Goal: Task Accomplishment & Management: Manage account settings

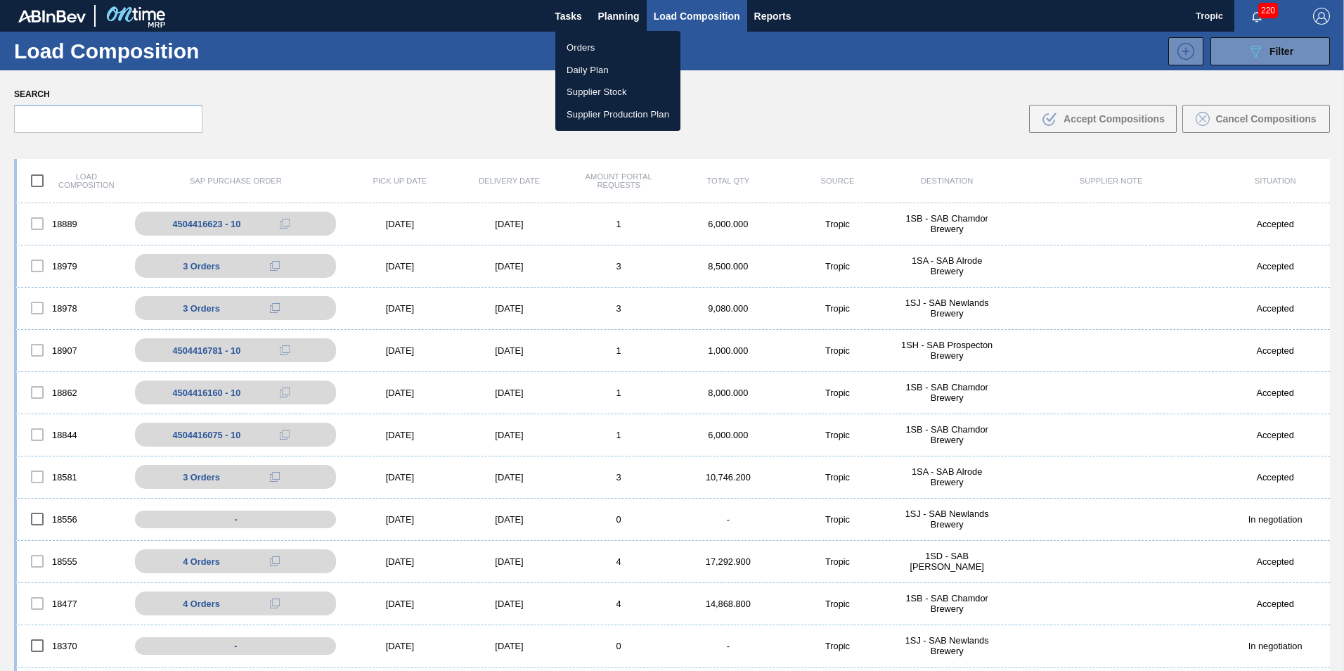
click at [1013, 19] on div at bounding box center [672, 335] width 1344 height 671
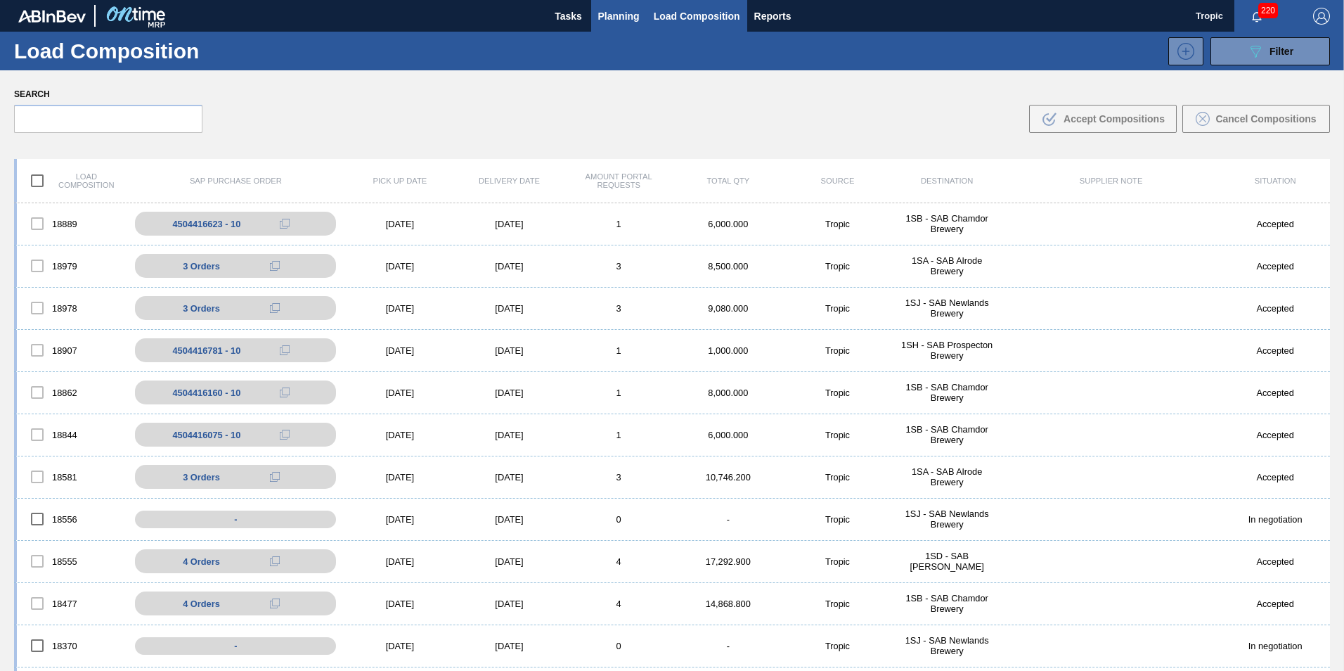
click at [614, 8] on span "Planning" at bounding box center [618, 16] width 41 height 17
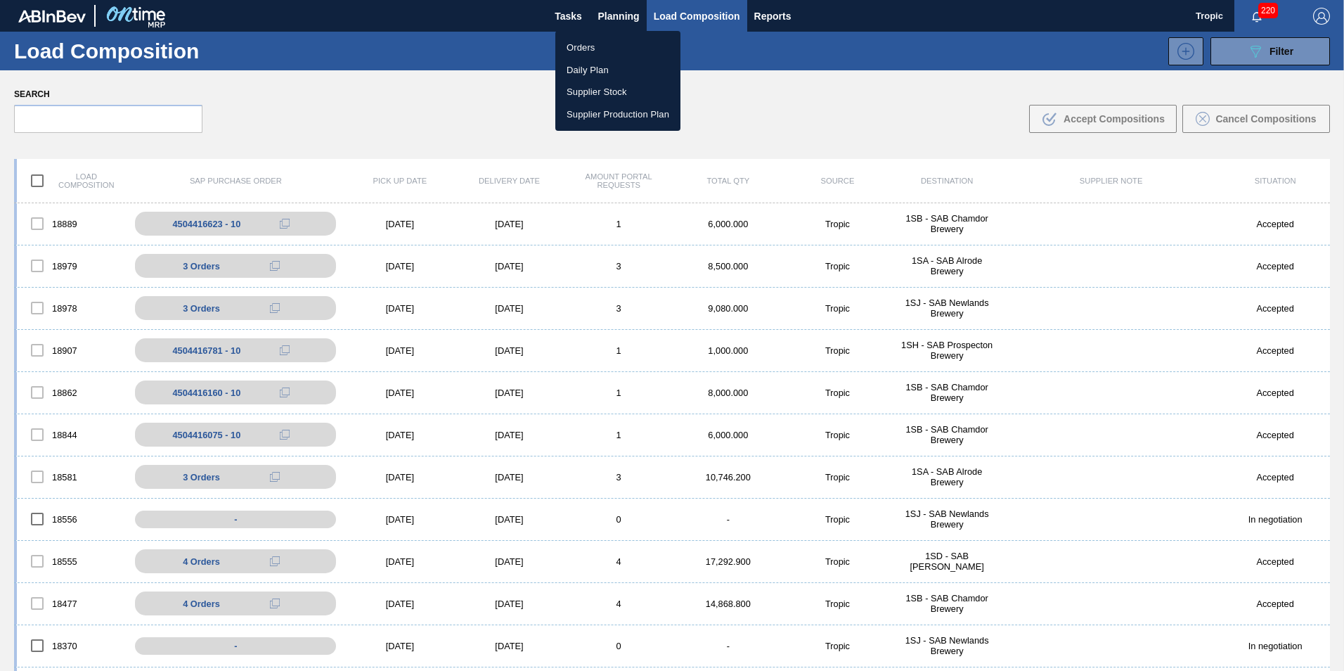
click at [588, 38] on li "Orders" at bounding box center [617, 48] width 125 height 22
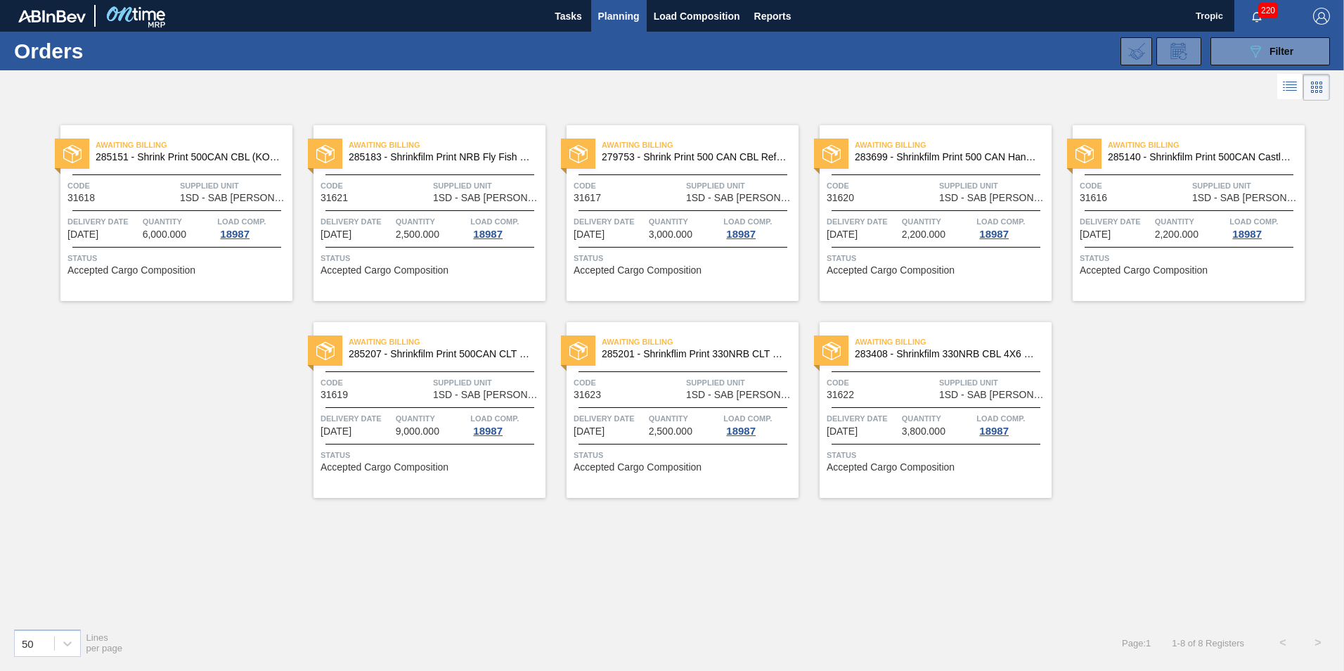
click at [1320, 17] on img "button" at bounding box center [1321, 16] width 17 height 17
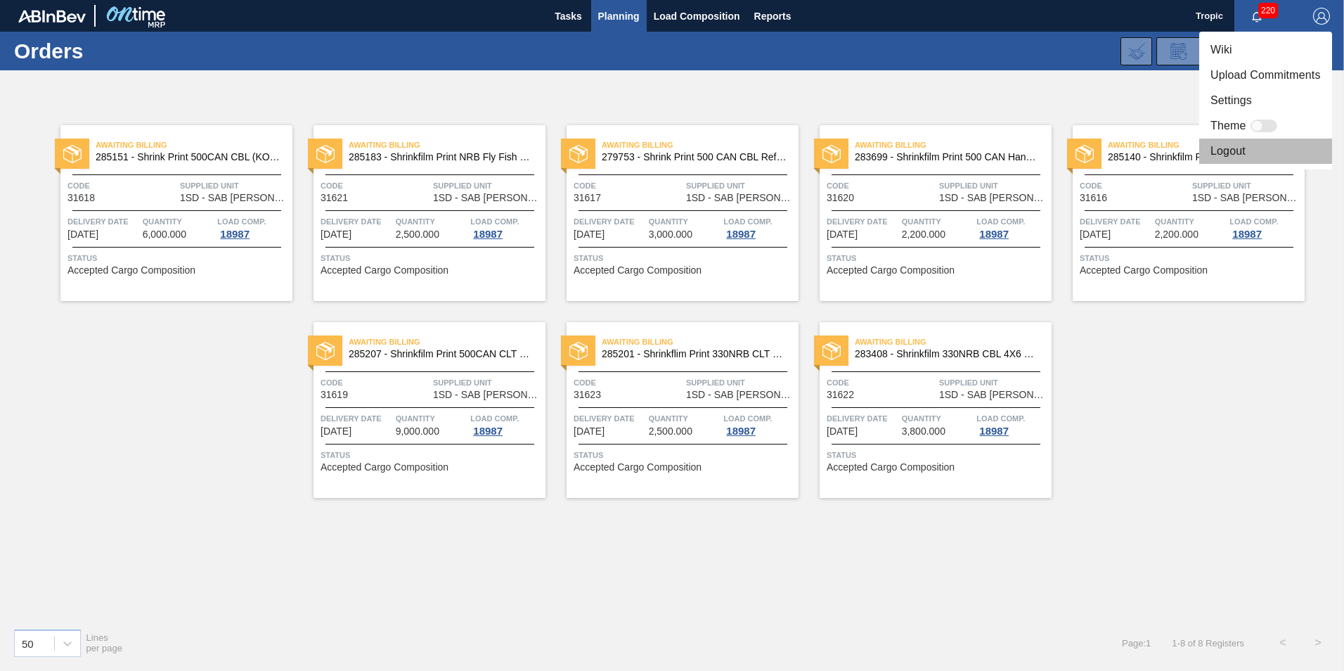
click at [1237, 153] on li "Logout" at bounding box center [1265, 150] width 133 height 25
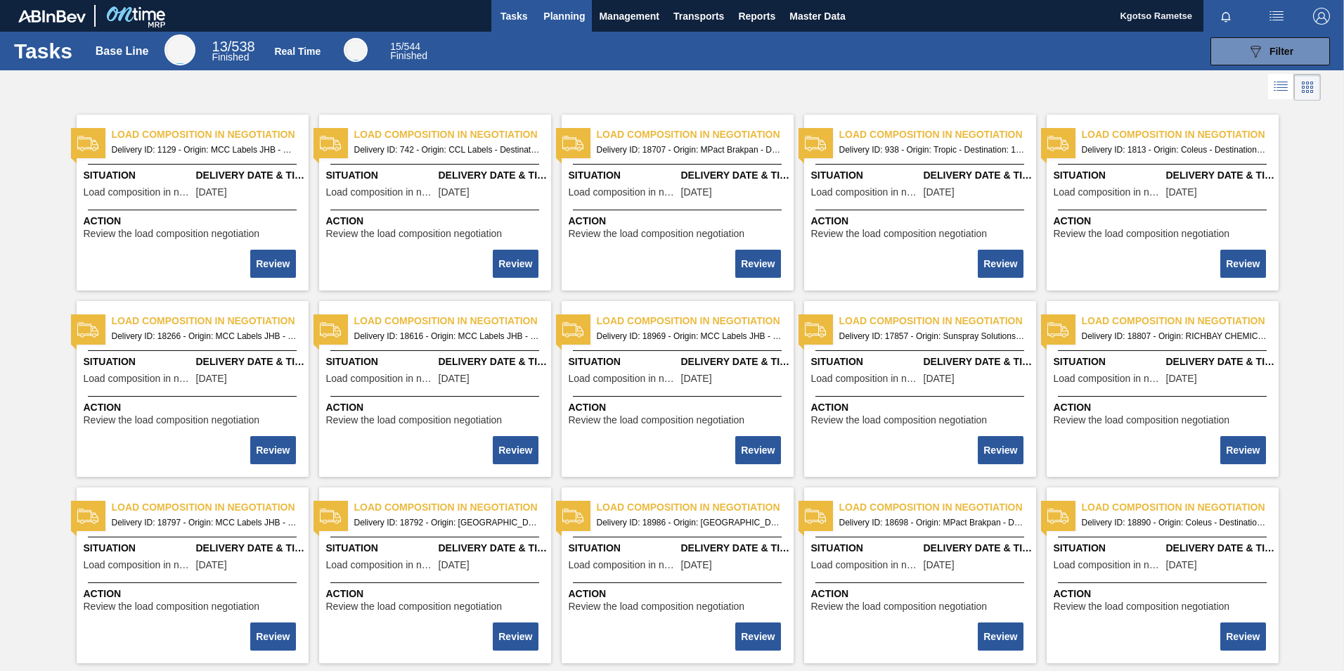
click at [571, 16] on span "Planning" at bounding box center [563, 16] width 41 height 17
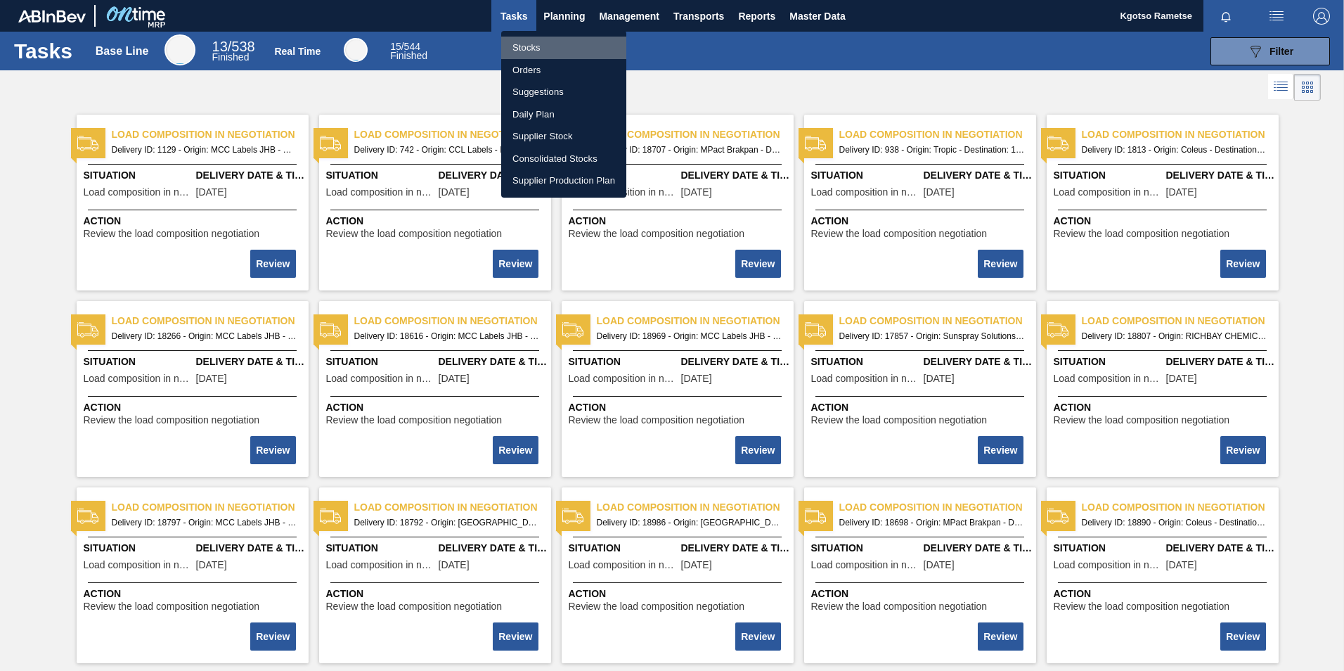
click at [541, 46] on li "Stocks" at bounding box center [563, 48] width 125 height 22
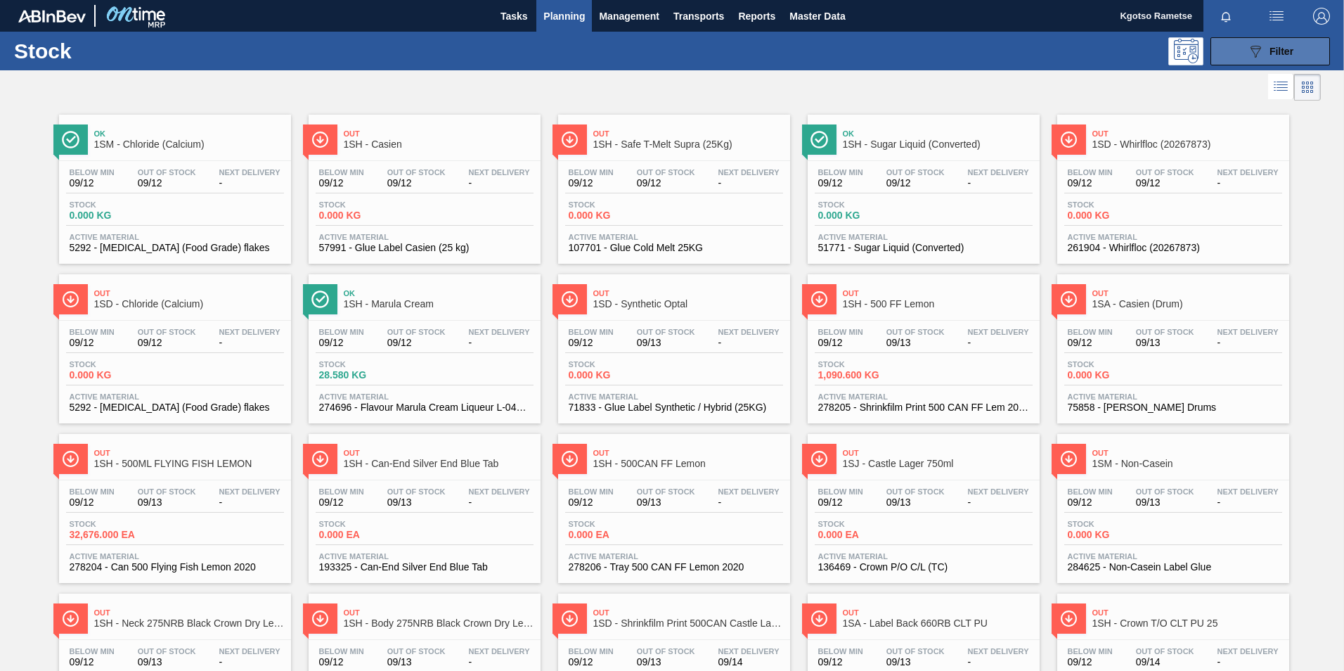
click at [1239, 42] on button "089F7B8B-B2A5-4AFE-B5C0-19BA573D28AC Filter" at bounding box center [1271, 51] width 120 height 28
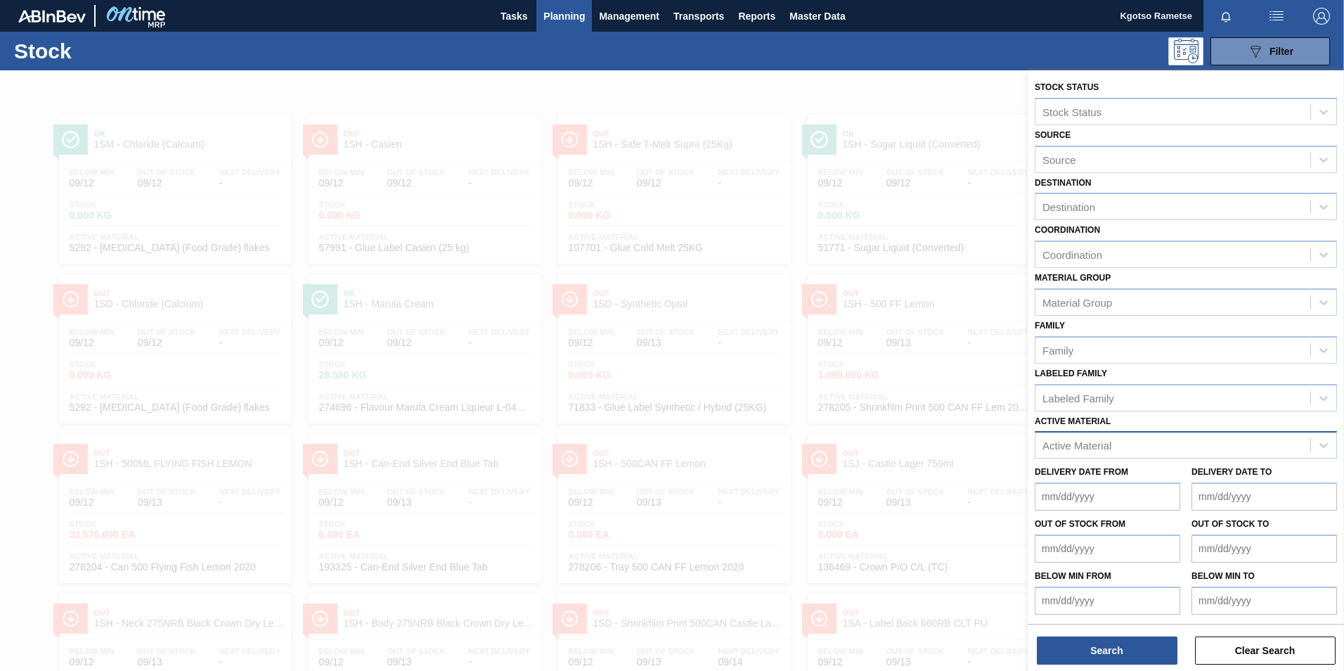
click at [1058, 450] on div "Active Material" at bounding box center [1077, 445] width 69 height 12
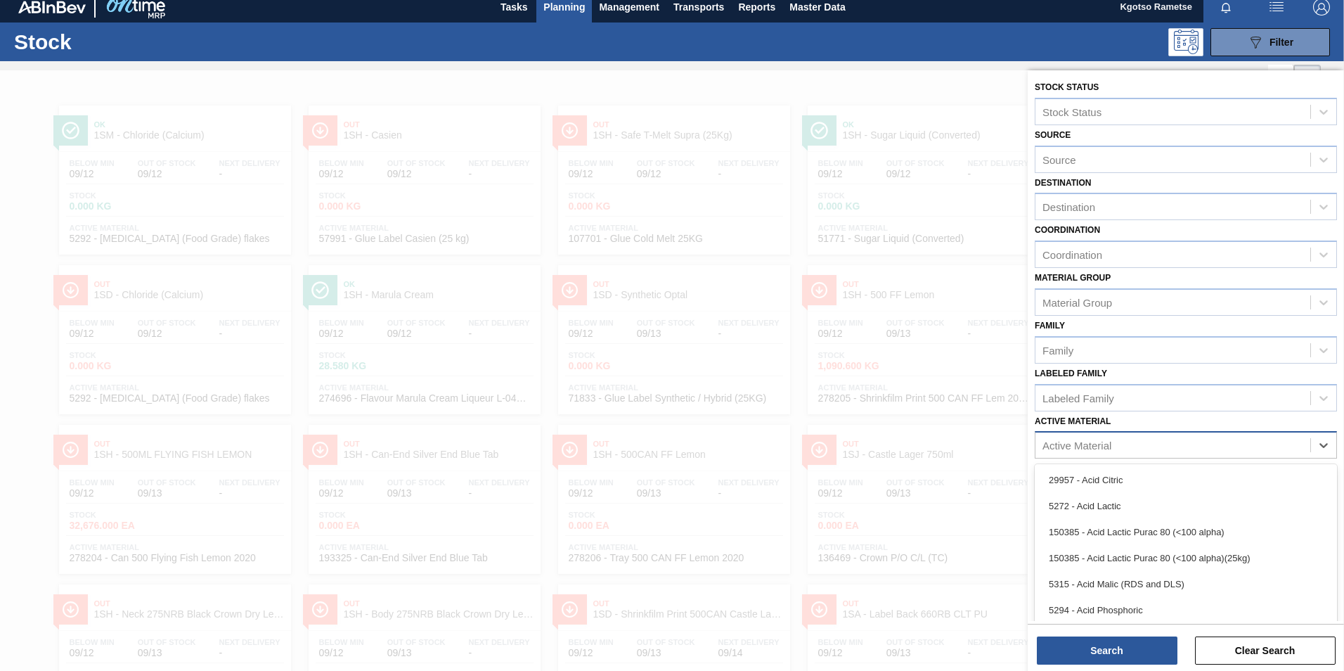
scroll to position [10, 0]
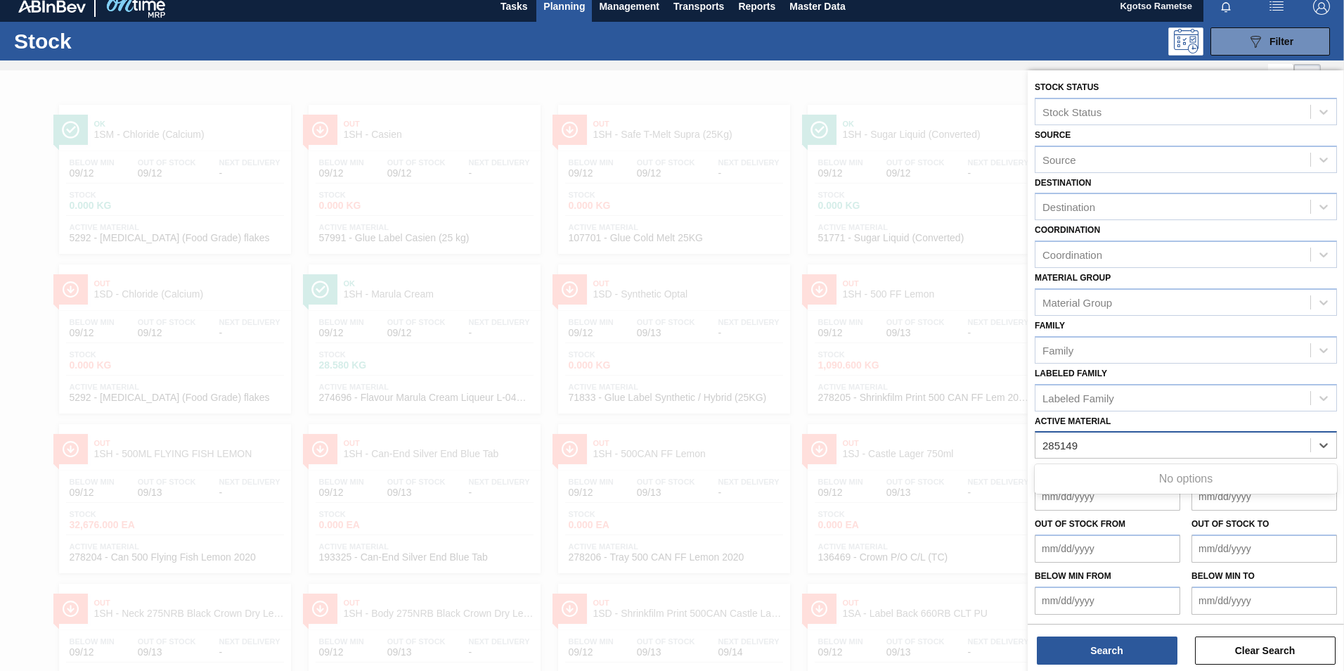
click at [1057, 445] on Material "285149" at bounding box center [1061, 445] width 37 height 12
type Material "285149"
click at [715, 115] on div at bounding box center [672, 405] width 1344 height 671
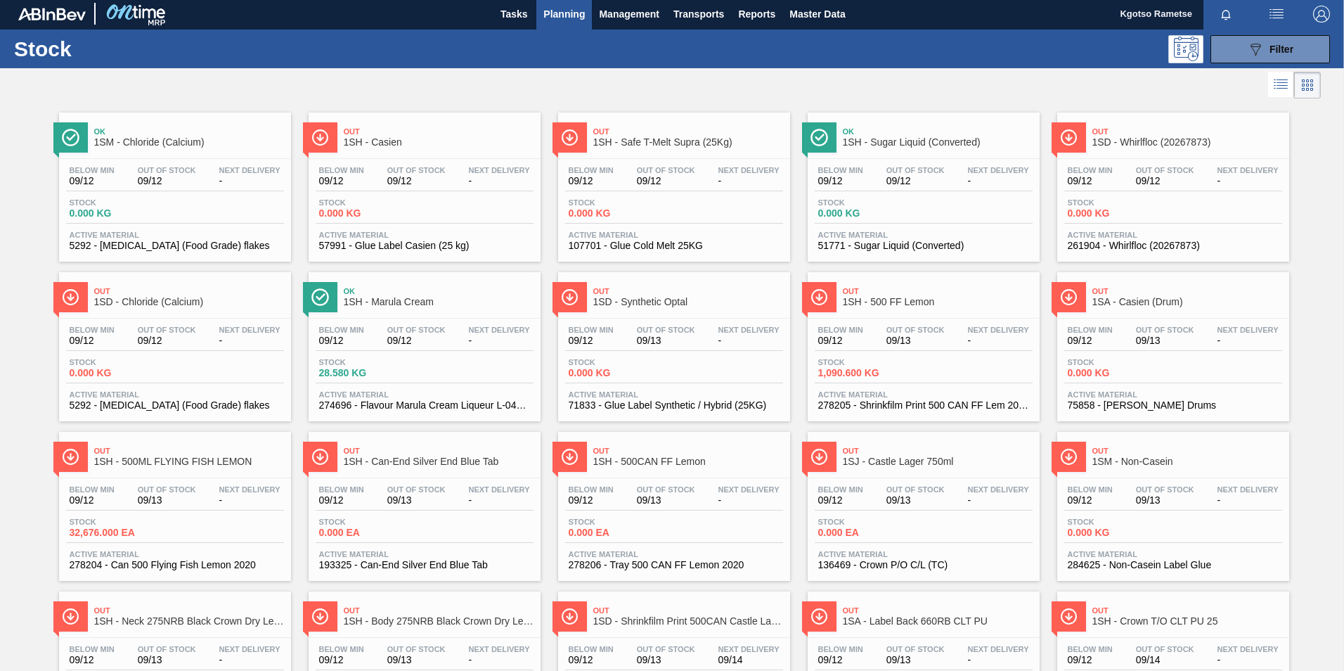
scroll to position [0, 0]
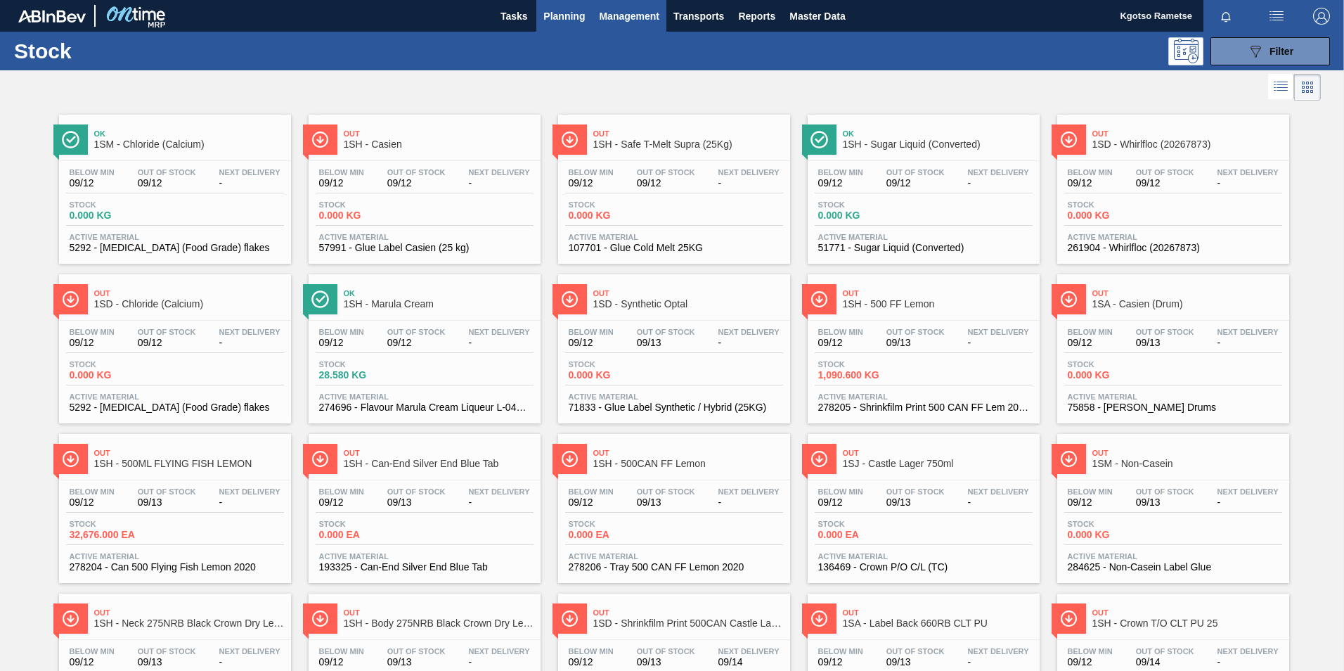
click at [636, 27] on button "Management" at bounding box center [629, 16] width 75 height 32
click at [553, 15] on div at bounding box center [672, 335] width 1344 height 671
click at [553, 15] on span "Planning" at bounding box center [563, 16] width 41 height 17
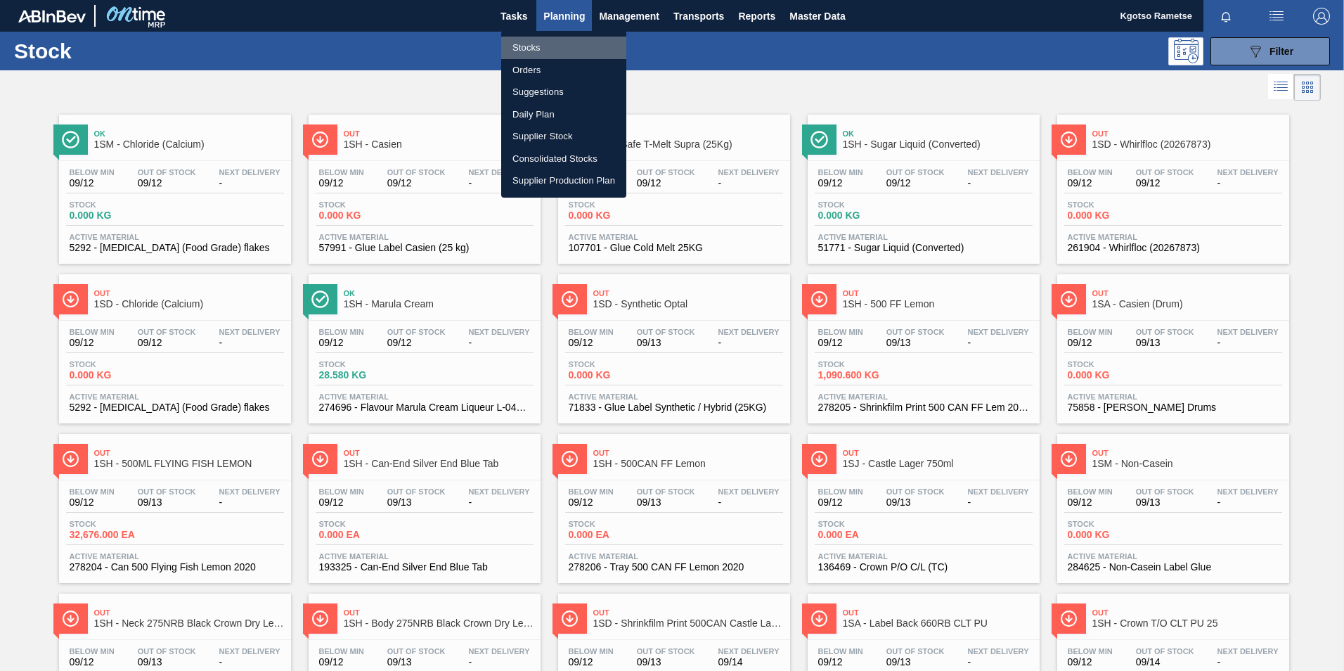
click at [534, 46] on li "Stocks" at bounding box center [563, 48] width 125 height 22
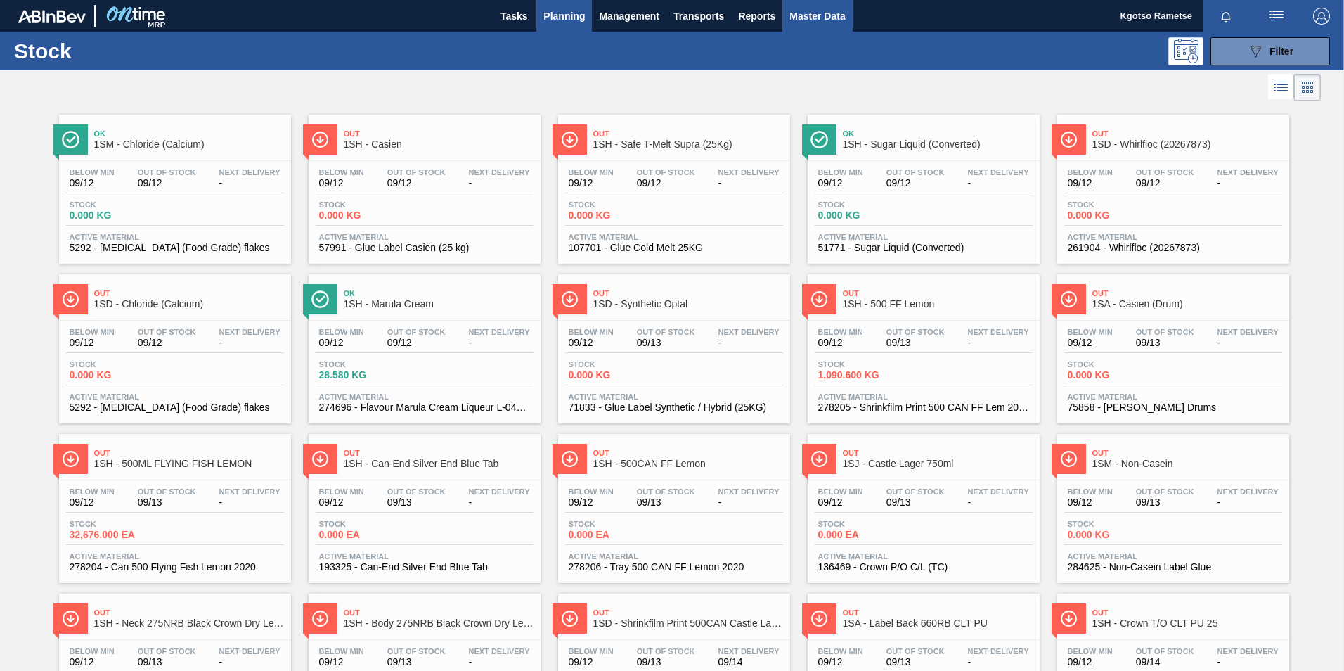
click at [799, 9] on span "Master Data" at bounding box center [818, 16] width 56 height 17
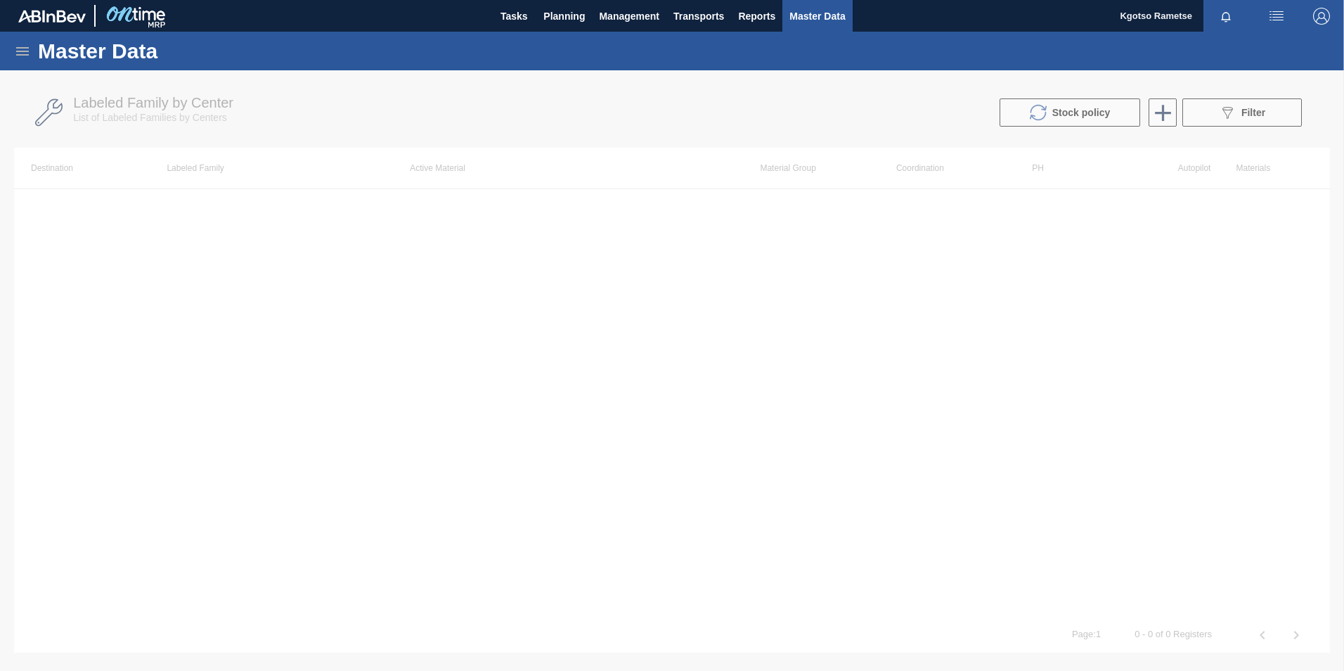
click at [27, 44] on icon at bounding box center [22, 51] width 17 height 17
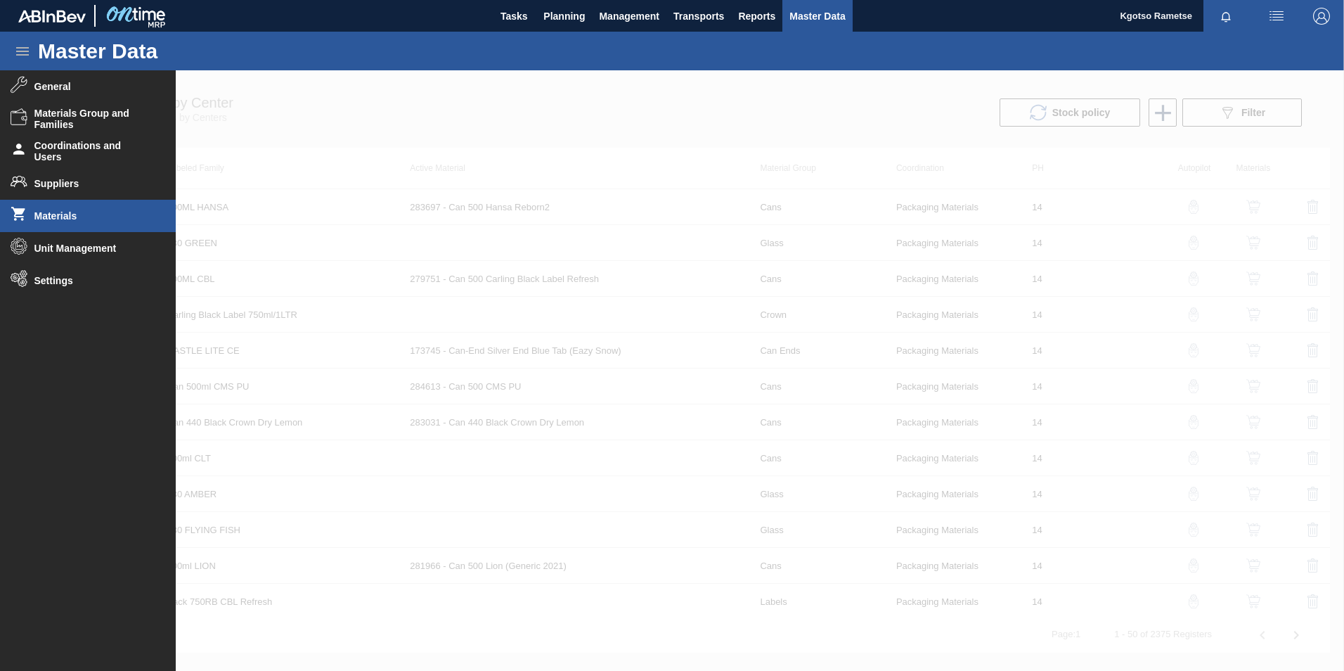
click at [66, 227] on li "Materials" at bounding box center [88, 216] width 176 height 32
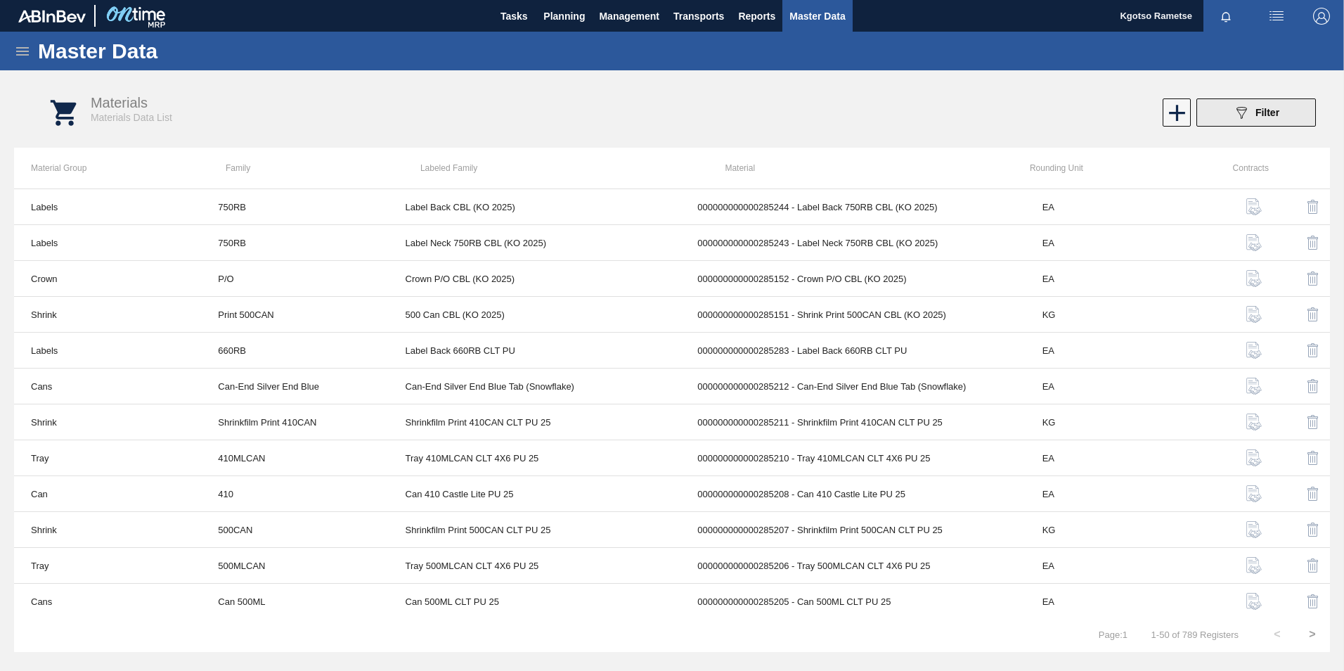
click at [1220, 115] on button "089F7B8B-B2A5-4AFE-B5C0-19BA573D28AC Filter" at bounding box center [1257, 112] width 120 height 28
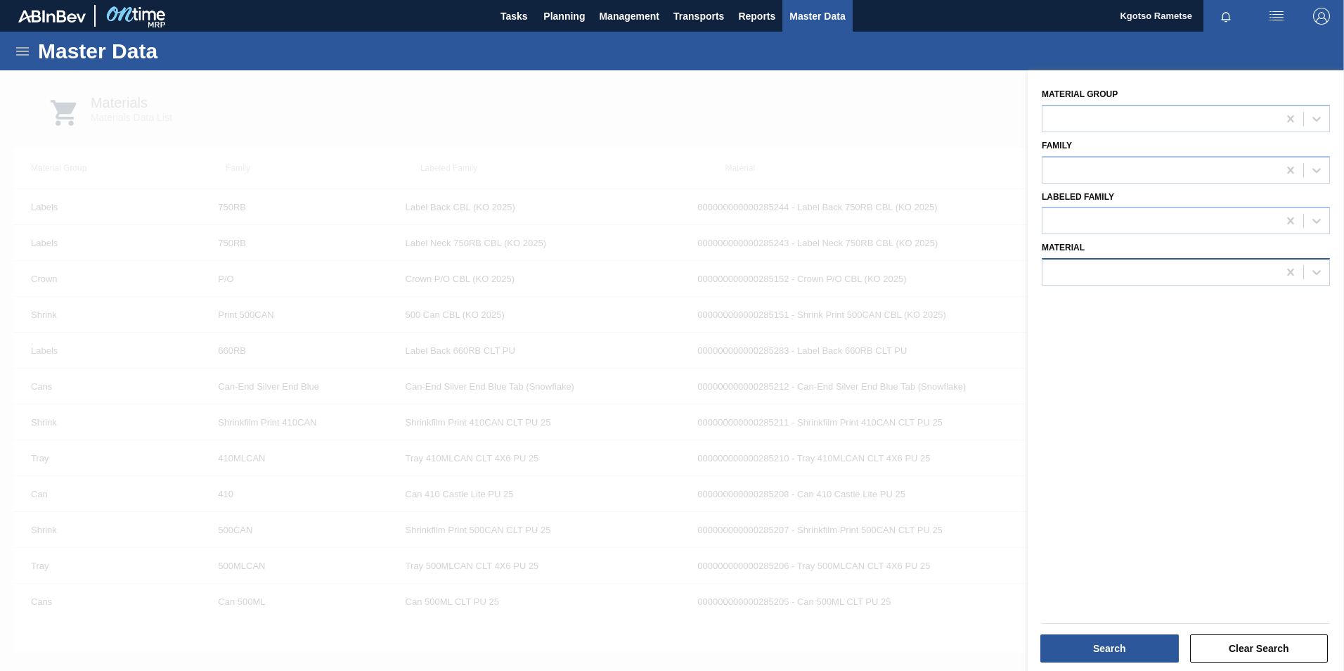
click at [1159, 266] on div at bounding box center [1161, 272] width 236 height 20
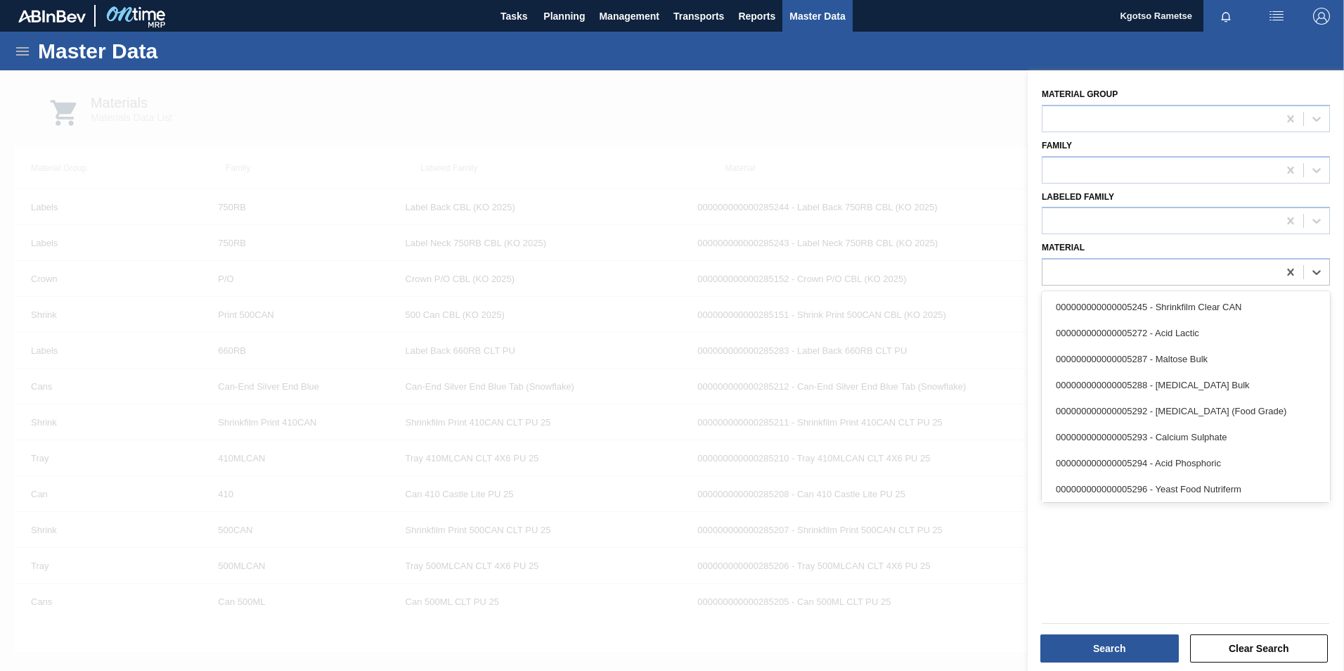
paste input "285149"
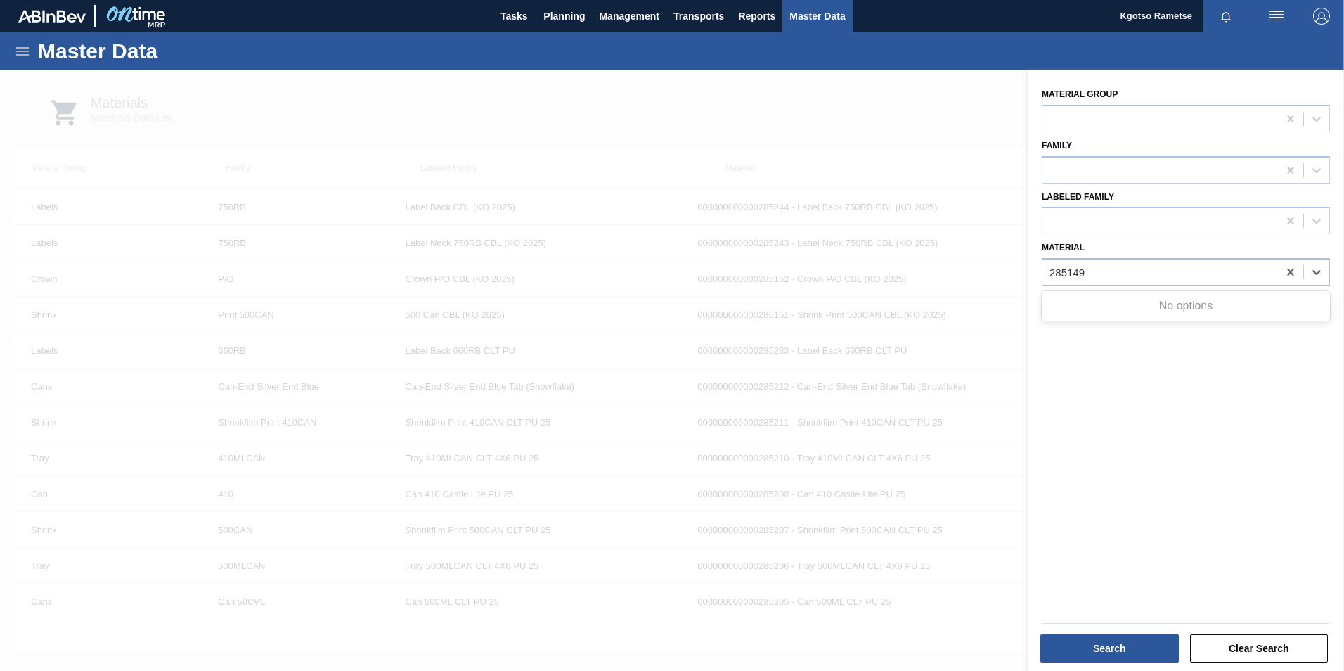
type input "285149"
click at [747, 107] on div at bounding box center [672, 405] width 1344 height 671
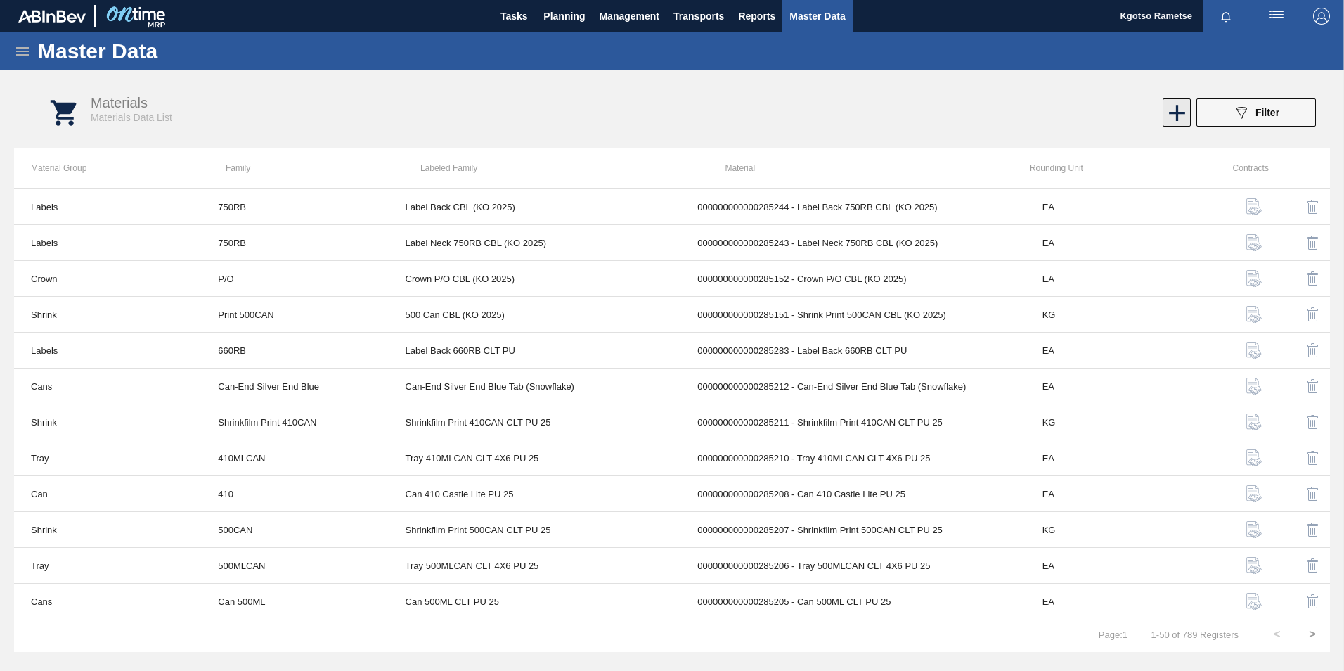
click at [1175, 112] on icon at bounding box center [1177, 113] width 16 height 16
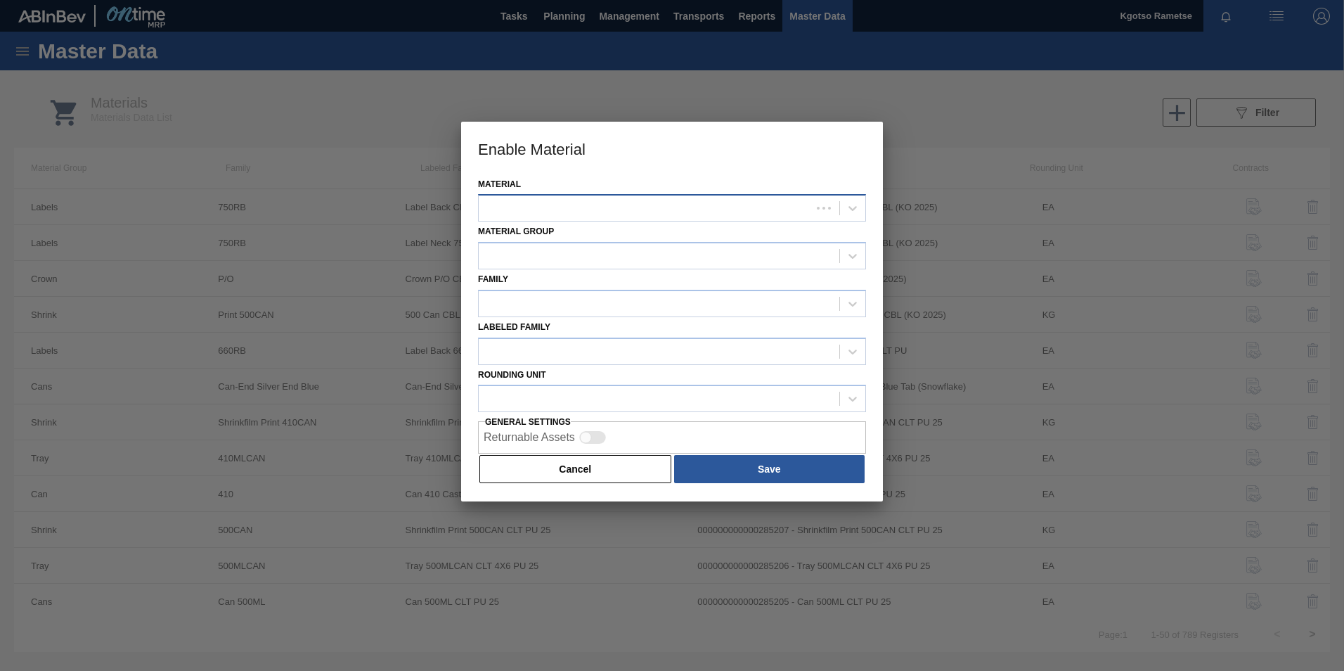
click at [714, 200] on div at bounding box center [645, 208] width 333 height 20
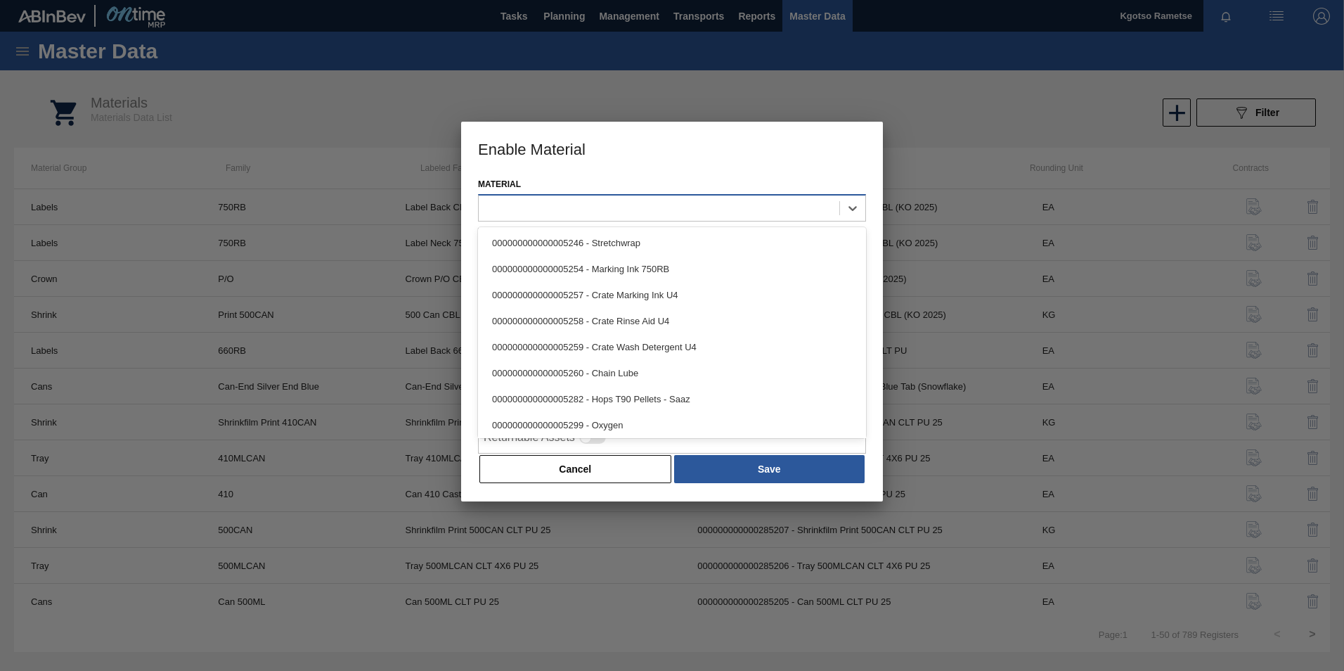
paste input "285149"
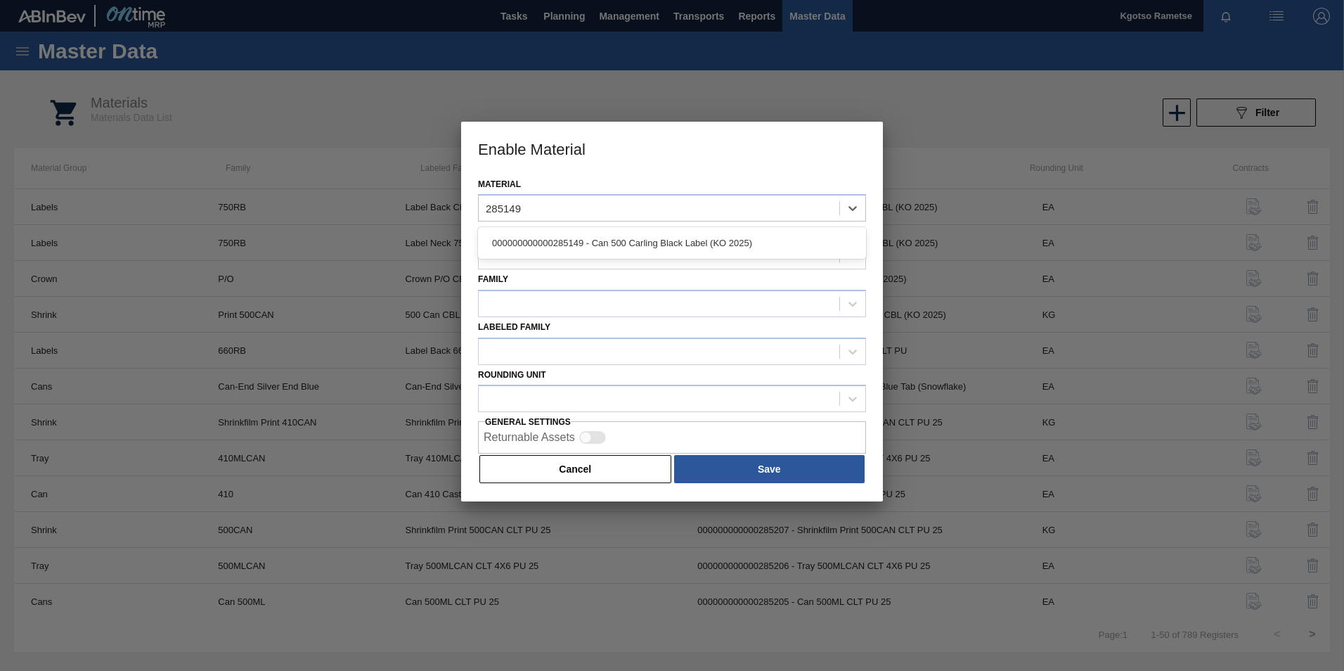
type input "285149"
click at [472, 139] on h3 "Enable Material" at bounding box center [672, 148] width 422 height 53
click at [624, 463] on button "Cancel" at bounding box center [575, 469] width 192 height 28
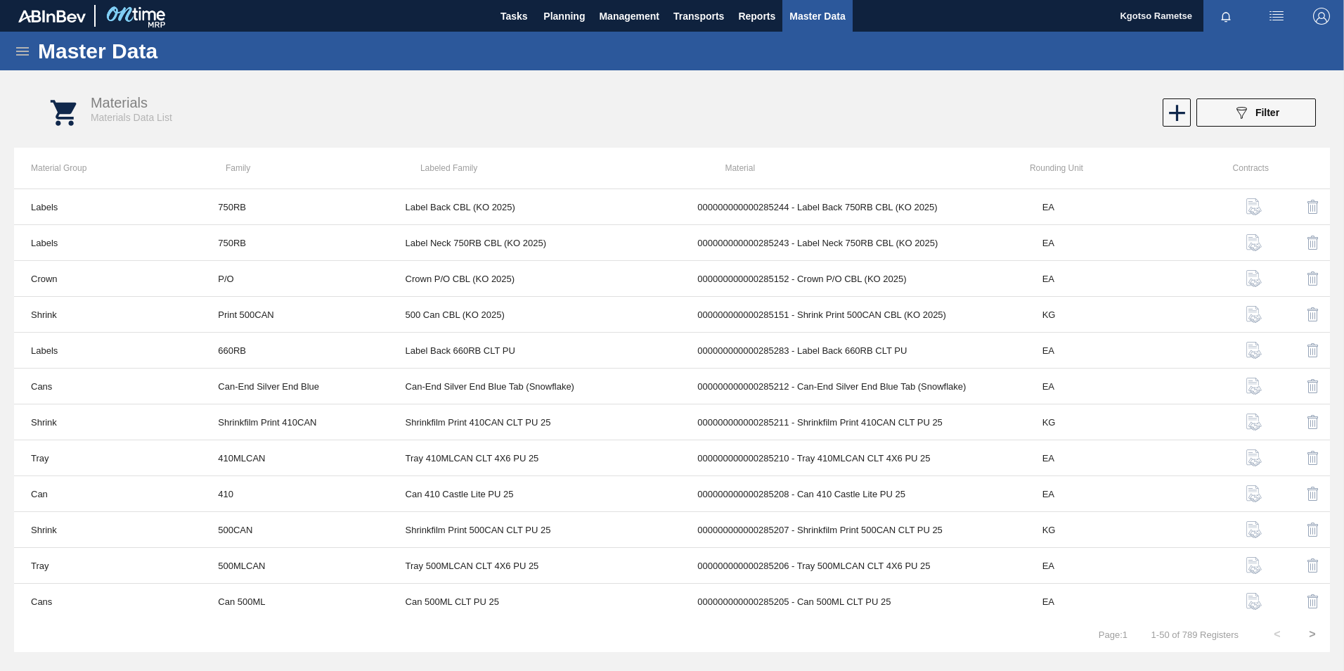
click at [27, 53] on icon at bounding box center [22, 51] width 17 height 17
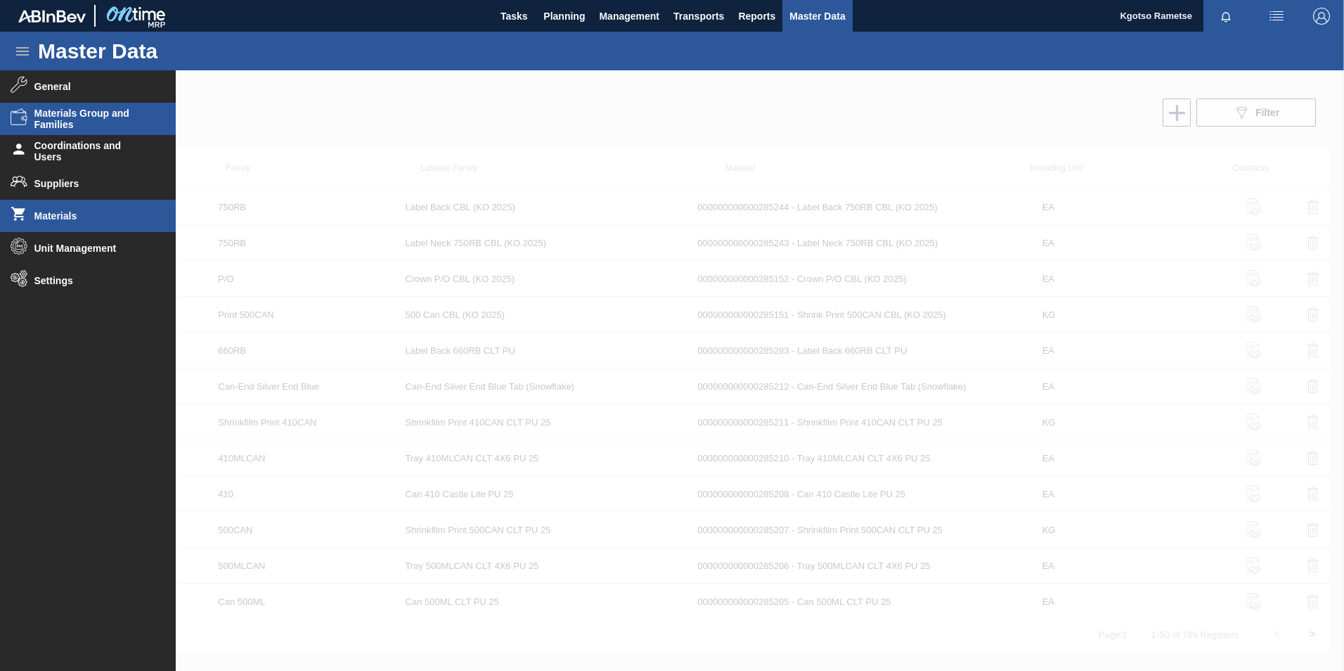
click at [91, 130] on li "Materials Group and Families" at bounding box center [88, 119] width 176 height 32
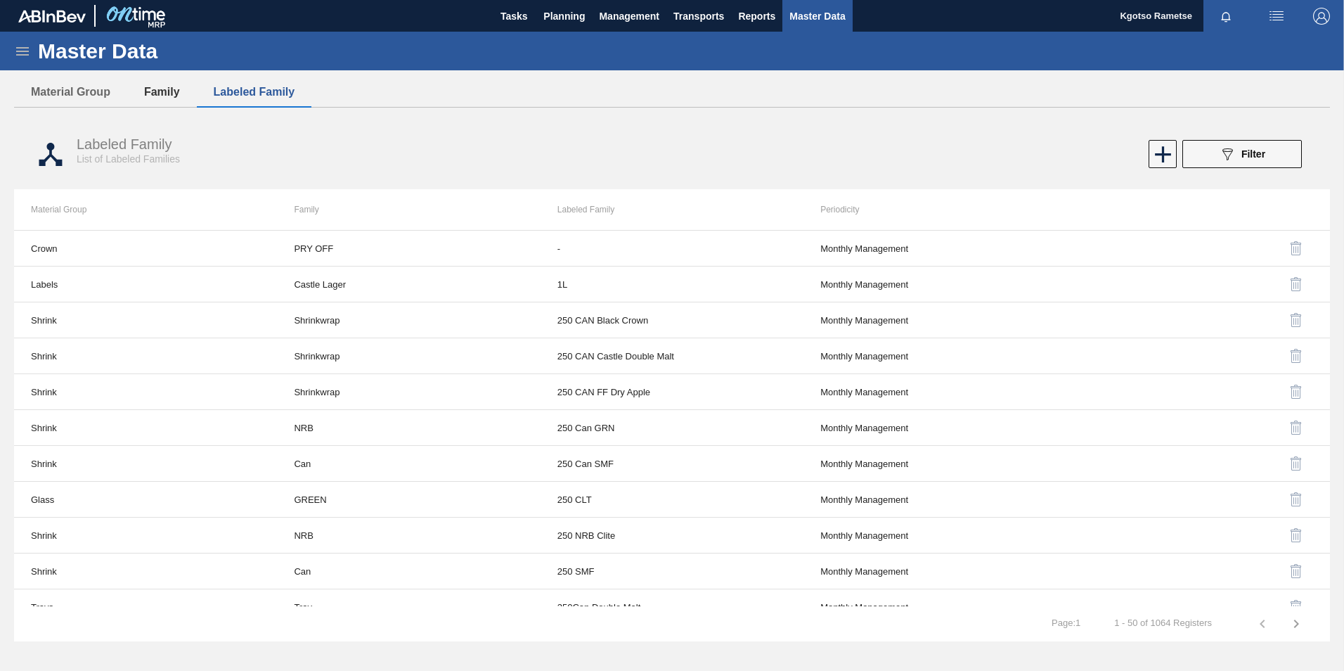
click at [185, 99] on button "Family" at bounding box center [162, 92] width 70 height 30
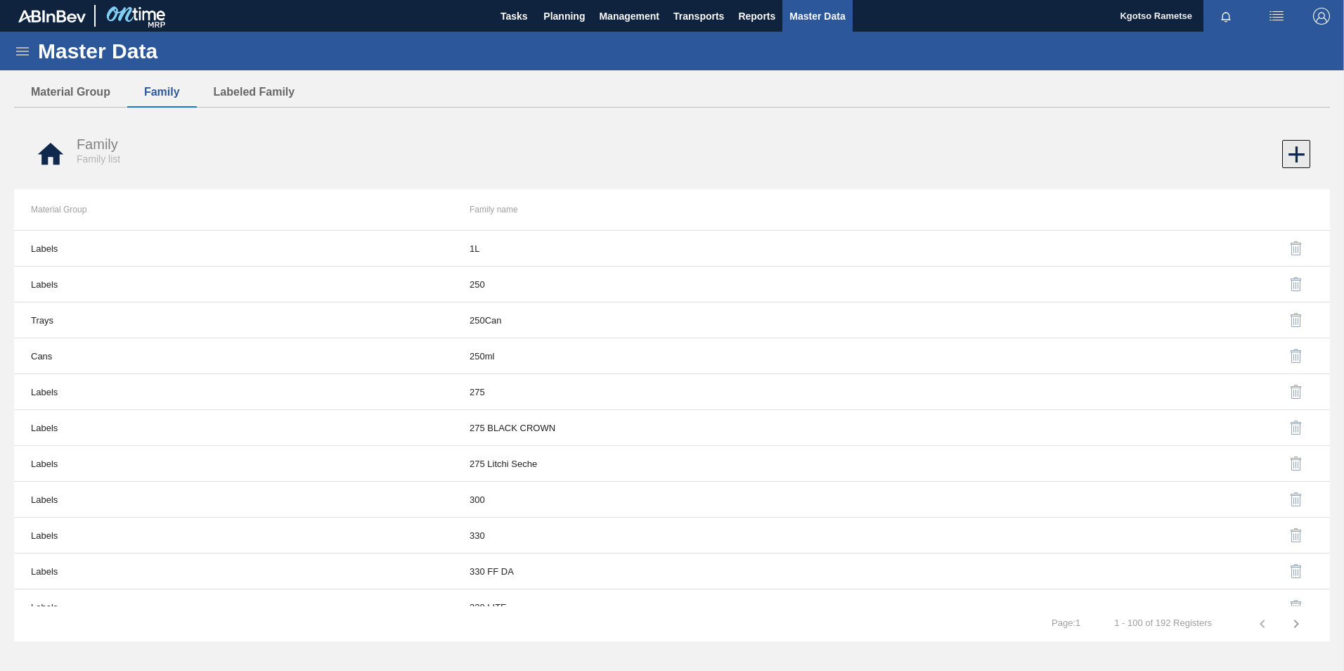
click at [1296, 153] on icon at bounding box center [1296, 154] width 27 height 27
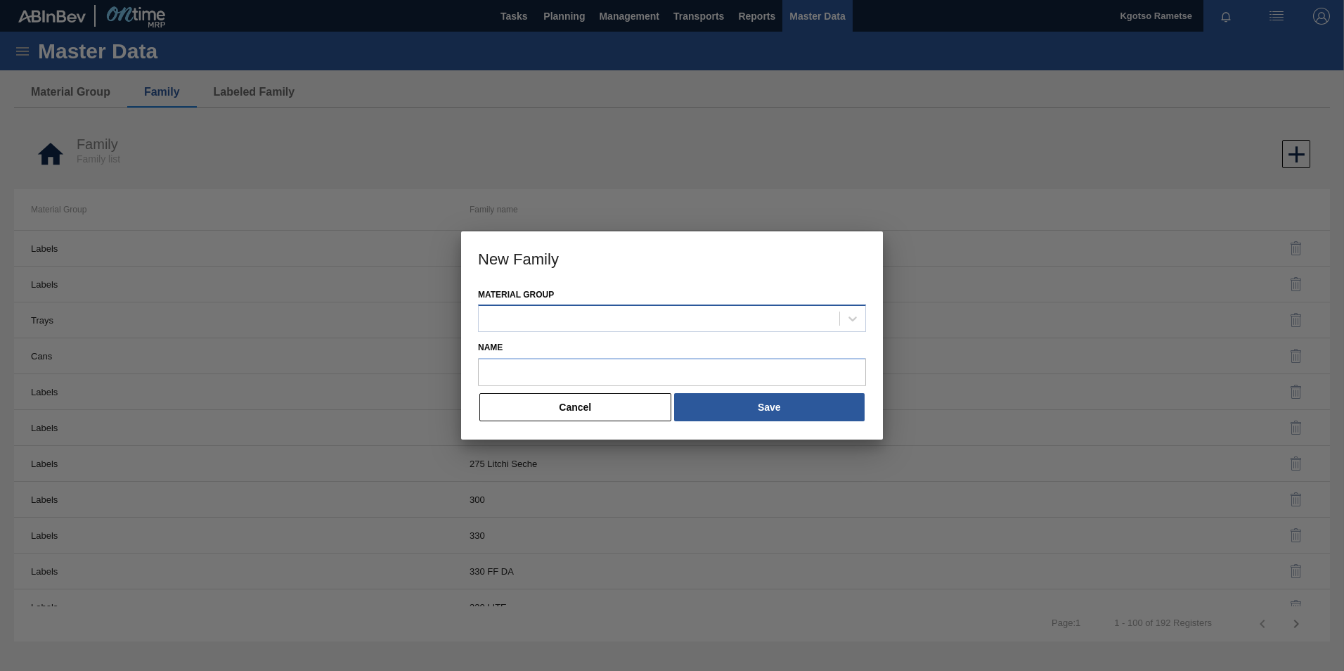
click at [632, 321] on div at bounding box center [659, 319] width 361 height 20
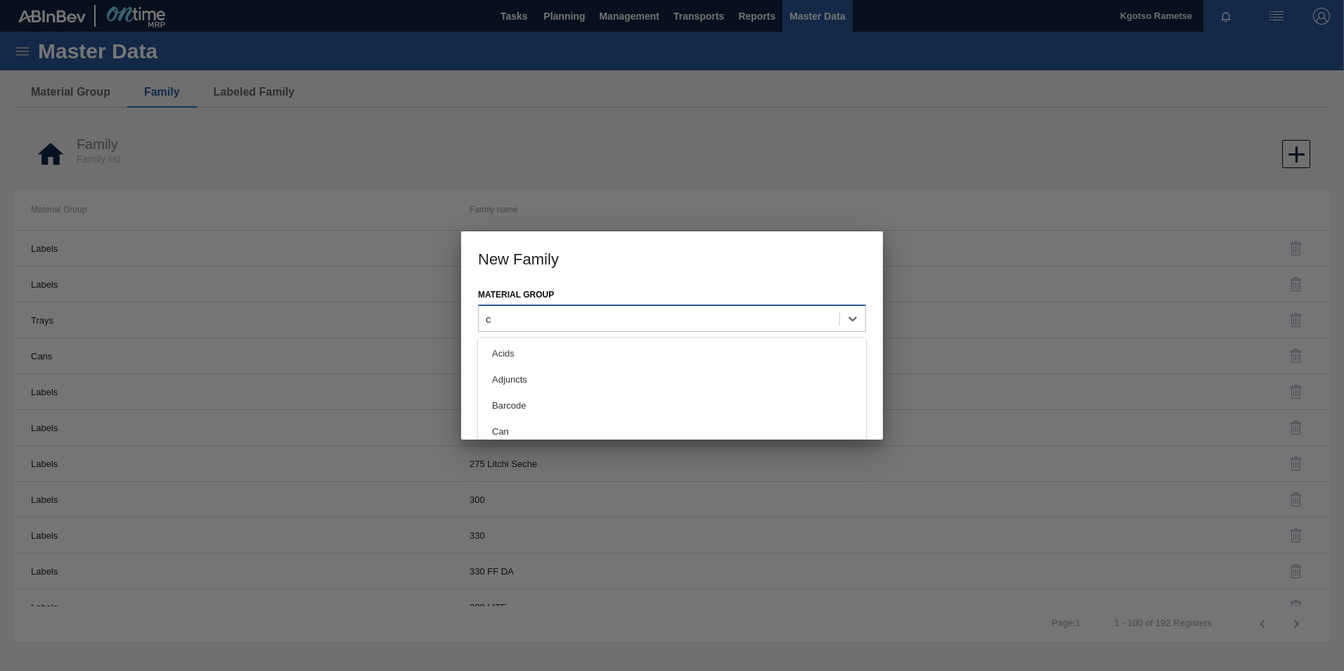
type Group "ca"
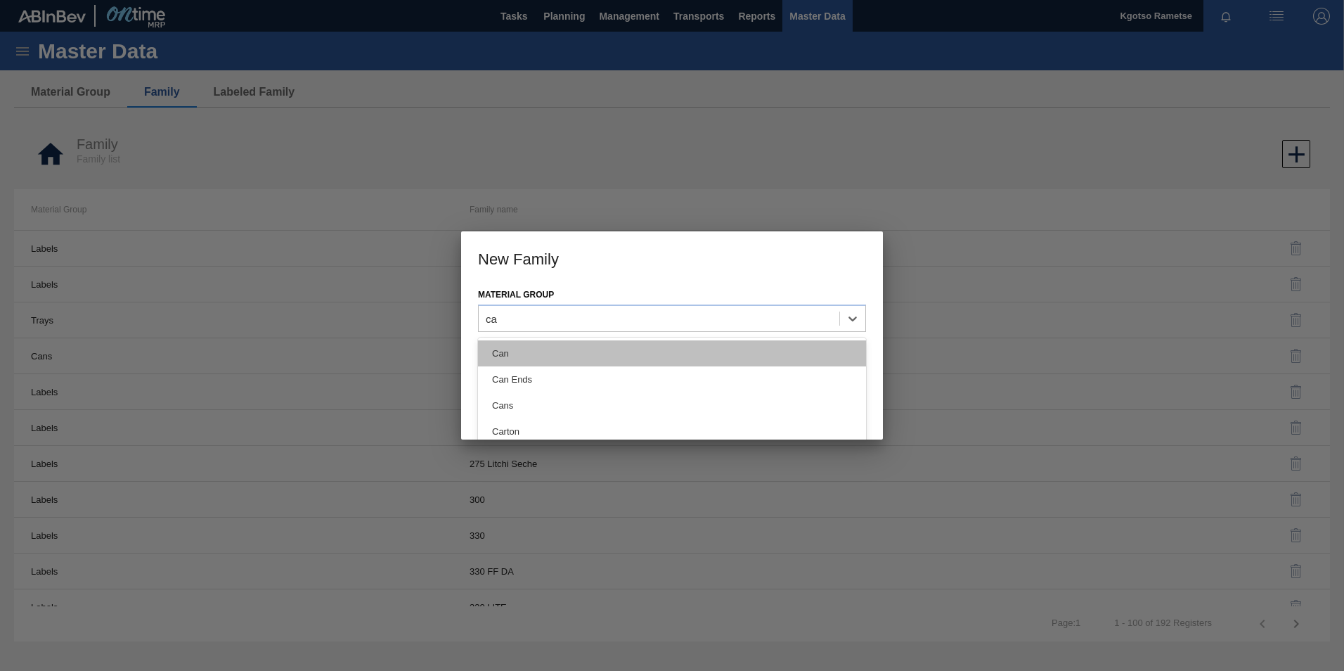
click at [570, 345] on div "Can" at bounding box center [672, 353] width 388 height 26
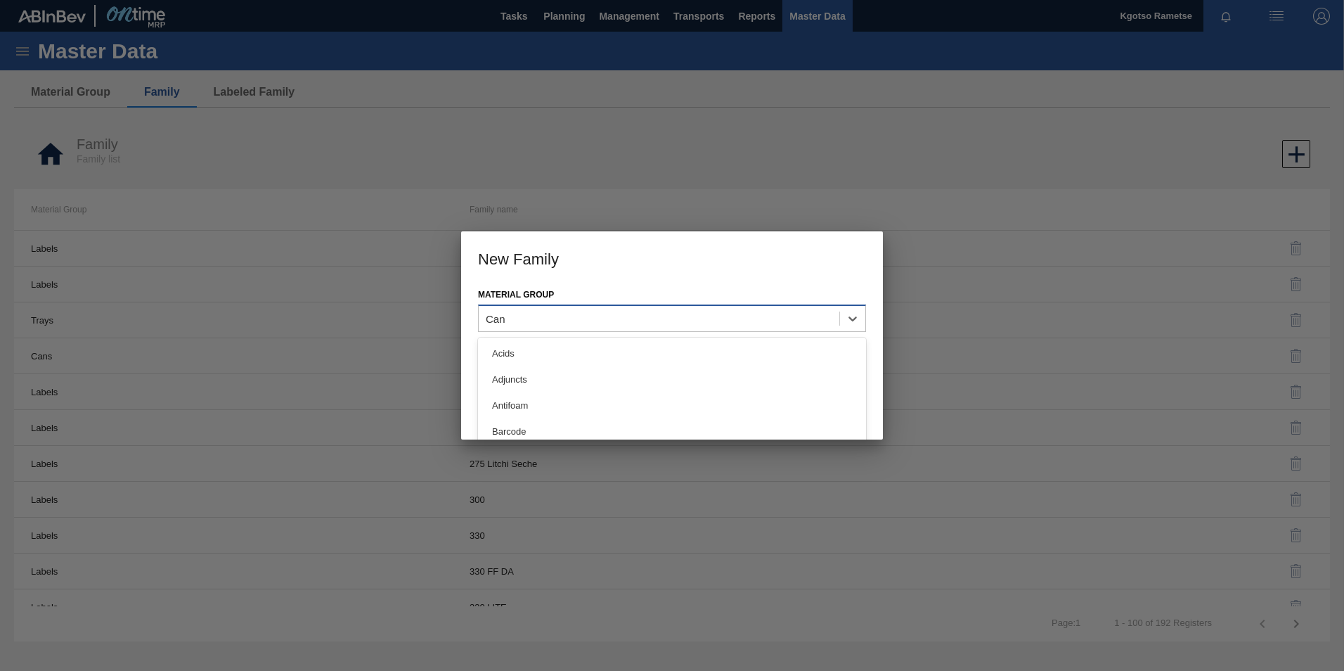
click at [533, 316] on div "Can" at bounding box center [659, 319] width 361 height 20
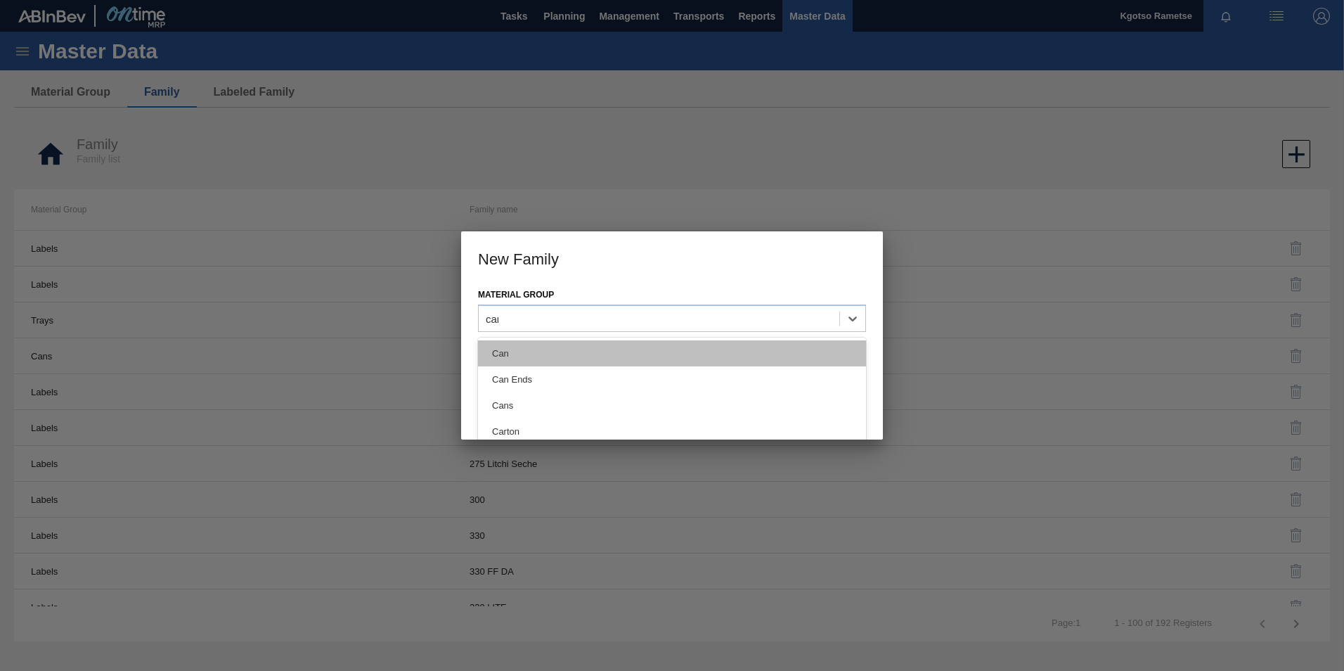
type Group "cans"
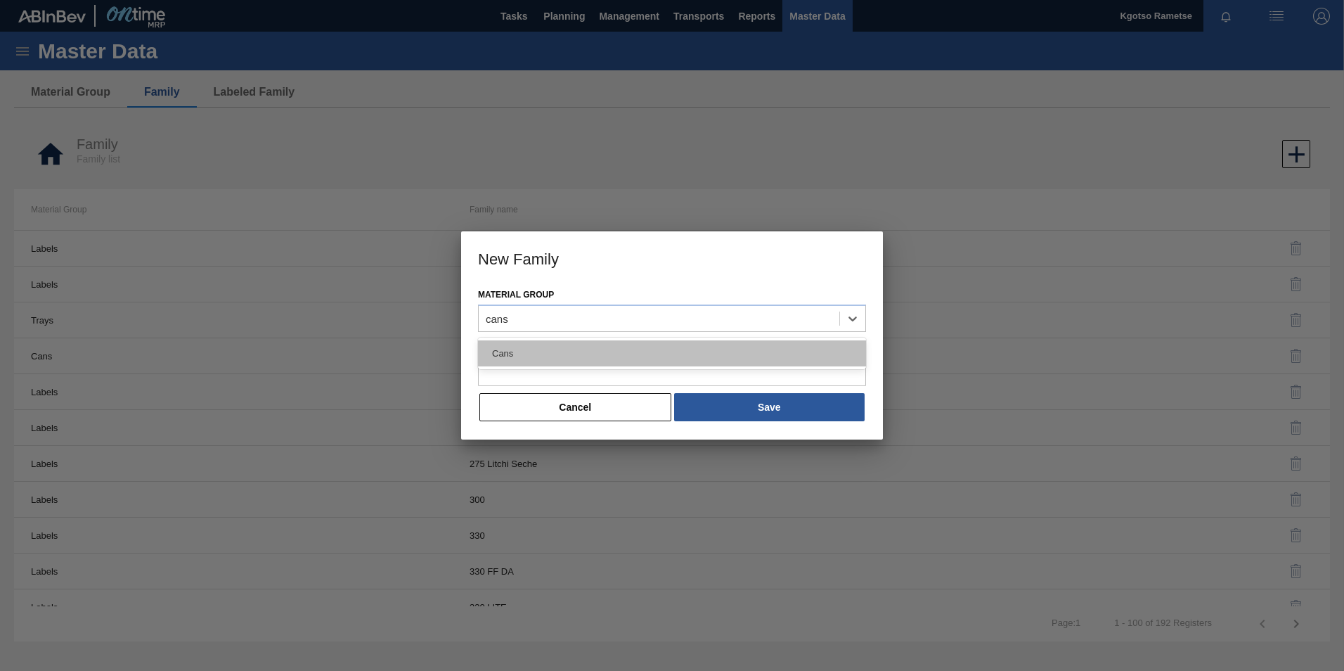
click at [534, 356] on div "Cans" at bounding box center [672, 353] width 388 height 26
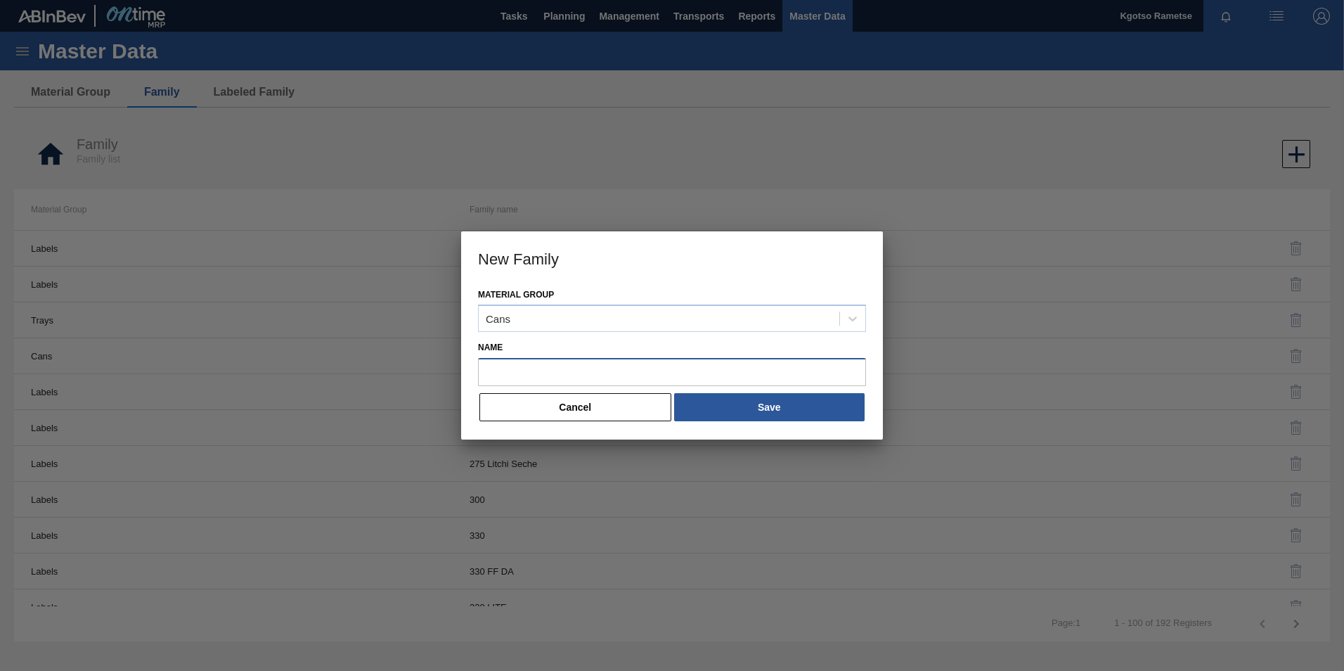
click at [548, 376] on input "Name" at bounding box center [672, 372] width 388 height 28
type input "500"
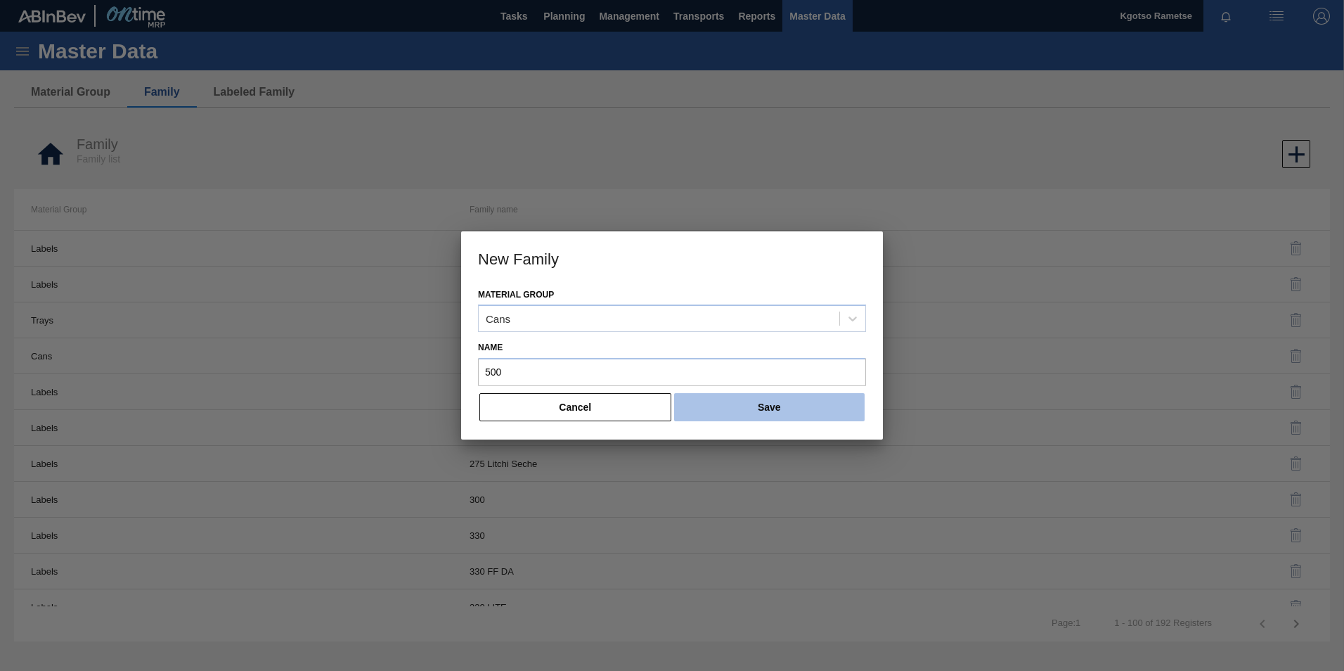
click at [800, 410] on button "Save" at bounding box center [769, 407] width 191 height 28
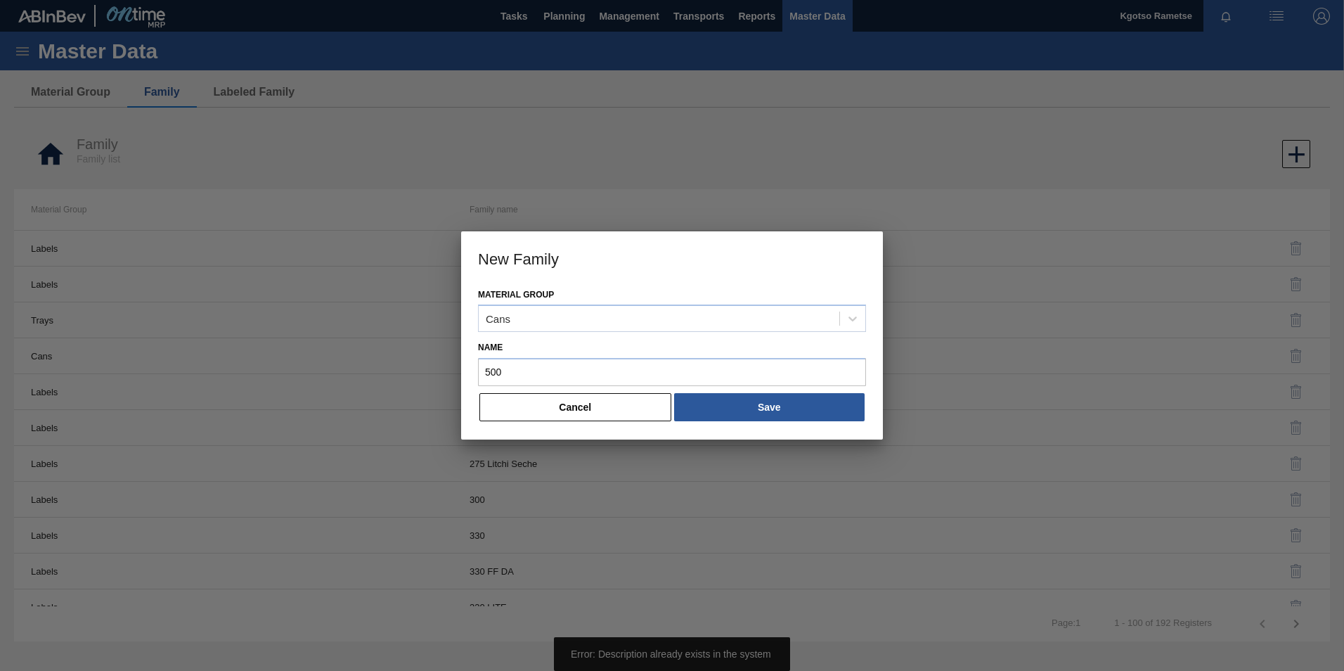
click at [617, 411] on button "Cancel" at bounding box center [575, 407] width 192 height 28
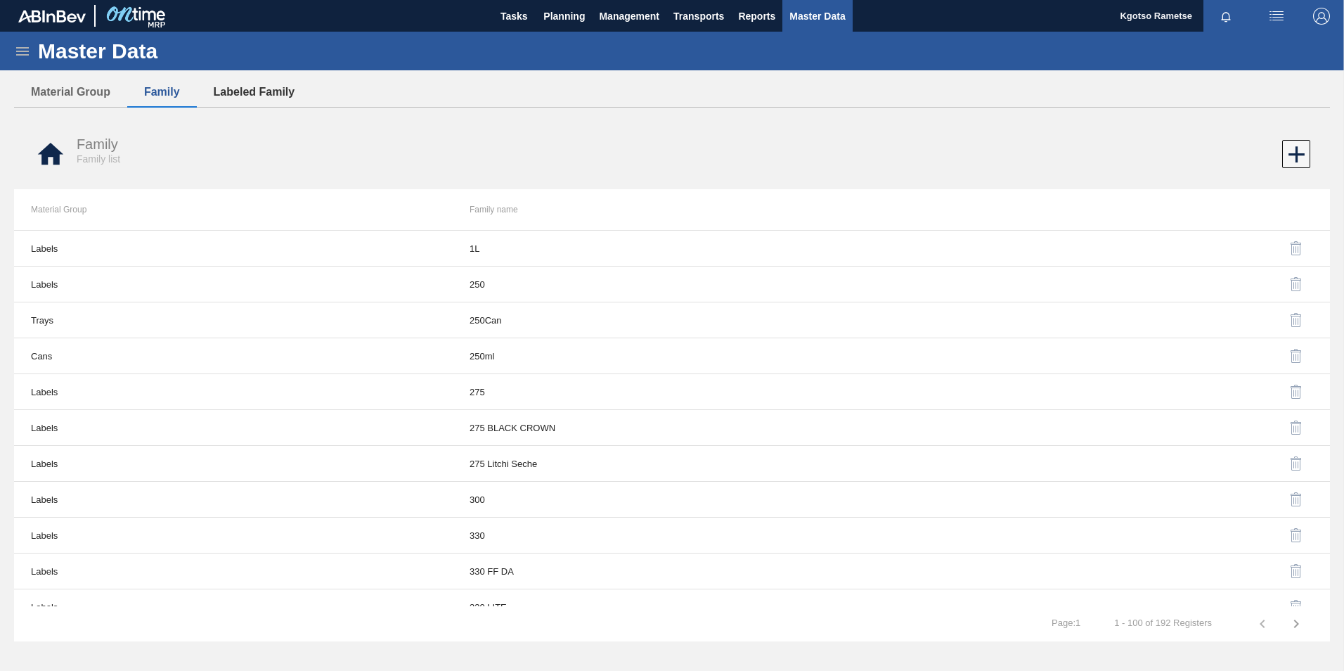
click at [269, 99] on button "Labeled Family" at bounding box center [254, 92] width 115 height 30
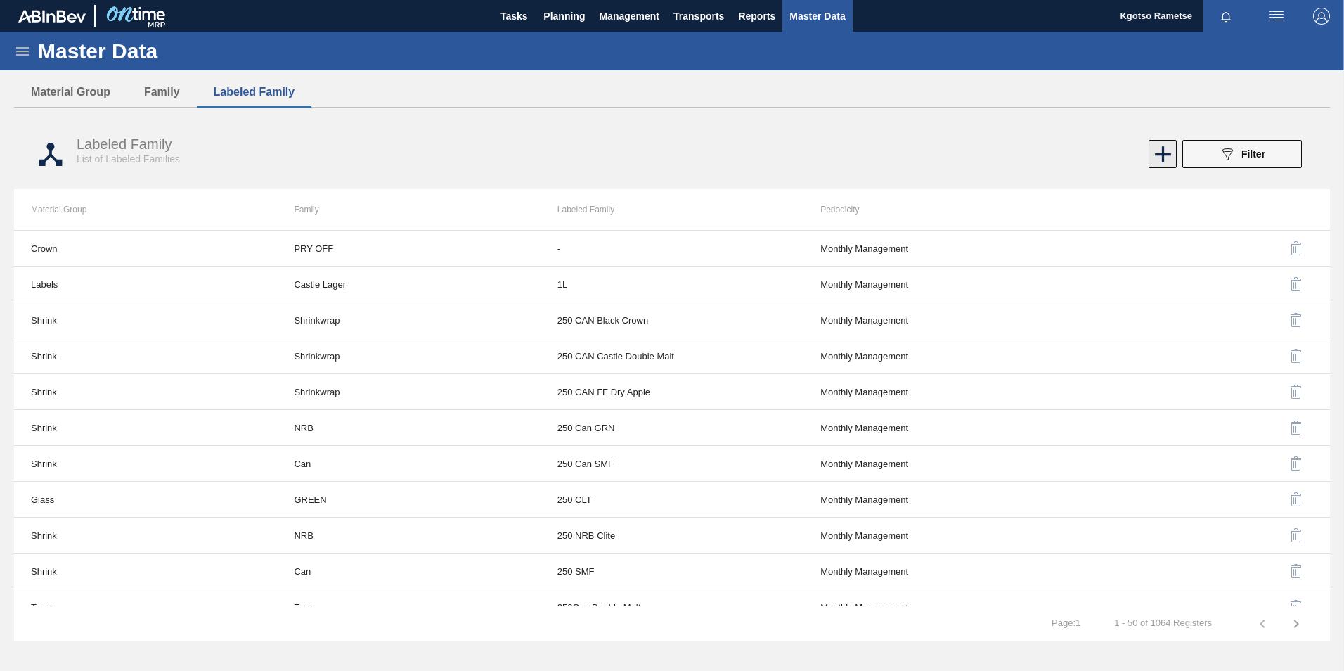
click at [1152, 156] on icon at bounding box center [1162, 154] width 27 height 27
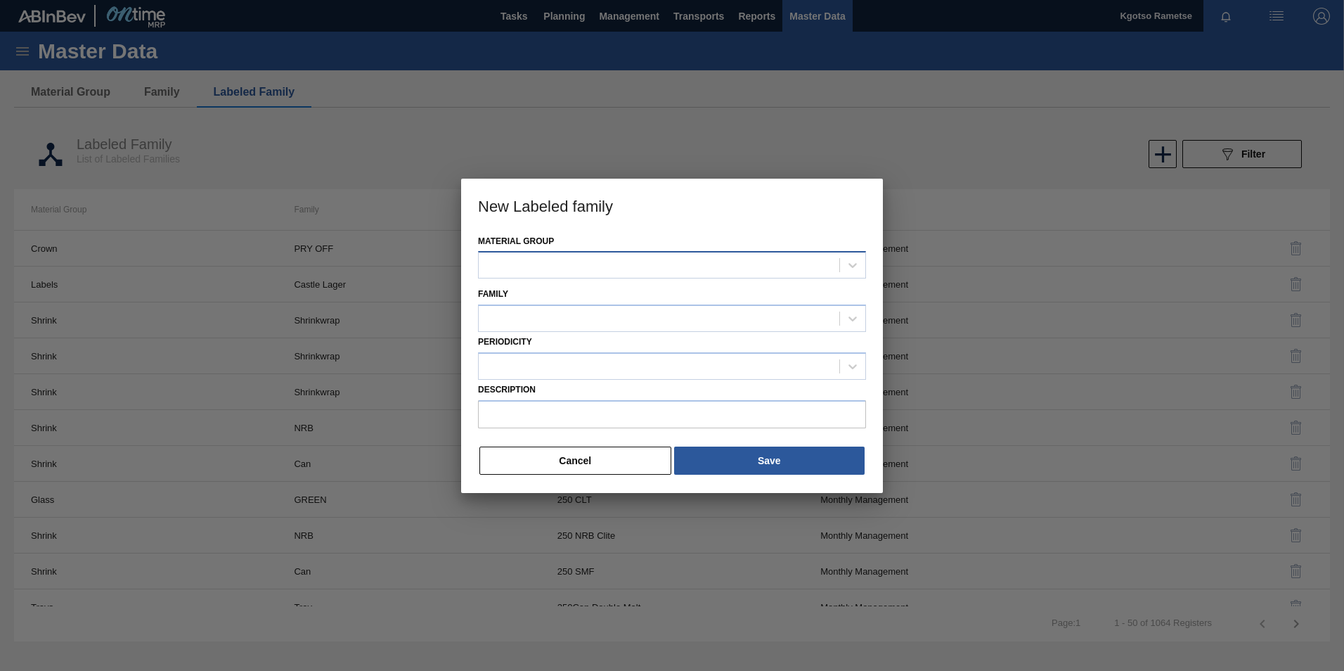
click at [605, 264] on div at bounding box center [659, 265] width 361 height 20
type Group "cans"
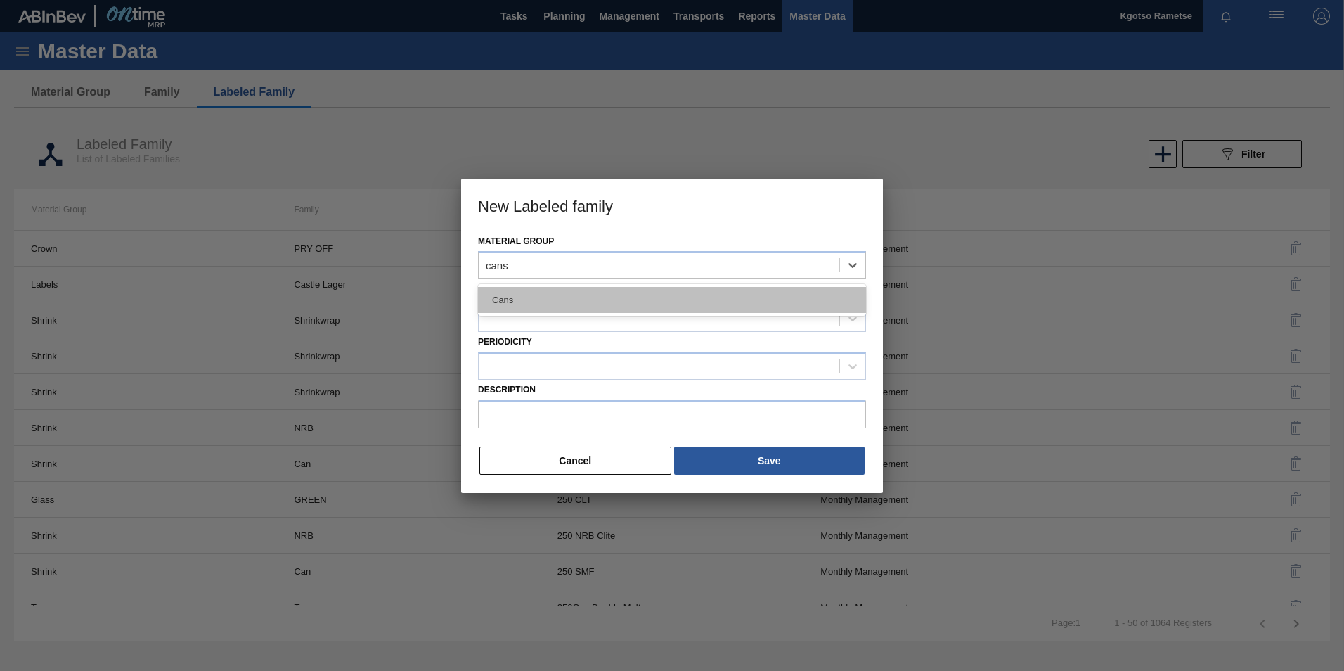
click at [577, 295] on div "Cans" at bounding box center [672, 300] width 388 height 26
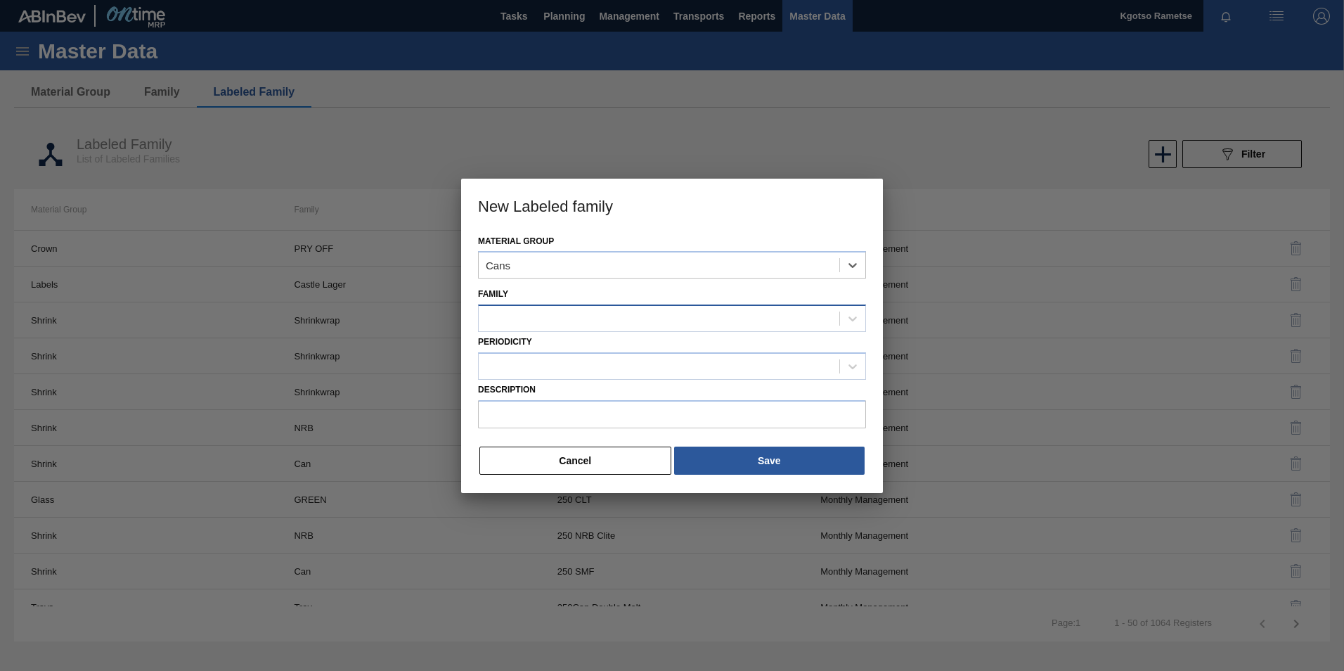
click at [564, 320] on div at bounding box center [659, 319] width 361 height 20
type input "500"
click at [613, 217] on h3 "New Labeled family" at bounding box center [672, 205] width 422 height 53
click at [546, 314] on div at bounding box center [659, 319] width 361 height 20
type input "can"
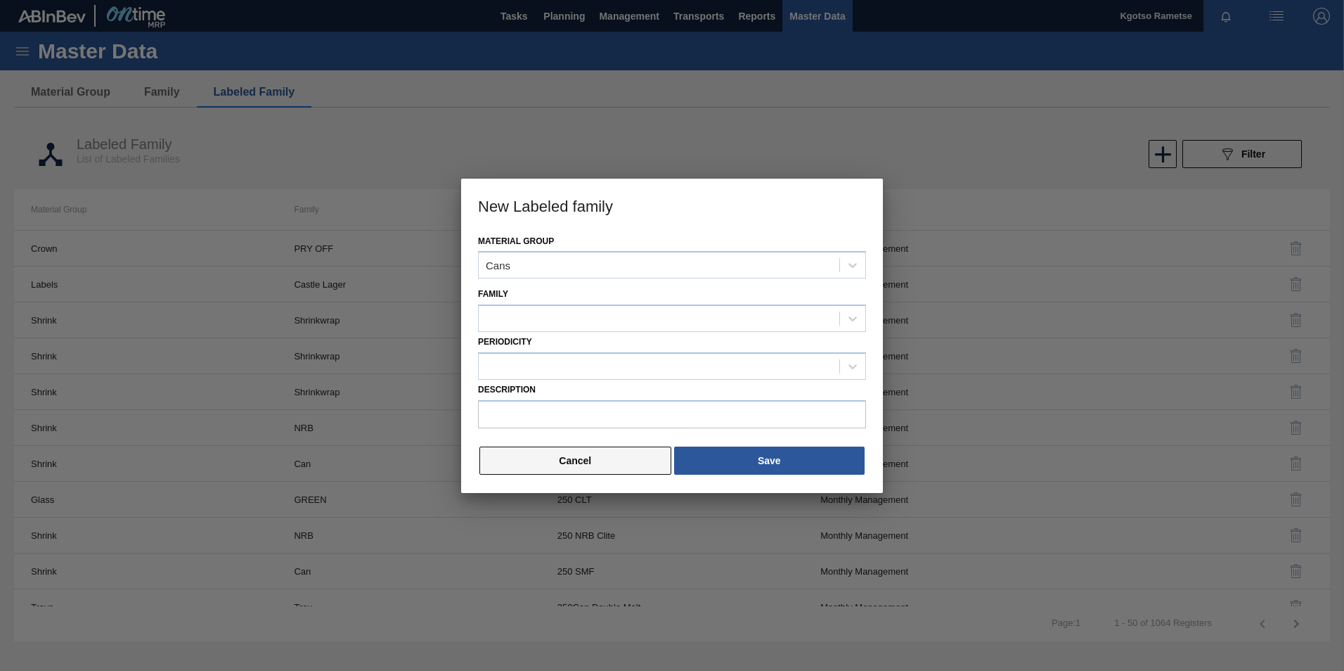
click at [534, 452] on button "Cancel" at bounding box center [575, 460] width 192 height 28
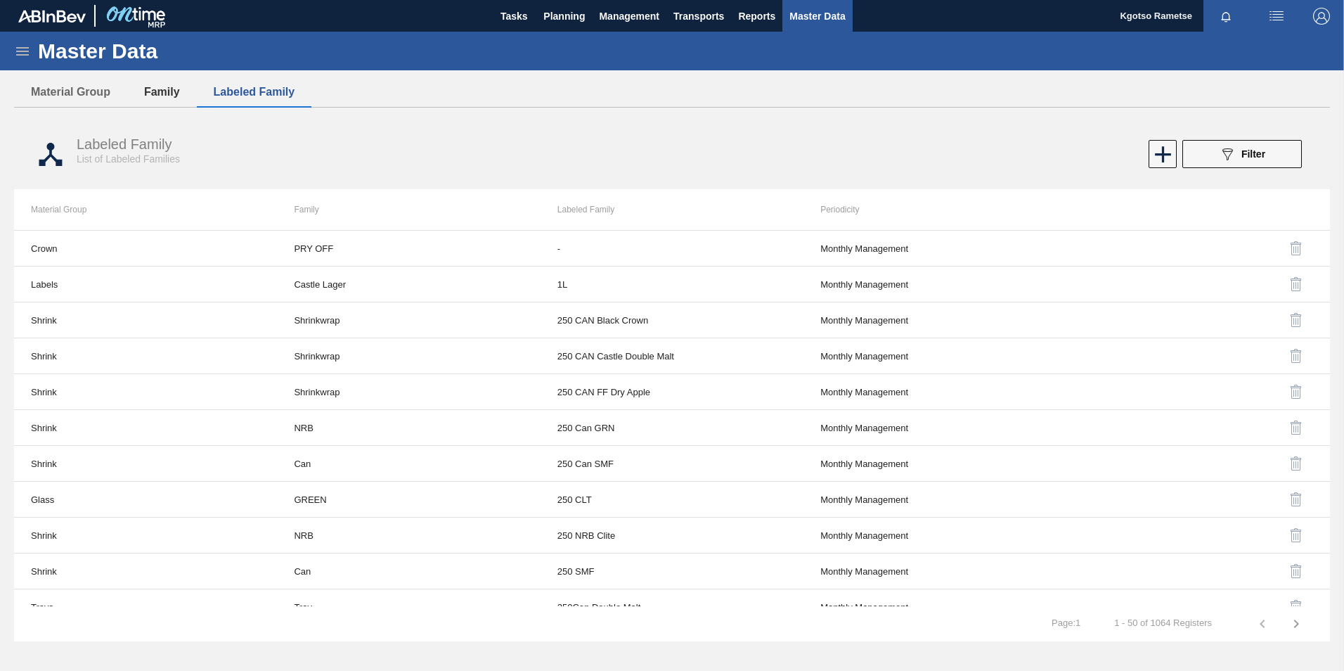
click at [158, 84] on button "Family" at bounding box center [162, 92] width 70 height 30
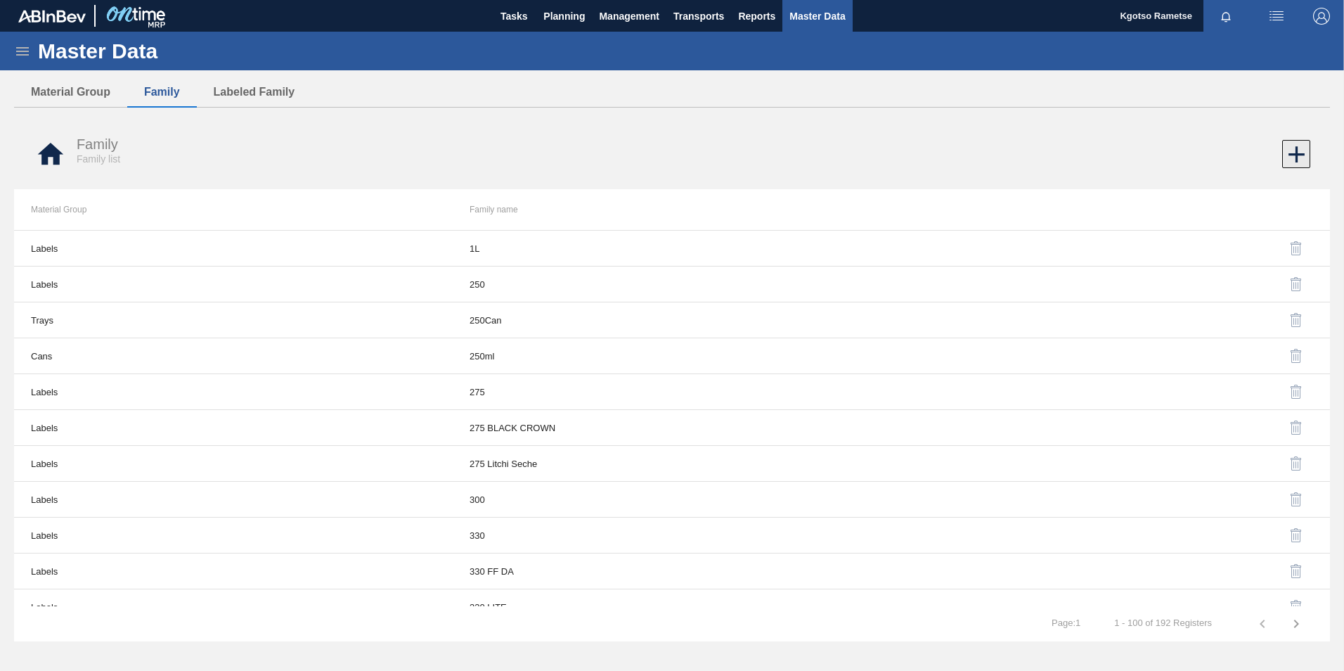
click at [1287, 157] on icon at bounding box center [1296, 154] width 27 height 27
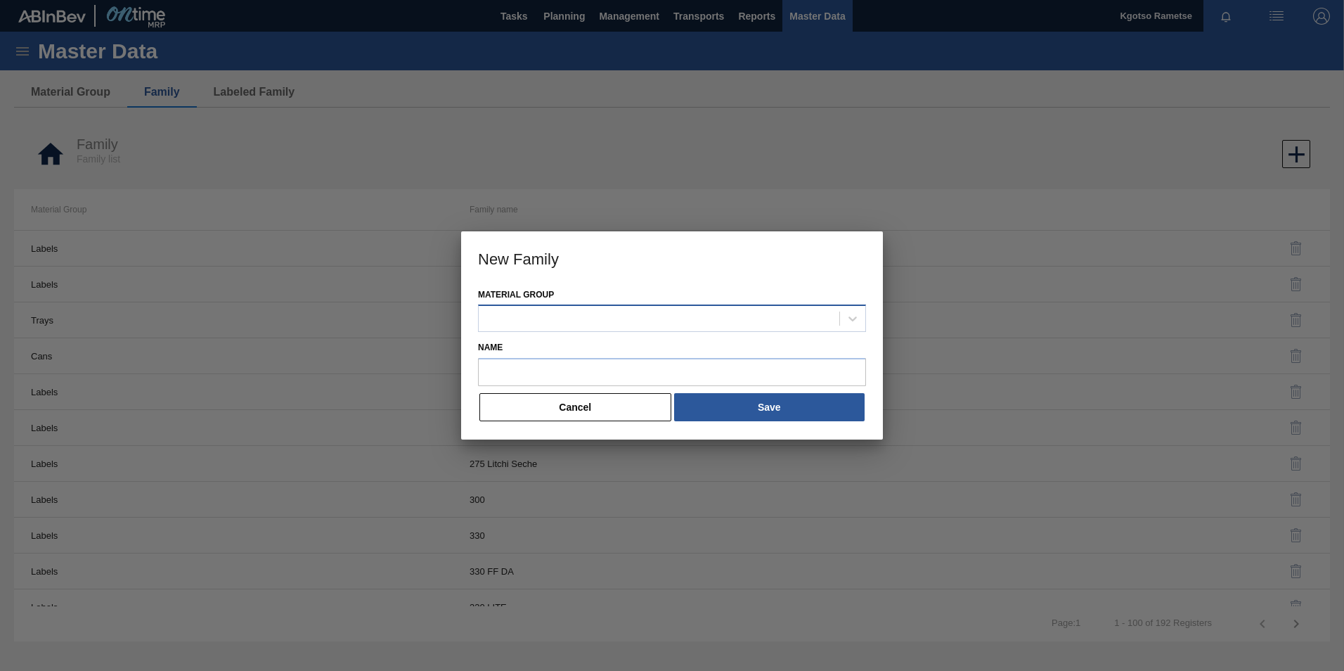
click at [509, 318] on div at bounding box center [659, 319] width 361 height 20
type Group "cans"
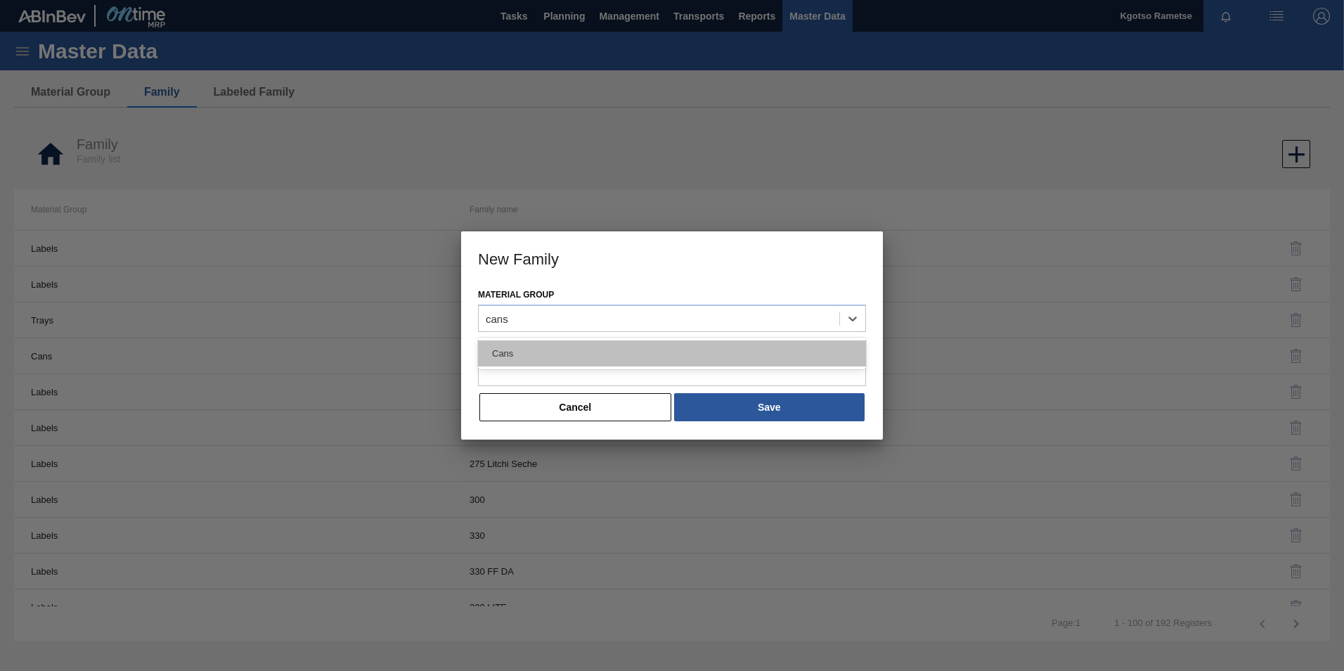
click at [556, 354] on div "Cans" at bounding box center [672, 353] width 388 height 26
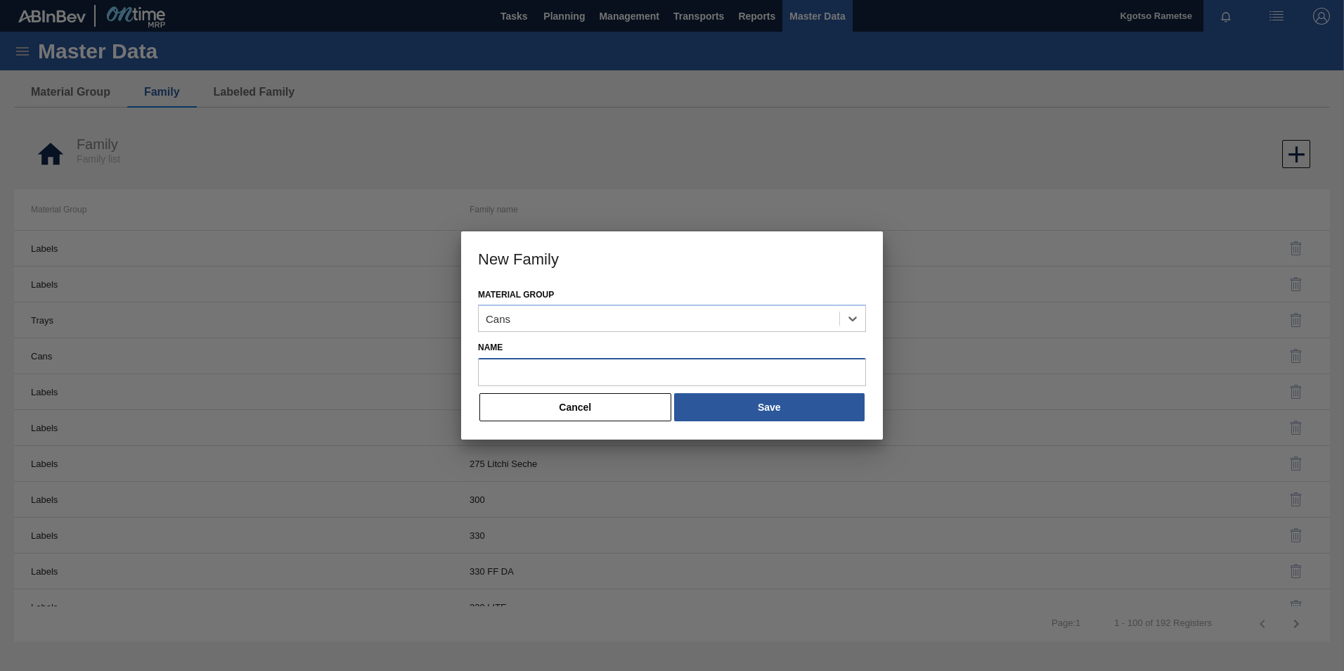
click at [553, 375] on input "Name" at bounding box center [672, 372] width 388 height 28
click at [584, 378] on input "Name" at bounding box center [672, 372] width 388 height 28
paste input "Can 500"
type input "Can 500"
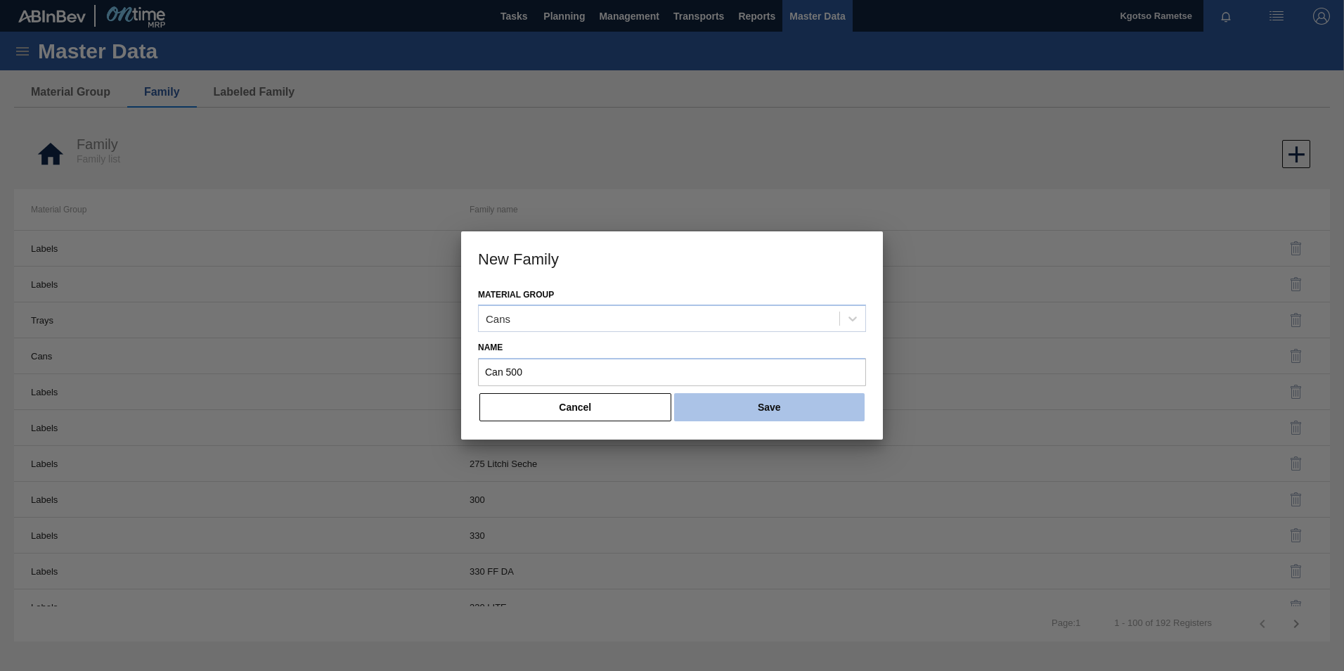
click at [749, 401] on button "Save" at bounding box center [769, 407] width 191 height 28
click at [563, 409] on button "Cancel" at bounding box center [575, 407] width 192 height 28
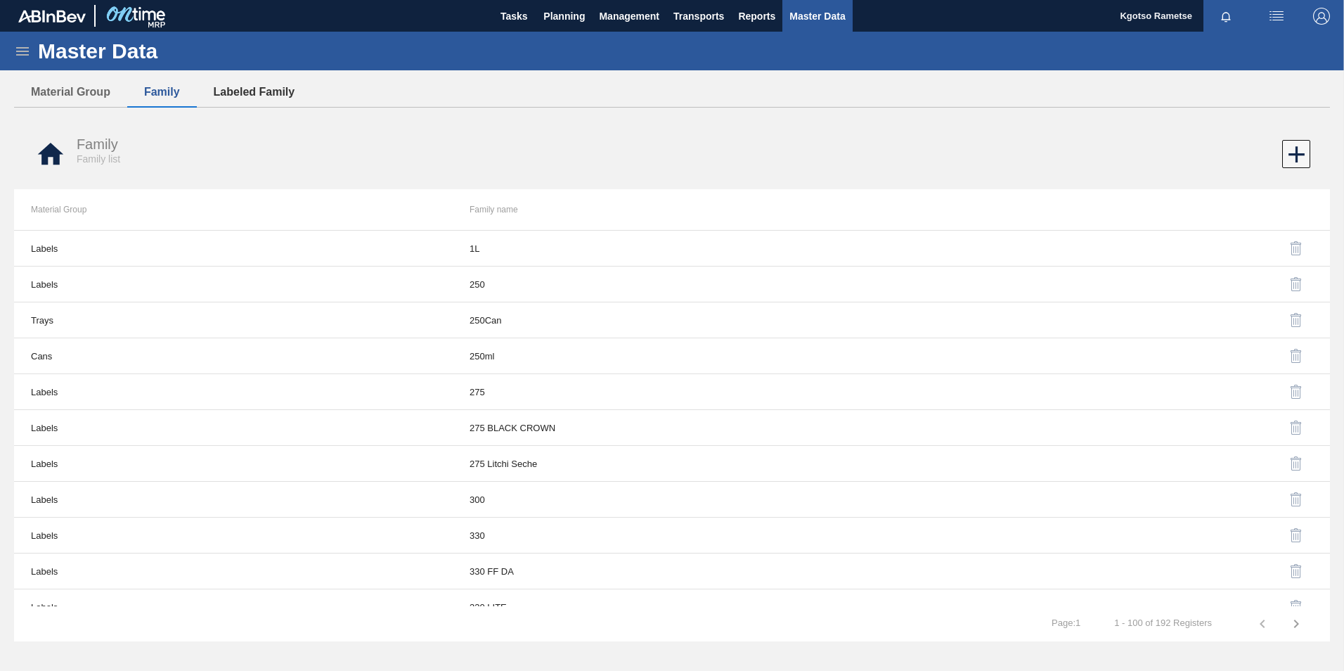
click at [239, 91] on button "Labeled Family" at bounding box center [254, 92] width 115 height 30
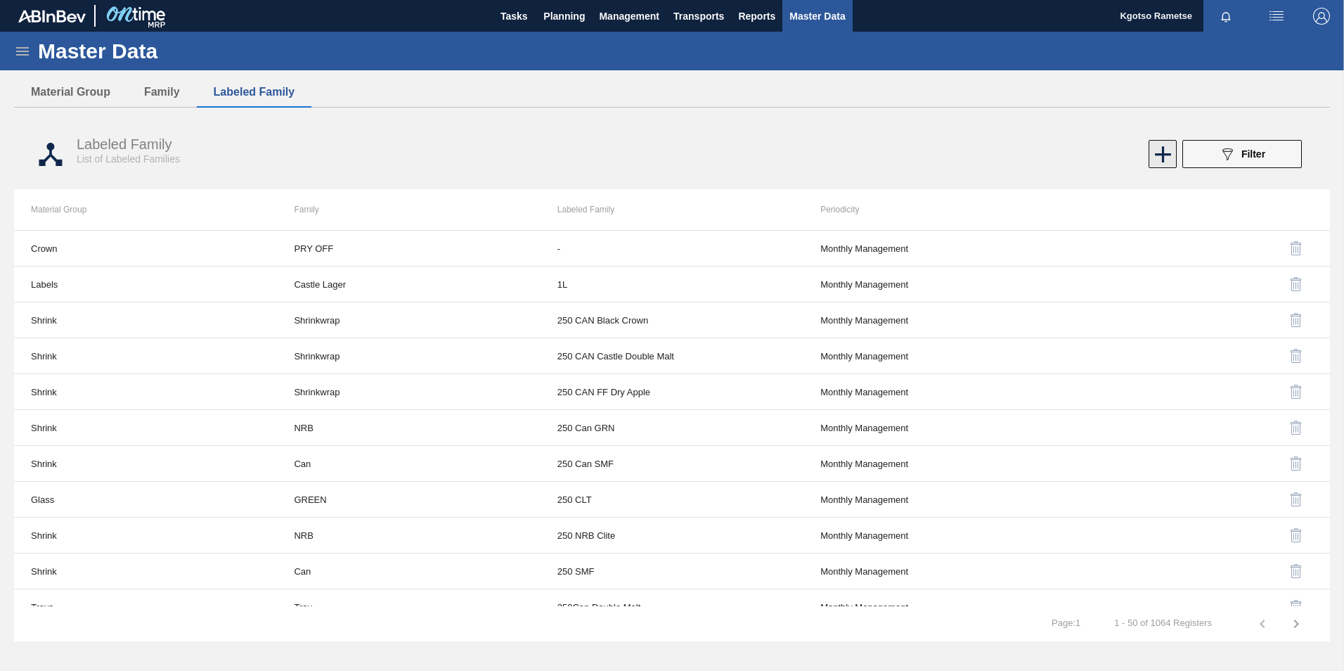
click at [1168, 150] on icon at bounding box center [1162, 154] width 27 height 27
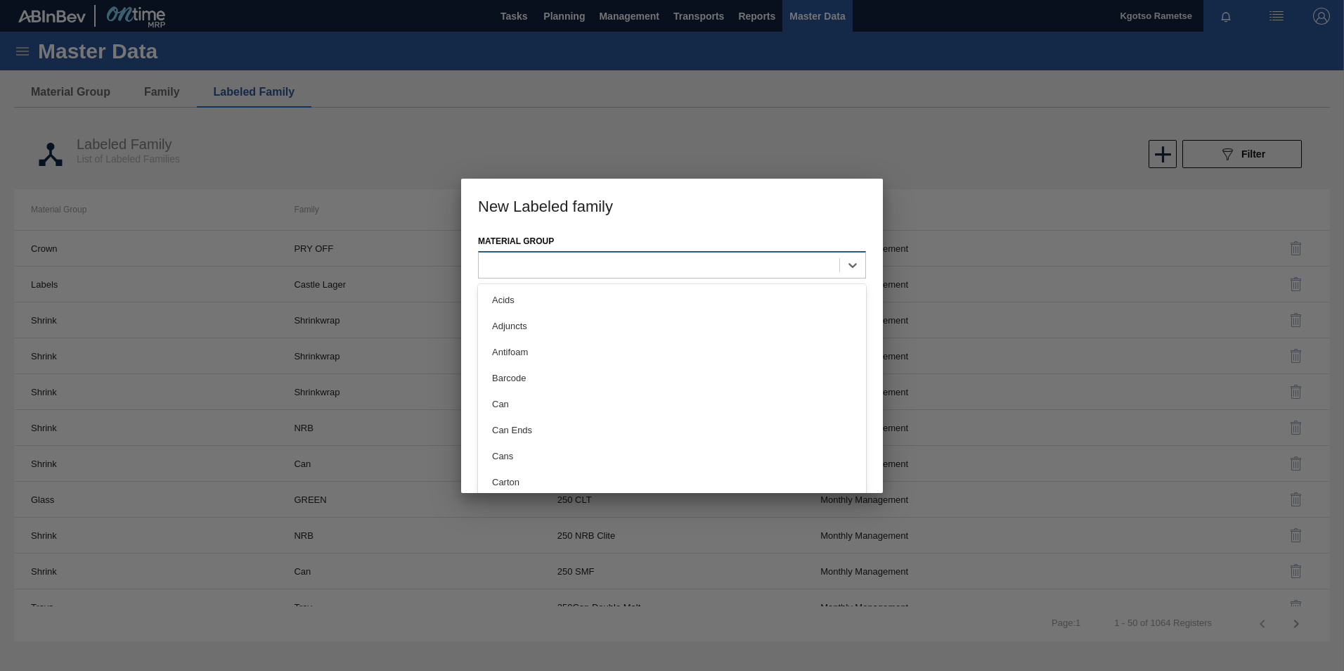
click at [503, 269] on div at bounding box center [659, 265] width 361 height 20
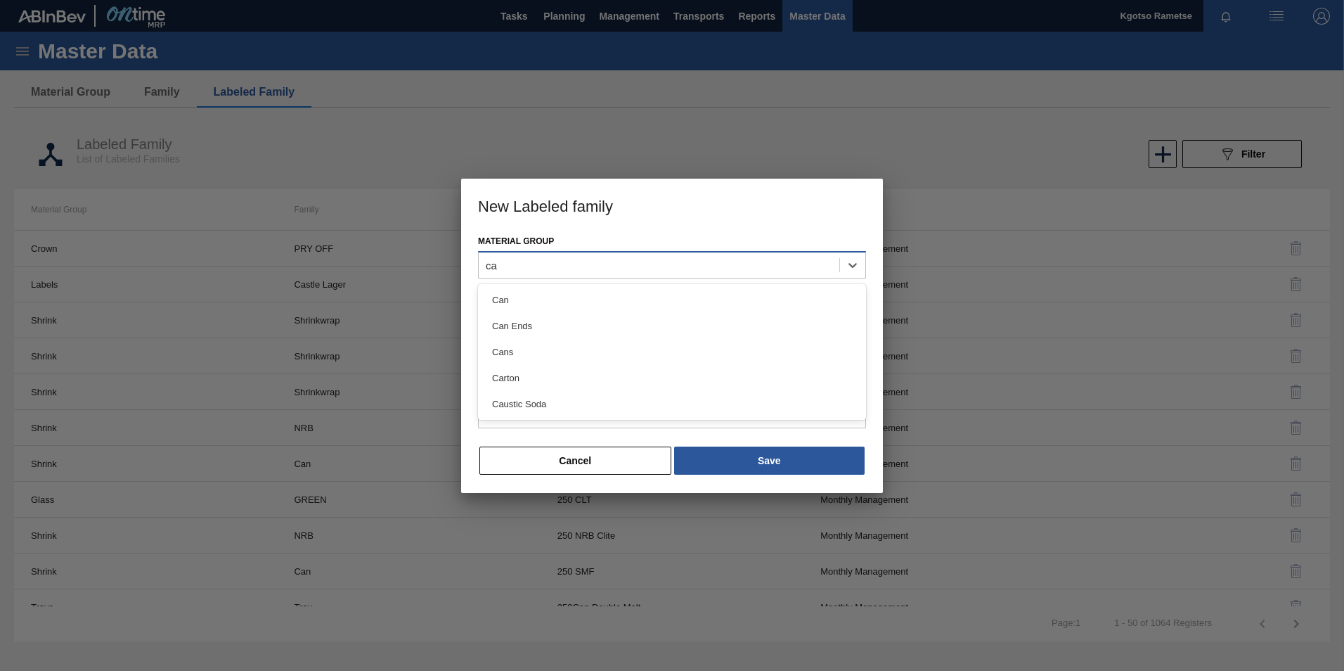
type Group "can"
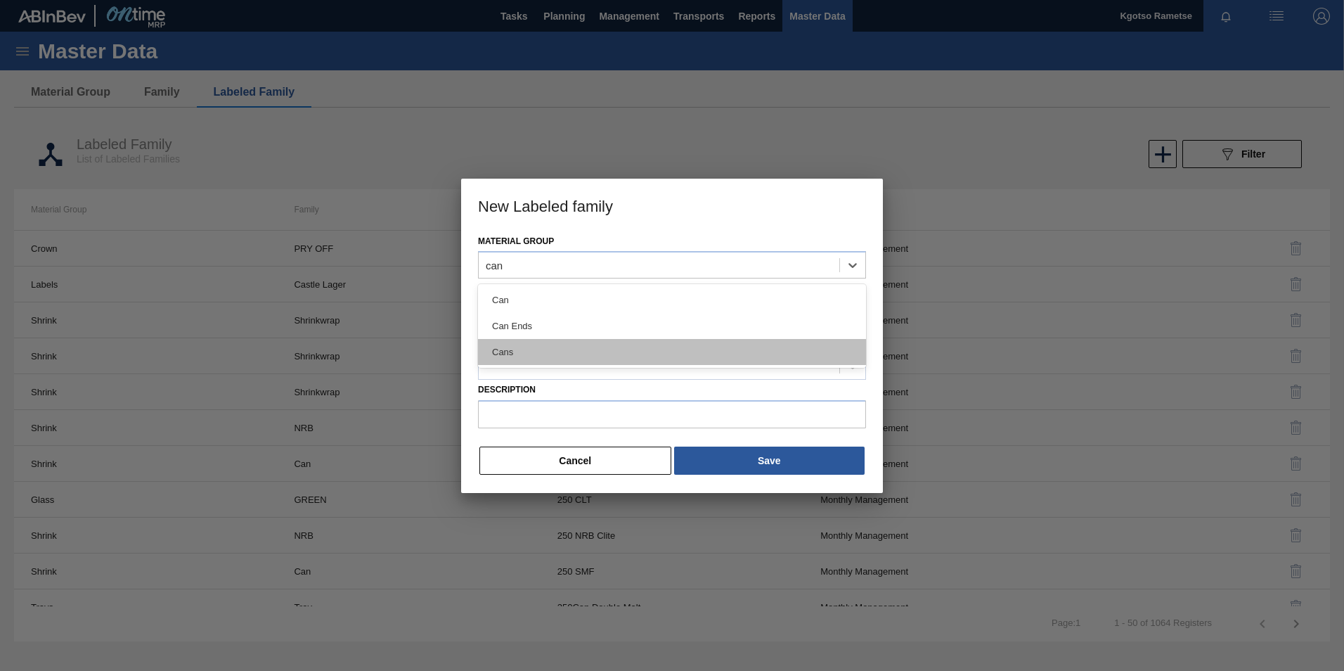
click at [531, 349] on div "Cans" at bounding box center [672, 352] width 388 height 26
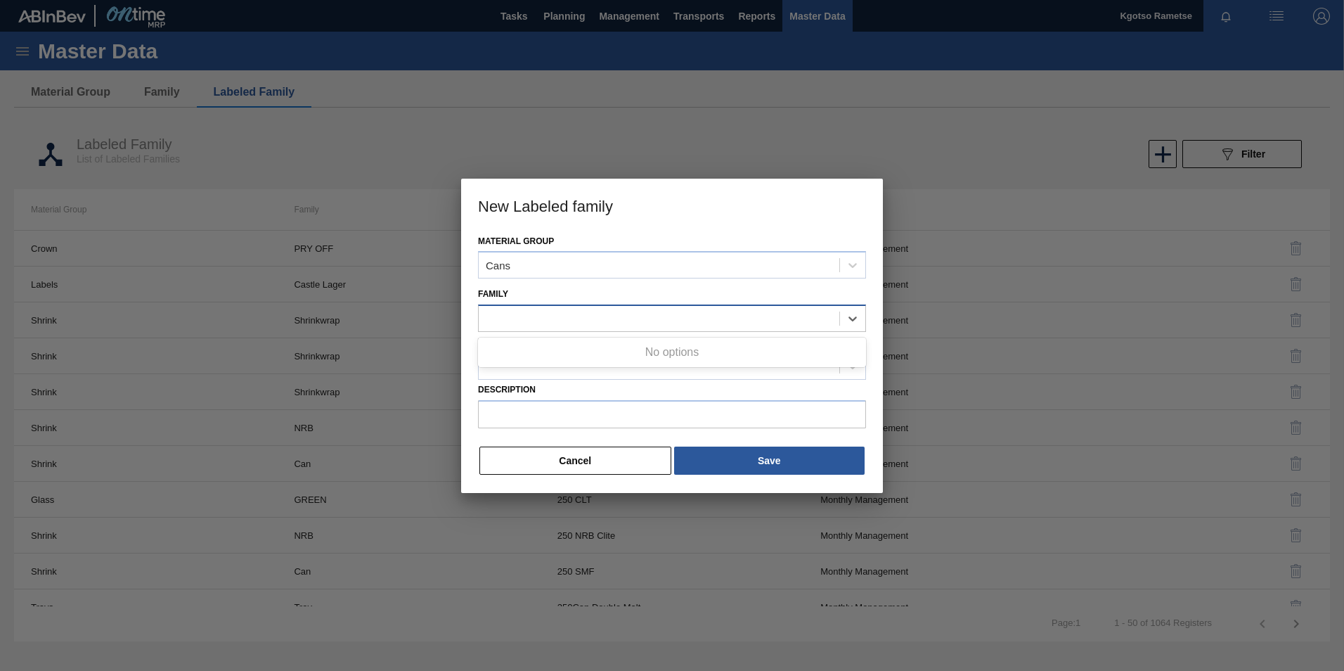
click at [511, 306] on div at bounding box center [672, 317] width 388 height 27
type input "can 5"
click at [545, 470] on button "Cancel" at bounding box center [575, 460] width 192 height 28
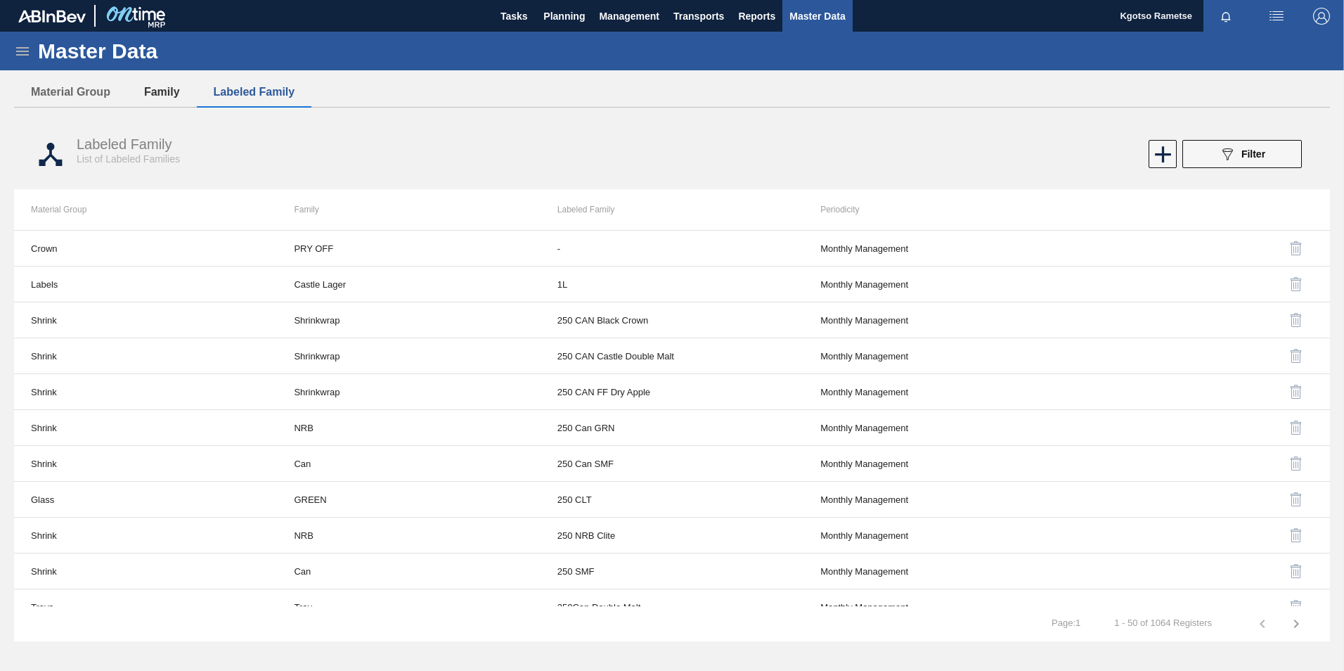
click at [156, 96] on button "Family" at bounding box center [162, 92] width 70 height 30
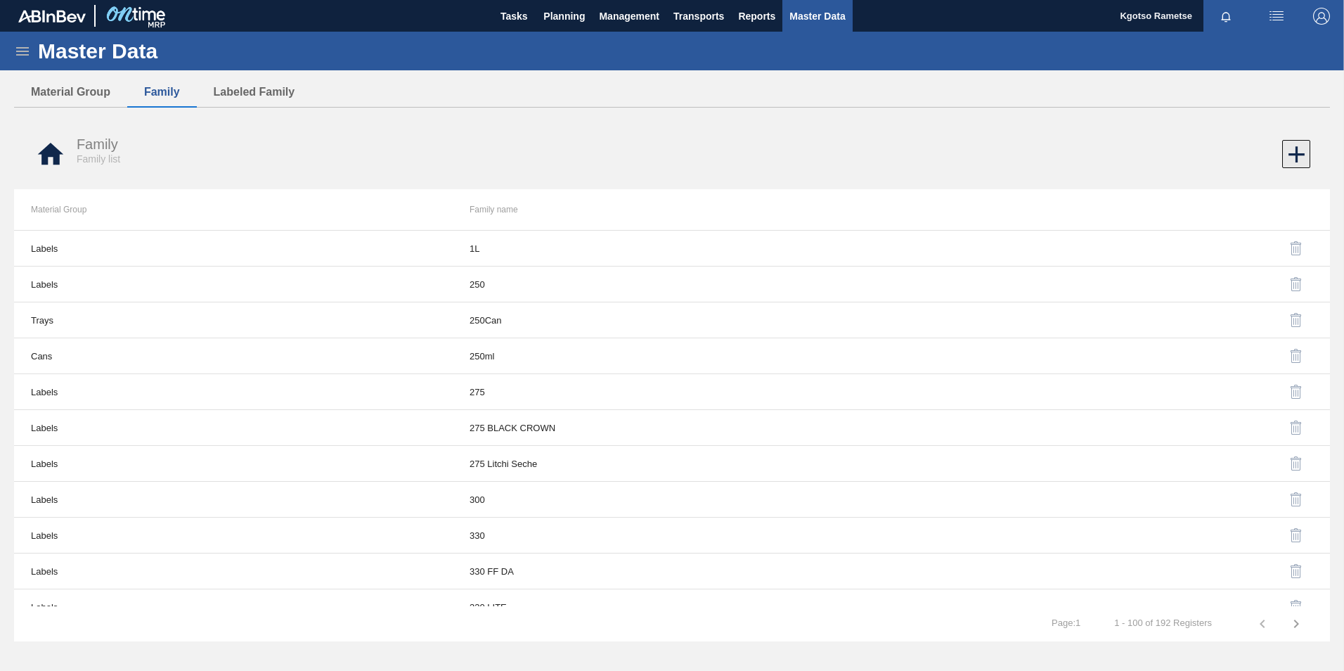
click at [1298, 147] on icon at bounding box center [1296, 154] width 27 height 27
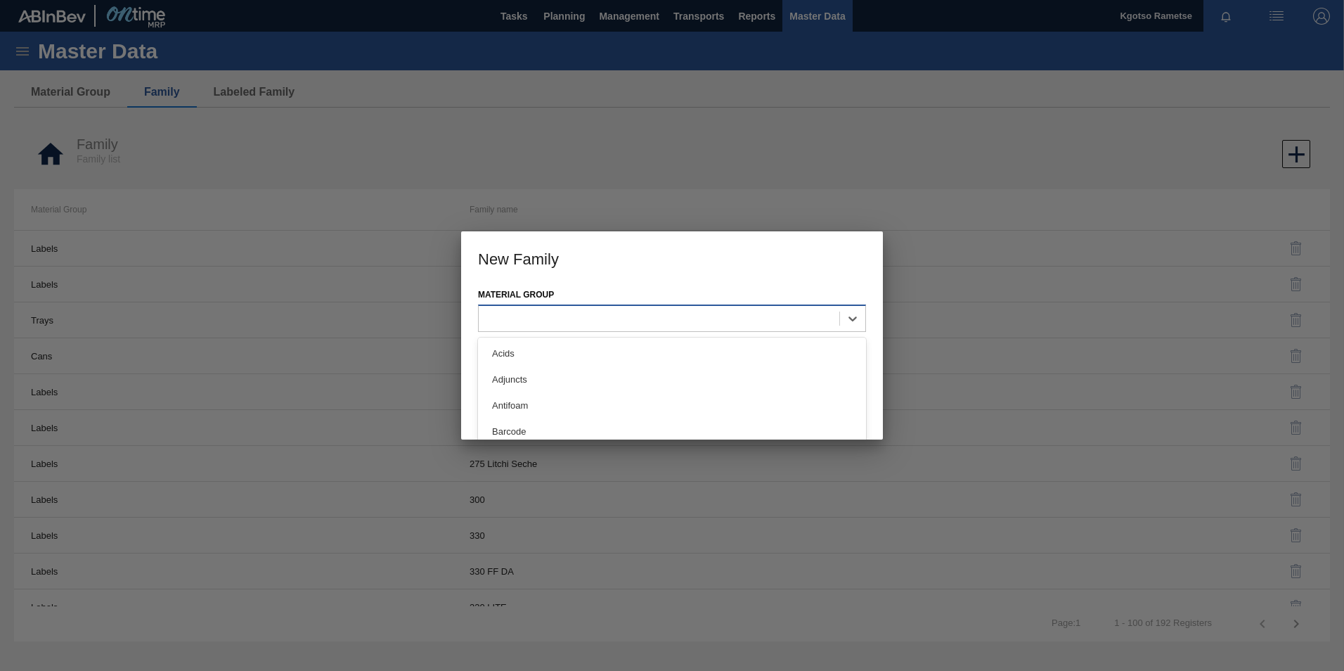
click at [503, 309] on div at bounding box center [659, 319] width 361 height 20
type Group "can"
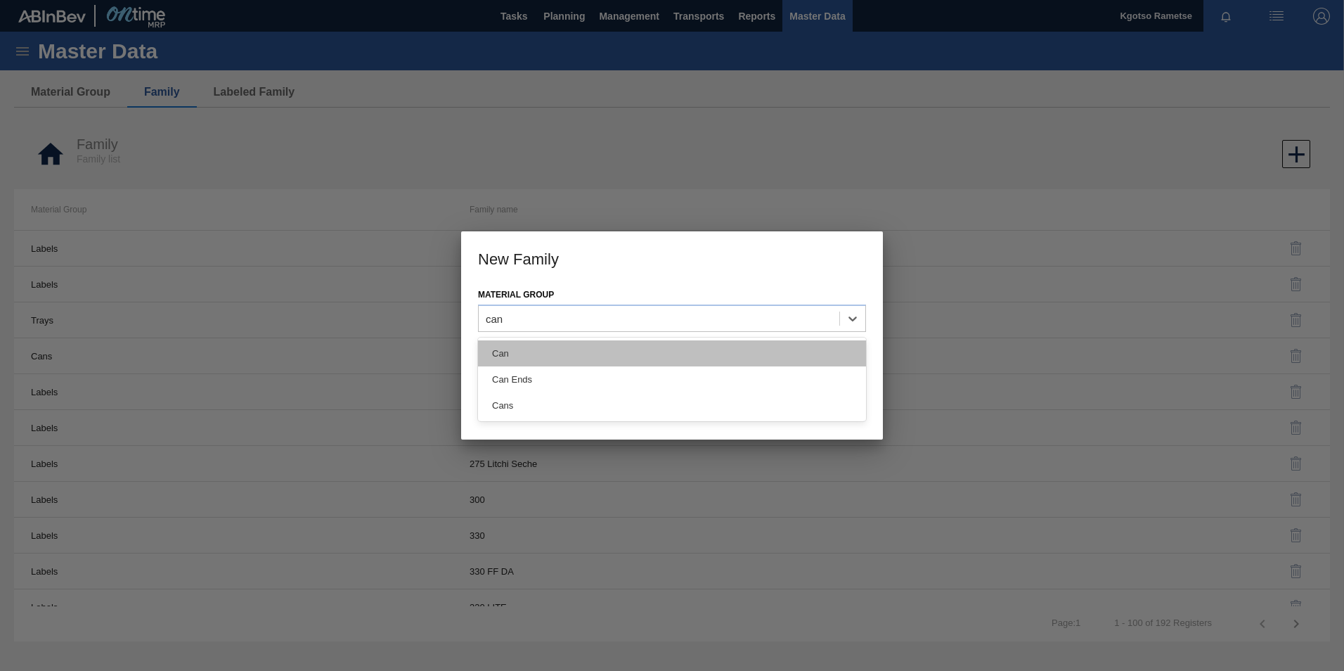
click at [529, 348] on div "Can" at bounding box center [672, 353] width 388 height 26
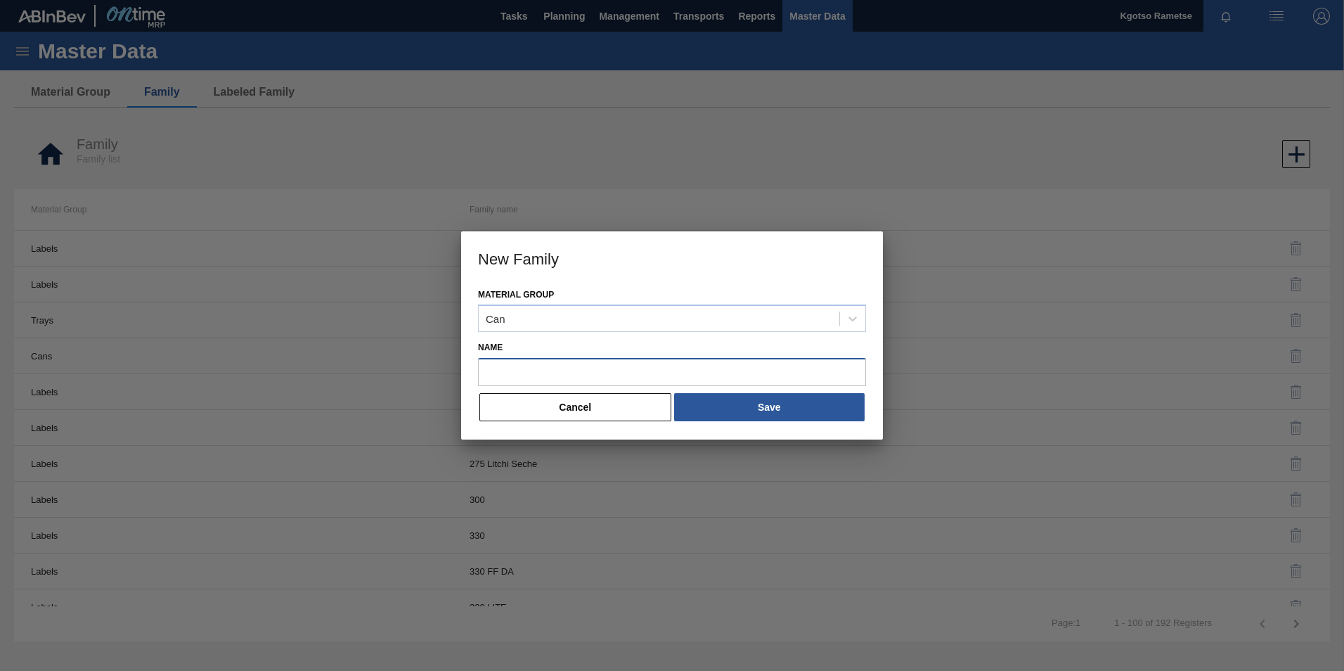
click at [531, 375] on input "Name" at bounding box center [672, 372] width 388 height 28
click at [534, 368] on input "Name" at bounding box center [672, 372] width 388 height 28
paste input "Can 500"
type input "Can 500"
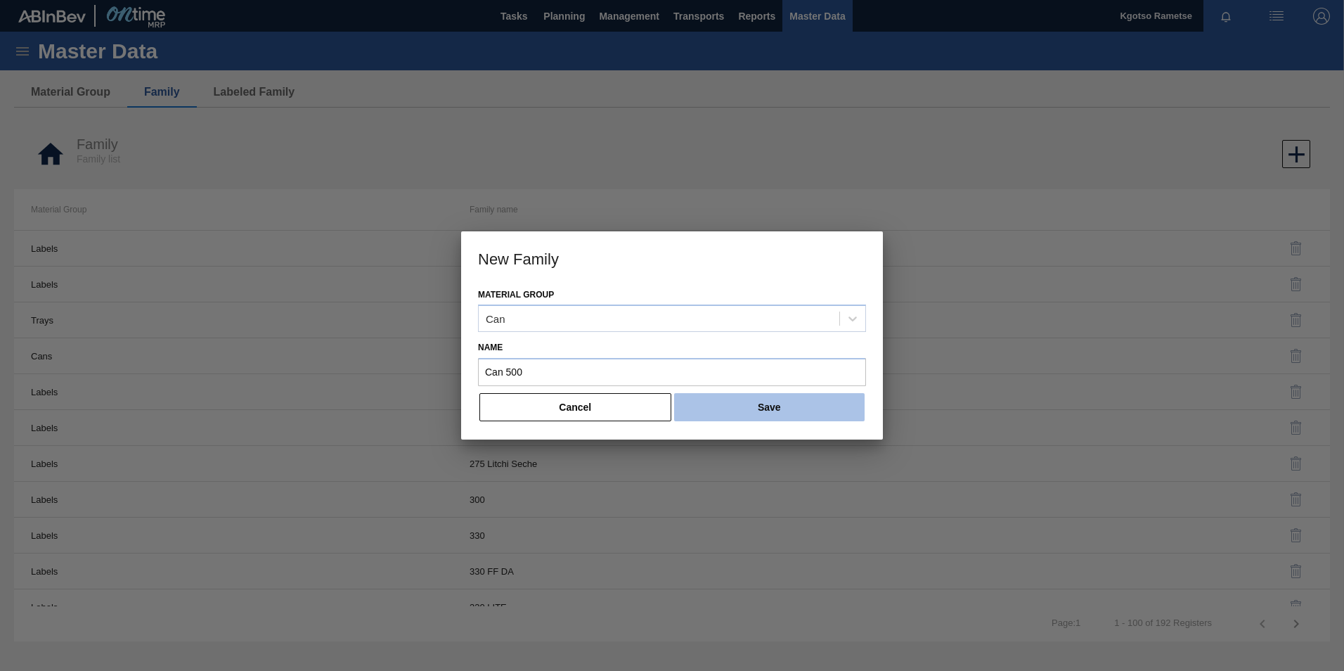
click at [760, 399] on button "Save" at bounding box center [769, 407] width 191 height 28
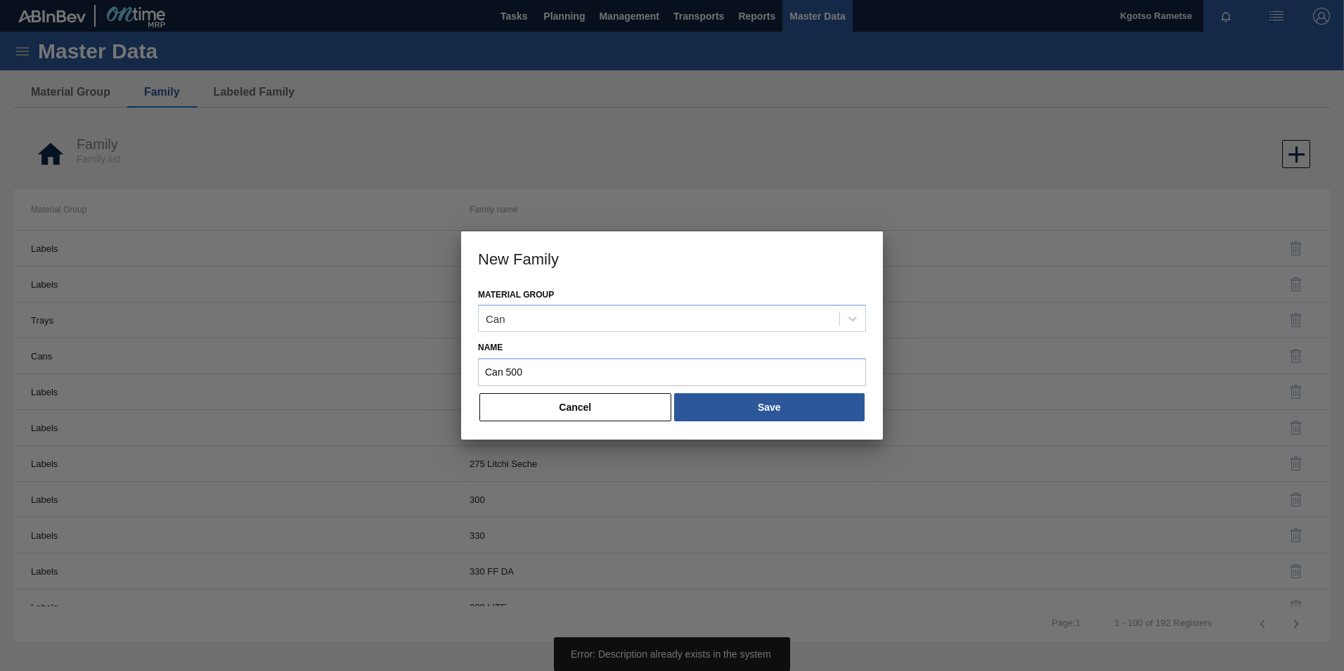
click at [567, 417] on button "Cancel" at bounding box center [575, 407] width 192 height 28
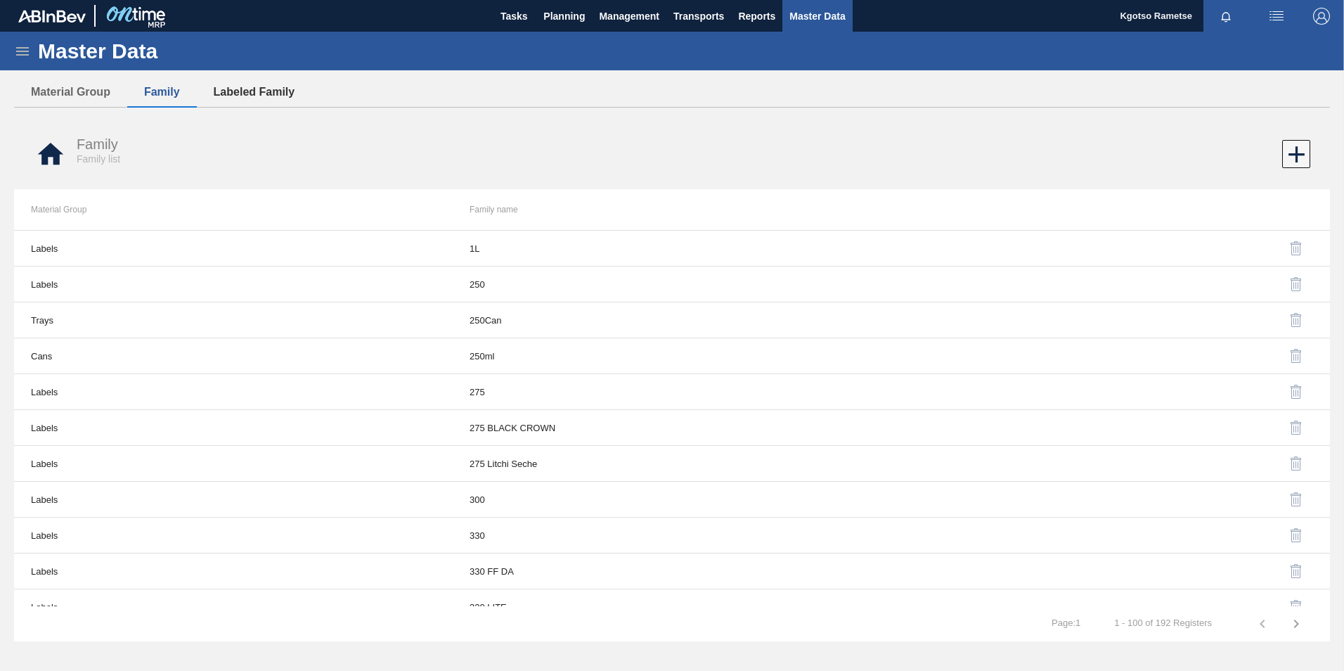
click at [231, 89] on button "Labeled Family" at bounding box center [254, 92] width 115 height 30
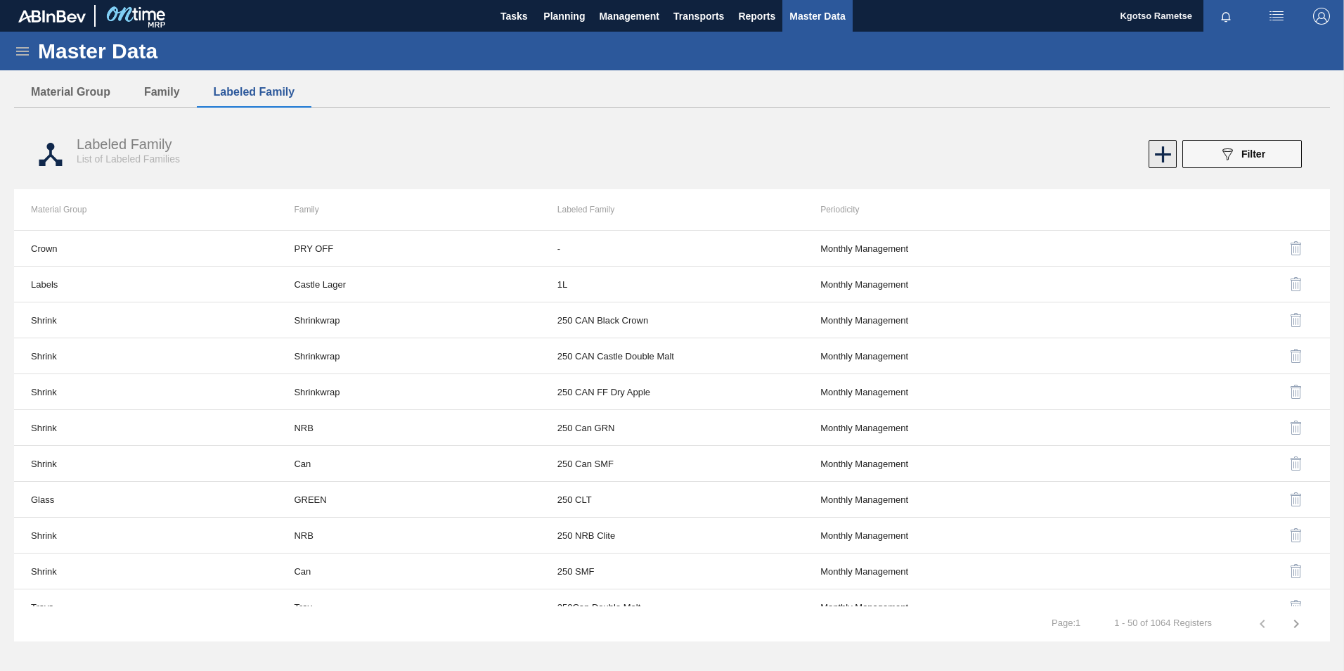
click at [1157, 154] on icon at bounding box center [1163, 154] width 16 height 16
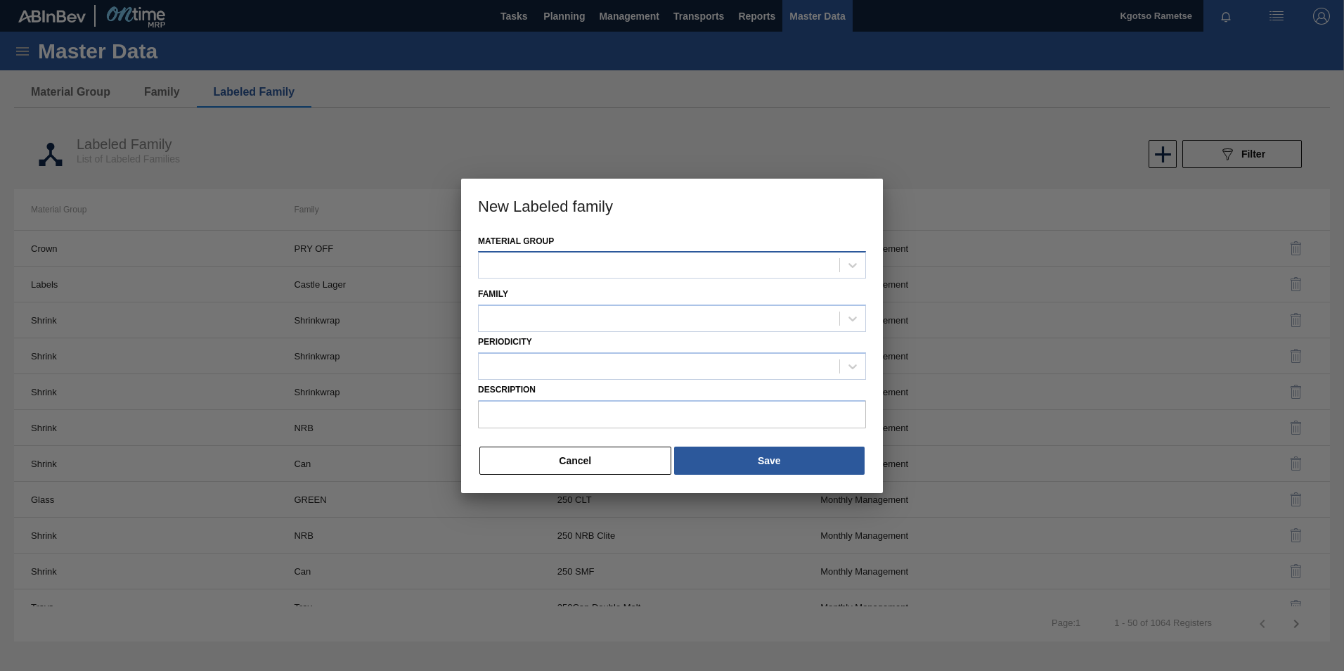
click at [577, 270] on div at bounding box center [659, 265] width 361 height 20
type Group "can"
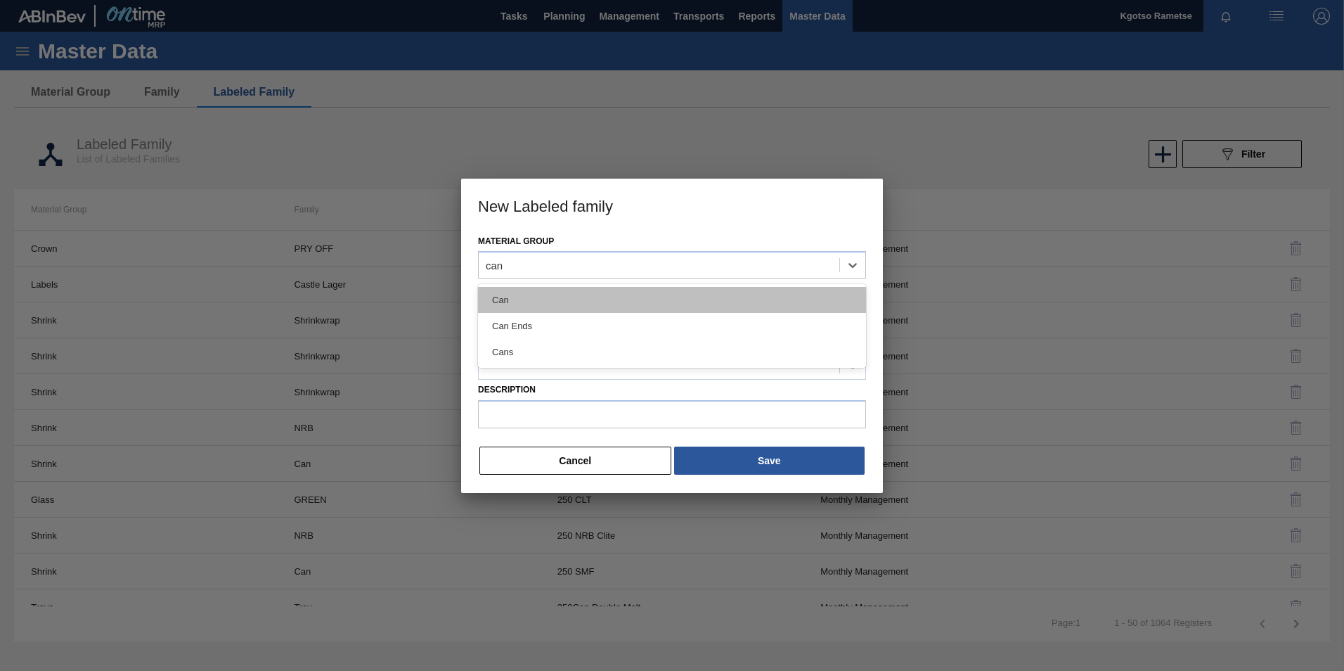
click at [556, 299] on div "Can" at bounding box center [672, 300] width 388 height 26
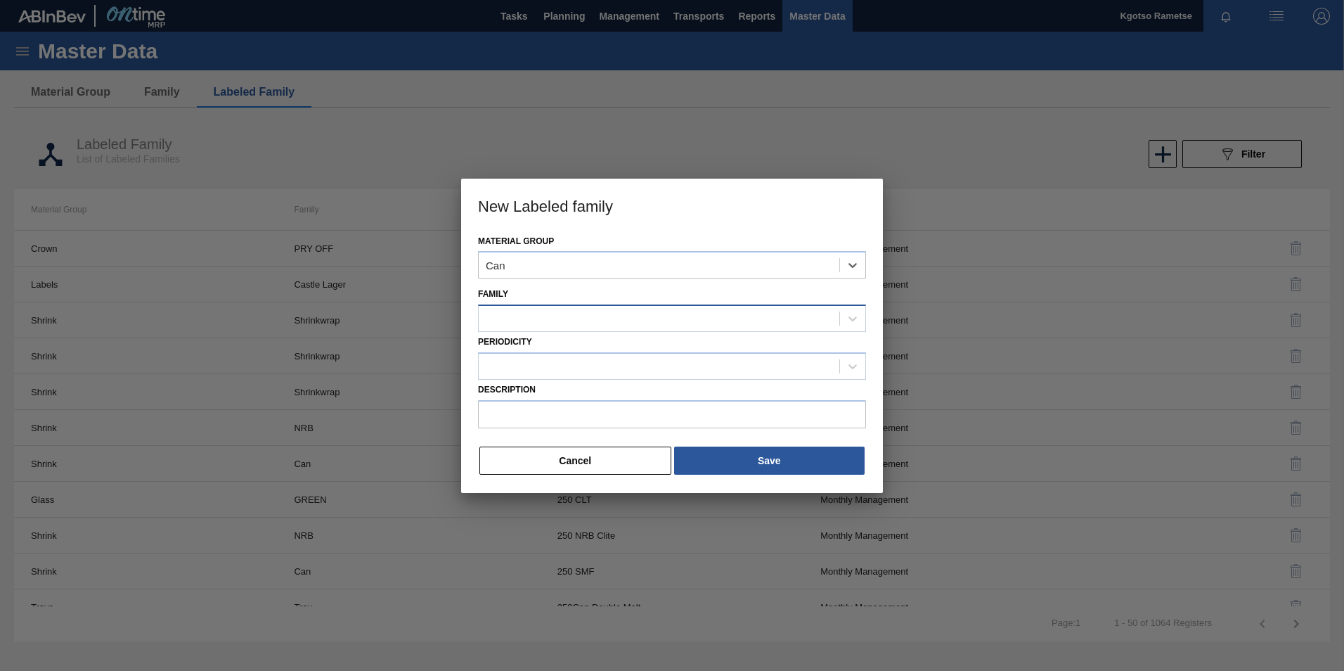
click at [548, 324] on div at bounding box center [659, 319] width 361 height 20
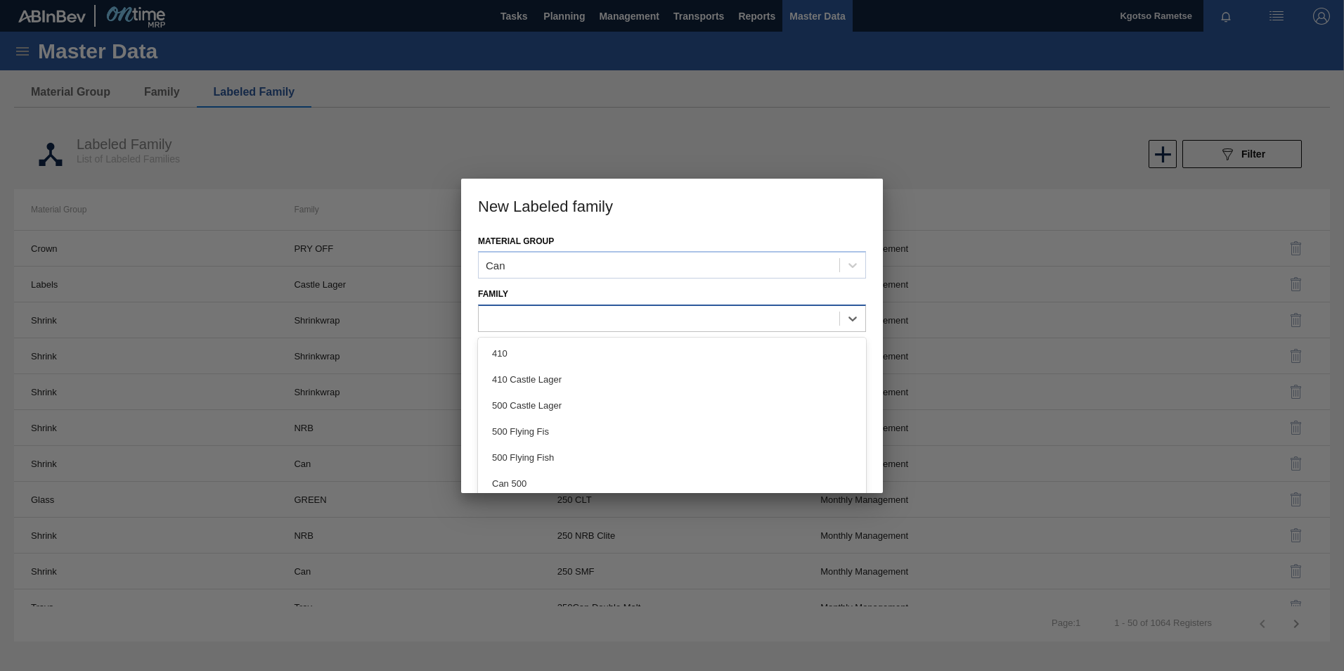
type input "5"
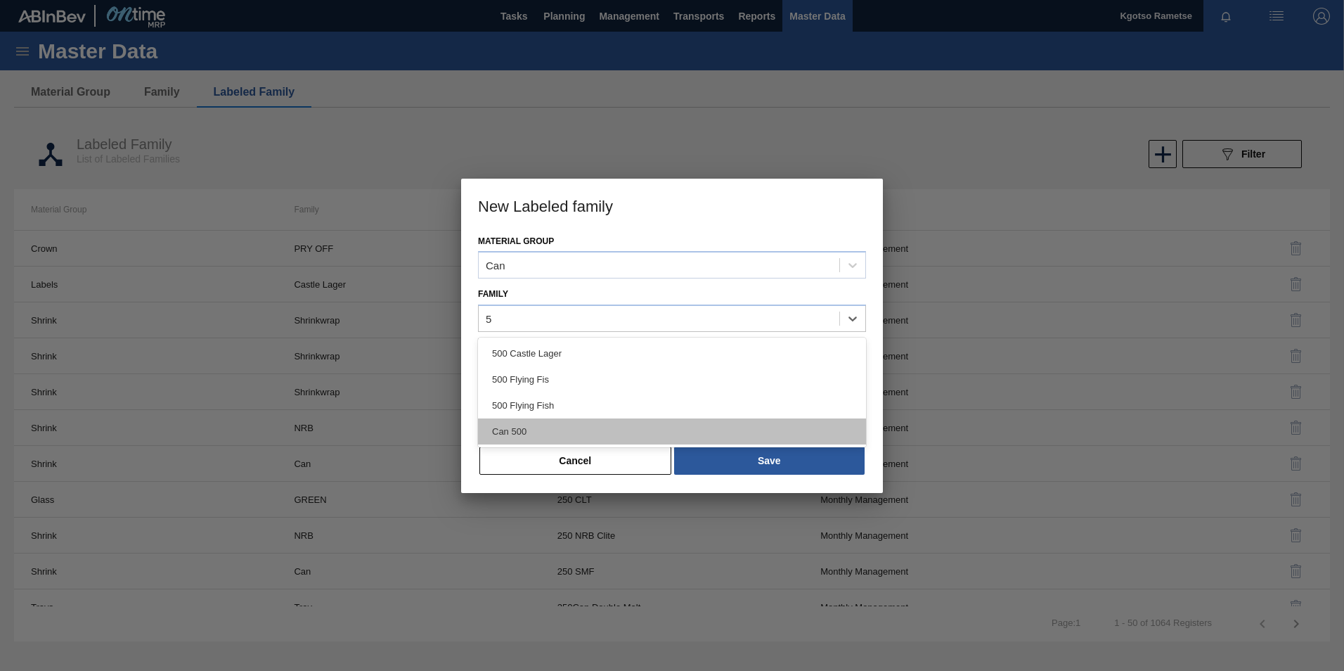
click at [534, 423] on div "Can 500" at bounding box center [672, 431] width 388 height 26
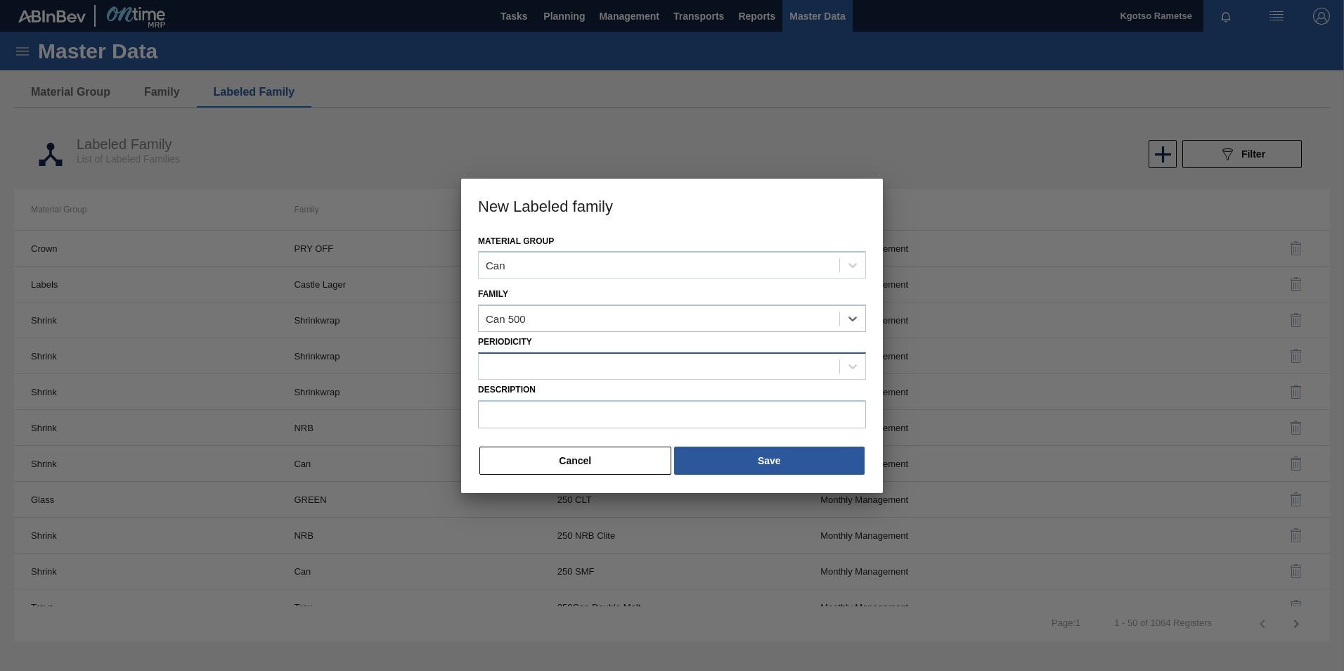
click at [511, 374] on div at bounding box center [659, 366] width 361 height 20
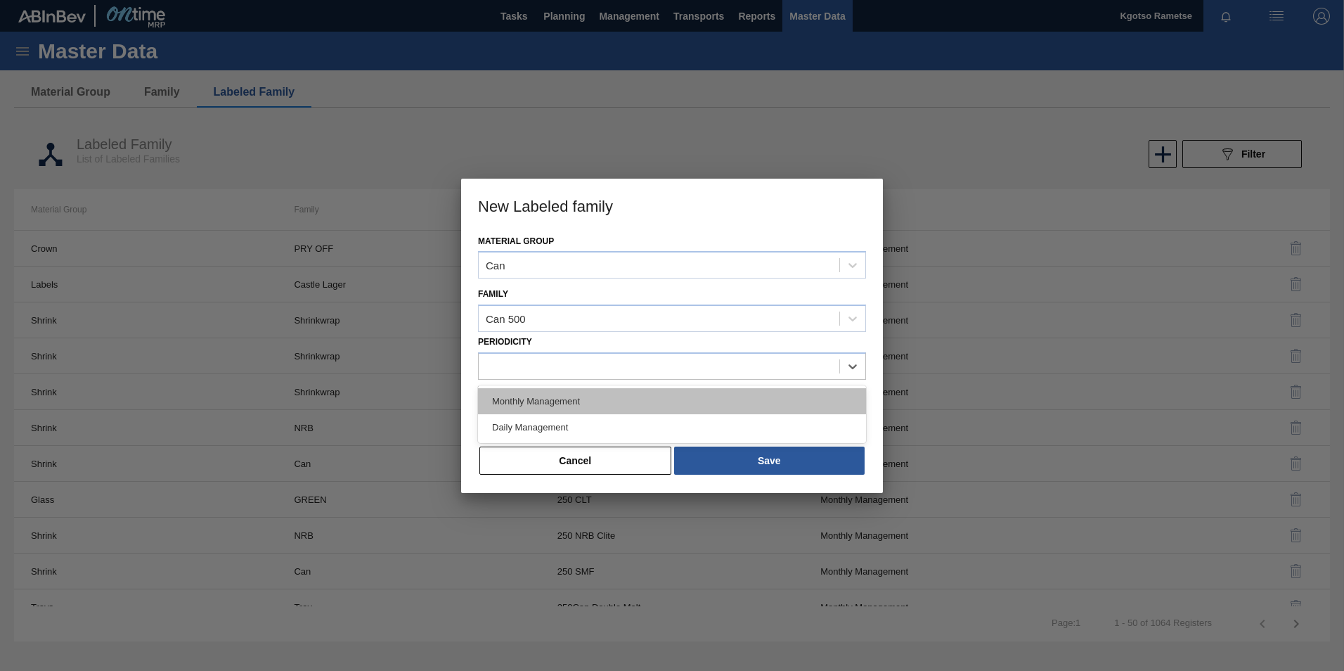
click at [521, 395] on div "Monthly Management" at bounding box center [672, 401] width 388 height 26
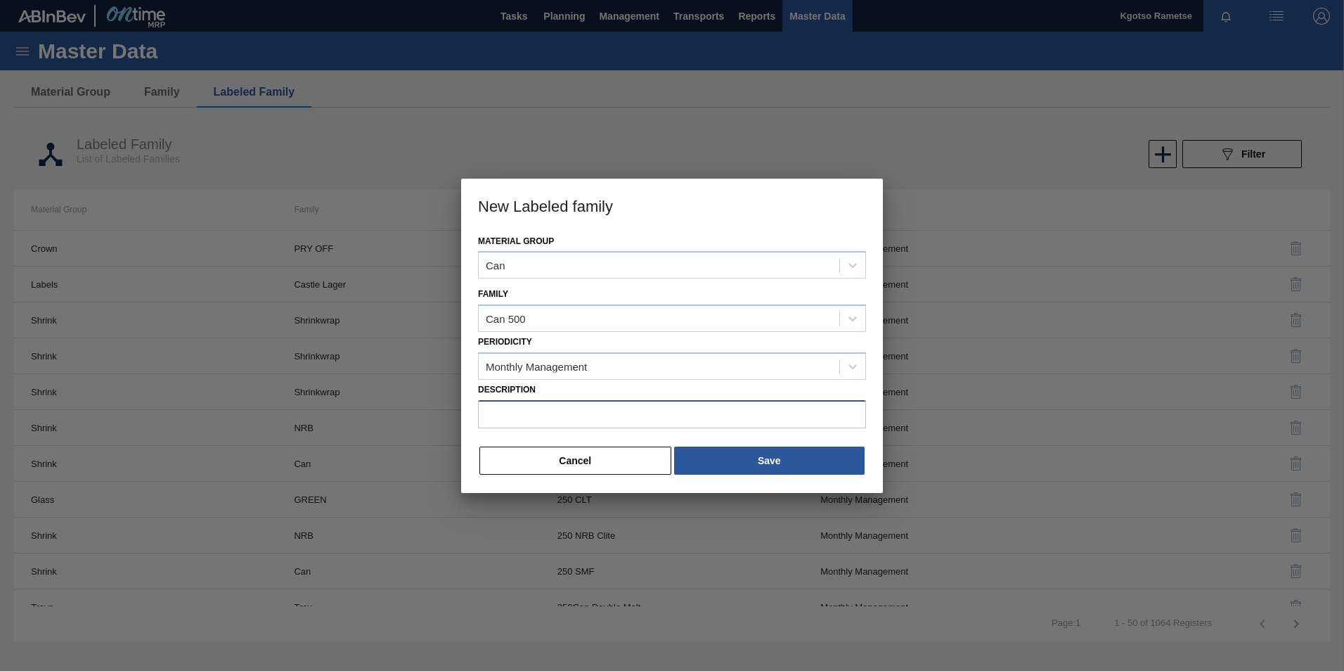
click at [585, 411] on input "Description" at bounding box center [672, 414] width 388 height 28
paste input "Can 500 Carling Black Label (KO 2025)"
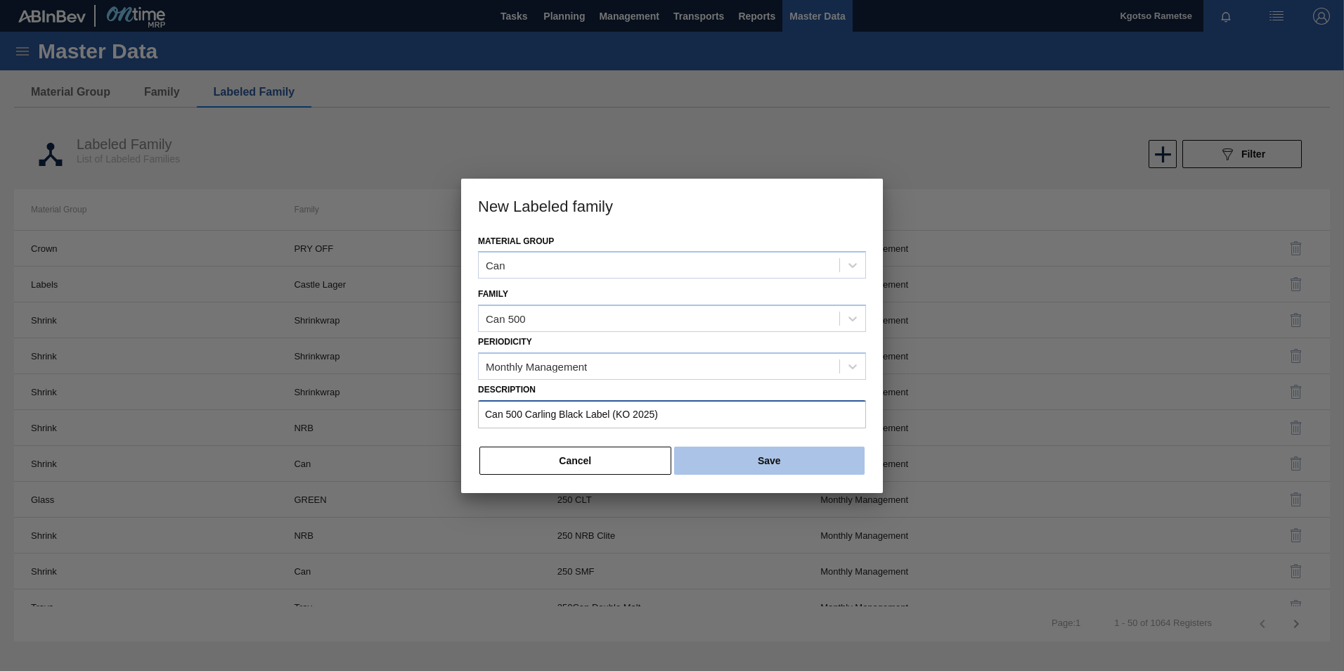
type input "Can 500 Carling Black Label (KO 2025)"
click at [759, 451] on button "Save" at bounding box center [769, 460] width 191 height 28
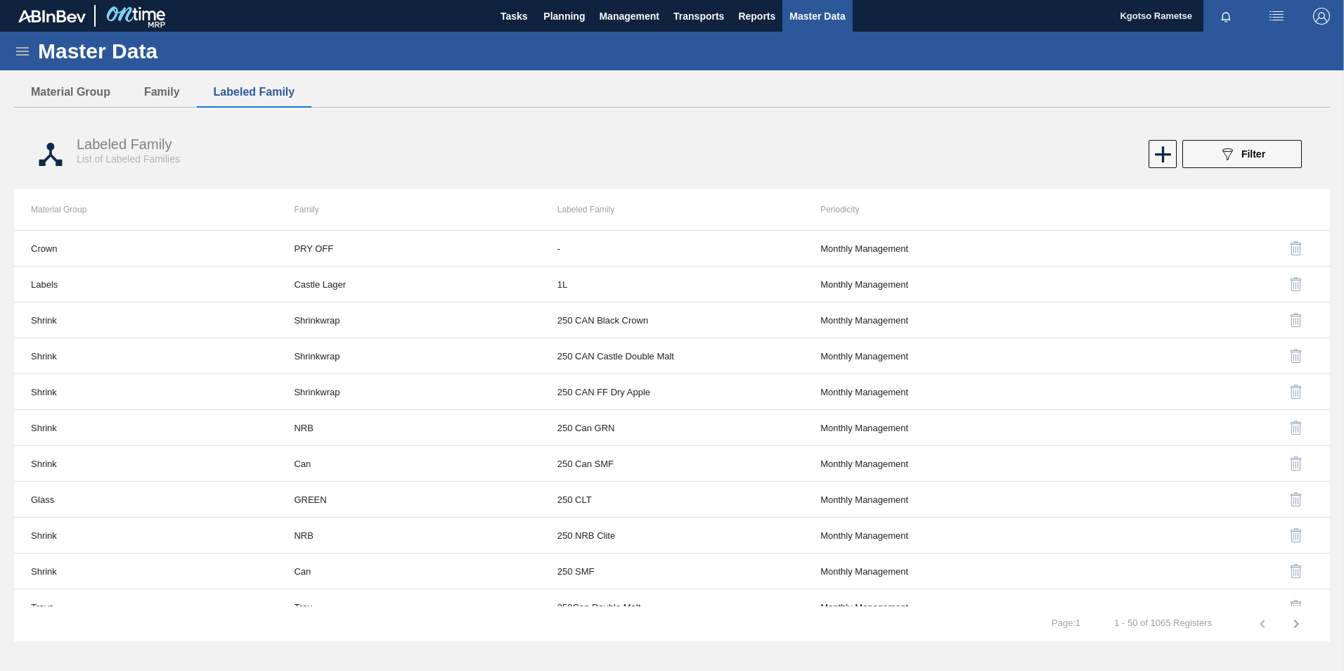
click at [25, 48] on icon at bounding box center [22, 51] width 13 height 8
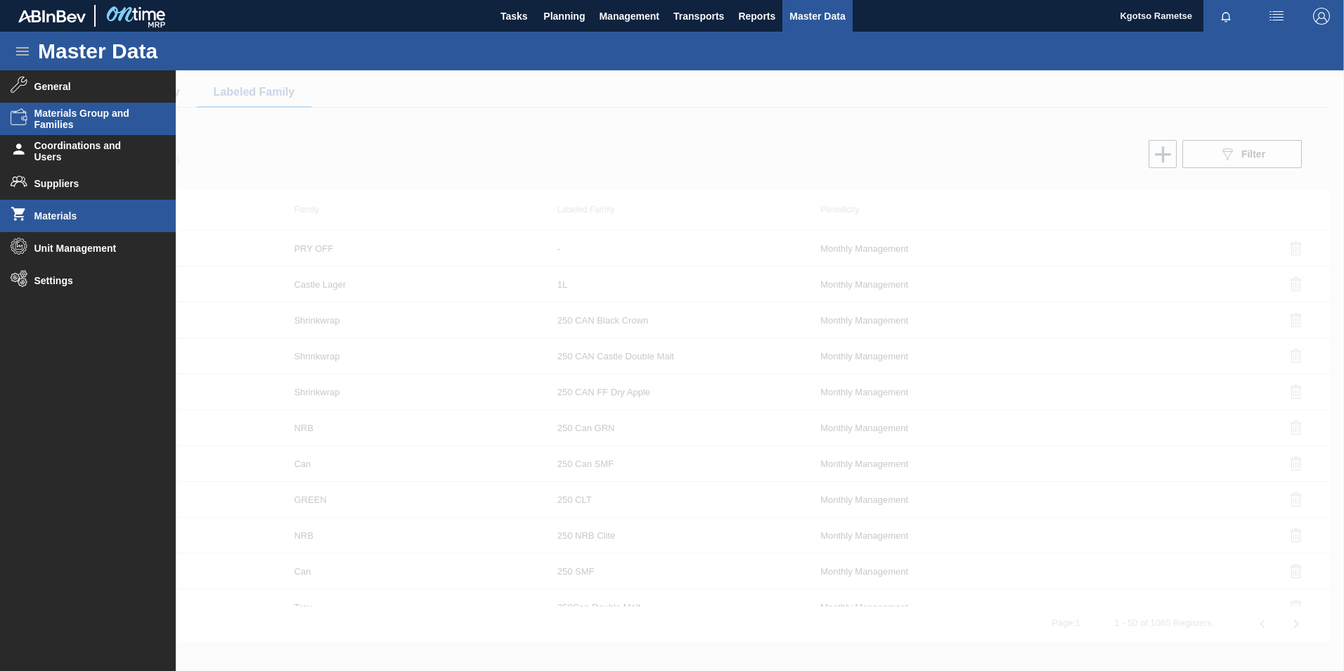
click at [55, 211] on span "Materials" at bounding box center [92, 215] width 116 height 11
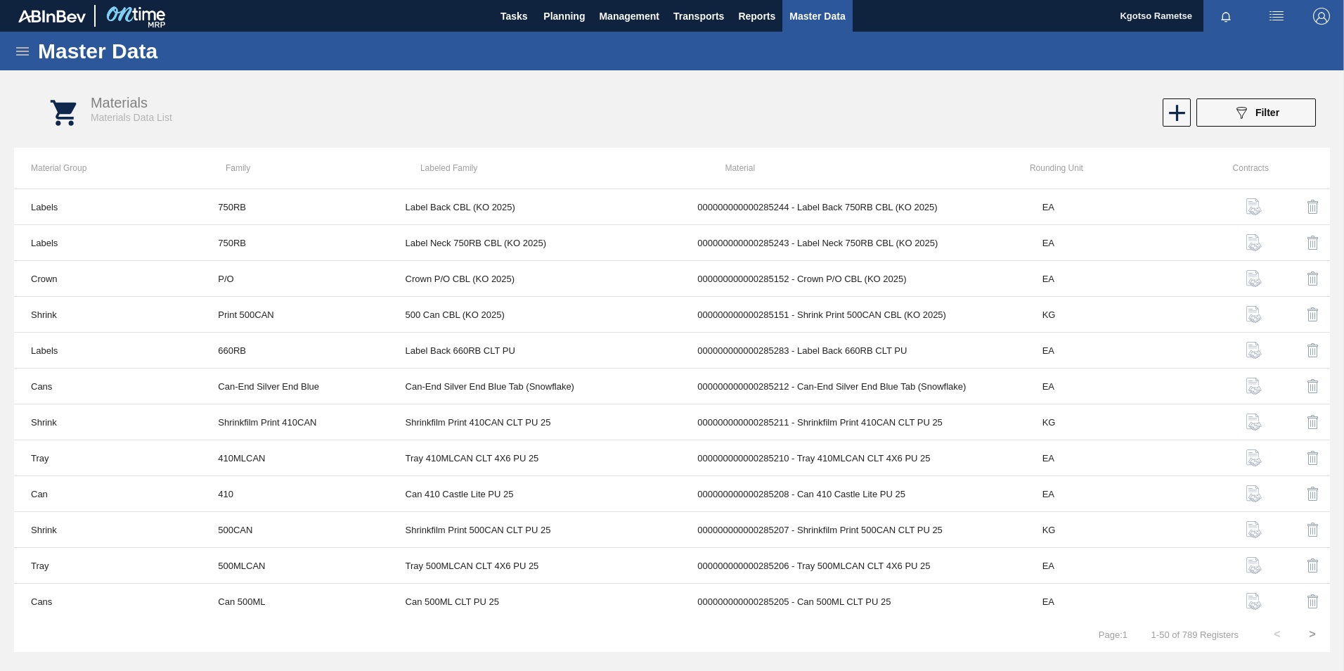
drag, startPoint x: 1242, startPoint y: 117, endPoint x: 1228, endPoint y: 134, distance: 21.5
click at [1242, 117] on icon "089F7B8B-B2A5-4AFE-B5C0-19BA573D28AC" at bounding box center [1241, 112] width 17 height 17
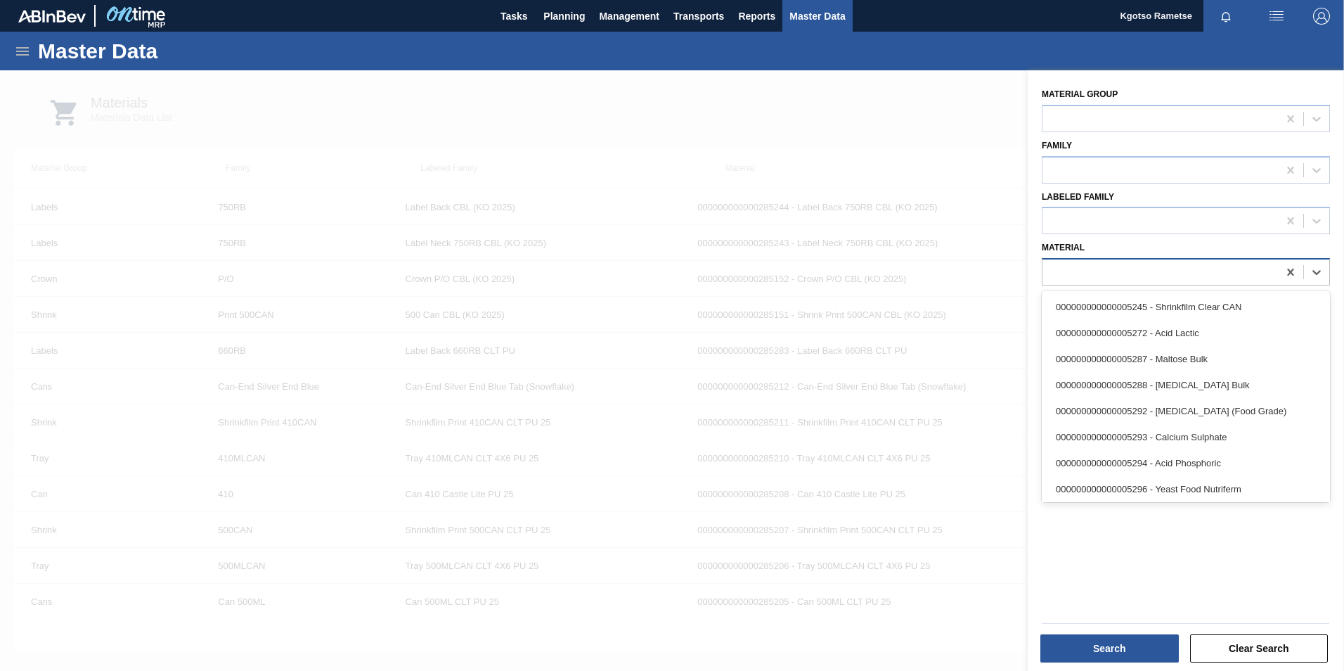
click at [1114, 273] on div at bounding box center [1161, 272] width 236 height 20
paste input "285149"
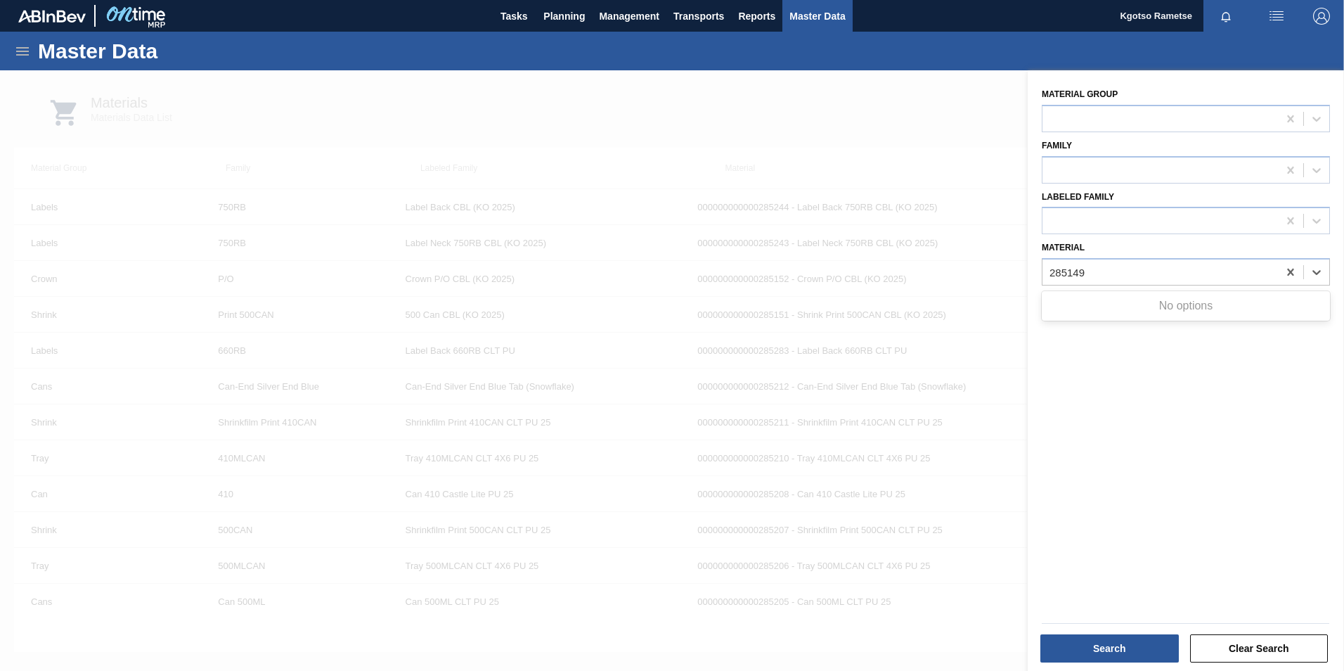
type input "285149"
click at [584, 114] on div at bounding box center [672, 405] width 1344 height 671
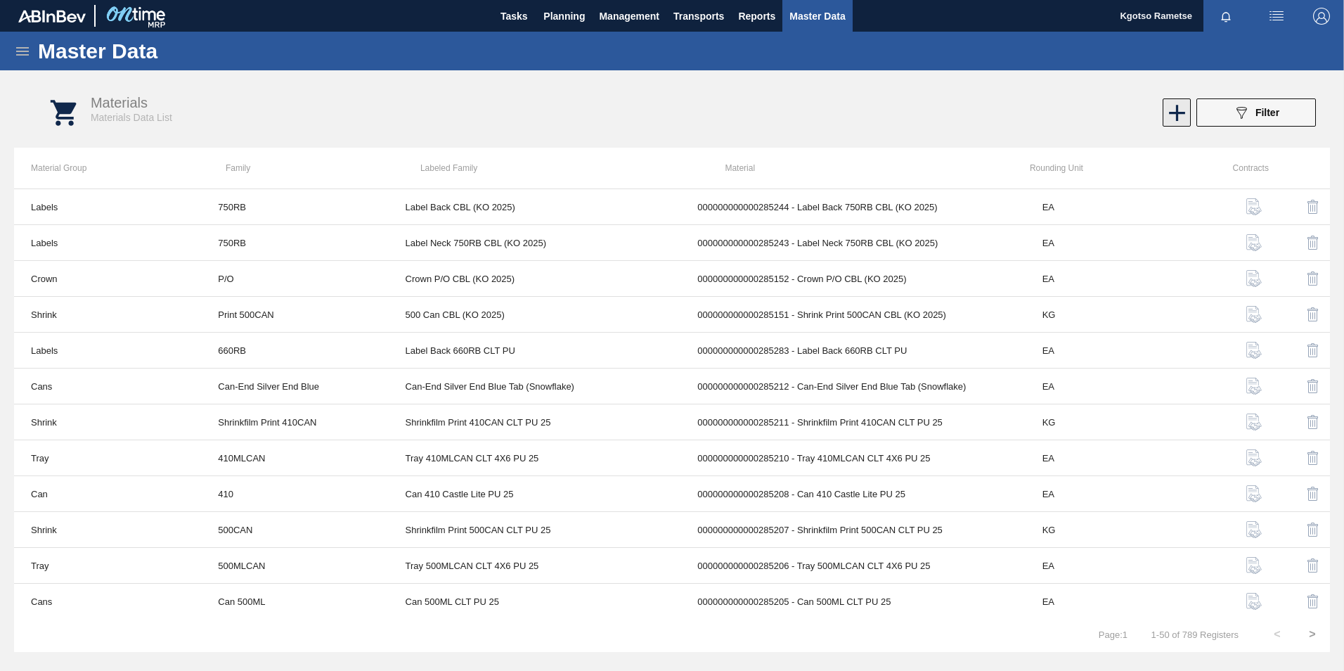
click at [1164, 112] on icon at bounding box center [1177, 112] width 27 height 27
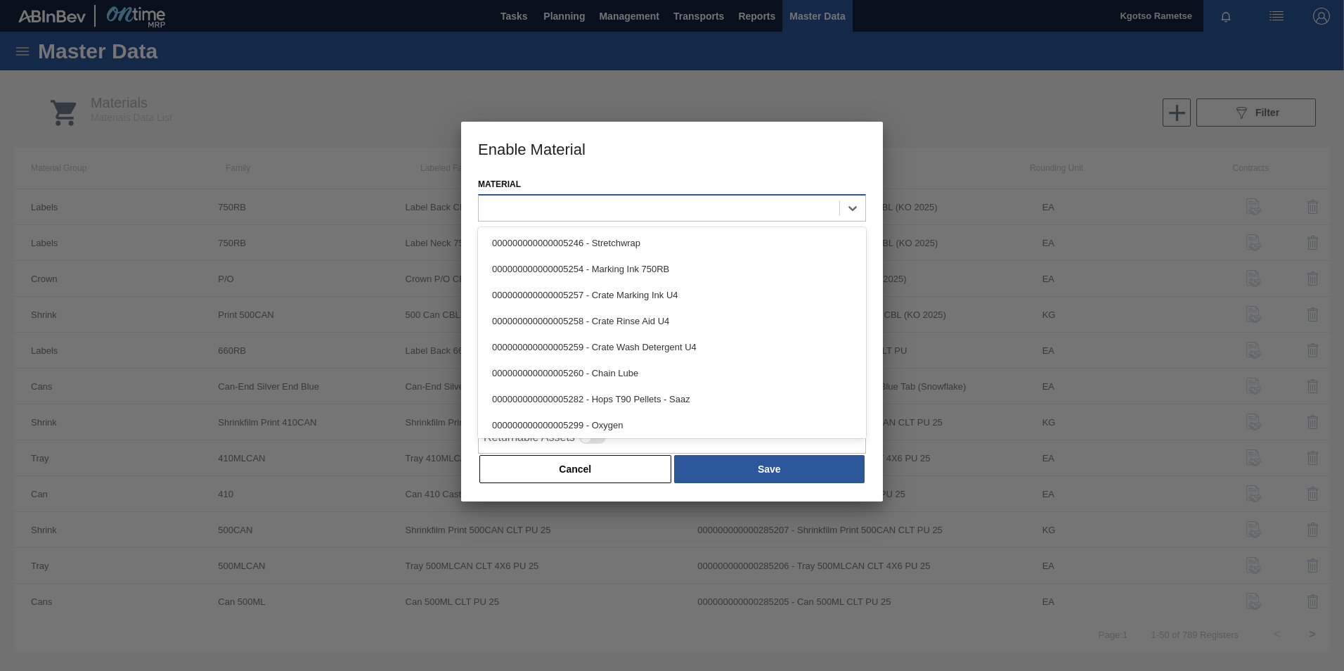
click at [684, 204] on div at bounding box center [659, 208] width 361 height 20
paste input "285149"
type input "285149"
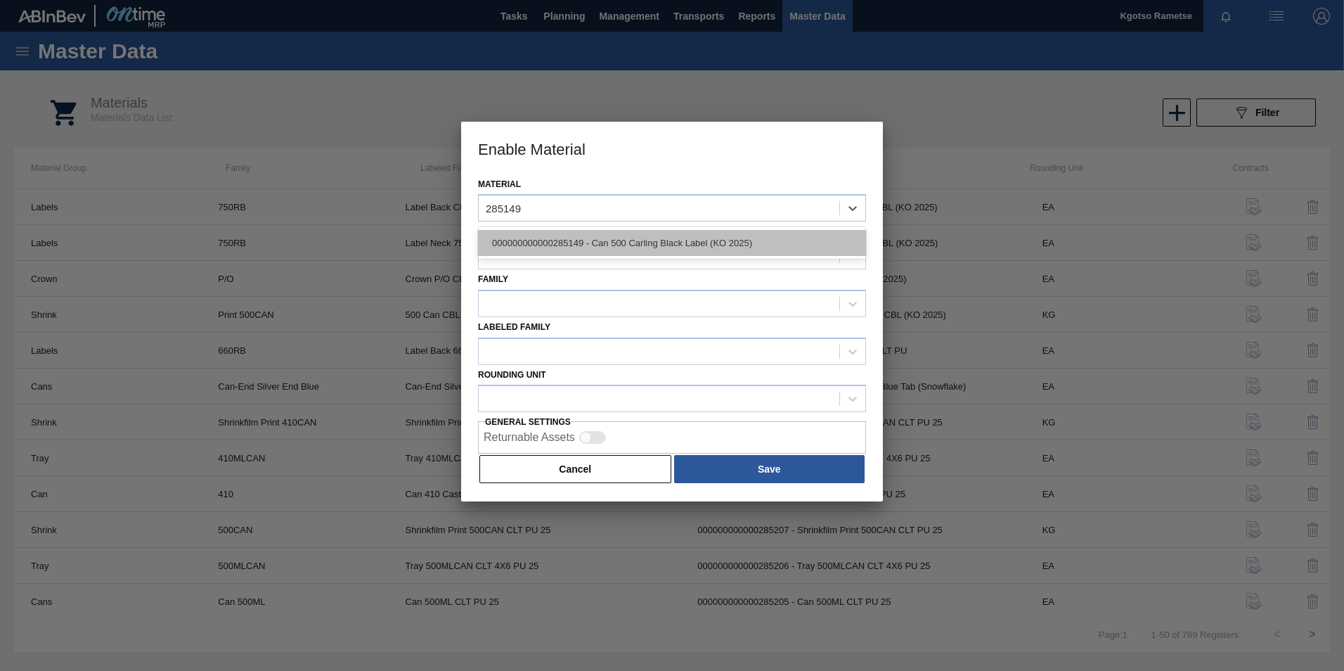
click at [641, 242] on div "000000000000285149 - Can 500 Carling Black Label (KO 2025)" at bounding box center [672, 243] width 388 height 26
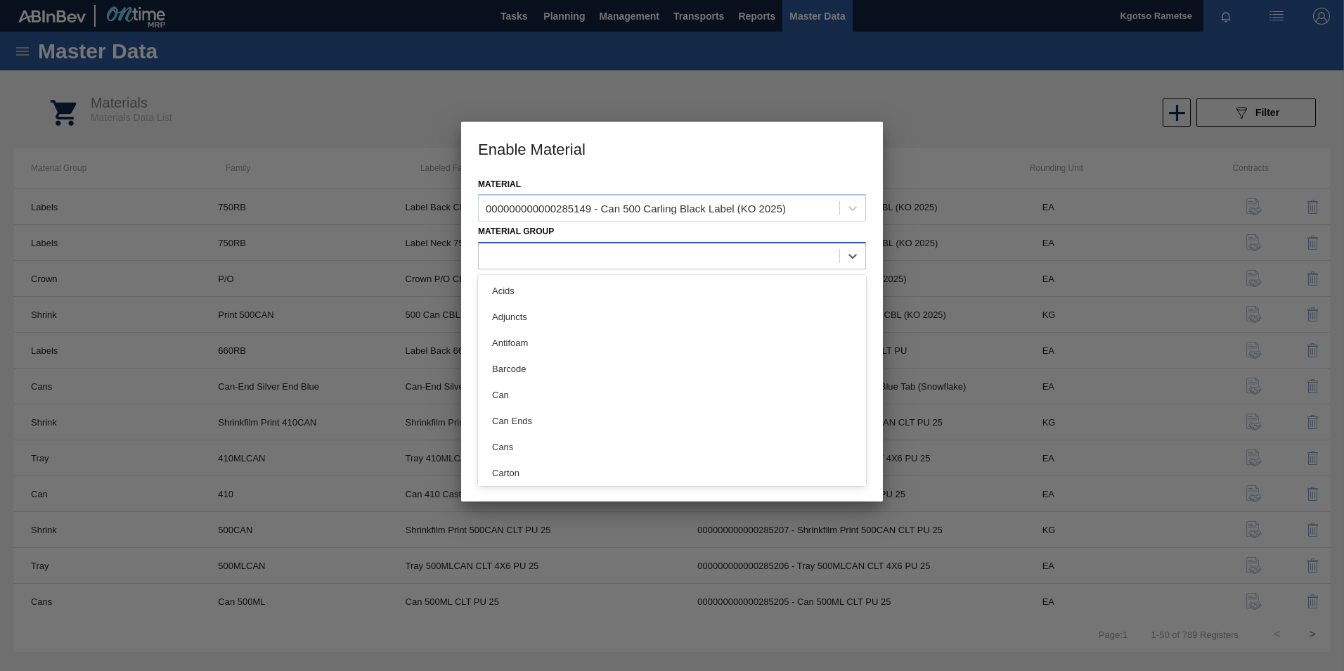
click at [579, 261] on div at bounding box center [659, 256] width 361 height 20
type Group "ca"
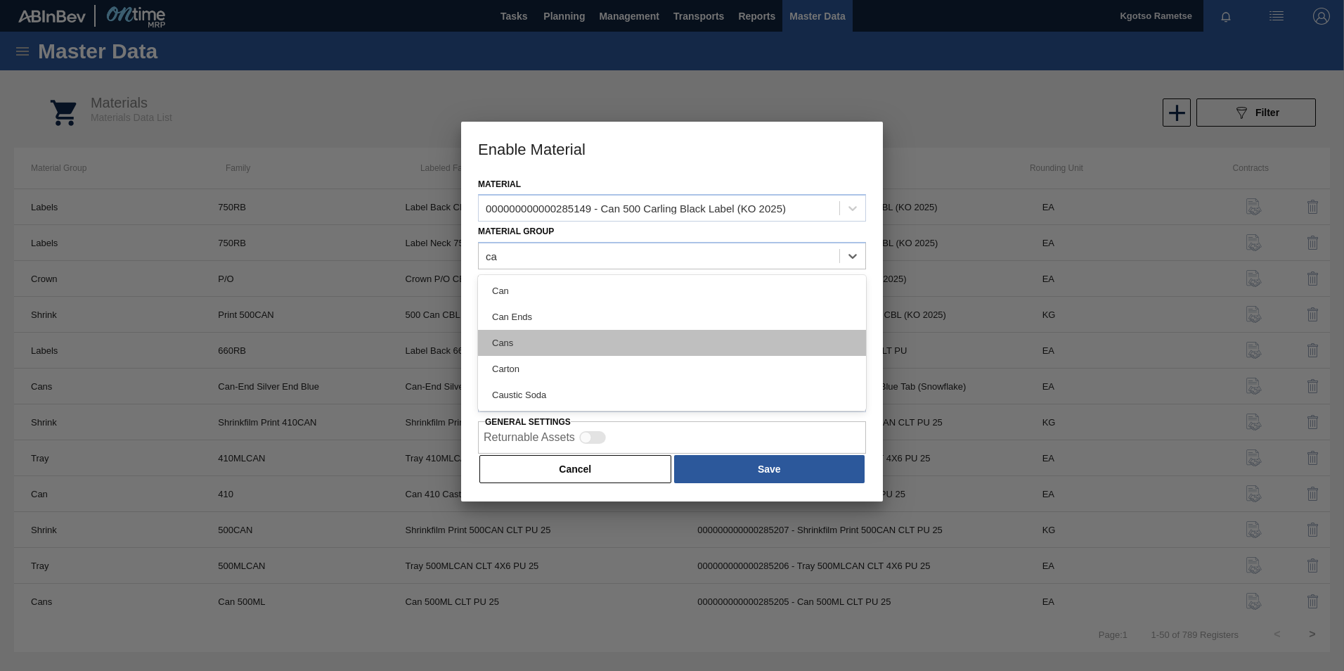
click at [587, 352] on div "Cans" at bounding box center [672, 343] width 388 height 26
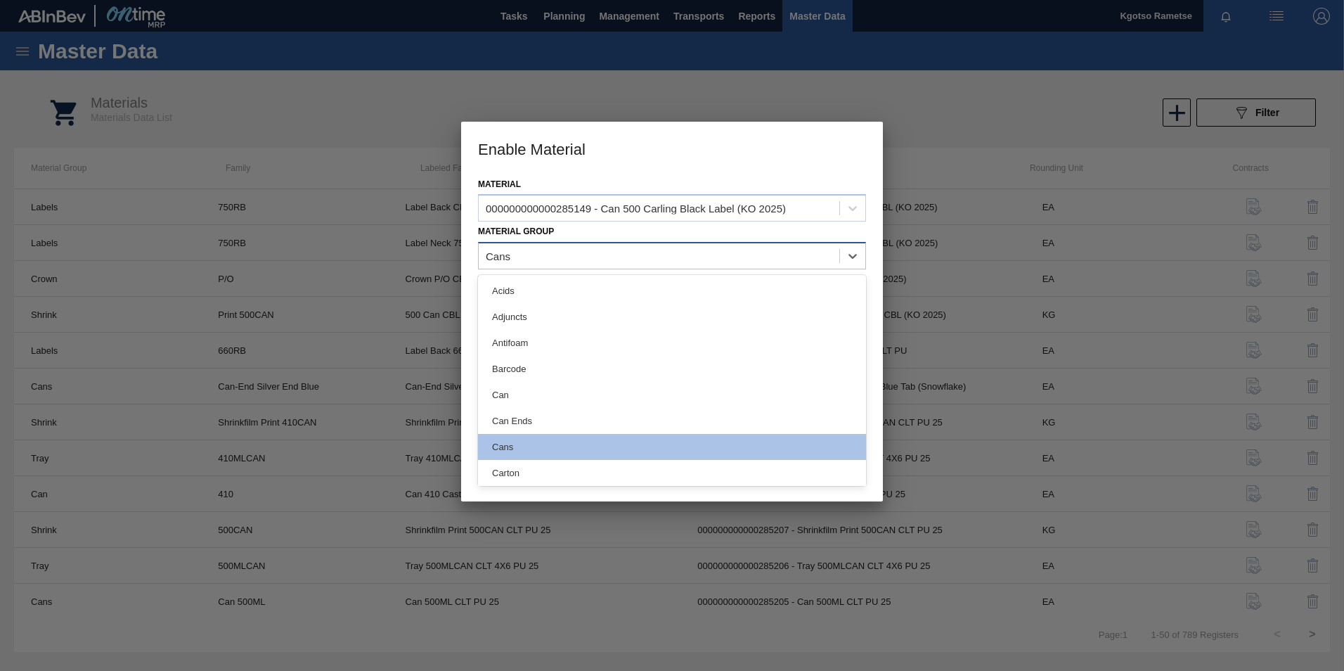
click at [531, 257] on div "Cans" at bounding box center [659, 256] width 361 height 20
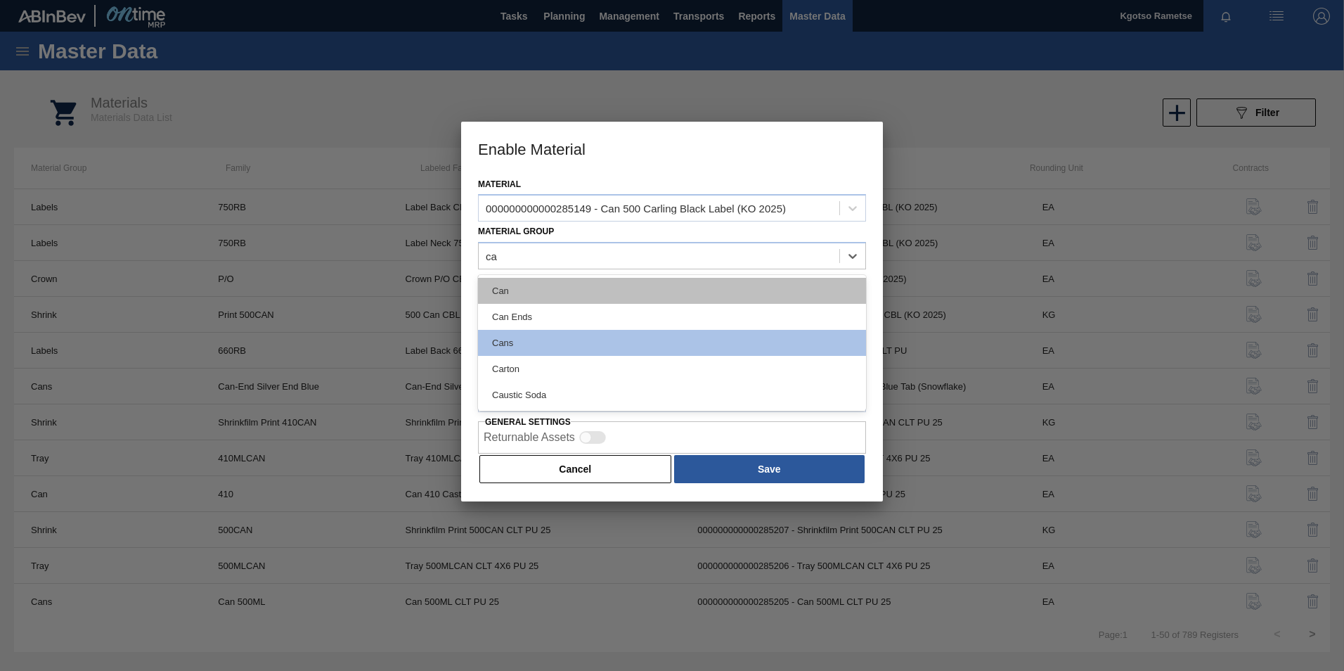
type Group "can"
click at [510, 288] on div "Can" at bounding box center [672, 291] width 388 height 26
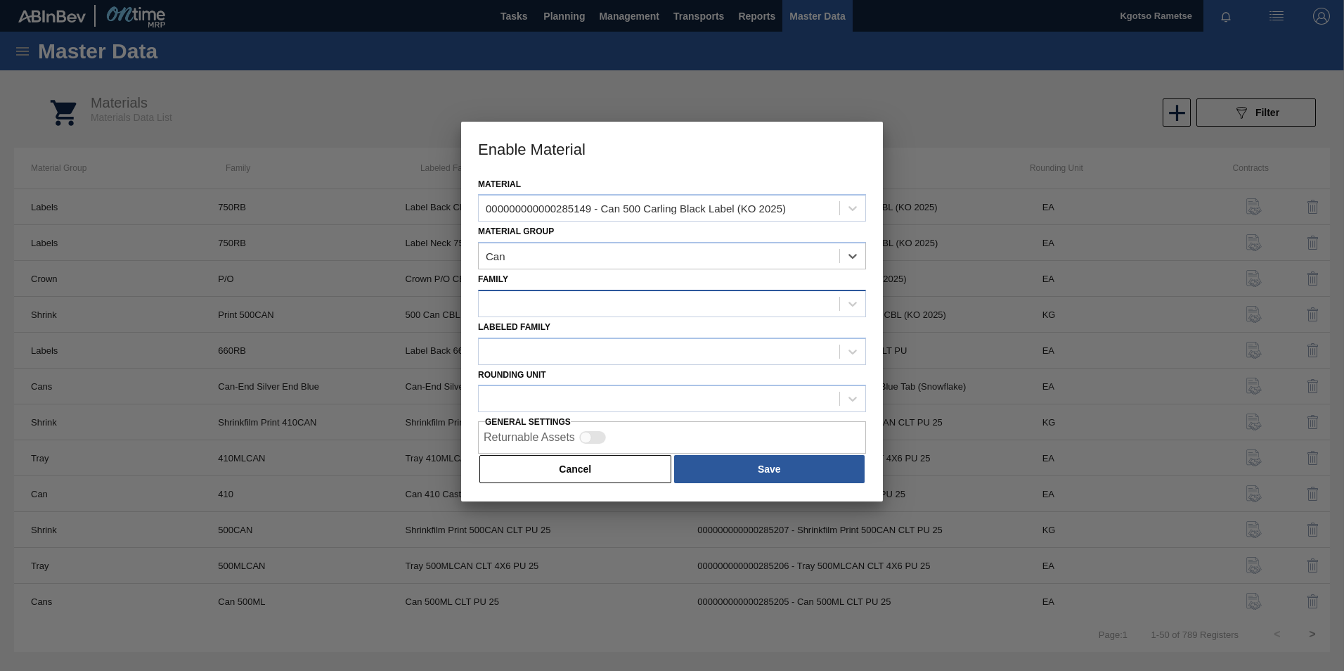
click at [518, 302] on div at bounding box center [659, 303] width 361 height 20
click at [621, 300] on div at bounding box center [659, 303] width 361 height 20
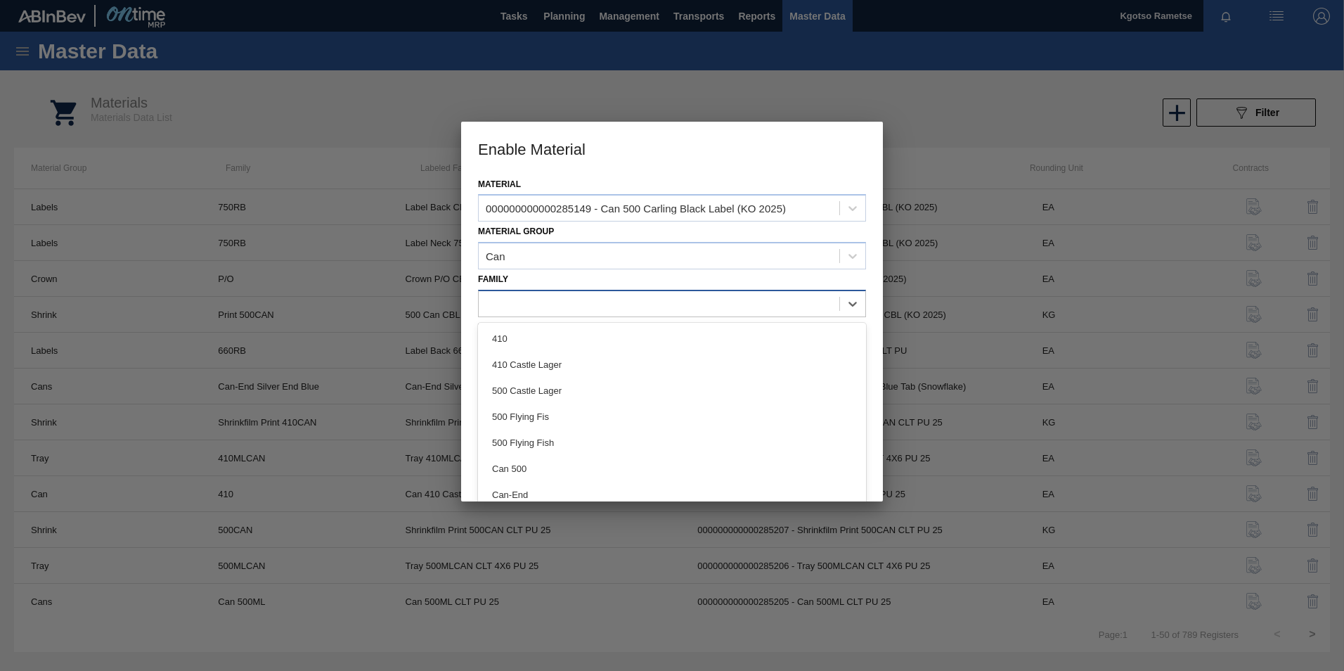
paste input "Can 500"
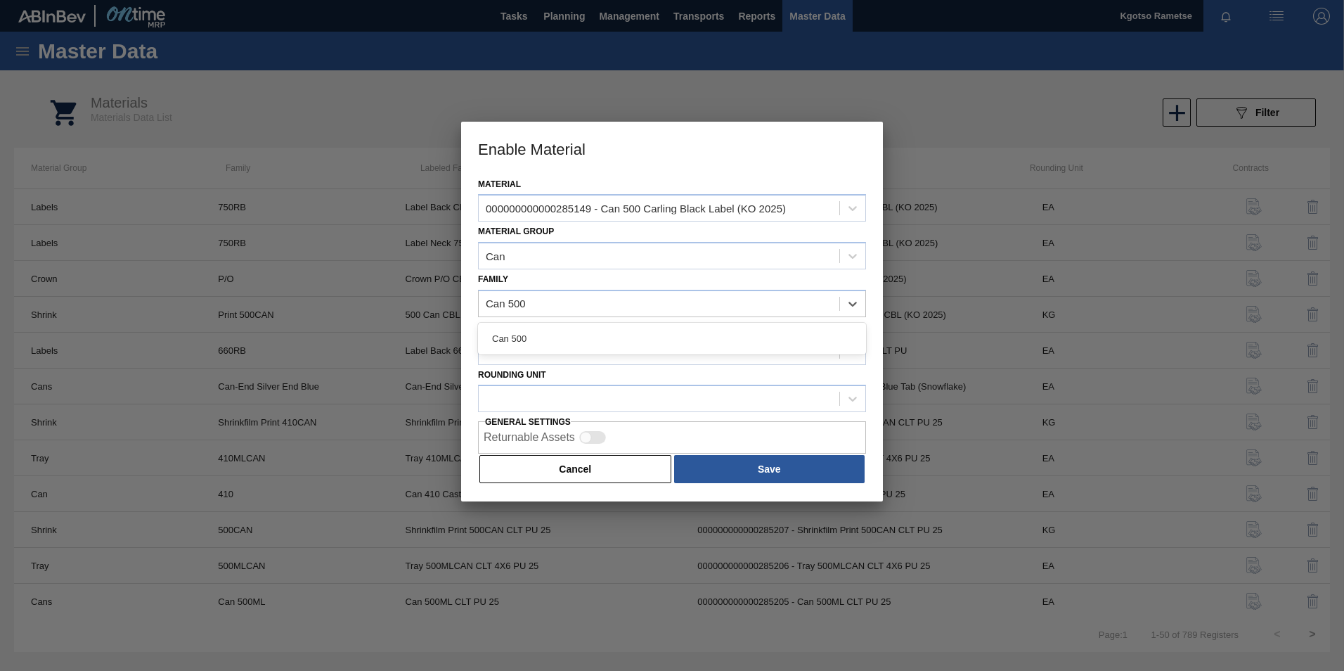
type input "Can 500"
click at [617, 320] on div "Labeled Family" at bounding box center [672, 341] width 388 height 48
click at [615, 330] on div "Labeled Family" at bounding box center [672, 341] width 388 height 48
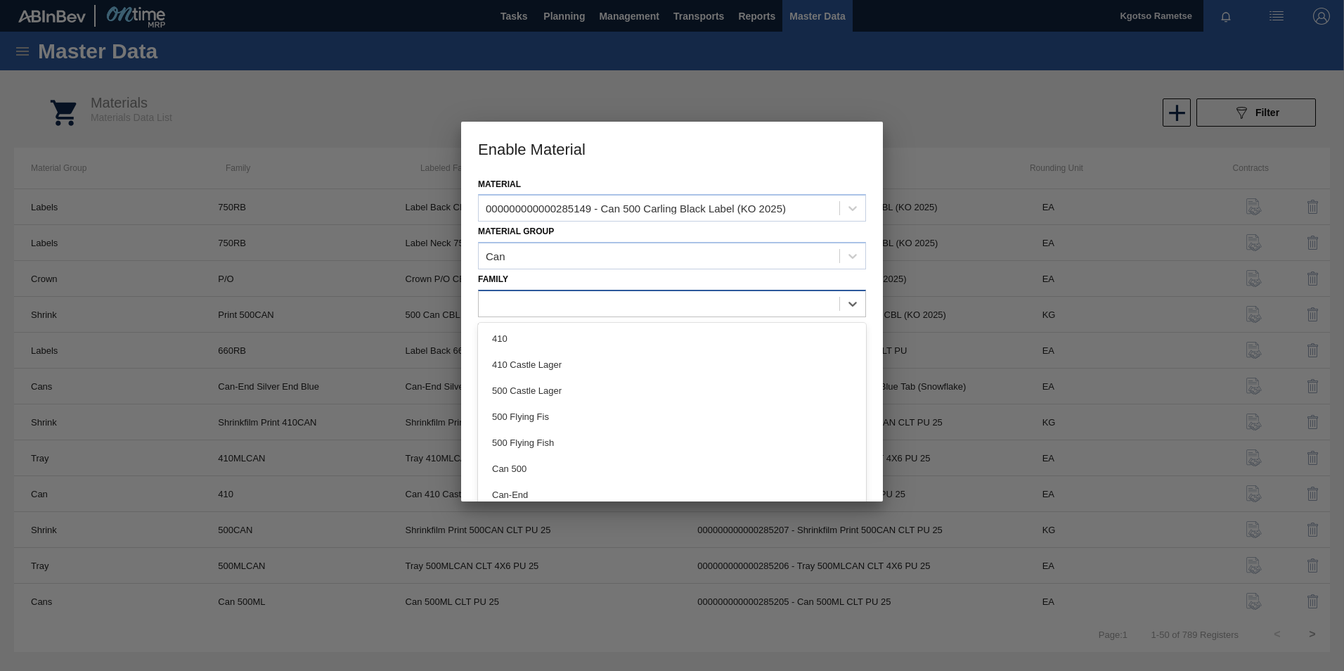
click at [593, 302] on div at bounding box center [659, 303] width 361 height 20
paste input "Can 500"
type input "Can 500"
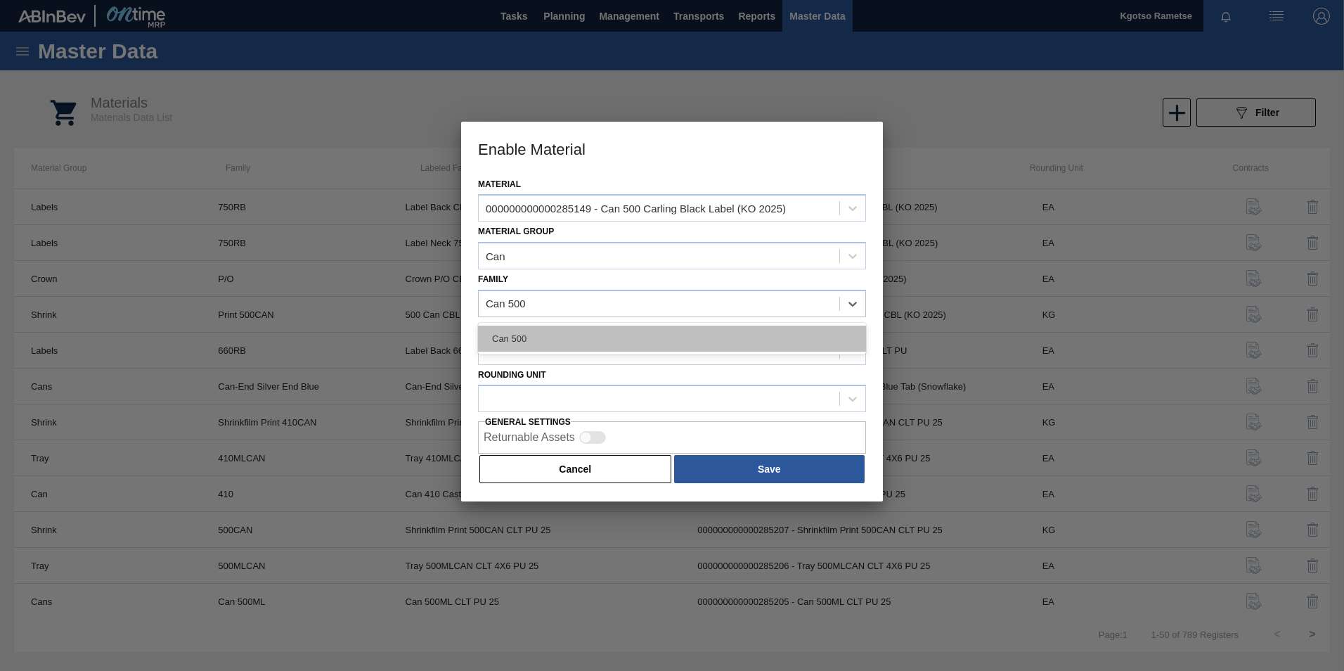
click at [587, 333] on div "Can 500" at bounding box center [672, 339] width 388 height 26
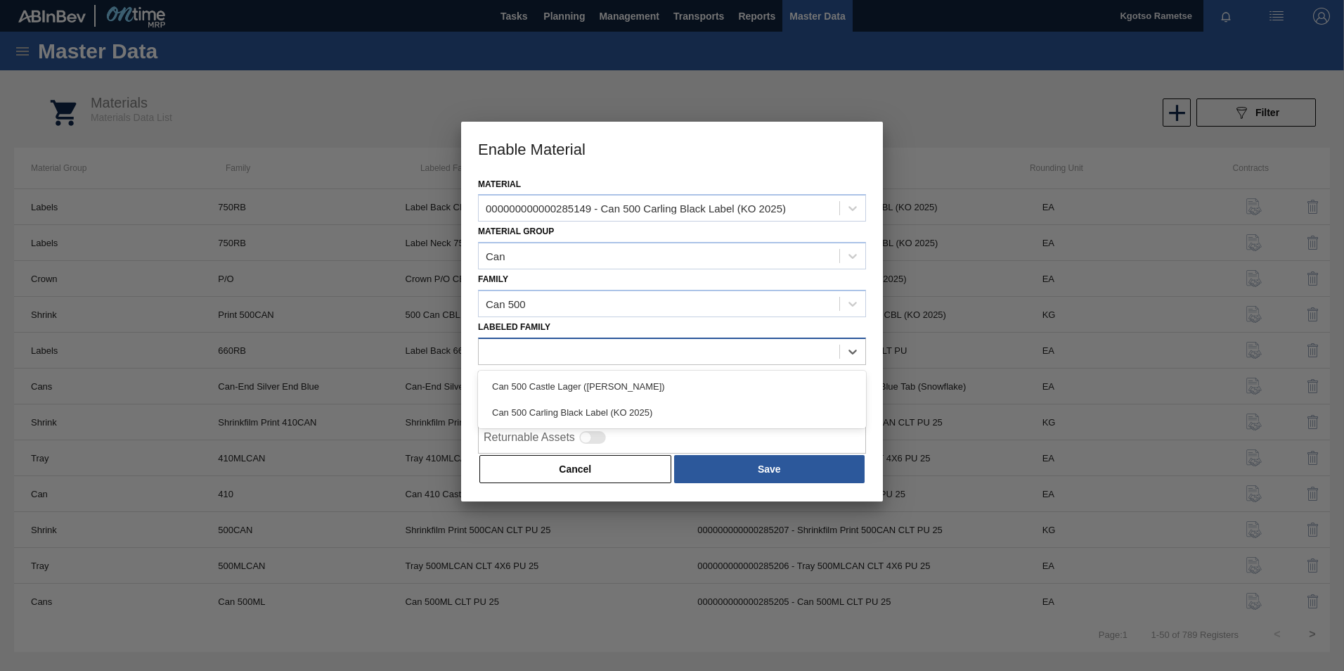
click at [568, 342] on div at bounding box center [659, 351] width 361 height 20
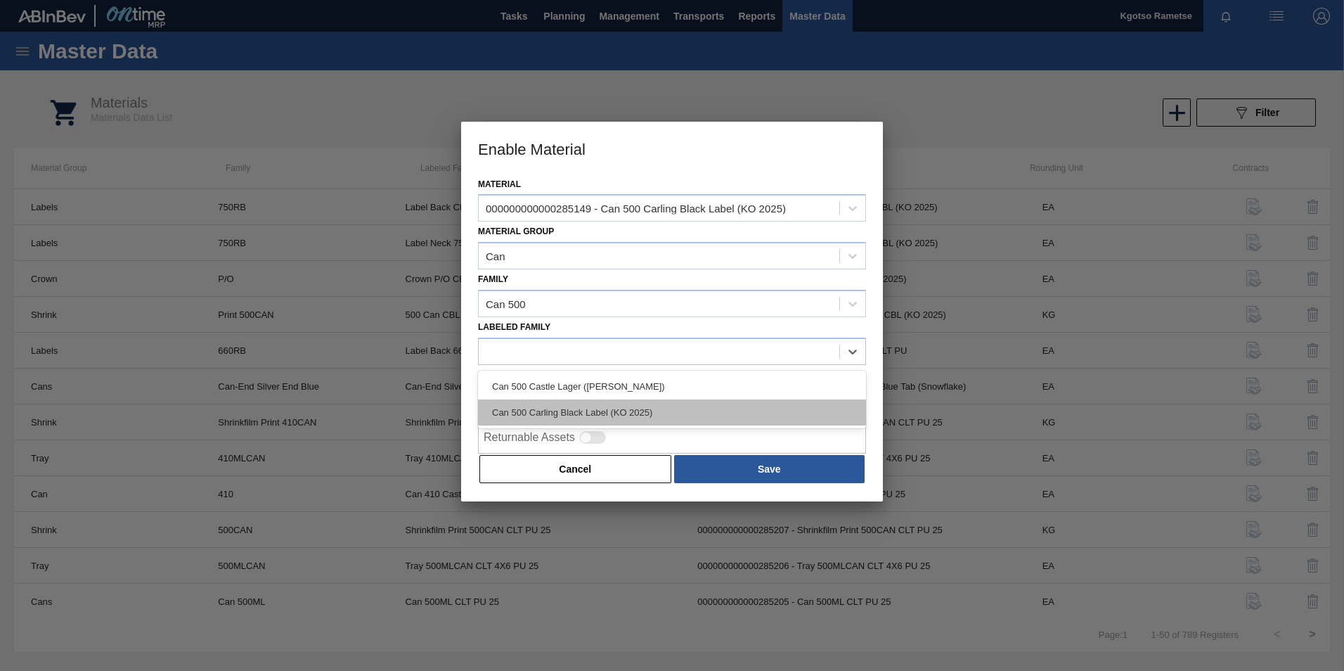
click at [585, 415] on div "Can 500 Carling Black Label (KO 2025)" at bounding box center [672, 412] width 388 height 26
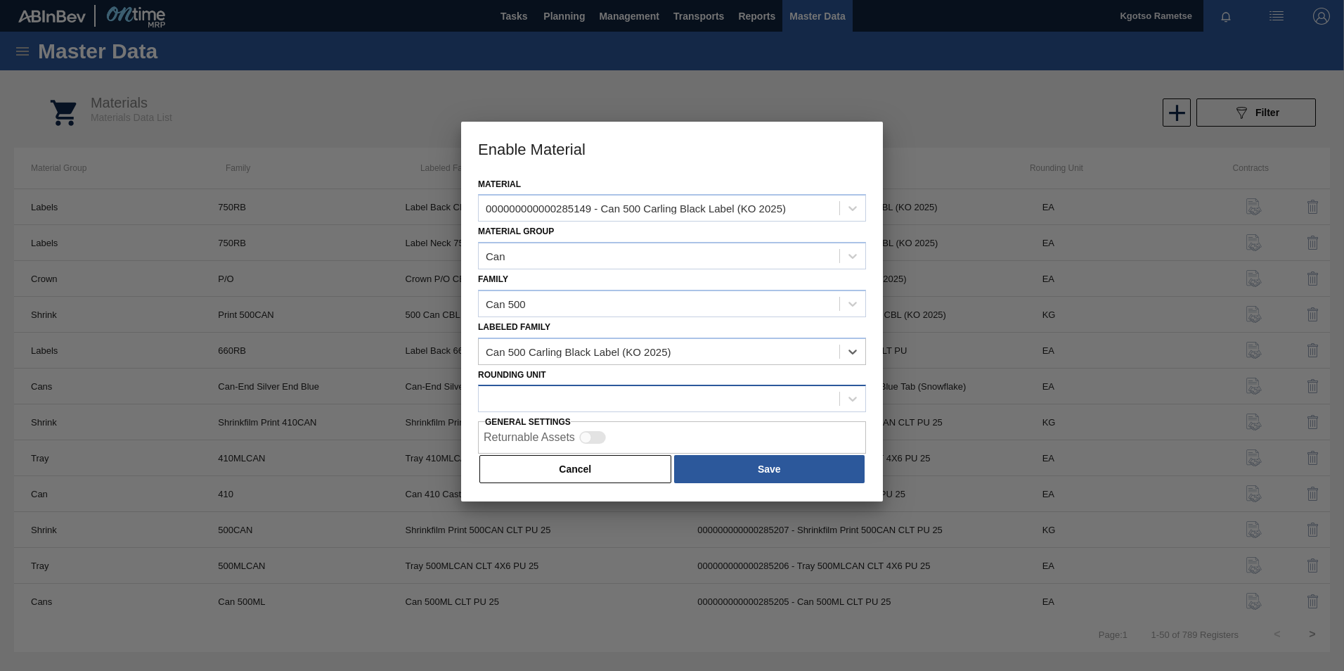
click at [562, 392] on div at bounding box center [659, 399] width 361 height 20
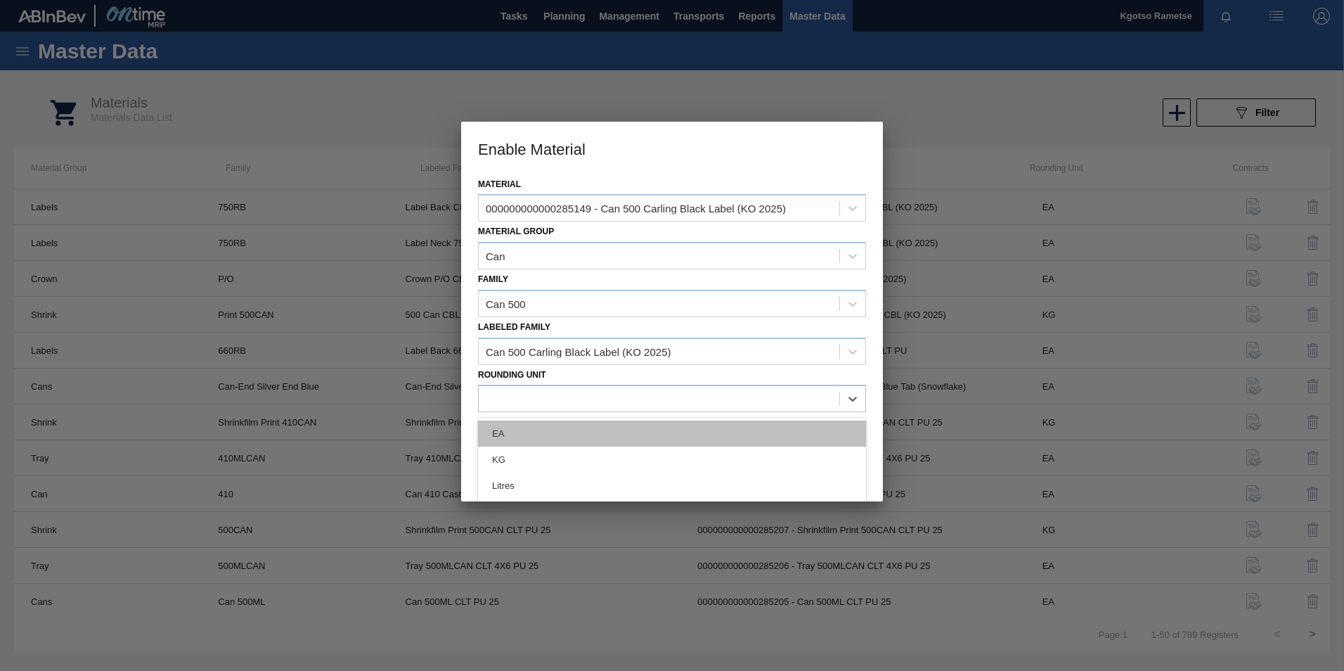
click at [549, 425] on div "EA" at bounding box center [672, 433] width 388 height 26
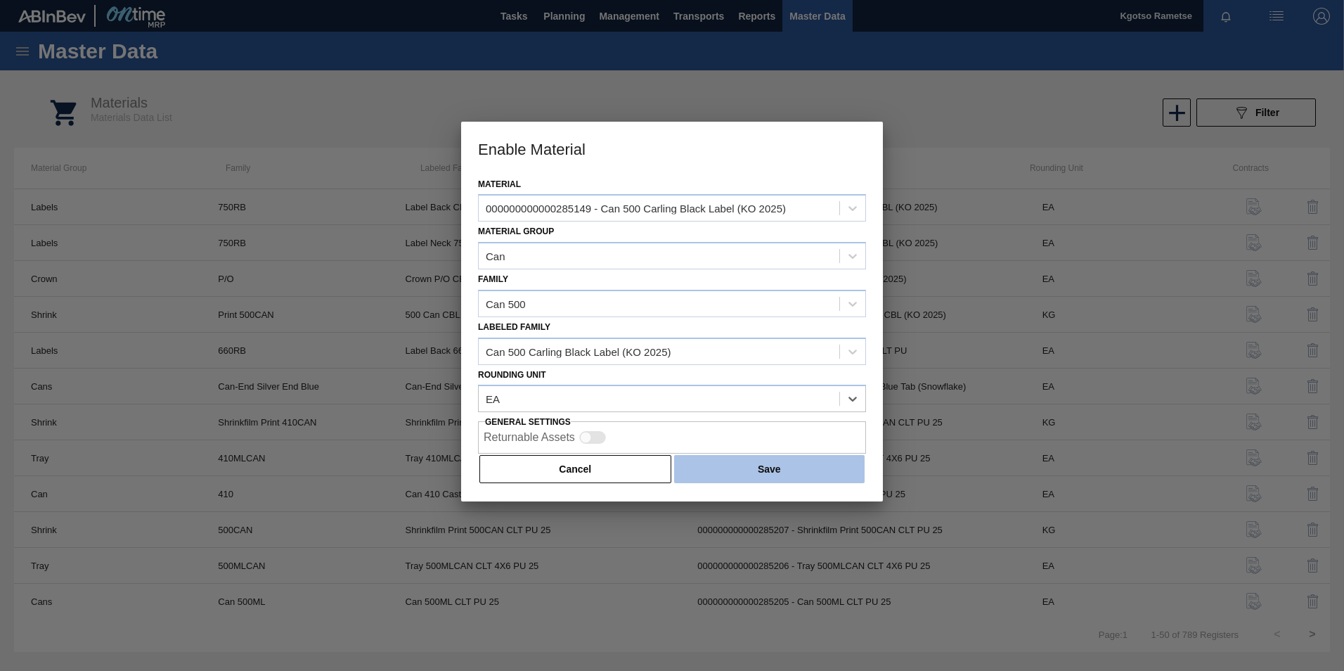
click at [728, 463] on button "Save" at bounding box center [769, 469] width 191 height 28
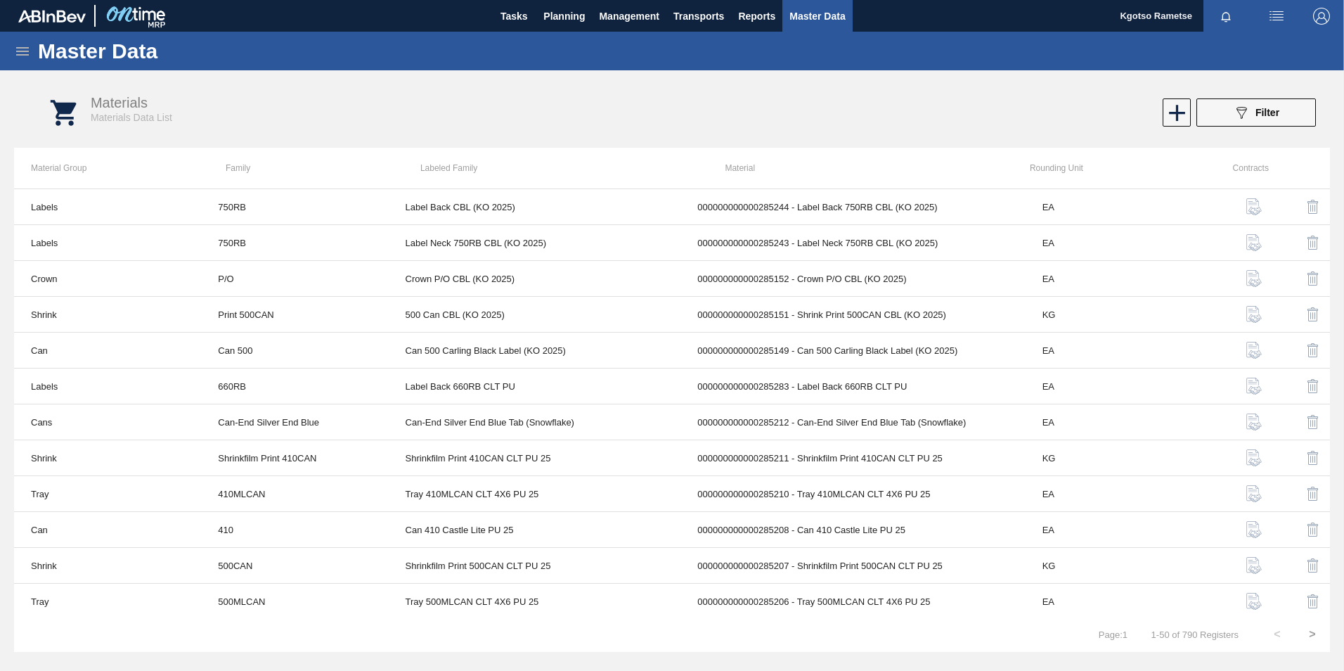
click at [18, 52] on icon at bounding box center [22, 51] width 17 height 17
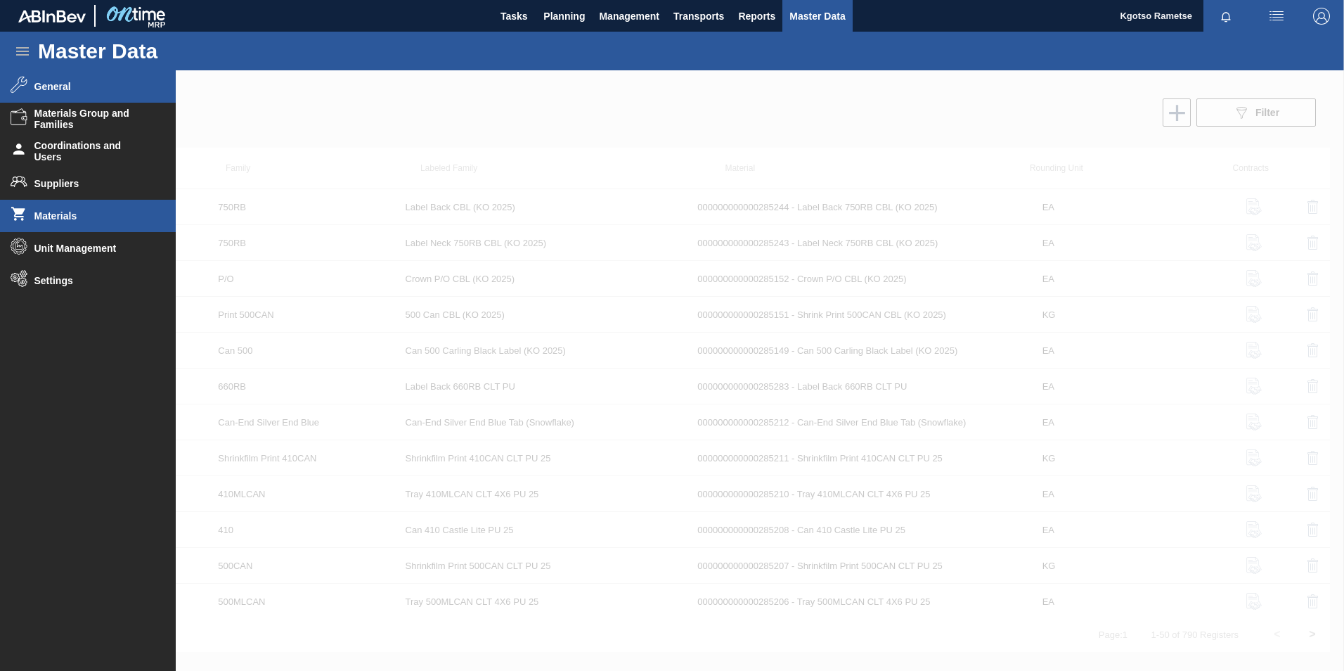
click at [87, 84] on span "General" at bounding box center [92, 86] width 116 height 11
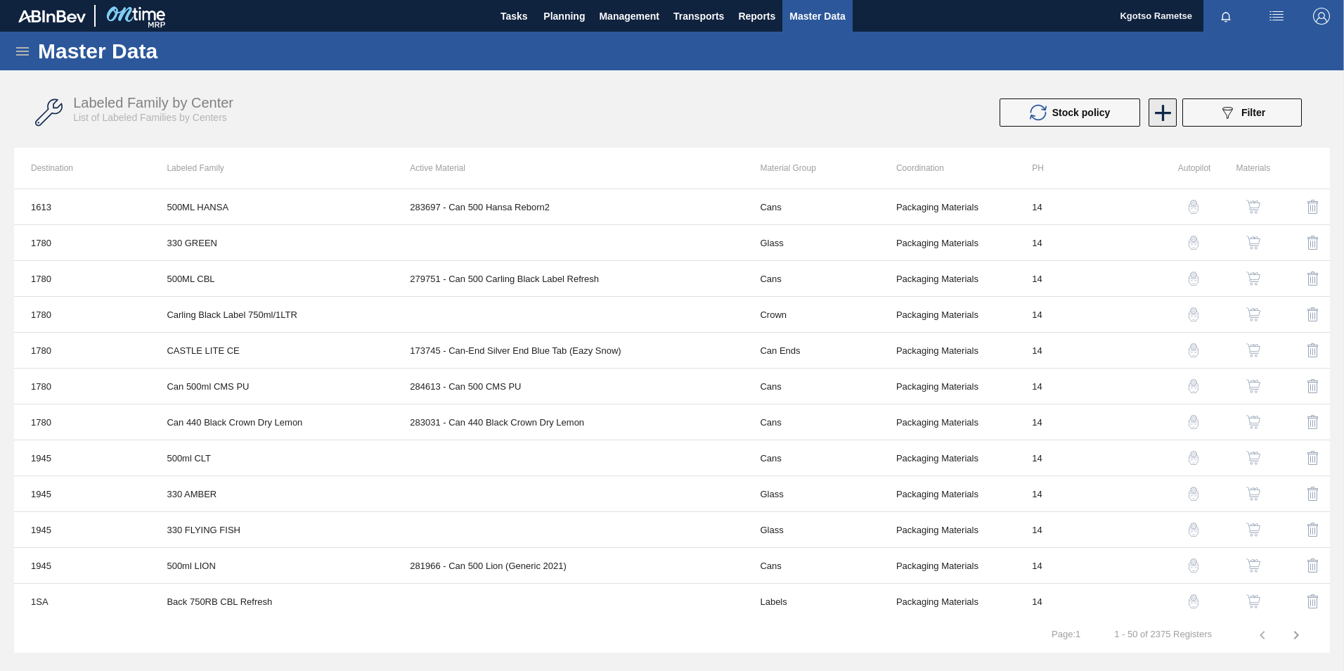
click at [1164, 117] on icon at bounding box center [1162, 112] width 27 height 27
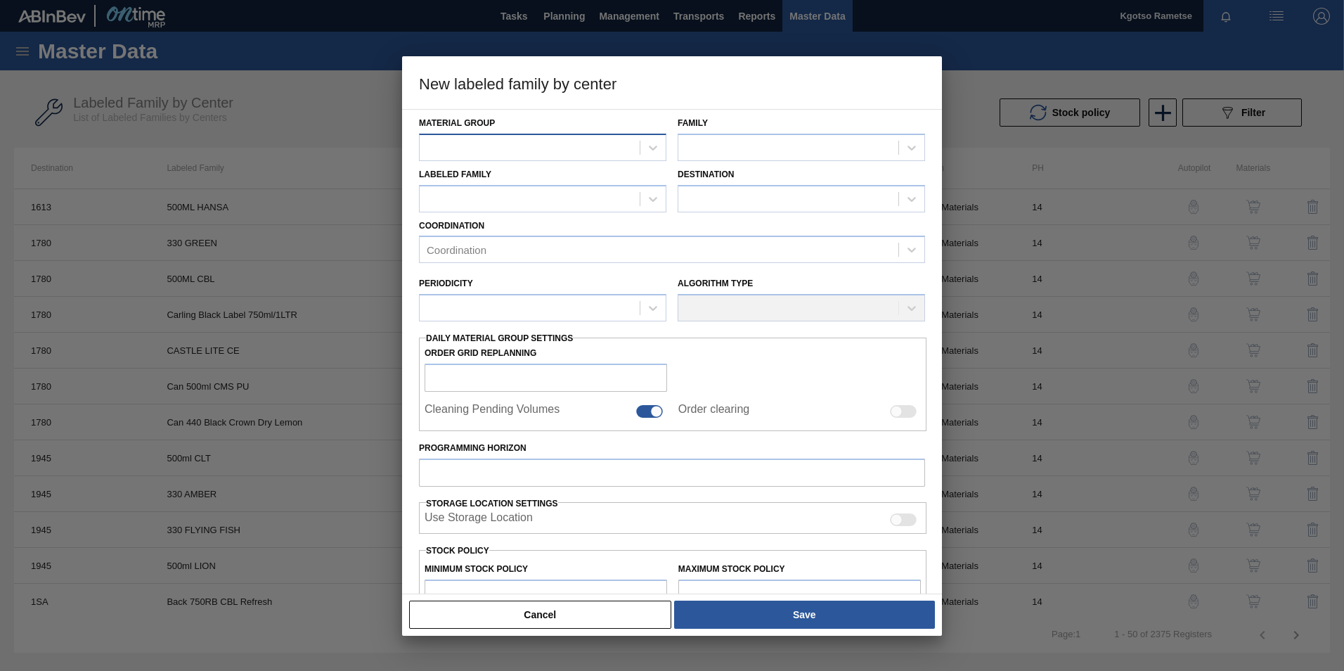
click at [616, 149] on div at bounding box center [530, 147] width 220 height 20
type Group "ca"
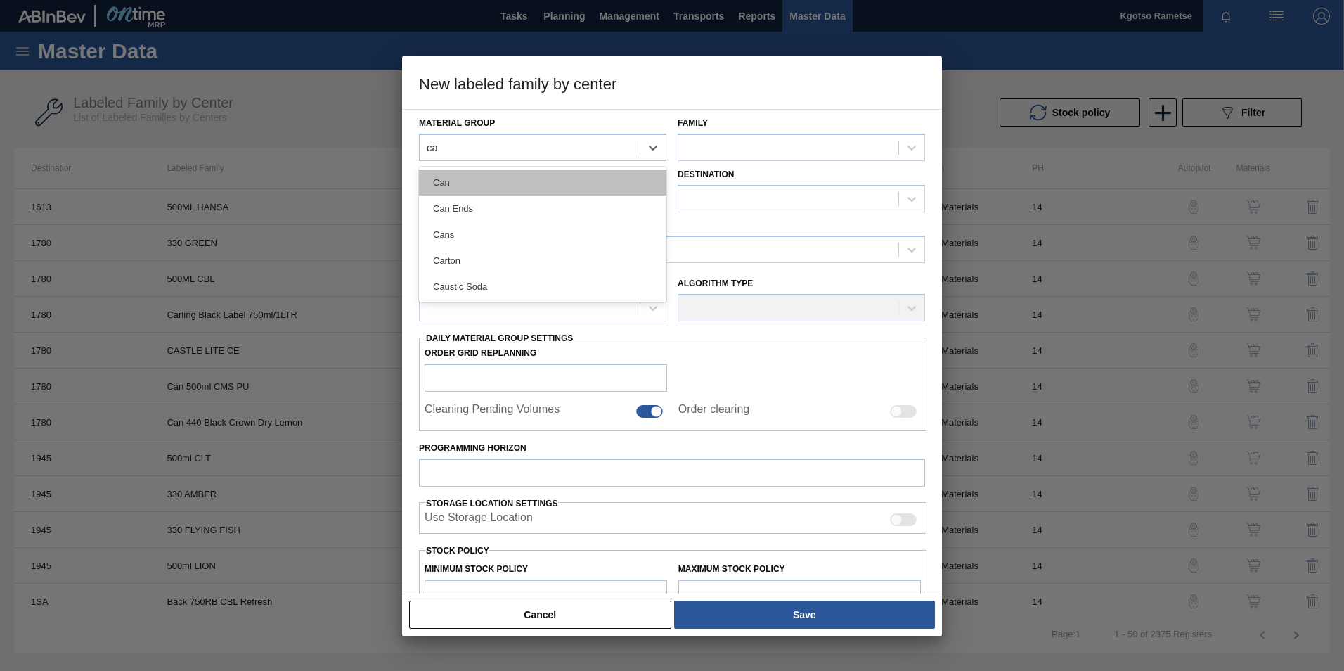
click at [548, 188] on div "Can" at bounding box center [542, 182] width 247 height 26
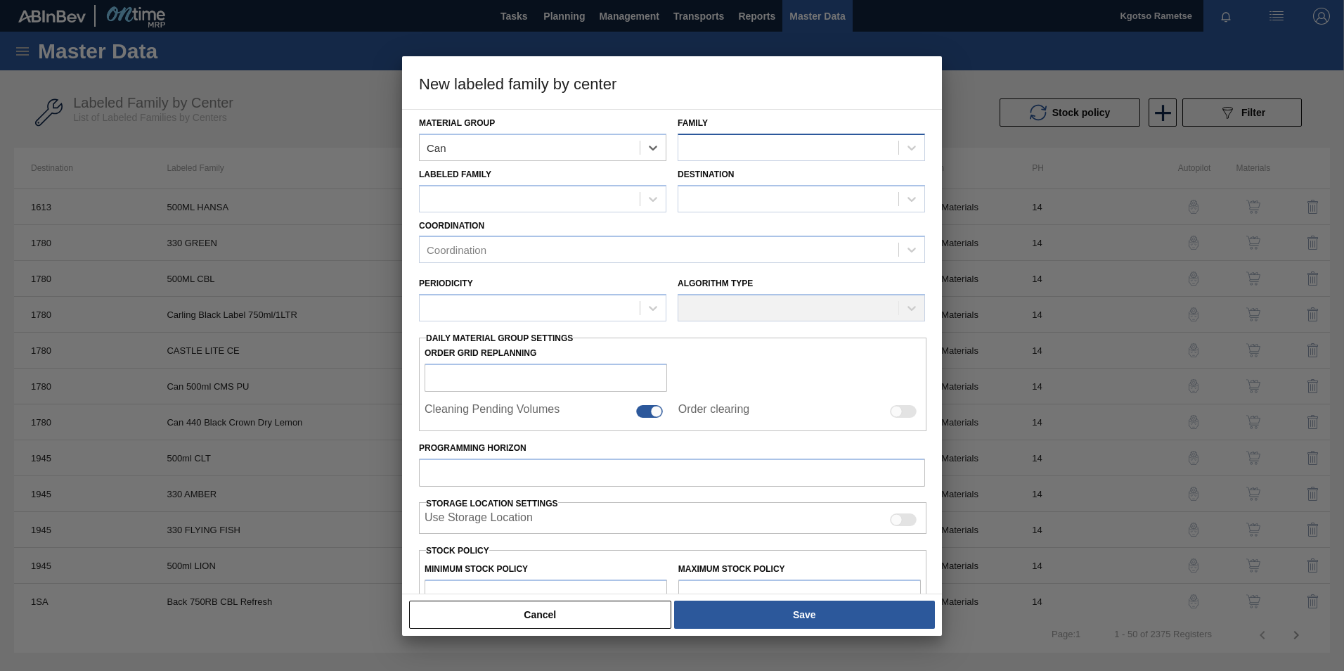
click at [764, 145] on div at bounding box center [788, 147] width 220 height 20
type input "can"
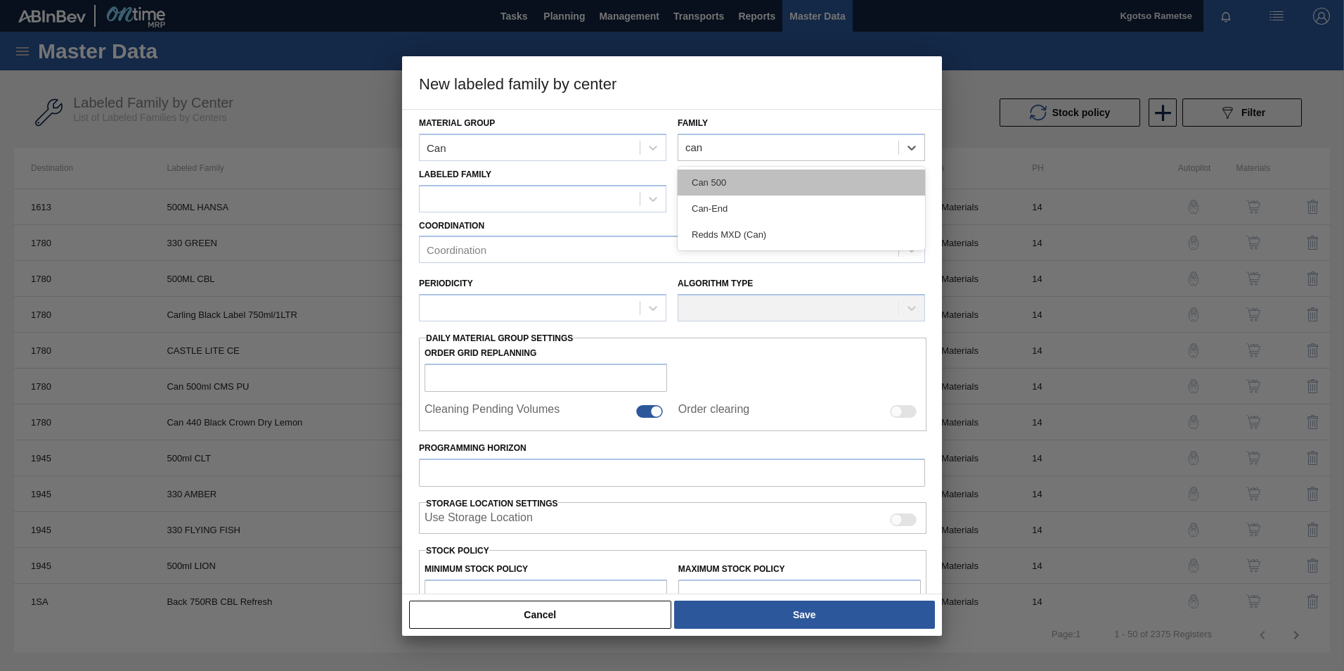
click at [733, 182] on div "Can 500" at bounding box center [801, 182] width 247 height 26
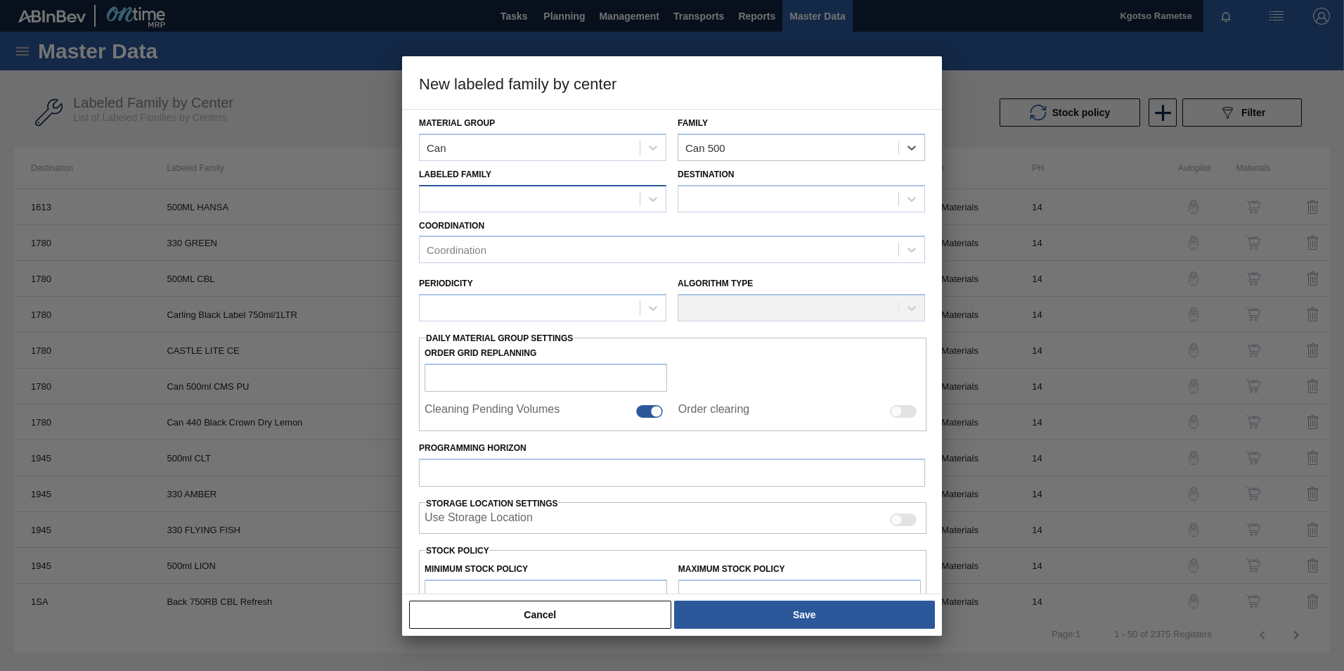
click at [635, 193] on div at bounding box center [530, 198] width 220 height 20
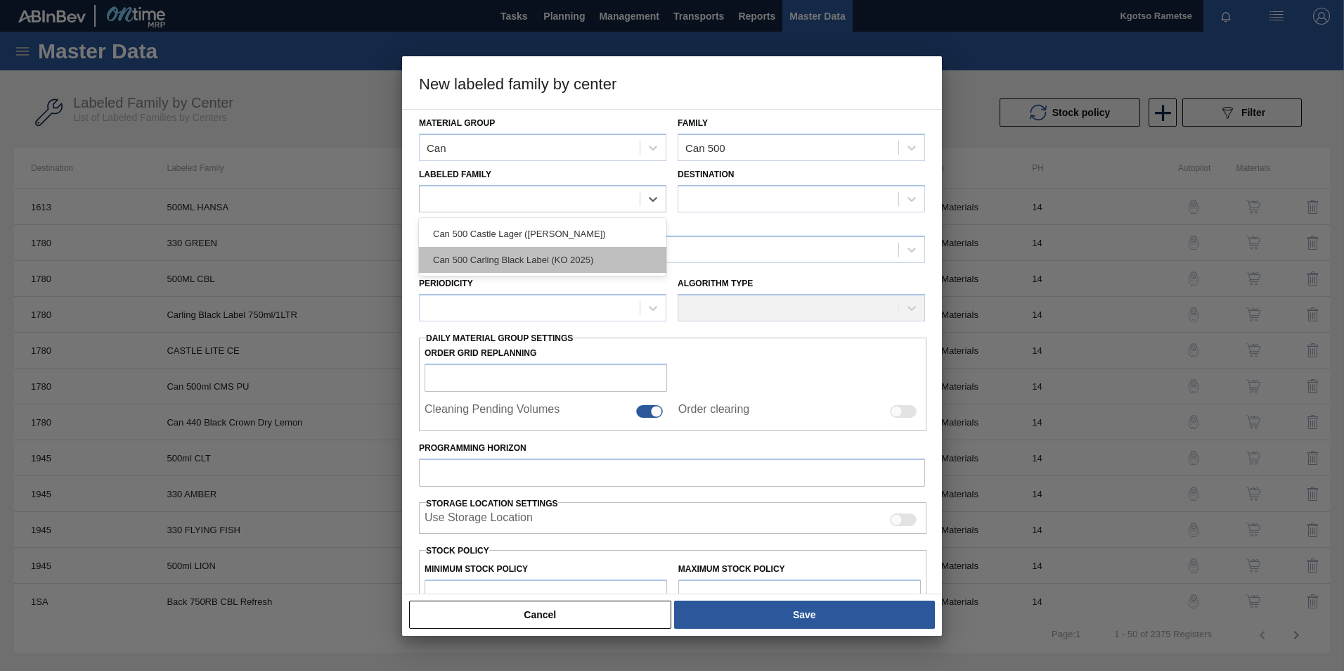
click at [606, 249] on div "Can 500 Carling Black Label (KO 2025)" at bounding box center [542, 260] width 247 height 26
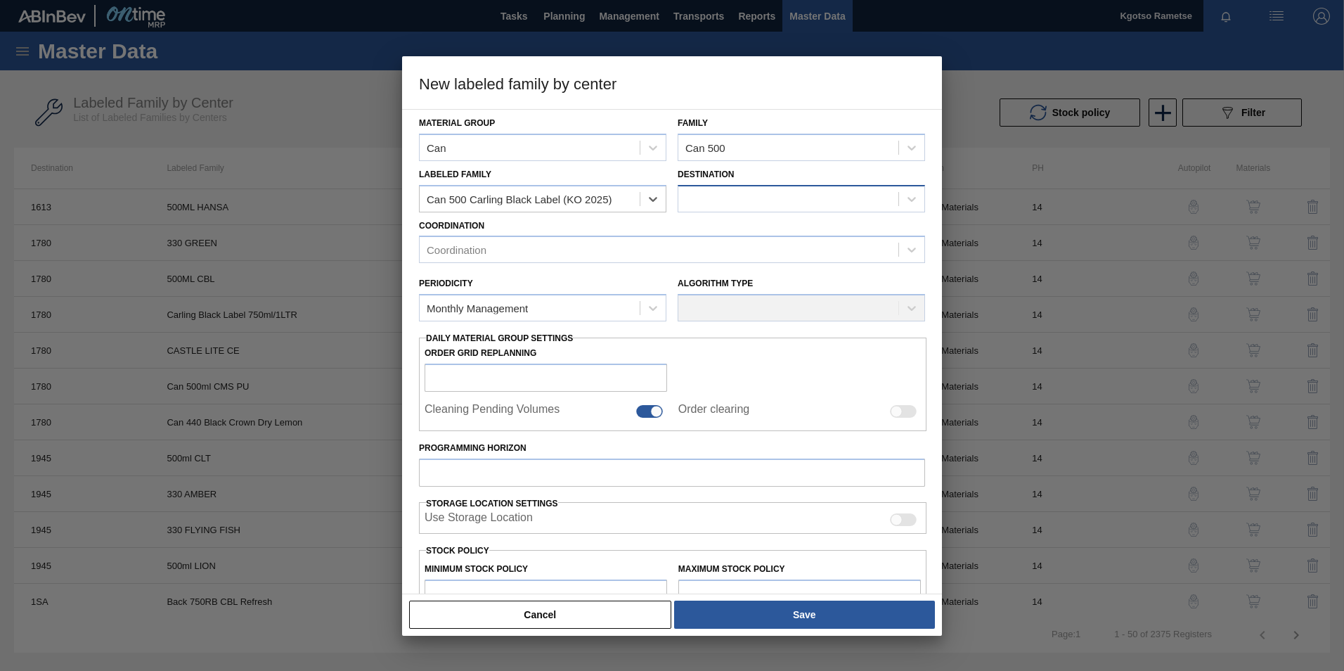
checkbox input "false"
click at [723, 185] on div at bounding box center [801, 198] width 247 height 27
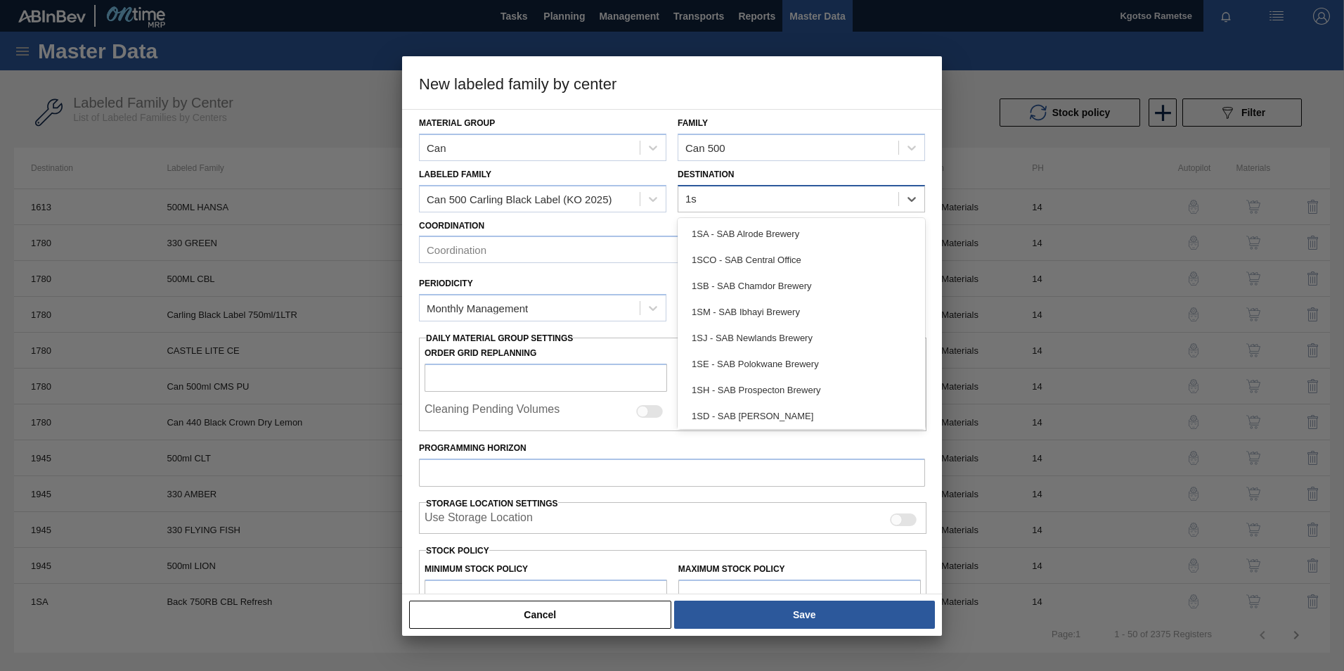
type input "1sd"
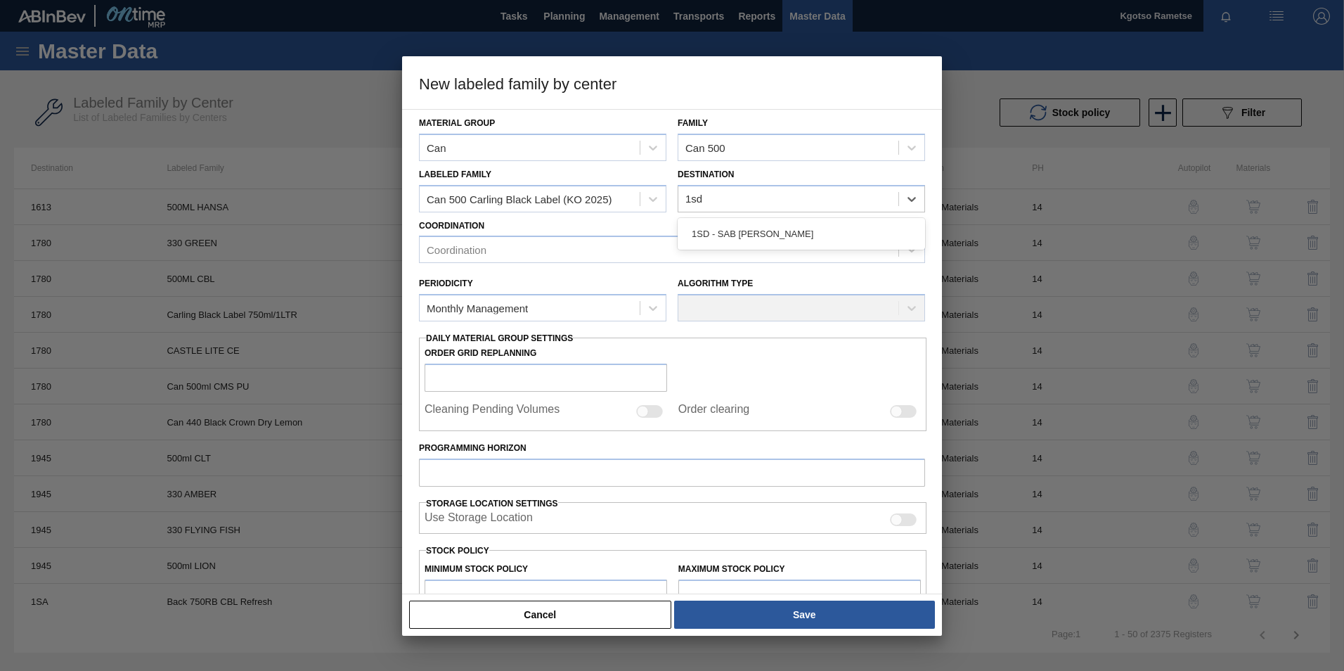
click at [706, 232] on div "1SD - SAB Rosslyn Brewery" at bounding box center [801, 234] width 247 height 26
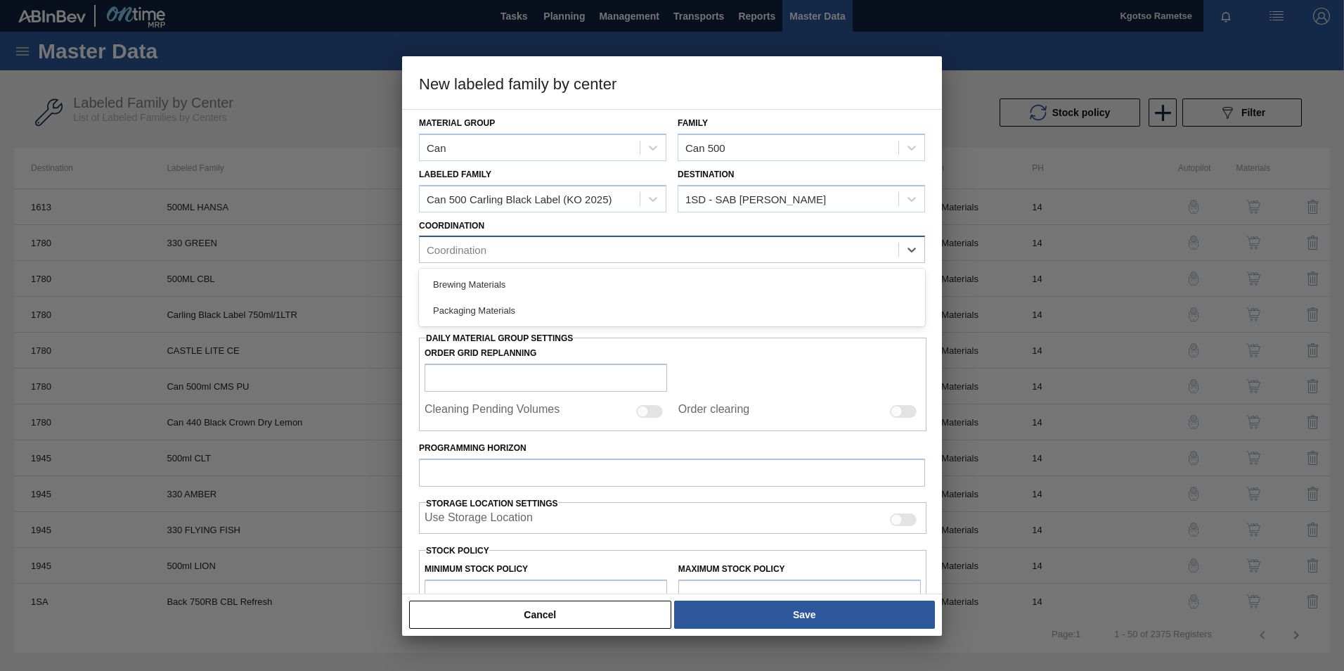
click at [634, 248] on div "Coordination" at bounding box center [659, 250] width 479 height 20
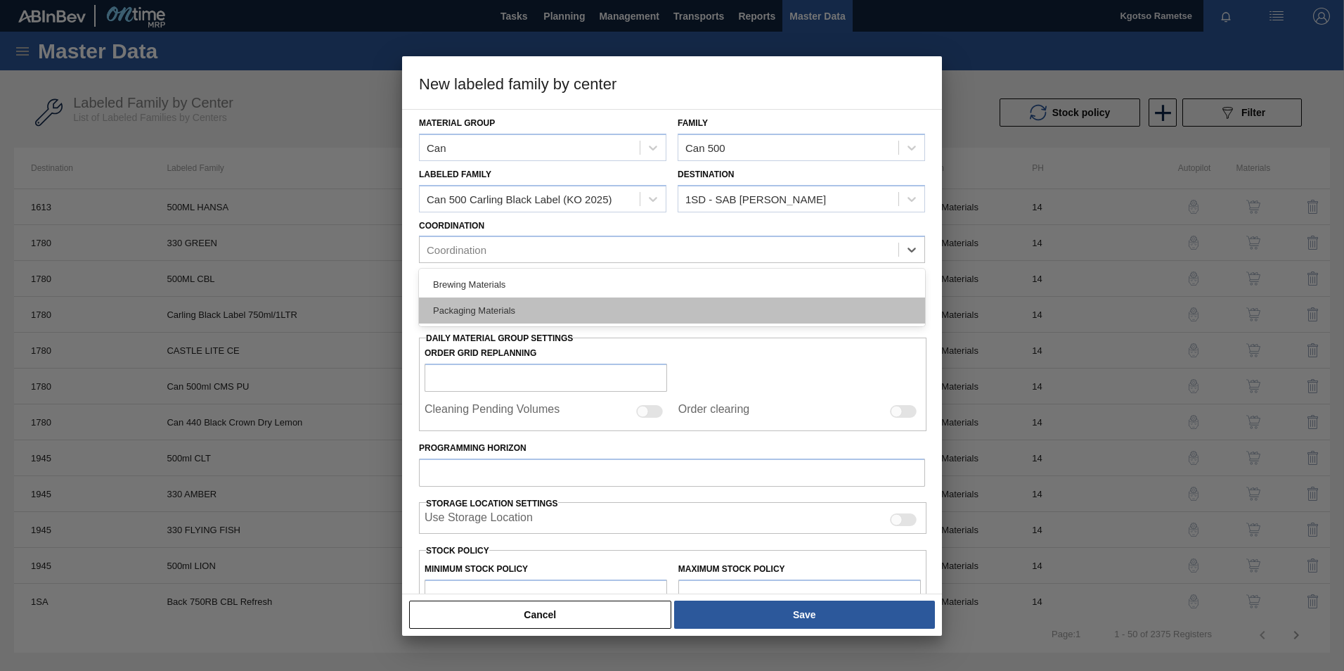
click at [517, 302] on div "Packaging Materials" at bounding box center [672, 310] width 506 height 26
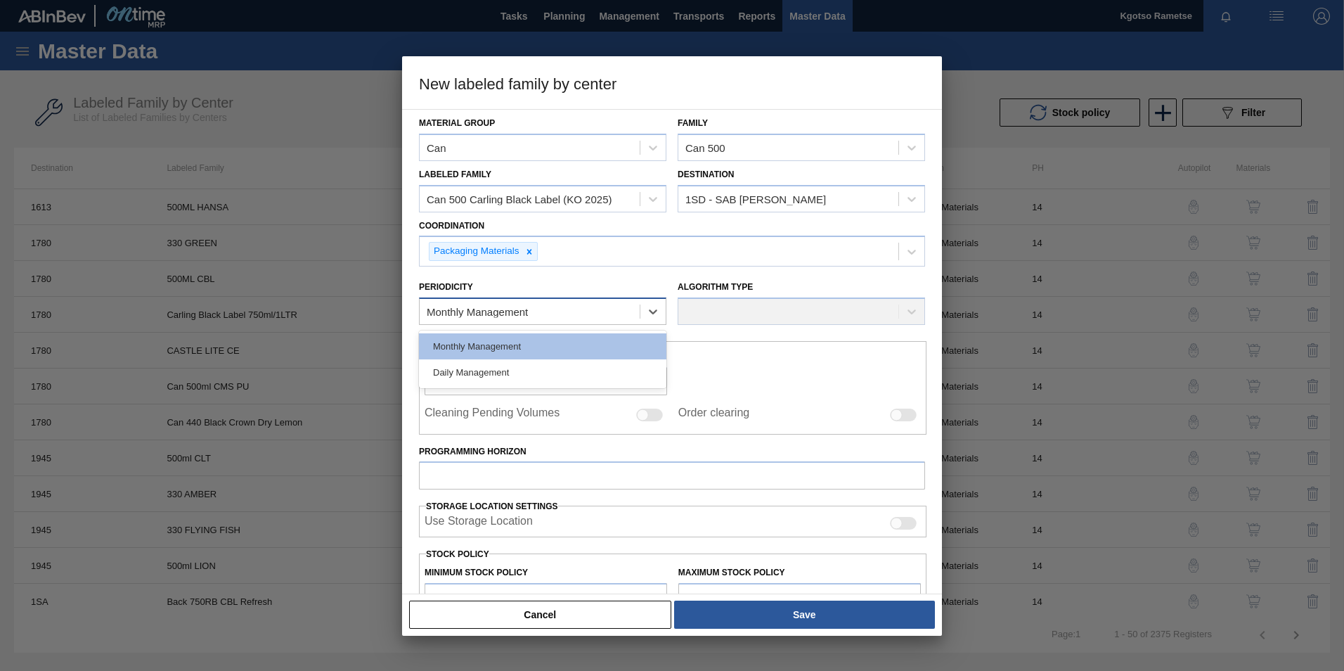
click at [513, 297] on div "Monthly Management" at bounding box center [542, 310] width 247 height 27
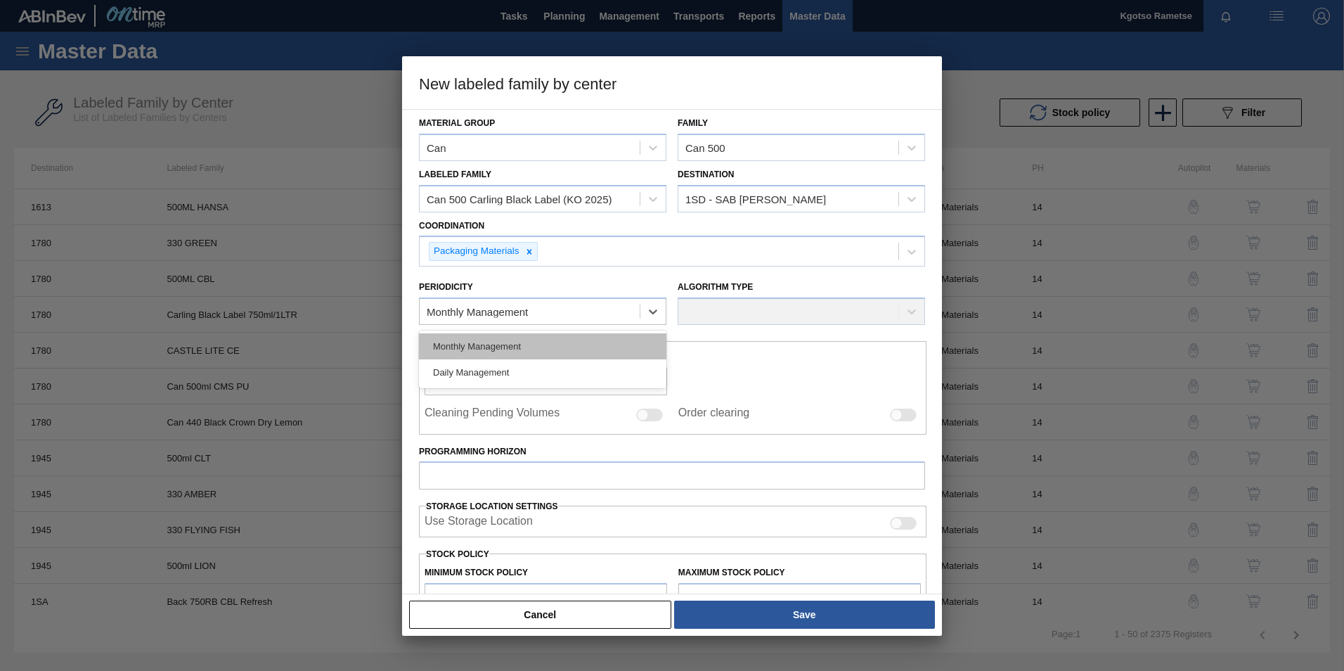
click at [514, 342] on div "Monthly Management" at bounding box center [542, 346] width 247 height 26
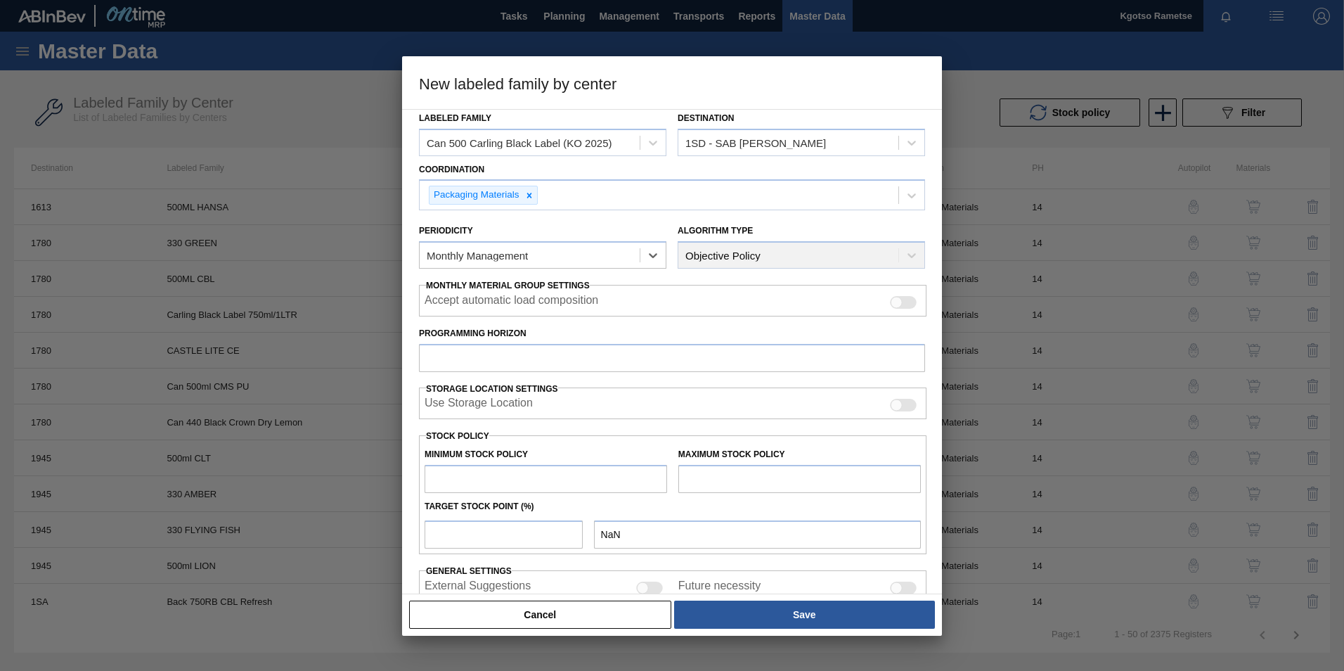
scroll to position [139, 0]
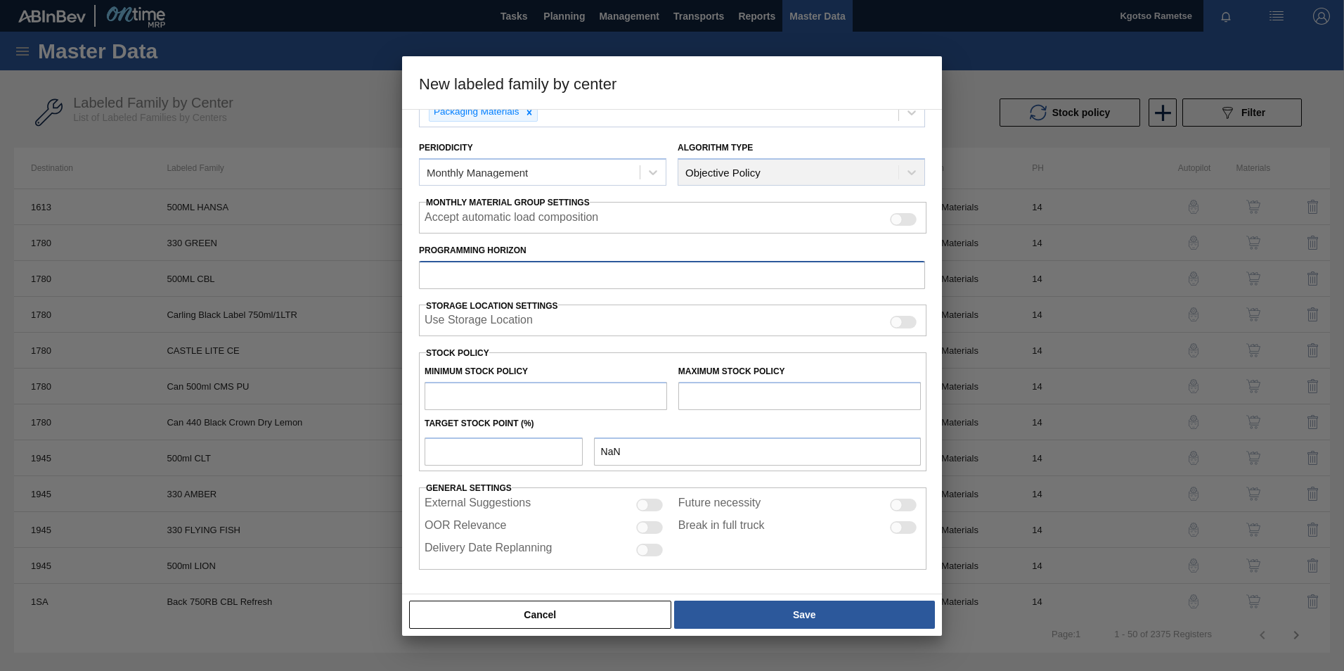
click at [479, 280] on input "Programming Horizon" at bounding box center [672, 275] width 506 height 28
type input "20"
click at [468, 403] on input "text" at bounding box center [546, 396] width 243 height 28
type input "1"
type input "1.000"
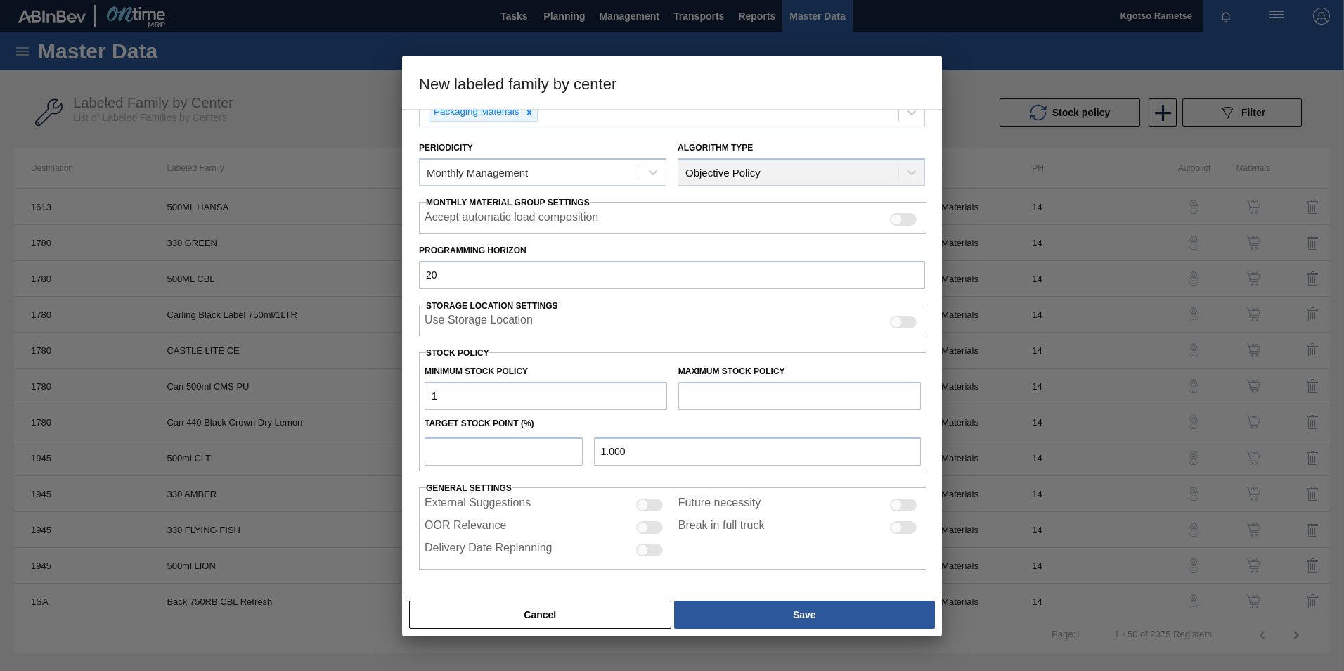
type input "10"
type input "10.000"
type input "100"
type input "100.000"
type input "1,000"
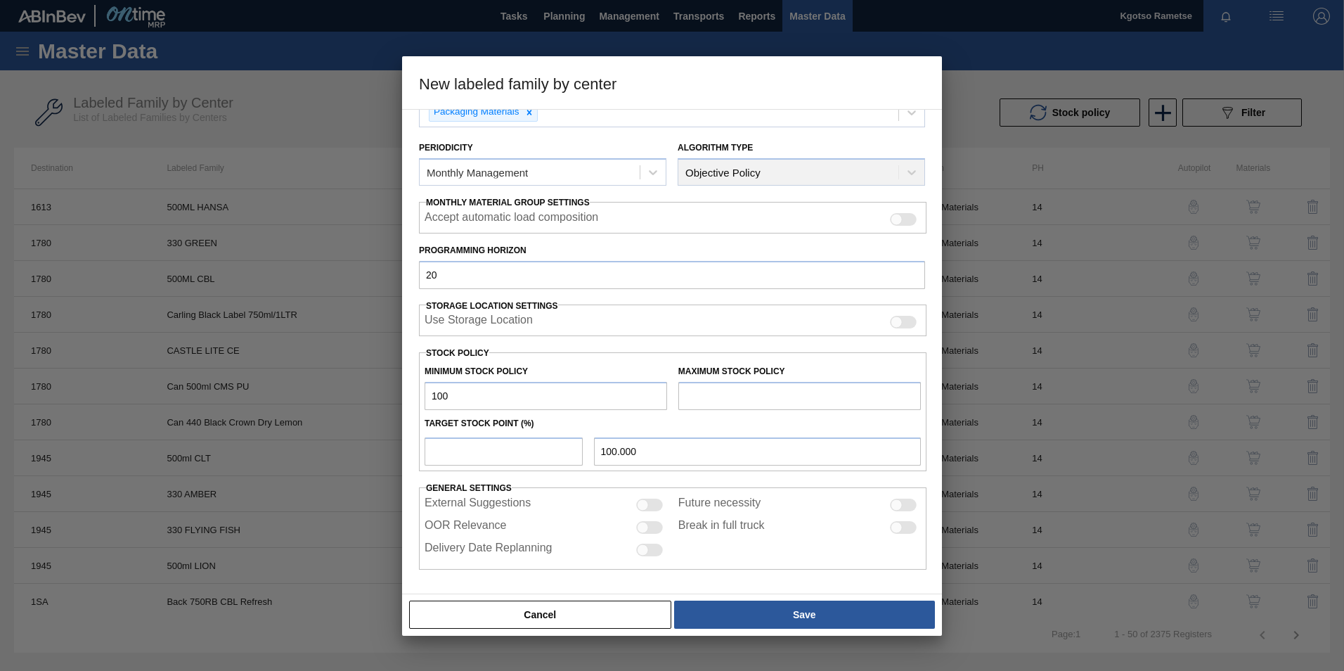
type input "1,000.000"
type input "10,000"
type input "10,000.000"
type input "100,000"
type input "100,000.000"
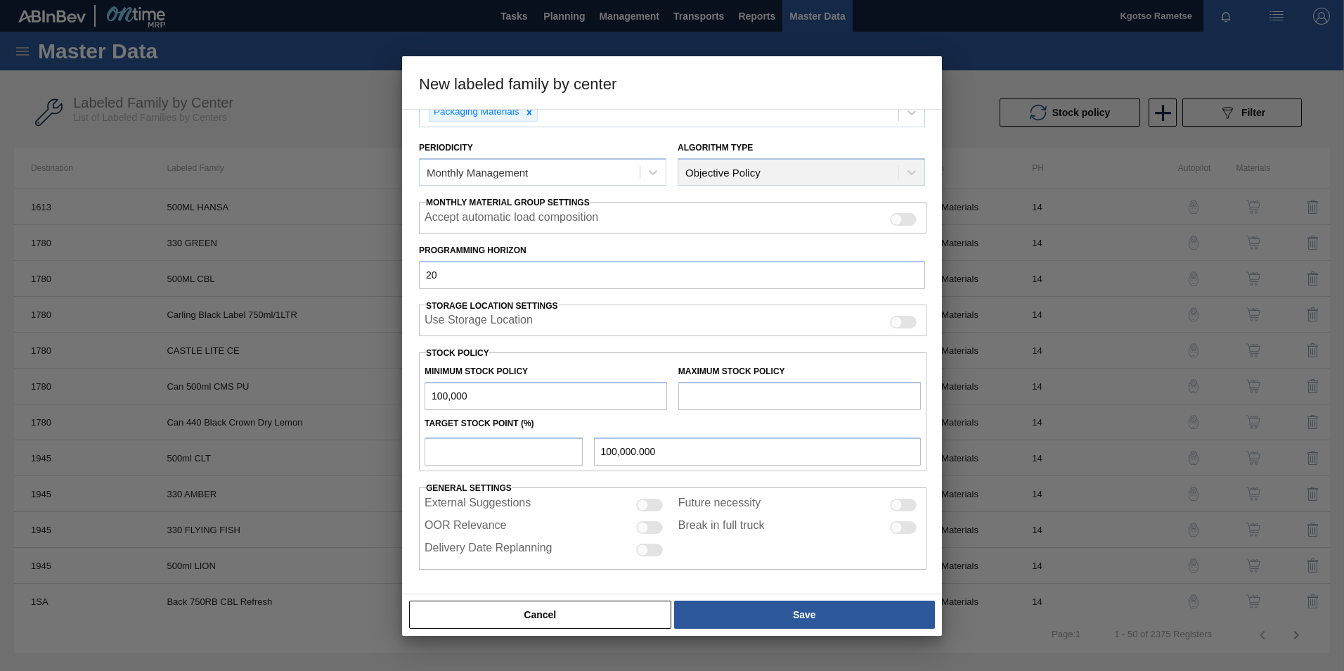
type input "1,000,000"
type input "1,000,000.000"
drag, startPoint x: 457, startPoint y: 389, endPoint x: 271, endPoint y: 399, distance: 185.9
click at [301, 399] on div "New labeled family by center Material Group Can Family Can 500 Labeled Family C…" at bounding box center [672, 335] width 1344 height 671
type input "1,000,000"
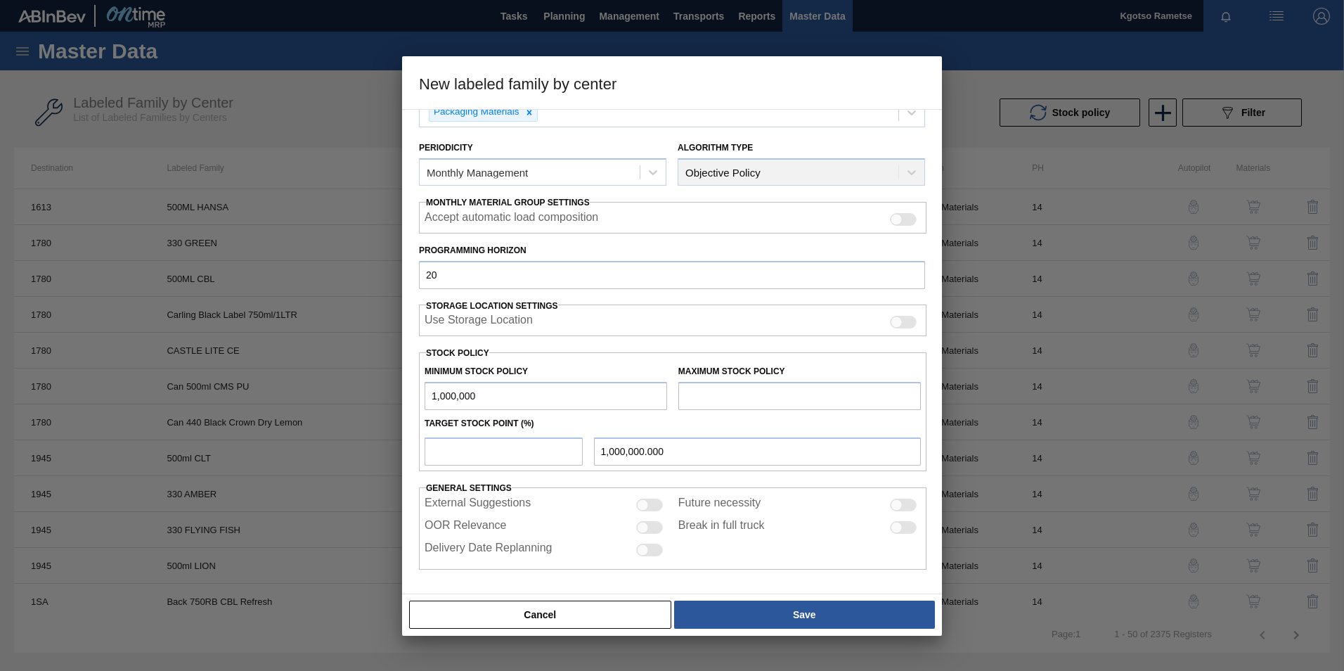
click at [749, 389] on input "text" at bounding box center [799, 396] width 243 height 28
type input "2,000,000"
click at [513, 454] on input "number" at bounding box center [504, 451] width 158 height 28
type input "1"
type input "1,010,000.000"
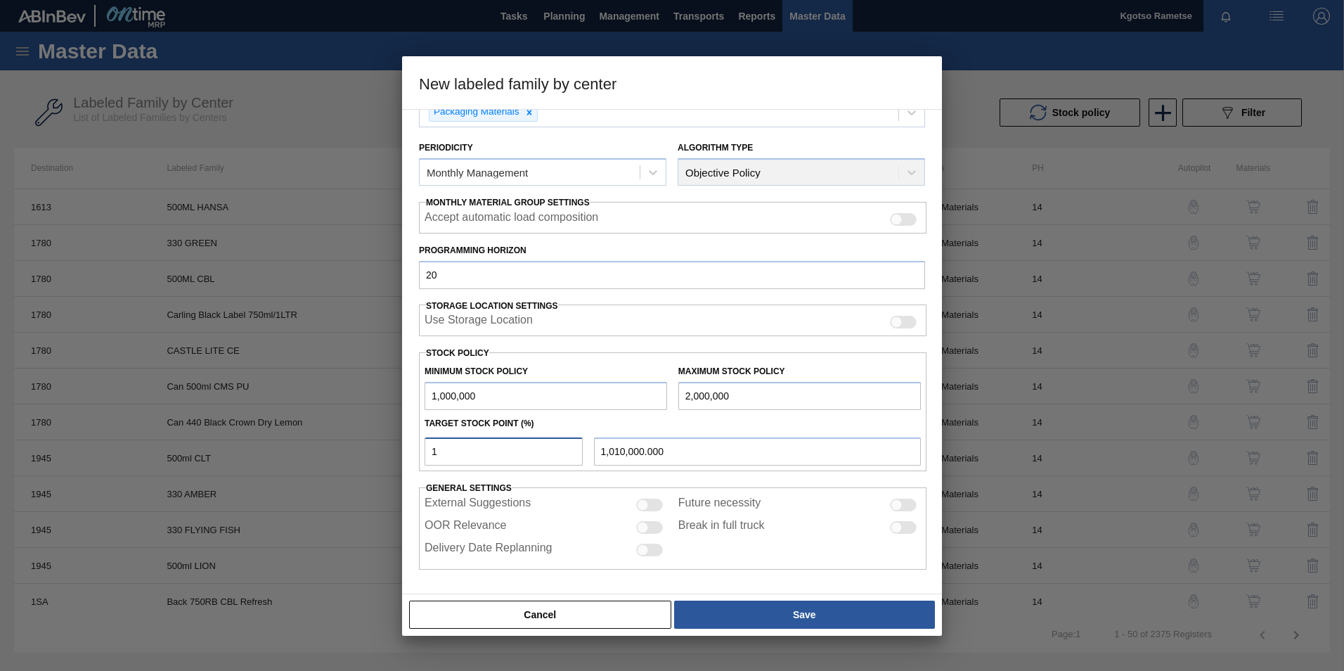
type input "10"
type input "1,100,000.000"
type input "100"
type input "2,000,000.000"
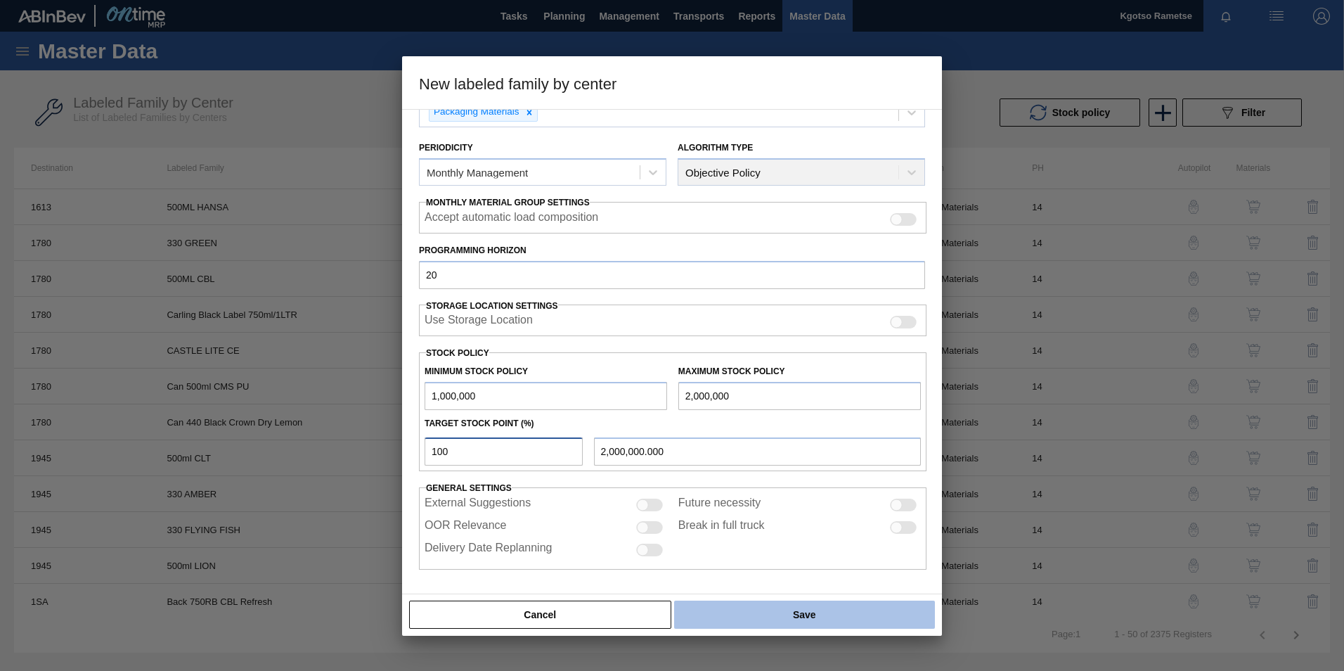
type input "100"
click at [688, 609] on button "Save" at bounding box center [804, 614] width 261 height 28
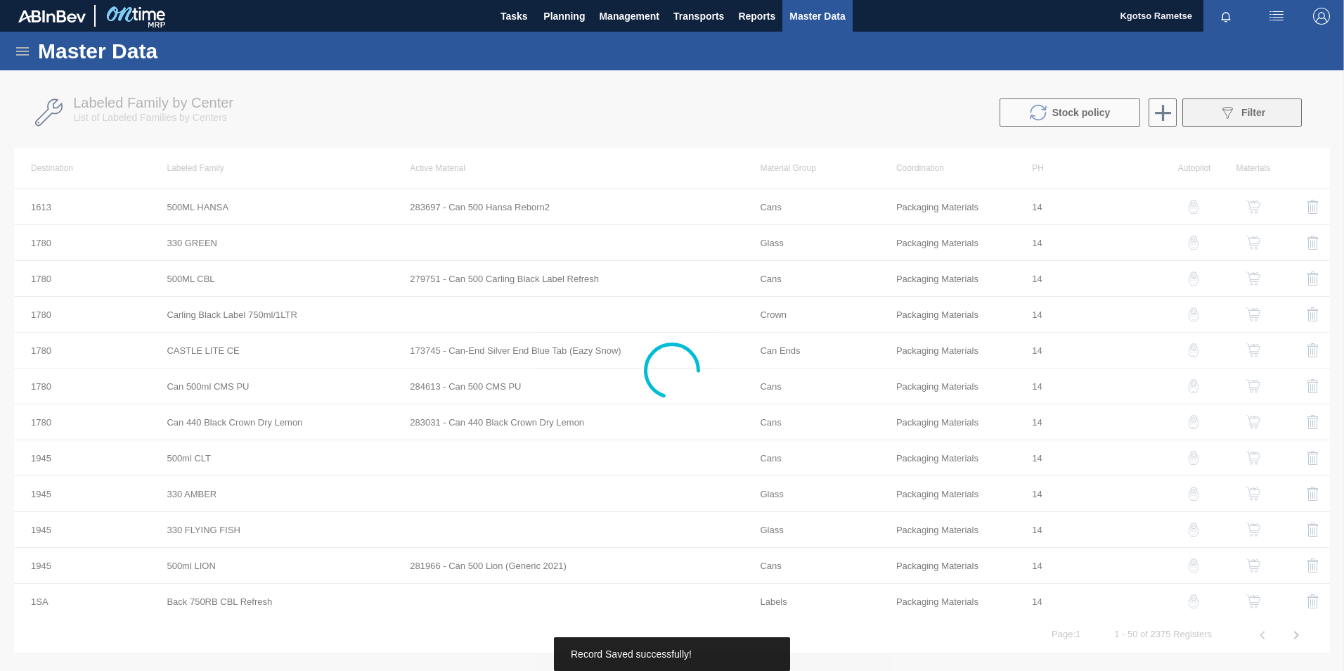
click at [1194, 115] on button "089F7B8B-B2A5-4AFE-B5C0-19BA573D28AC Filter" at bounding box center [1243, 112] width 120 height 28
click at [1198, 112] on div at bounding box center [672, 370] width 1344 height 600
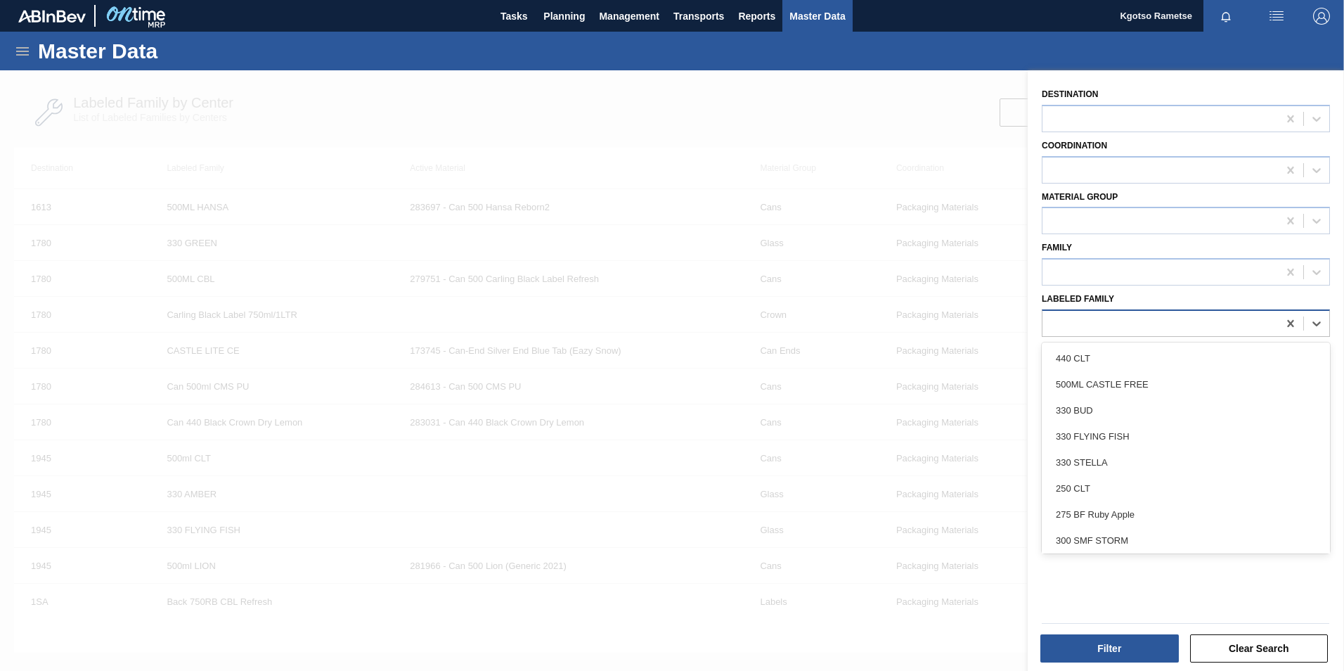
click at [1074, 331] on div at bounding box center [1161, 323] width 236 height 20
click at [1053, 320] on div at bounding box center [1161, 323] width 236 height 20
paste Family "Can 500 Carling Black Label (KO 2025)"
type Family "Can 500 Carling Black Label (KO 2025)"
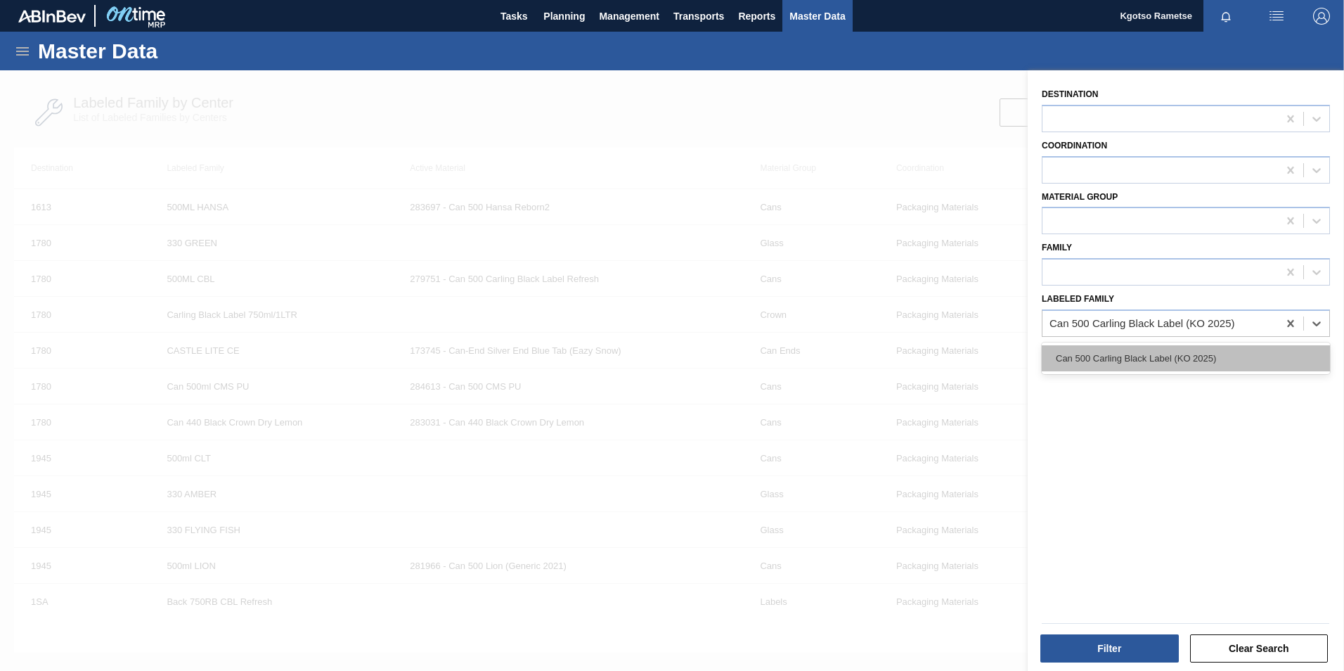
click at [1097, 344] on div "Can 500 Carling Black Label (KO 2025)" at bounding box center [1186, 358] width 288 height 32
click at [1095, 359] on div "Can 500 Carling Black Label (KO 2025)" at bounding box center [1186, 358] width 288 height 26
click at [1112, 633] on div "Filter" at bounding box center [1111, 648] width 150 height 31
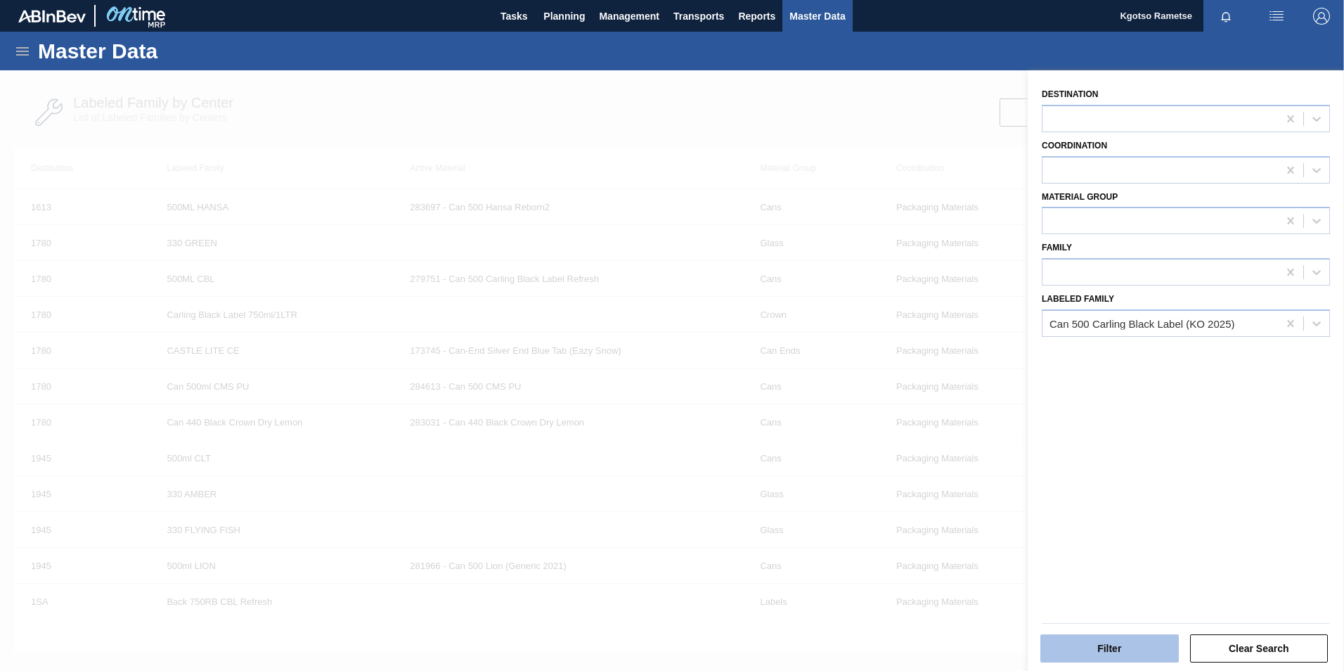
click at [1119, 643] on button "Filter" at bounding box center [1109, 648] width 138 height 28
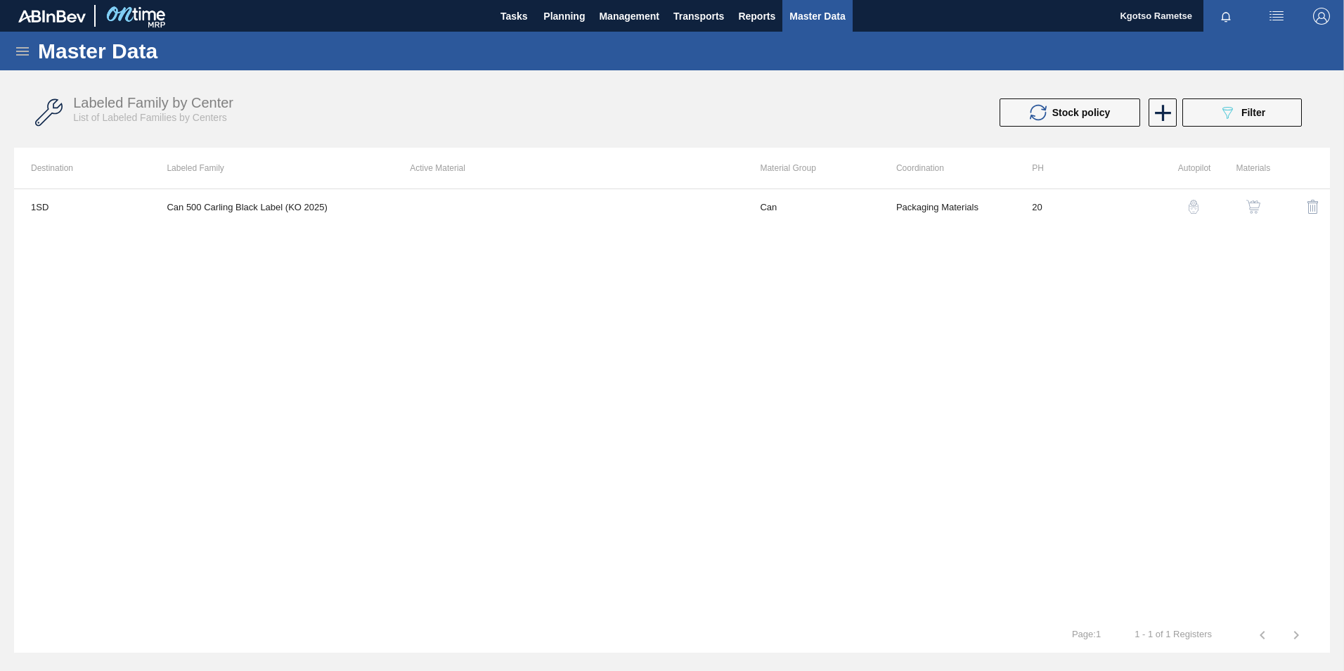
click at [1254, 203] on img "button" at bounding box center [1253, 207] width 14 height 14
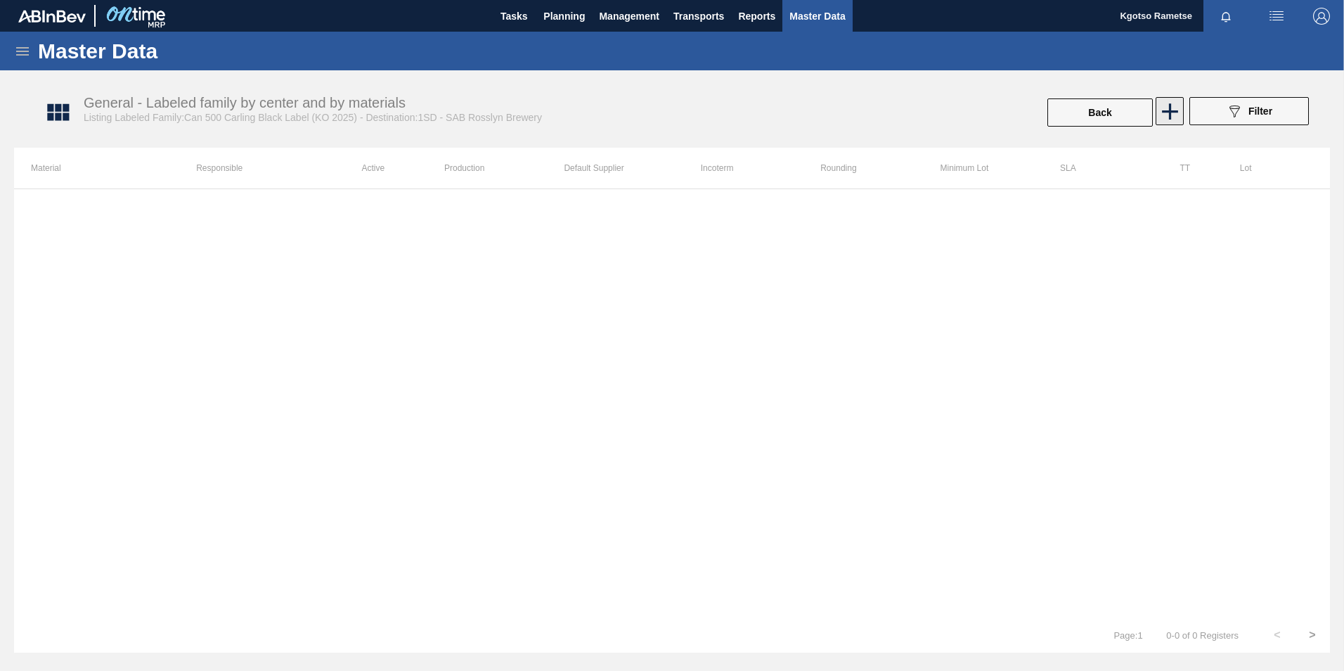
click at [1178, 105] on icon at bounding box center [1170, 111] width 27 height 27
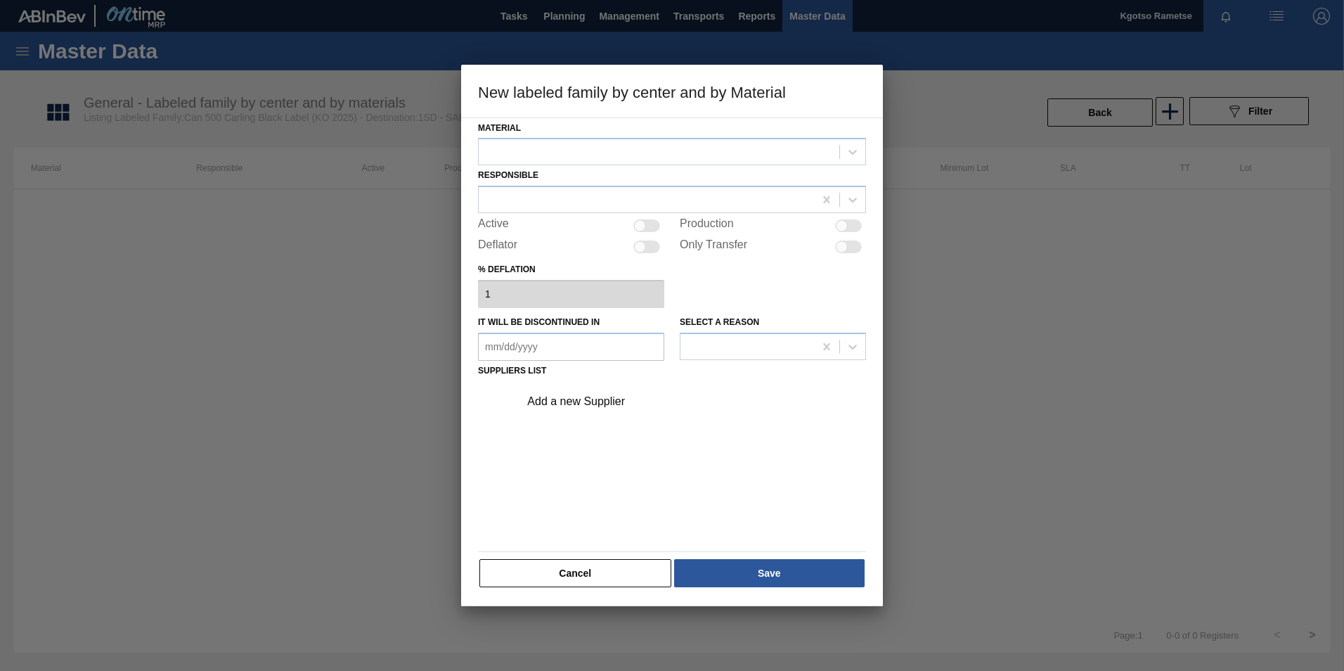
click at [704, 176] on div "Responsible" at bounding box center [672, 189] width 388 height 48
click at [687, 148] on div at bounding box center [659, 152] width 361 height 20
drag, startPoint x: 661, startPoint y: 190, endPoint x: 649, endPoint y: 189, distance: 12.0
click at [660, 190] on div "285149 - Can 500 Carling Black Label (KO 2025)" at bounding box center [672, 187] width 388 height 26
click at [645, 192] on div at bounding box center [646, 200] width 335 height 20
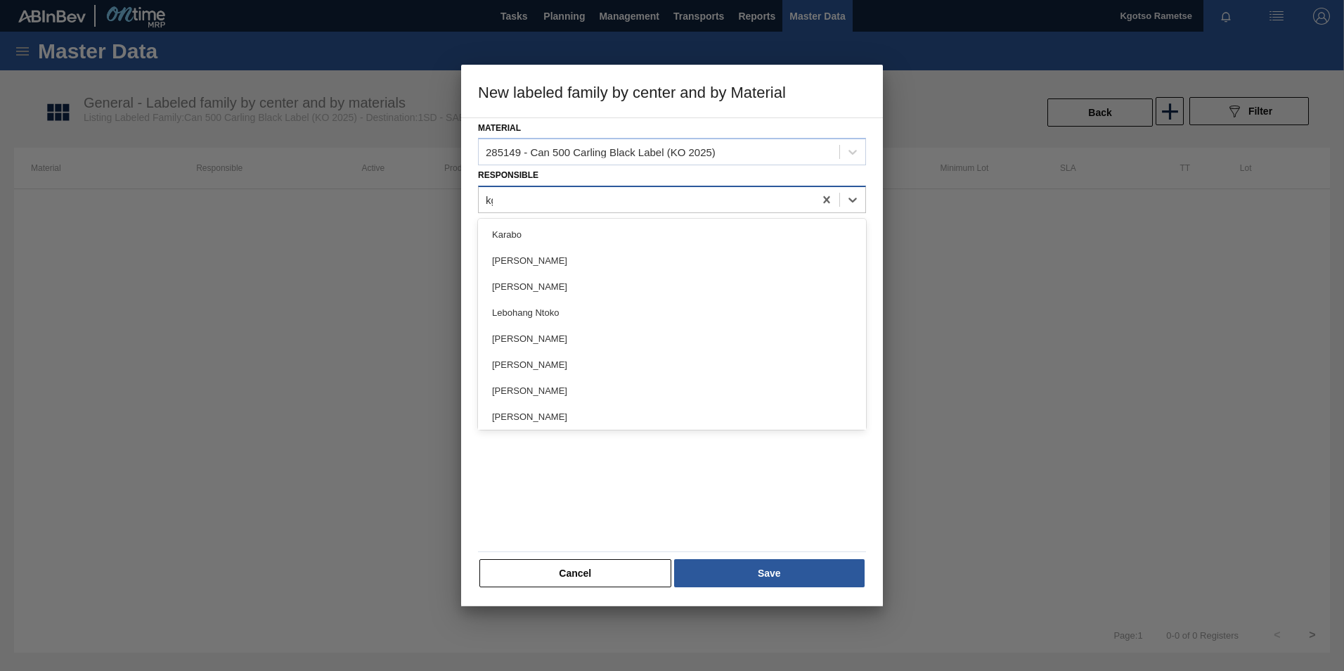
type input "kgot"
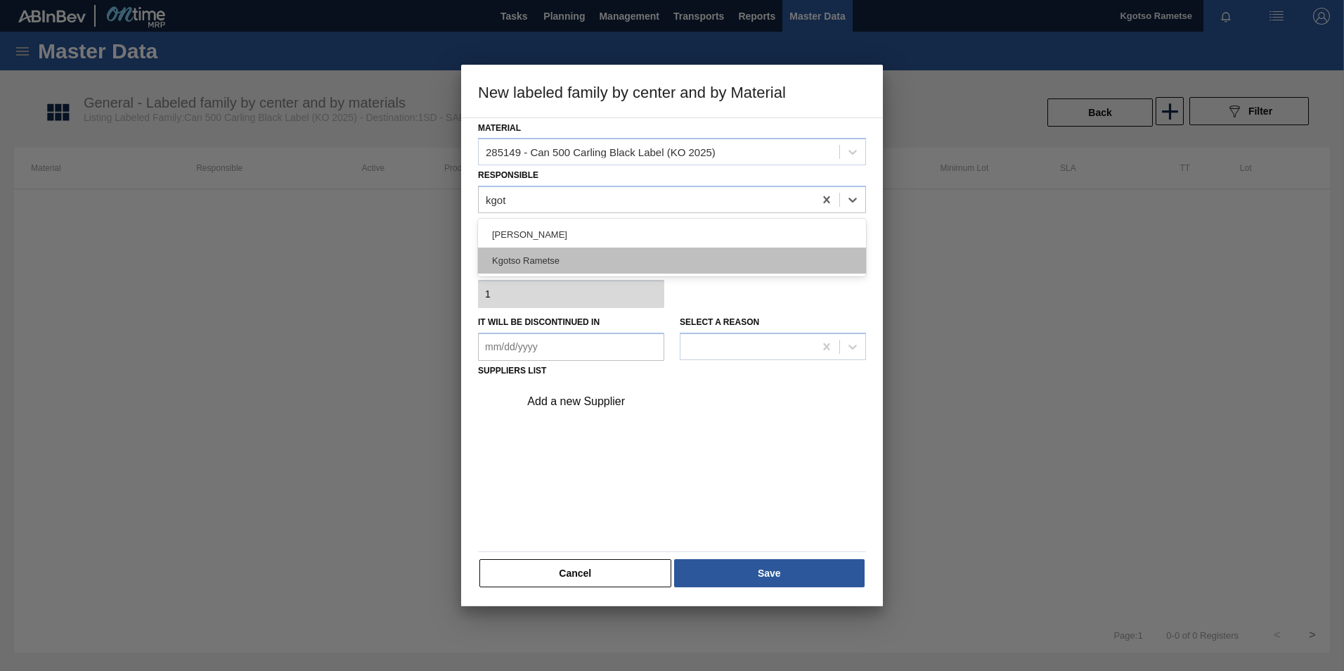
click at [509, 259] on div "Kgotso Rametse" at bounding box center [672, 260] width 388 height 26
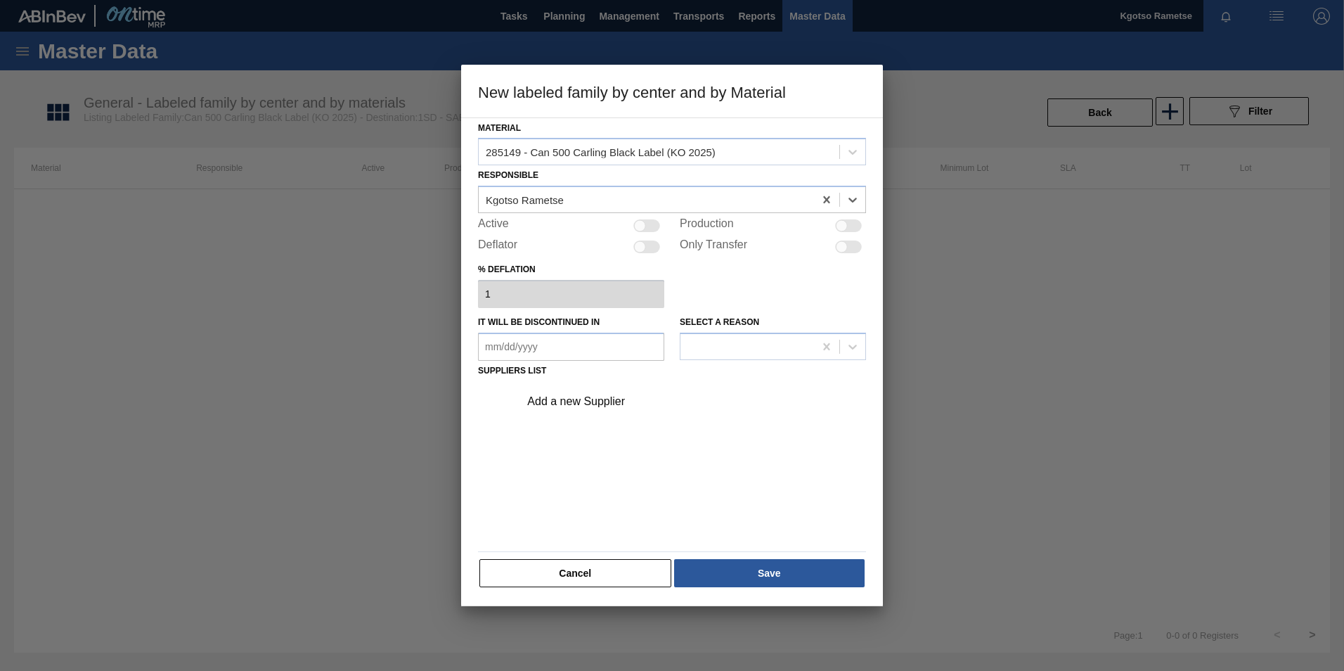
click at [641, 221] on div at bounding box center [640, 226] width 12 height 12
checkbox input "true"
click at [598, 403] on div "Add a new Supplier" at bounding box center [665, 401] width 276 height 13
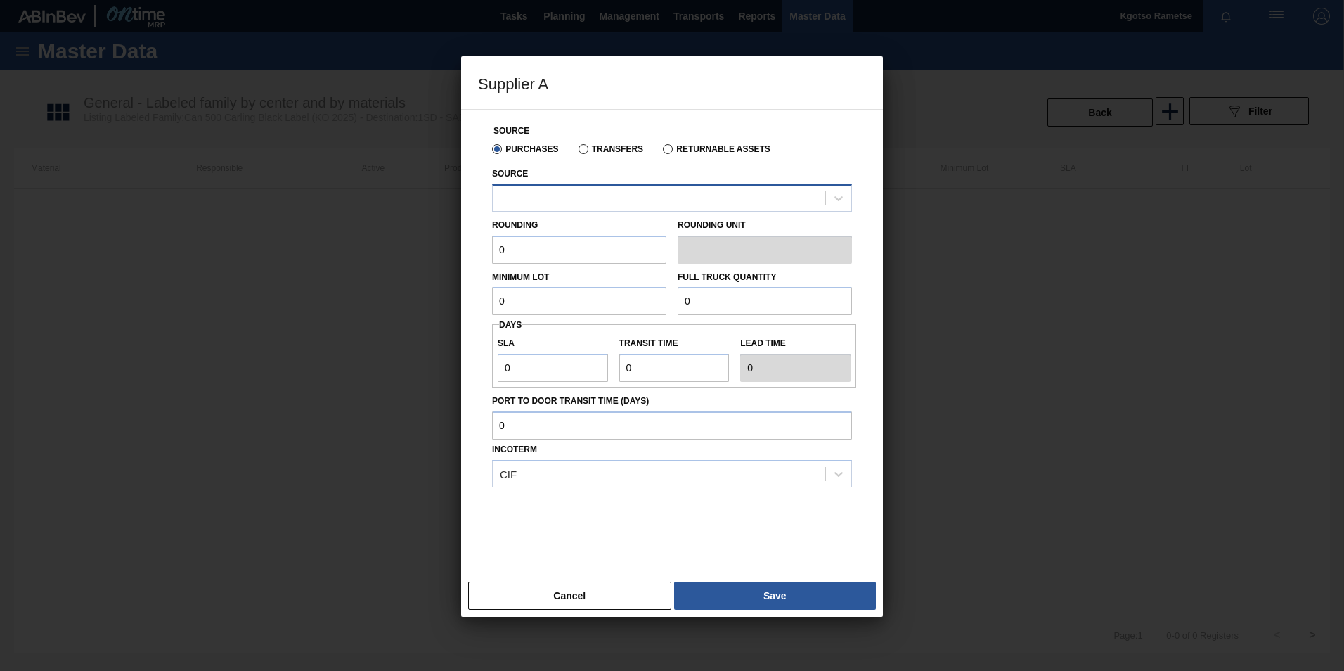
click at [543, 195] on div at bounding box center [659, 198] width 333 height 20
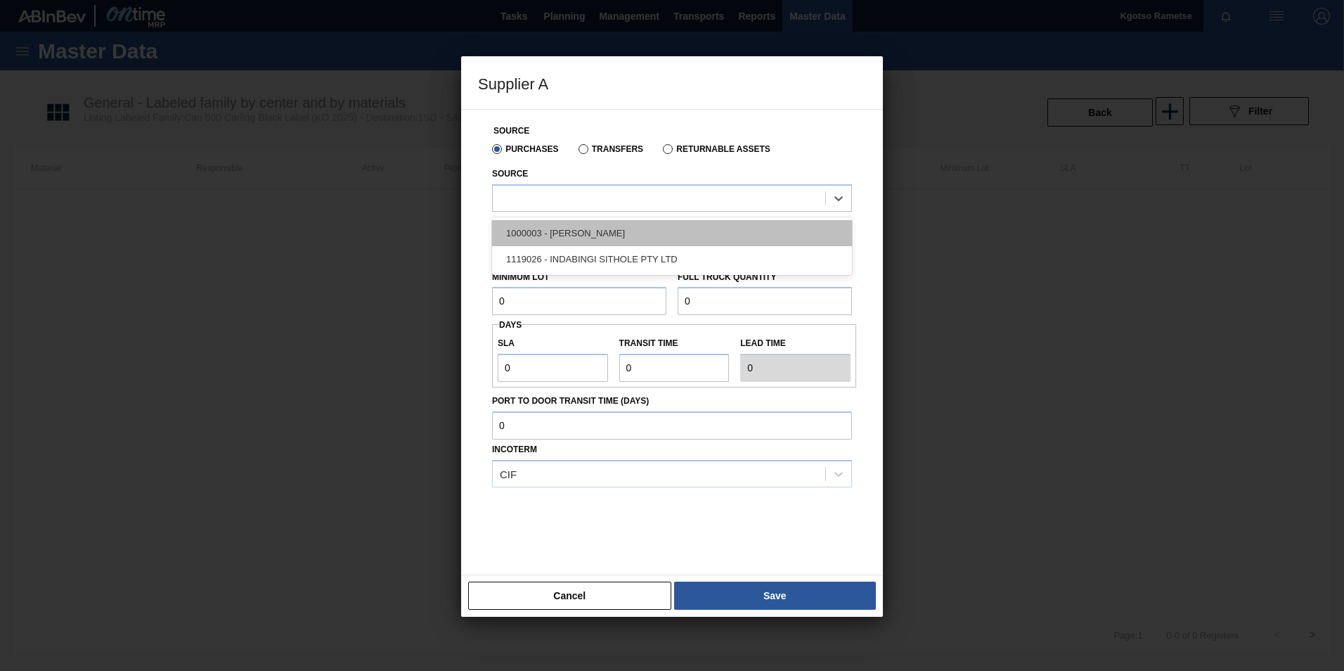
click at [545, 236] on div "1000003 - BevCan Rosslyn" at bounding box center [672, 233] width 360 height 26
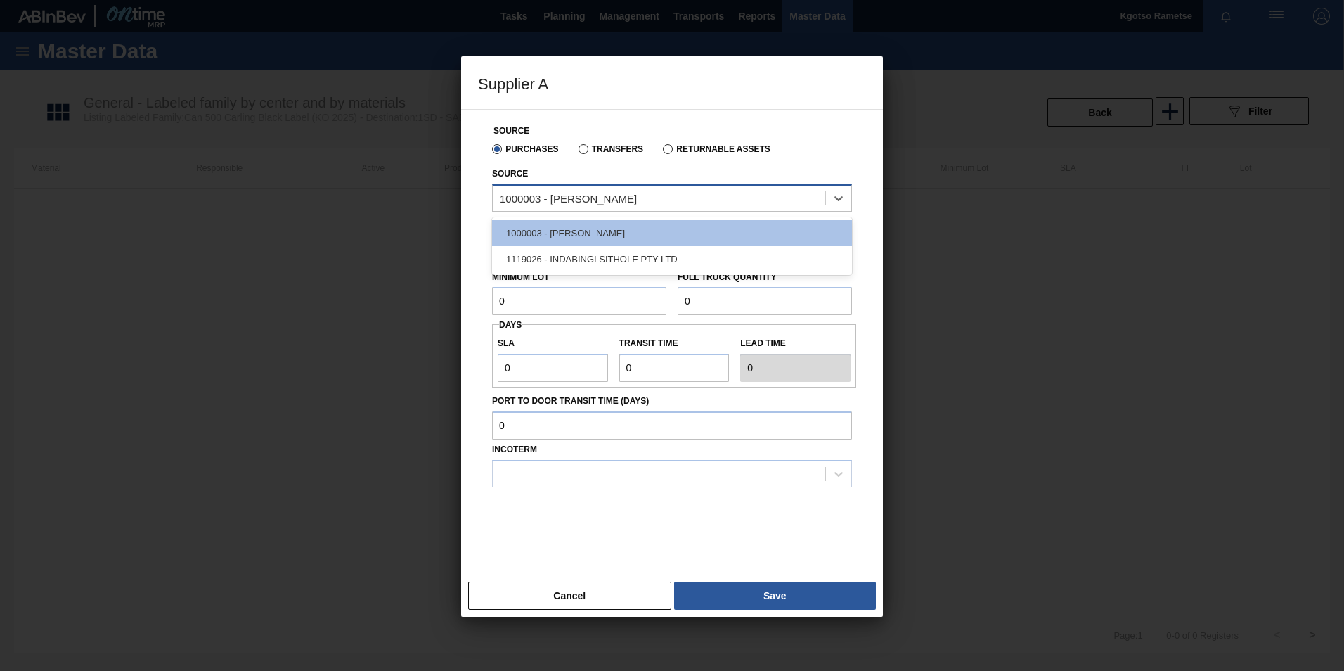
click at [549, 192] on div "1000003 - BevCan Rosslyn" at bounding box center [568, 198] width 137 height 12
click at [598, 243] on div "1000003 - BevCan Rosslyn" at bounding box center [672, 233] width 360 height 26
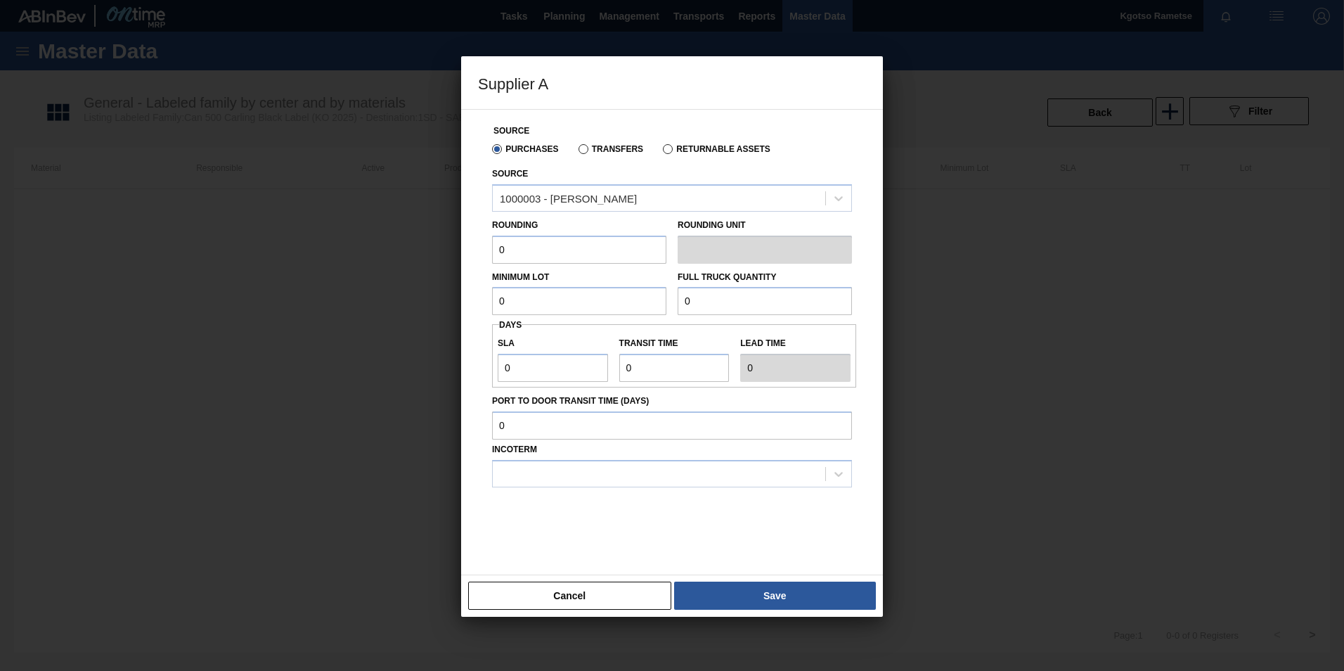
drag, startPoint x: 539, startPoint y: 260, endPoint x: 269, endPoint y: 273, distance: 271.0
click at [330, 277] on div "Supplier A Source Purchases Transfers Returnable Assets Source 1000003 - BevCan…" at bounding box center [672, 335] width 1344 height 671
type input "1"
drag, startPoint x: 506, startPoint y: 298, endPoint x: 453, endPoint y: 312, distance: 54.6
click at [454, 312] on div "Supplier A Source Purchases Transfers Returnable Assets Source 1000003 - BevCan…" at bounding box center [672, 335] width 1344 height 671
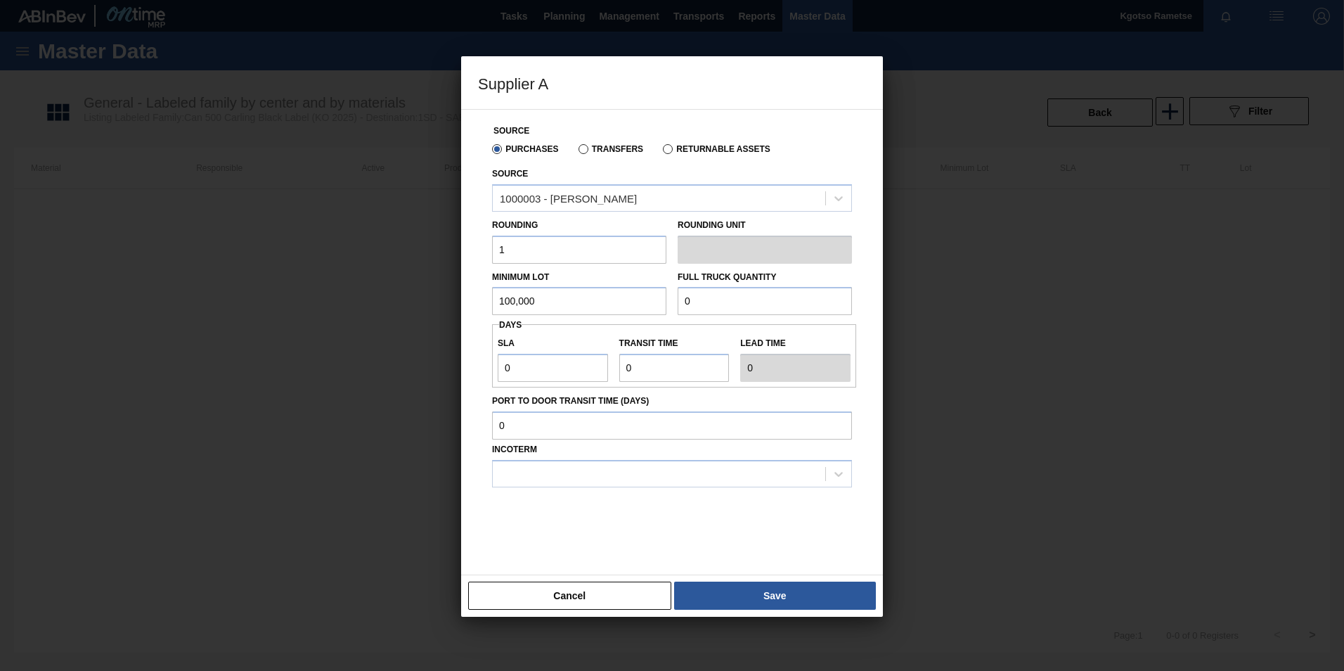
drag, startPoint x: 568, startPoint y: 300, endPoint x: 124, endPoint y: 338, distance: 445.9
click at [217, 333] on div "Supplier A Source Purchases Transfers Returnable Assets Source 1000003 - BevCan…" at bounding box center [672, 335] width 1344 height 671
type input "100,000"
drag, startPoint x: 722, startPoint y: 299, endPoint x: 560, endPoint y: 318, distance: 163.5
click at [644, 303] on div "Minimum Lot 100,000 Full Truck Quantity 0" at bounding box center [672, 290] width 371 height 52
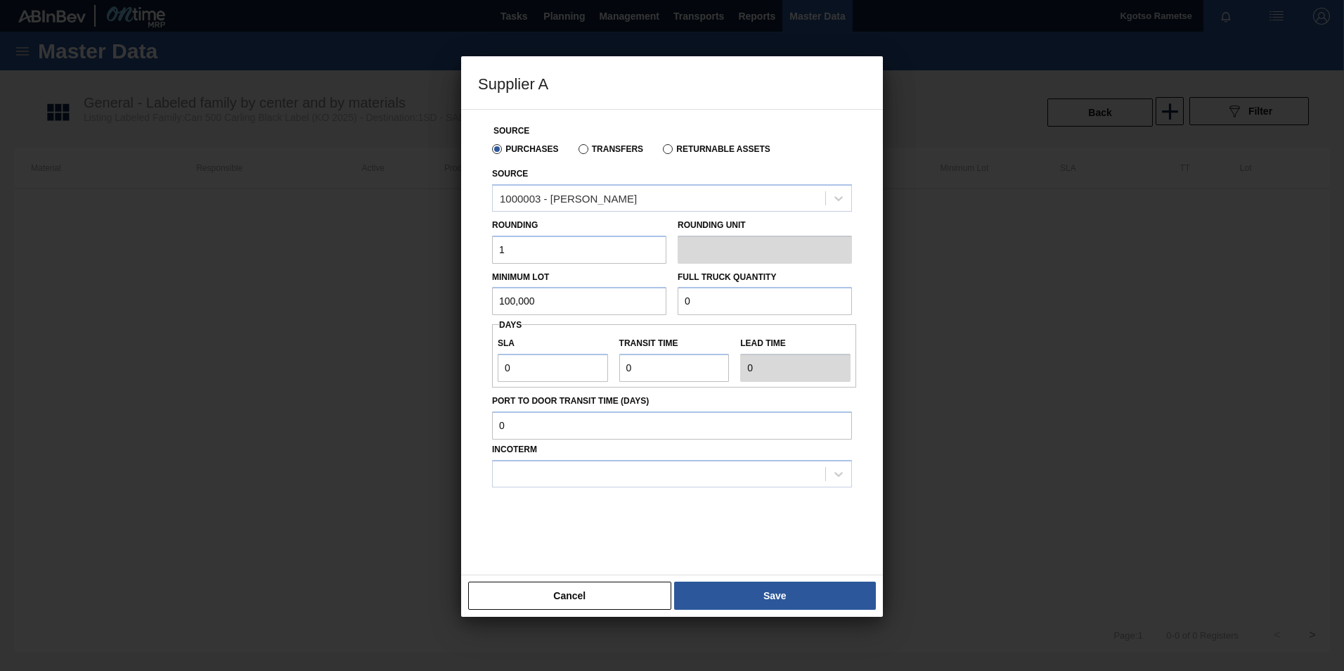
paste input "100,00"
type input "100,000"
click at [542, 360] on input "0" at bounding box center [553, 368] width 110 height 28
click at [249, 385] on div "Supplier A Source Purchases Transfers Returnable Assets Source 1000003 - BevCan…" at bounding box center [672, 335] width 1344 height 671
type input "1"
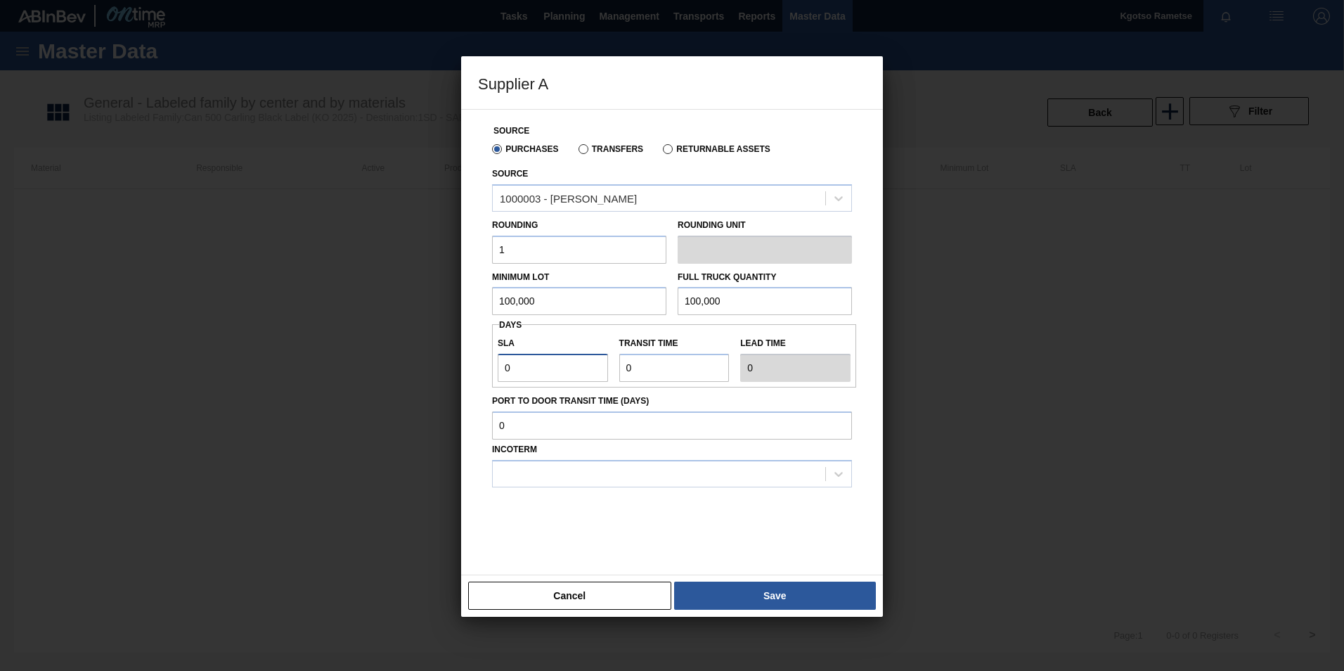
type input "1"
drag, startPoint x: 670, startPoint y: 368, endPoint x: 446, endPoint y: 375, distance: 224.4
click at [577, 366] on div "SLA 1 Transit time Lead time 1" at bounding box center [674, 356] width 364 height 52
type input "1"
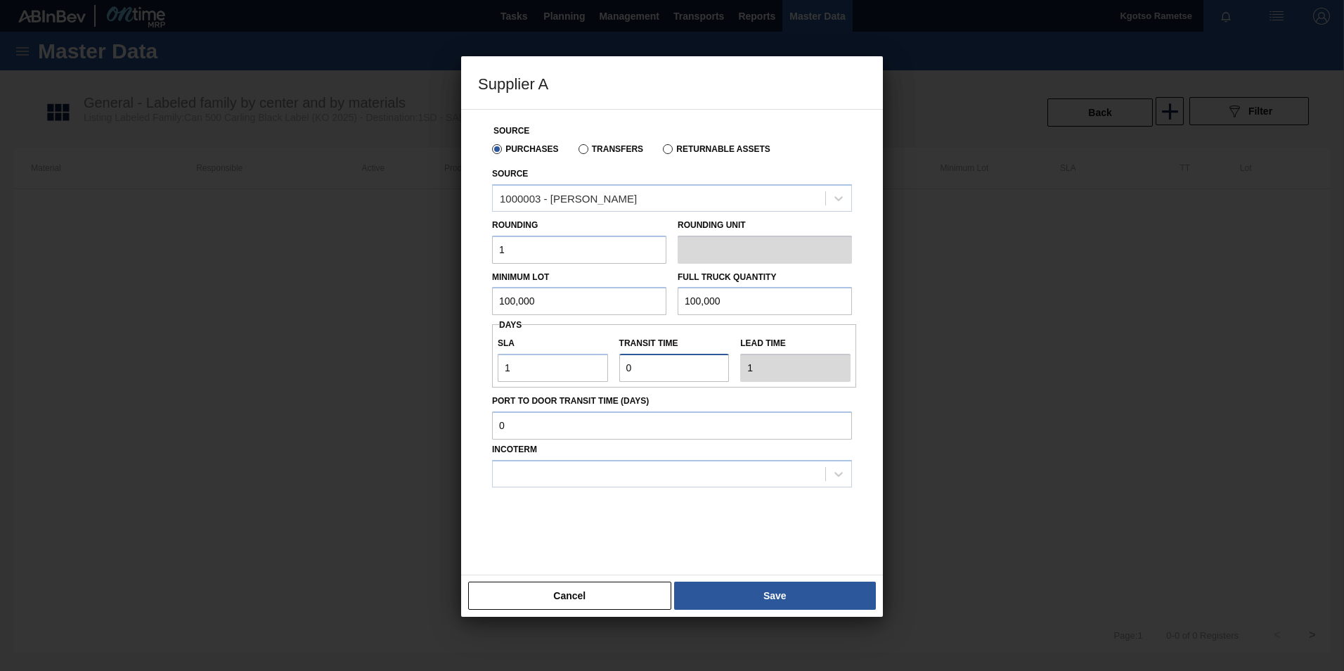
type input "2"
type input "1"
click at [611, 460] on div at bounding box center [672, 473] width 360 height 27
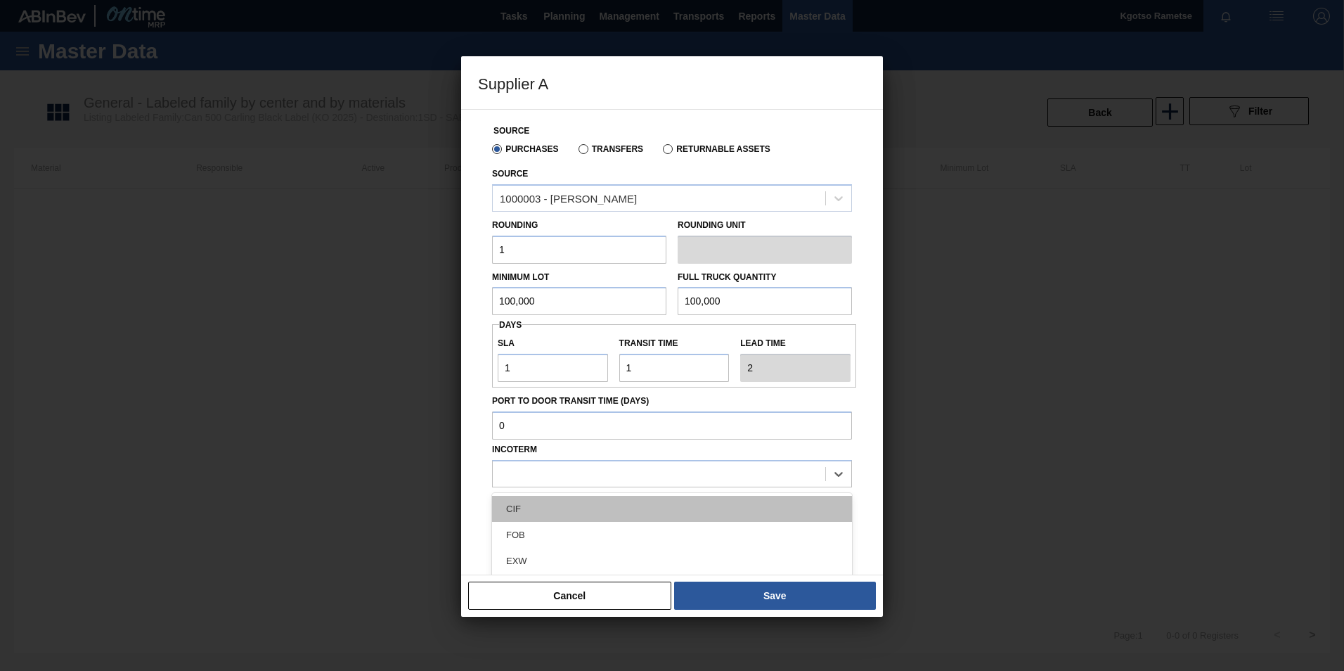
click at [612, 513] on div "CIF" at bounding box center [672, 509] width 360 height 26
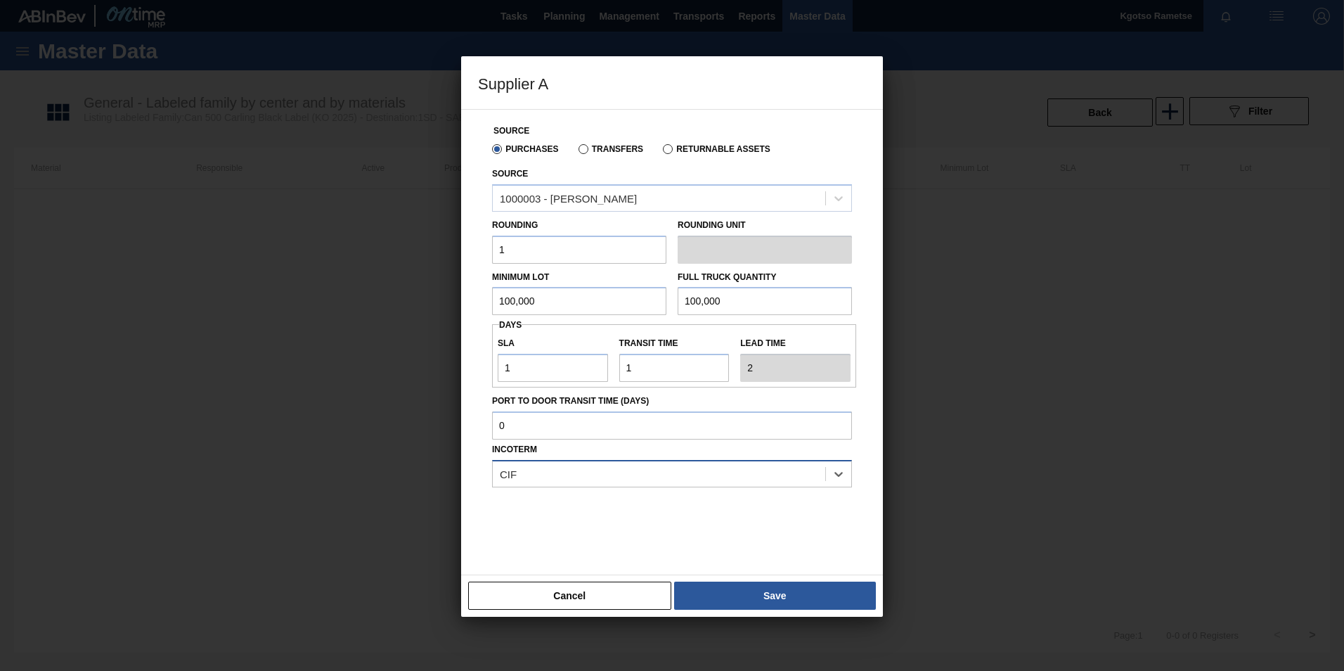
click at [600, 470] on div "CIF" at bounding box center [659, 473] width 333 height 20
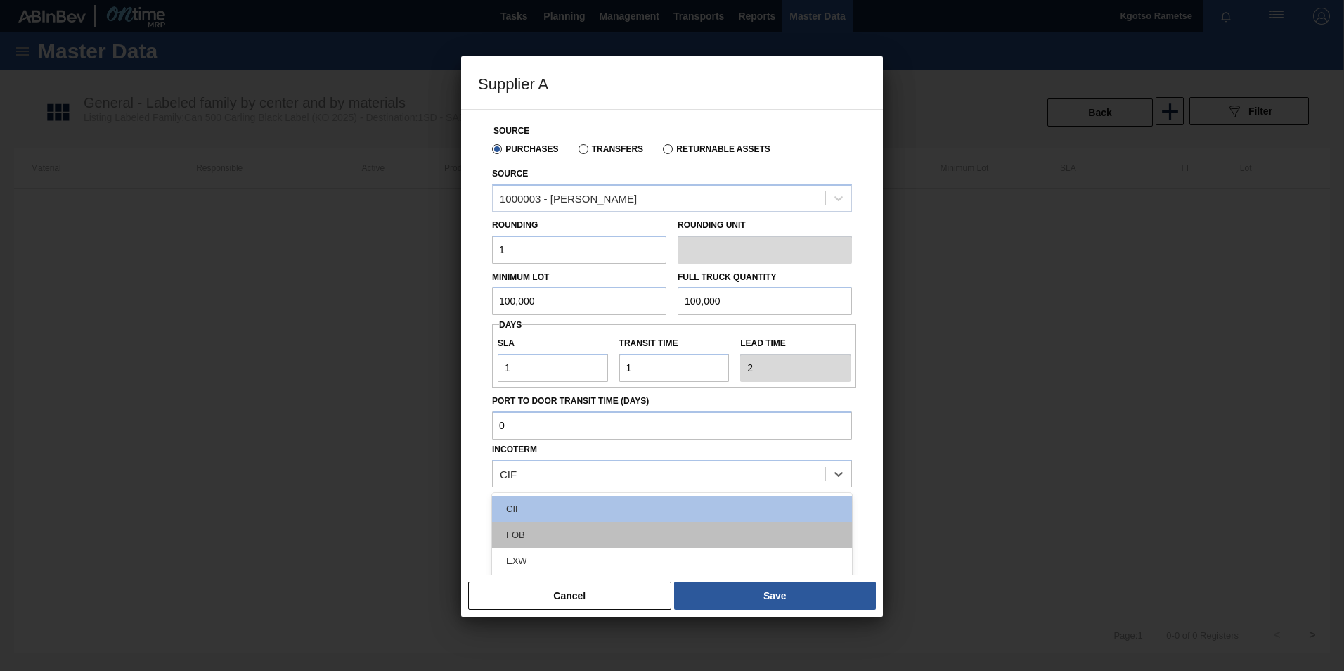
click at [610, 534] on div "FOB" at bounding box center [672, 535] width 360 height 26
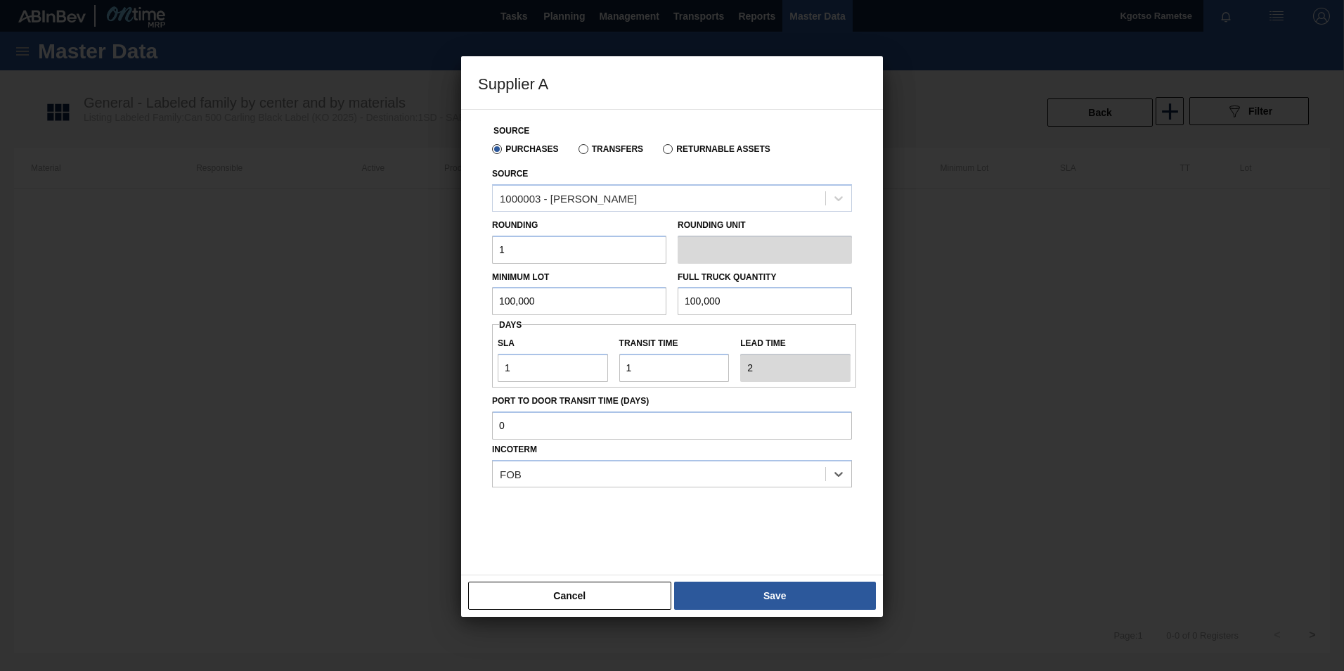
click at [728, 593] on button "Save" at bounding box center [775, 595] width 202 height 28
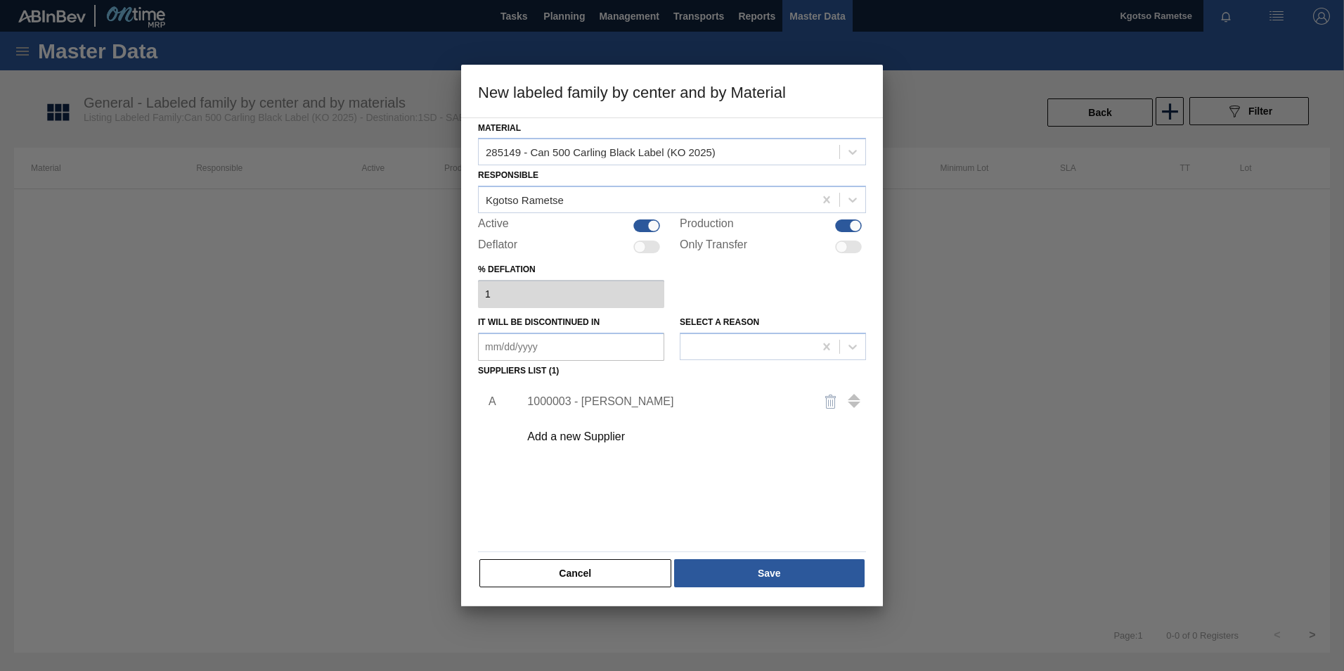
click at [728, 542] on div "A 1000003 - BevCan Rosslyn Add a new Supplier" at bounding box center [672, 462] width 388 height 165
click at [727, 569] on button "Save" at bounding box center [769, 573] width 191 height 28
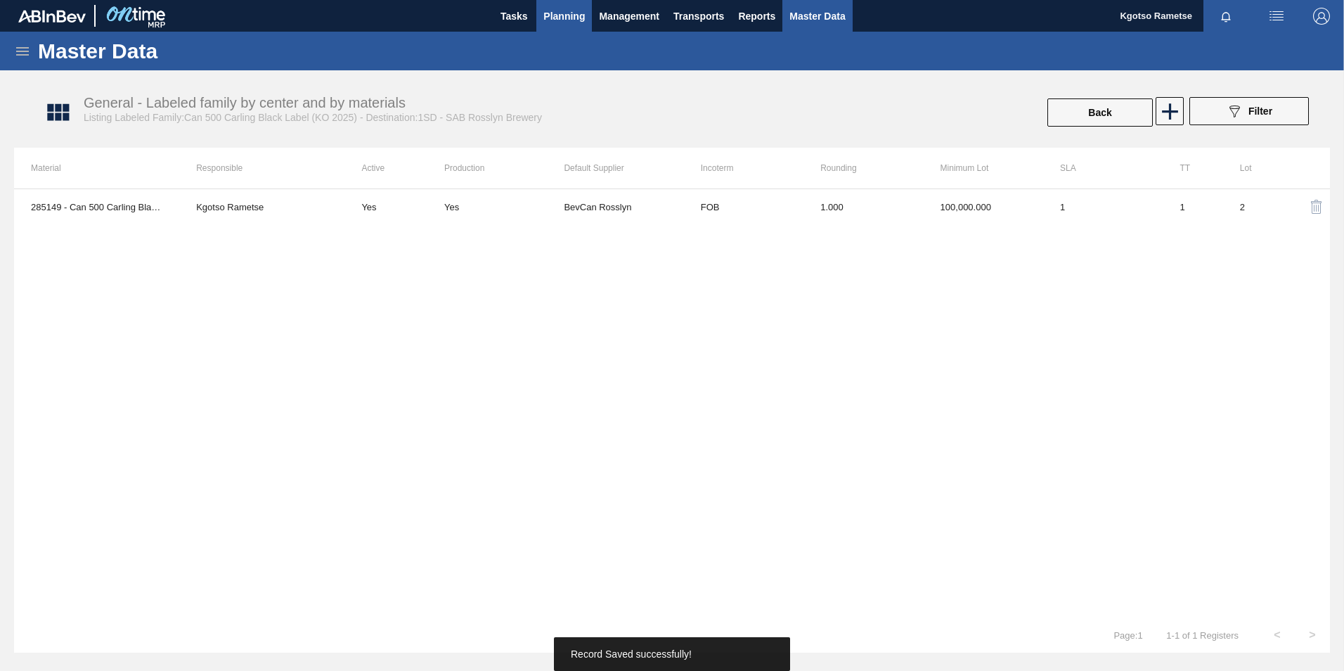
click at [569, 8] on span "Planning" at bounding box center [563, 16] width 41 height 17
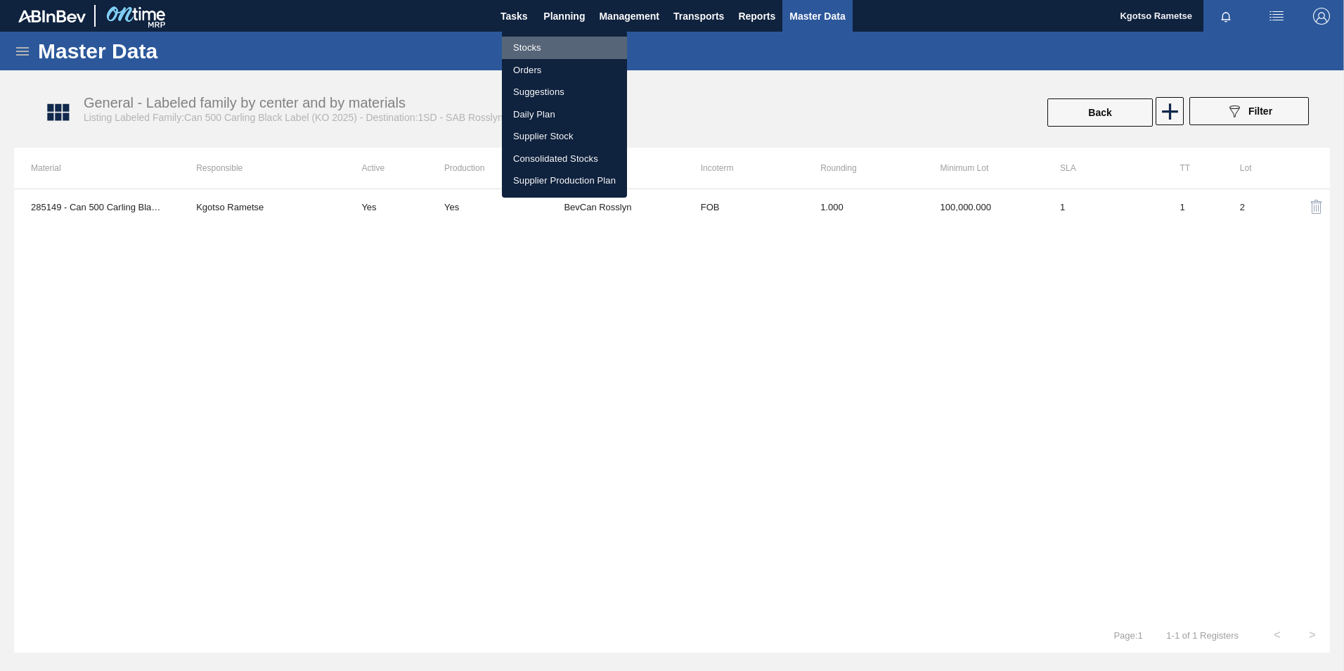
click at [537, 42] on li "Stocks" at bounding box center [564, 48] width 125 height 22
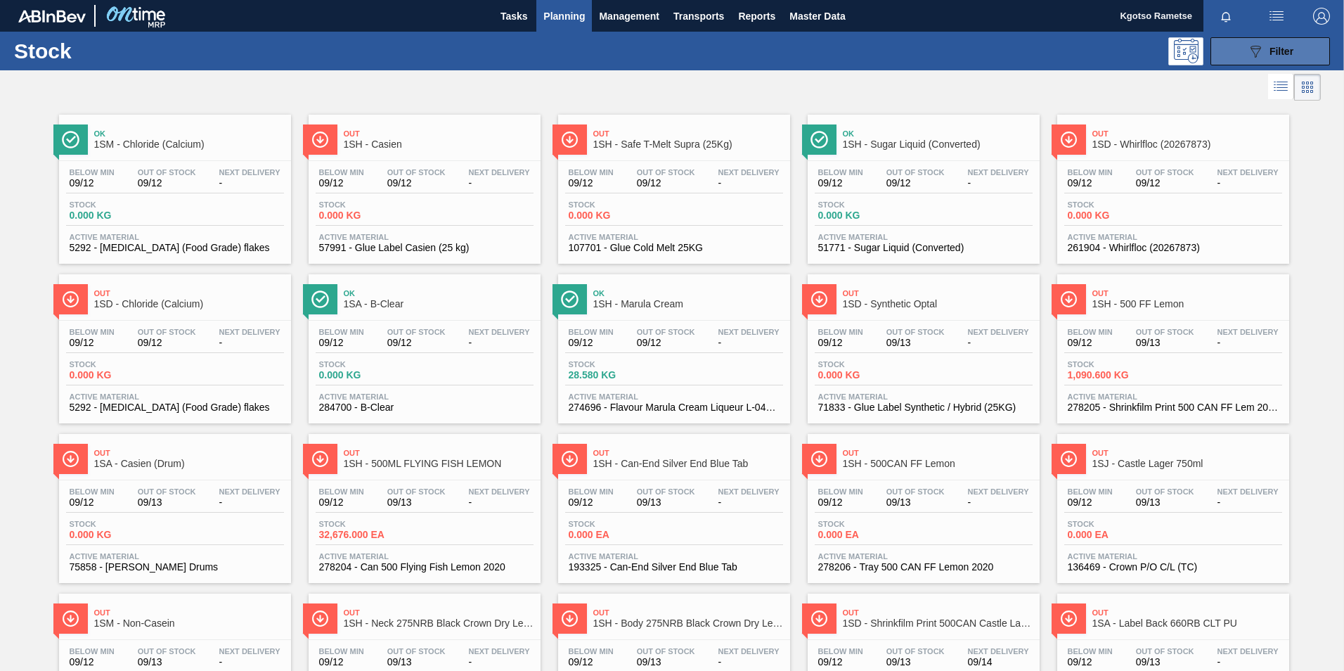
click at [1274, 43] on div "089F7B8B-B2A5-4AFE-B5C0-19BA573D28AC Filter" at bounding box center [1270, 51] width 46 height 17
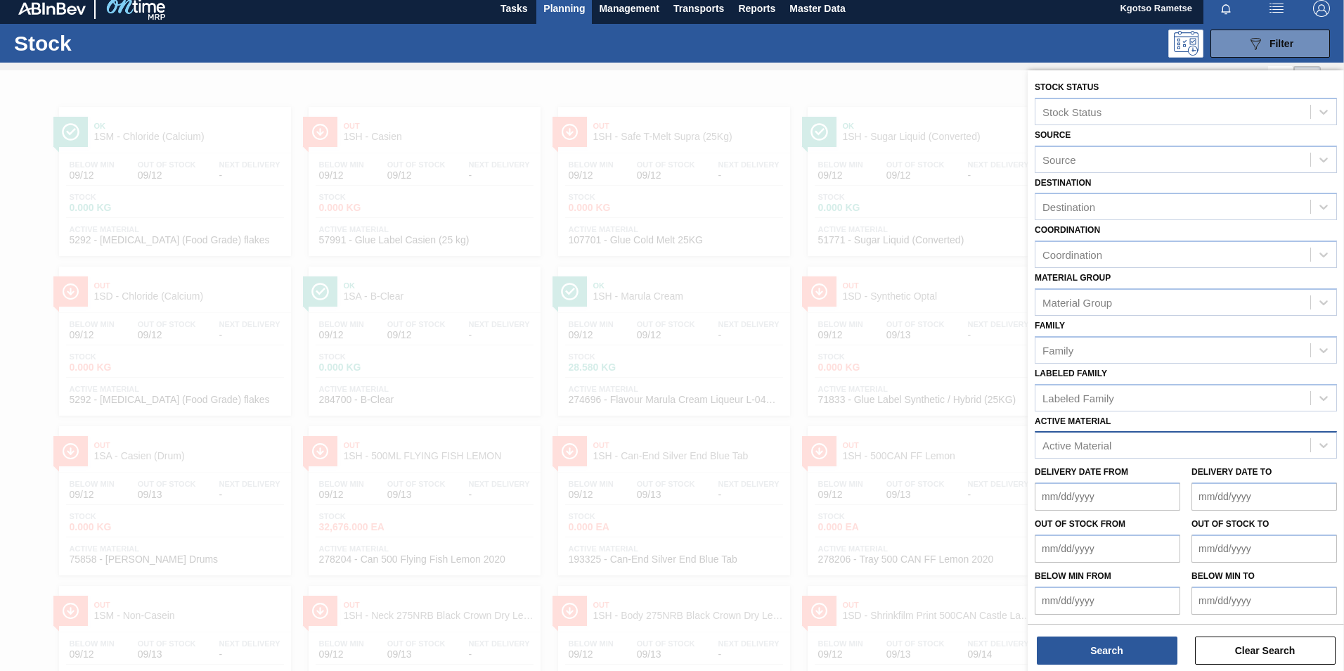
click at [1147, 444] on div "Active Material" at bounding box center [1173, 445] width 275 height 20
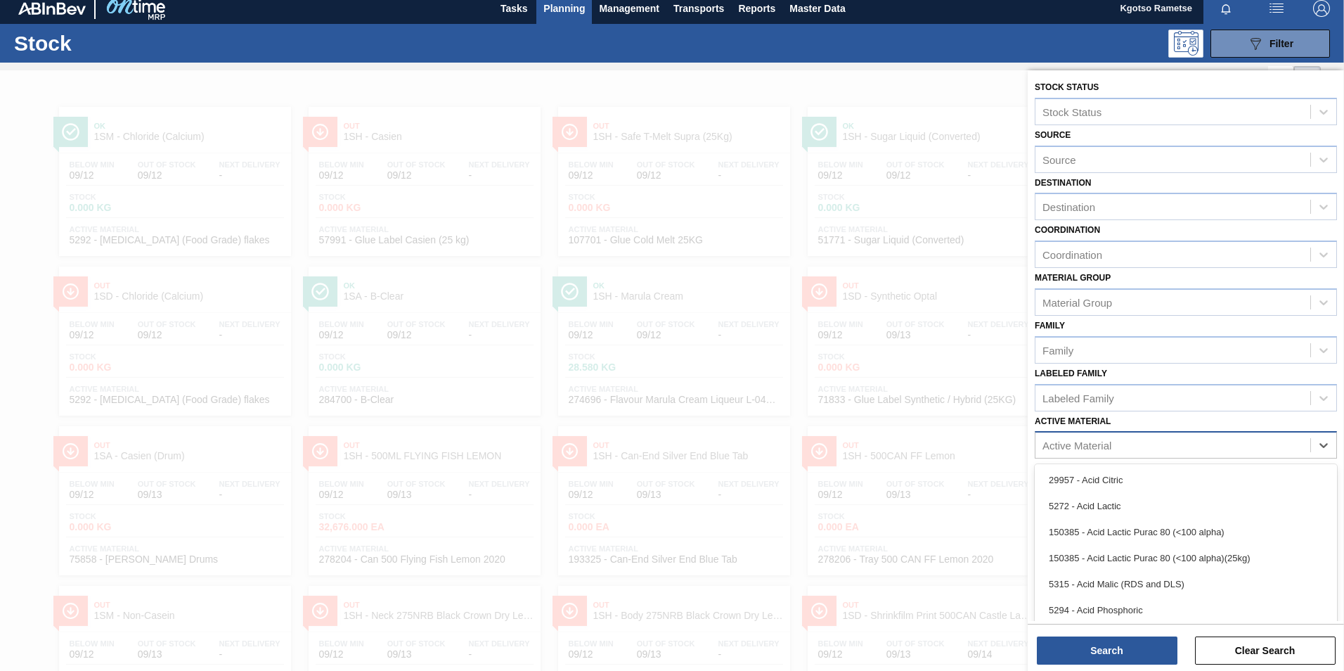
scroll to position [10, 0]
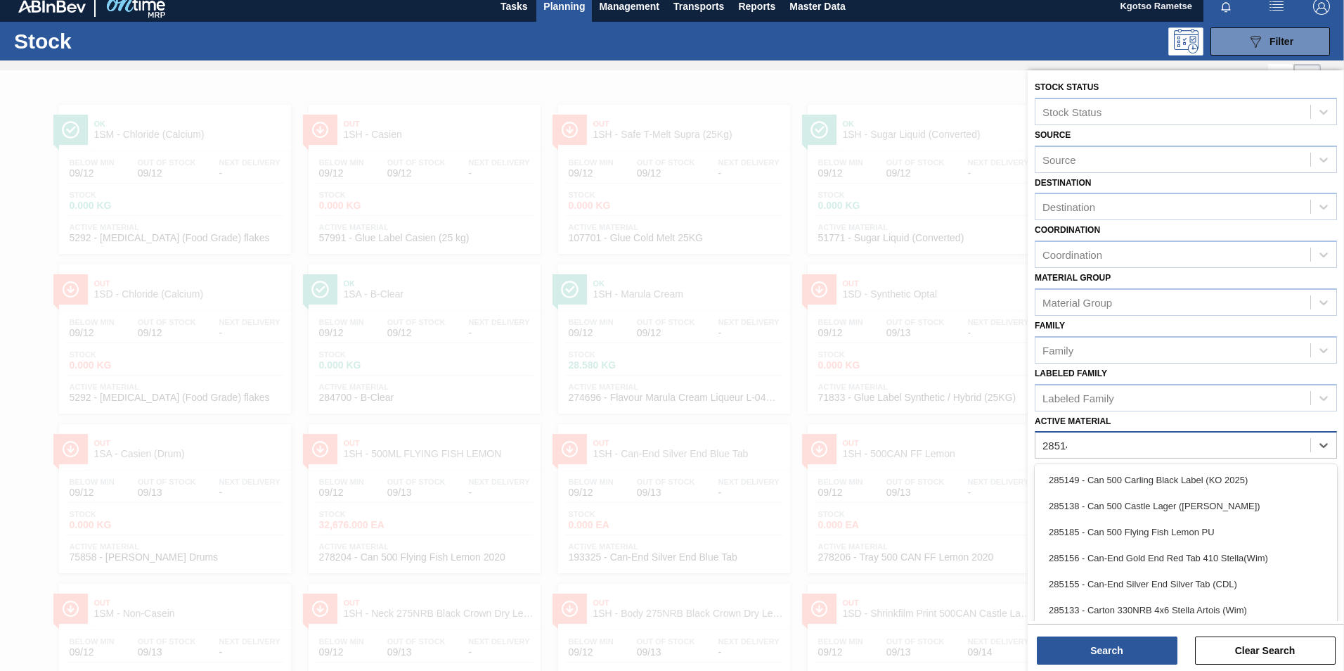
type Material "285149"
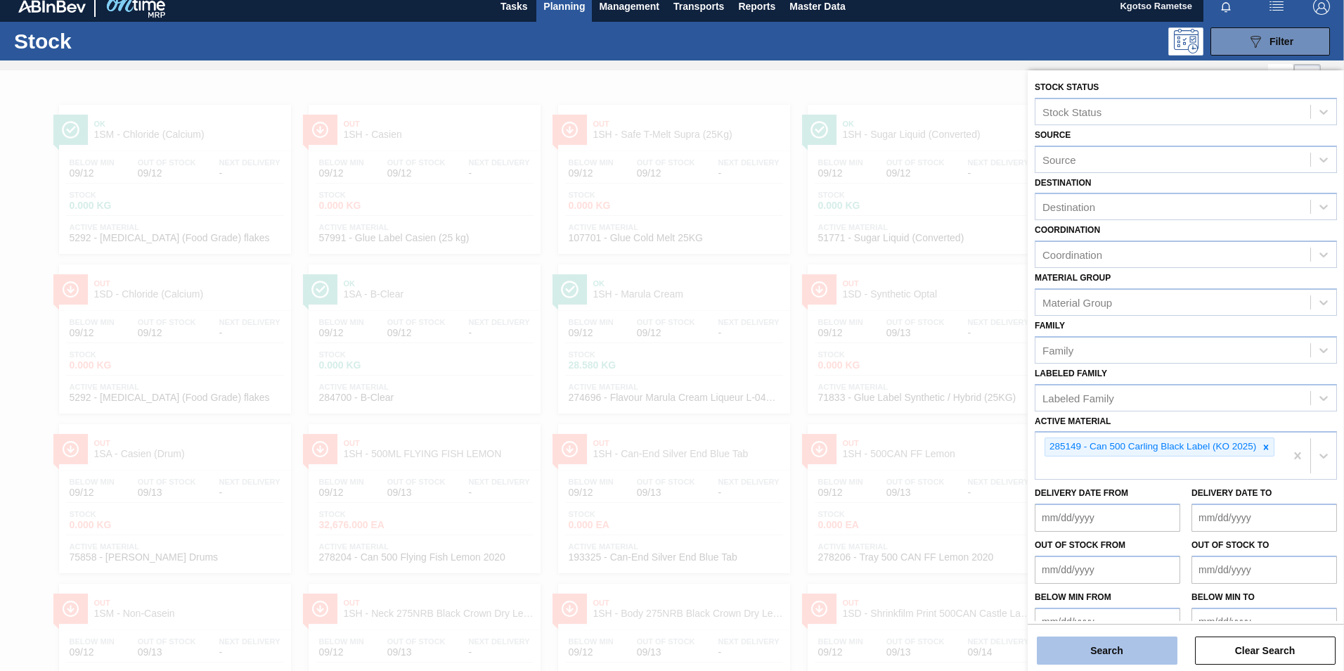
click at [1161, 646] on button "Search" at bounding box center [1107, 650] width 141 height 28
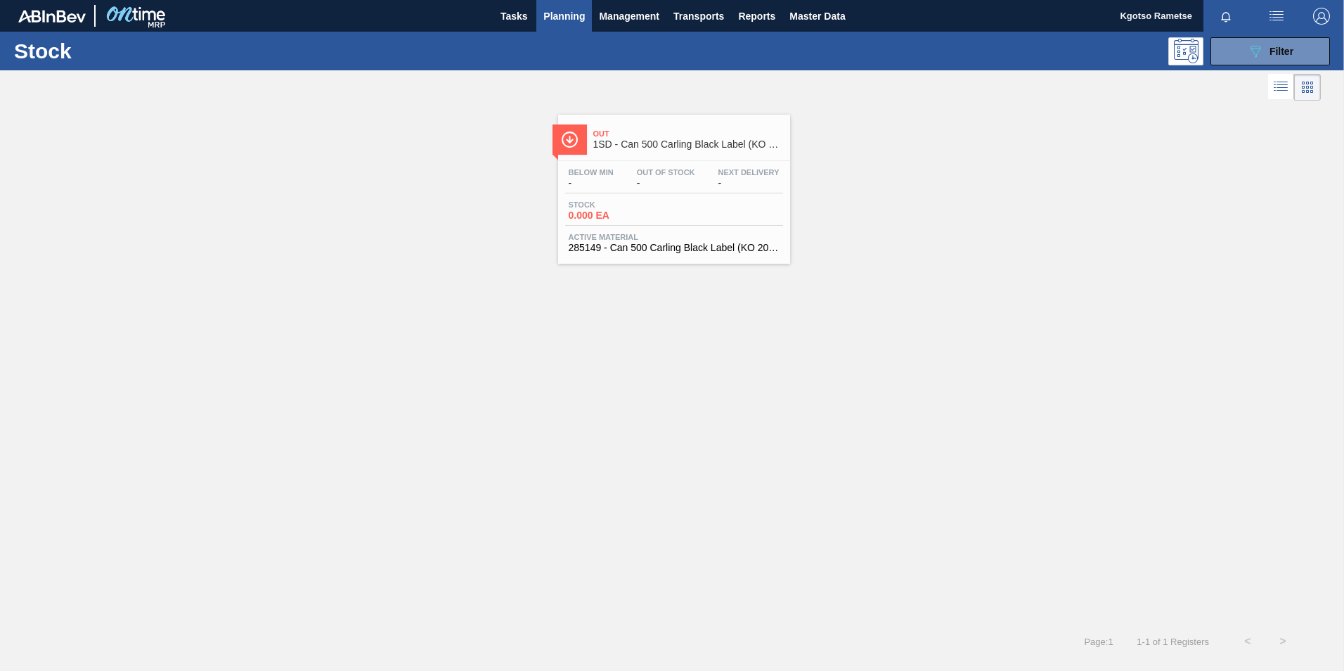
click at [670, 241] on div "Active Material 285149 - Can 500 Carling Black Label (KO 2025)" at bounding box center [674, 243] width 218 height 20
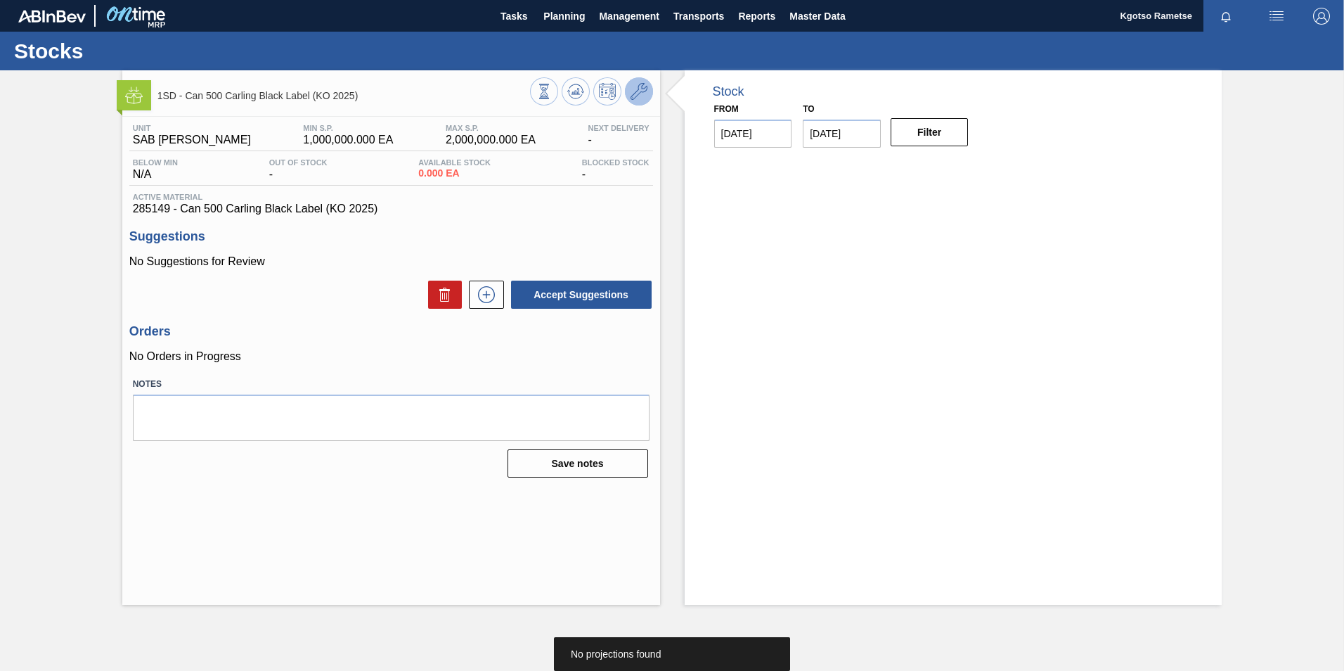
click at [636, 102] on button at bounding box center [639, 91] width 28 height 28
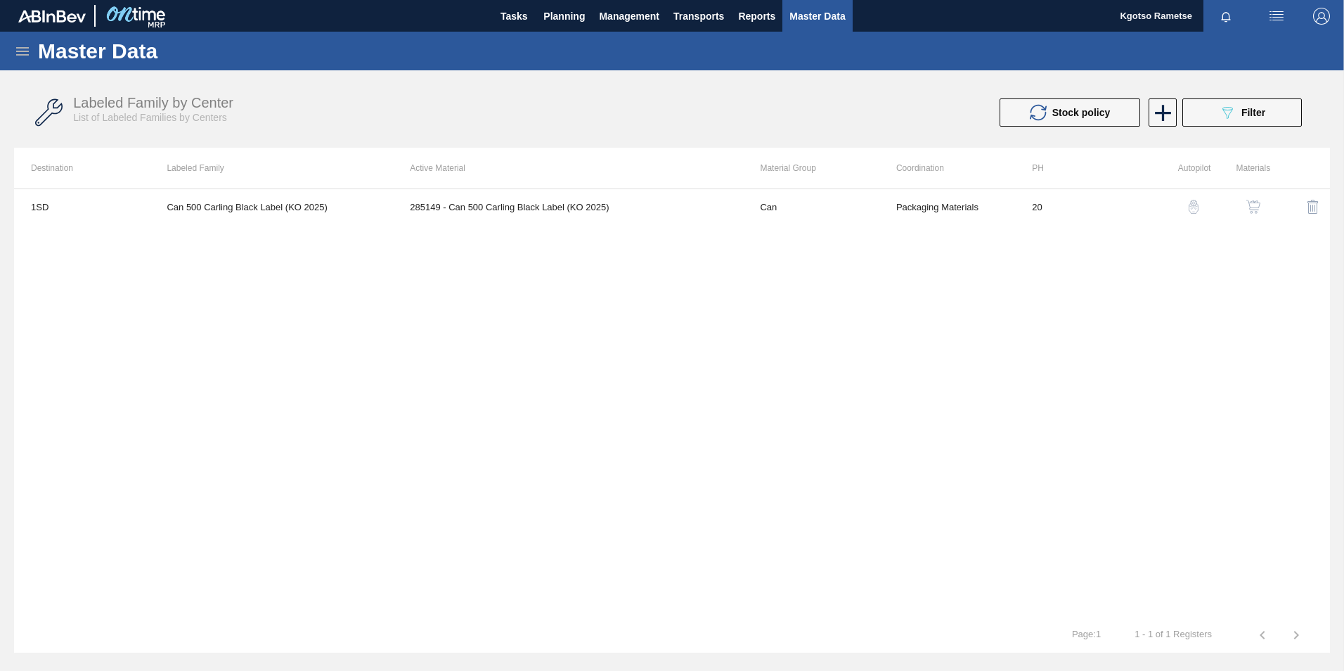
click at [1251, 202] on img "button" at bounding box center [1253, 207] width 14 height 14
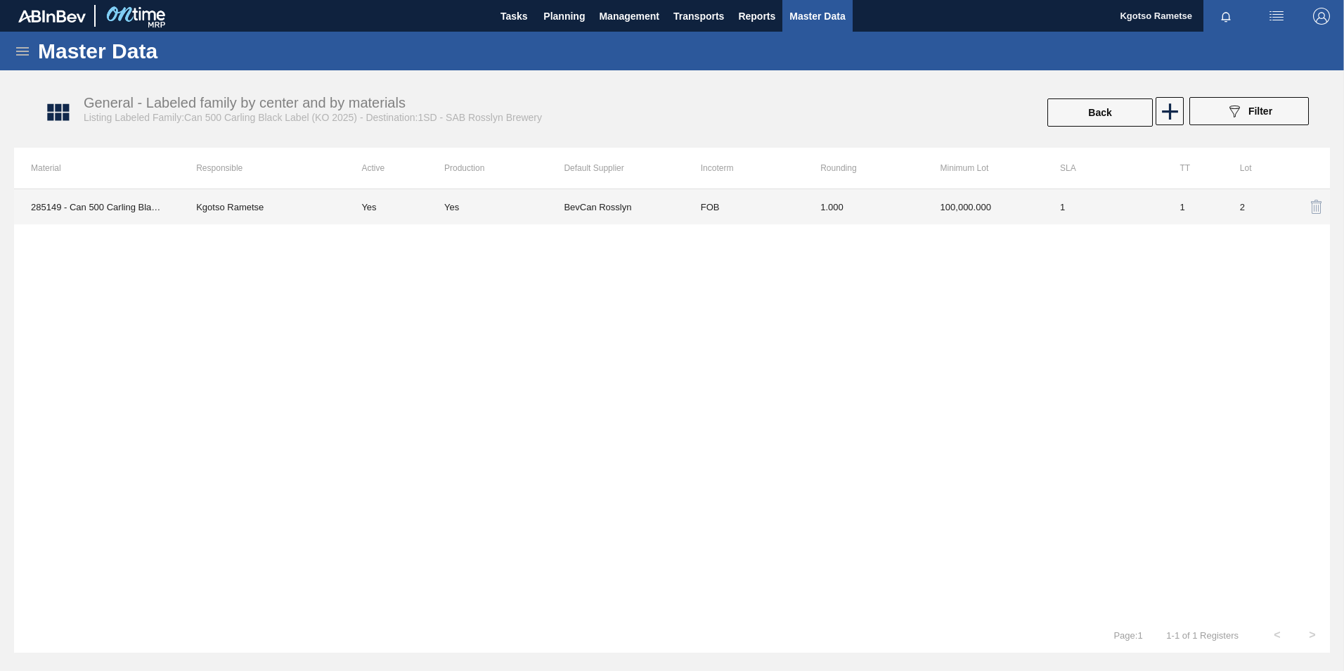
click at [921, 215] on td "1.000" at bounding box center [864, 206] width 120 height 35
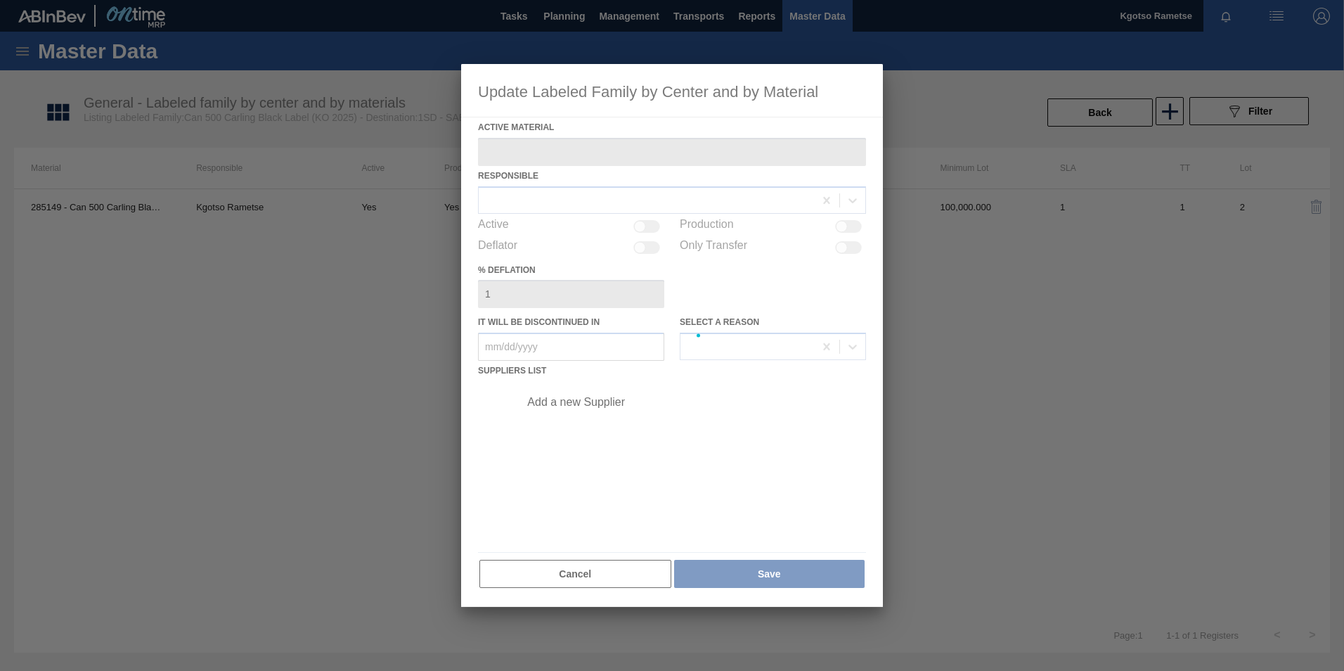
type Material "285149 - Can 500 Carling Black Label (KO 2025)"
checkbox input "true"
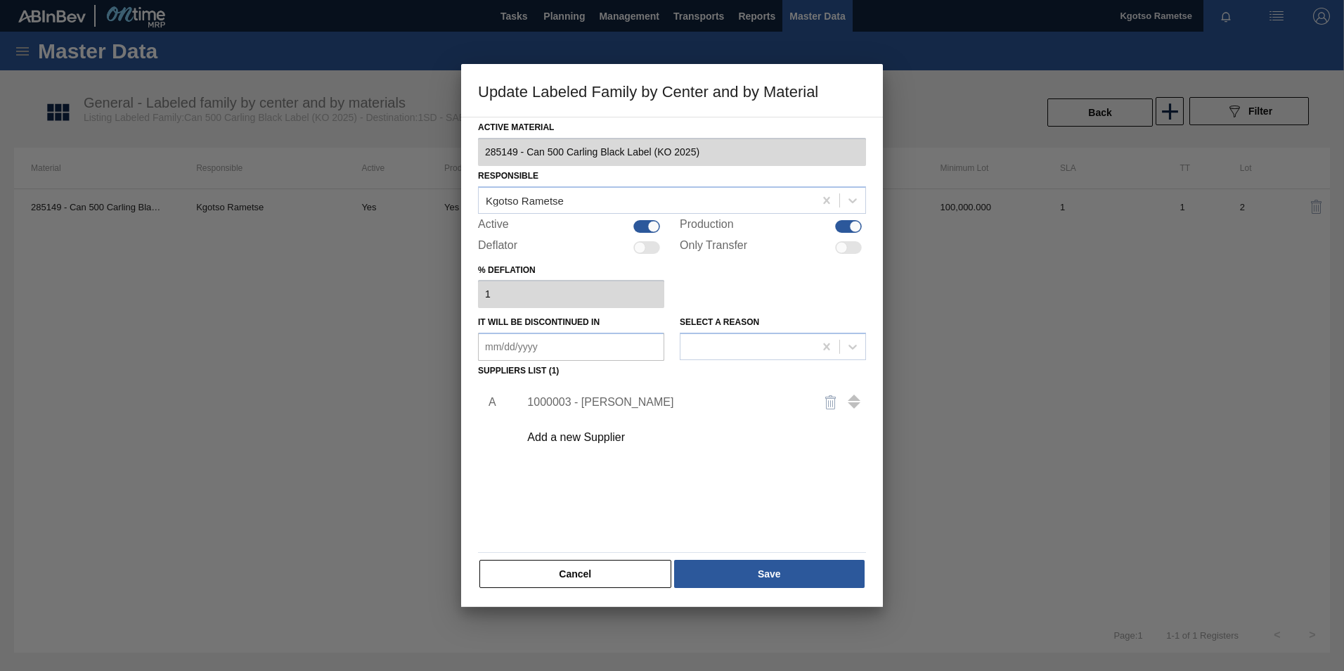
click at [610, 401] on div "1000003 - BevCan Rosslyn" at bounding box center [665, 402] width 276 height 13
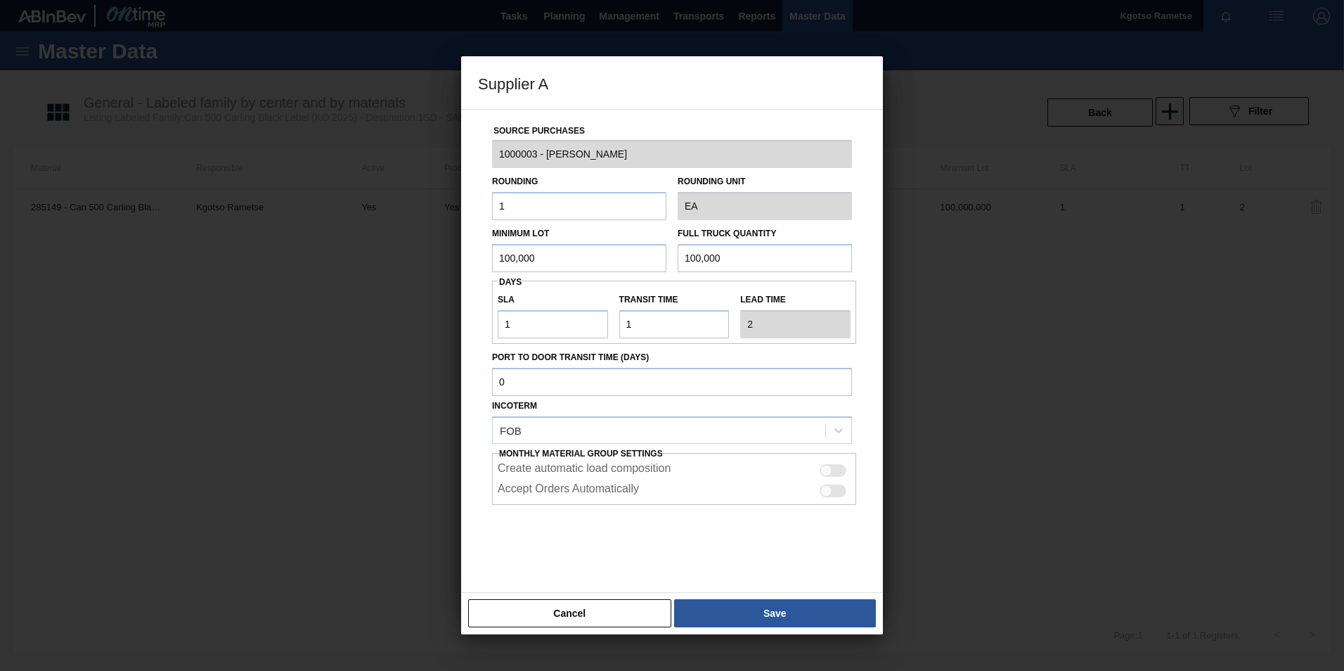
drag, startPoint x: 562, startPoint y: 268, endPoint x: 334, endPoint y: 295, distance: 229.3
click at [355, 290] on div "Supplier A Source Purchases 1000003 - BevCan Rosslyn Rounding 1 Rounding Unit E…" at bounding box center [672, 335] width 1344 height 671
click at [702, 609] on button "Save" at bounding box center [775, 613] width 202 height 28
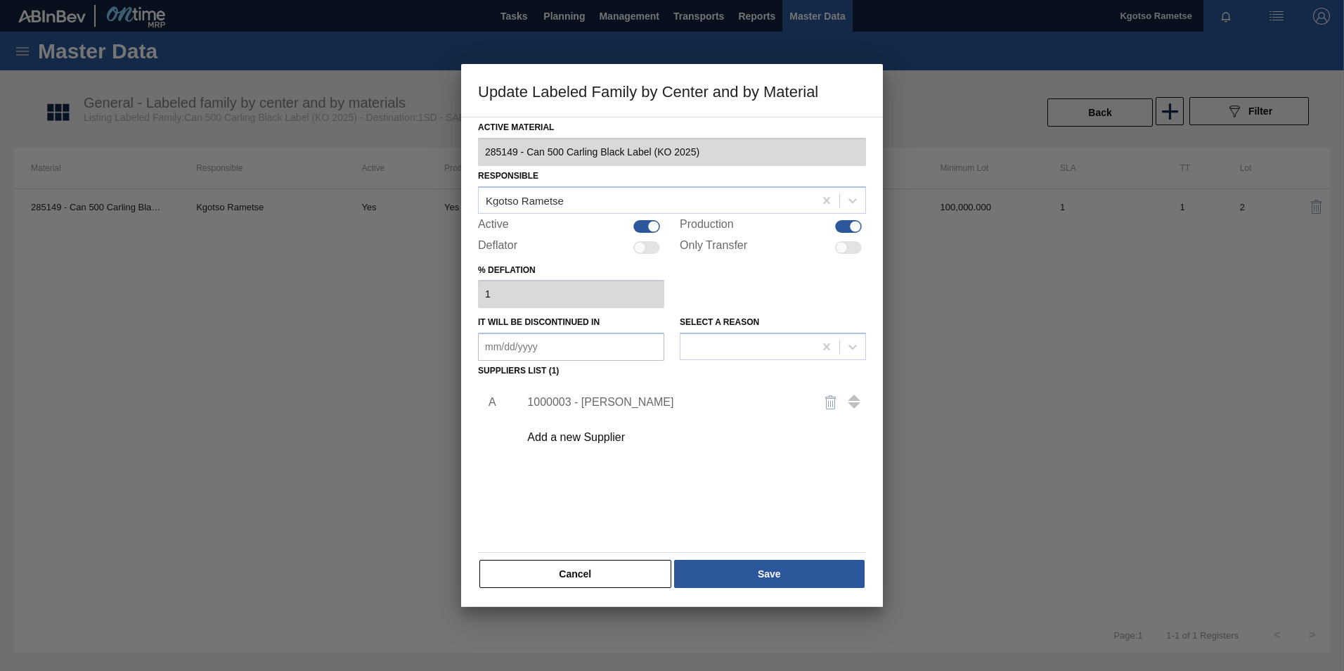
click at [604, 432] on div "Add a new Supplier" at bounding box center [665, 437] width 276 height 13
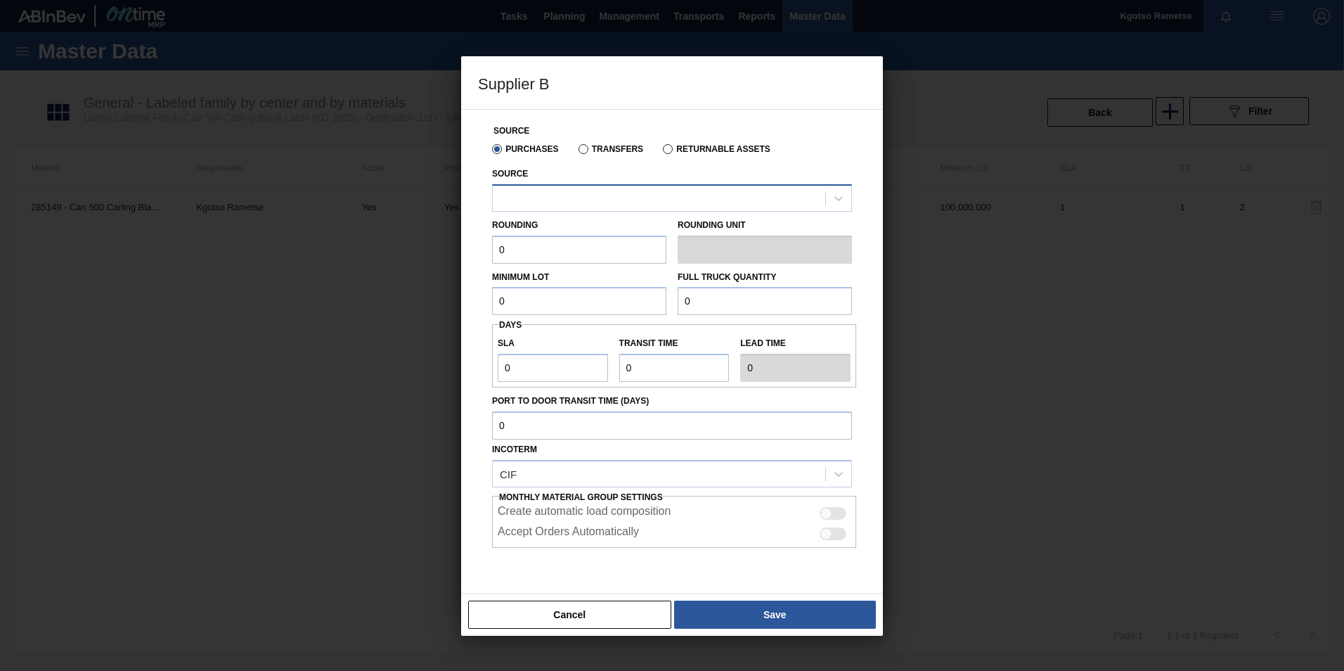
drag, startPoint x: 568, startPoint y: 177, endPoint x: 568, endPoint y: 190, distance: 12.7
click at [568, 179] on div "Source" at bounding box center [672, 188] width 360 height 48
click at [569, 201] on div at bounding box center [659, 198] width 333 height 20
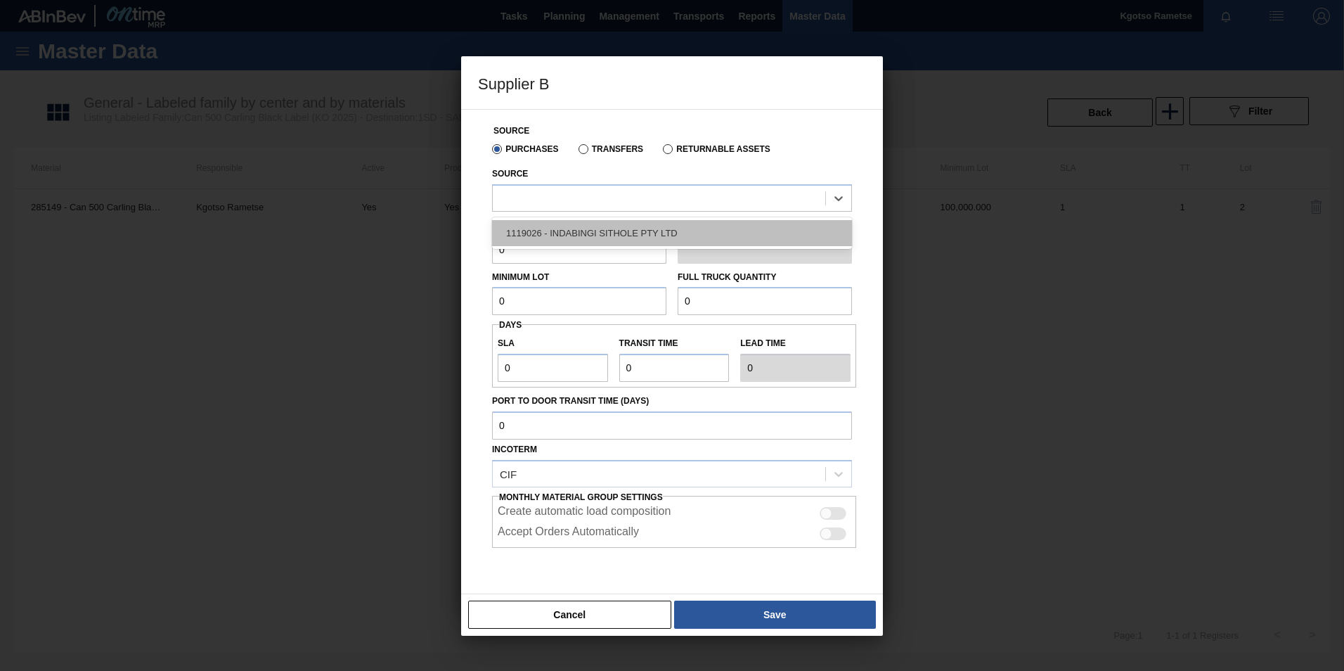
click at [560, 233] on div "1119026 - INDABINGI SITHOLE PTY LTD" at bounding box center [672, 233] width 360 height 26
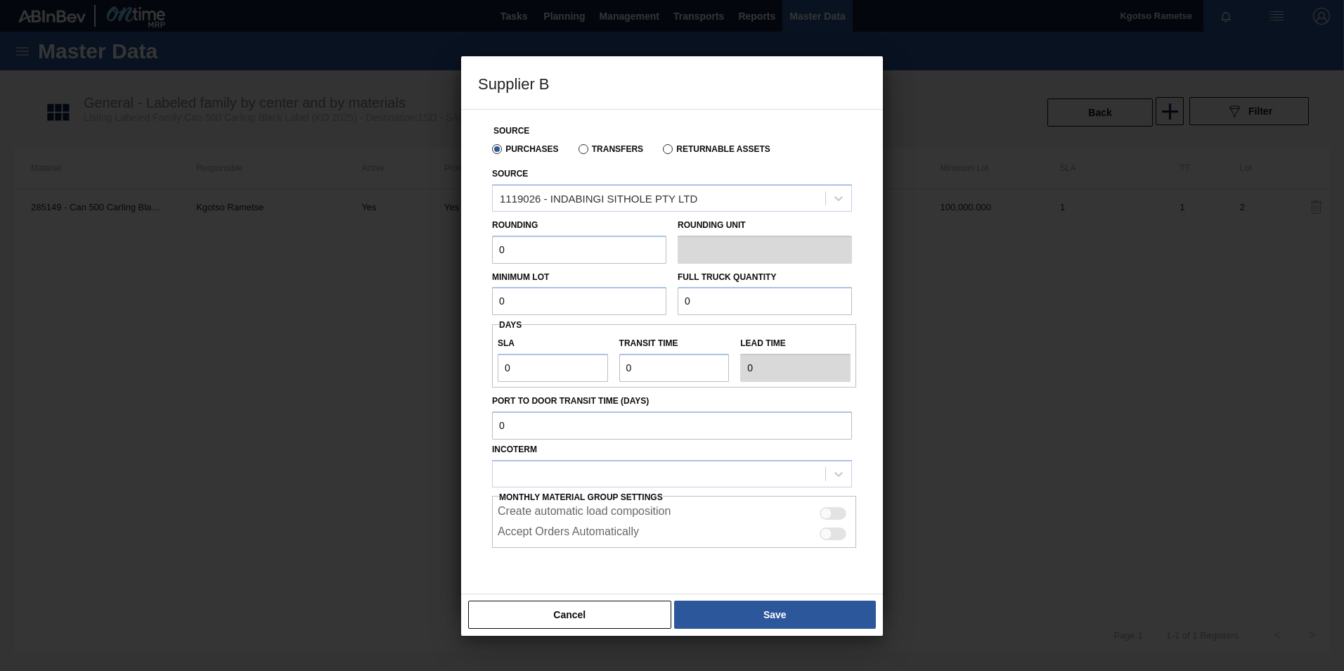
drag, startPoint x: 540, startPoint y: 247, endPoint x: 340, endPoint y: 258, distance: 200.6
click at [342, 259] on div "Supplier B Source Purchases Transfers Returnable Assets Source 1119026 - INDABI…" at bounding box center [672, 335] width 1344 height 671
type input "1"
drag, startPoint x: 507, startPoint y: 296, endPoint x: 470, endPoint y: 304, distance: 38.1
click at [472, 302] on div "Source Purchases Transfers Returnable Assets Source 1119026 - INDABINGI SITHOLE…" at bounding box center [672, 351] width 422 height 485
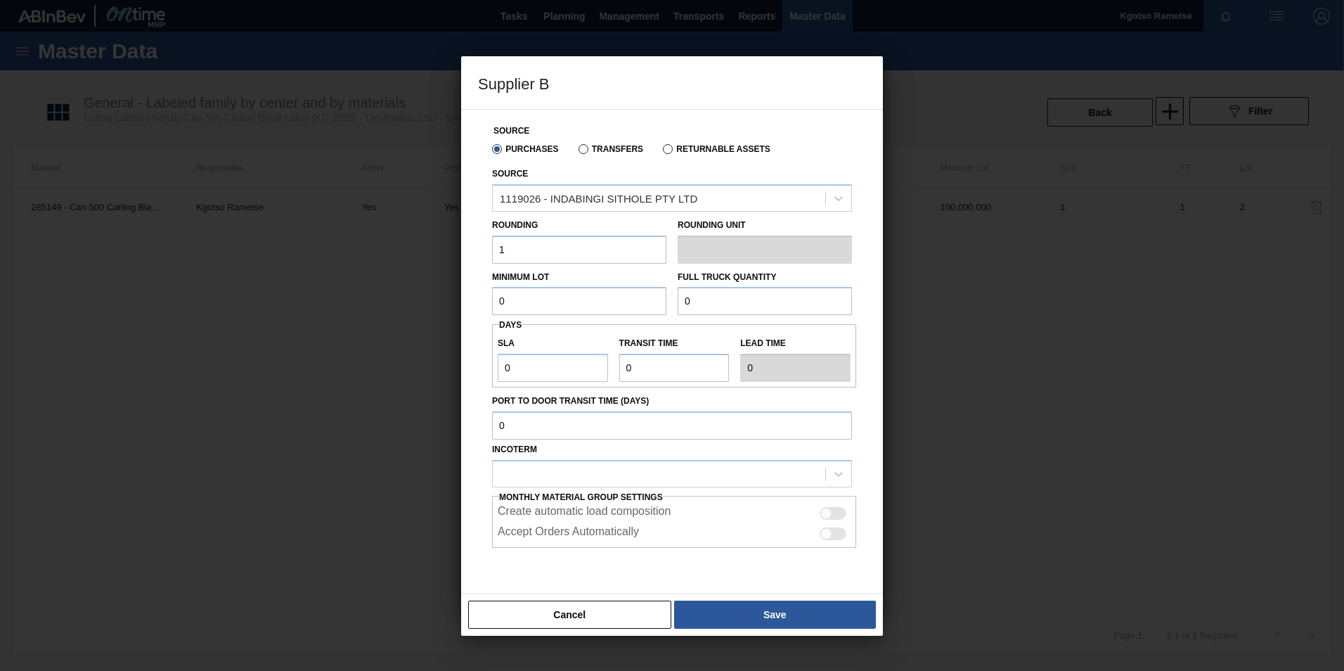
paste input "1"
click at [430, 311] on div "Supplier B Source Purchases Transfers Returnable Assets Source 1119026 - INDABI…" at bounding box center [672, 335] width 1344 height 671
click at [329, 312] on div "Supplier B Source Purchases Transfers Returnable Assets Source 1119026 - INDABI…" at bounding box center [672, 335] width 1344 height 671
type input "100,000"
drag, startPoint x: 711, startPoint y: 299, endPoint x: 463, endPoint y: 309, distance: 247.7
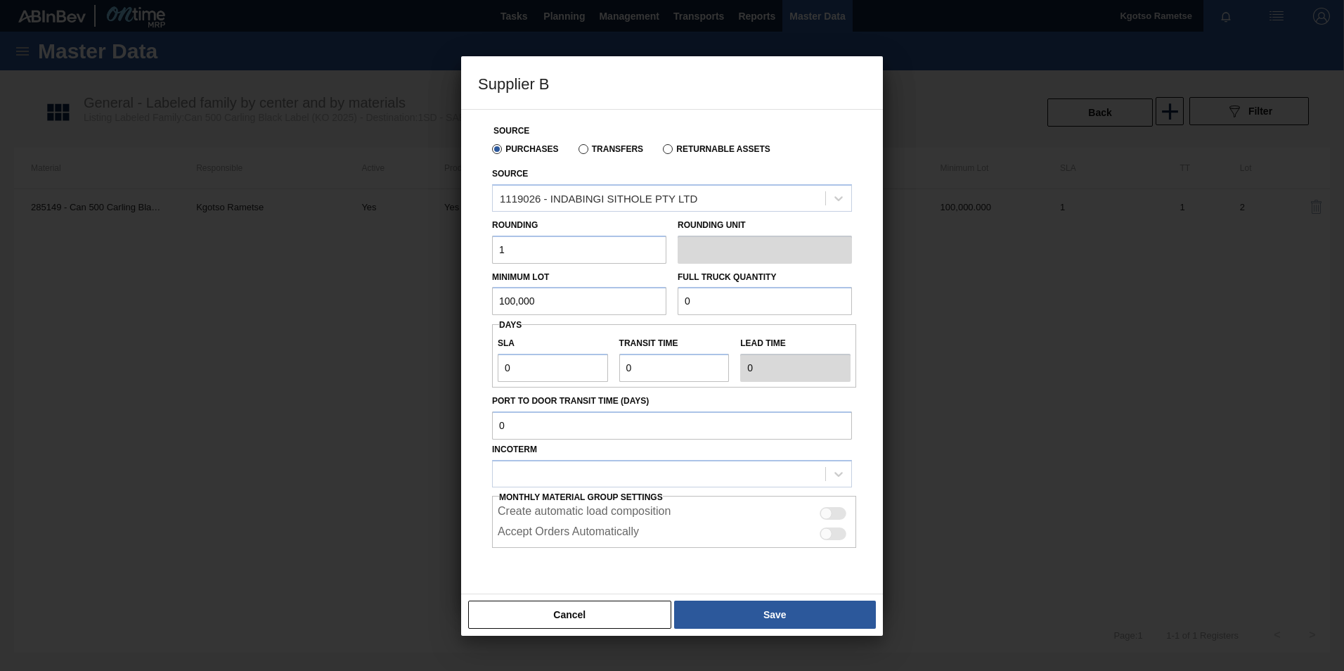
click at [569, 299] on div "Minimum Lot 100,000 Full Truck Quantity 0" at bounding box center [672, 290] width 371 height 52
paste input "100,00"
type input "100,000"
drag, startPoint x: 520, startPoint y: 375, endPoint x: 457, endPoint y: 363, distance: 63.7
click at [460, 364] on div "Supplier B Source Purchases Transfers Returnable Assets Source 1119026 - INDABI…" at bounding box center [672, 335] width 1344 height 671
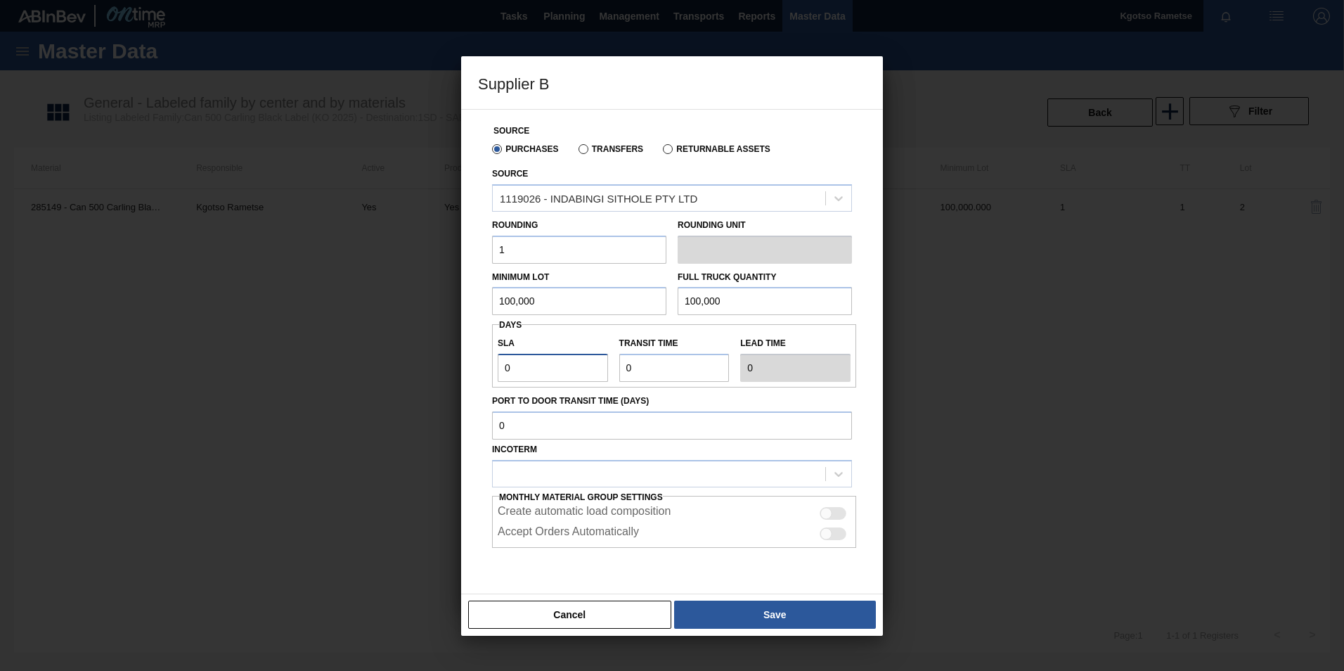
type input "1"
drag, startPoint x: 650, startPoint y: 365, endPoint x: 456, endPoint y: 368, distance: 193.4
click at [487, 368] on div "Source Purchases Transfers Returnable Assets Source 1119026 - INDABINGI SITHOLE…" at bounding box center [672, 364] width 388 height 508
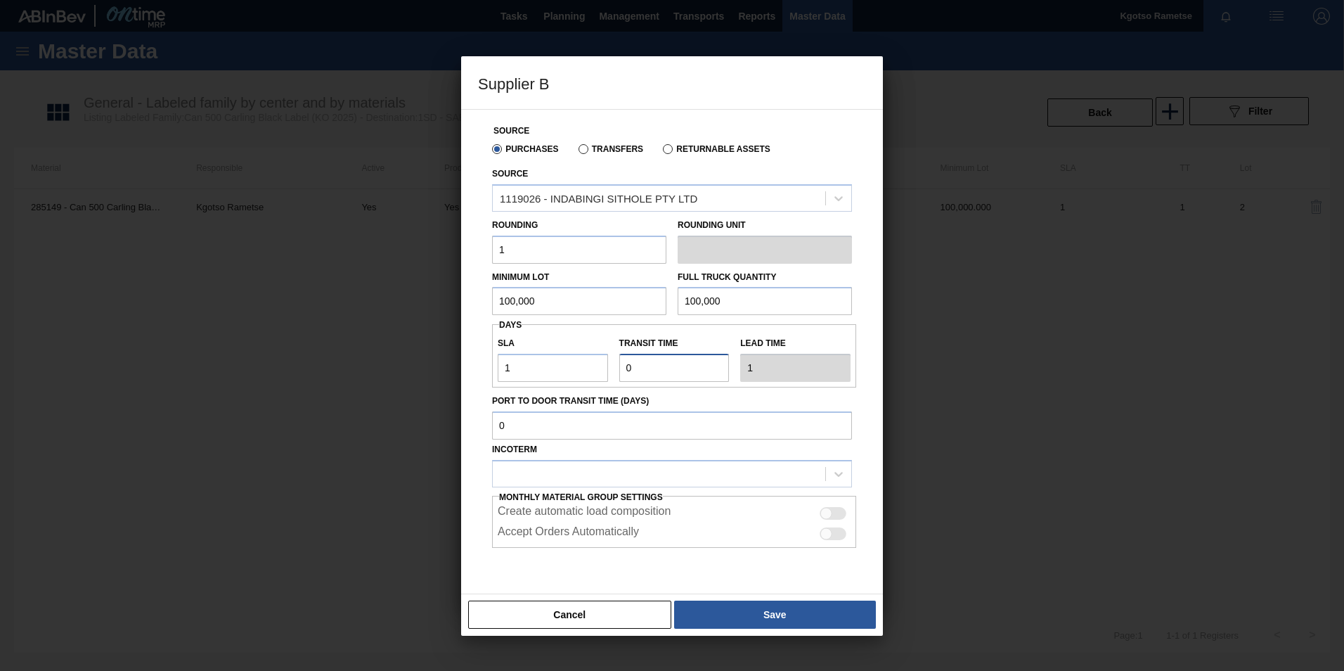
type input "1"
type input "2"
type input "1"
click at [600, 472] on div at bounding box center [659, 473] width 333 height 20
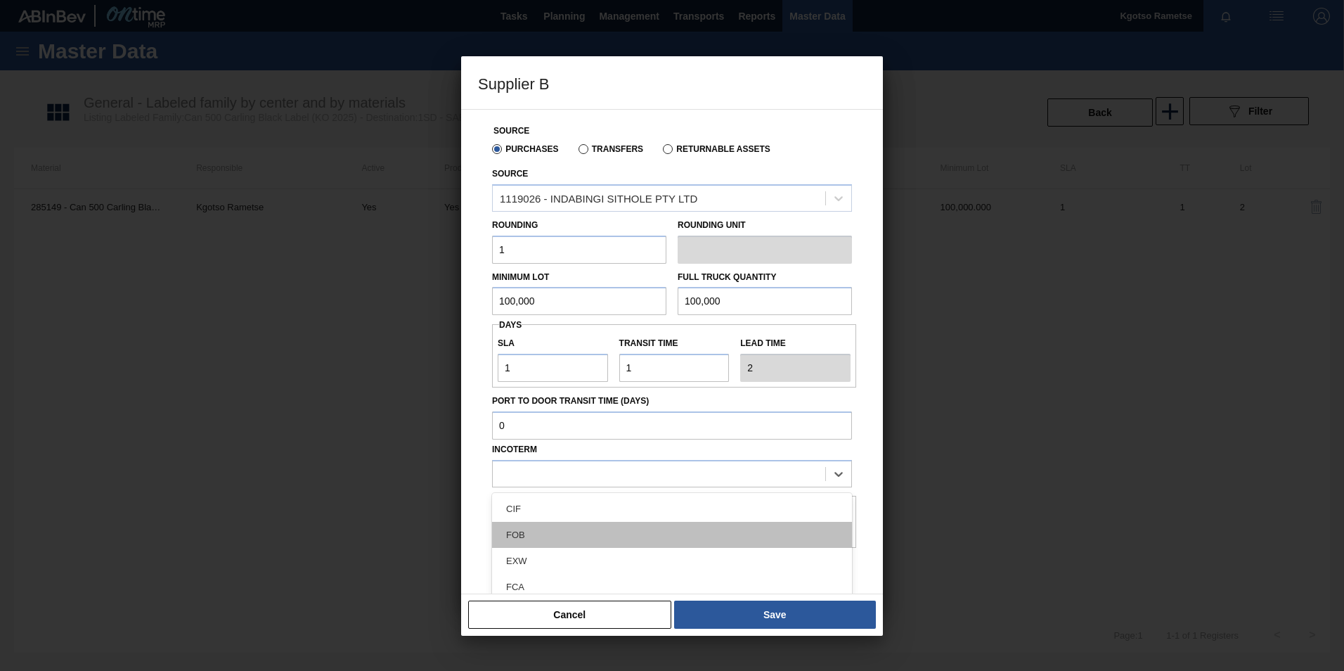
click at [591, 529] on div "FOB" at bounding box center [672, 535] width 360 height 26
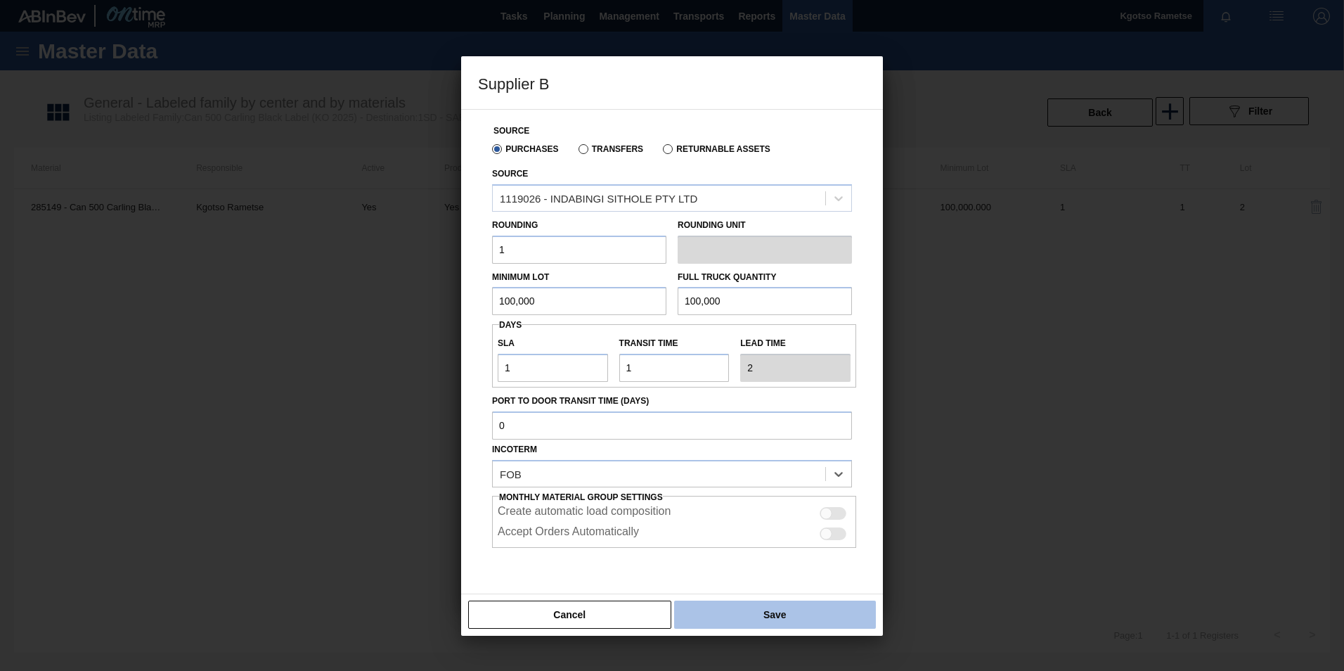
click at [734, 603] on button "Save" at bounding box center [775, 614] width 202 height 28
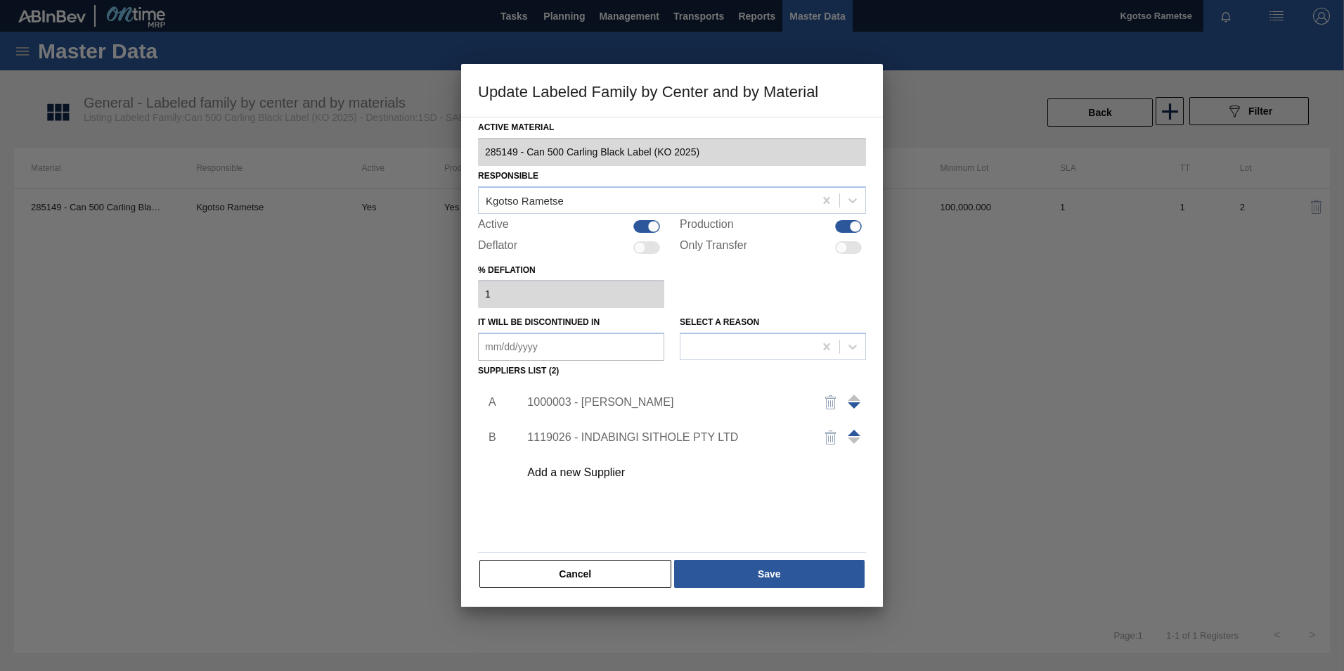
click at [739, 547] on div "Active Material 285149 - Can 500 Carling Black Label (KO 2025) Responsible Kgot…" at bounding box center [672, 353] width 388 height 472
click at [856, 430] on span at bounding box center [854, 433] width 13 height 6
click at [768, 572] on button "Save" at bounding box center [769, 574] width 191 height 28
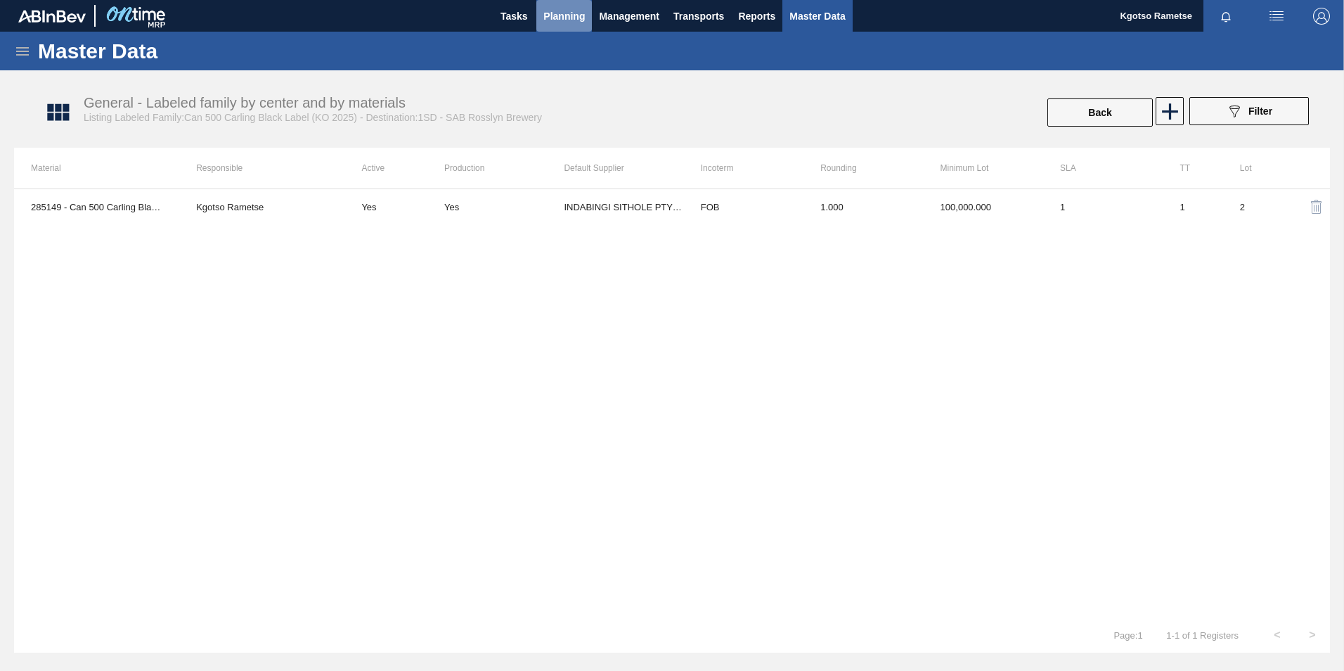
click at [557, 14] on span "Planning" at bounding box center [563, 16] width 41 height 17
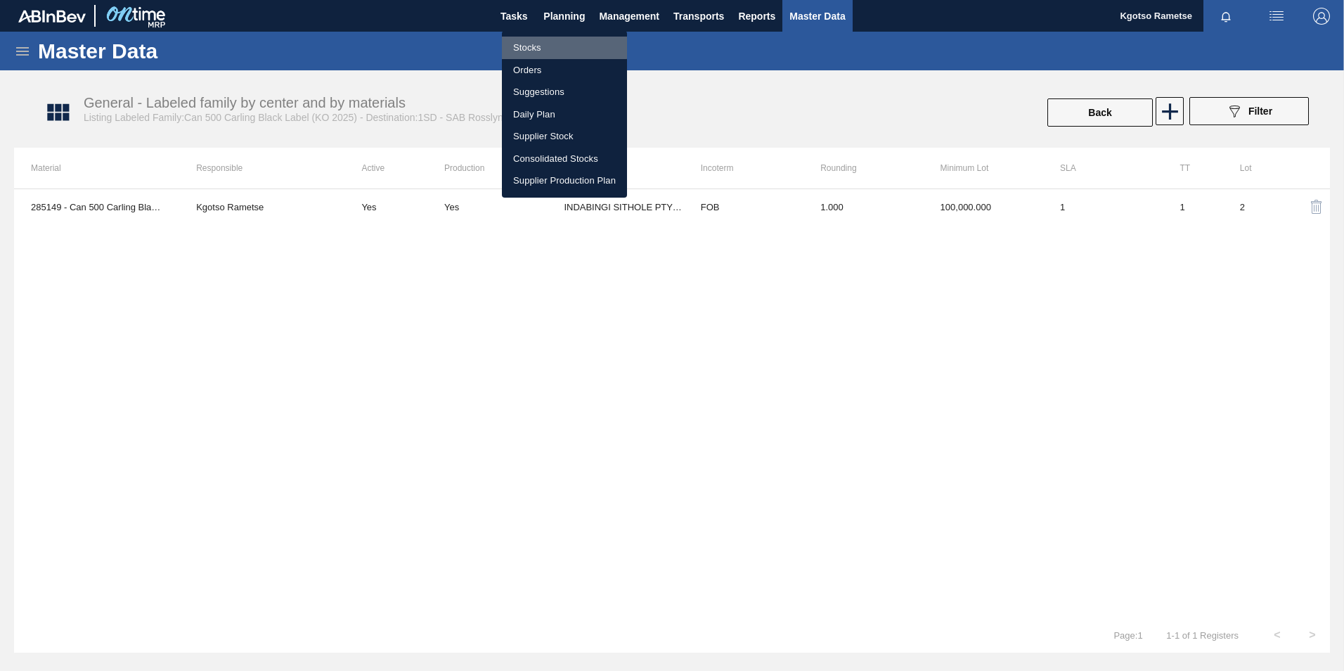
click at [543, 39] on li "Stocks" at bounding box center [564, 48] width 125 height 22
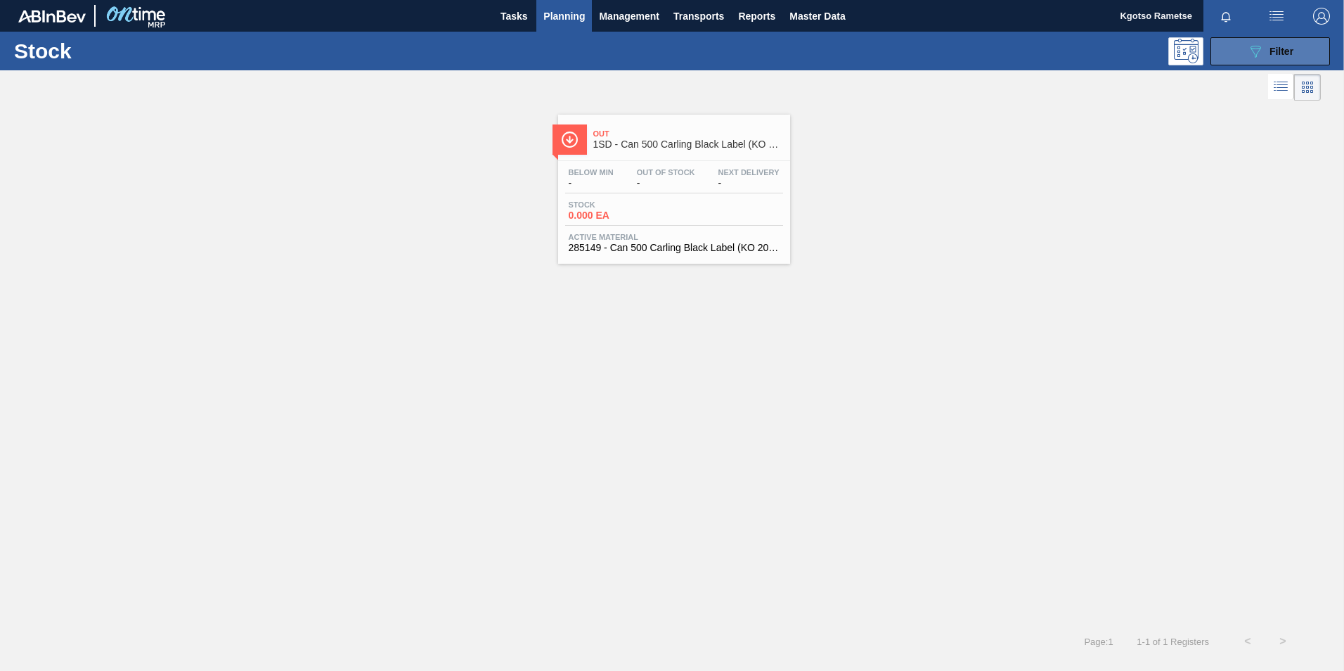
click at [1279, 58] on div "089F7B8B-B2A5-4AFE-B5C0-19BA573D28AC Filter" at bounding box center [1270, 51] width 46 height 17
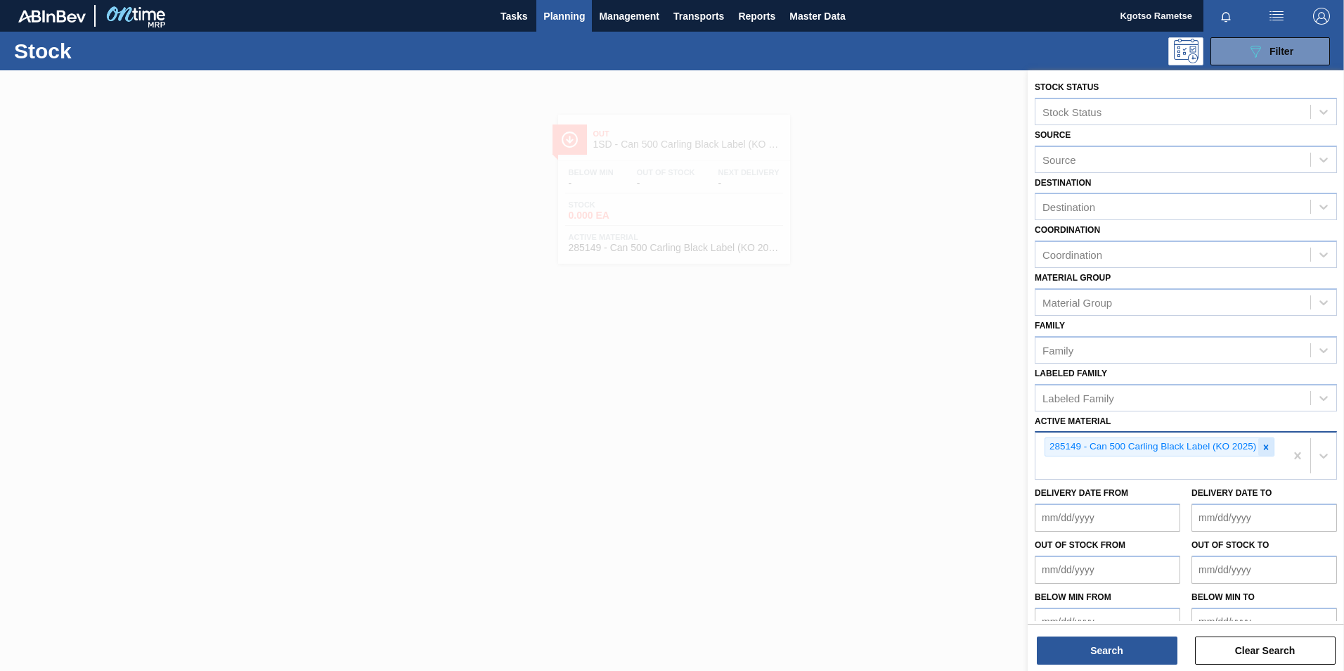
click at [1264, 445] on icon at bounding box center [1266, 446] width 5 height 5
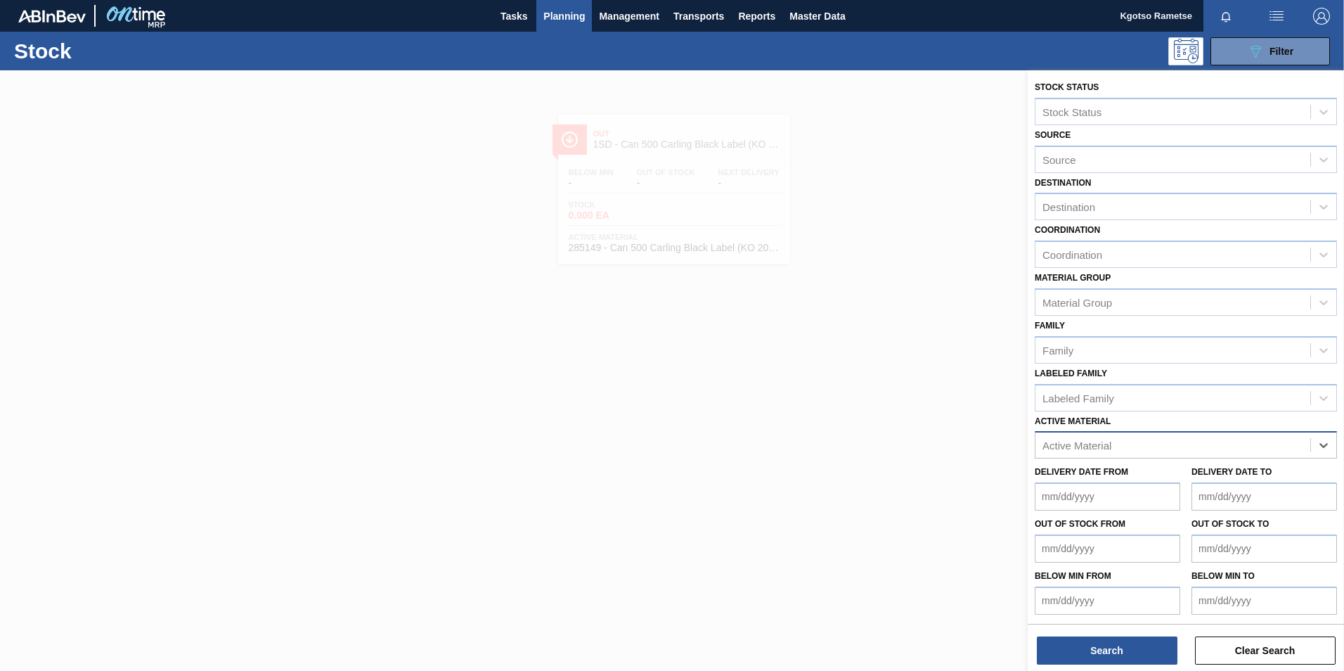
paste Material "285189"
type Material "285189"
click at [1138, 473] on div "285189 - Crown P/O Flying Fish PU" at bounding box center [1186, 480] width 302 height 26
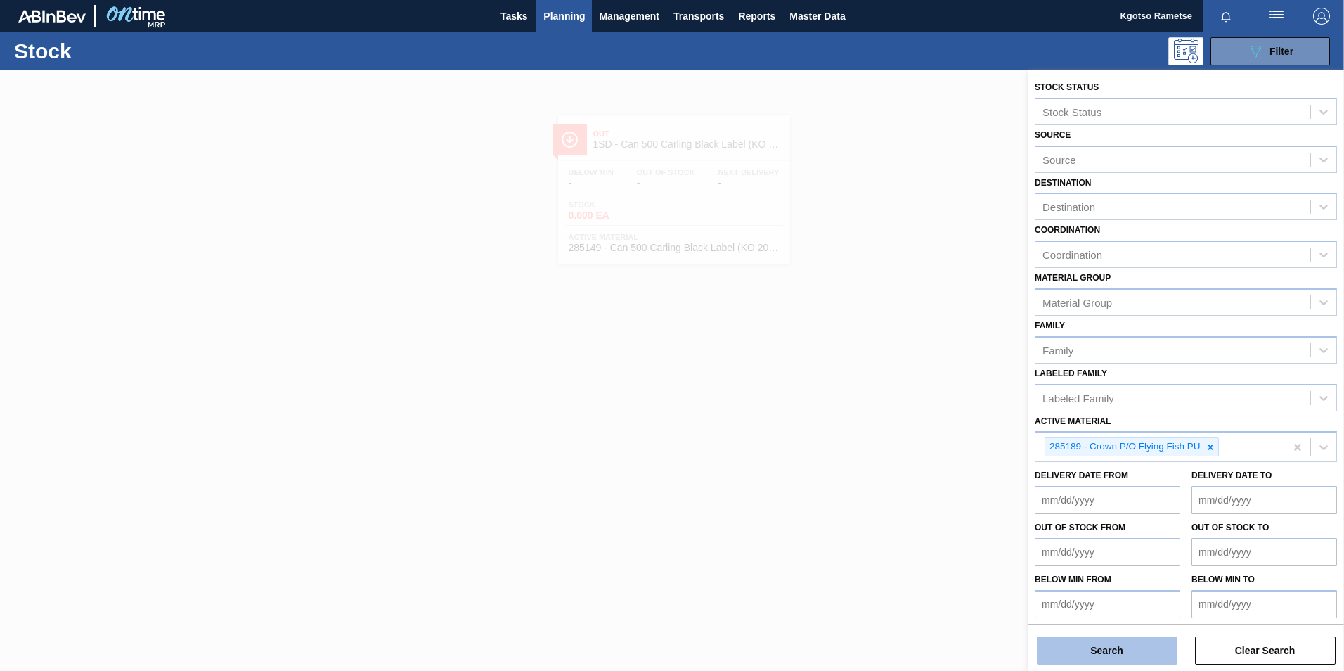
click at [1089, 647] on button "Search" at bounding box center [1107, 650] width 141 height 28
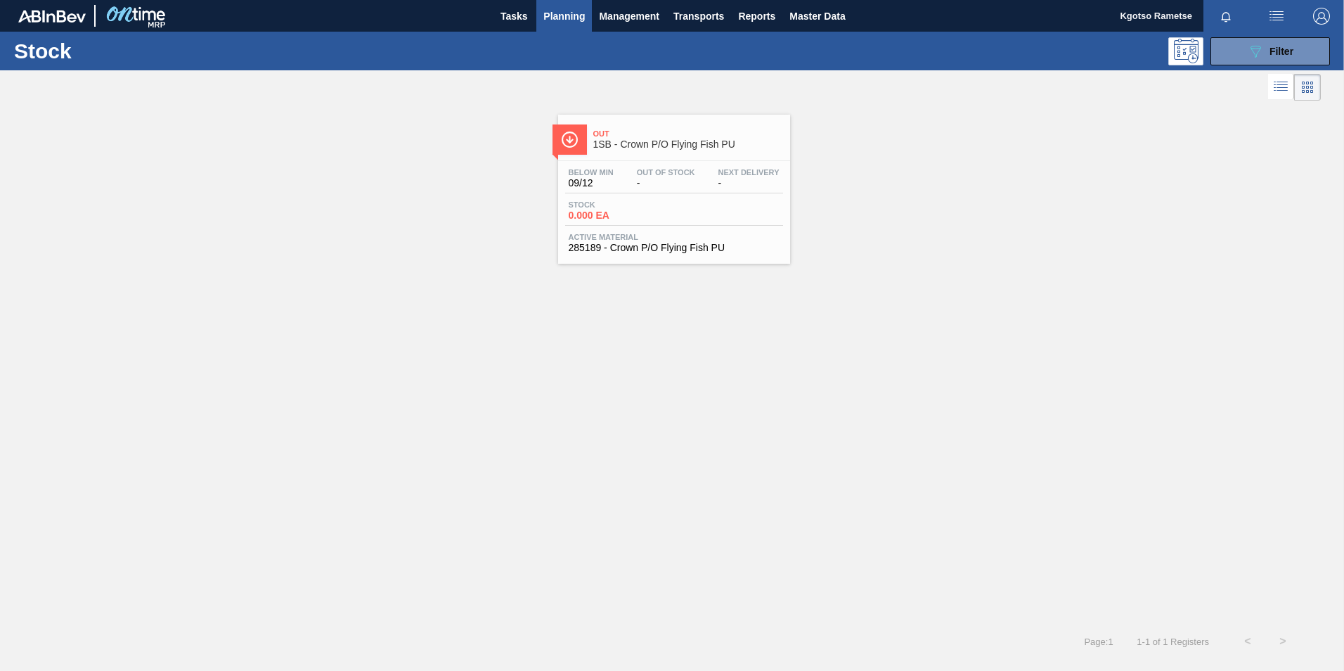
click at [647, 177] on div "Out Of Stock -" at bounding box center [665, 178] width 65 height 20
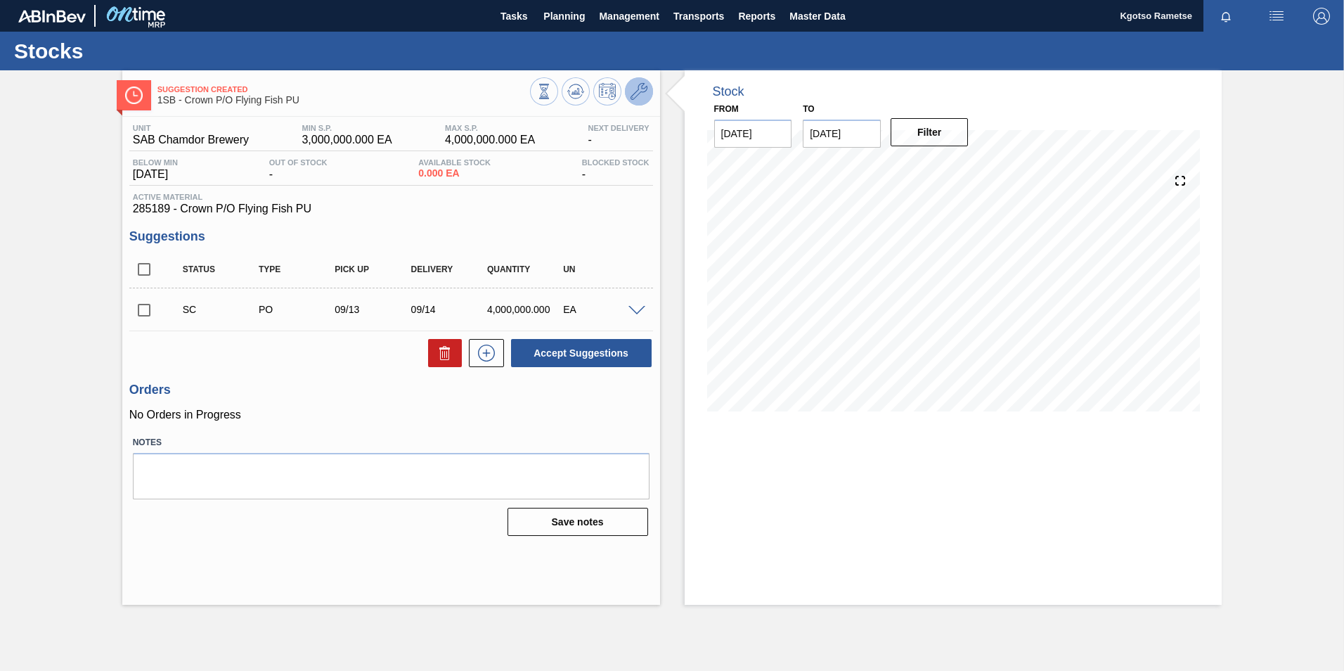
click at [643, 96] on icon at bounding box center [639, 91] width 17 height 17
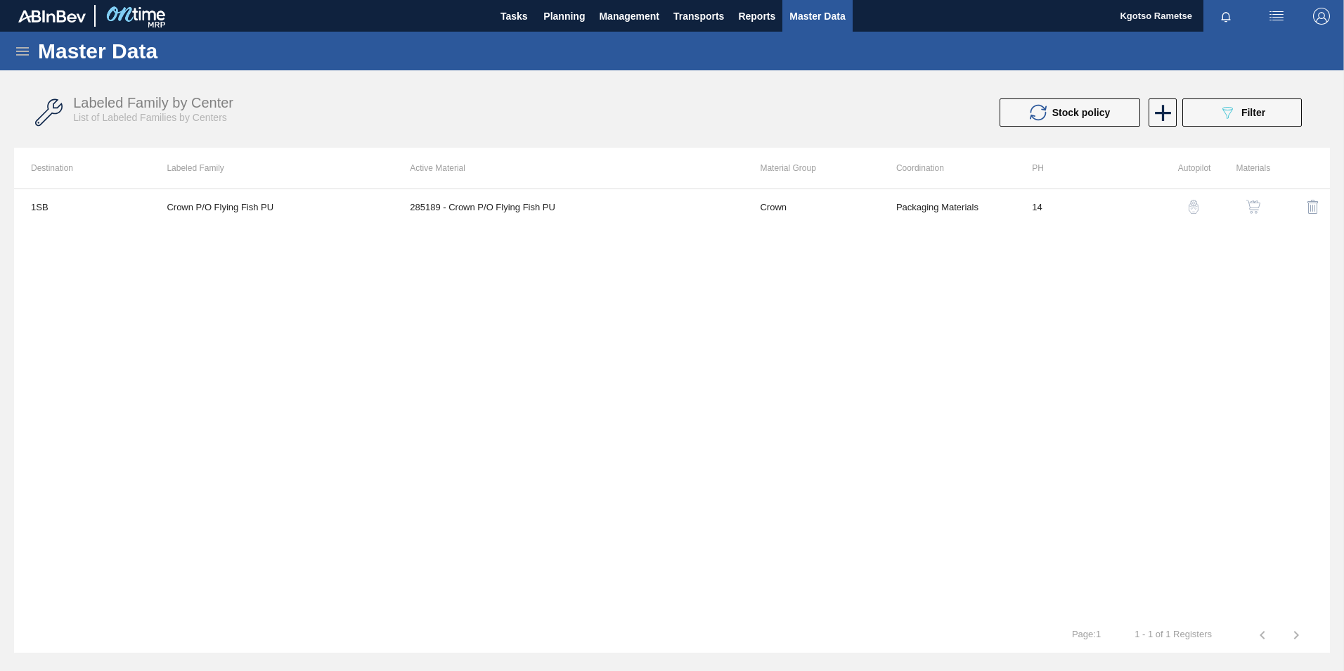
click at [1249, 206] on img "button" at bounding box center [1253, 207] width 14 height 14
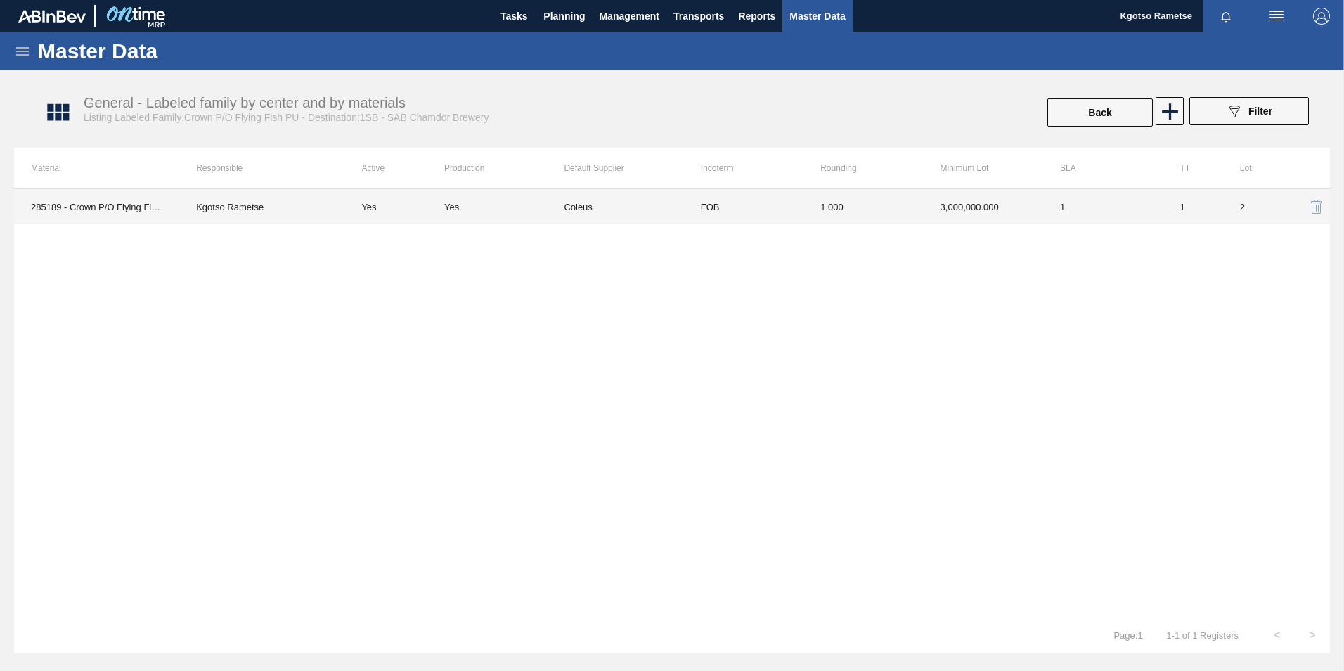
click at [1019, 194] on td "3,000,000.000" at bounding box center [984, 206] width 120 height 35
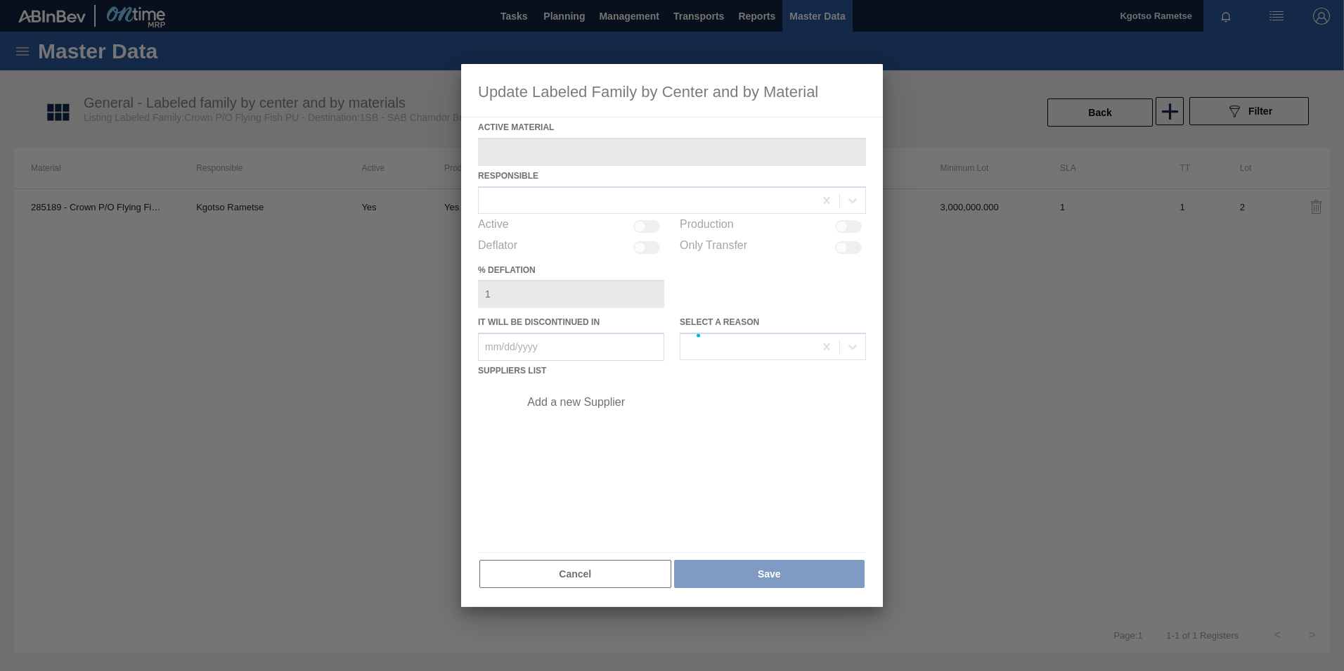
type Material "285189 - Crown P/O Flying Fish PU"
checkbox input "true"
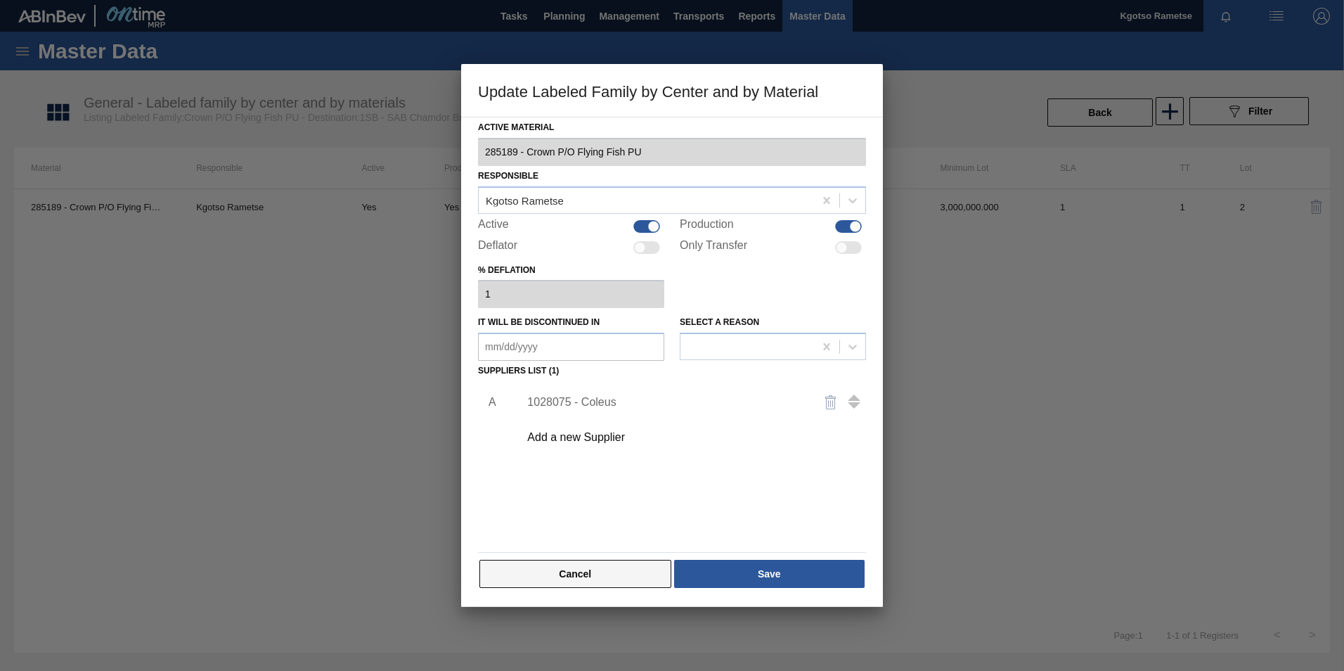
click at [579, 569] on button "Cancel" at bounding box center [575, 574] width 192 height 28
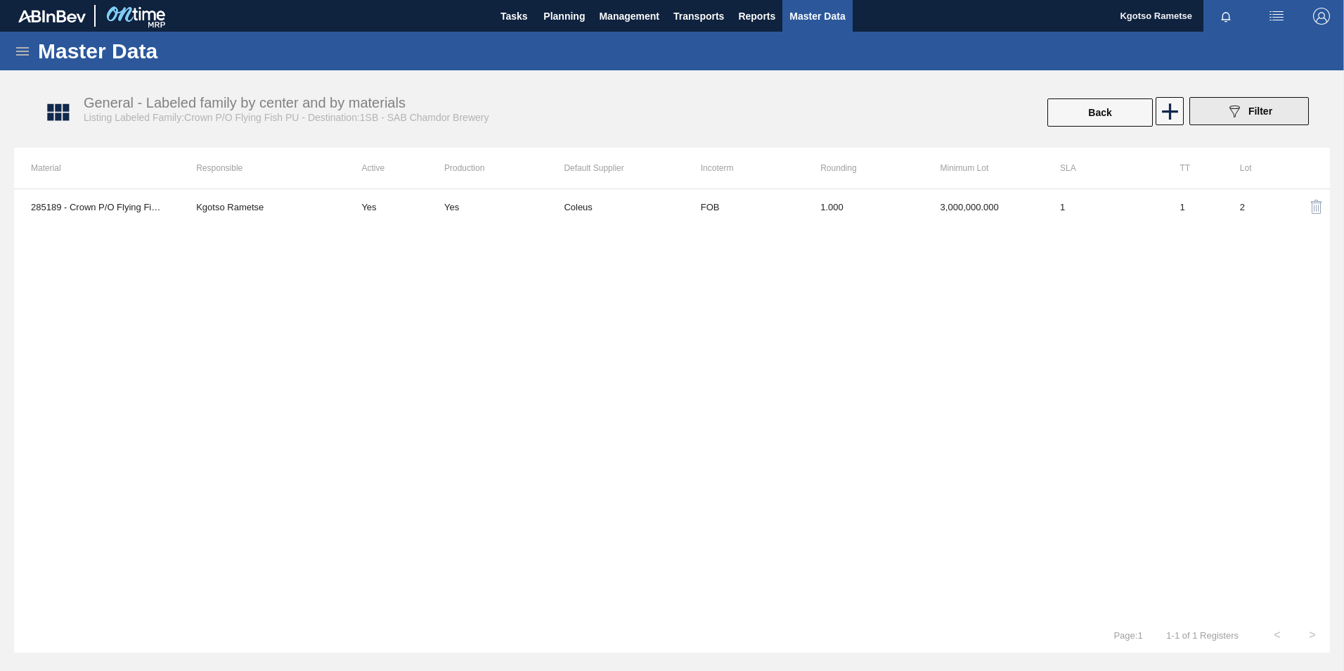
click at [1270, 117] on div "089F7B8B-B2A5-4AFE-B5C0-19BA573D28AC Filter" at bounding box center [1249, 111] width 46 height 17
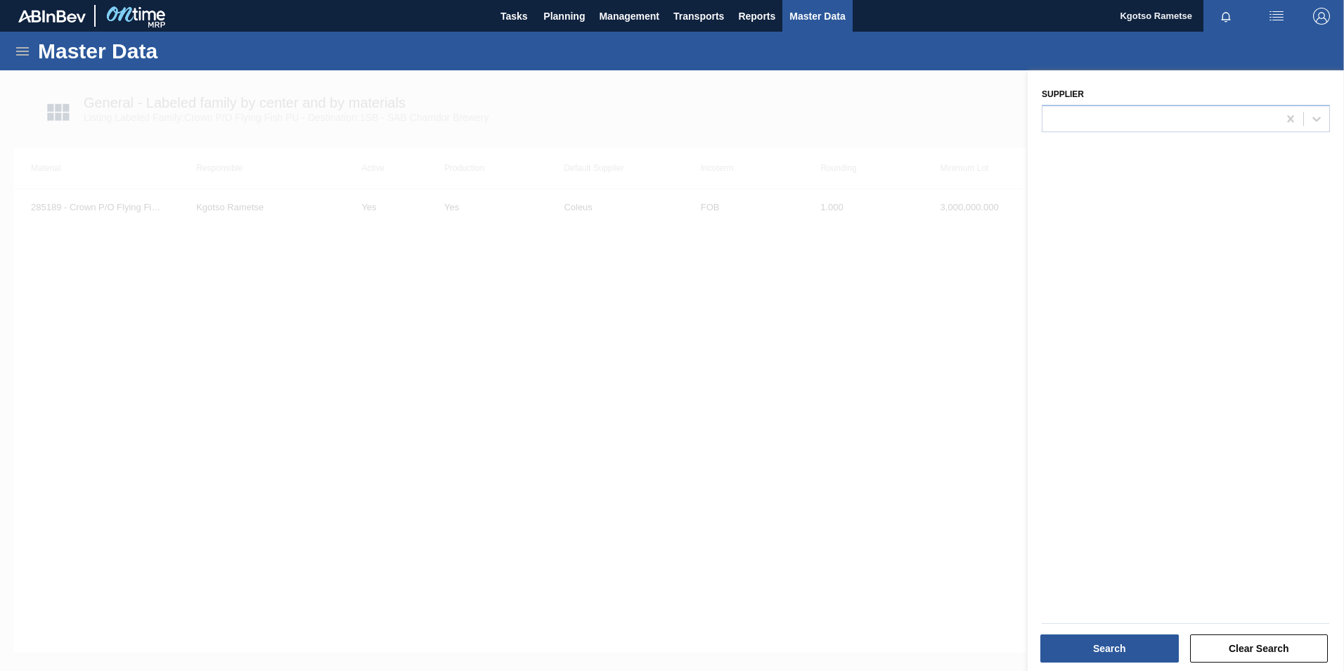
click at [570, 295] on div at bounding box center [672, 405] width 1344 height 671
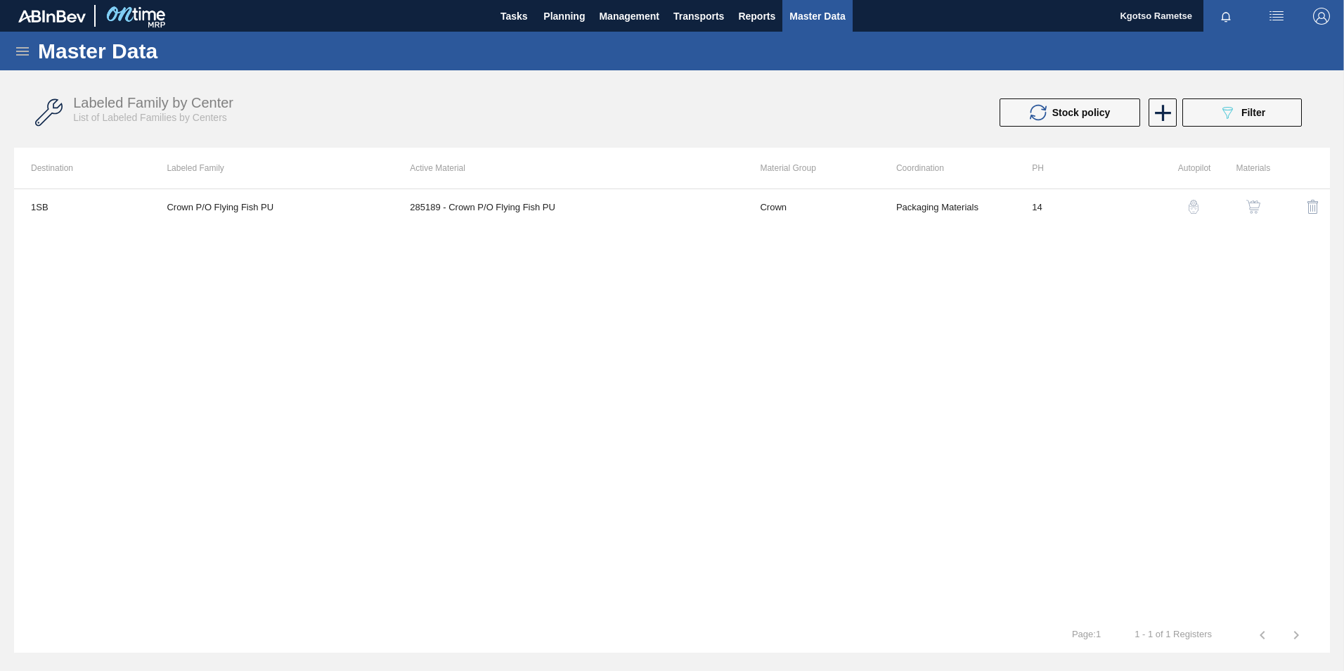
click at [443, 183] on th "Active Material" at bounding box center [568, 168] width 350 height 41
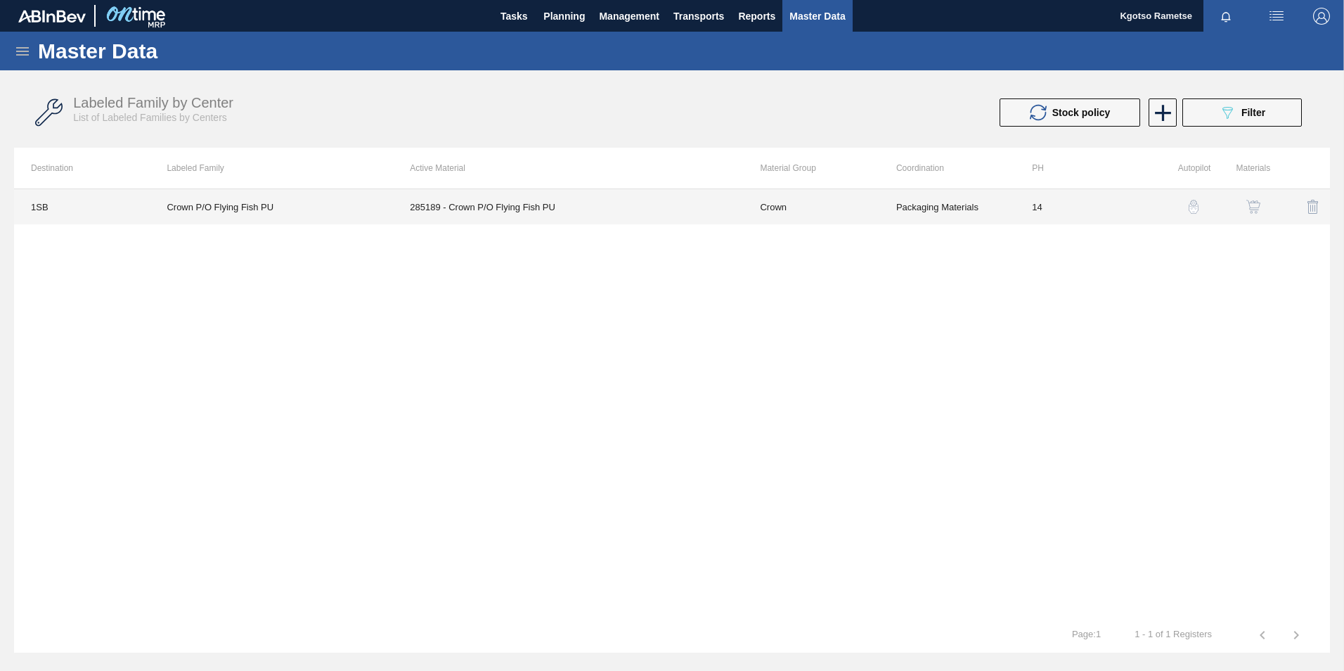
click at [443, 198] on td "285189 - Crown P/O Flying Fish PU" at bounding box center [568, 206] width 350 height 35
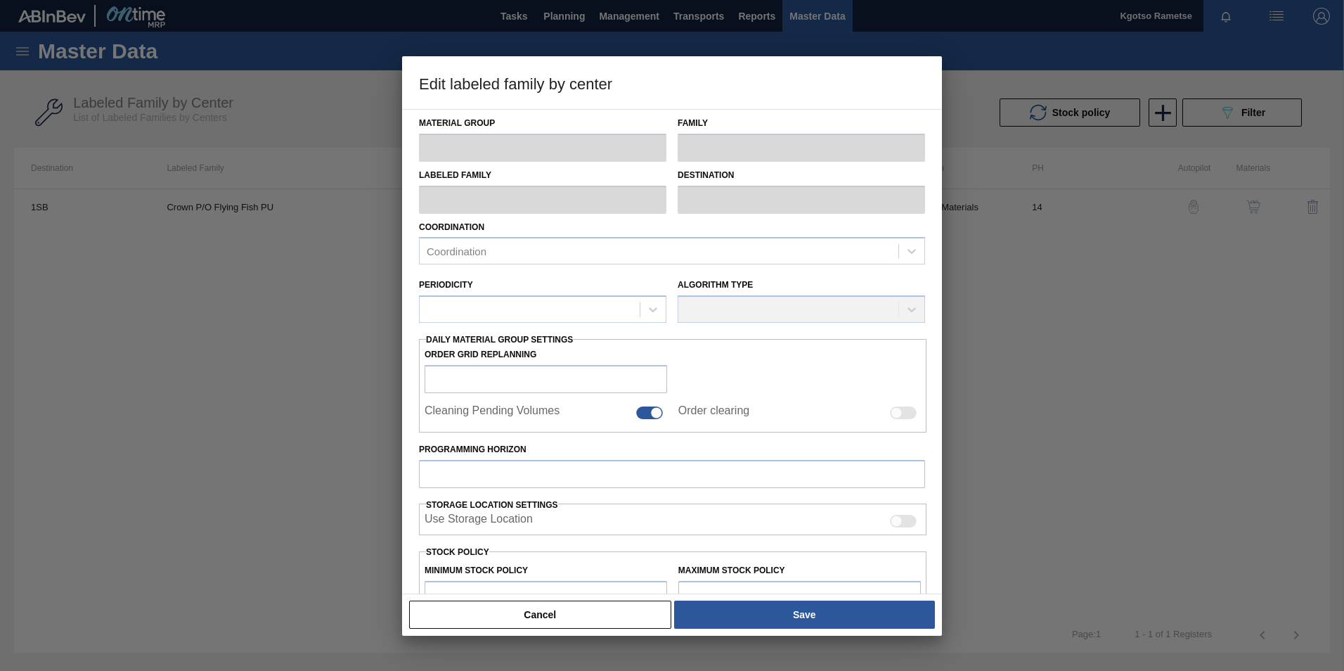
type input "Crown"
type input "P/O"
type input "Crown P/O Flying Fish PU"
type input "1SB - SAB Chamdor Brewery"
type input "14"
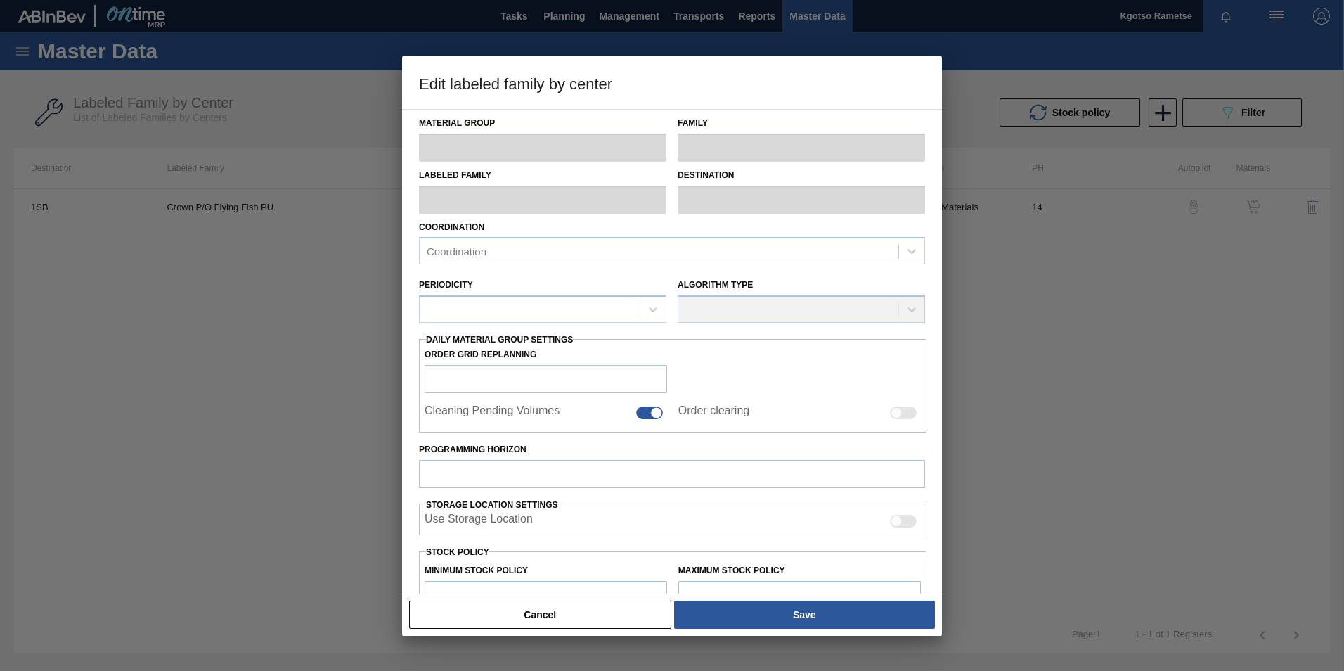
type input "3,000,000"
type input "4,000,000"
type input "100"
type input "4,000,000.000"
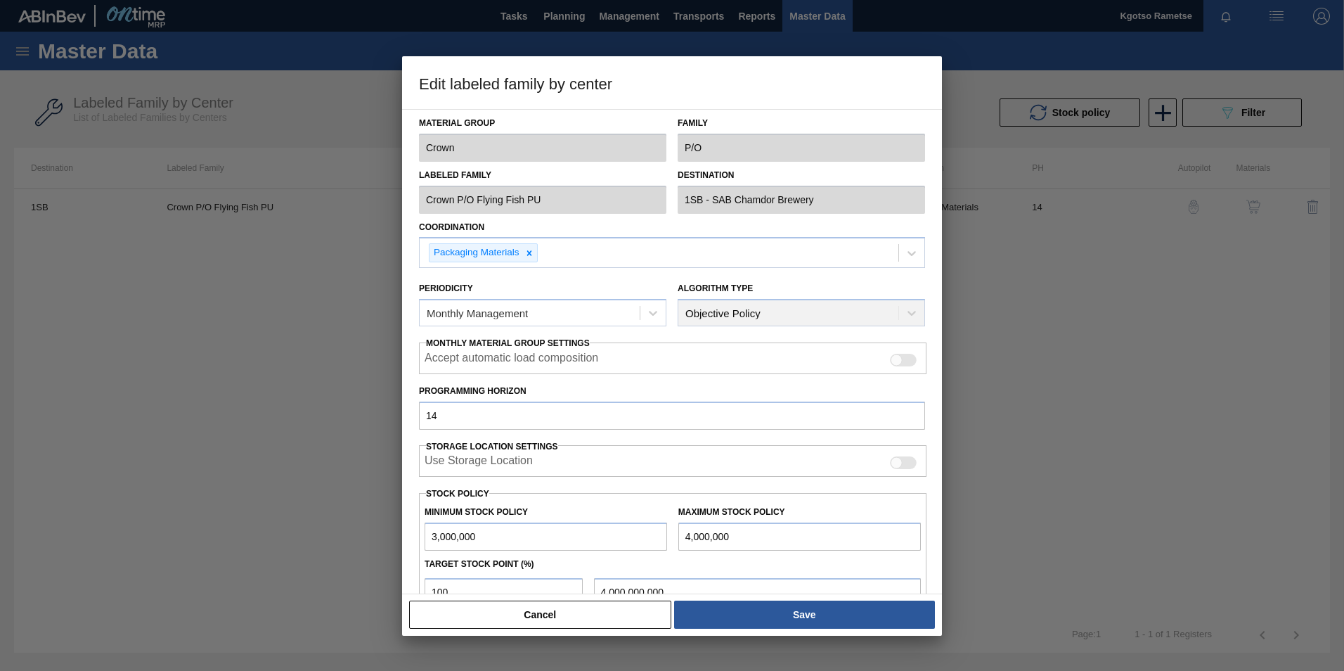
click at [415, 202] on div "Labeled Family Crown P/O Flying Fish PU" at bounding box center [542, 189] width 259 height 49
drag, startPoint x: 506, startPoint y: 534, endPoint x: 357, endPoint y: 527, distance: 149.2
click at [361, 527] on div "Edit labeled family by center Material Group Crown Family P/O Labeled Family Cr…" at bounding box center [672, 335] width 1344 height 671
click at [619, 610] on button "Cancel" at bounding box center [540, 614] width 262 height 28
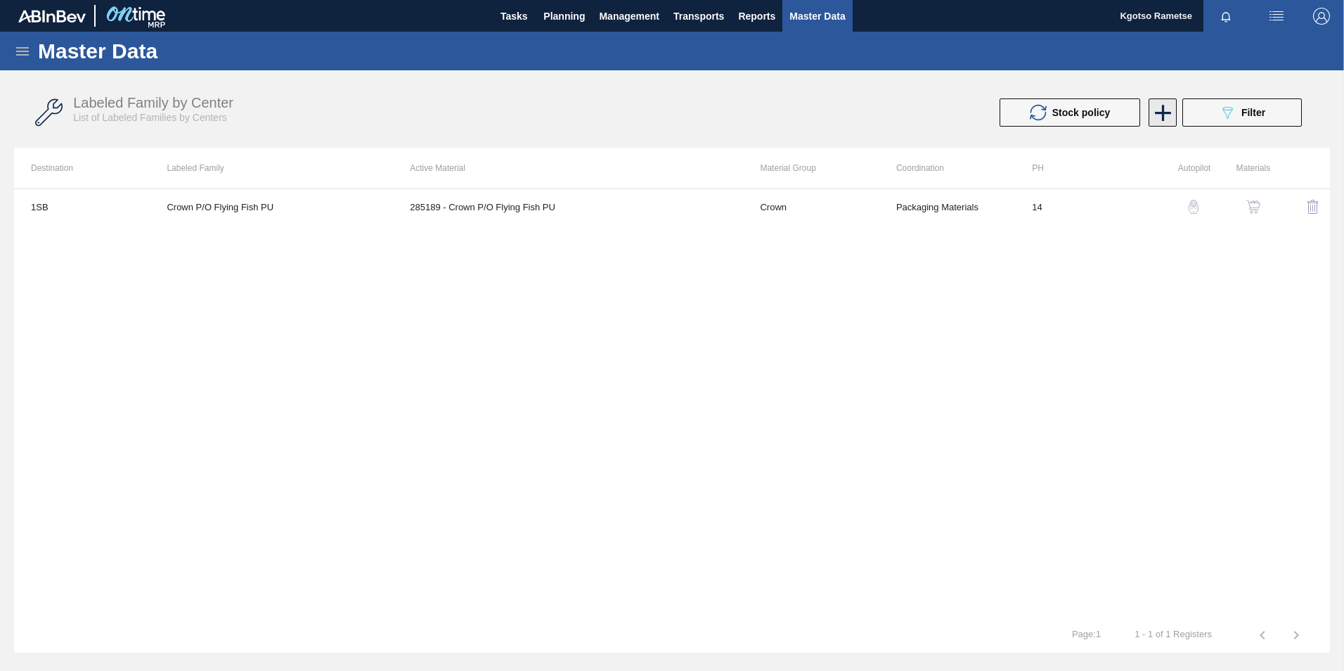
click at [1166, 108] on icon at bounding box center [1162, 112] width 27 height 27
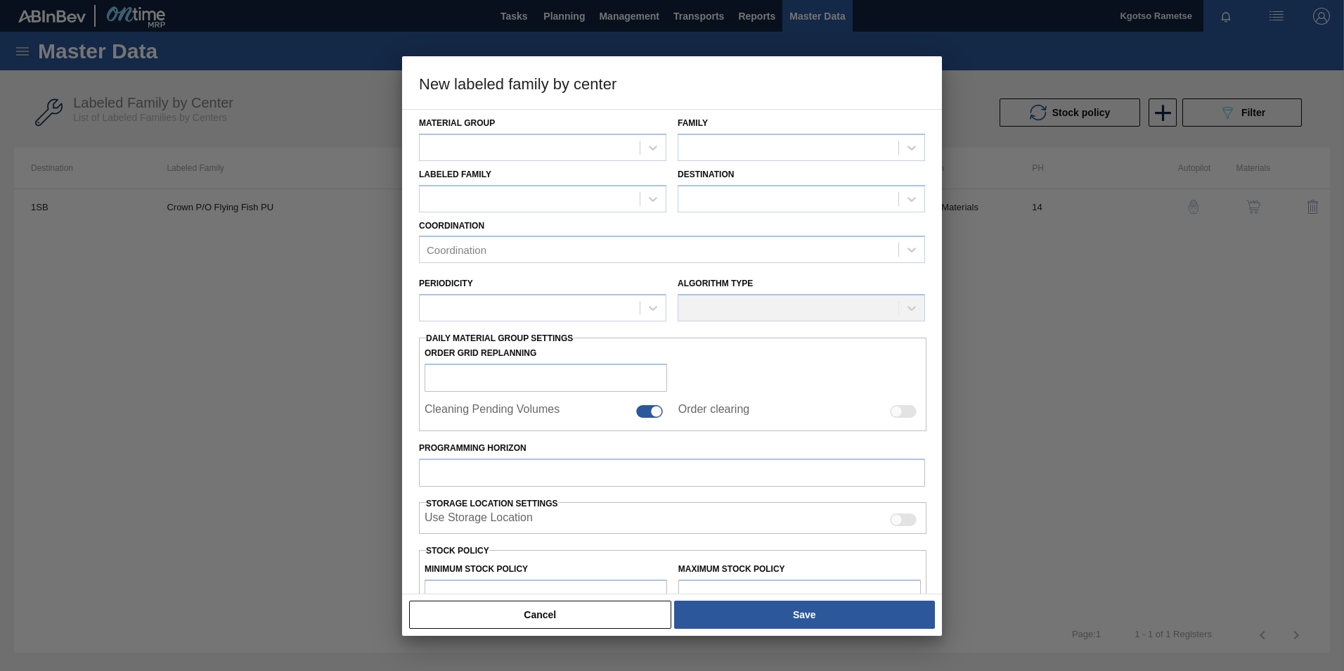
click at [500, 132] on div "Material Group" at bounding box center [542, 137] width 247 height 48
drag, startPoint x: 496, startPoint y: 140, endPoint x: 474, endPoint y: 112, distance: 36.0
click at [496, 141] on div at bounding box center [530, 147] width 220 height 20
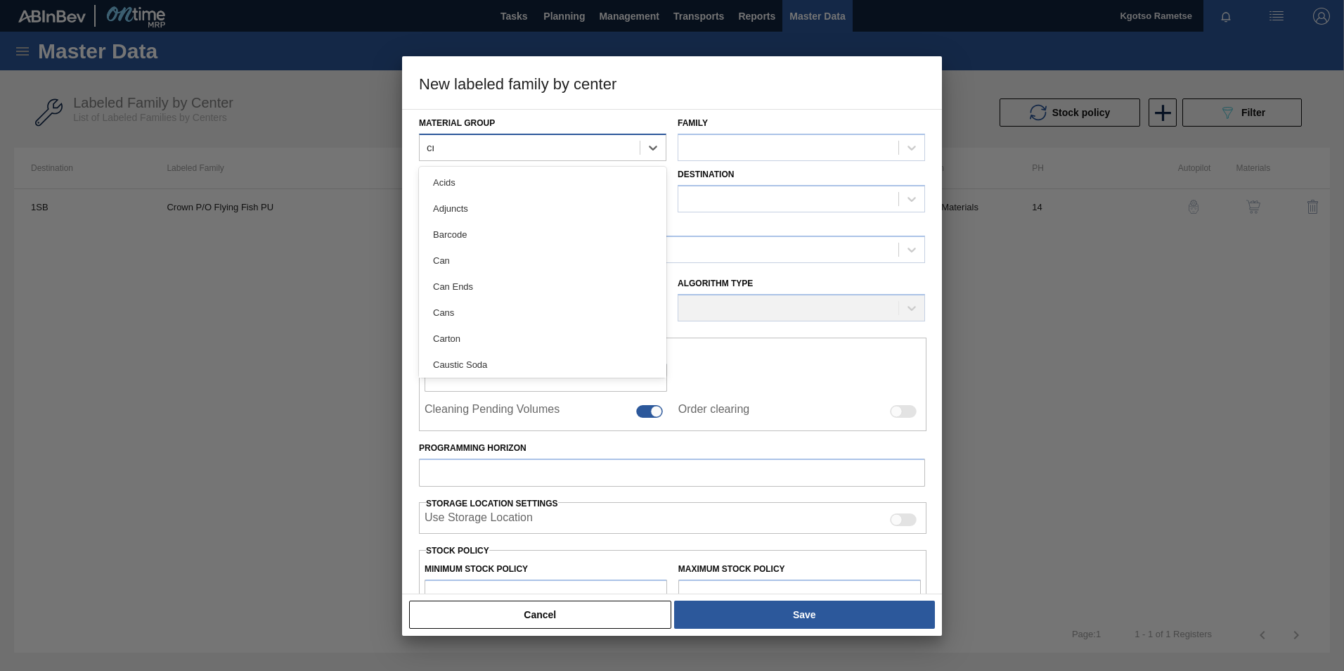
type Group "cro"
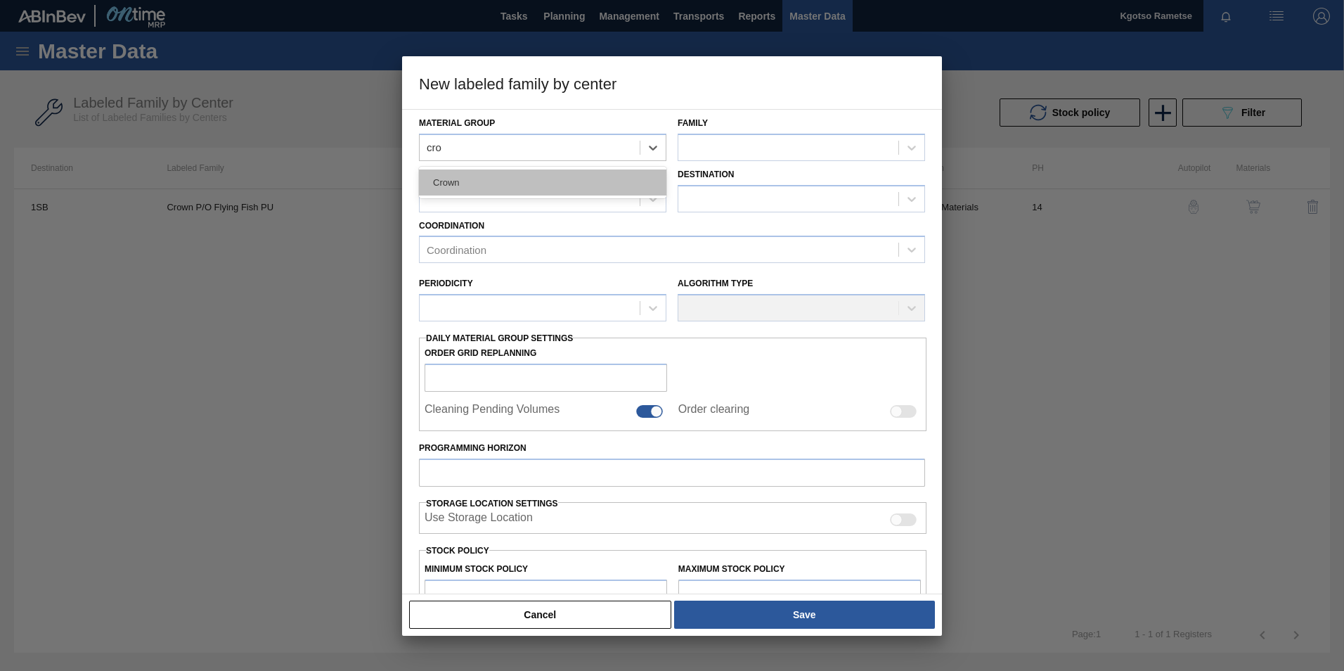
click at [562, 188] on div "Crown" at bounding box center [542, 182] width 247 height 26
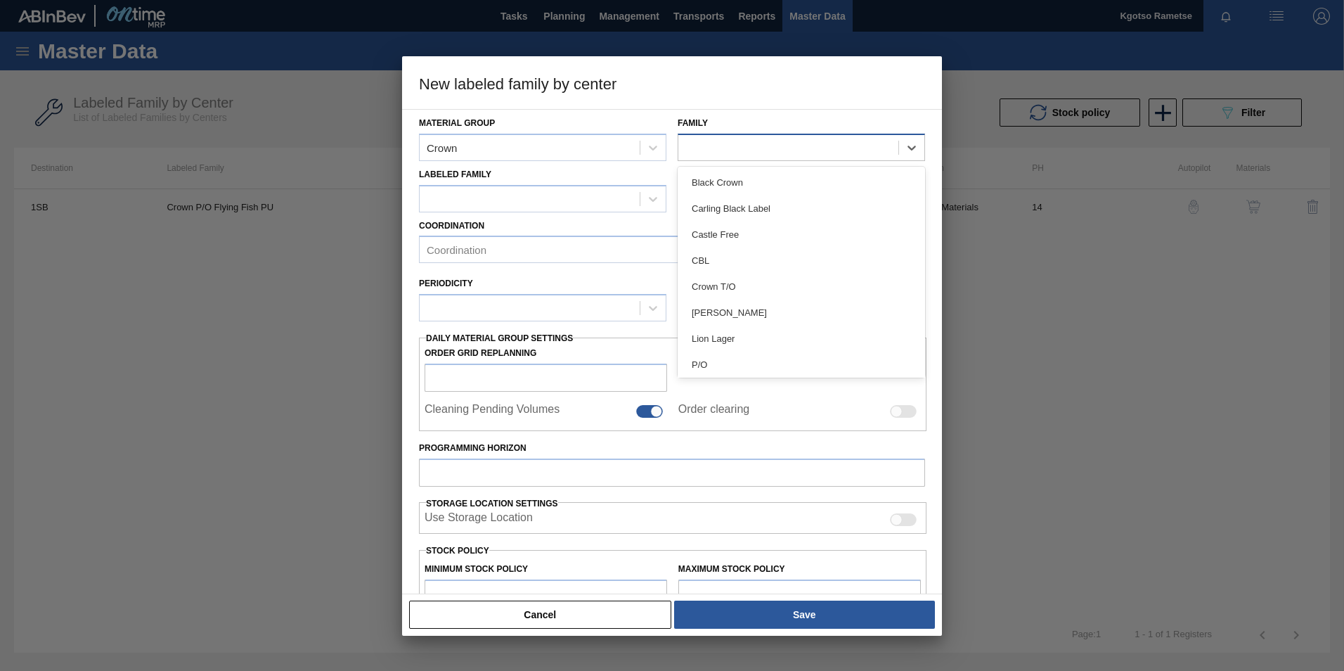
click at [697, 152] on div at bounding box center [788, 147] width 220 height 20
type input "p"
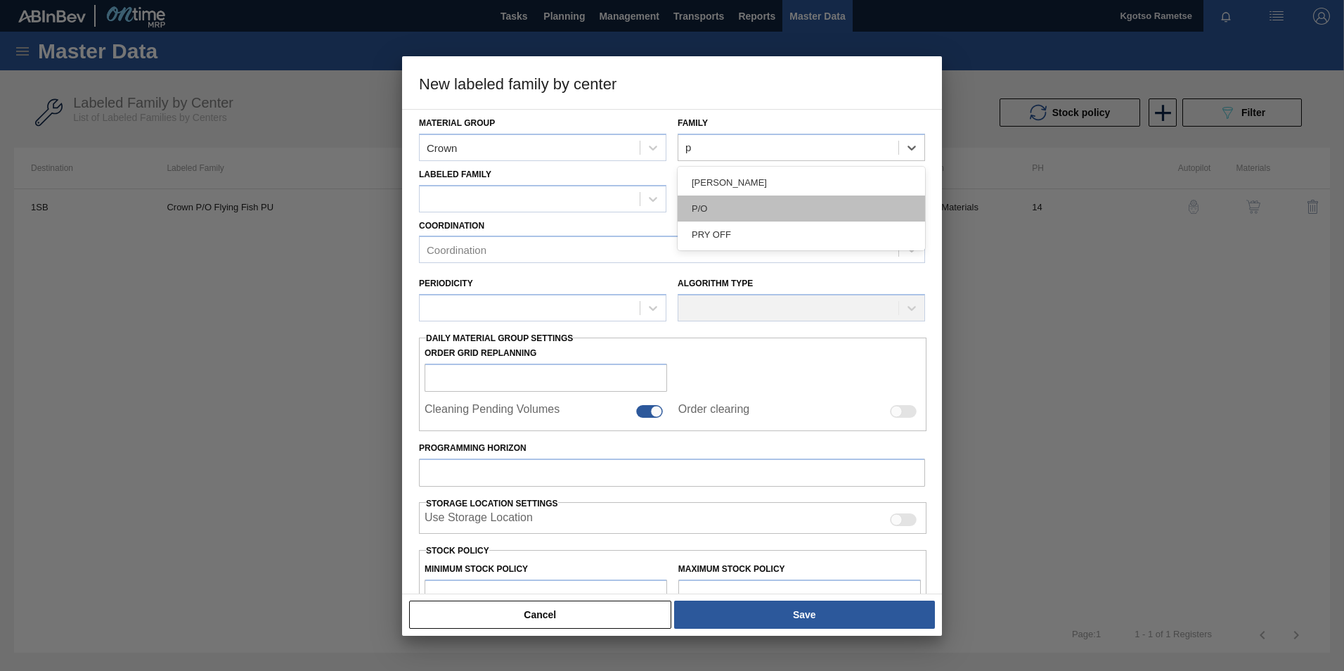
click at [704, 214] on div "P/O" at bounding box center [801, 208] width 247 height 26
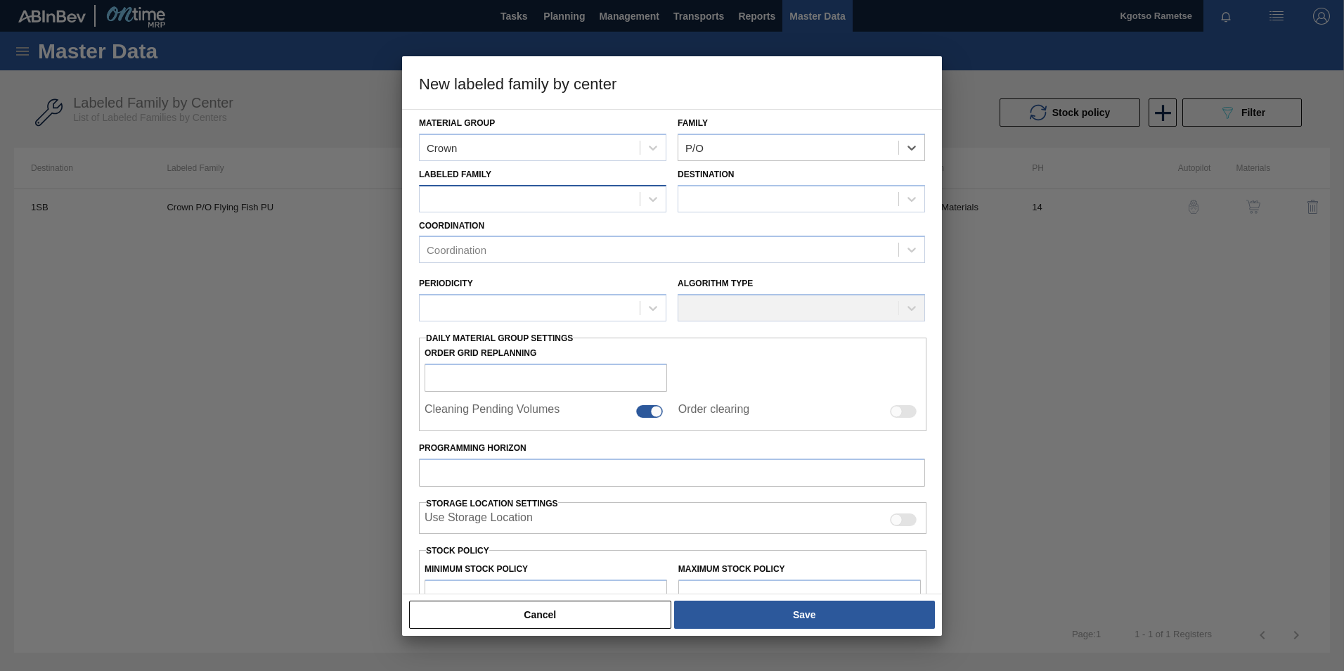
click at [442, 202] on div at bounding box center [530, 198] width 220 height 20
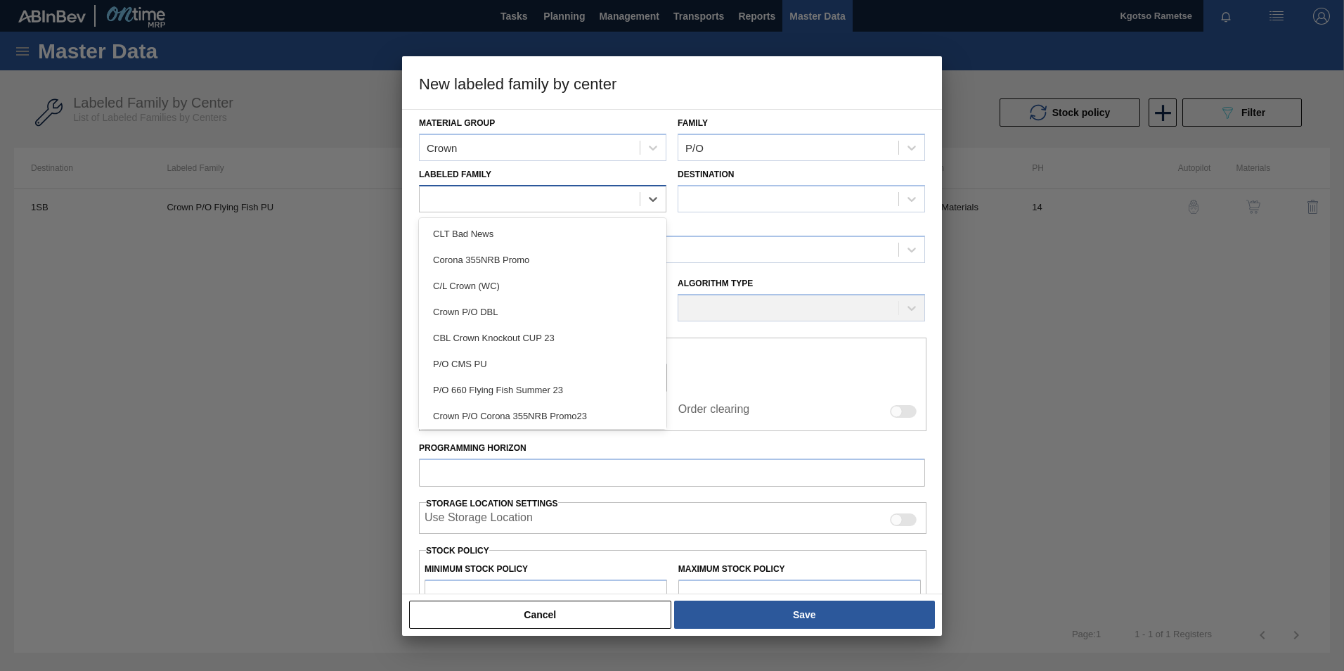
paste Family "Crown P/O CBL (KO 2025)"
type Family "Crown P/O CBL (KO 2025)"
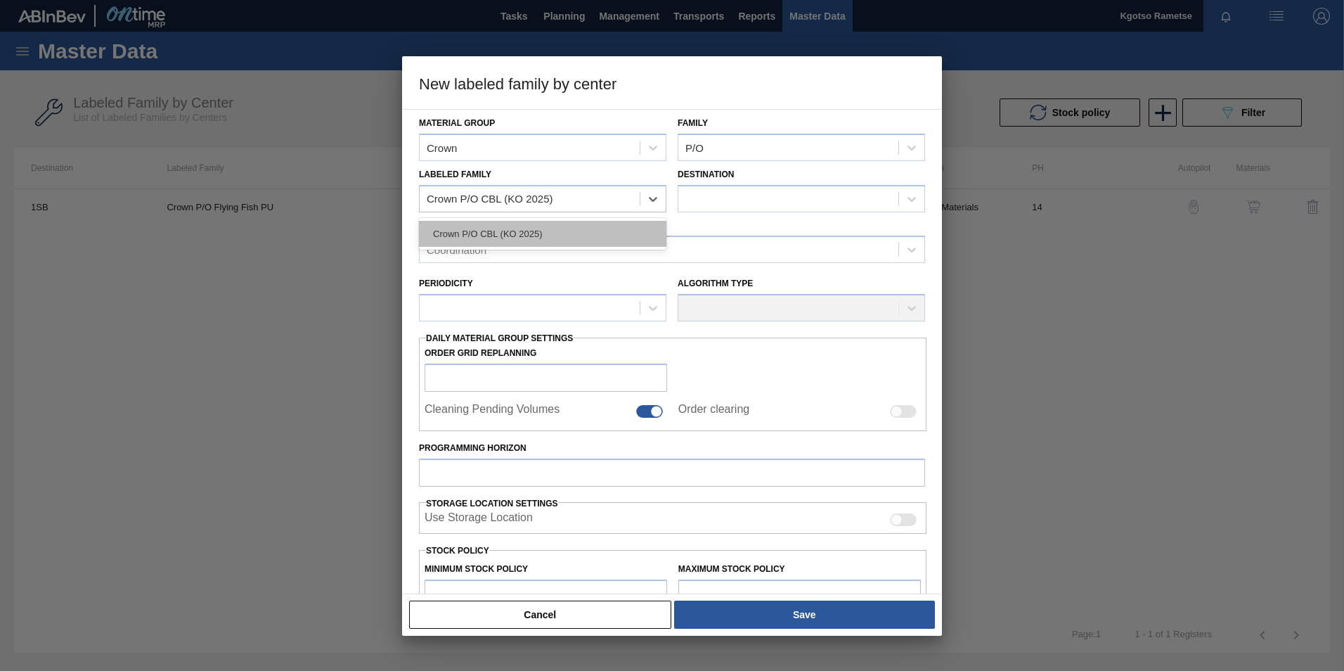
click at [458, 228] on div "Crown P/O CBL (KO 2025)" at bounding box center [542, 234] width 247 height 26
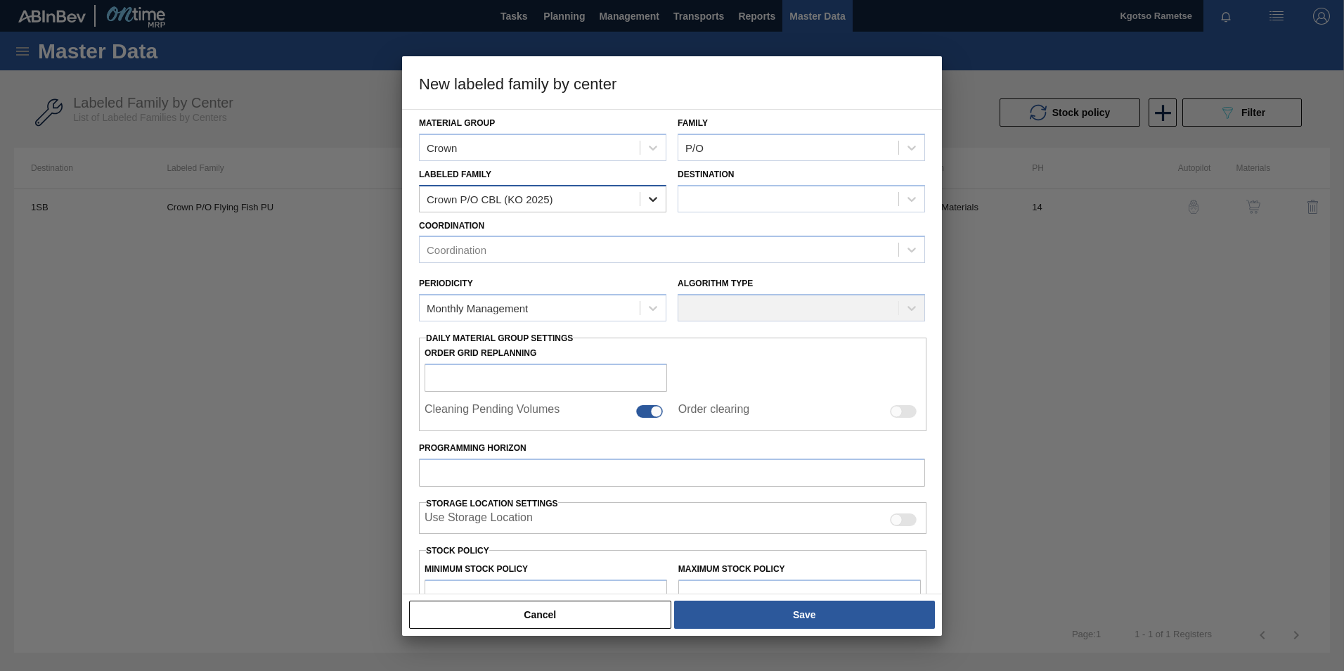
checkbox input "false"
click at [688, 198] on div at bounding box center [788, 198] width 220 height 20
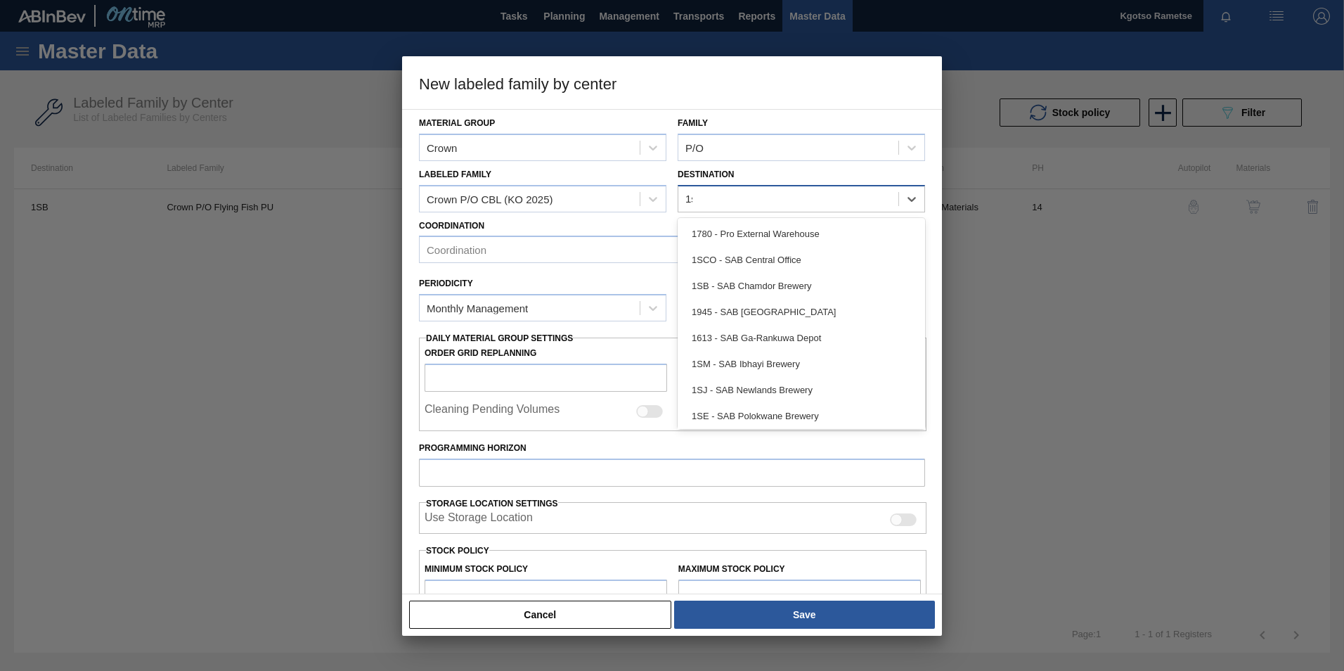
type input "1sj"
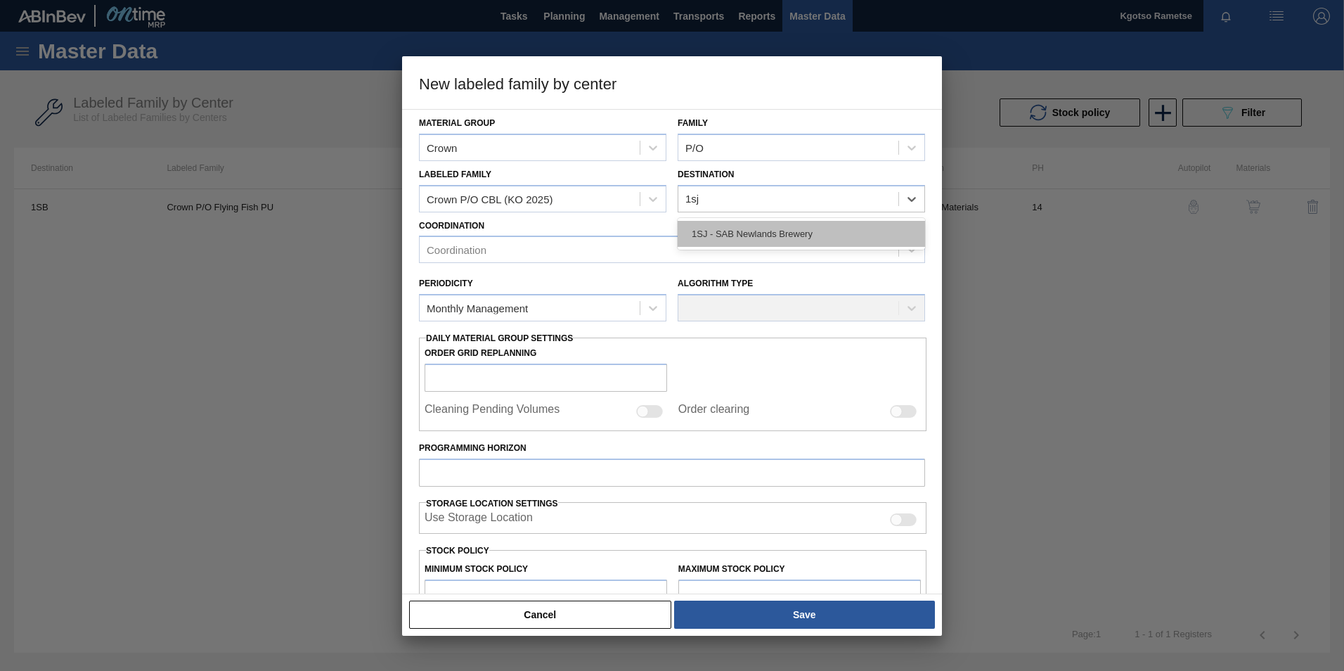
click at [698, 241] on div "1SJ - SAB Newlands Brewery" at bounding box center [801, 234] width 247 height 26
click at [515, 257] on div "Coordination" at bounding box center [659, 250] width 479 height 20
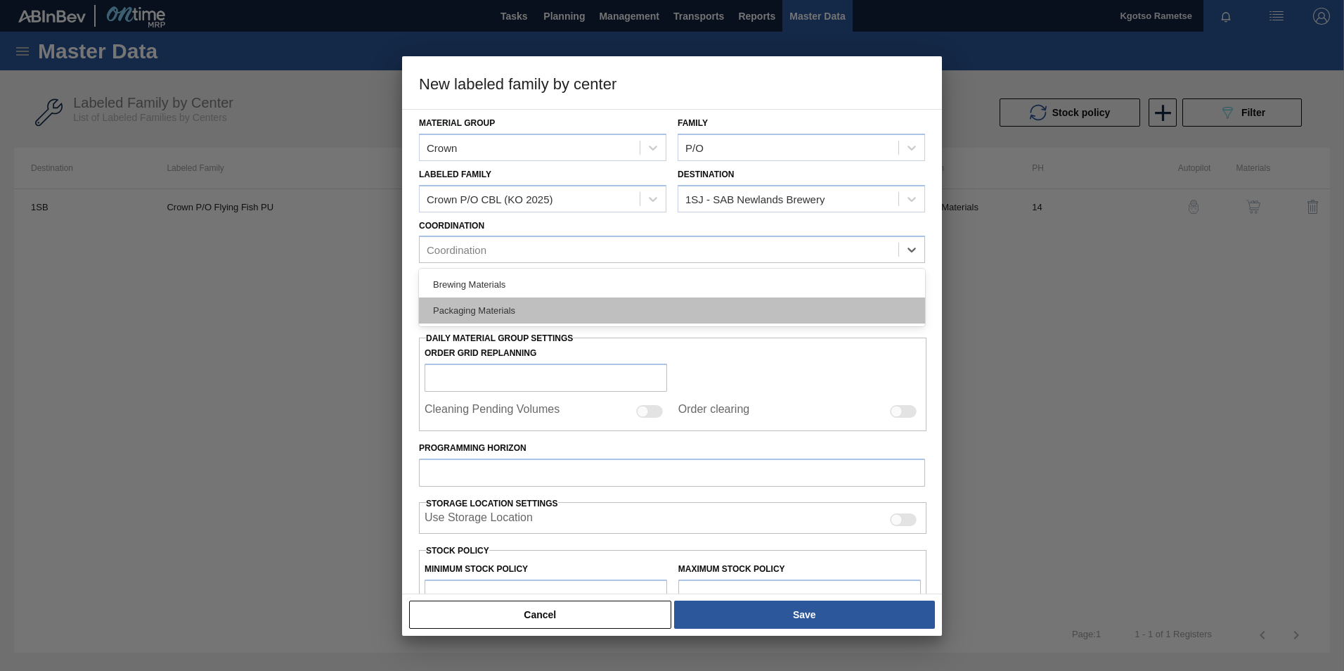
click at [507, 318] on div "Packaging Materials" at bounding box center [672, 310] width 506 height 26
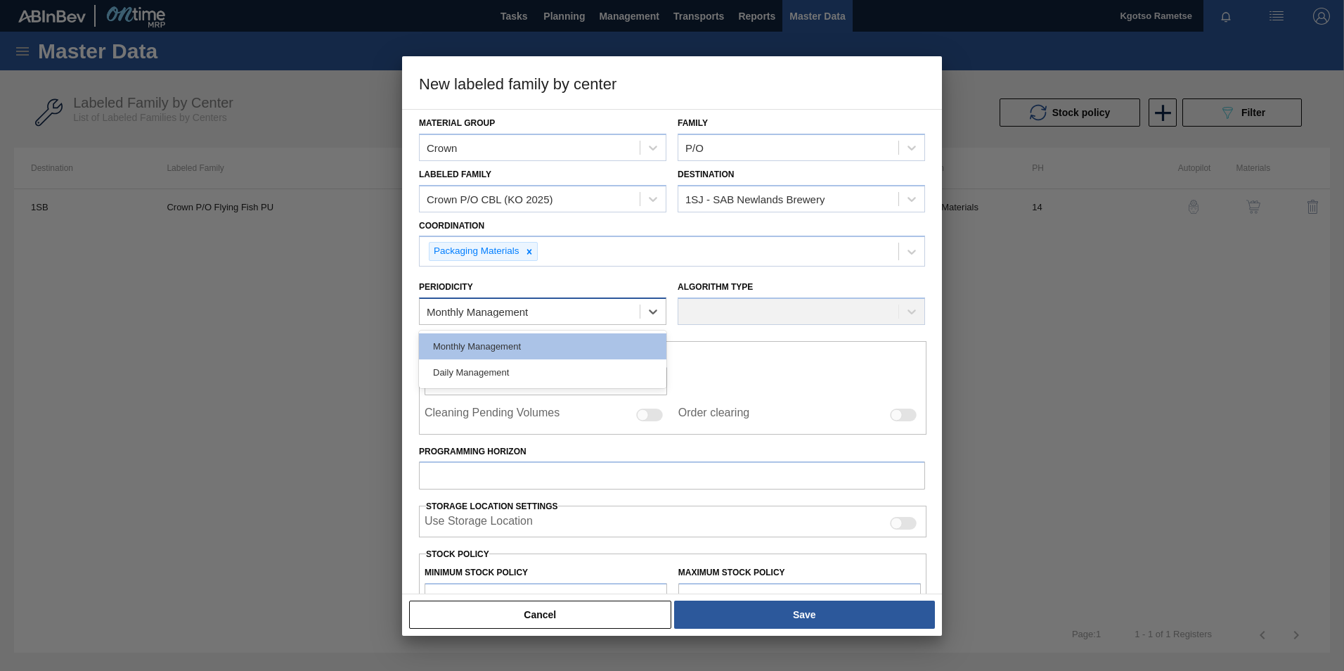
click at [451, 311] on div "Monthly Management" at bounding box center [477, 312] width 101 height 12
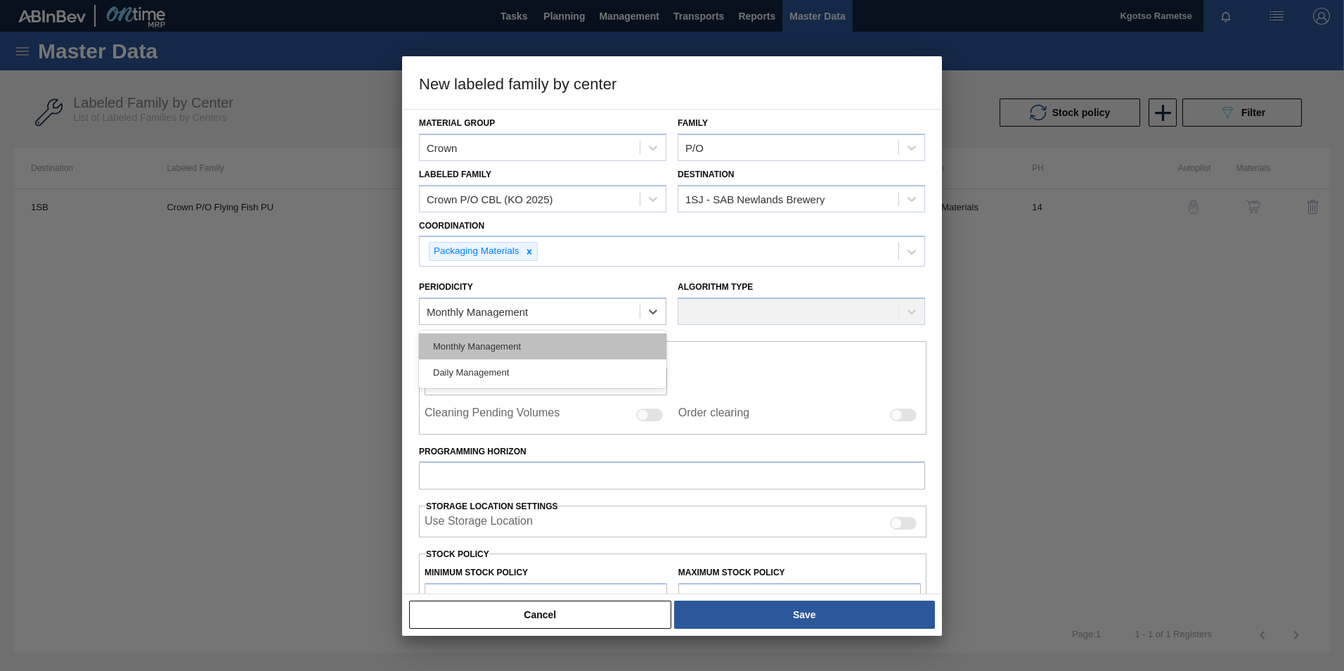
click at [456, 348] on div "Monthly Management" at bounding box center [542, 346] width 247 height 26
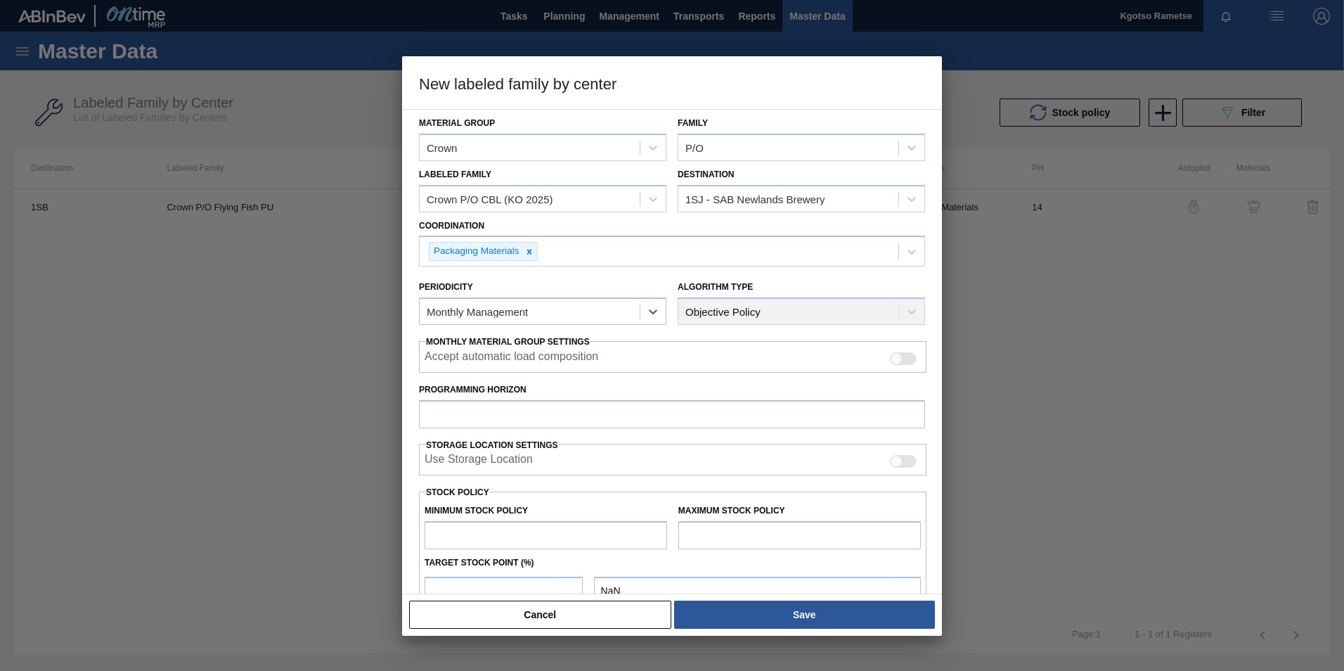
click at [413, 350] on div "Material Group Crown Family P/O Labeled Family Crown P/O CBL (KO 2025) Destinat…" at bounding box center [672, 351] width 540 height 485
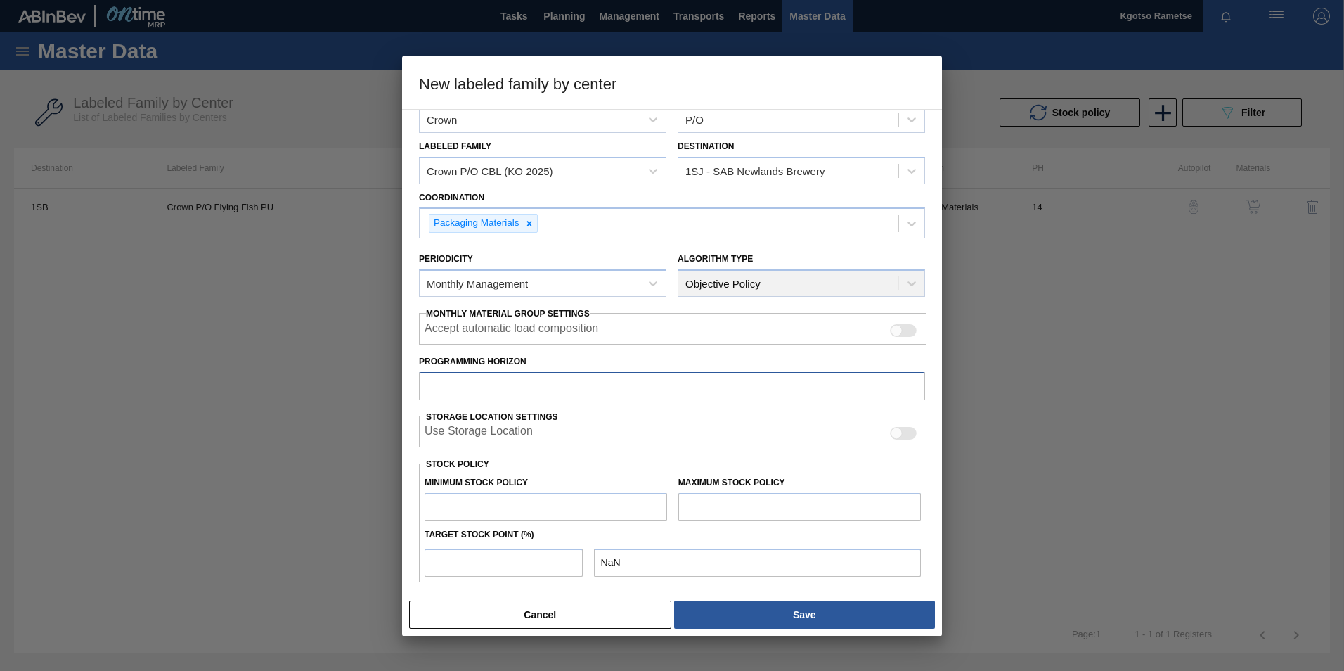
click at [444, 391] on input "Programming Horizon" at bounding box center [672, 386] width 506 height 28
type input "20"
click at [413, 409] on div "Material Group Crown Family P/O Labeled Family Crown P/O CBL (KO 2025) Destinat…" at bounding box center [672, 351] width 540 height 485
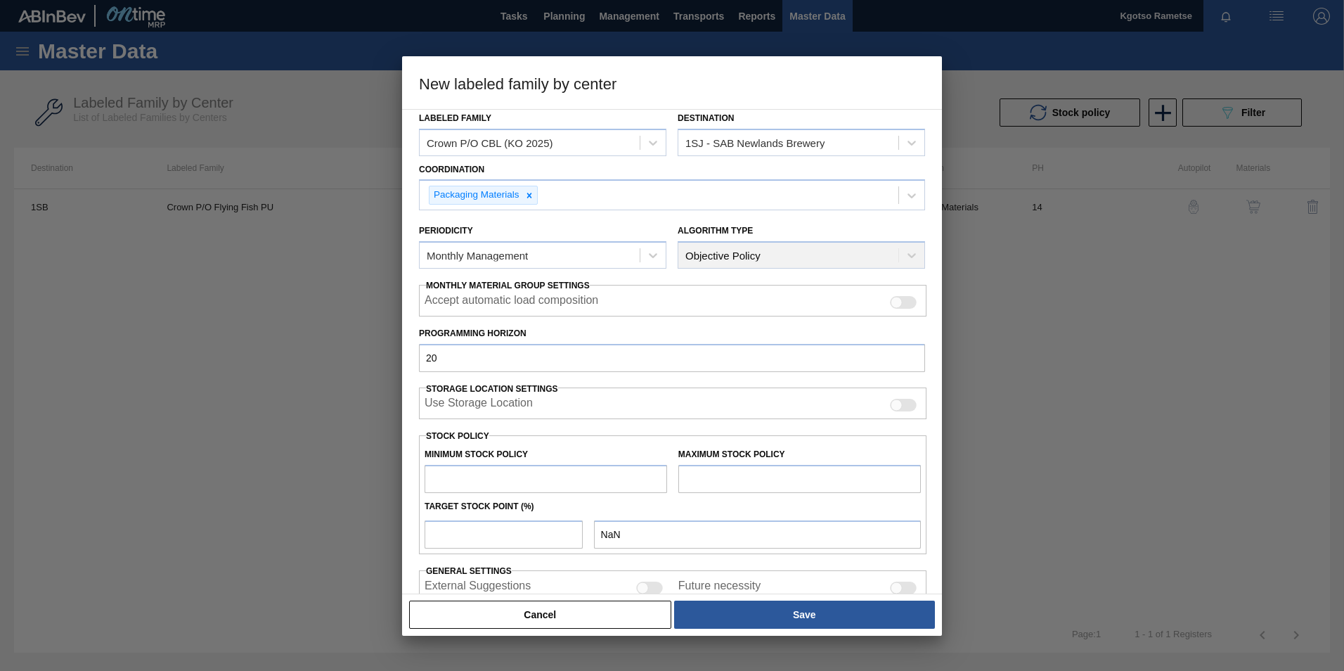
scroll to position [112, 0]
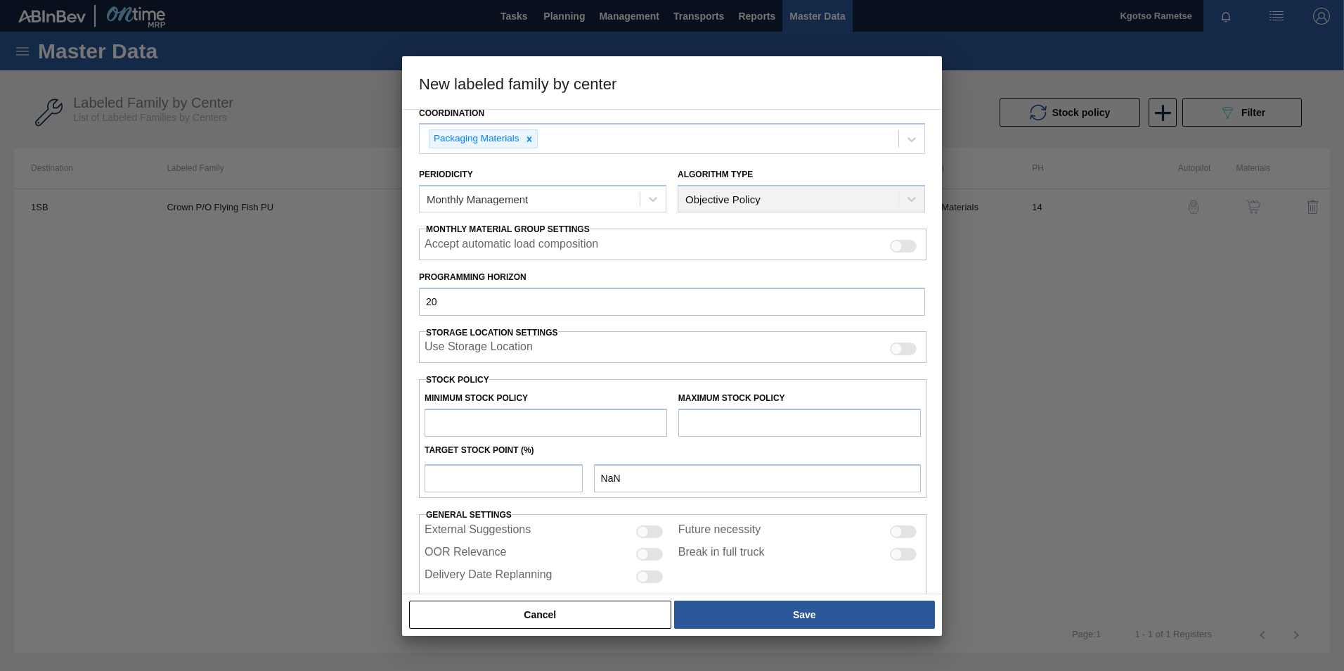
click at [447, 415] on input "text" at bounding box center [546, 422] width 243 height 28
type input "2"
type input "2.000"
type input "20"
type input "20.000"
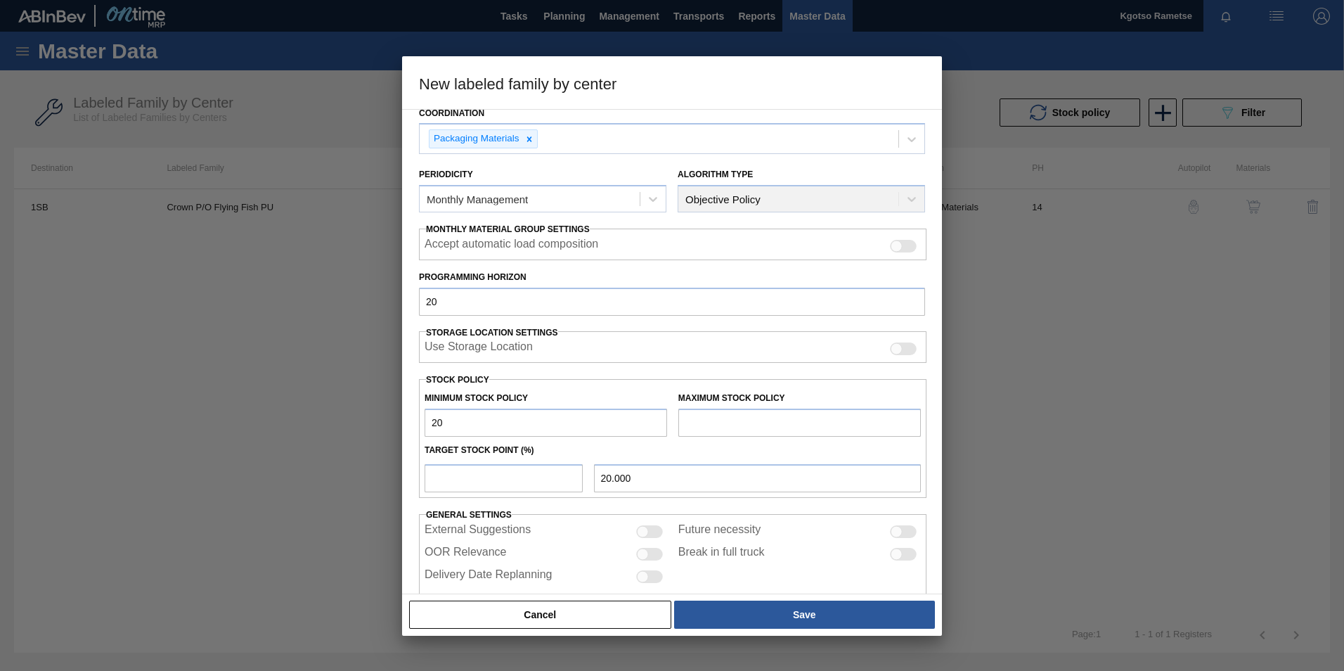
type input "200"
type input "200.000"
type input "2,000"
type input "2,000.000"
type input "20,000"
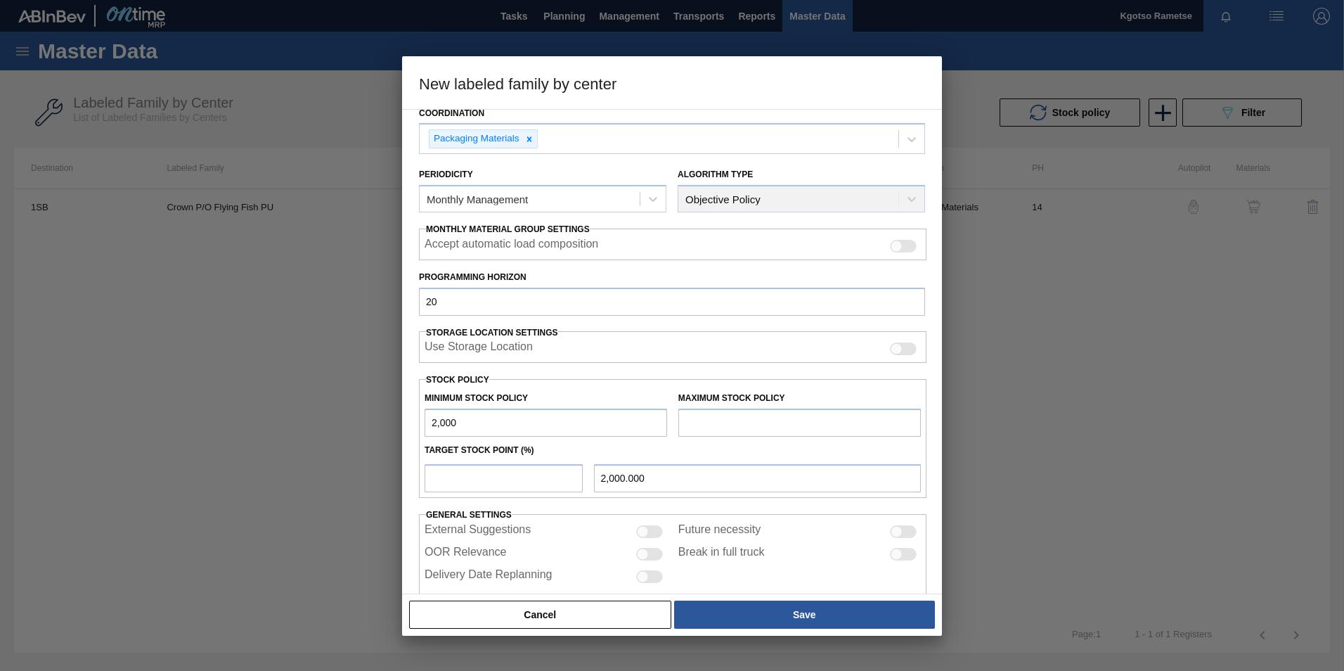
type input "20,000.000"
type input "200,000"
type input "200,000.000"
type input "2,000,000"
type input "2,000,000.000"
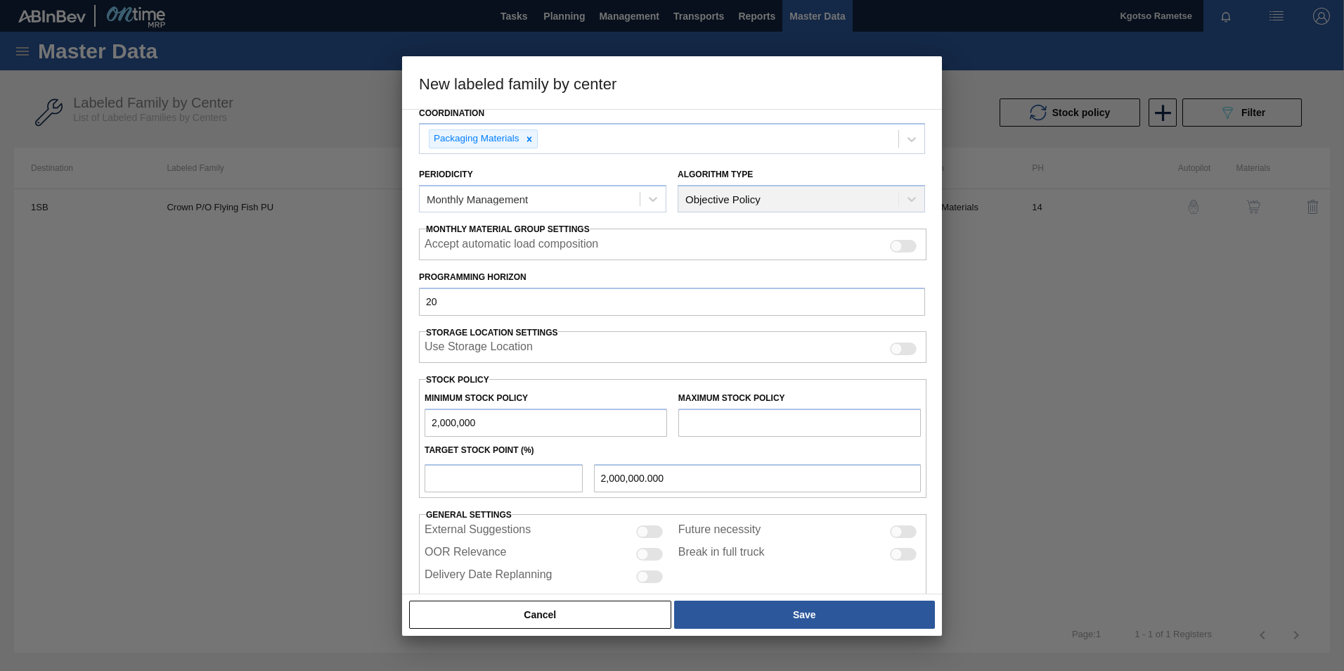
type input "20,000,000"
type input "20,000,000.000"
type input "2,000,000"
type input "2,000,000.000"
type input "2,000,000"
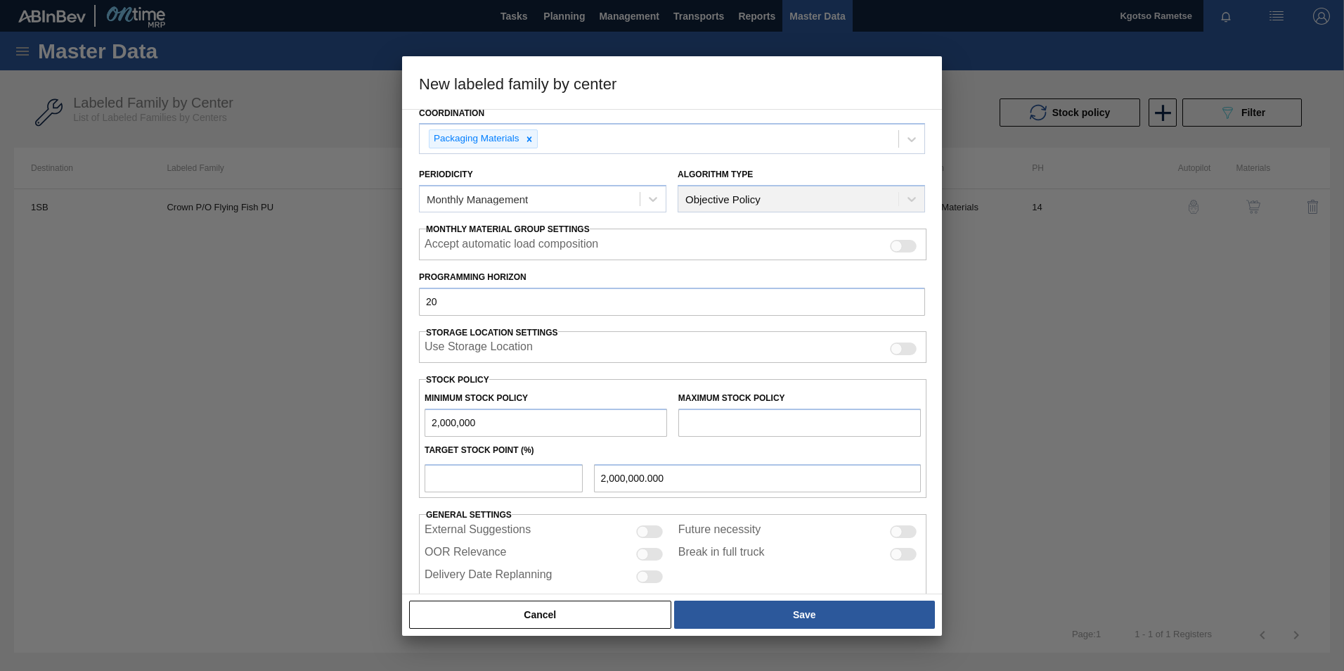
click at [733, 417] on input "text" at bounding box center [799, 422] width 243 height 28
type input "3,500,000"
click at [488, 471] on input "number" at bounding box center [504, 478] width 158 height 28
type input "1"
type input "2,015,000.000"
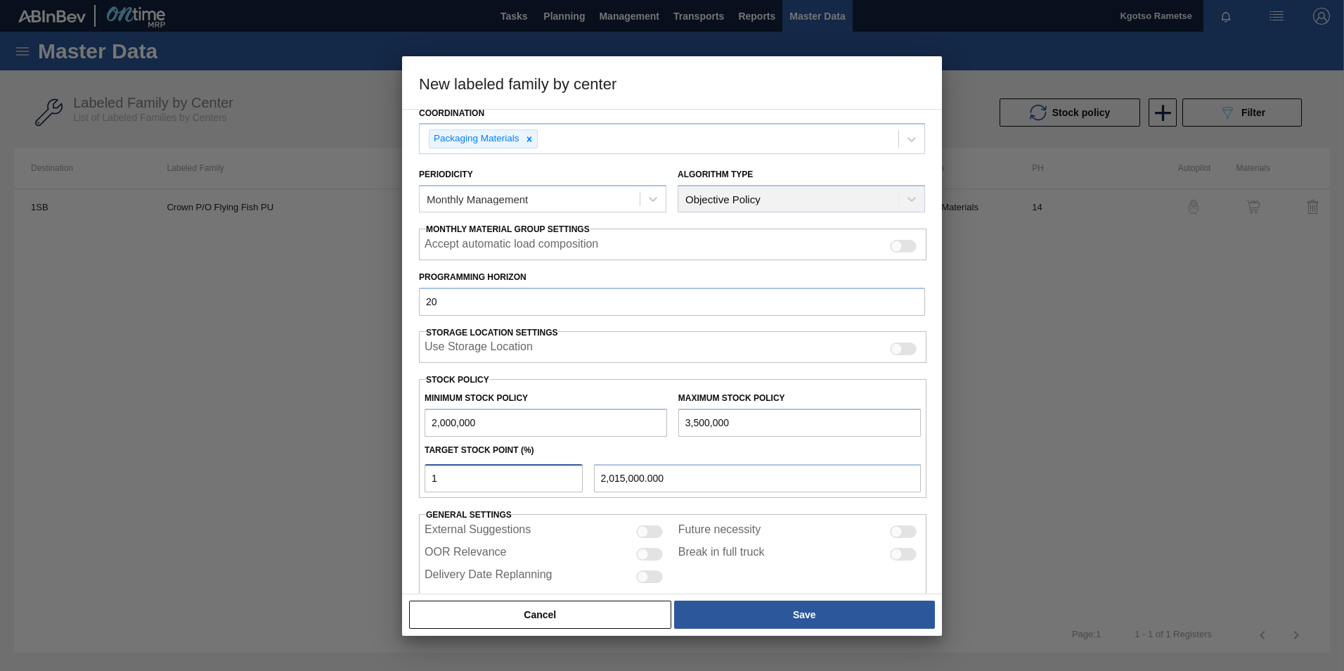
type input "10"
type input "2,150,000.000"
type input "100"
type input "3,500,000.000"
type input "100"
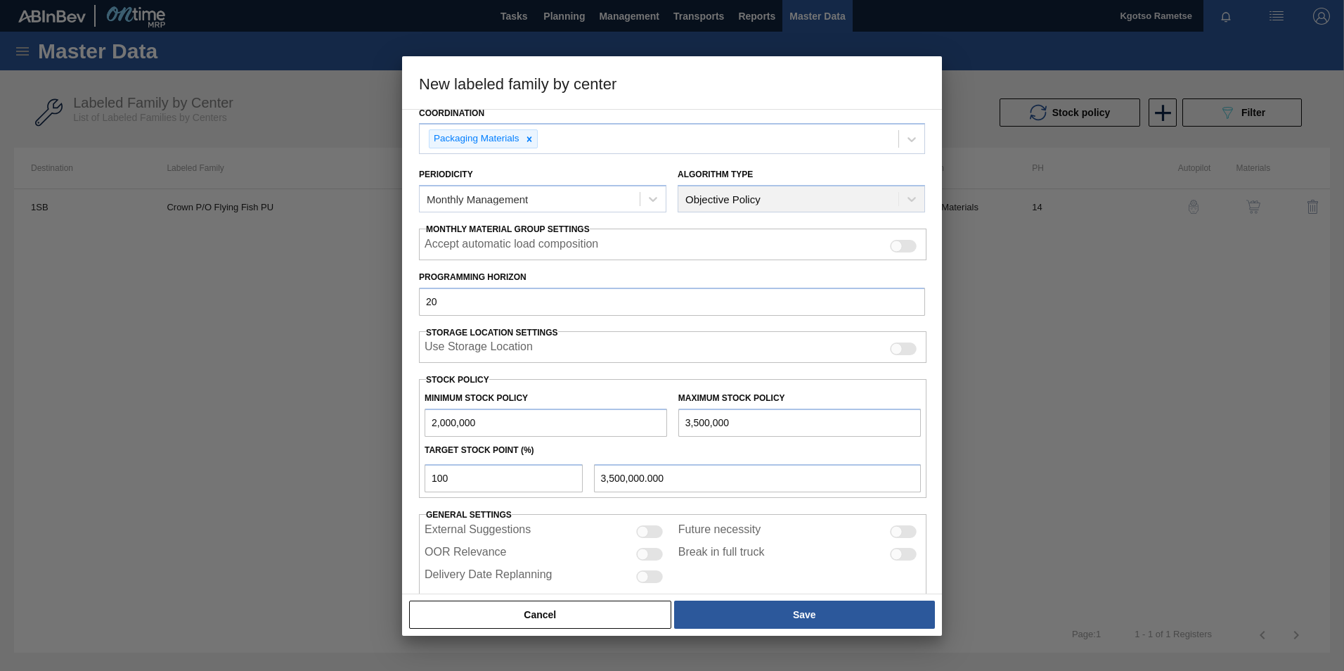
click at [413, 487] on div "Material Group Crown Family P/O Labeled Family Crown P/O CBL (KO 2025) Destinat…" at bounding box center [672, 351] width 540 height 485
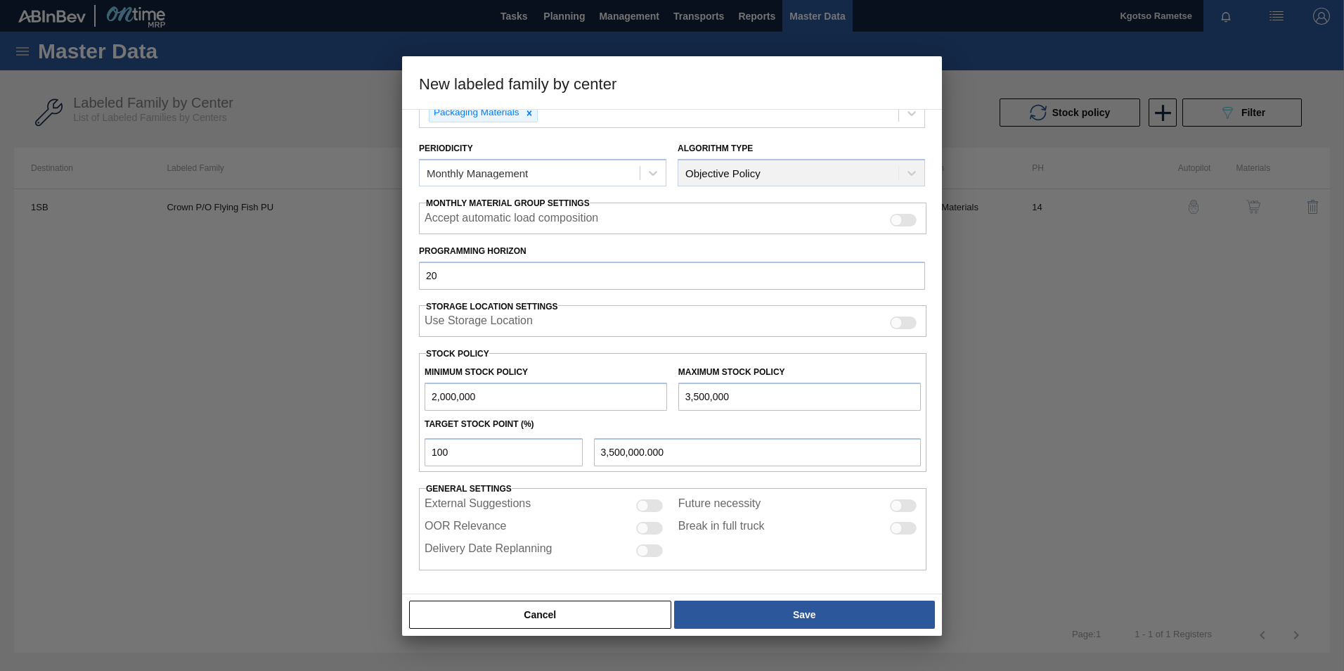
scroll to position [139, 0]
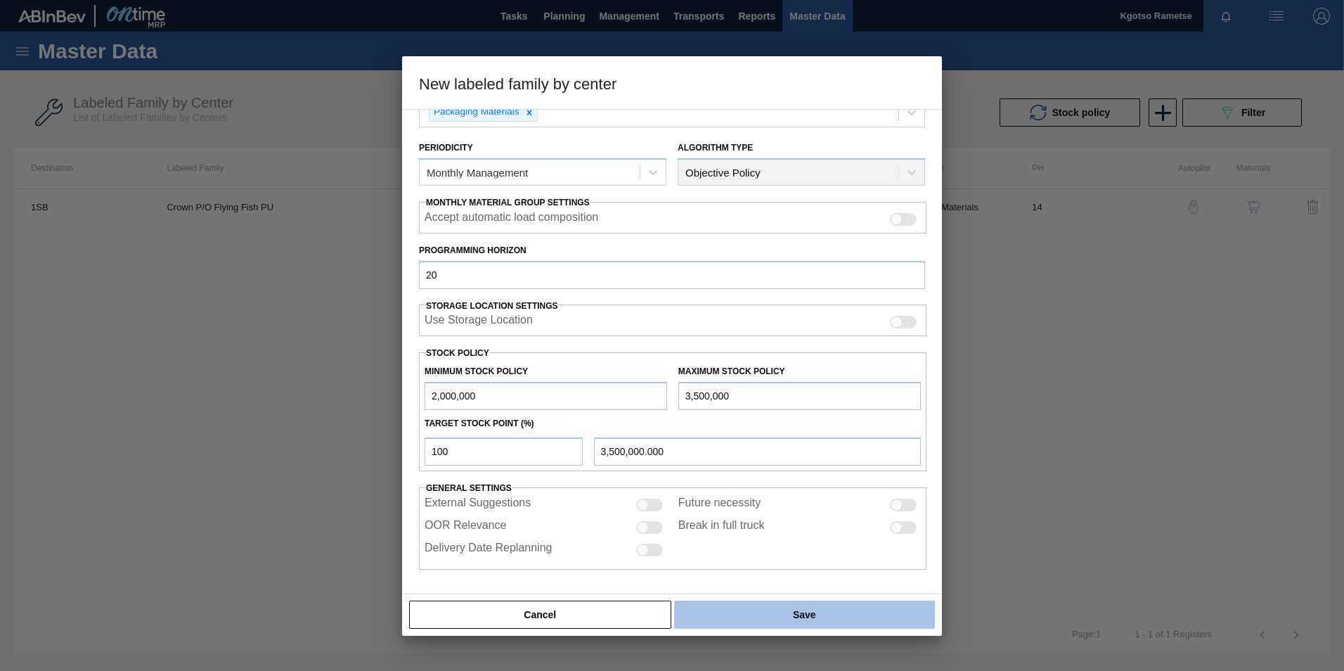
click at [730, 612] on button "Save" at bounding box center [804, 614] width 261 height 28
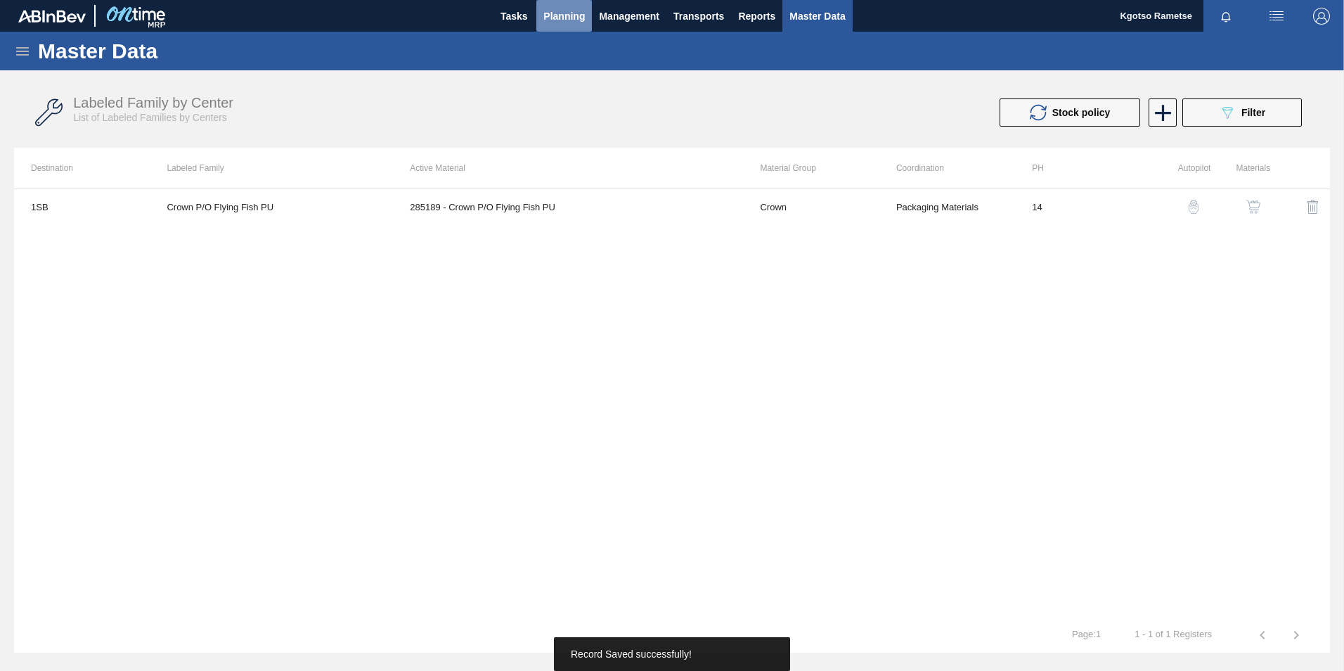
click at [572, 15] on span "Planning" at bounding box center [563, 16] width 41 height 17
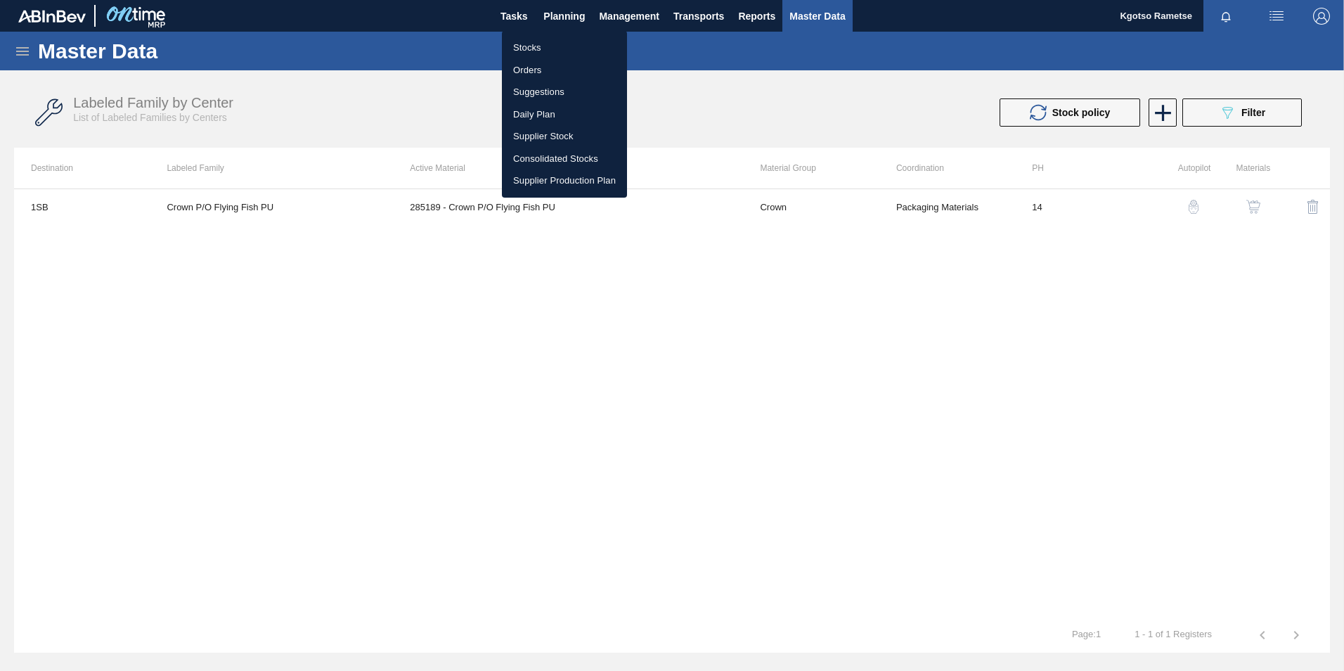
click at [529, 42] on li "Stocks" at bounding box center [564, 48] width 125 height 22
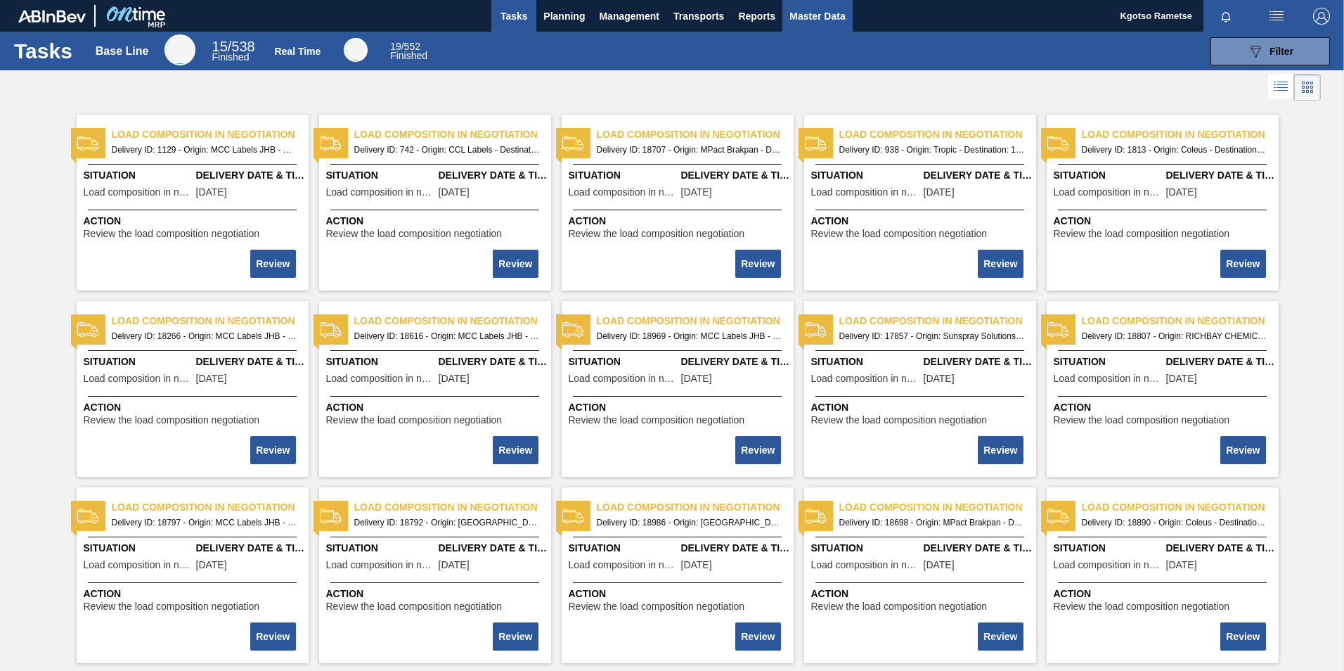
drag, startPoint x: 794, startPoint y: 25, endPoint x: 788, endPoint y: 30, distance: 8.0
click at [794, 25] on button "Master Data" at bounding box center [817, 16] width 70 height 32
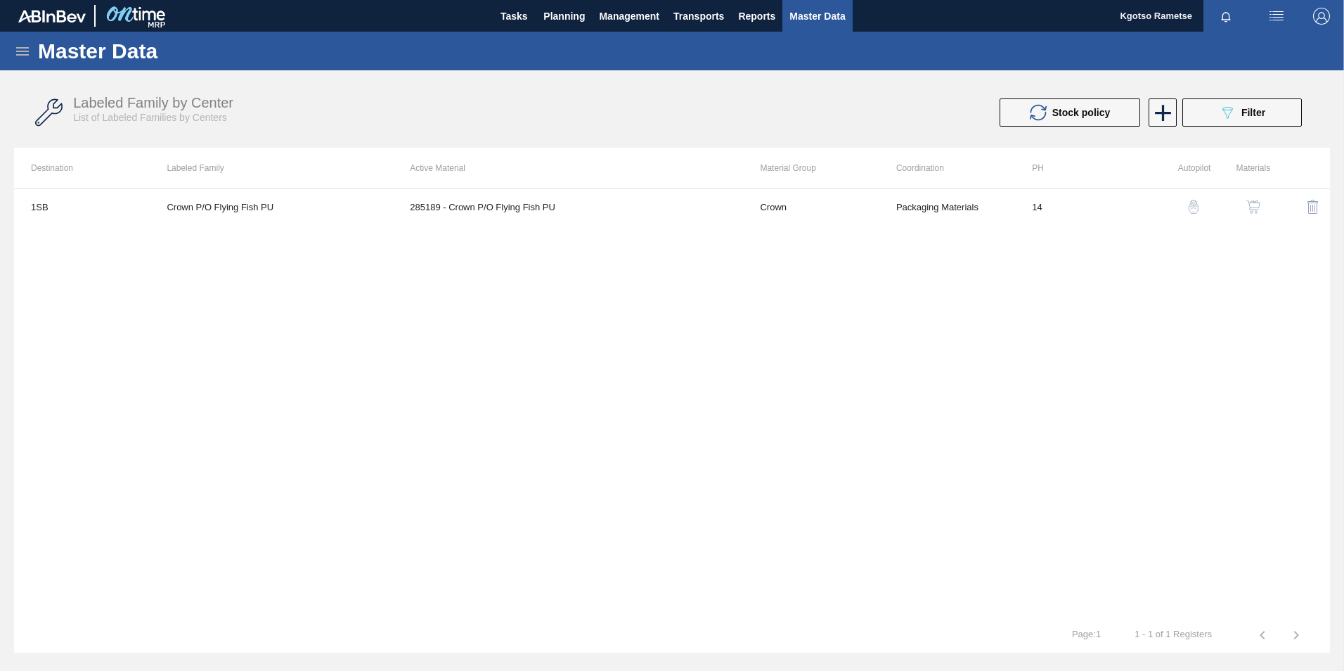
click at [22, 58] on icon at bounding box center [22, 51] width 17 height 17
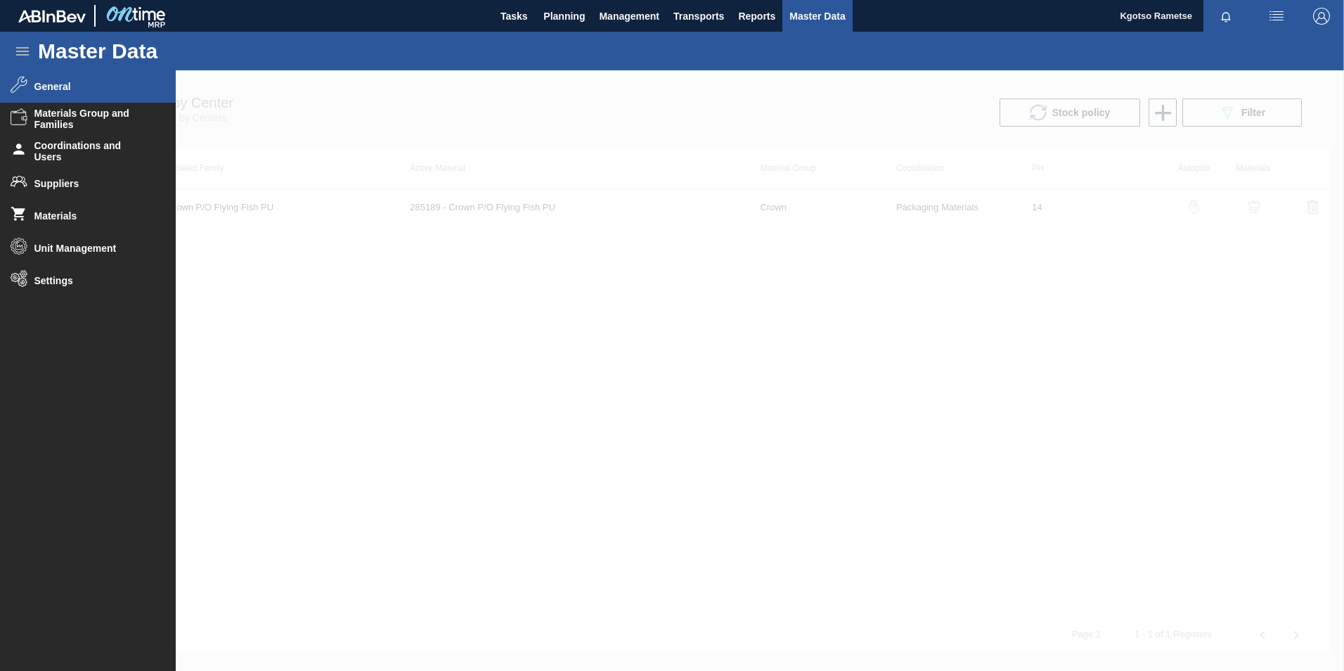
click at [72, 91] on span "General" at bounding box center [92, 86] width 116 height 11
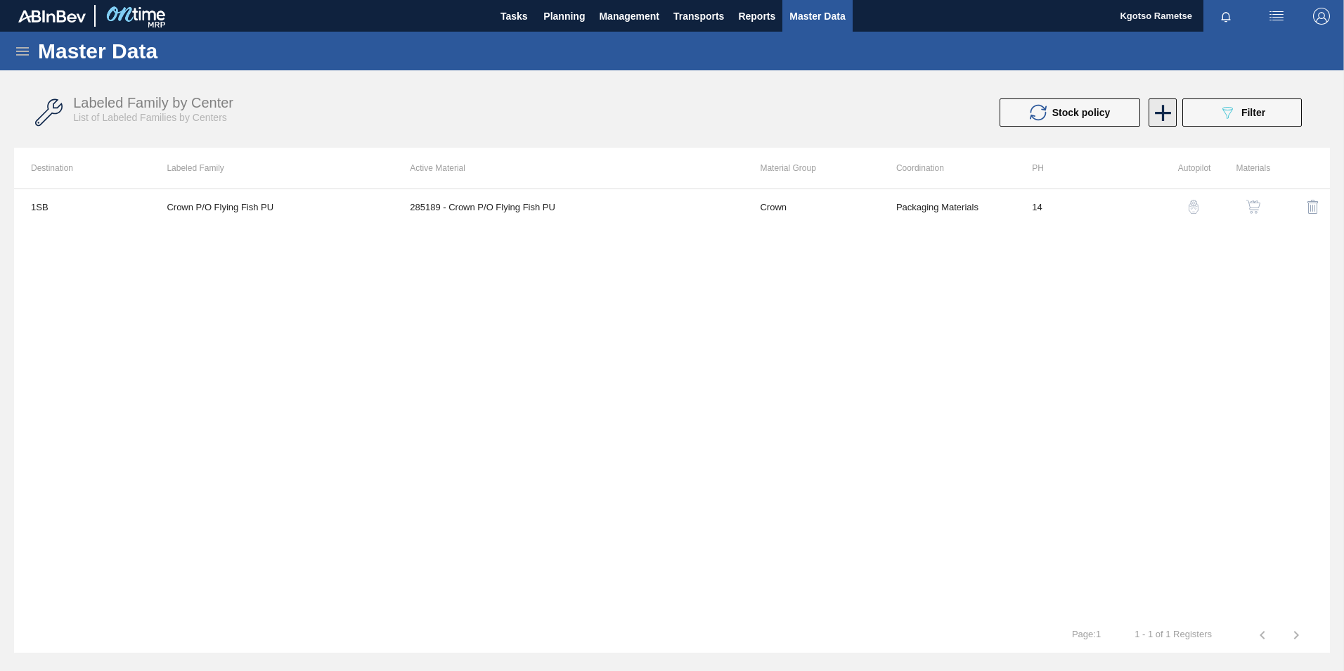
click at [1155, 117] on icon at bounding box center [1162, 112] width 27 height 27
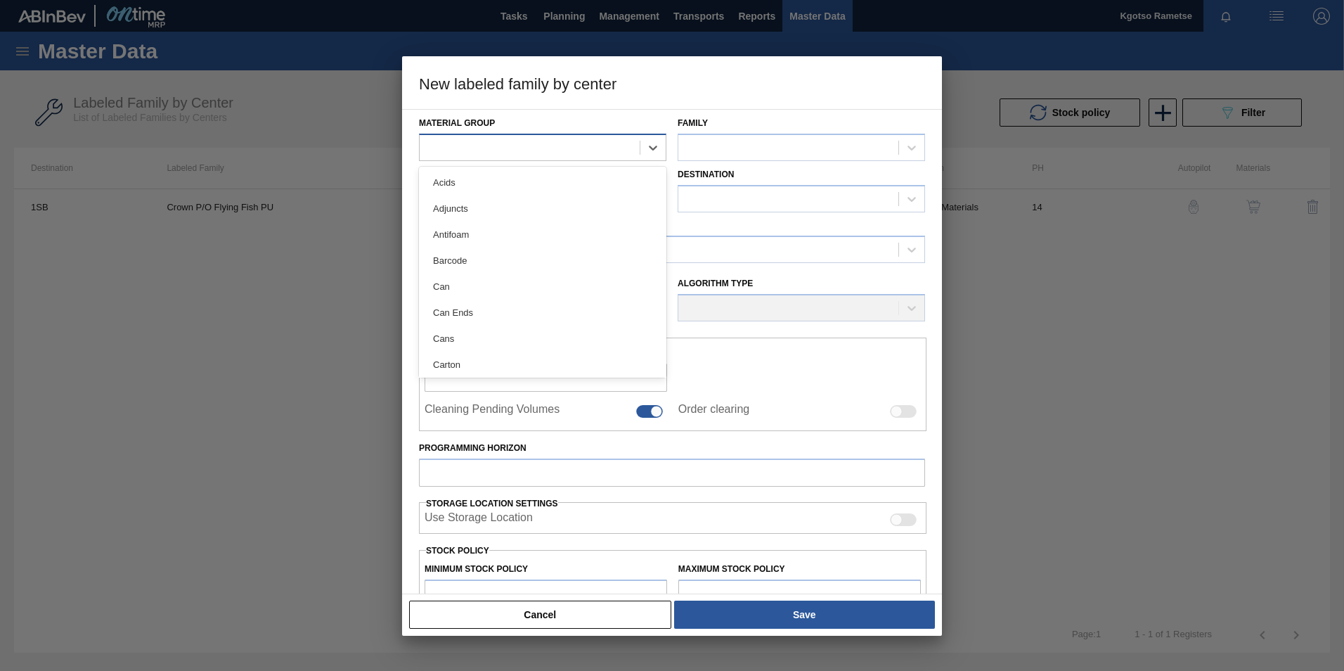
click at [506, 145] on div at bounding box center [530, 147] width 220 height 20
type Group "cr"
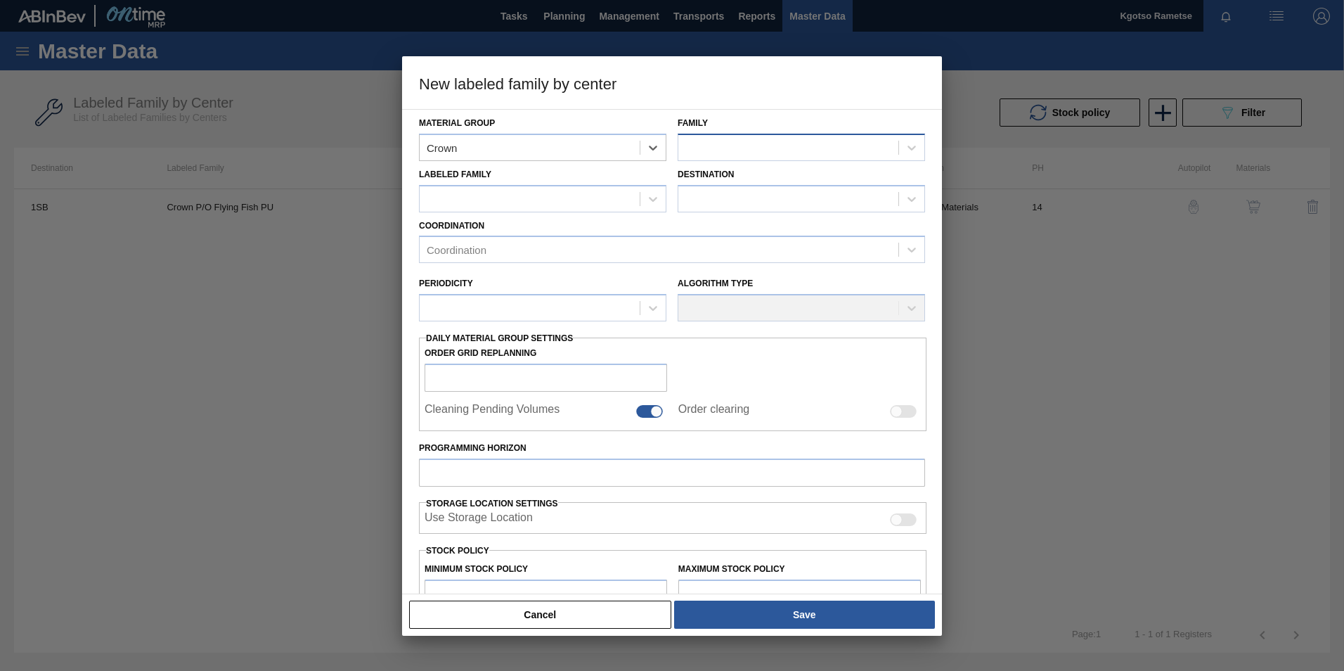
click at [720, 143] on div at bounding box center [788, 147] width 220 height 20
type input "p/o"
click at [568, 196] on div at bounding box center [530, 198] width 220 height 20
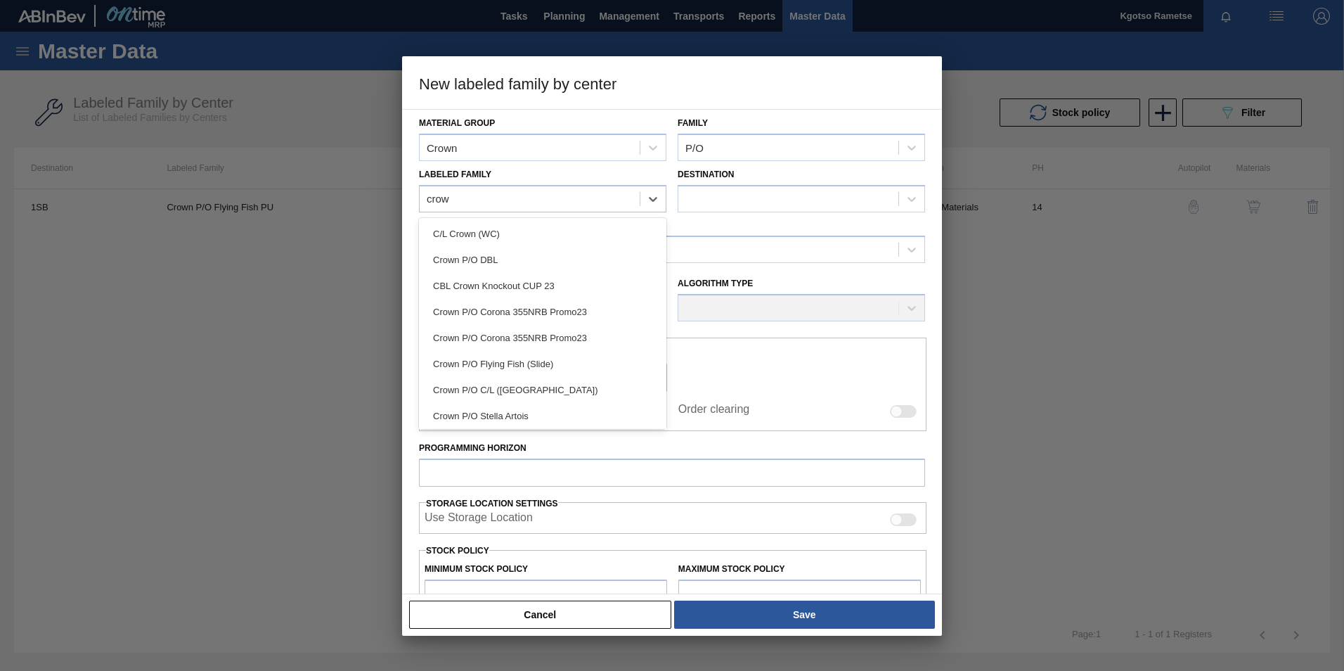
type Family "crow"
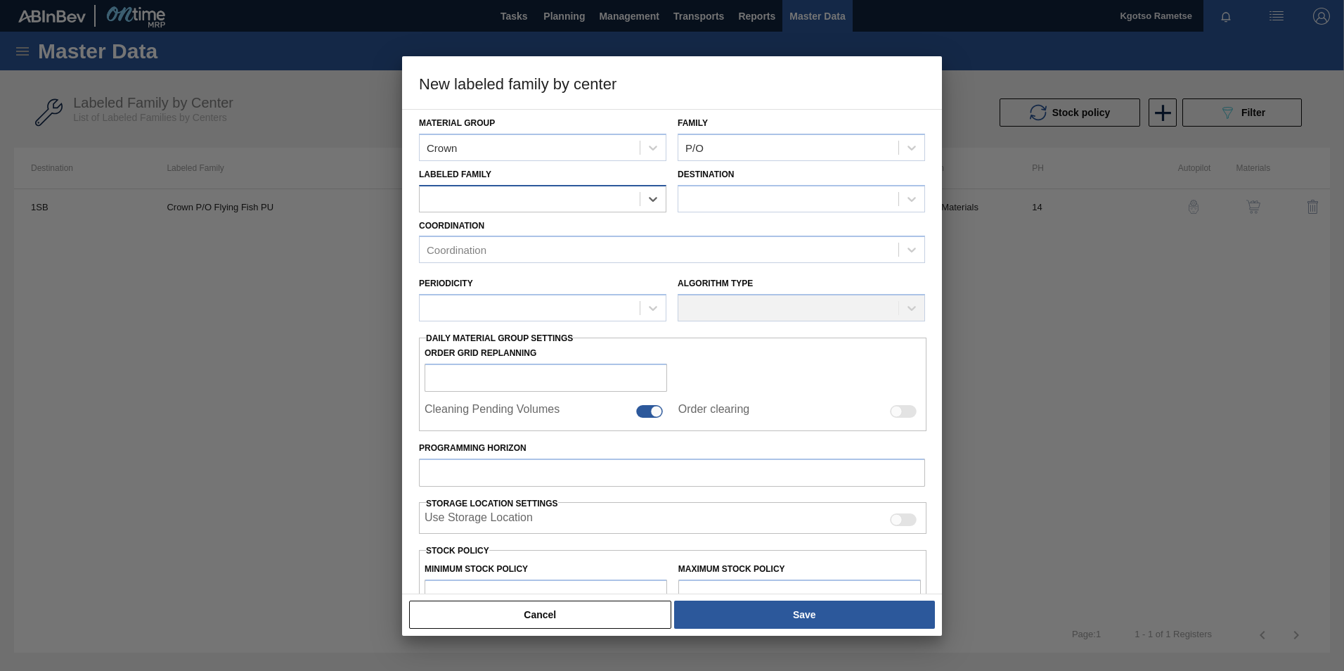
paste Family "Crown P/O Flying Fish PU"
type Family "Crown P/O Flying Fish PU"
click at [486, 237] on div "Crown P/O Flying Fish PU" at bounding box center [542, 234] width 247 height 26
checkbox input "false"
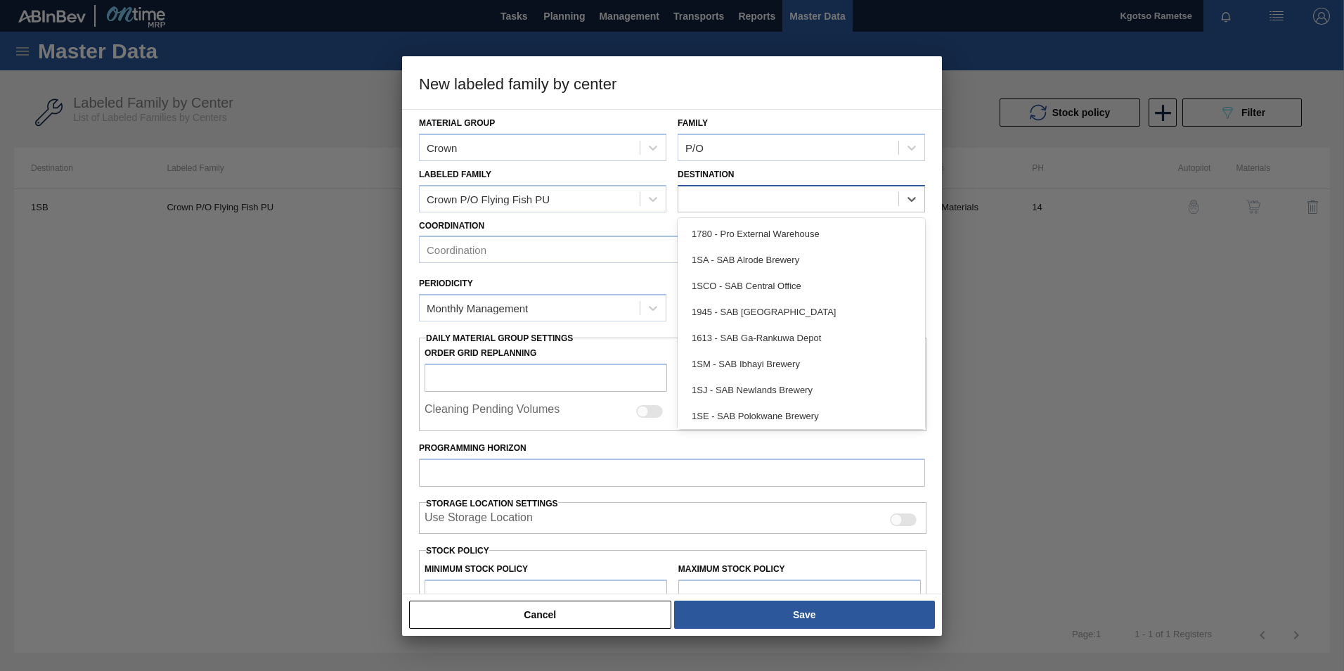
click at [750, 202] on div at bounding box center [788, 198] width 220 height 20
type input "1sj"
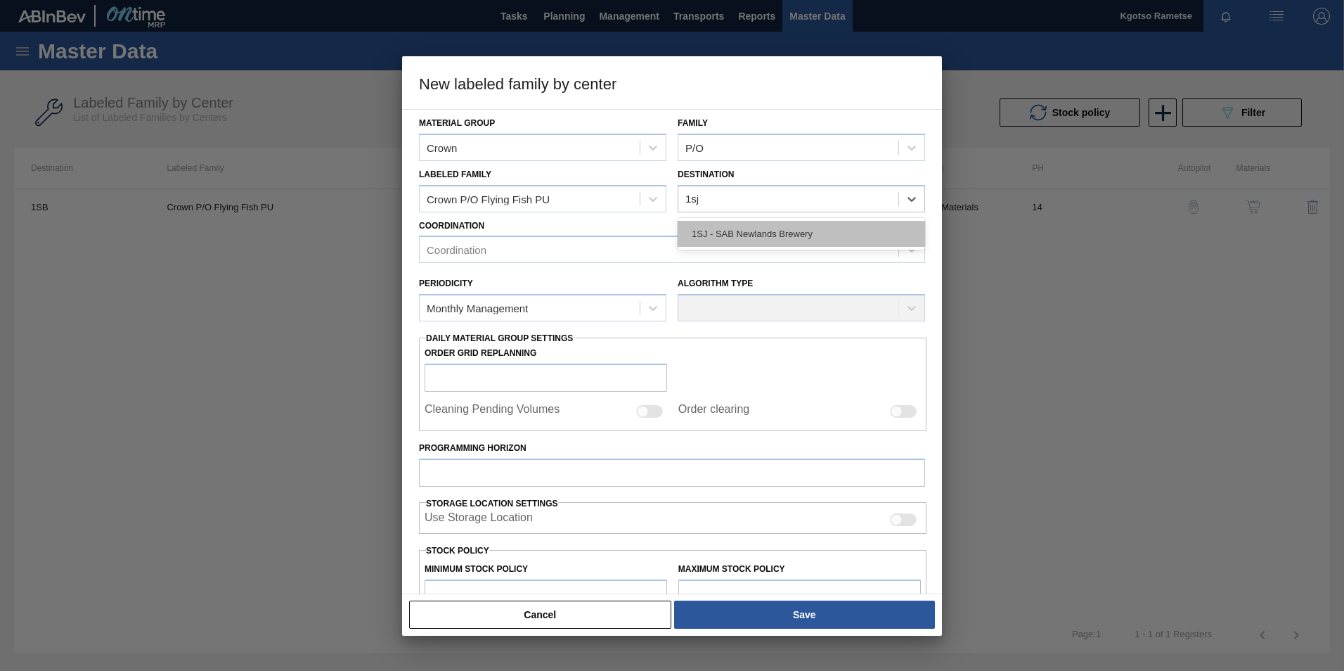
click at [706, 231] on div "1SJ - SAB Newlands Brewery" at bounding box center [801, 234] width 247 height 26
click at [562, 255] on div "Coordination" at bounding box center [659, 250] width 479 height 20
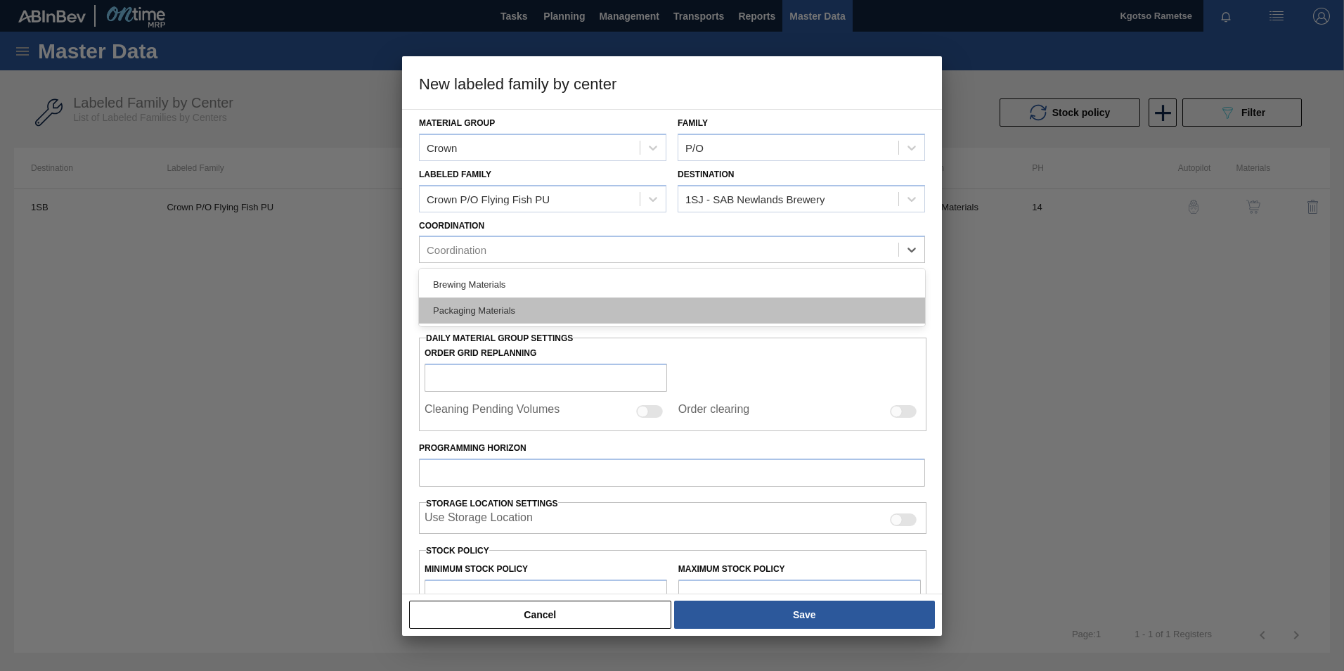
click at [524, 311] on div "Packaging Materials" at bounding box center [672, 310] width 506 height 26
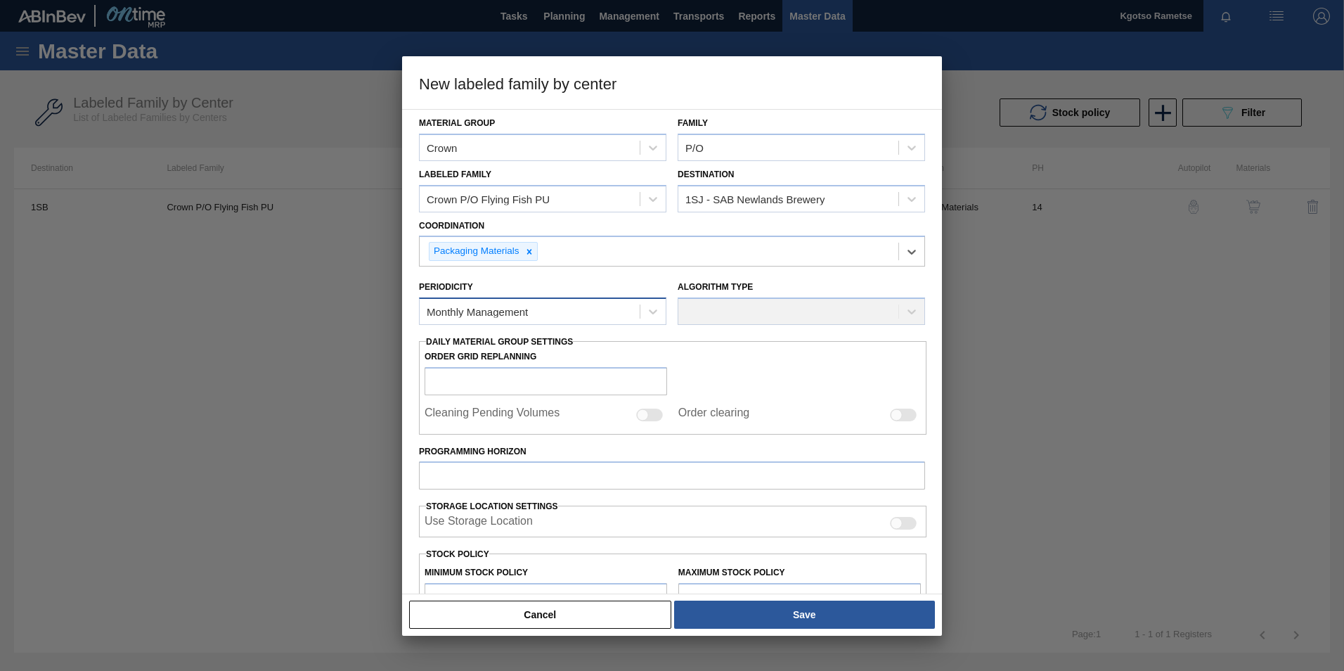
click at [579, 309] on div "Monthly Management" at bounding box center [530, 312] width 220 height 20
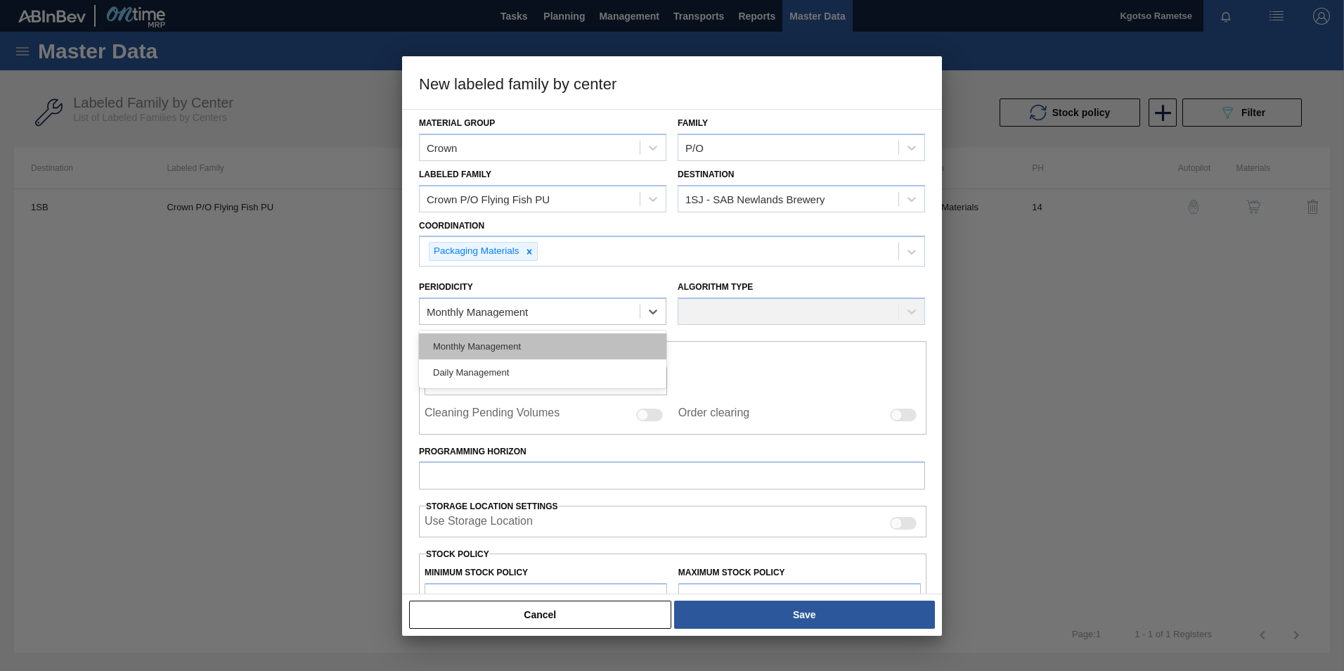
click at [541, 340] on div "Monthly Management" at bounding box center [542, 346] width 247 height 26
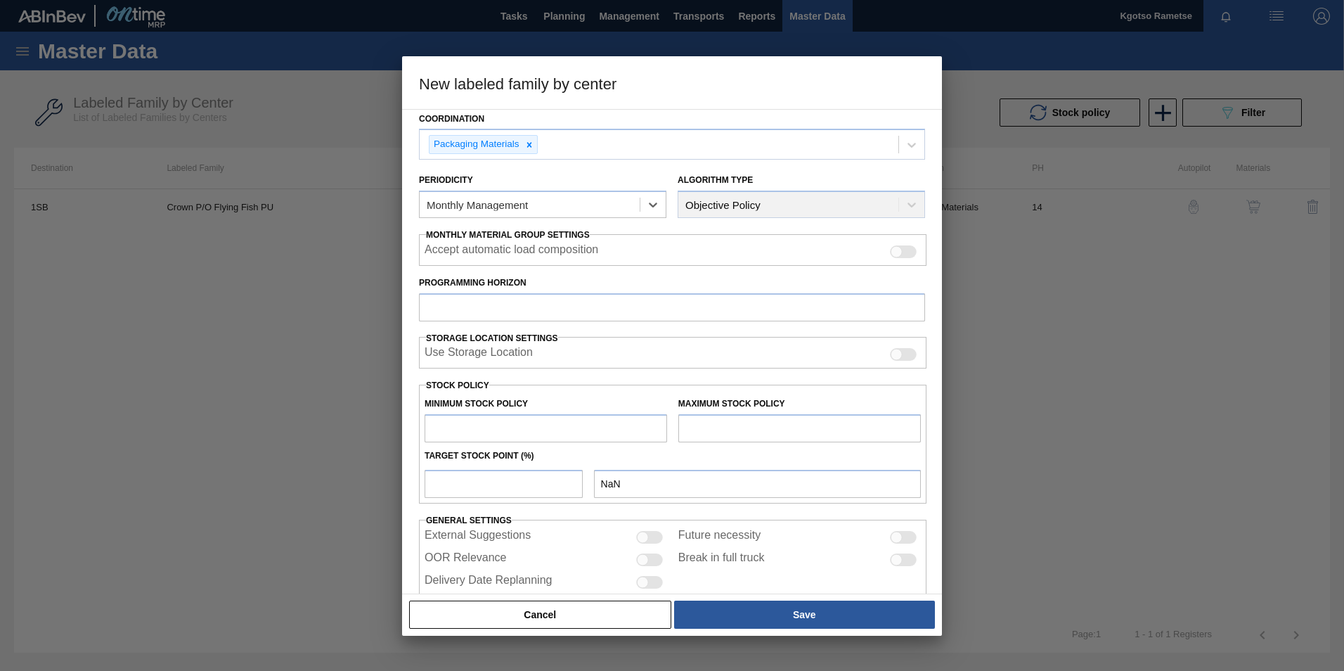
scroll to position [139, 0]
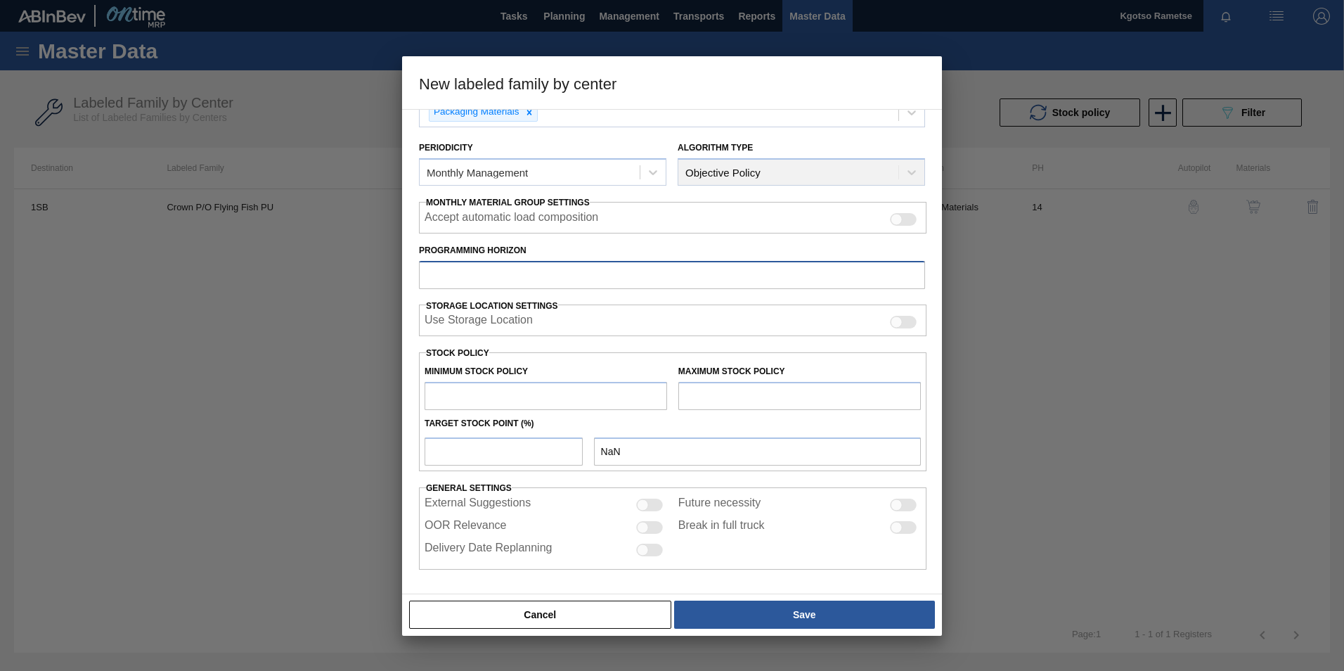
click at [481, 285] on input "Programming Horizon" at bounding box center [672, 275] width 506 height 28
type input "20"
click at [479, 403] on input "text" at bounding box center [546, 396] width 243 height 28
paste input "3,000,000"
type input "3,000,000"
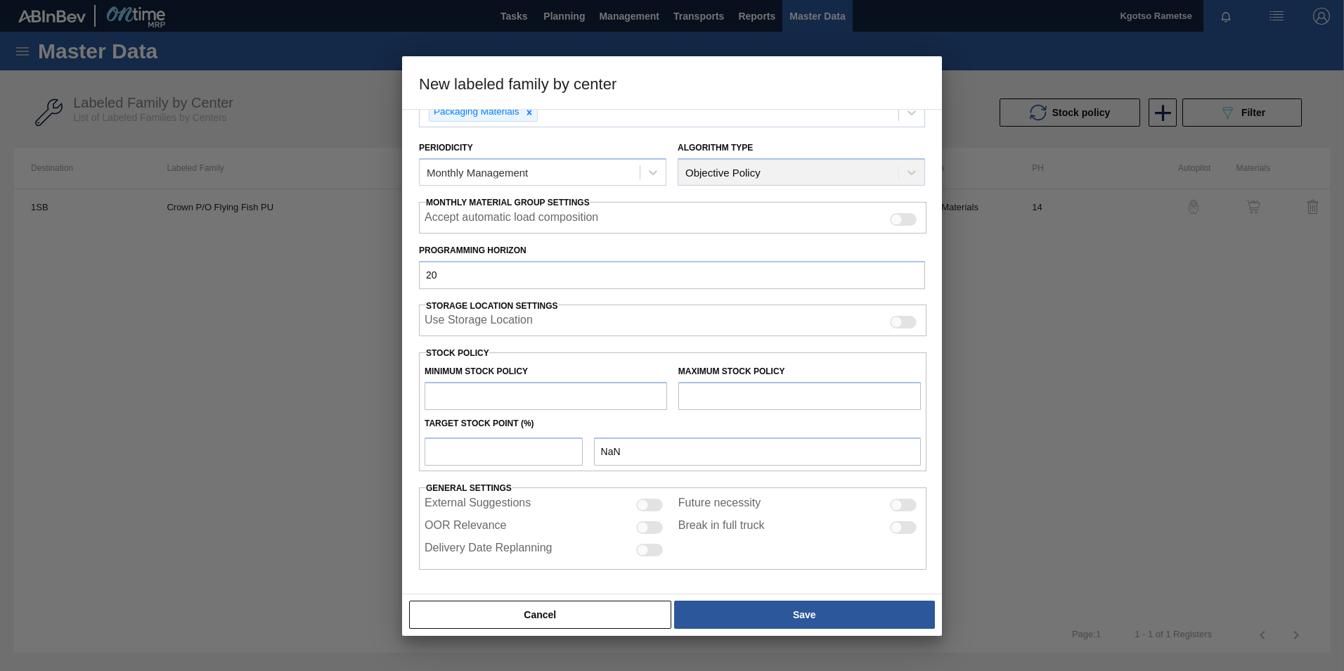
type input "3,000,000.000"
type input "3,000,000"
click at [752, 400] on input "text" at bounding box center [799, 396] width 243 height 28
type input "3,500,000"
click at [522, 446] on input "number" at bounding box center [504, 451] width 158 height 28
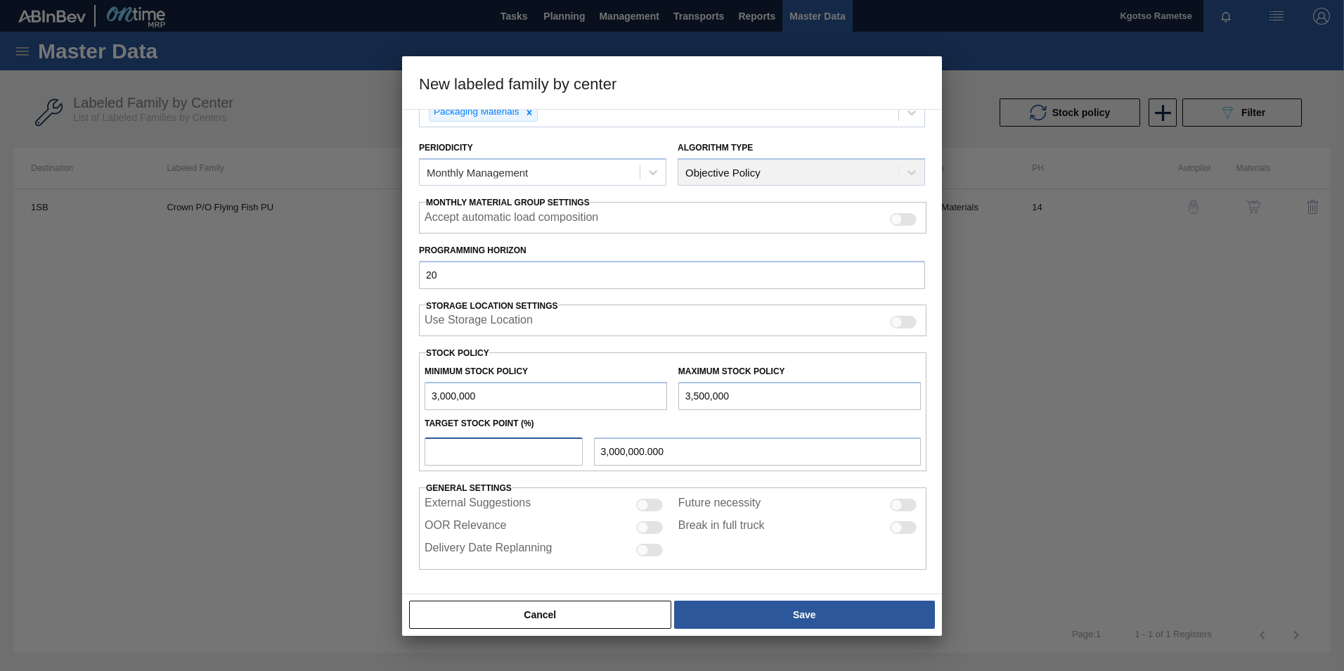
type input "1"
type input "3,005,000.000"
type input "10"
type input "3,050,000.000"
type input "100"
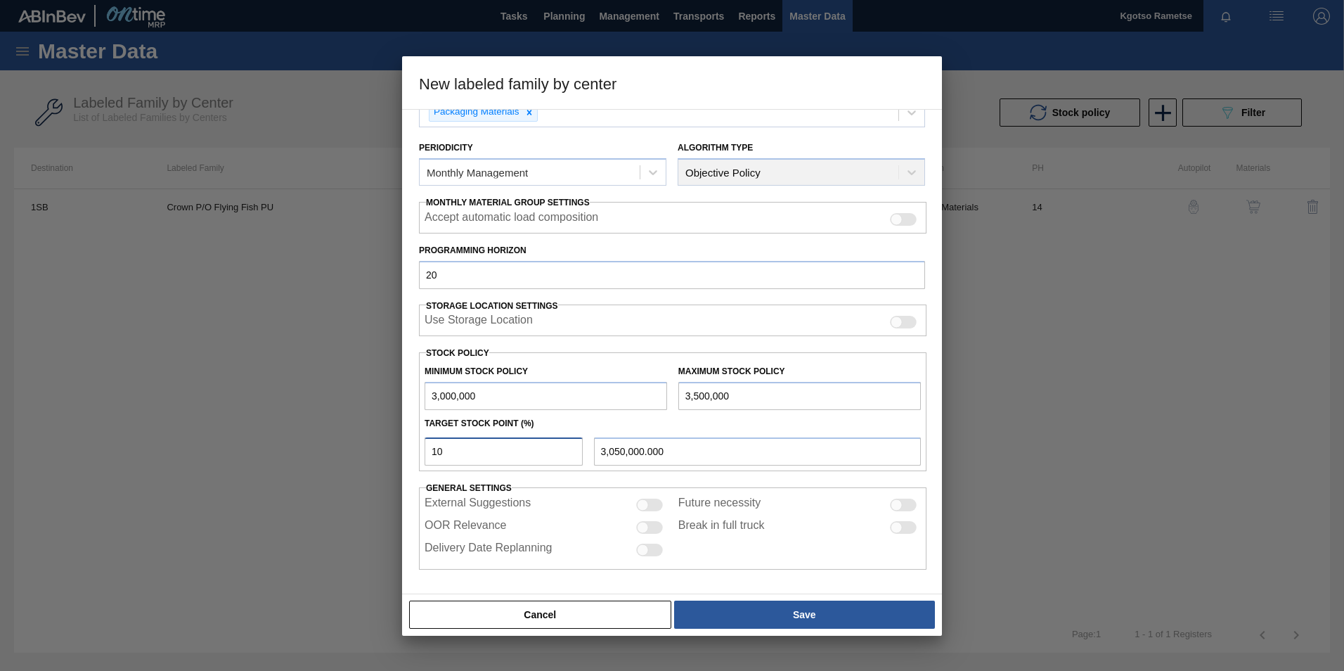
type input "3,500,000.000"
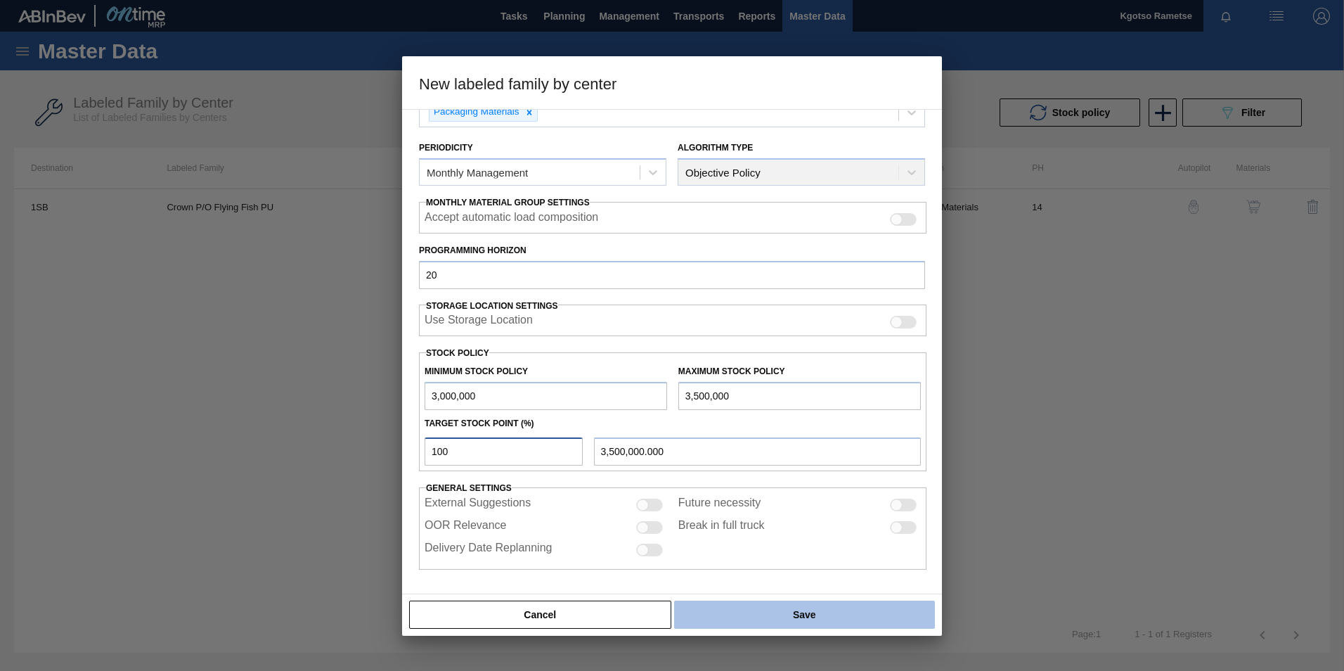
type input "100"
click at [767, 613] on button "Save" at bounding box center [804, 614] width 261 height 28
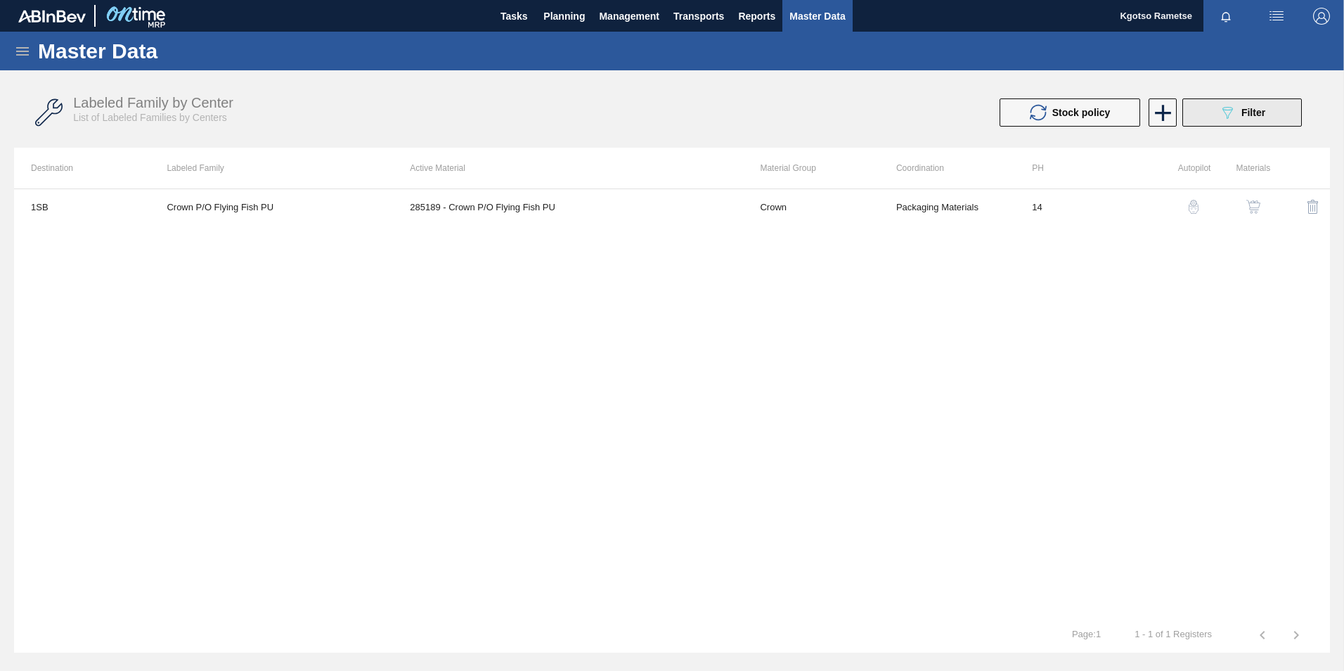
click at [1280, 105] on button "089F7B8B-B2A5-4AFE-B5C0-19BA573D28AC Filter" at bounding box center [1243, 112] width 120 height 28
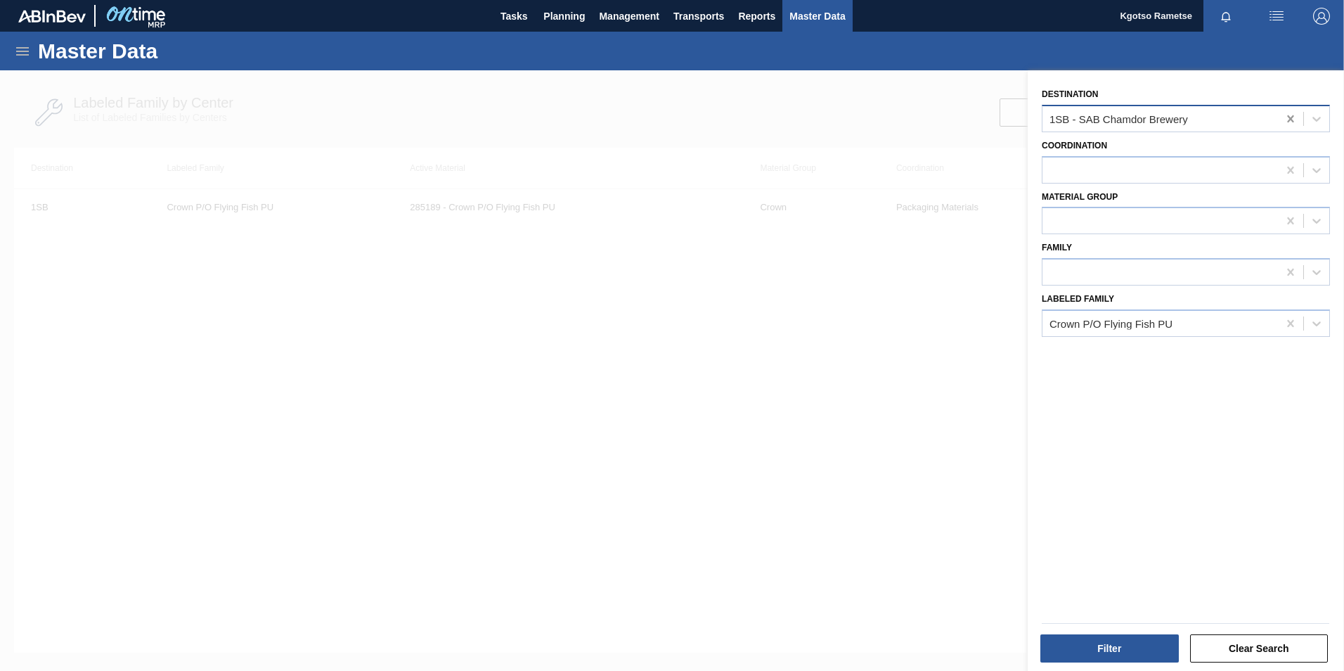
click at [1290, 115] on icon at bounding box center [1291, 119] width 14 height 14
click at [1168, 645] on button "Filter" at bounding box center [1109, 648] width 138 height 28
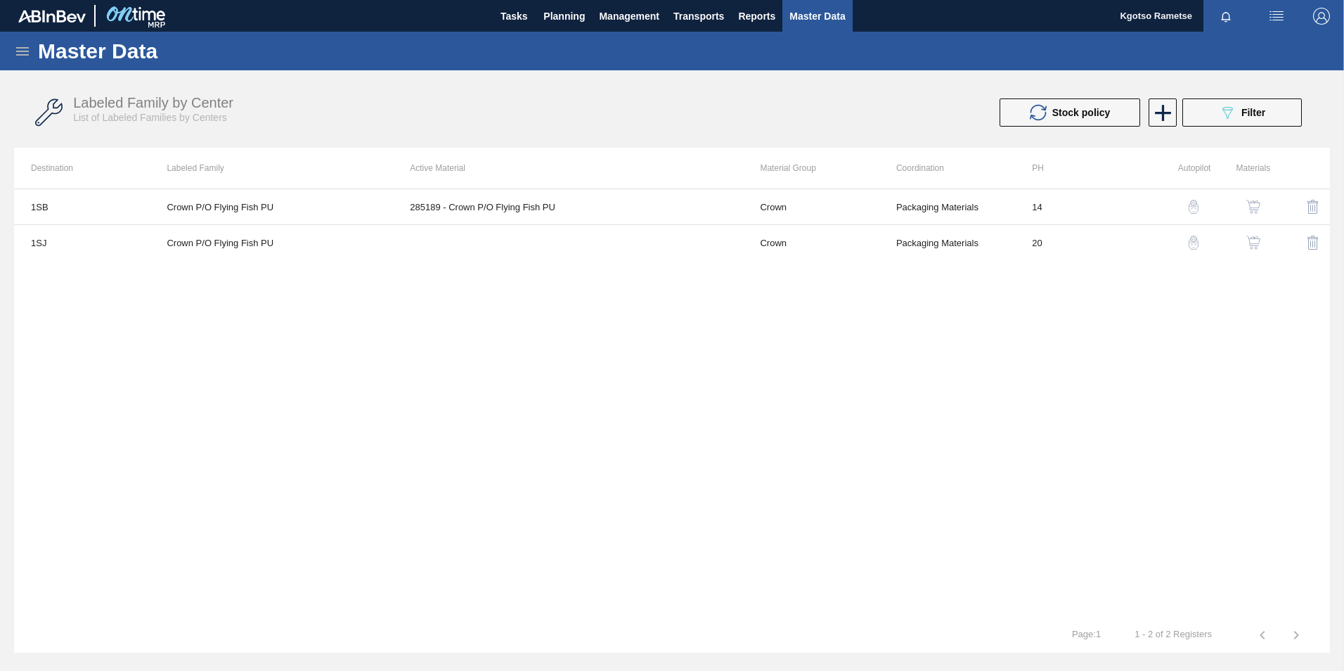
click at [1254, 236] on img "button" at bounding box center [1253, 243] width 14 height 14
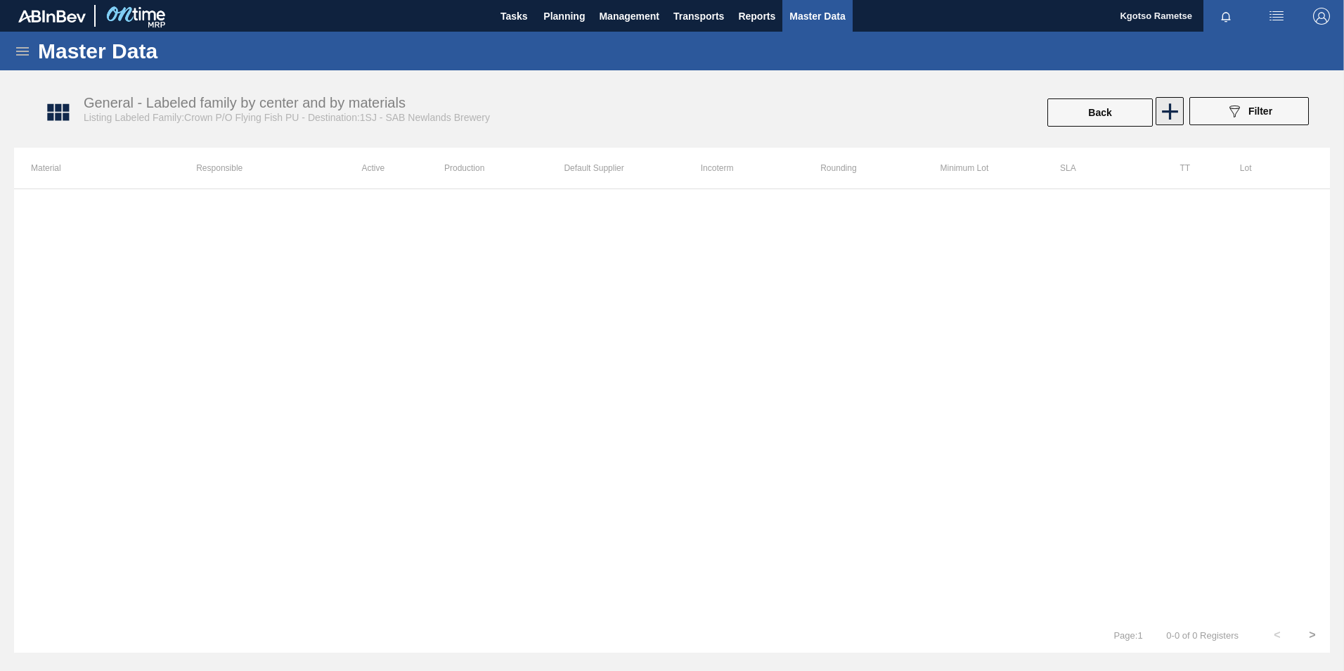
click at [1166, 108] on icon at bounding box center [1170, 111] width 27 height 27
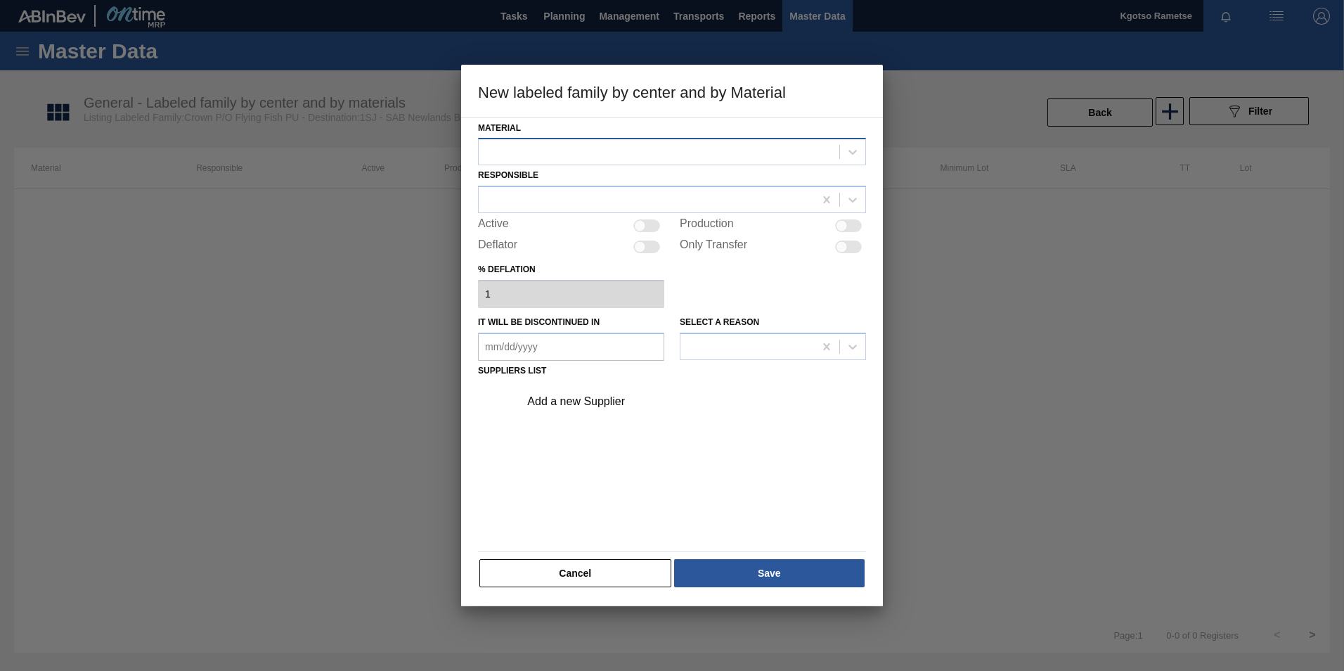
click at [651, 157] on div at bounding box center [659, 152] width 361 height 20
click at [638, 196] on div "285189 - Crown P/O Flying Fish PU" at bounding box center [672, 187] width 388 height 26
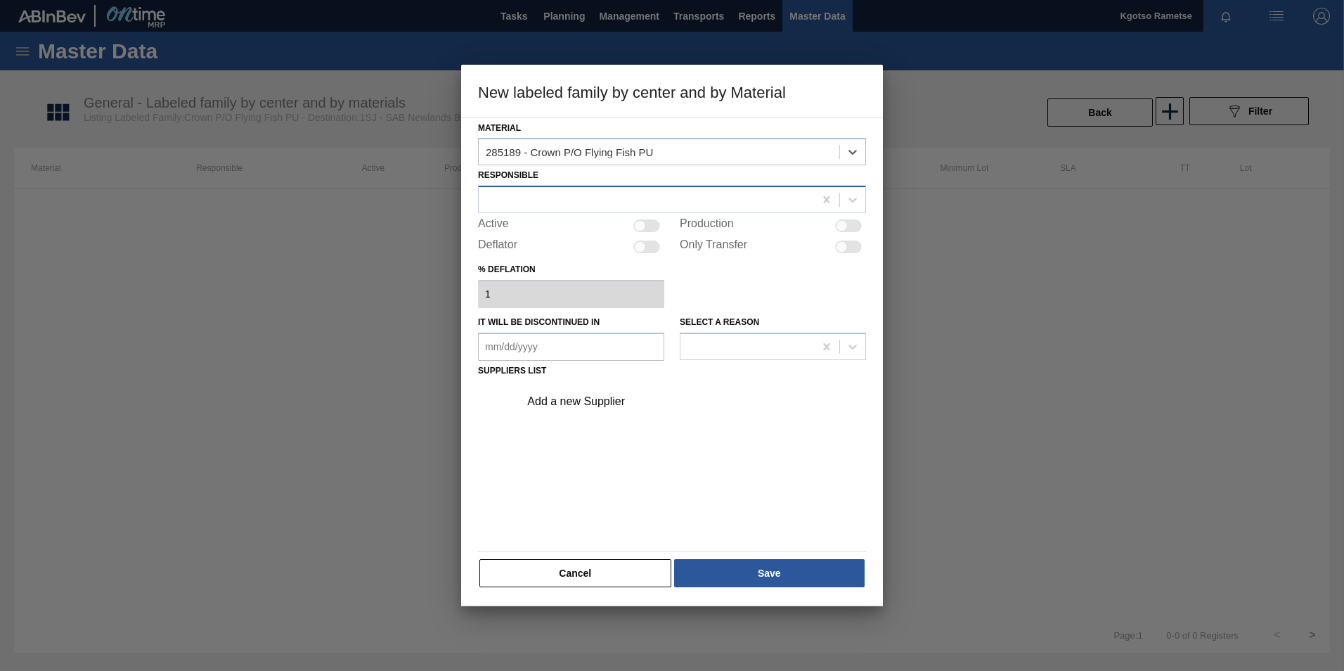
click at [634, 198] on div at bounding box center [646, 200] width 335 height 20
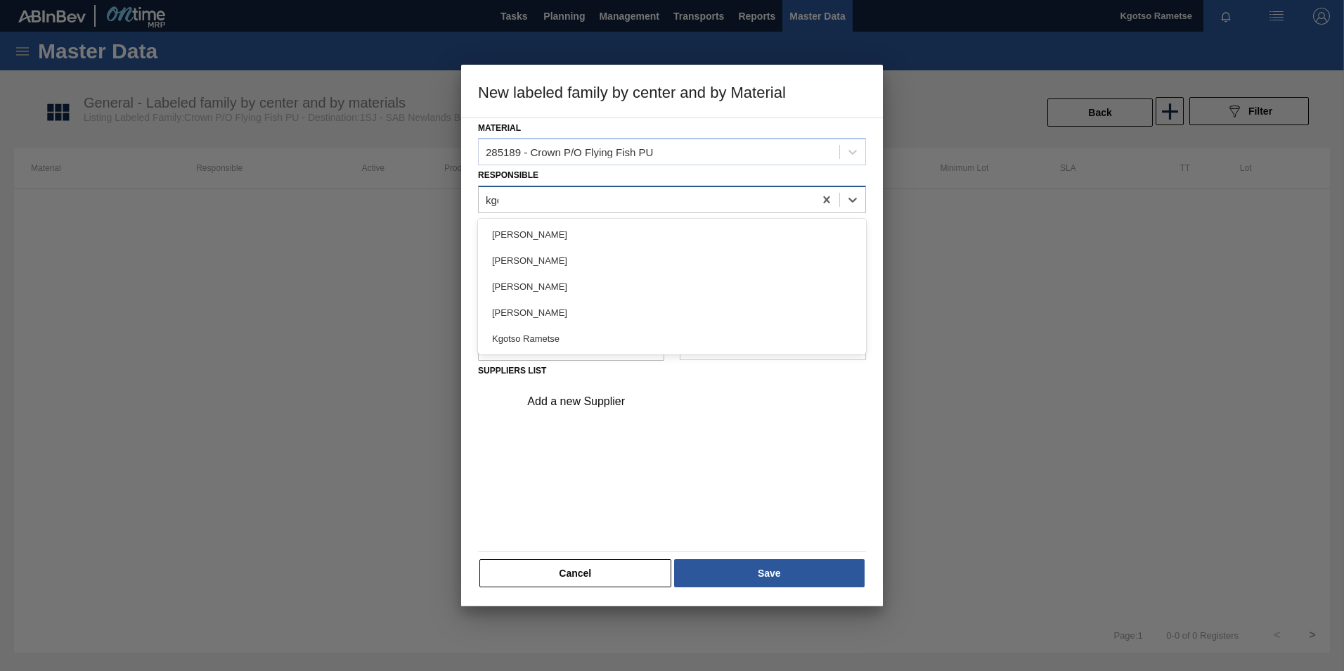
type input "kgot"
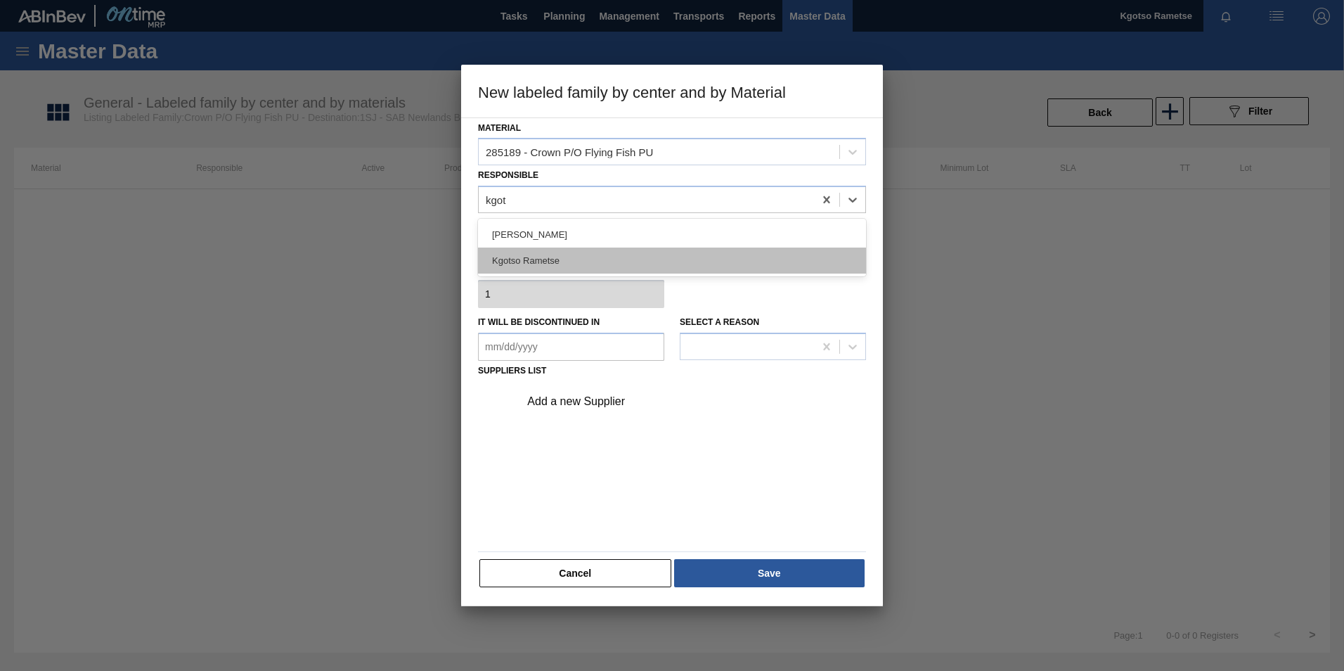
click at [591, 256] on div "Kgotso Rametse" at bounding box center [672, 260] width 388 height 26
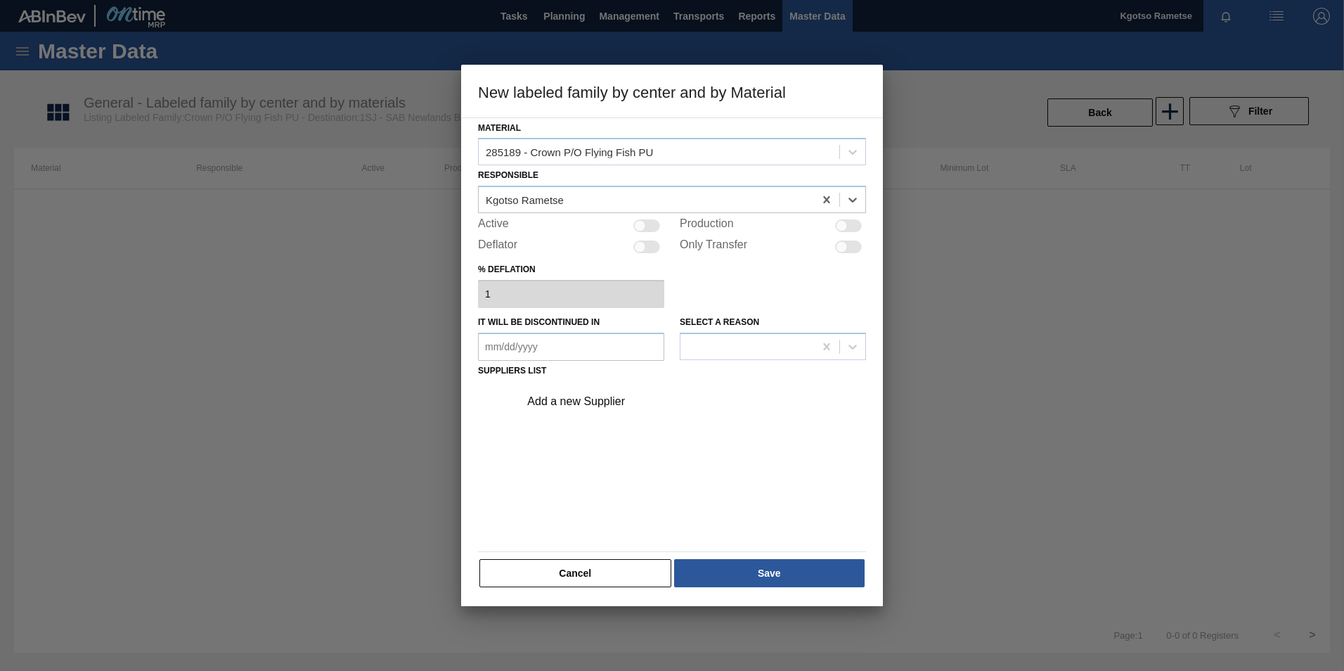
click at [654, 224] on div at bounding box center [646, 225] width 27 height 13
checkbox input "true"
click at [608, 411] on div "Add a new Supplier" at bounding box center [688, 401] width 355 height 35
click at [605, 404] on div "Add a new Supplier" at bounding box center [665, 401] width 276 height 13
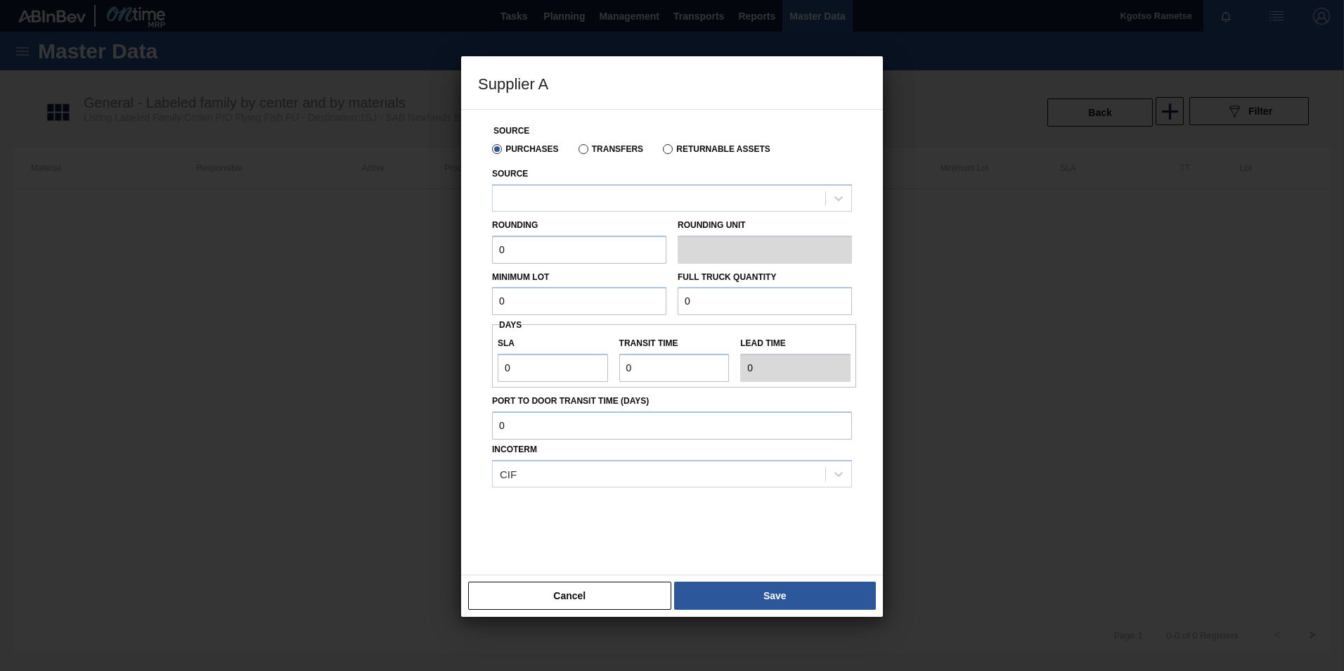
drag, startPoint x: 573, startPoint y: 204, endPoint x: 567, endPoint y: 213, distance: 11.1
click at [572, 204] on div at bounding box center [659, 198] width 333 height 20
drag, startPoint x: 560, startPoint y: 234, endPoint x: 546, endPoint y: 243, distance: 15.8
click at [558, 235] on div "1028075 - Coleus" at bounding box center [672, 233] width 360 height 26
drag, startPoint x: 539, startPoint y: 245, endPoint x: 390, endPoint y: 256, distance: 149.4
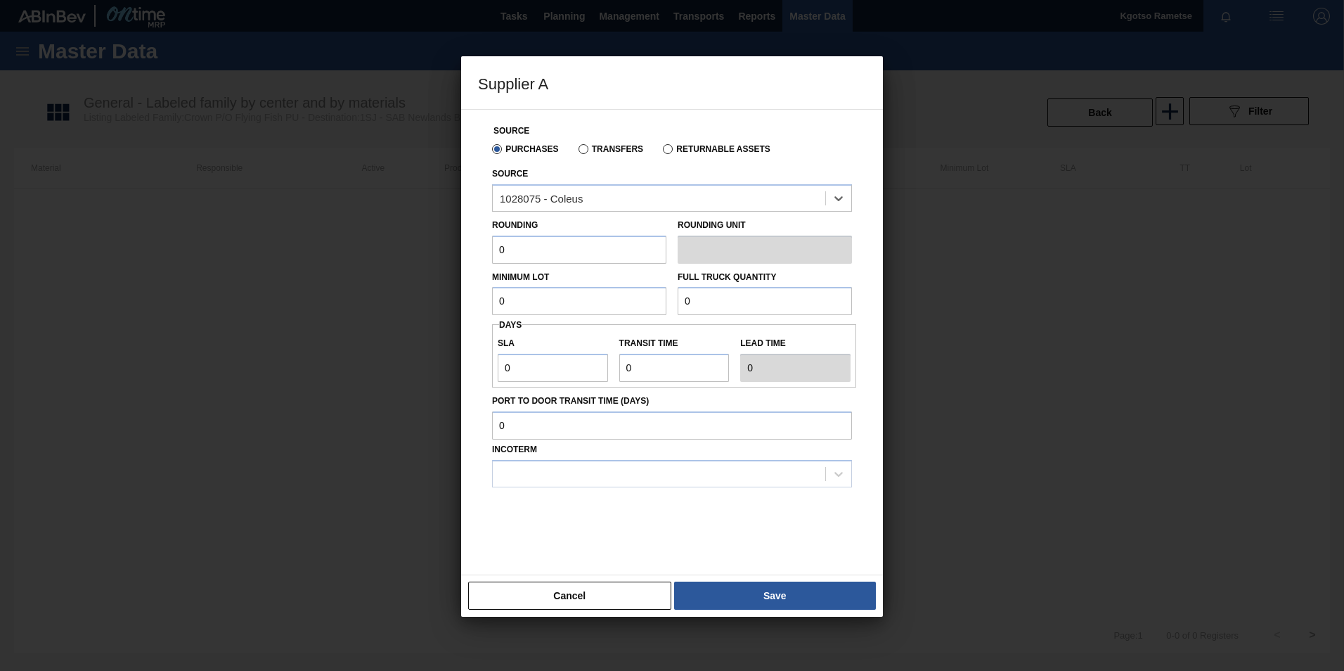
click at [409, 255] on div "Supplier A Source Purchases Transfers Returnable Assets Source option 1028075 -…" at bounding box center [672, 335] width 1344 height 671
type input "1"
click at [465, 307] on div "Source Purchases Transfers Returnable Assets Source 1028075 - Coleus Rounding 1…" at bounding box center [672, 342] width 422 height 466
drag, startPoint x: 522, startPoint y: 304, endPoint x: 430, endPoint y: 310, distance: 92.3
click at [446, 309] on div "Supplier A Source Purchases Transfers Returnable Assets Source 1028075 - Coleus…" at bounding box center [672, 335] width 1344 height 671
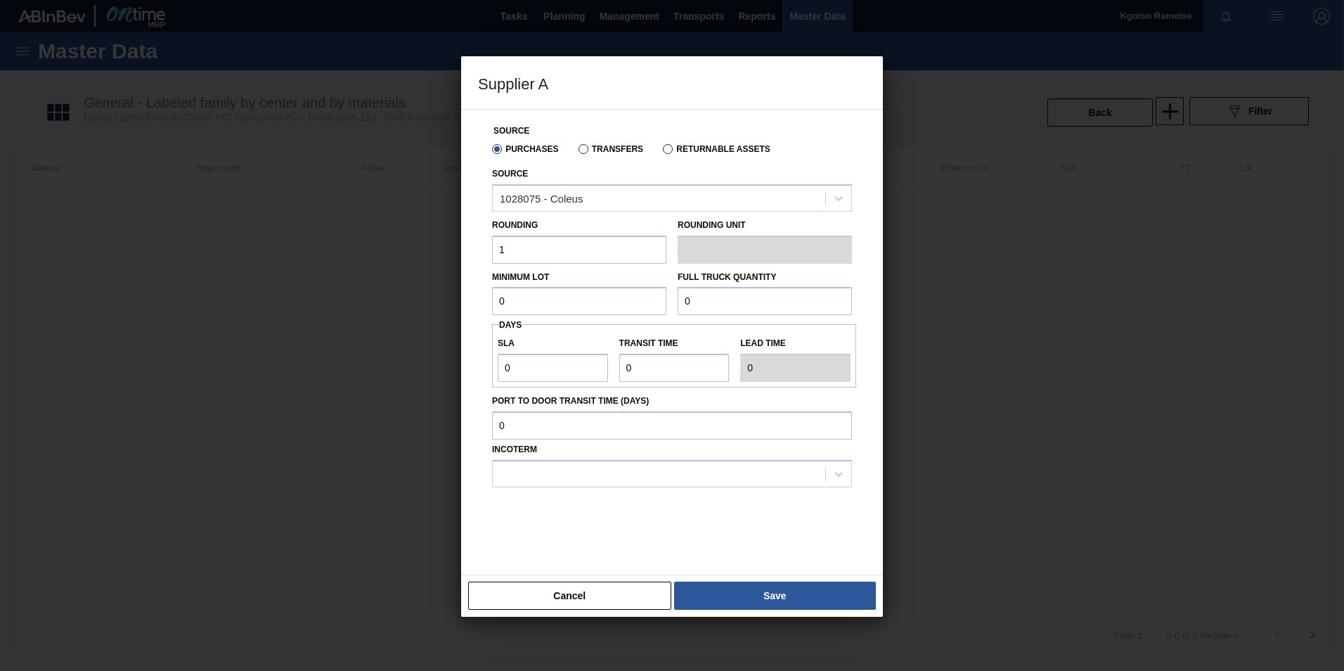
click at [546, 297] on input "0" at bounding box center [579, 301] width 174 height 28
click at [545, 297] on input "0" at bounding box center [579, 301] width 174 height 28
drag, startPoint x: 545, startPoint y: 297, endPoint x: 454, endPoint y: 299, distance: 90.7
click at [470, 299] on div "Source Purchases Transfers Returnable Assets Source 1028075 - Coleus Rounding 1…" at bounding box center [672, 342] width 422 height 466
paste input "900,00"
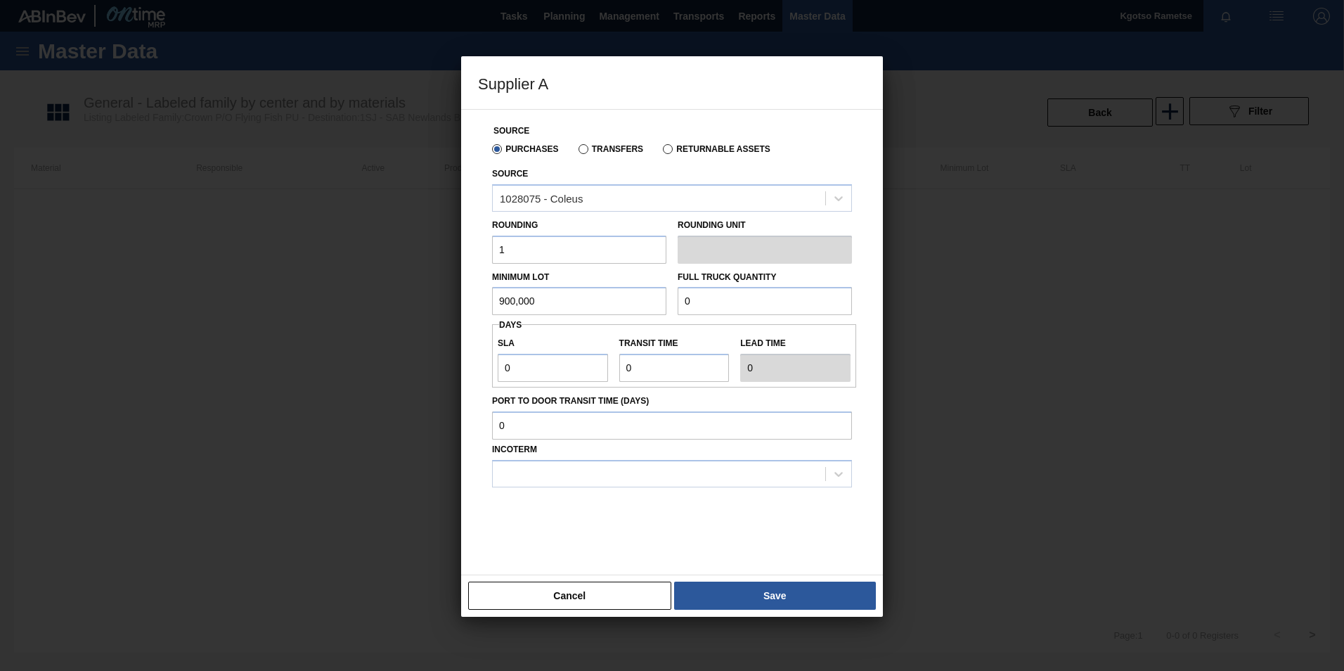
drag, startPoint x: 456, startPoint y: 297, endPoint x: 328, endPoint y: 301, distance: 128.0
click at [423, 297] on div "Supplier A Source Purchases Transfers Returnable Assets Source 1028075 - Coleus…" at bounding box center [672, 335] width 1344 height 671
type input "900,000"
click at [560, 311] on div "Minimum Lot 900,000 Full Truck Quantity 0" at bounding box center [672, 290] width 371 height 52
paste input "900,00"
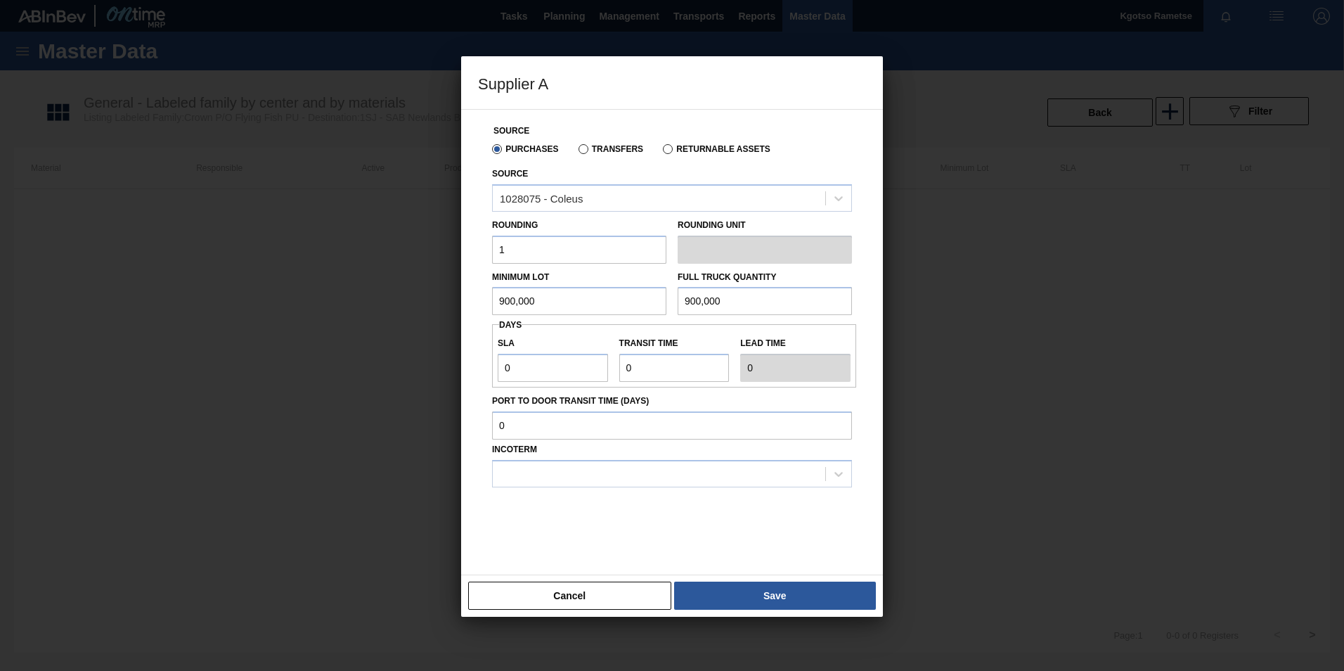
type input "900,000"
drag, startPoint x: 510, startPoint y: 371, endPoint x: 450, endPoint y: 382, distance: 61.5
click at [465, 378] on div "Source Purchases Transfers Returnable Assets Source 1028075 - Coleus Rounding 1…" at bounding box center [672, 342] width 422 height 466
type input "1"
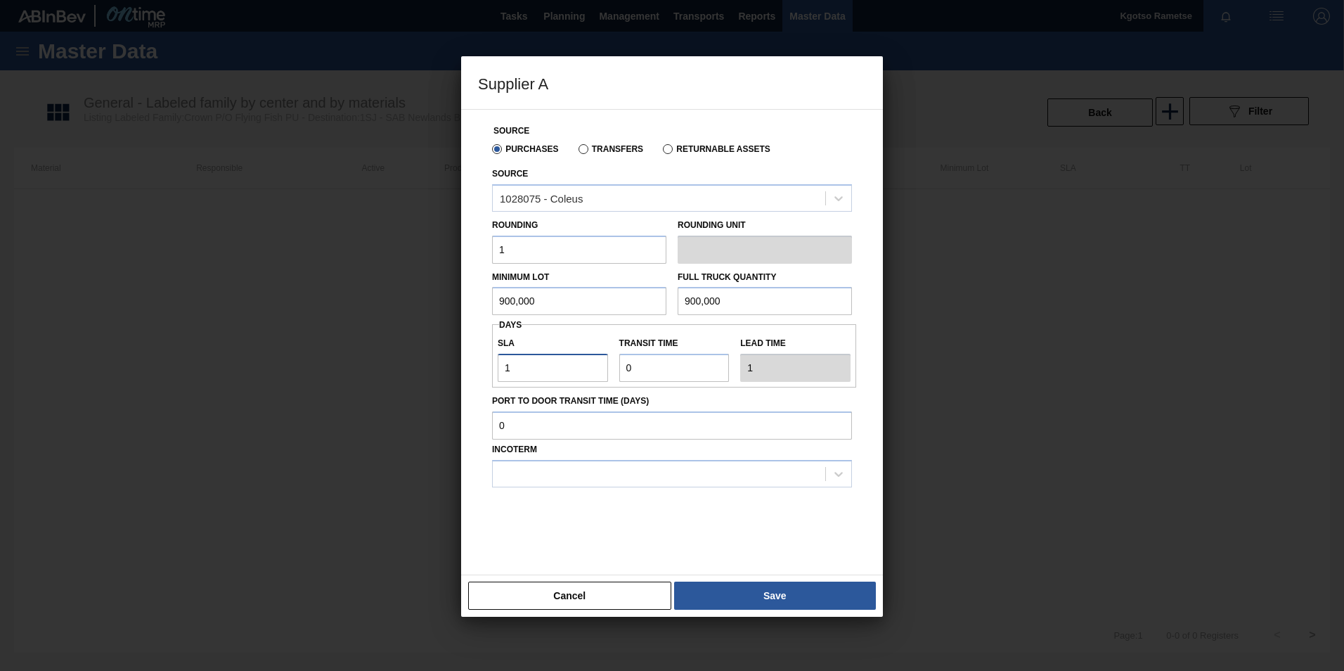
type input "1"
drag, startPoint x: 629, startPoint y: 369, endPoint x: 597, endPoint y: 372, distance: 31.8
click at [600, 371] on div "SLA 1 Transit time Lead time 1" at bounding box center [674, 356] width 364 height 52
drag, startPoint x: 647, startPoint y: 352, endPoint x: 543, endPoint y: 363, distance: 104.0
click at [576, 358] on div "SLA 1 Transit time Lead time 1" at bounding box center [674, 356] width 364 height 52
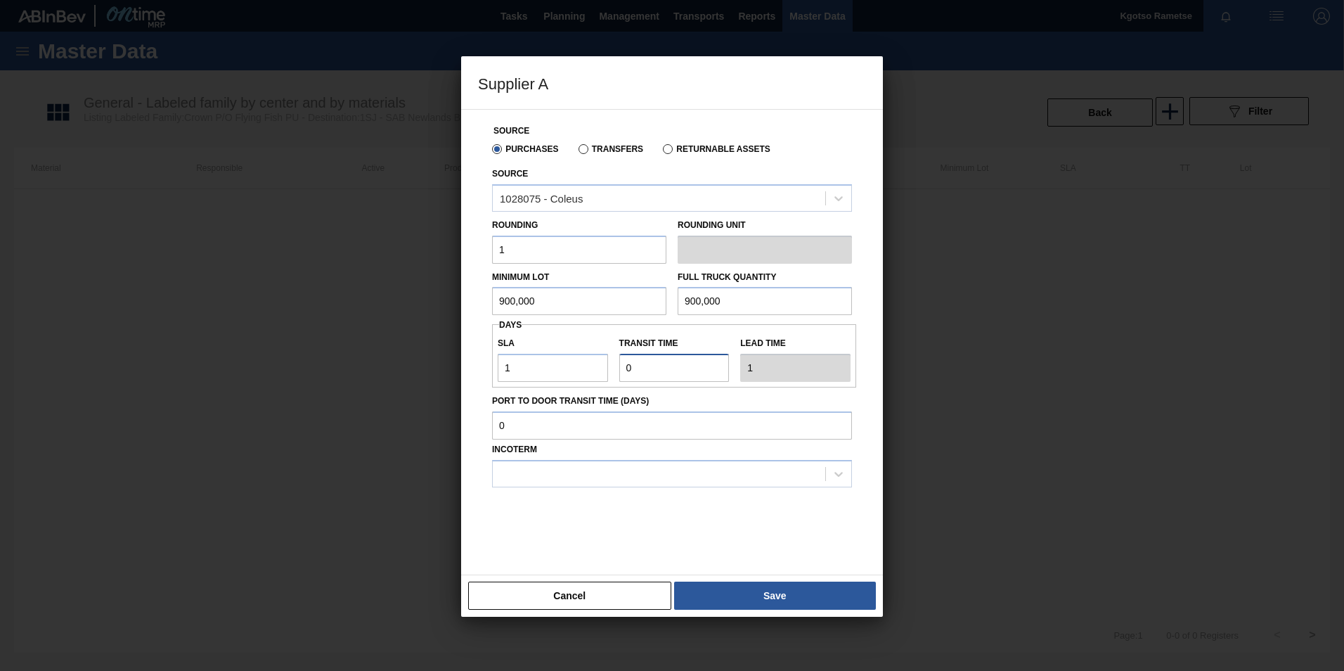
click at [529, 394] on div "Source Purchases Transfers Returnable Assets Source 1028075 - Coleus Rounding 1…" at bounding box center [672, 334] width 388 height 448
type input "1"
type input "2"
type input "1"
click at [594, 468] on div at bounding box center [659, 473] width 333 height 20
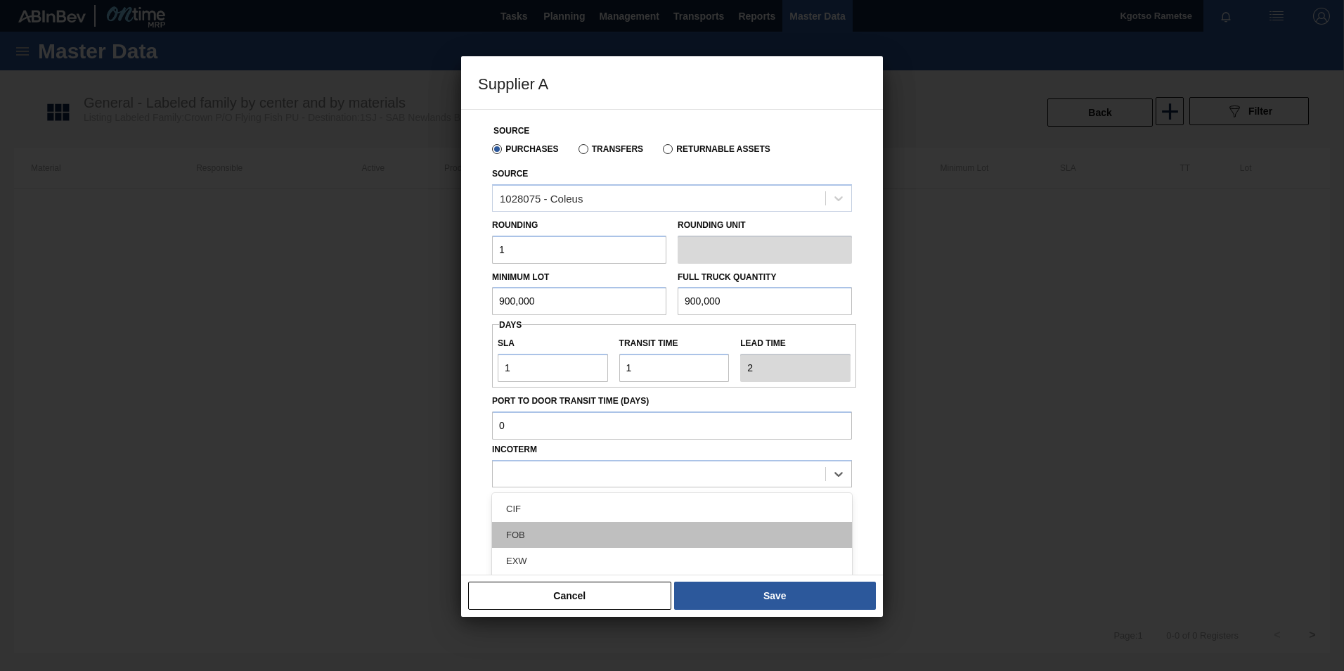
click at [574, 538] on div "FOB" at bounding box center [672, 535] width 360 height 26
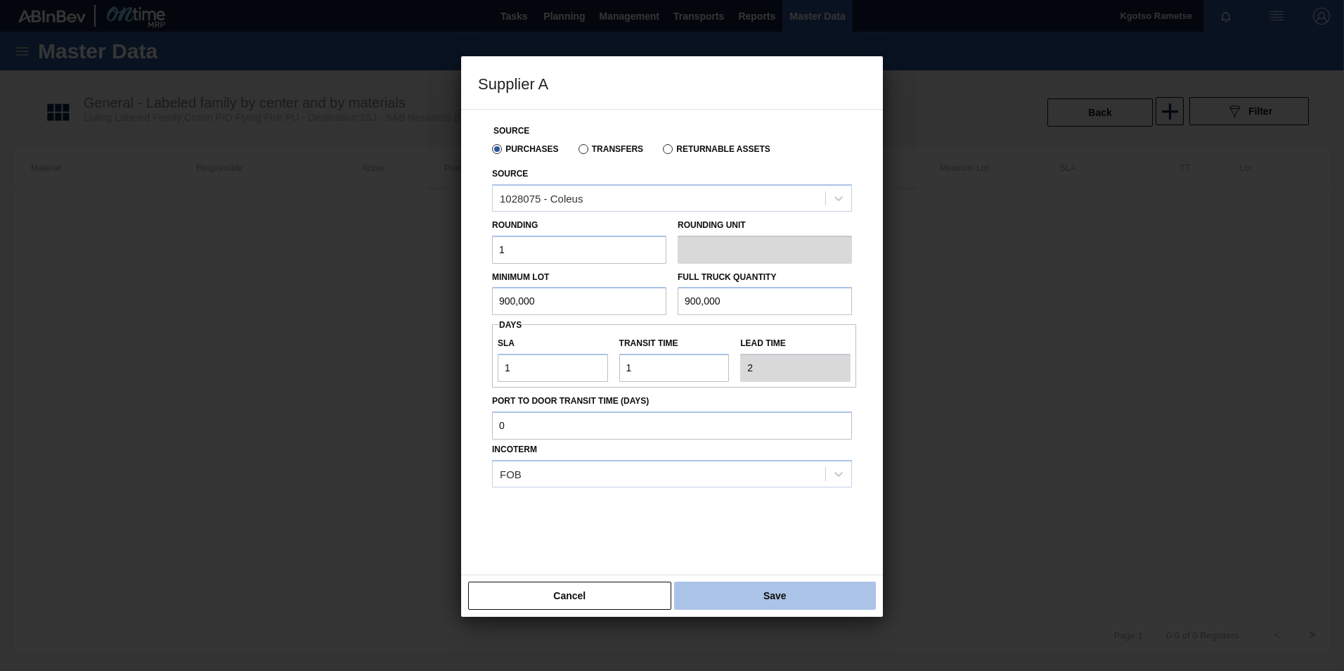
click at [717, 602] on button "Save" at bounding box center [775, 595] width 202 height 28
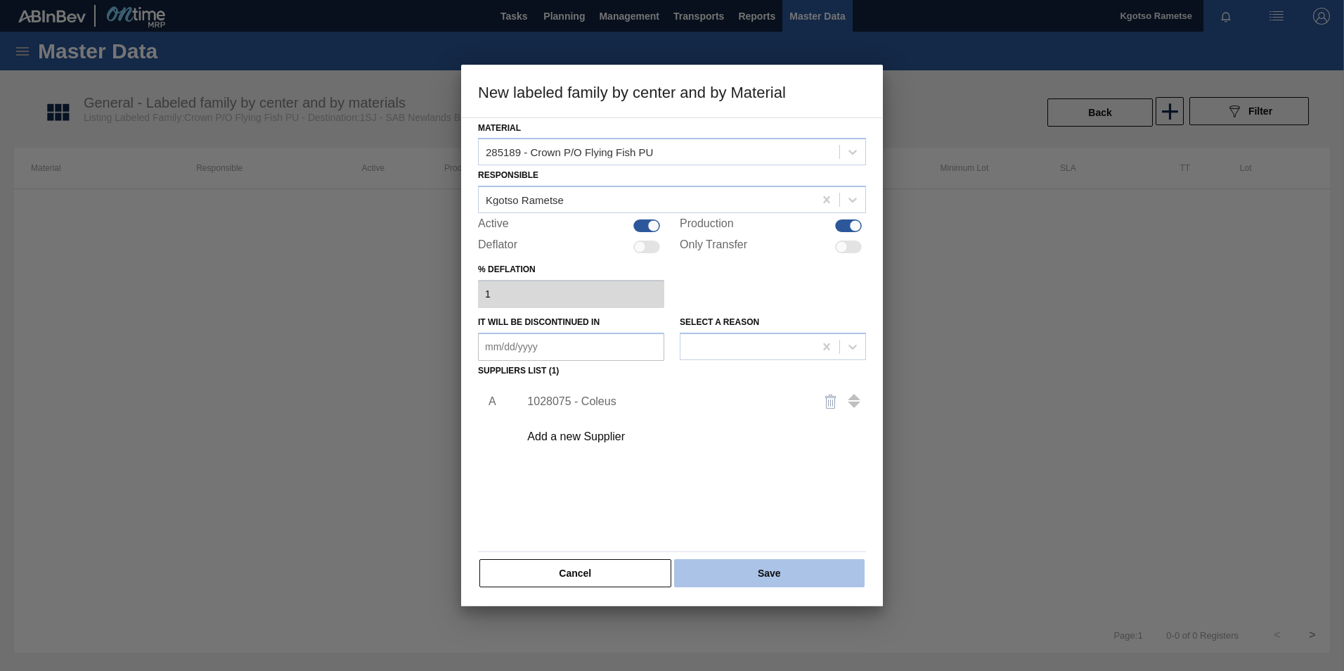
click at [698, 573] on button "Save" at bounding box center [769, 573] width 191 height 28
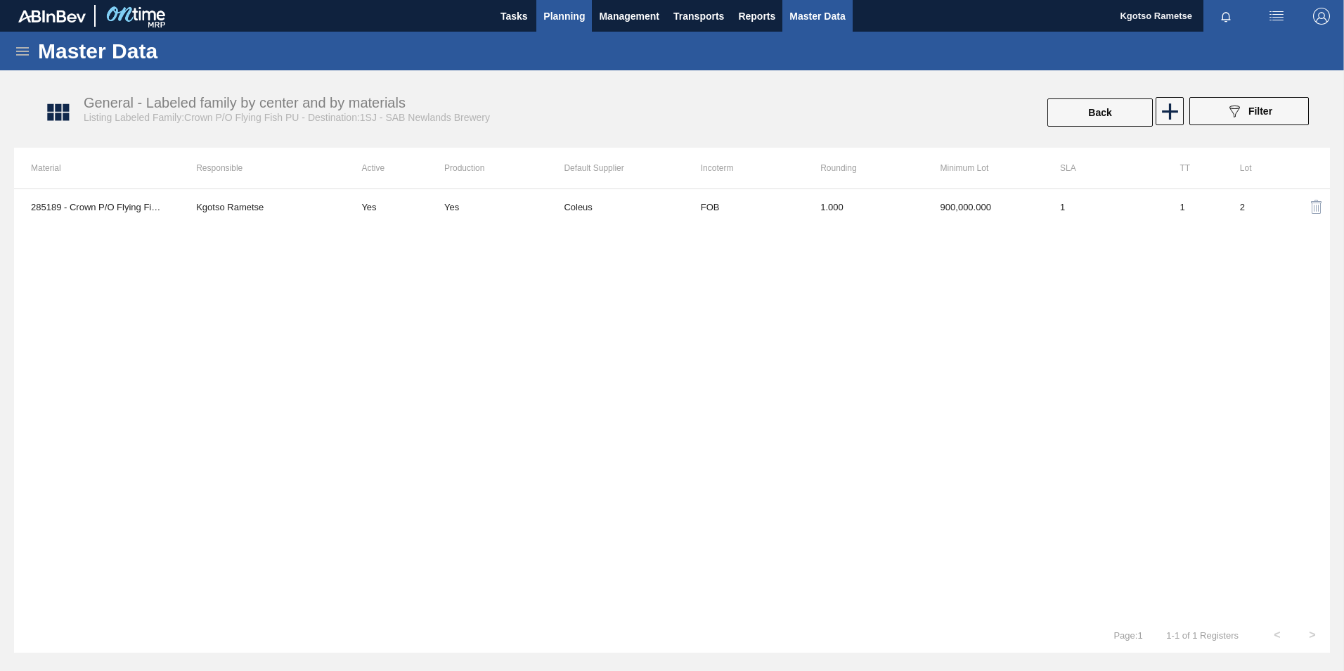
click at [553, 20] on span "Planning" at bounding box center [563, 16] width 41 height 17
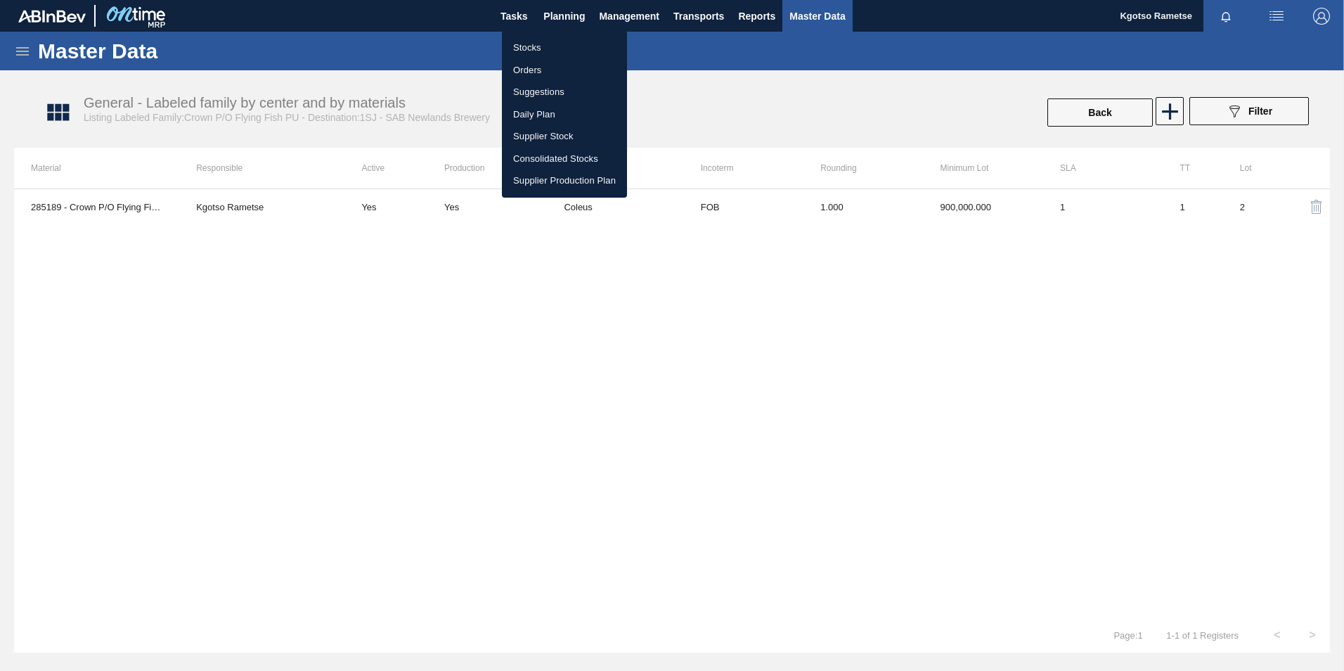
click at [529, 45] on li "Stocks" at bounding box center [564, 48] width 125 height 22
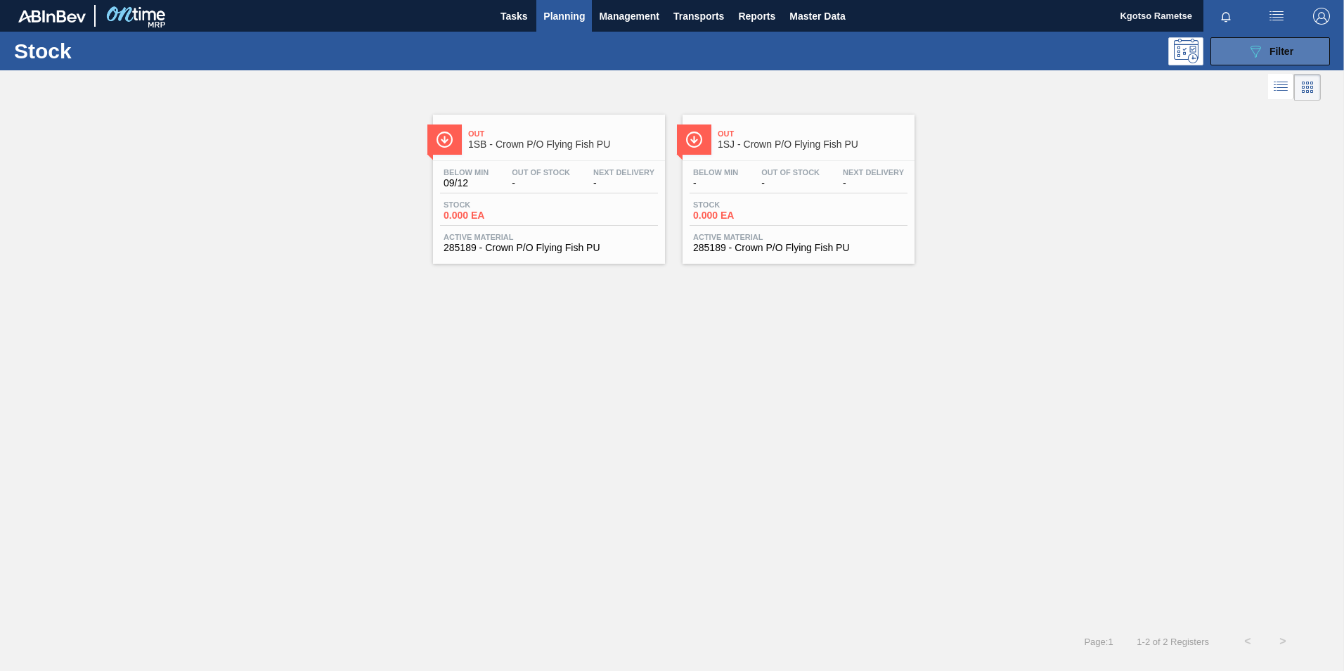
click at [1253, 56] on icon "089F7B8B-B2A5-4AFE-B5C0-19BA573D28AC" at bounding box center [1255, 51] width 17 height 17
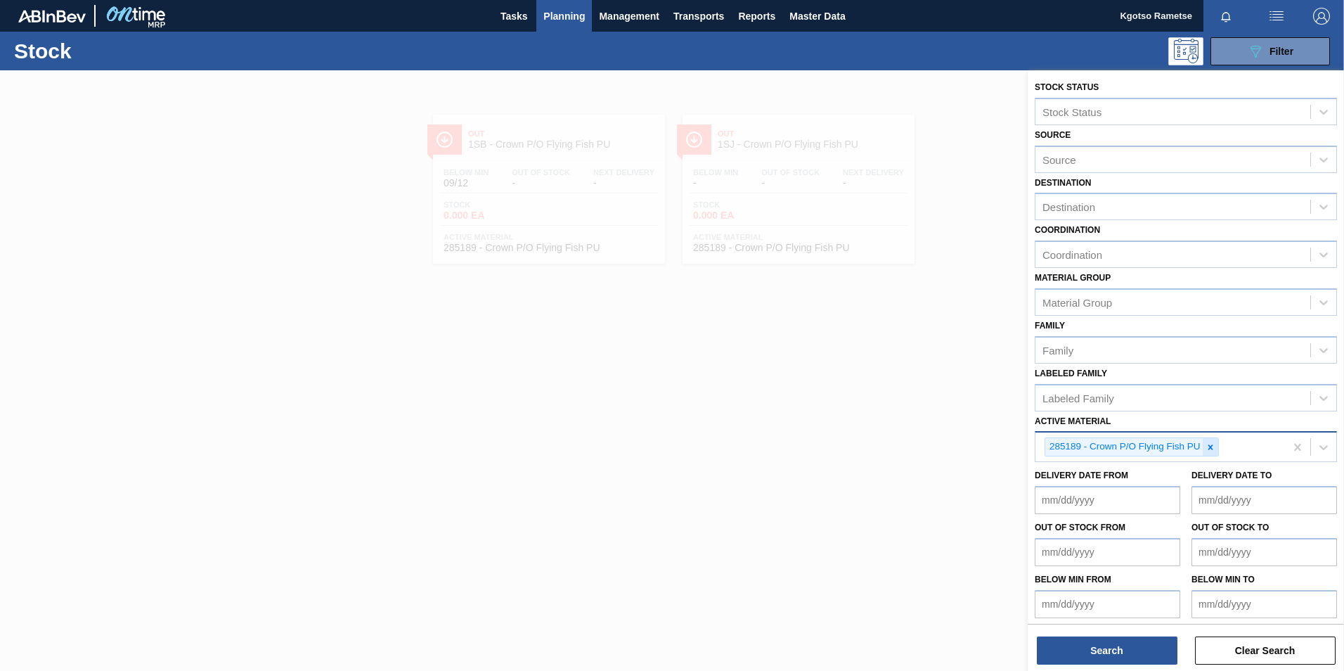
click at [1210, 446] on icon at bounding box center [1210, 446] width 5 height 5
paste Material "285152"
type Material "285152"
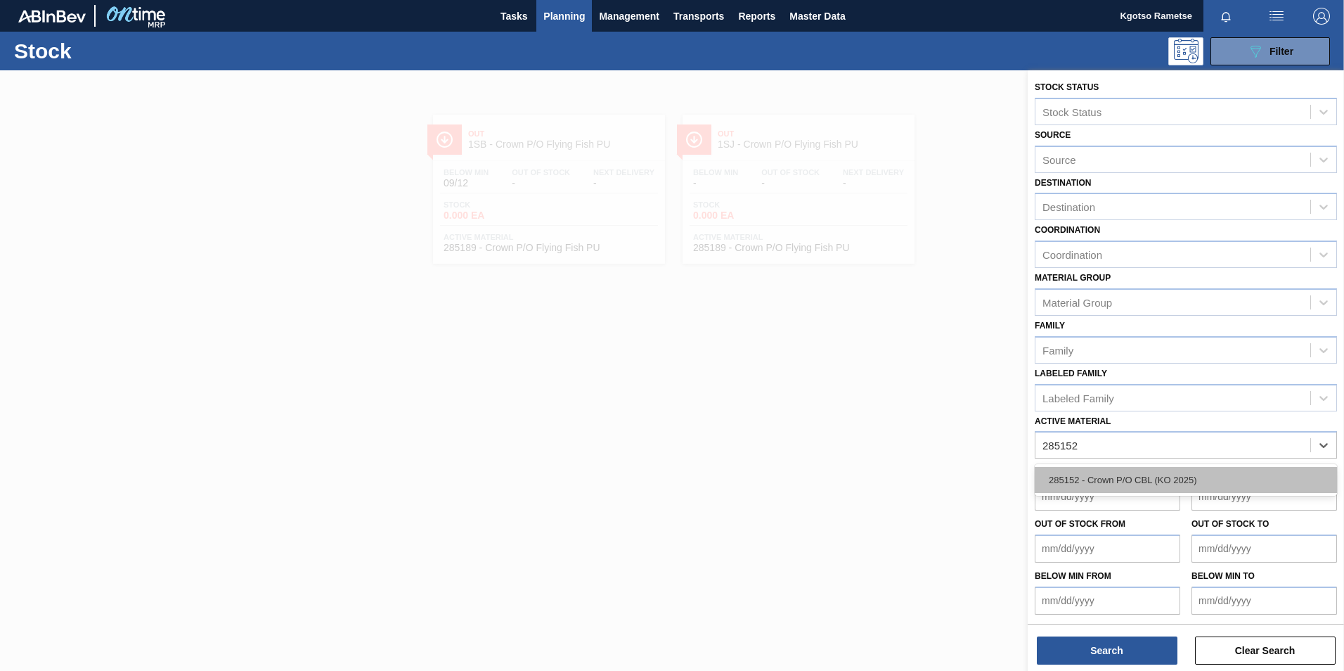
click at [1193, 485] on div "285152 - Crown P/O CBL (KO 2025)" at bounding box center [1186, 480] width 302 height 26
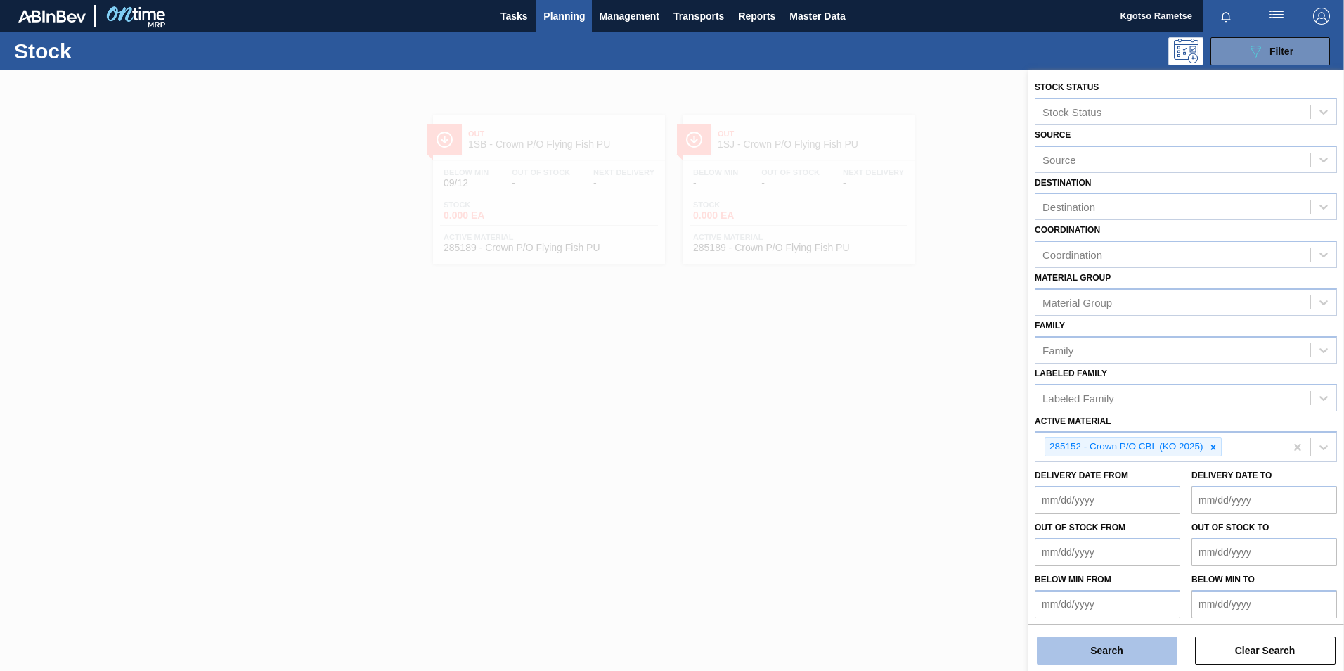
click at [1142, 640] on button "Search" at bounding box center [1107, 650] width 141 height 28
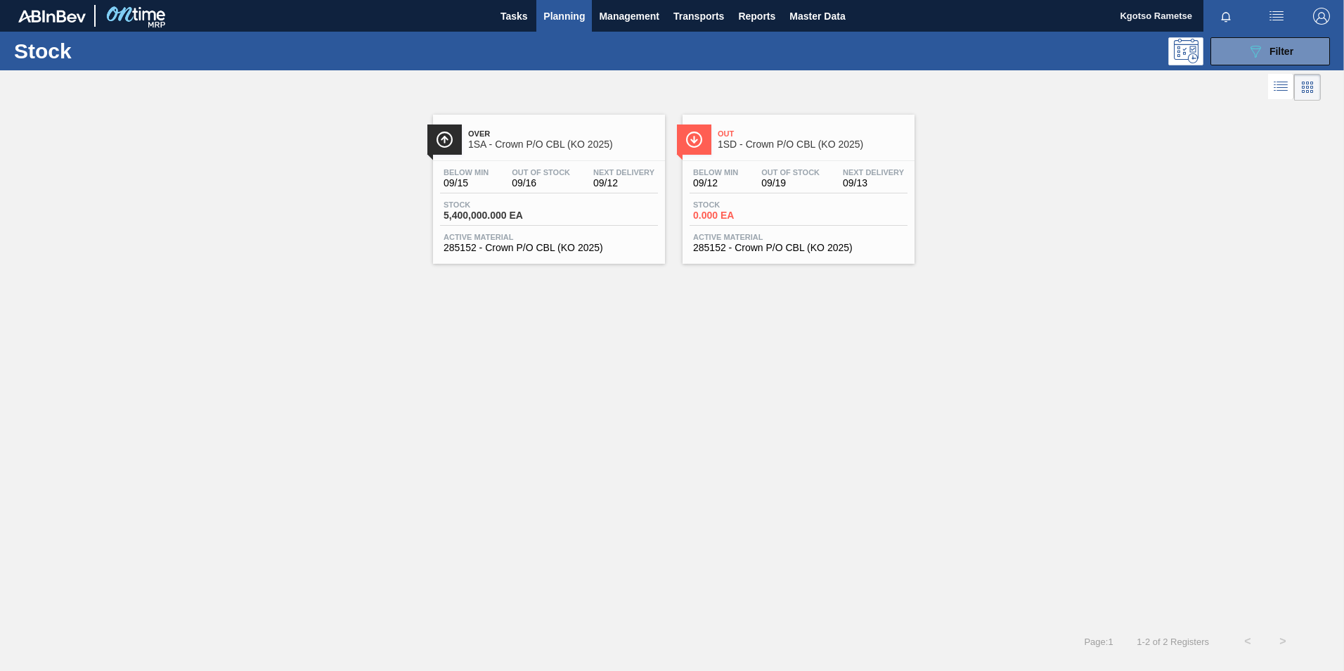
click at [715, 153] on div "Out 1SD - Crown P/O CBL (KO 2025) Below Min 09/12 Out Of Stock 09/19 Next Deliv…" at bounding box center [799, 189] width 232 height 149
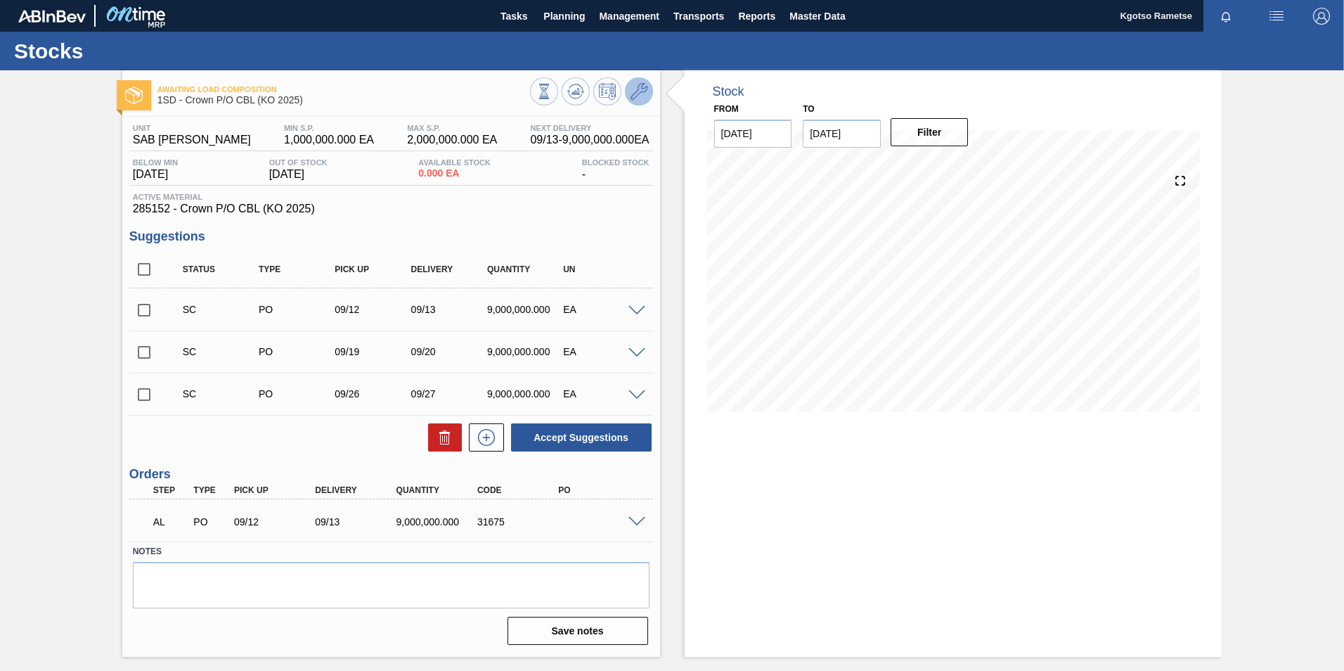
click at [644, 89] on icon at bounding box center [639, 91] width 17 height 17
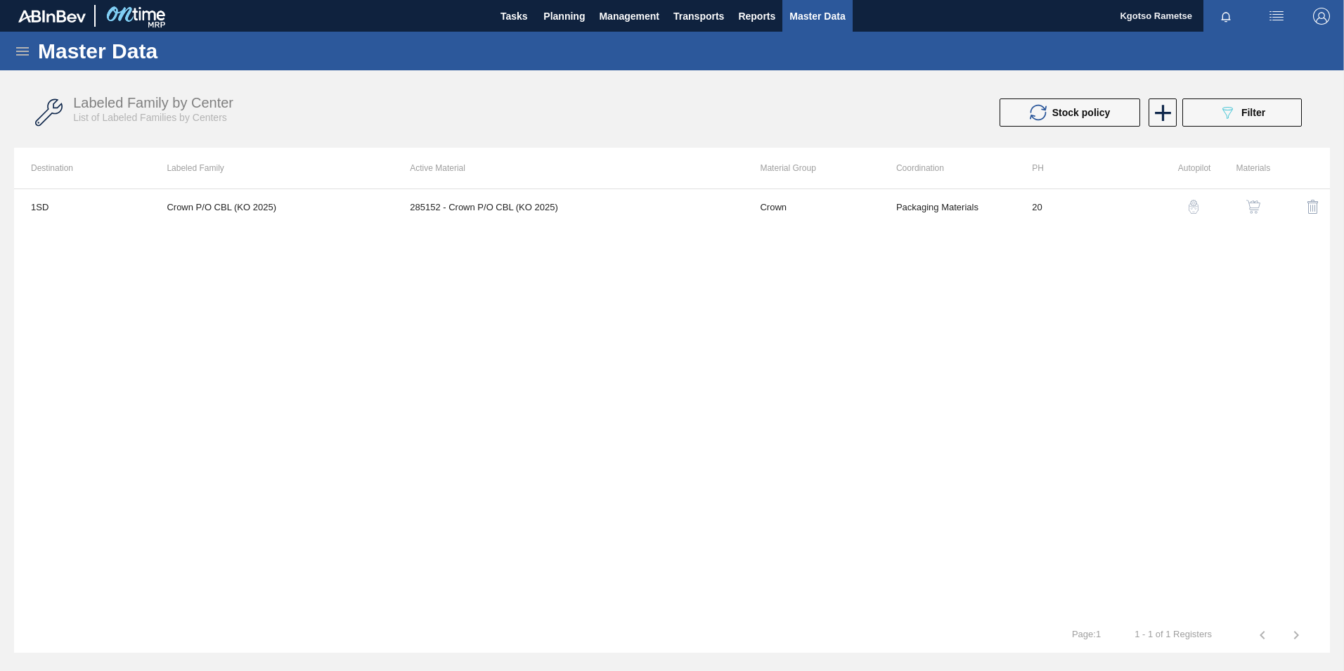
click at [1256, 200] on img "button" at bounding box center [1253, 207] width 14 height 14
click at [1217, 120] on button "089F7B8B-B2A5-4AFE-B5C0-19BA573D28AC Filter" at bounding box center [1243, 112] width 120 height 28
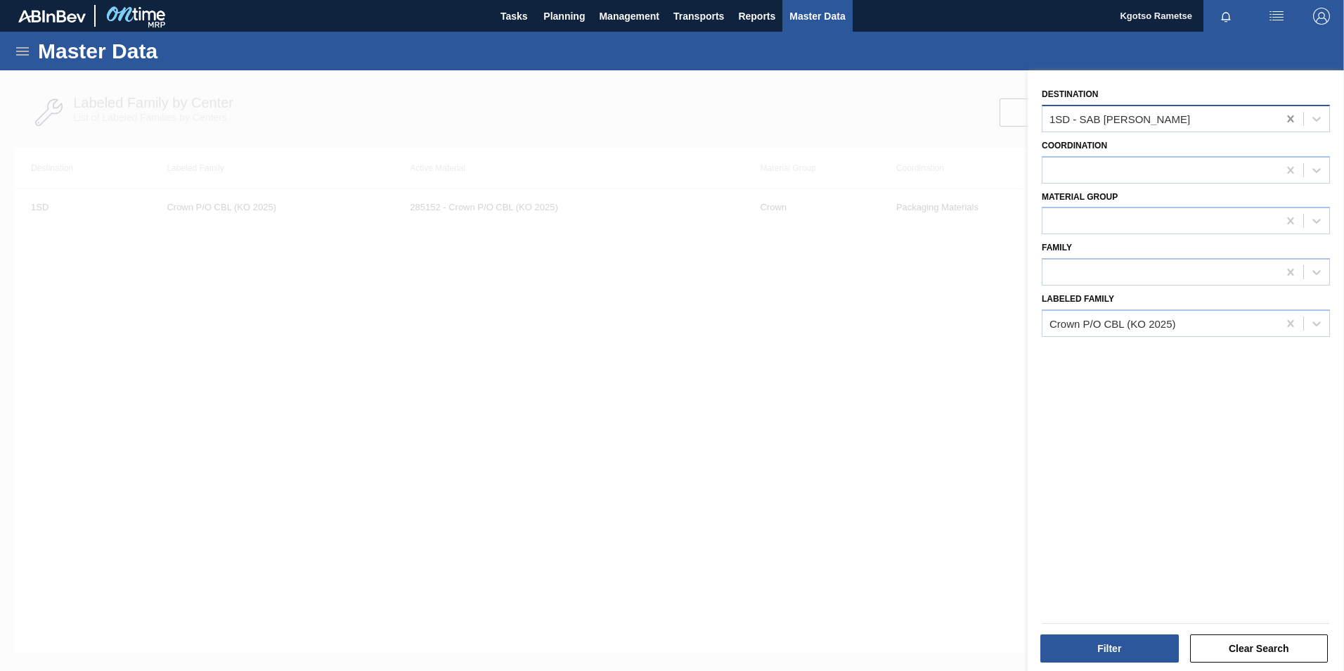
click at [1284, 116] on icon at bounding box center [1291, 119] width 14 height 14
click at [1087, 643] on button "Filter" at bounding box center [1109, 648] width 138 height 28
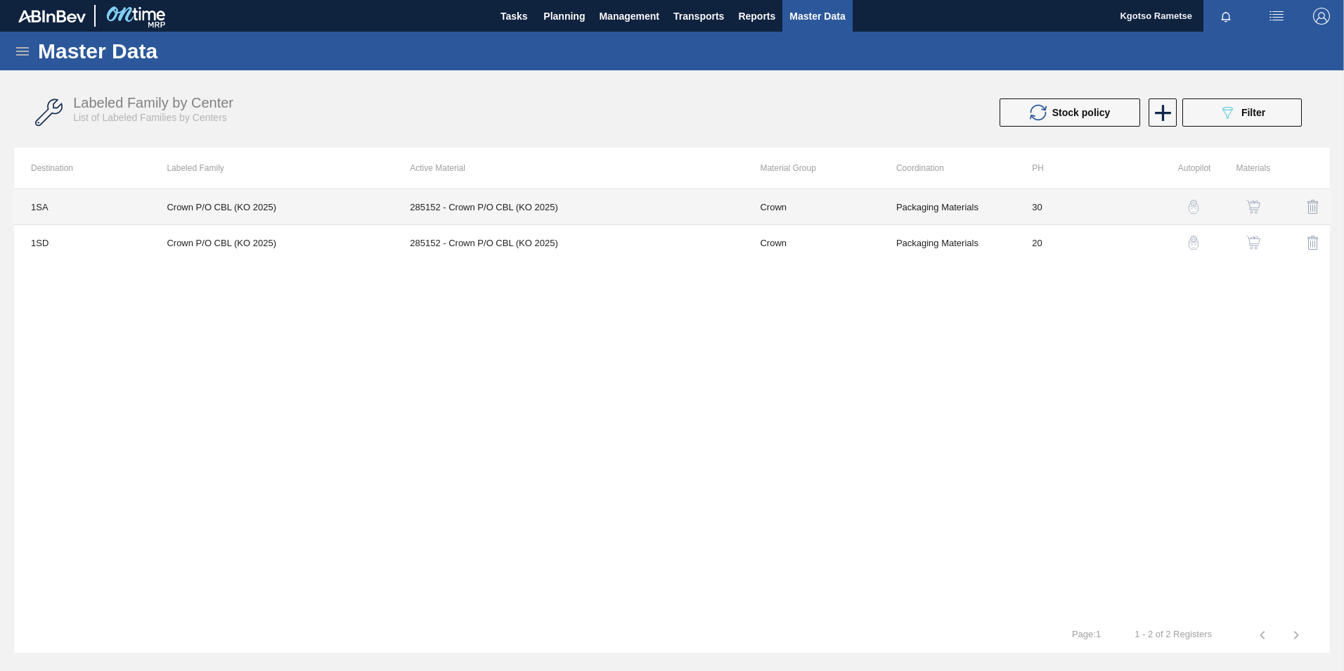
click at [447, 200] on td "285152 - Crown P/O CBL (KO 2025)" at bounding box center [568, 207] width 350 height 36
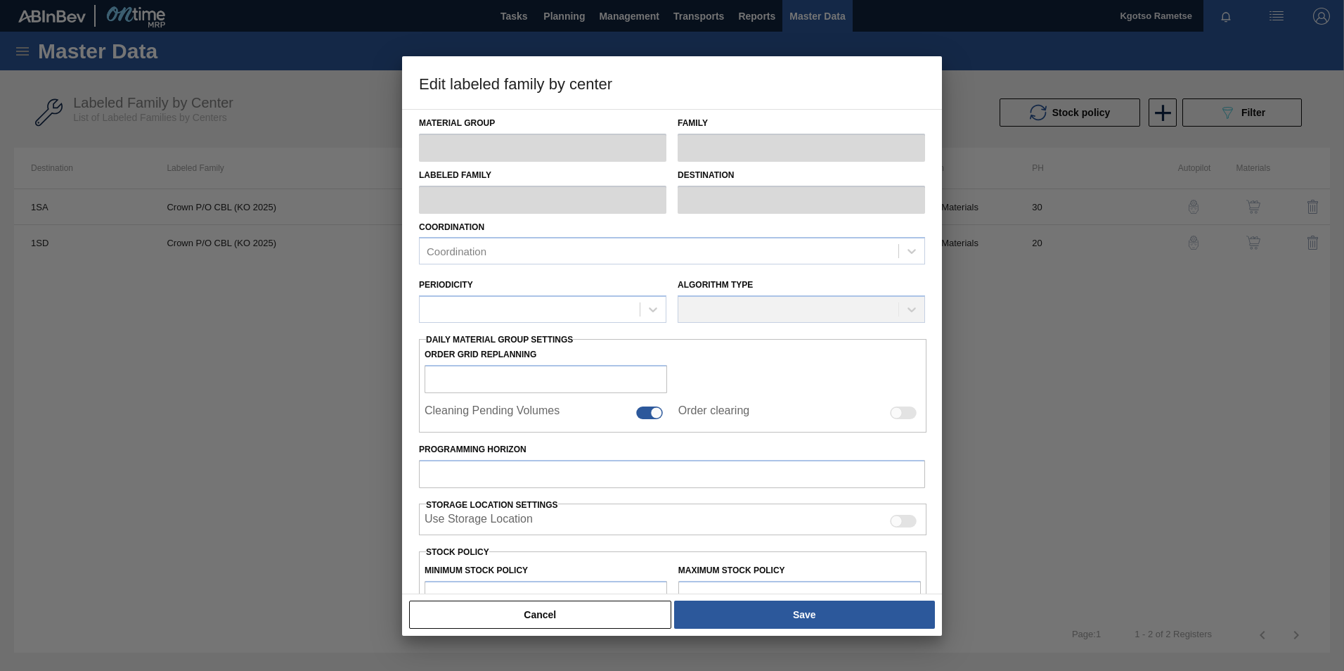
type input "Crown"
type input "P/O"
type input "Crown P/O CBL (KO 2025)"
type input "1SA - SAB Alrode Brewery"
type input "30"
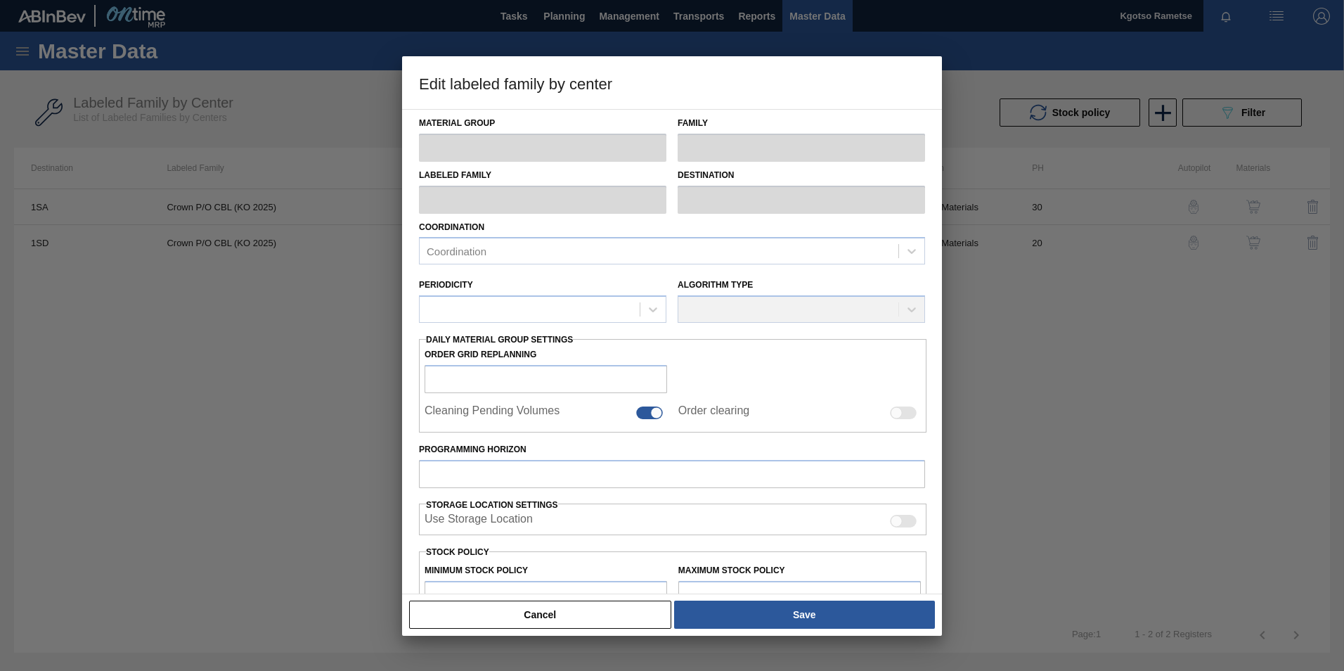
type input "1,000,000"
type input "2,000,000"
type input "0"
type input "1,000,000.000"
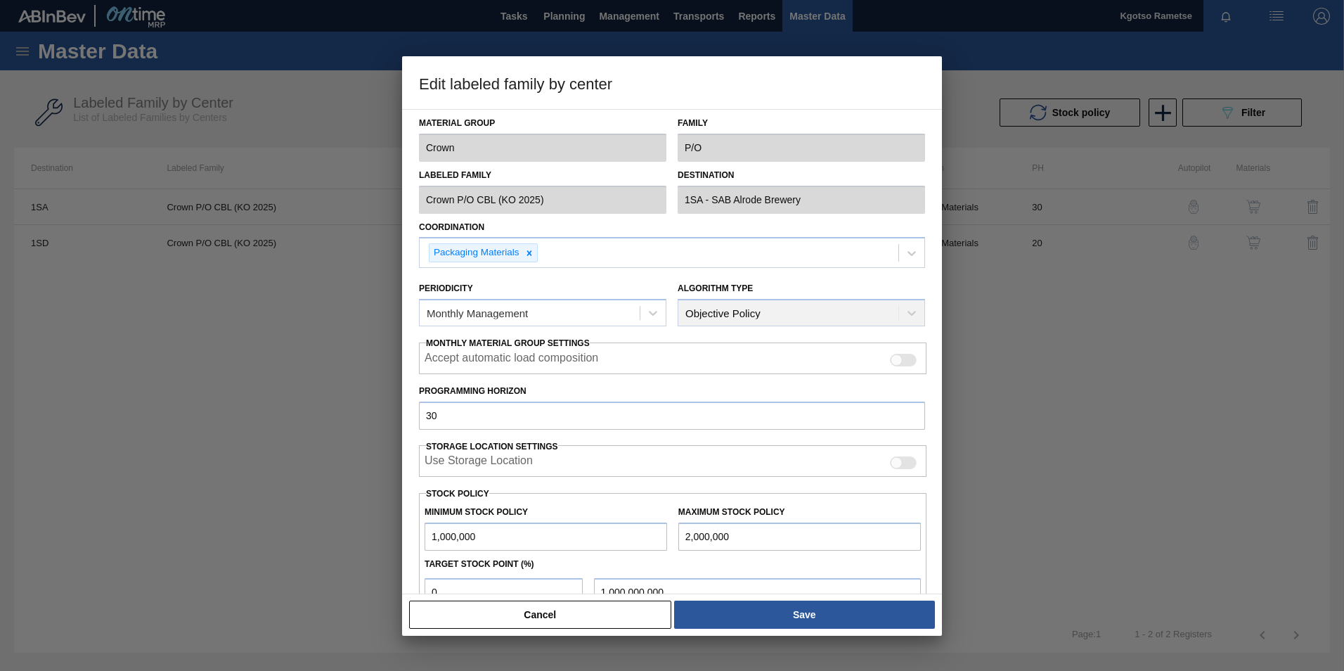
click at [412, 193] on div "Material Group Crown Family P/O Labeled Family Crown P/O CBL (KO 2025) Destinat…" at bounding box center [672, 351] width 540 height 485
click at [610, 630] on div "Cancel Save" at bounding box center [672, 614] width 540 height 42
click at [607, 621] on button "Cancel" at bounding box center [540, 614] width 262 height 28
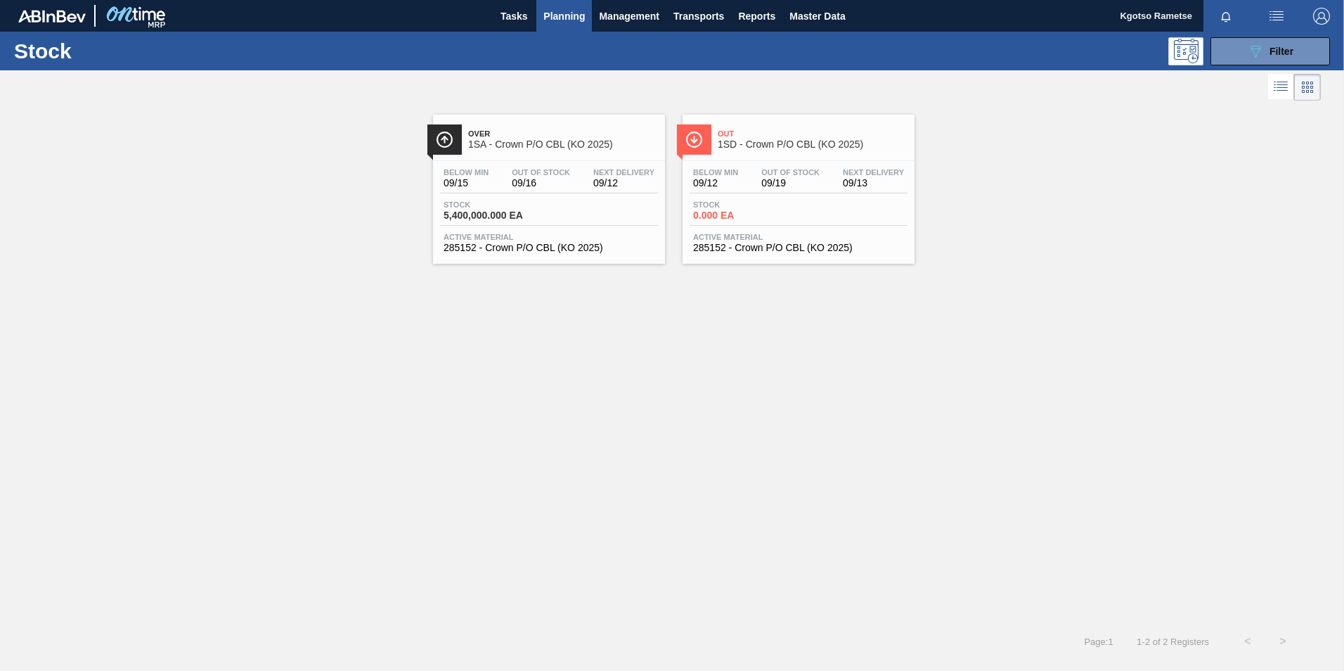
click at [1240, 67] on div "Stock 089F7B8B-B2A5-4AFE-B5C0-19BA573D28AC Filter" at bounding box center [672, 51] width 1344 height 39
click at [1233, 60] on button "089F7B8B-B2A5-4AFE-B5C0-19BA573D28AC Filter" at bounding box center [1271, 51] width 120 height 28
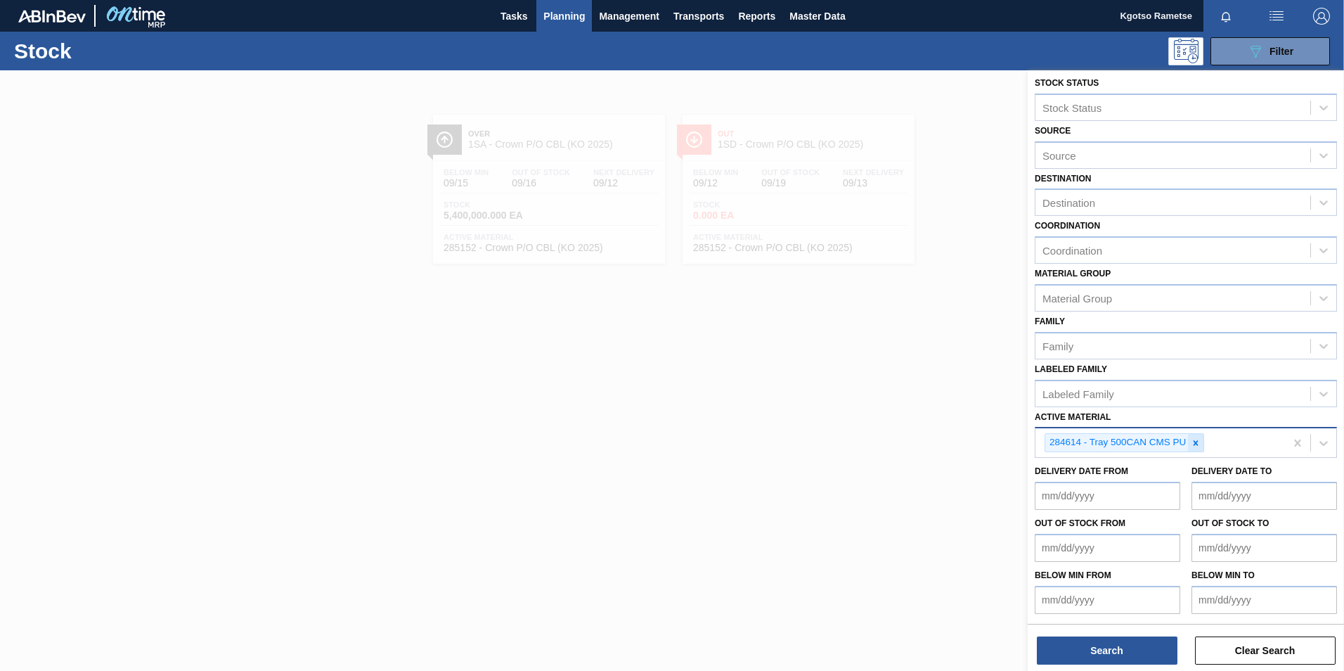
click at [1195, 446] on icon at bounding box center [1196, 443] width 10 height 10
drag, startPoint x: 921, startPoint y: 617, endPoint x: 903, endPoint y: 591, distance: 32.0
click at [918, 617] on div at bounding box center [672, 405] width 1344 height 671
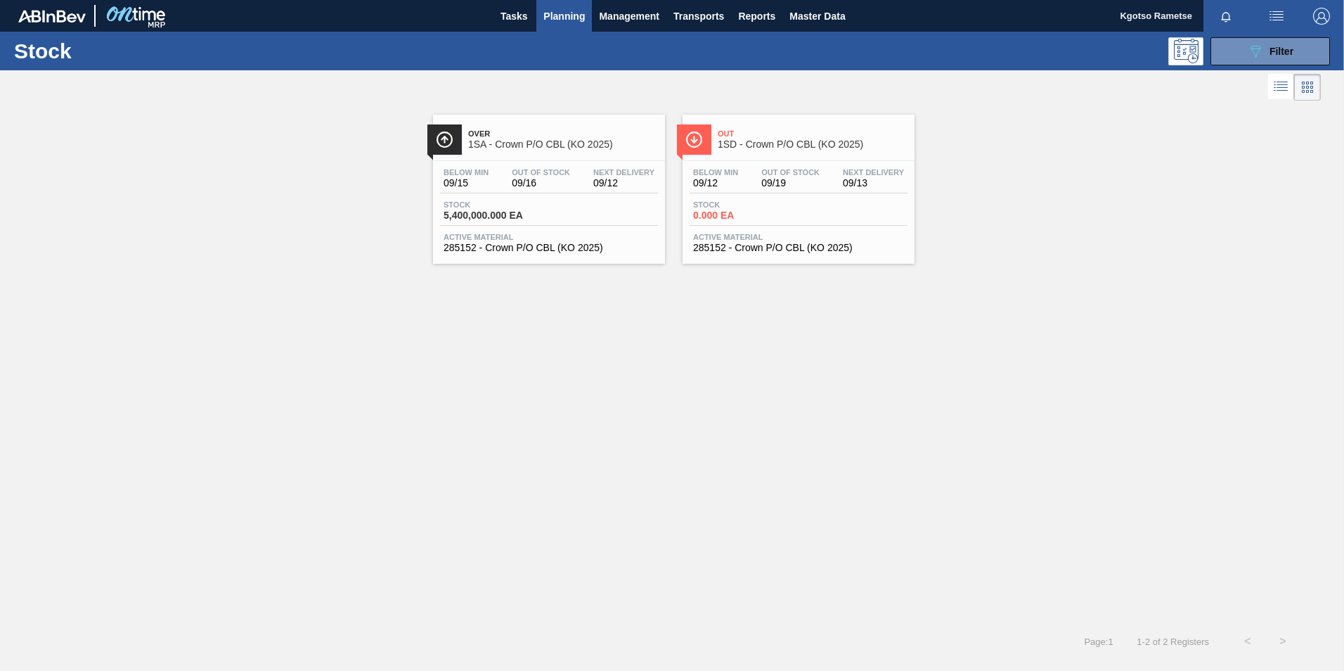
click at [740, 168] on div "Below Min 09/12 Out Of Stock 09/19 Next Delivery 09/13 Stock 0.000 EA Active Ma…" at bounding box center [799, 209] width 232 height 96
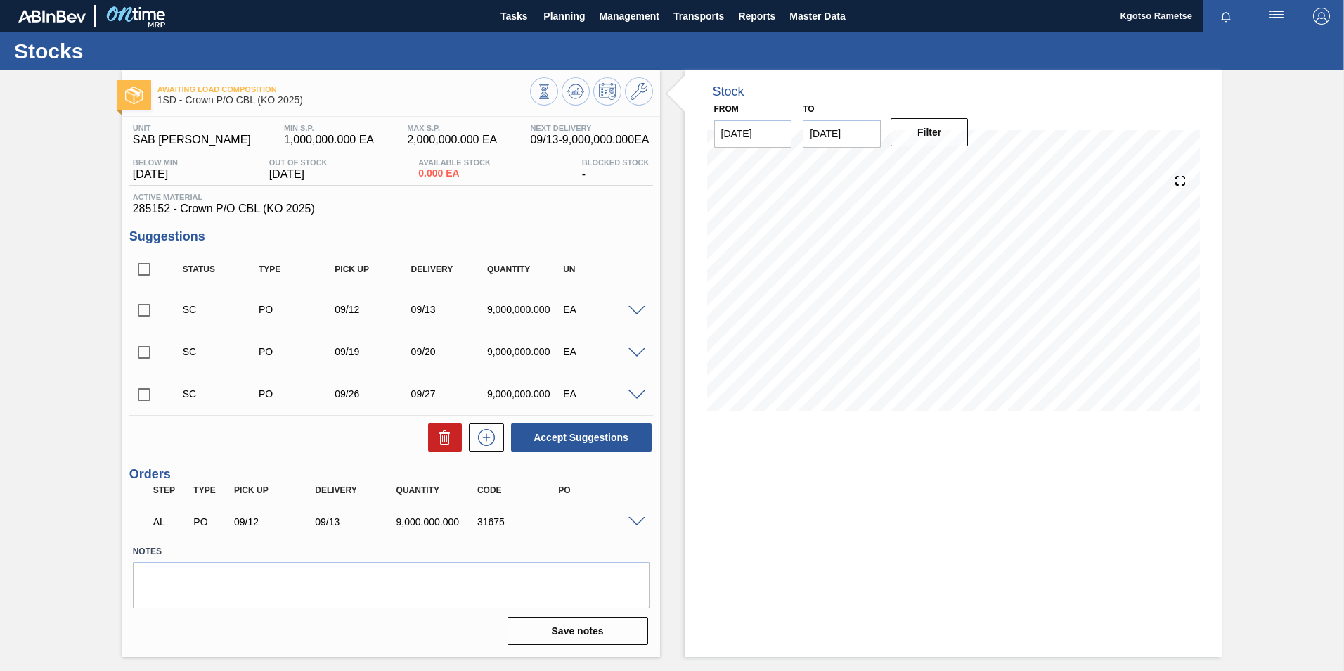
click at [635, 522] on span at bounding box center [637, 522] width 17 height 11
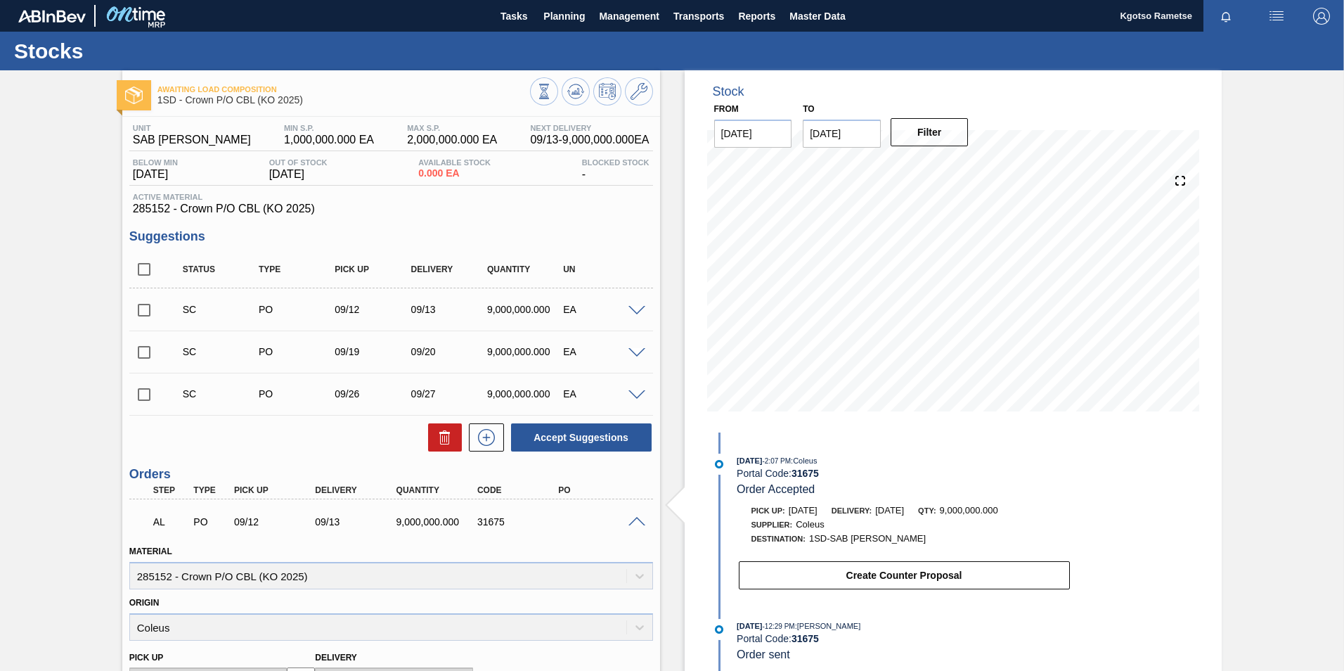
click at [1318, 18] on img "button" at bounding box center [1321, 16] width 17 height 17
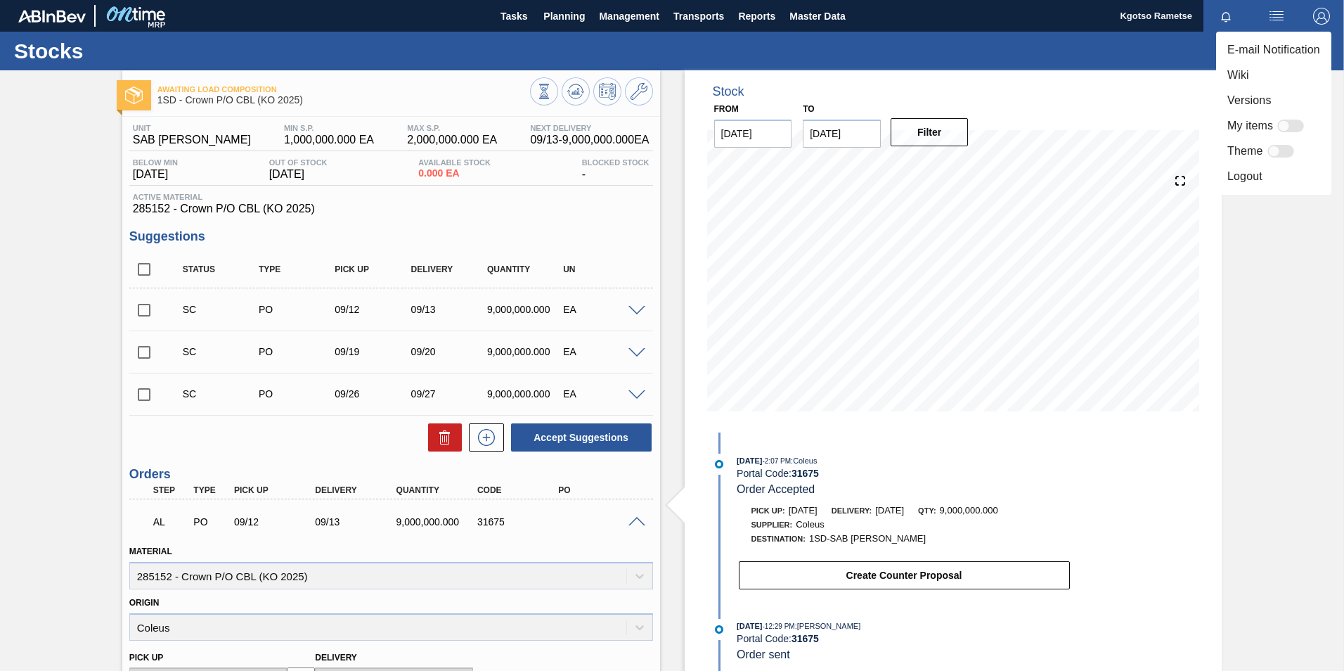
click at [792, 6] on div at bounding box center [672, 335] width 1344 height 671
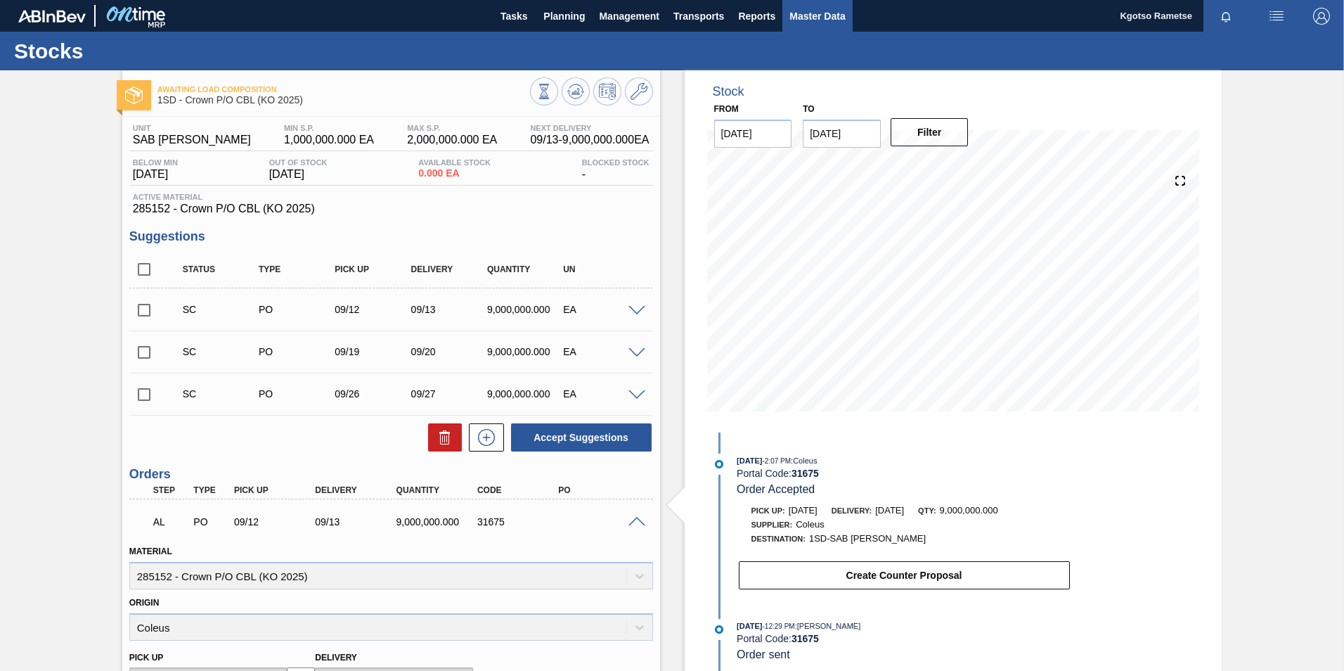
click at [806, 14] on span "Master Data" at bounding box center [818, 16] width 56 height 17
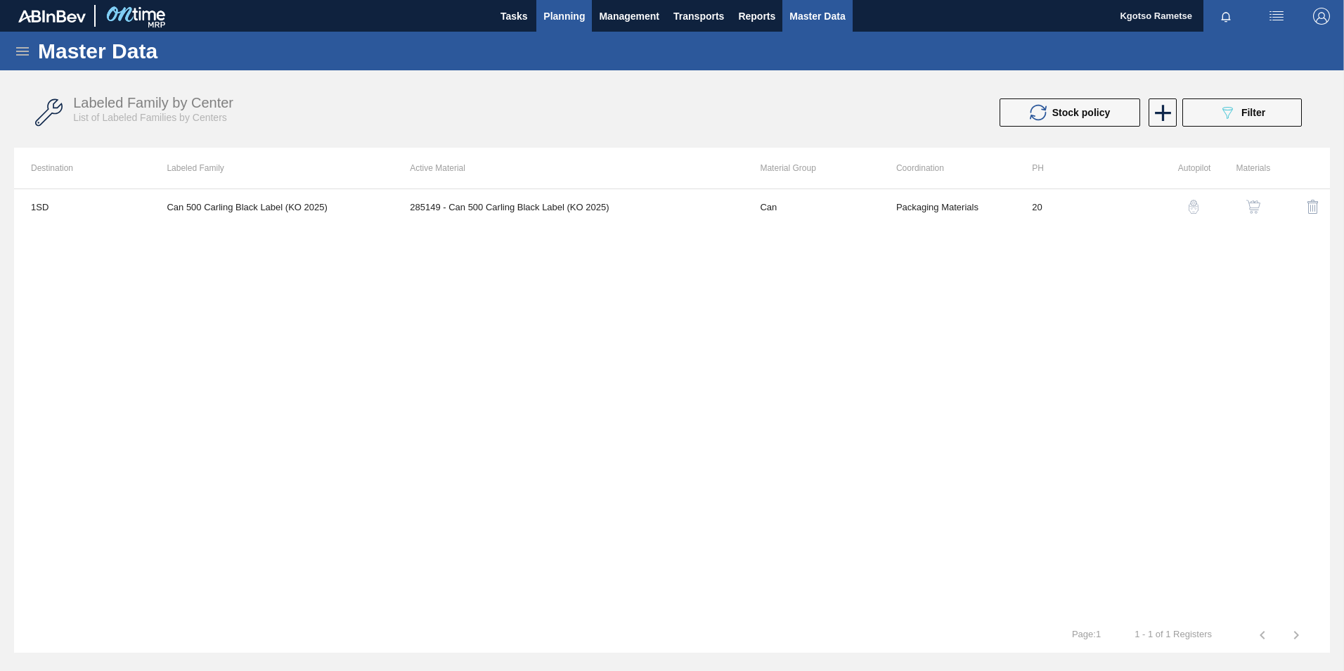
click at [564, 14] on span "Planning" at bounding box center [563, 16] width 41 height 17
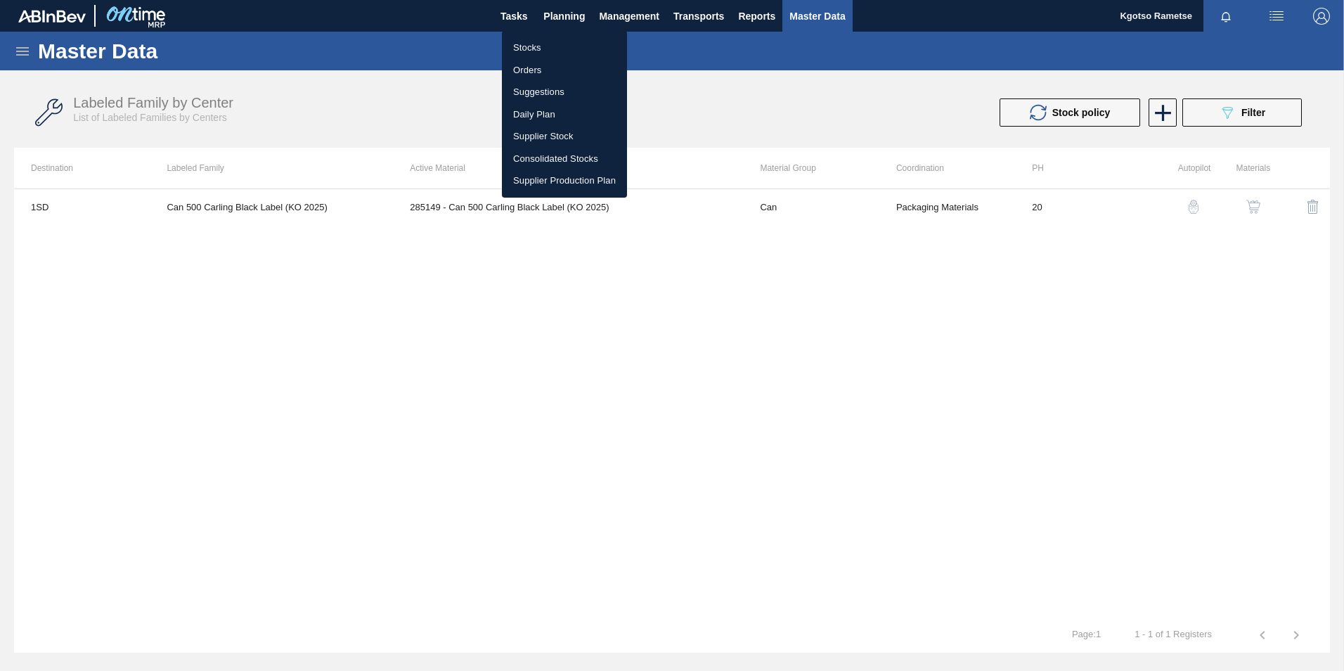
click at [549, 44] on li "Stocks" at bounding box center [564, 48] width 125 height 22
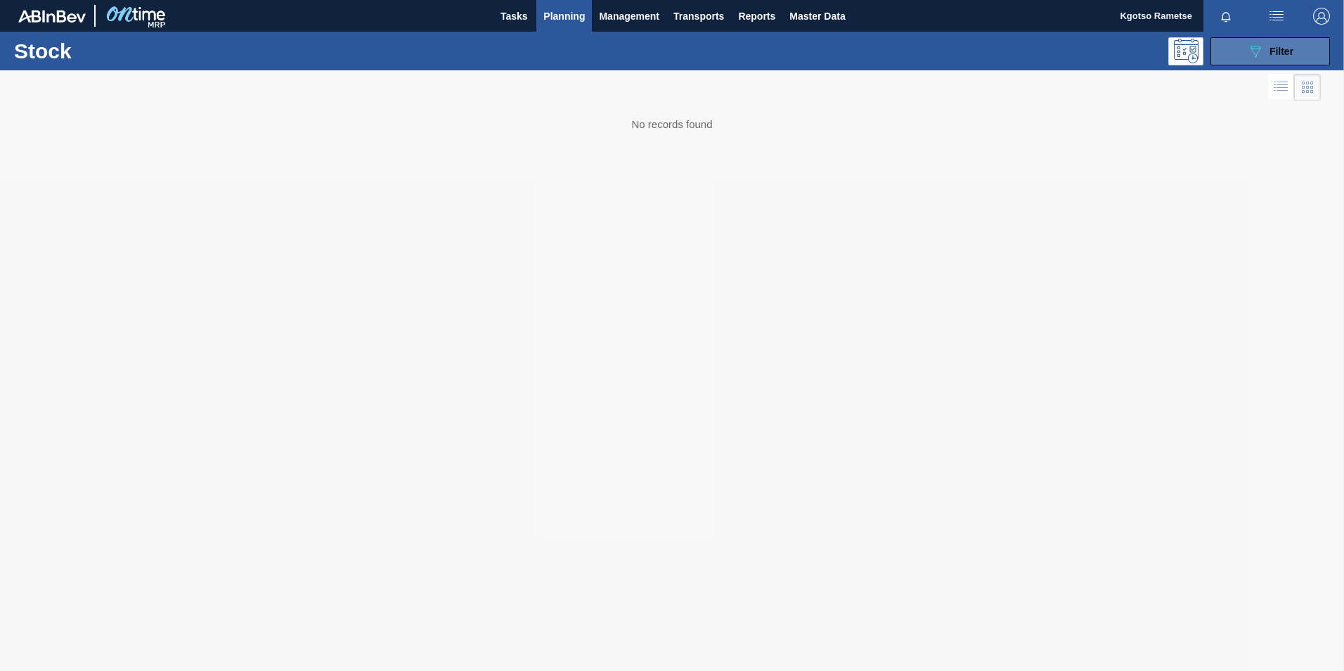
click at [1265, 56] on div "089F7B8B-B2A5-4AFE-B5C0-19BA573D28AC Filter" at bounding box center [1270, 51] width 46 height 17
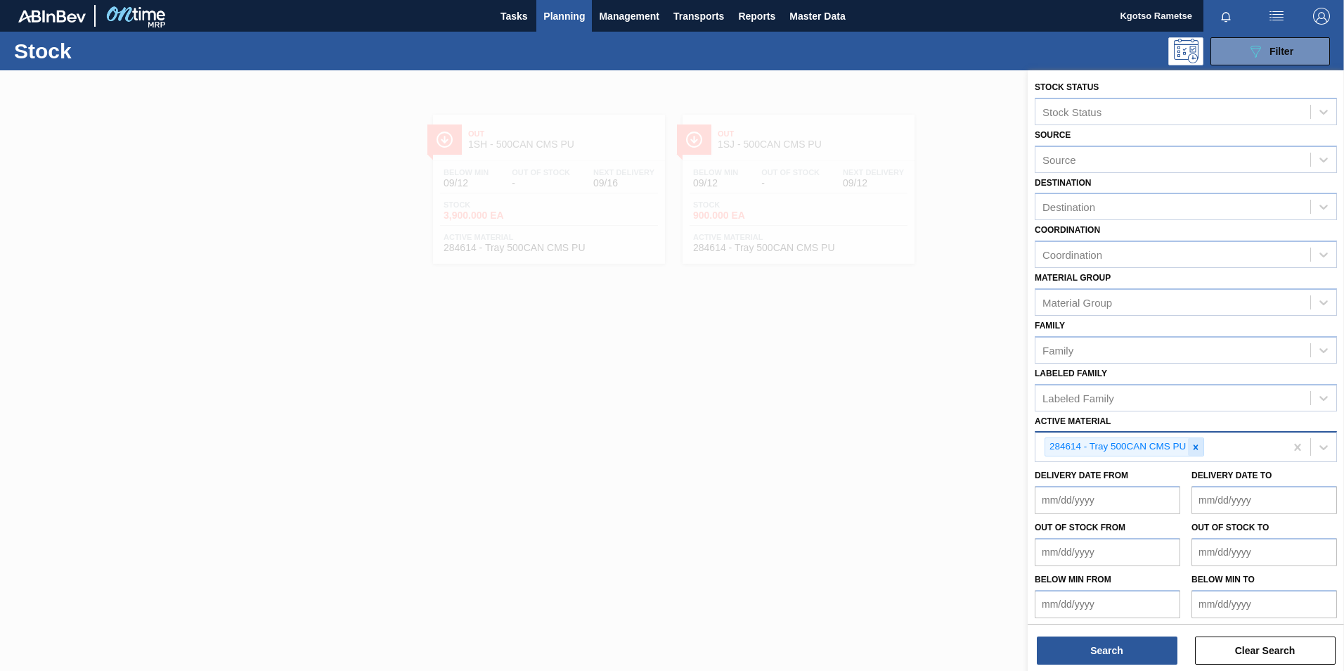
click at [1199, 449] on icon at bounding box center [1196, 447] width 10 height 10
paste Material "284966"
type Material "284966"
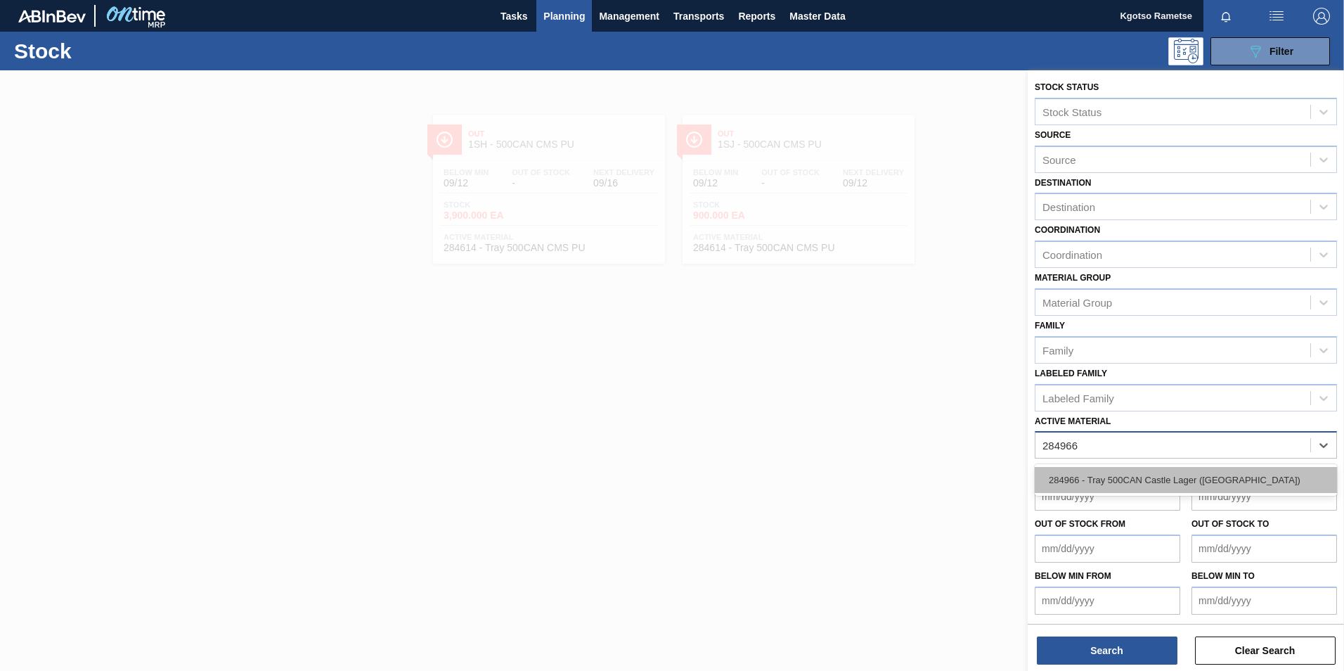
click at [1167, 472] on div "284966 - Tray 500CAN Castle Lager (Hogwarts)" at bounding box center [1186, 480] width 302 height 26
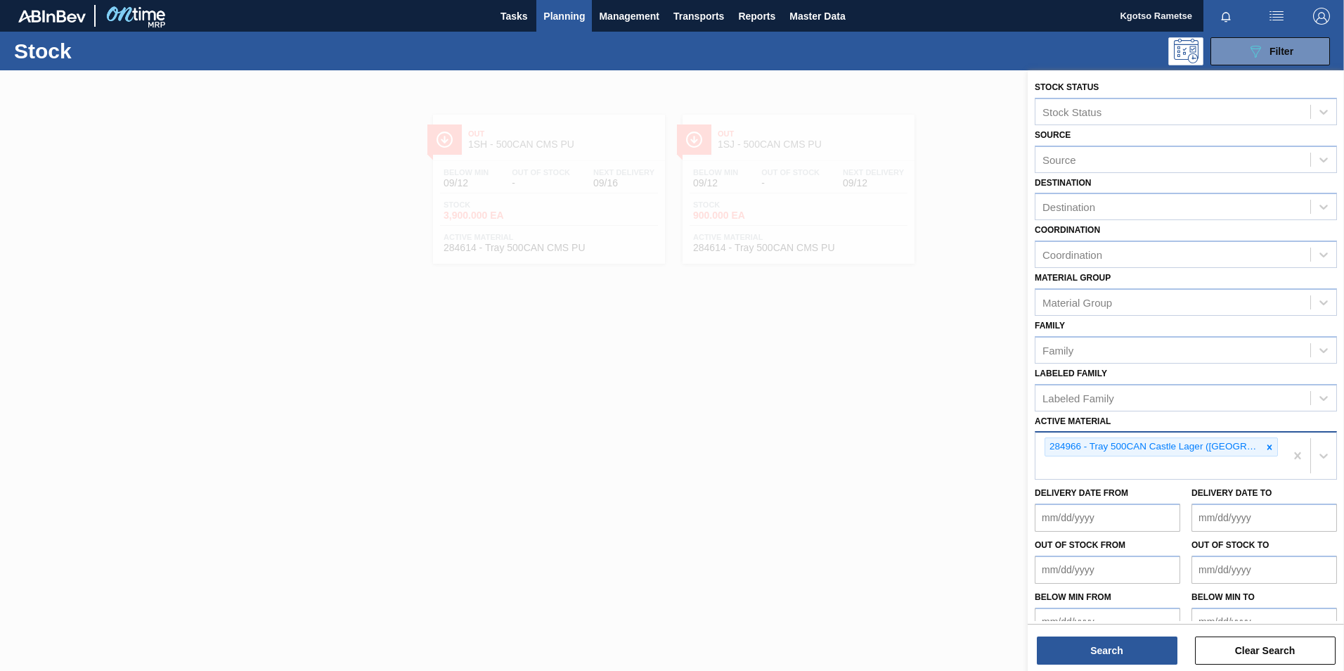
click at [1050, 664] on div "Stock Status Stock Status Source Source Destination Destination Coordination Co…" at bounding box center [1186, 371] width 316 height 603
click at [1055, 652] on button "Search" at bounding box center [1107, 650] width 141 height 28
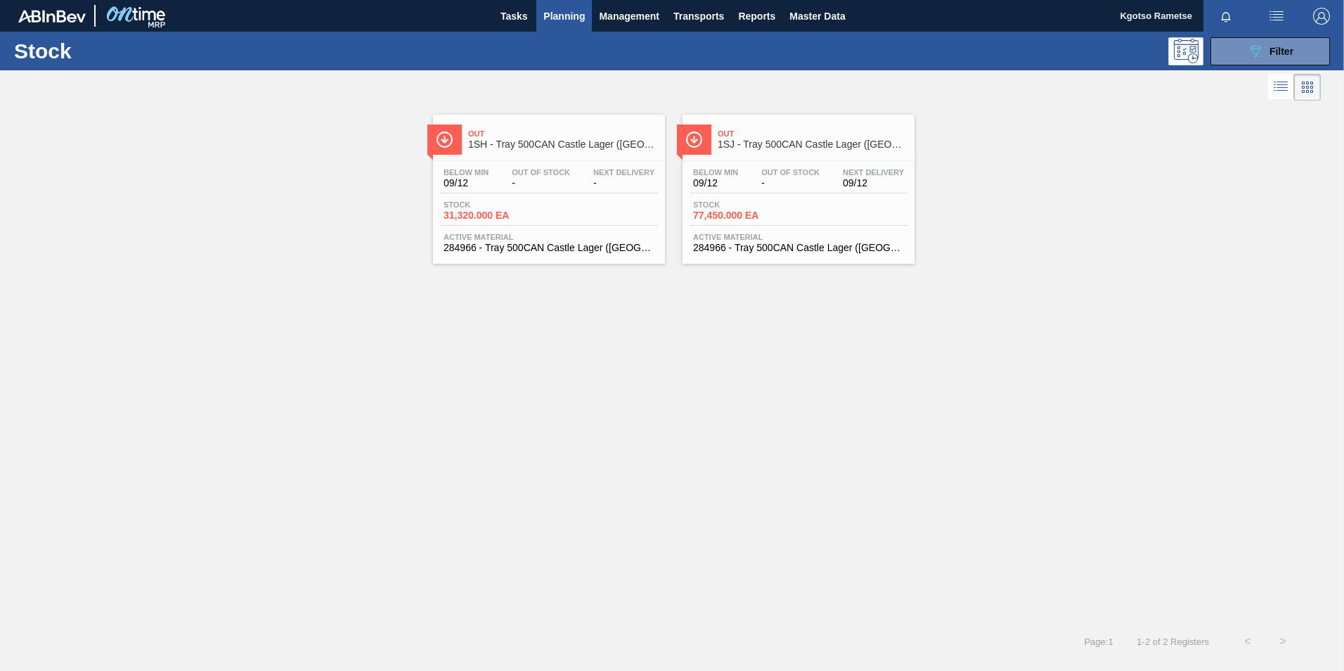
click at [588, 178] on div "Below Min 09/12 Out Of Stock - Next Delivery -" at bounding box center [549, 180] width 218 height 25
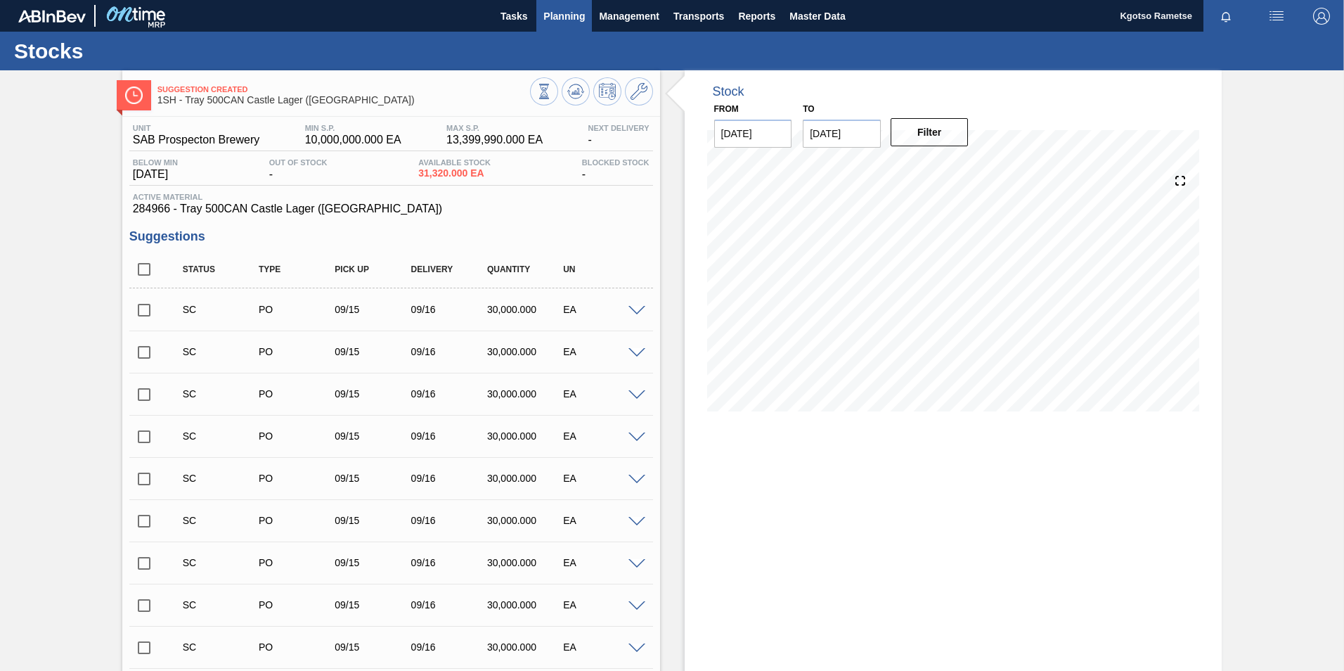
click at [546, 6] on button "Planning" at bounding box center [564, 16] width 56 height 32
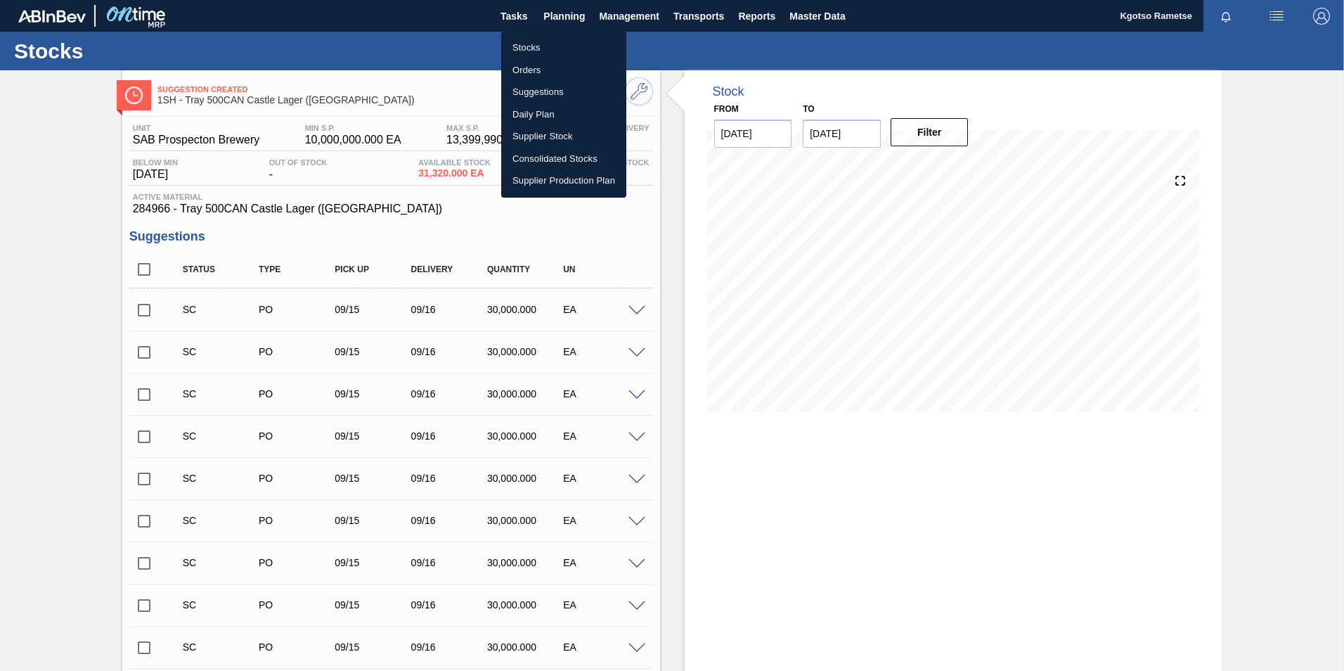
click at [86, 234] on div at bounding box center [672, 335] width 1344 height 671
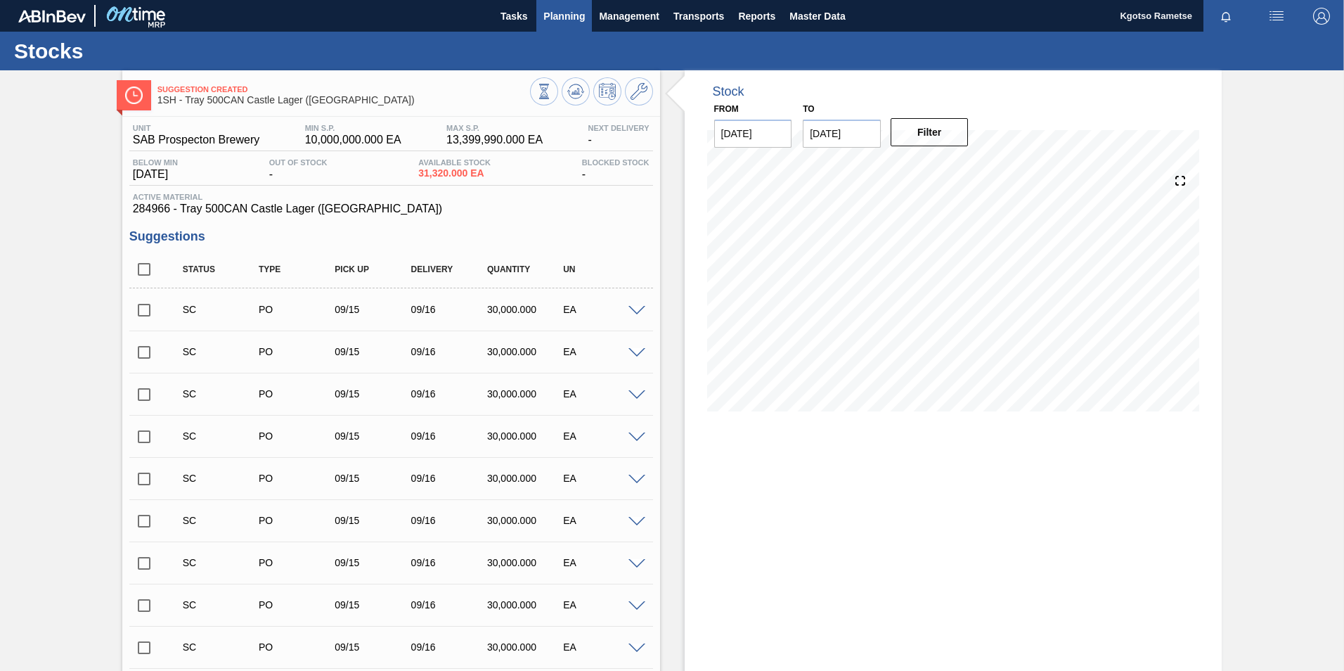
click at [574, 21] on span "Planning" at bounding box center [563, 16] width 41 height 17
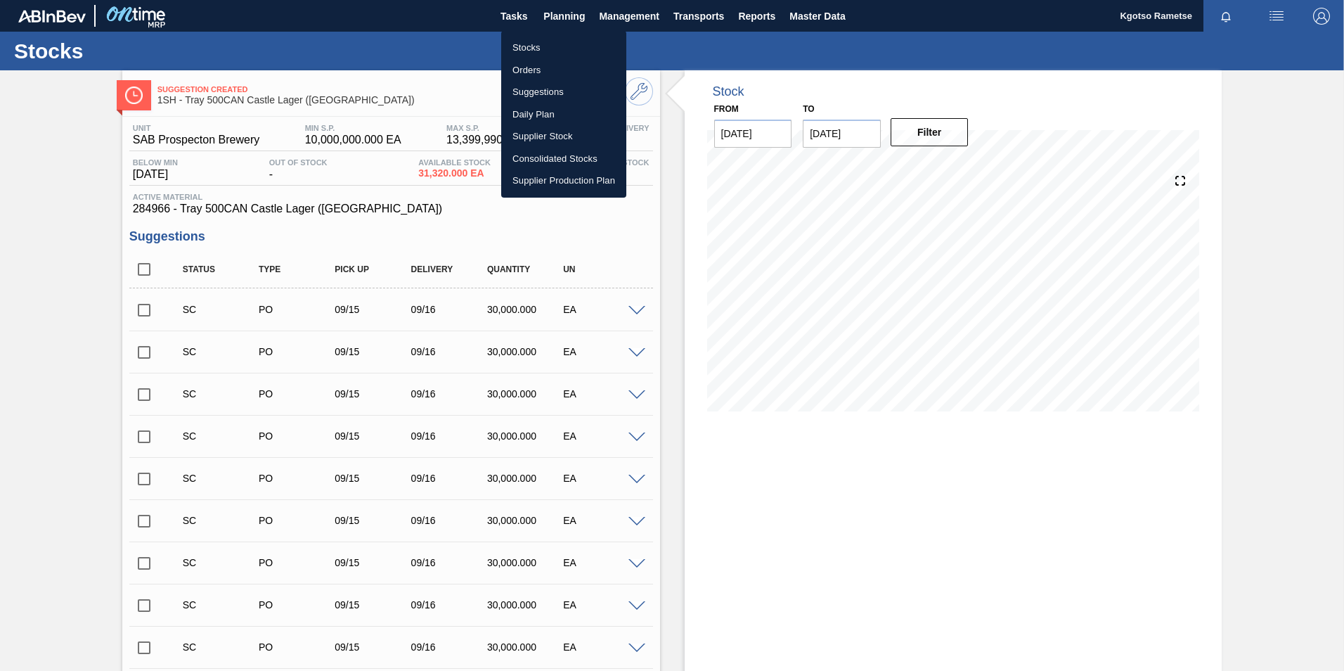
click at [537, 51] on li "Stocks" at bounding box center [563, 48] width 125 height 22
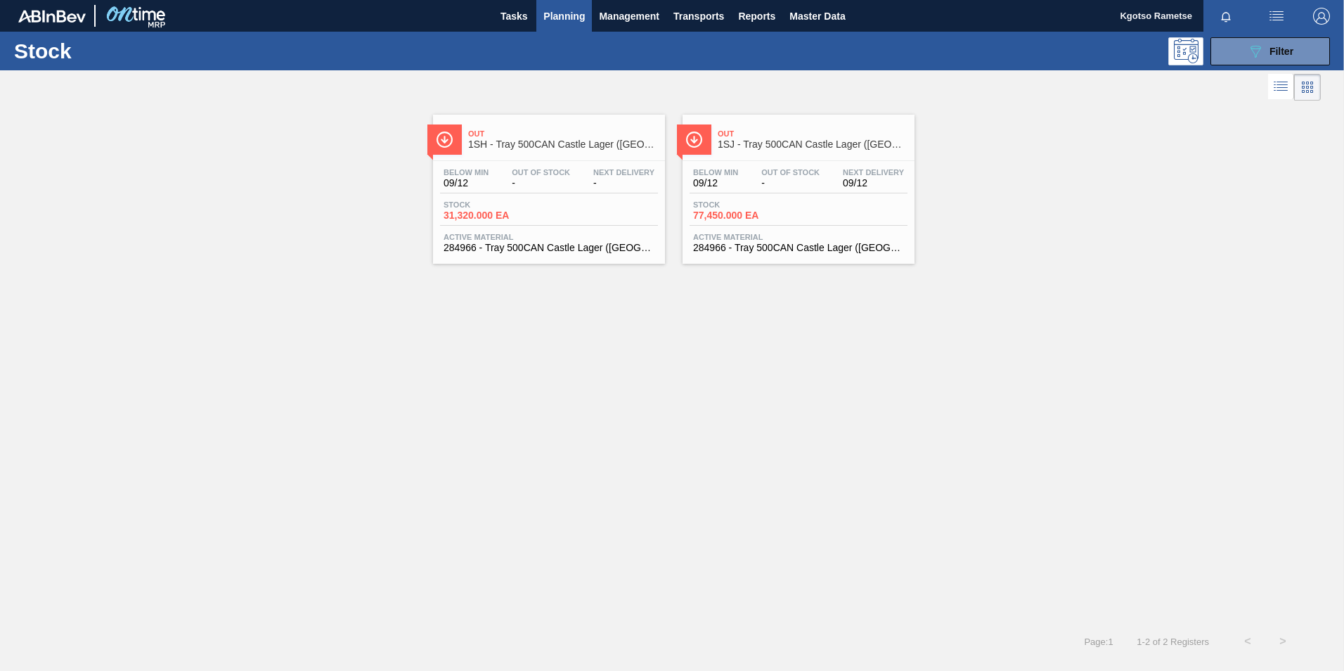
click at [740, 157] on div "Out 1SJ - Tray 500CAN Castle Lager (Hogwarts) Below Min 09/12 Out Of Stock - Ne…" at bounding box center [799, 189] width 232 height 149
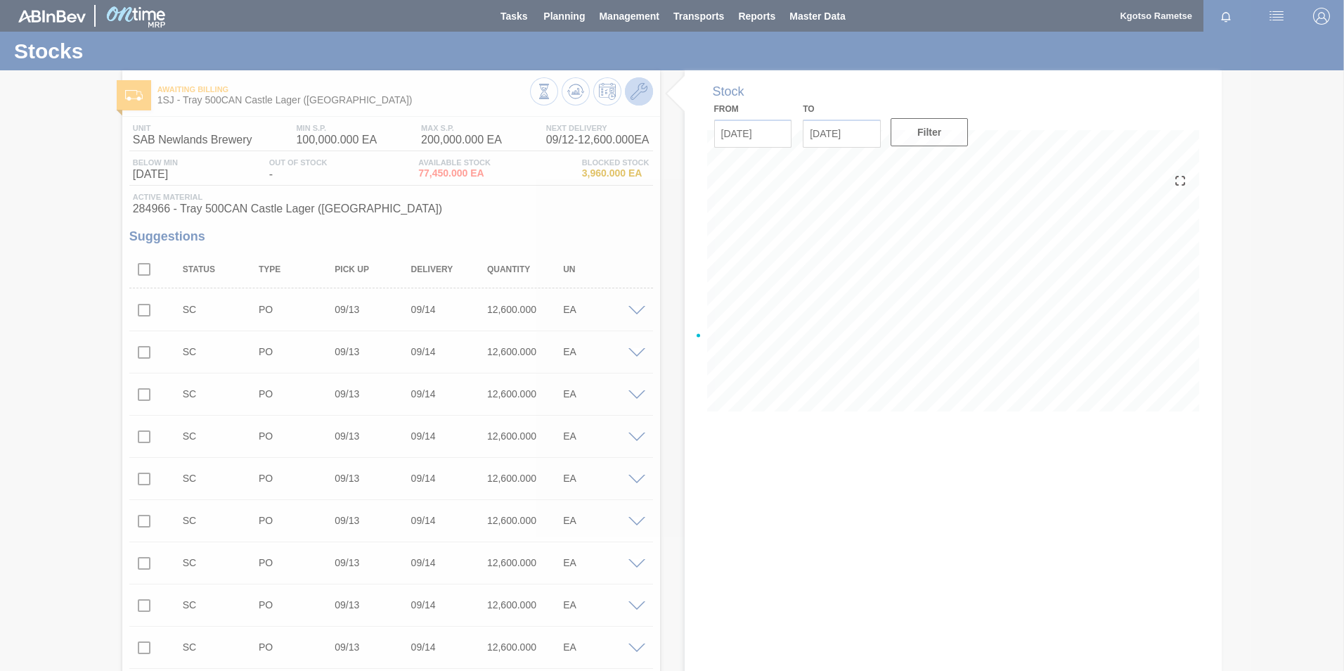
click at [633, 99] on div at bounding box center [672, 335] width 1344 height 671
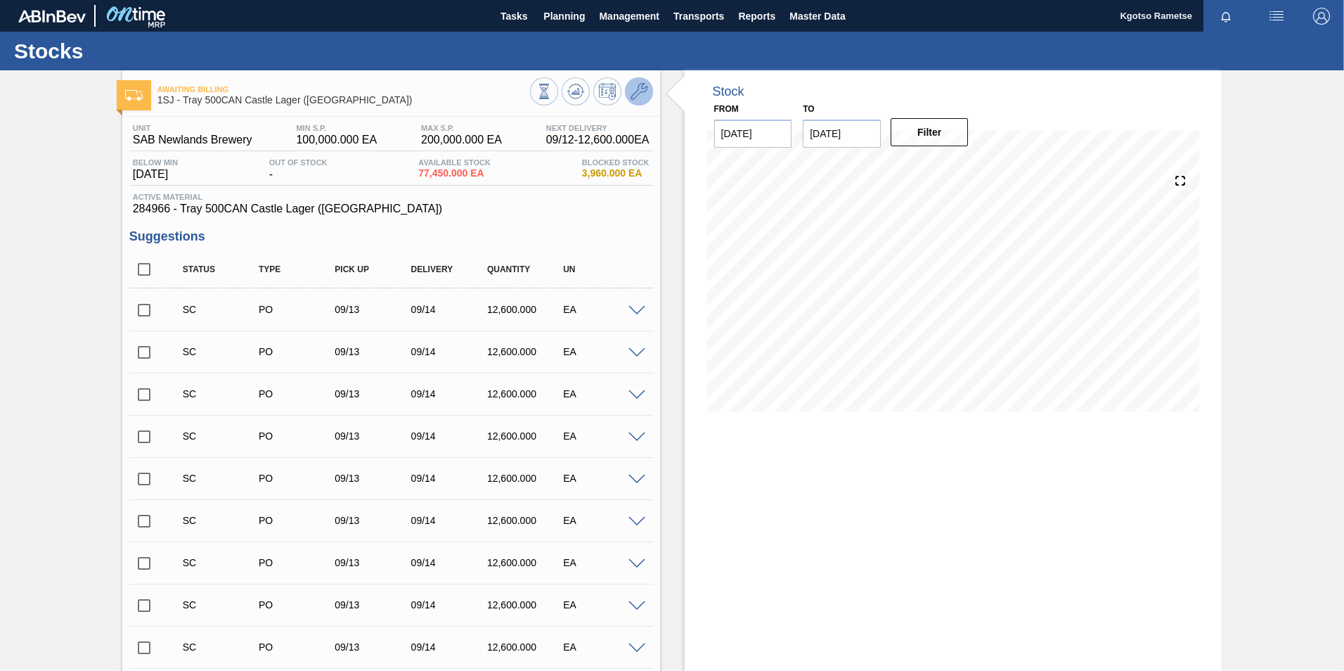
click at [634, 97] on icon at bounding box center [639, 91] width 17 height 17
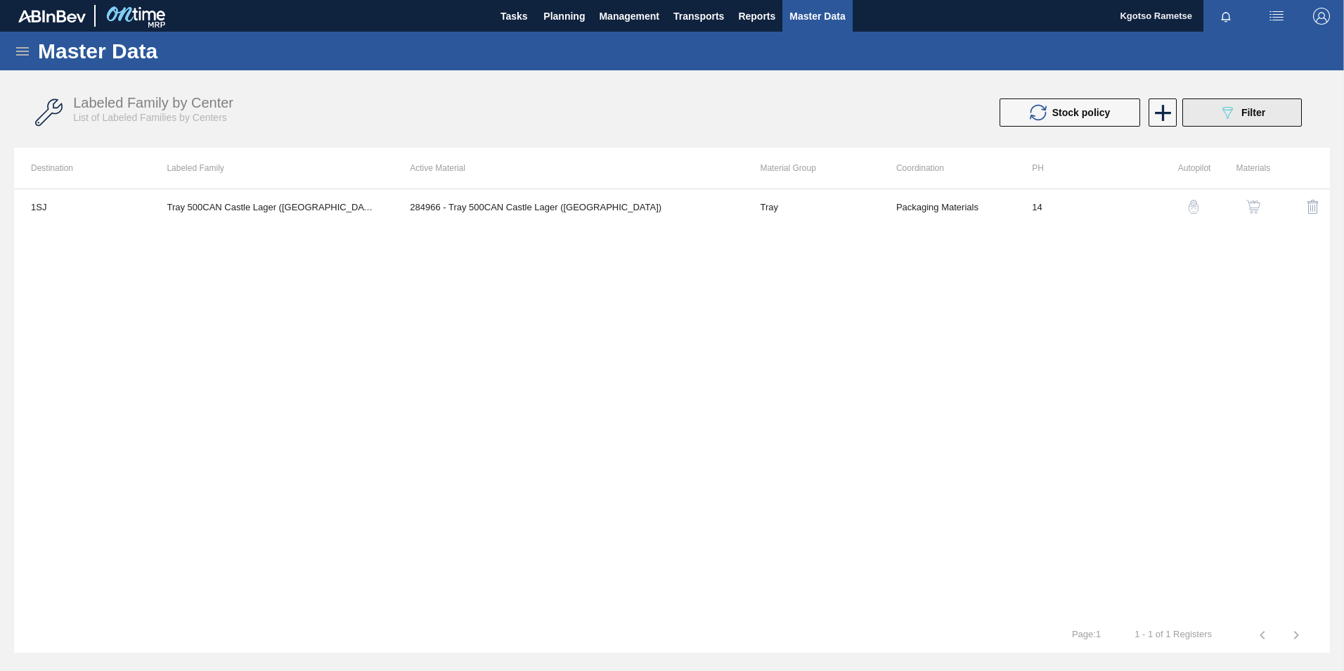
click at [1263, 121] on button "089F7B8B-B2A5-4AFE-B5C0-19BA573D28AC Filter" at bounding box center [1243, 112] width 120 height 28
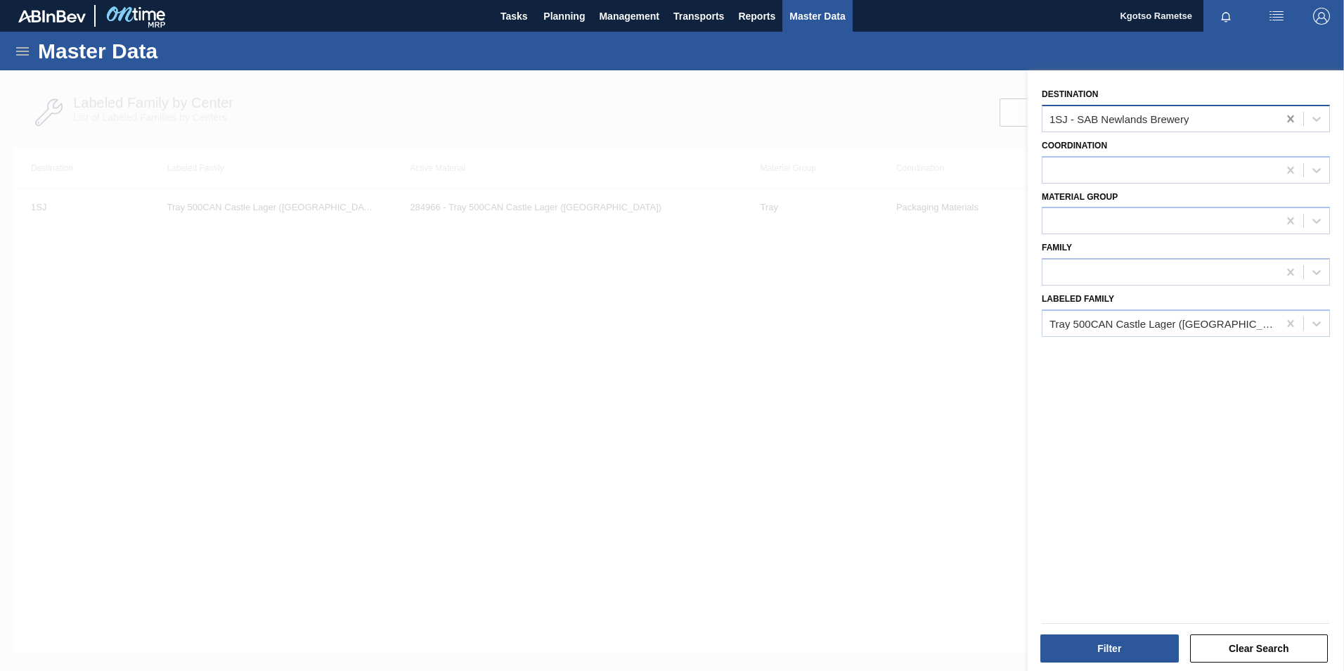
click at [1291, 120] on icon at bounding box center [1290, 118] width 6 height 7
click at [1123, 647] on button "Filter" at bounding box center [1109, 648] width 138 height 28
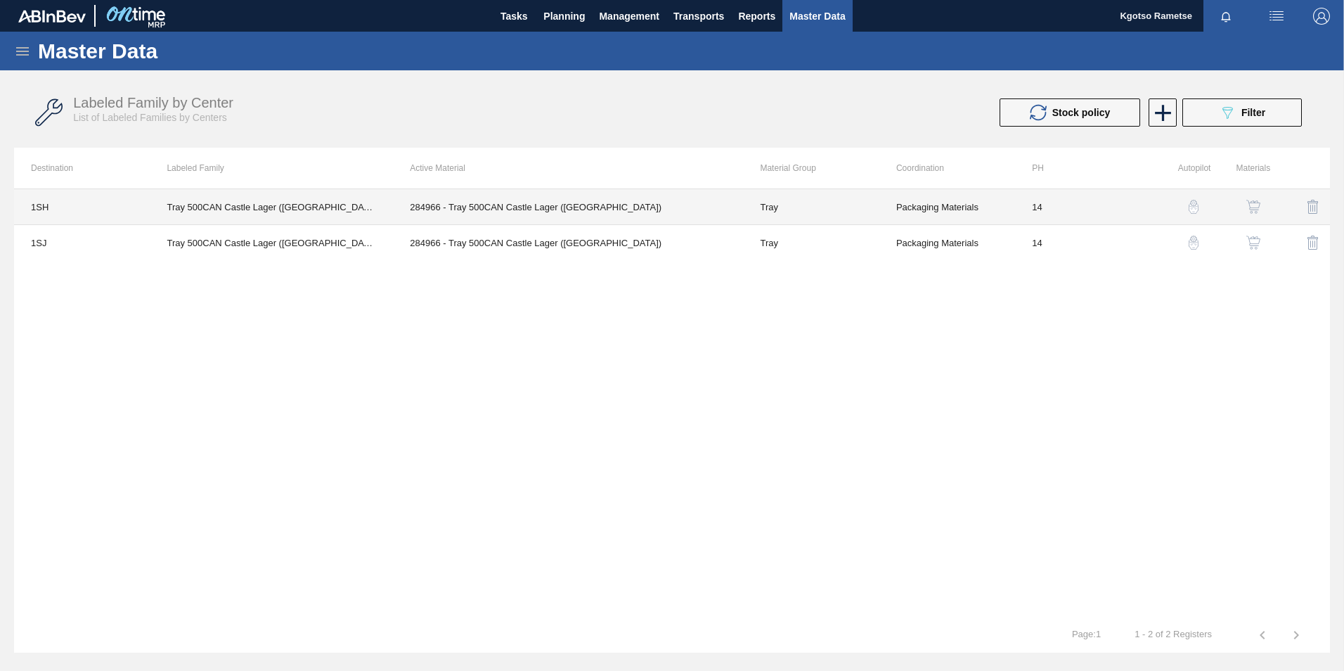
click at [282, 200] on td "Tray 500CAN Castle Lager ([GEOGRAPHIC_DATA])" at bounding box center [271, 207] width 243 height 36
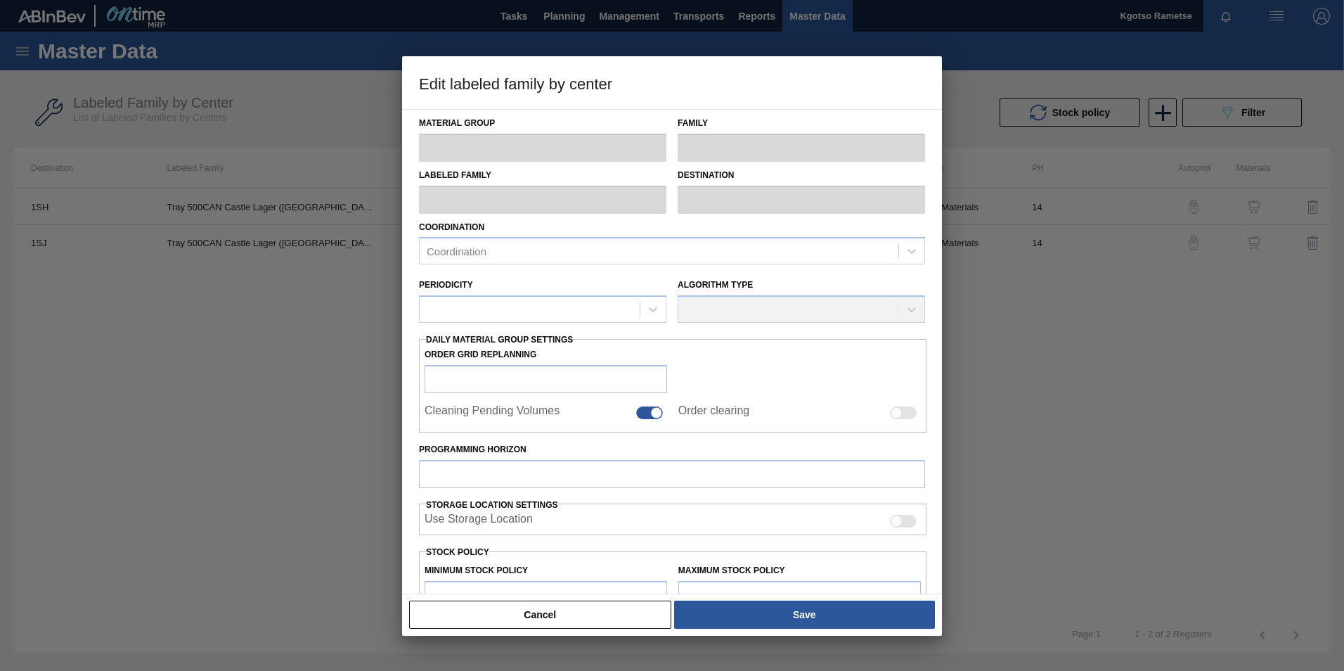
type input "Tray"
type input "500CAN Castle Lager"
type input "Tray 500CAN Castle Lager ([GEOGRAPHIC_DATA])"
type input "1SH - SAB Prospecton Brewery"
type input "14"
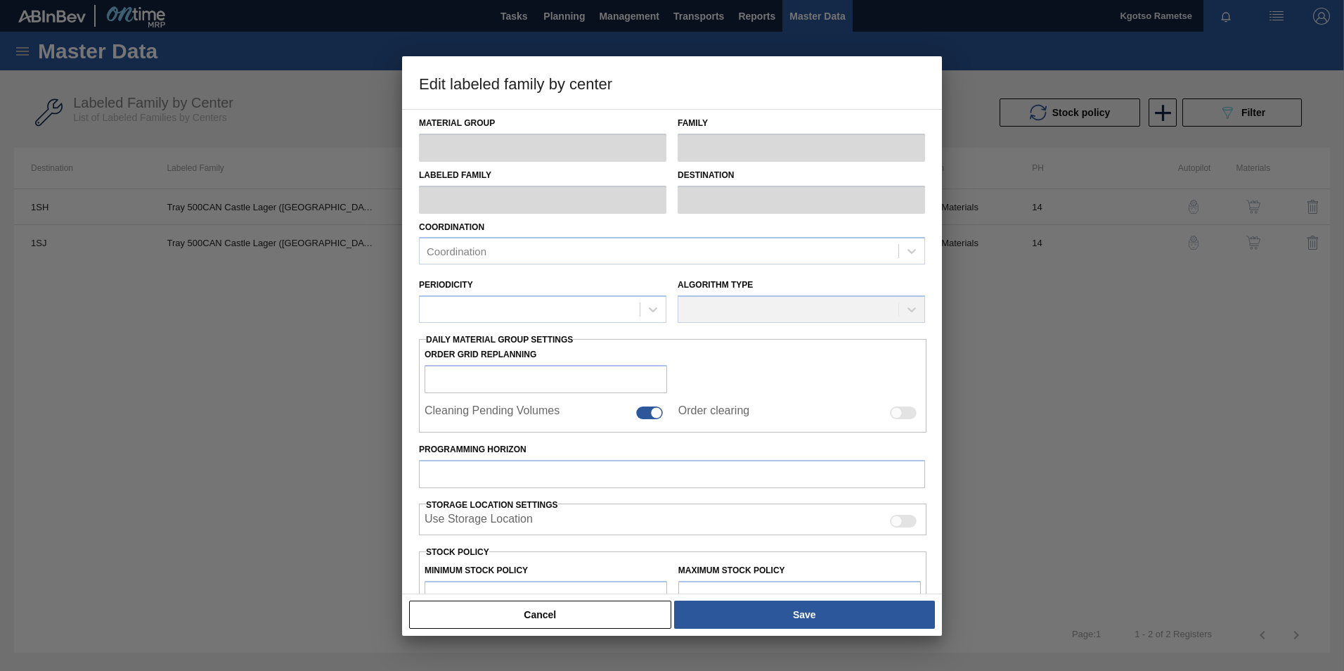
type input "10,000,000"
type input "13,399,990"
type input "100"
type input "13,399,990.000"
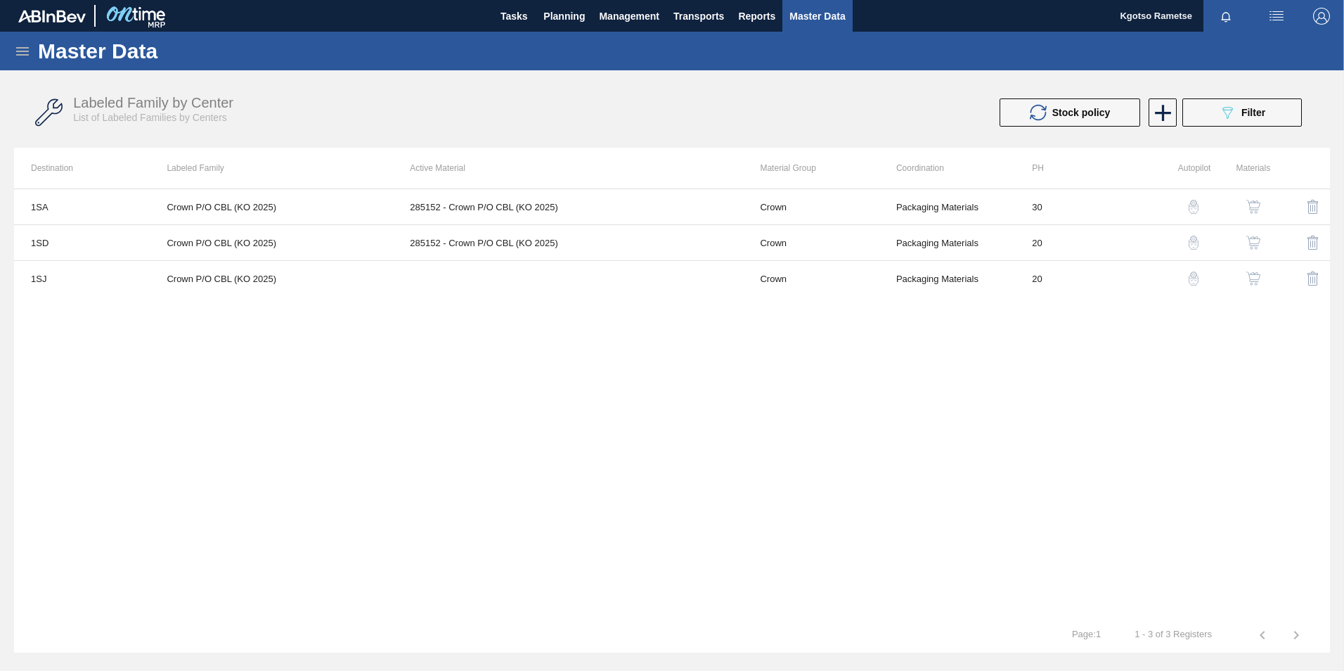
click at [1265, 282] on button "button" at bounding box center [1254, 279] width 34 height 34
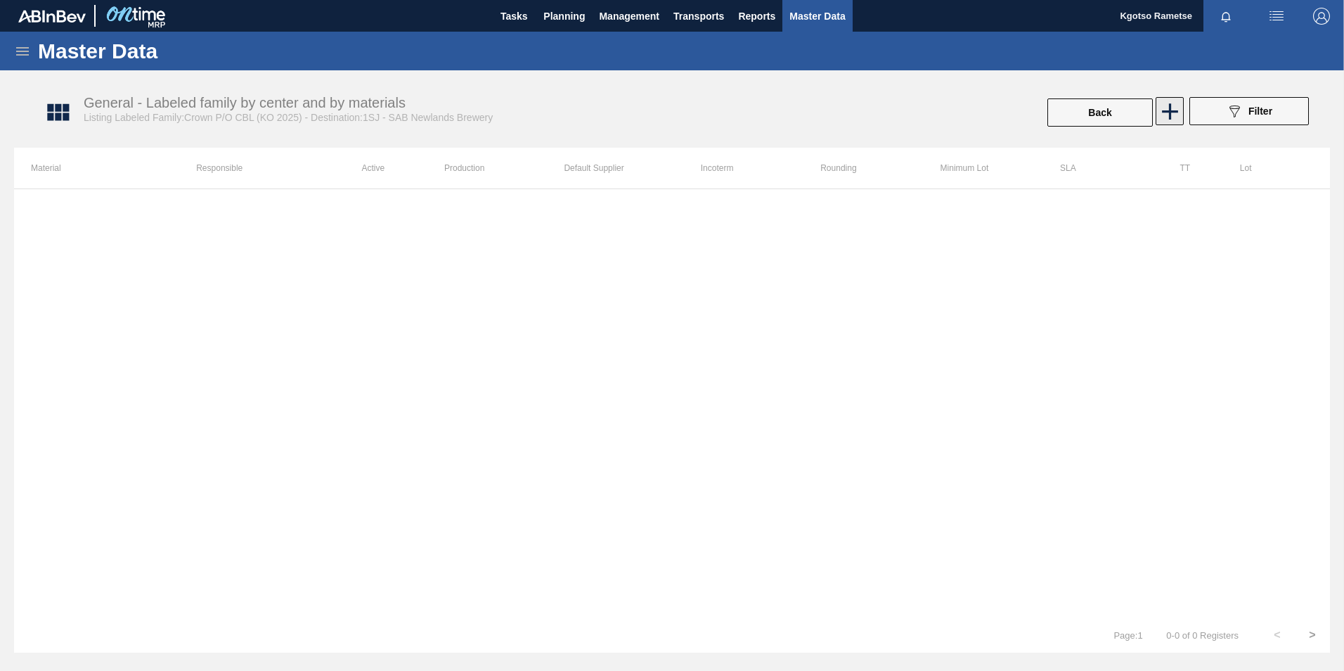
click at [1178, 114] on icon at bounding box center [1170, 111] width 27 height 27
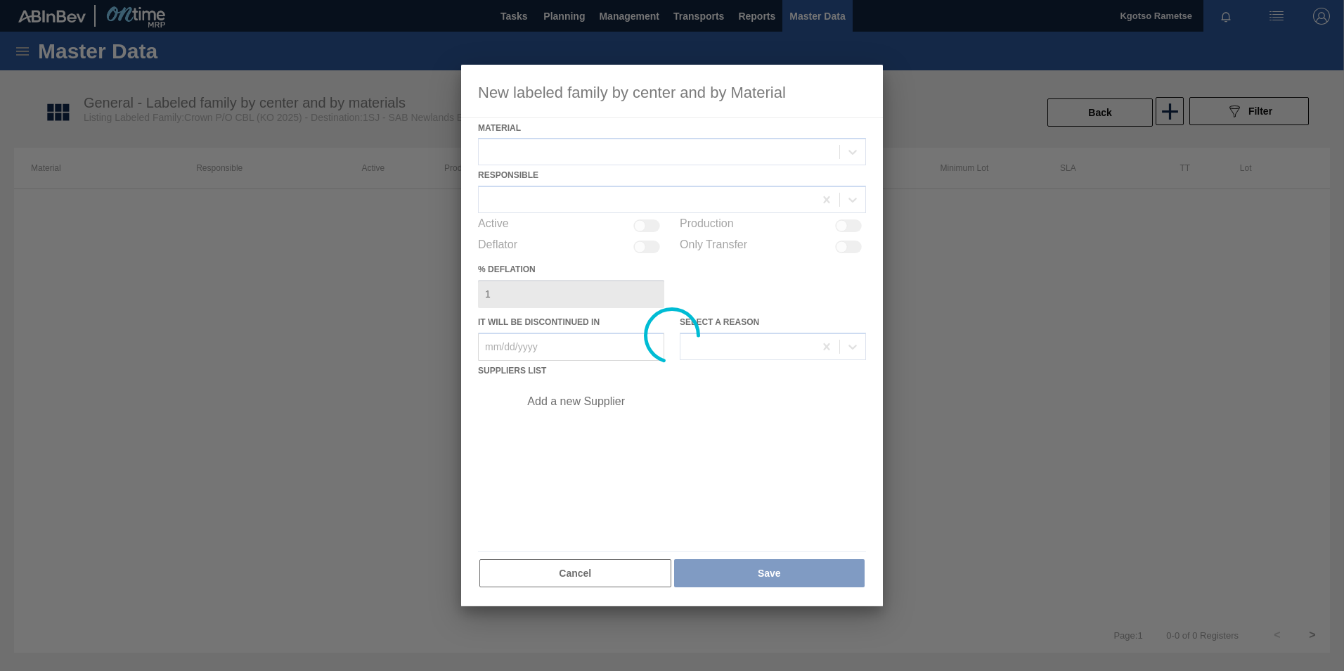
click at [619, 150] on div at bounding box center [672, 336] width 422 height 542
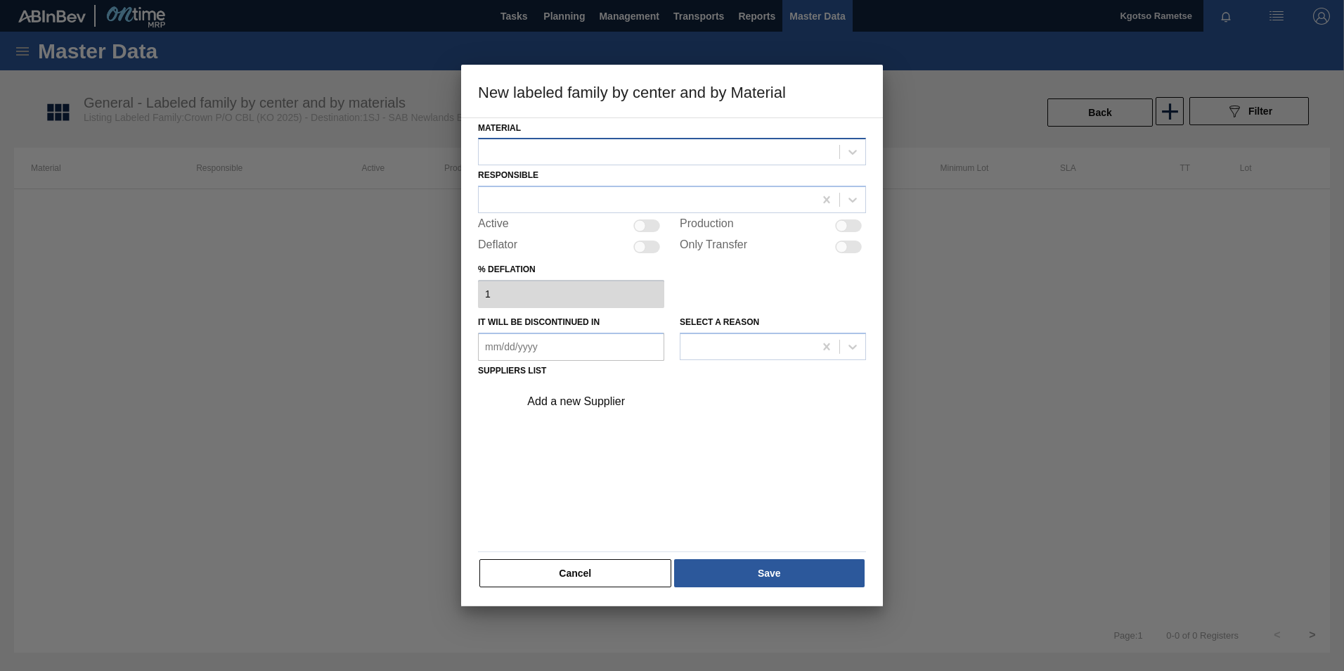
click at [588, 157] on div at bounding box center [659, 152] width 361 height 20
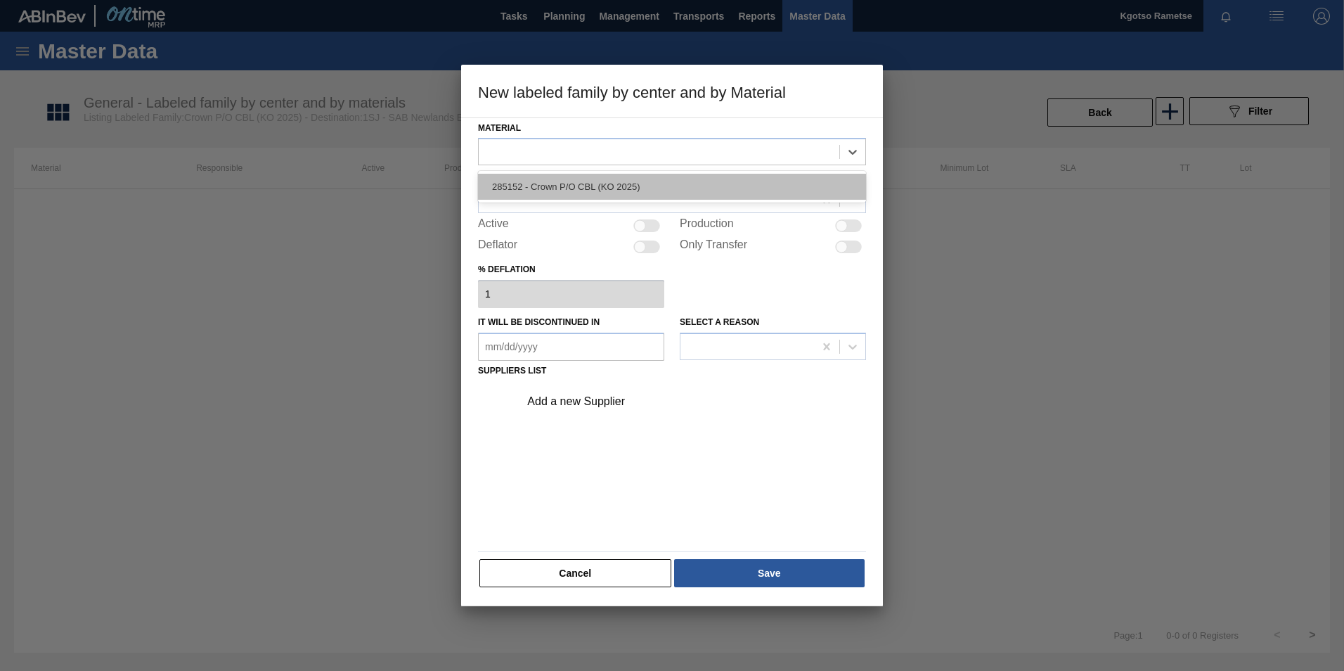
click at [581, 191] on div "285152 - Crown P/O CBL (KO 2025)" at bounding box center [672, 187] width 388 height 26
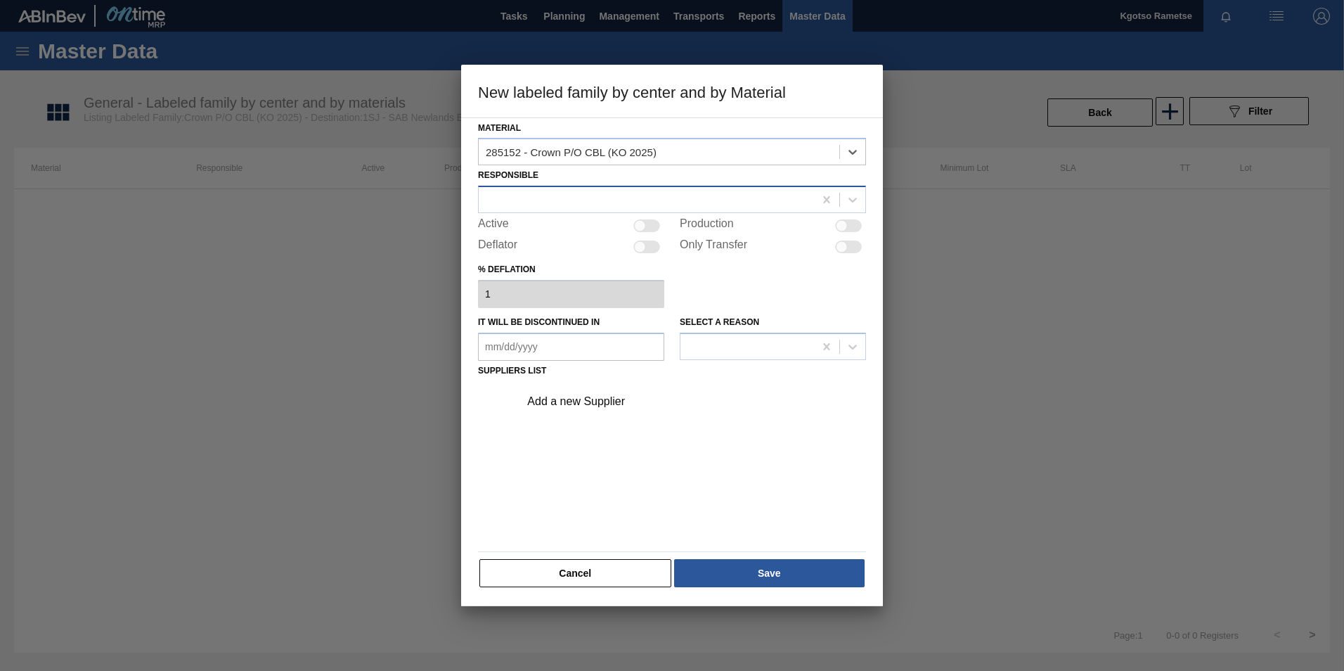
click at [579, 194] on div at bounding box center [646, 200] width 335 height 20
type input "kgot"
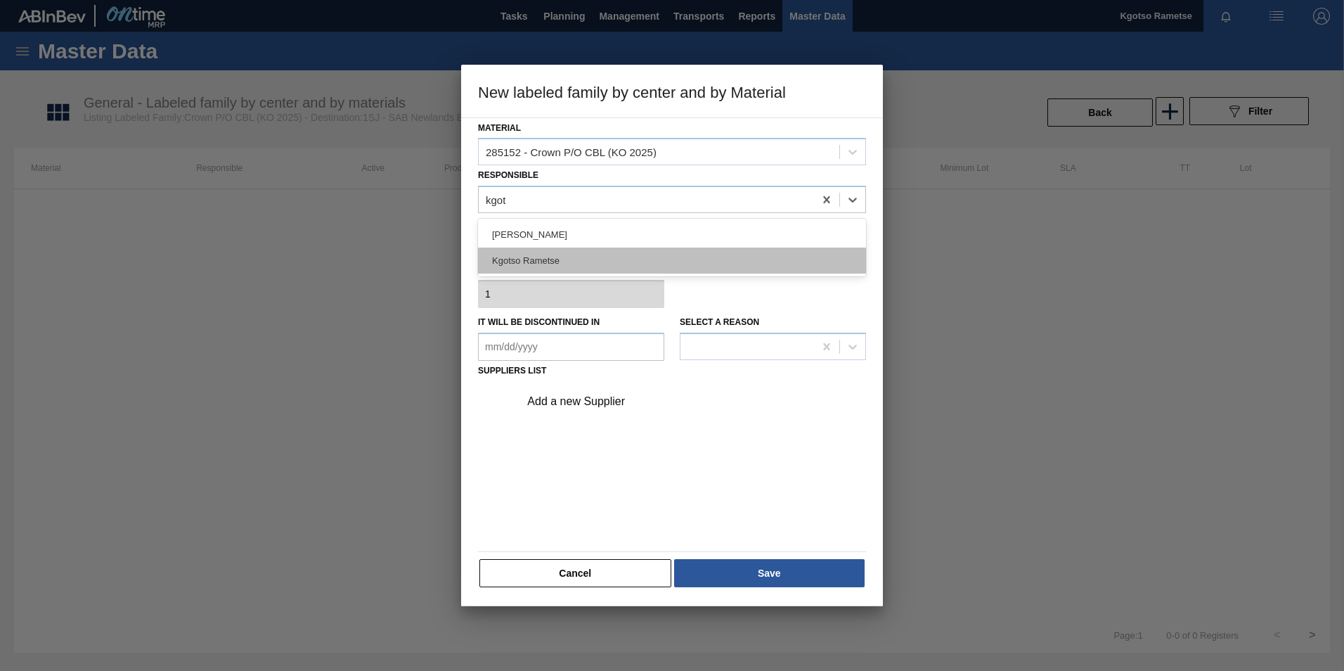
click at [548, 263] on div "Kgotso Rametse" at bounding box center [672, 260] width 388 height 26
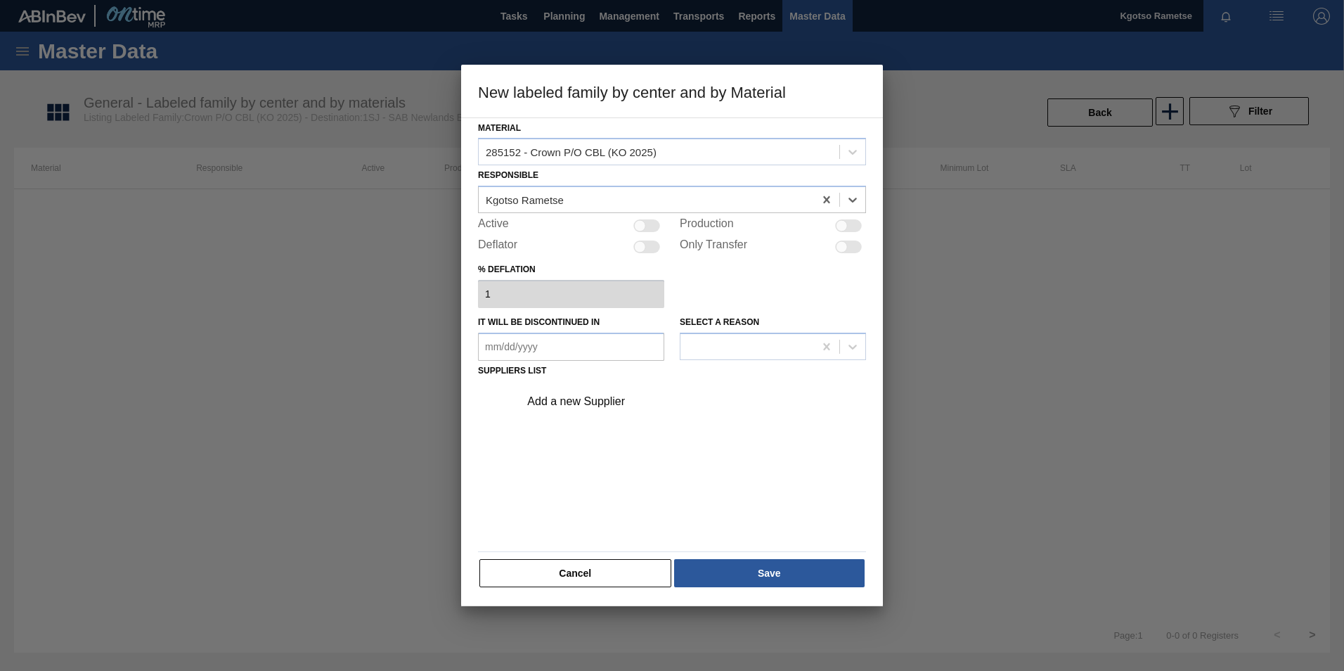
click at [645, 227] on div at bounding box center [640, 226] width 12 height 12
checkbox input "true"
click at [576, 407] on div "Add a new Supplier" at bounding box center [665, 401] width 276 height 13
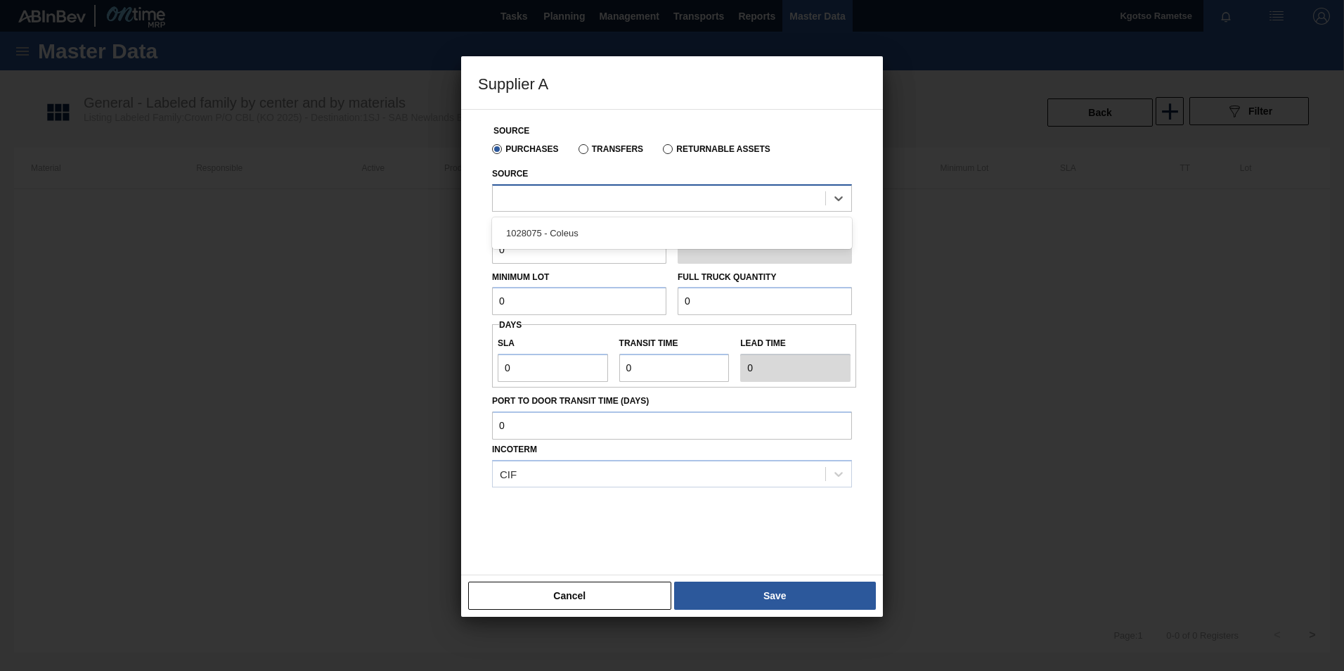
click at [504, 202] on div at bounding box center [659, 198] width 333 height 20
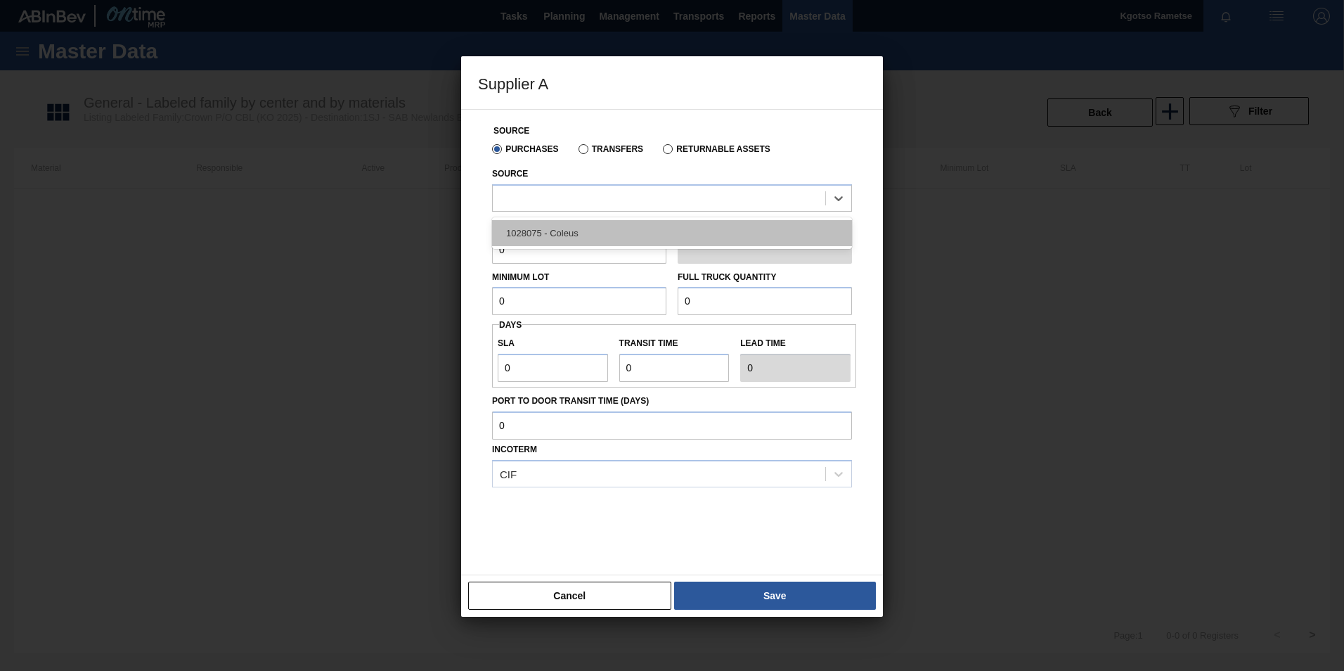
click at [518, 232] on div "1028075 - Coleus" at bounding box center [672, 233] width 360 height 26
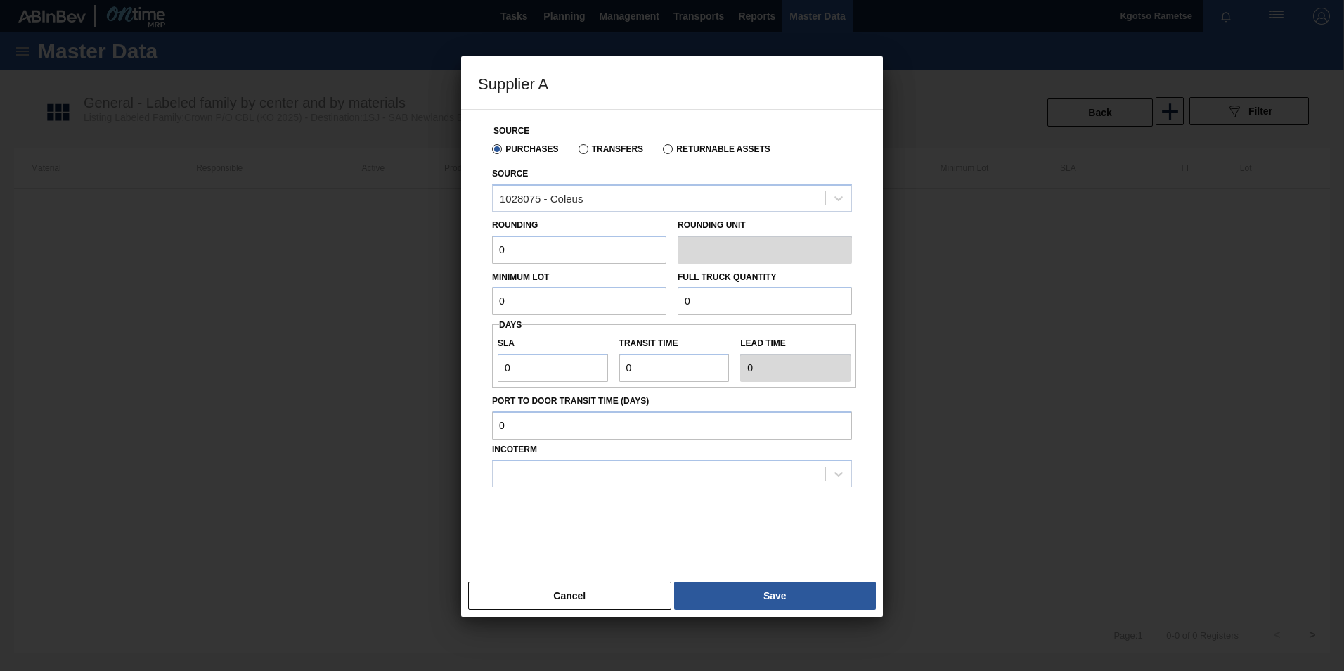
drag, startPoint x: 516, startPoint y: 238, endPoint x: 415, endPoint y: 235, distance: 101.3
click at [415, 235] on div "Supplier A Source Purchases Transfers Returnable Assets Source 1028075 - Coleus…" at bounding box center [672, 335] width 1344 height 671
type input "1"
drag, startPoint x: 509, startPoint y: 304, endPoint x: 368, endPoint y: 286, distance: 141.7
click at [368, 286] on div "Supplier A Source Purchases Transfers Returnable Assets Source 1028075 - Coleus…" at bounding box center [672, 335] width 1344 height 671
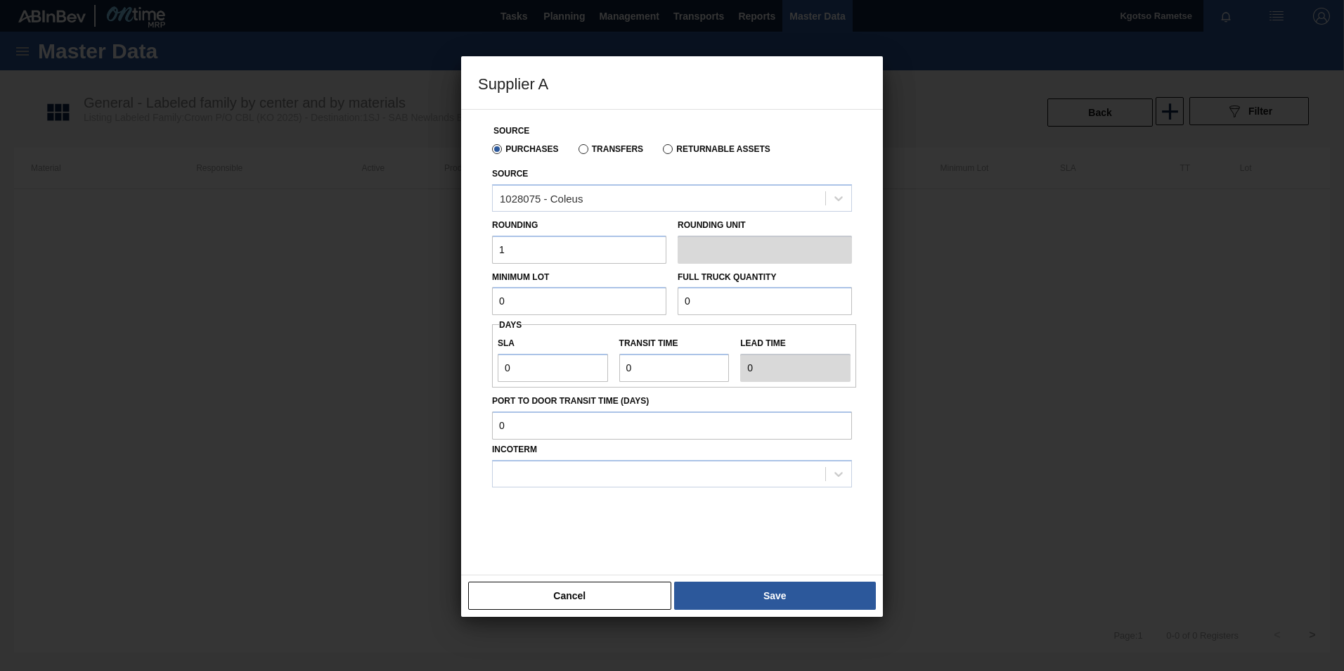
click at [516, 299] on input "0" at bounding box center [579, 301] width 174 height 28
paste input "3,150,00"
drag, startPoint x: 548, startPoint y: 304, endPoint x: 359, endPoint y: 321, distance: 189.9
click at [385, 319] on div "Supplier A Source Purchases Transfers Returnable Assets Source 1028075 - Coleus…" at bounding box center [672, 335] width 1344 height 671
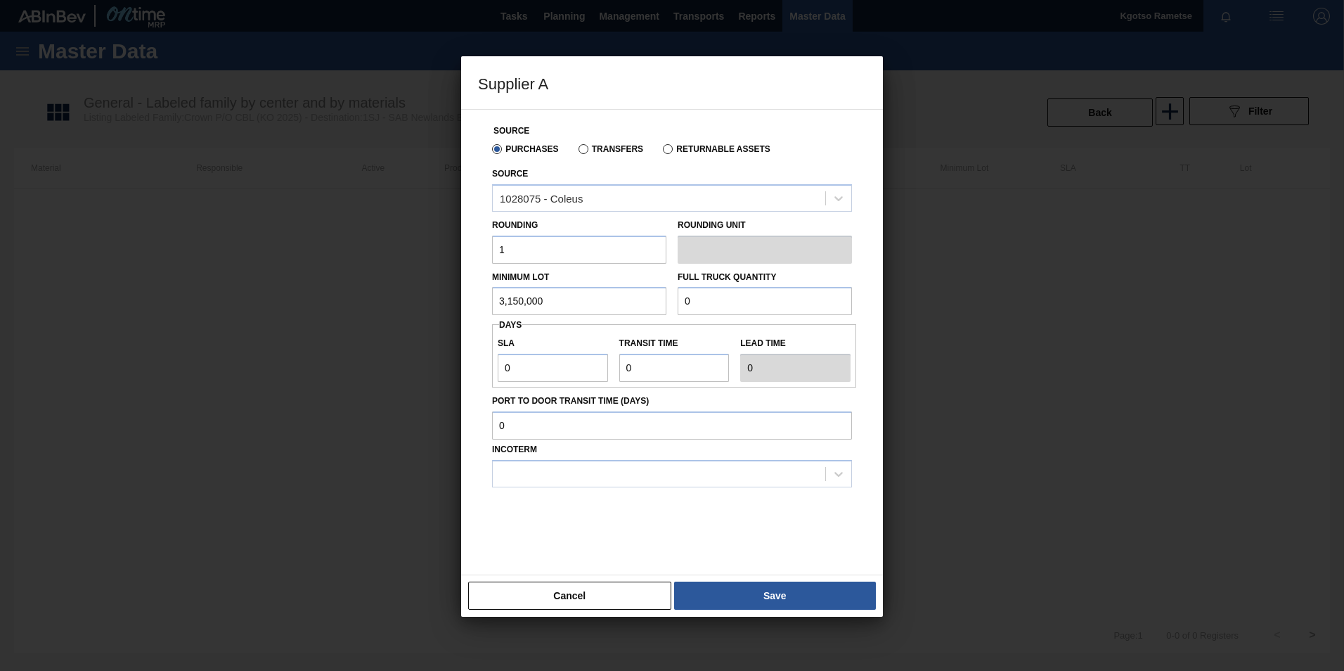
type input "3,150,000"
click at [640, 296] on div "Minimum Lot 3,150,000 Full Truck Quantity 0" at bounding box center [672, 290] width 371 height 52
paste input "3,150,00"
type input "3,150,000"
drag, startPoint x: 531, startPoint y: 371, endPoint x: 444, endPoint y: 380, distance: 88.4
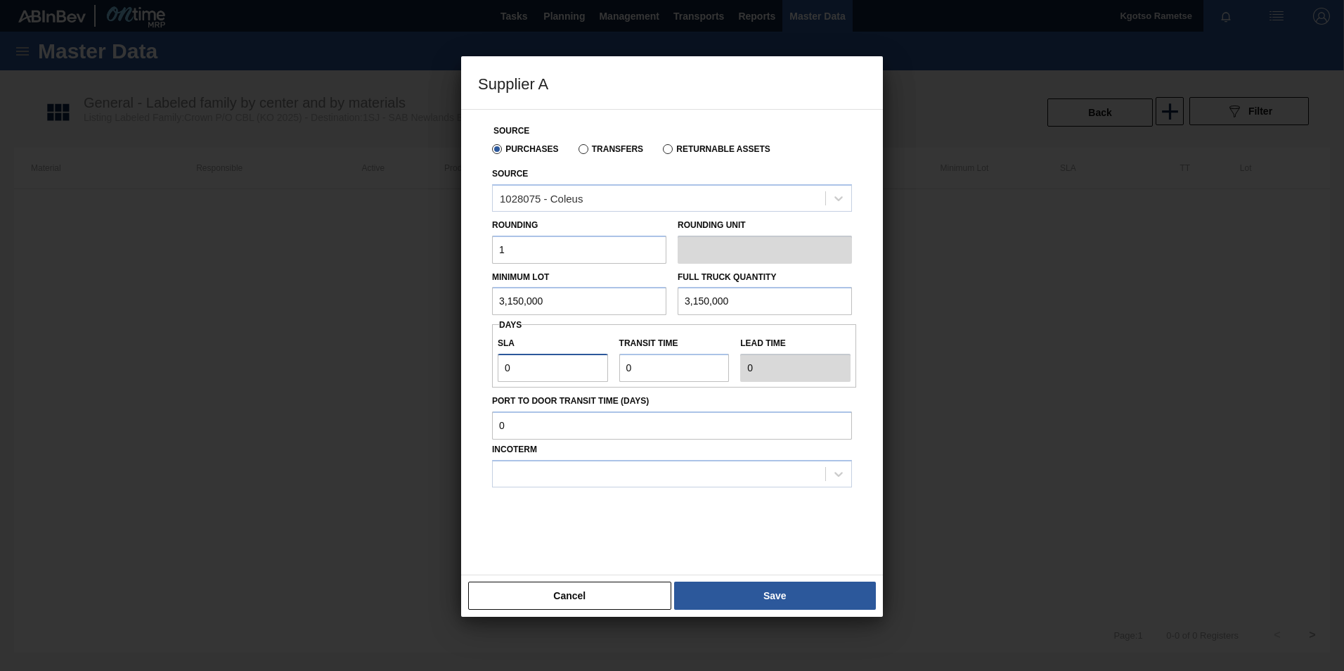
click at [479, 378] on div "Source Purchases Transfers Returnable Assets Source 1028075 - Coleus Rounding 1…" at bounding box center [672, 334] width 388 height 448
type input "1"
drag, startPoint x: 643, startPoint y: 361, endPoint x: 601, endPoint y: 361, distance: 42.2
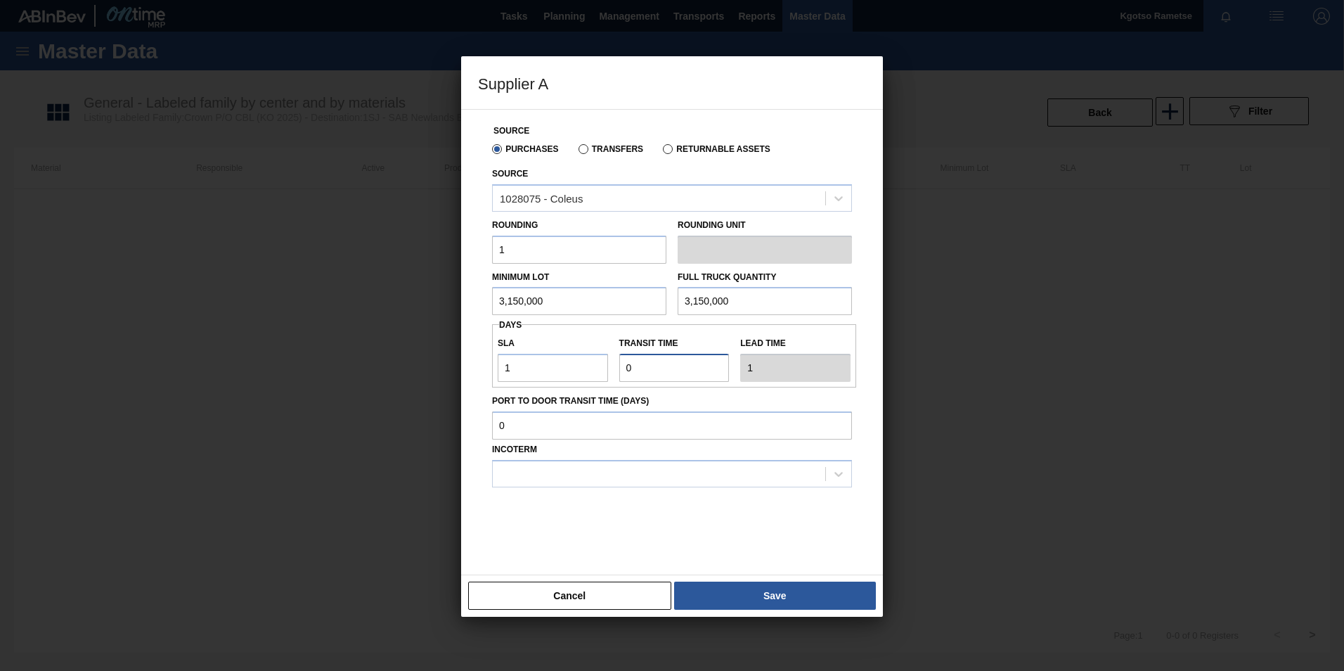
click at [619, 361] on input "Transit time" at bounding box center [674, 368] width 110 height 28
type input "1"
type input "2"
type input "1"
click at [635, 480] on div at bounding box center [659, 473] width 333 height 20
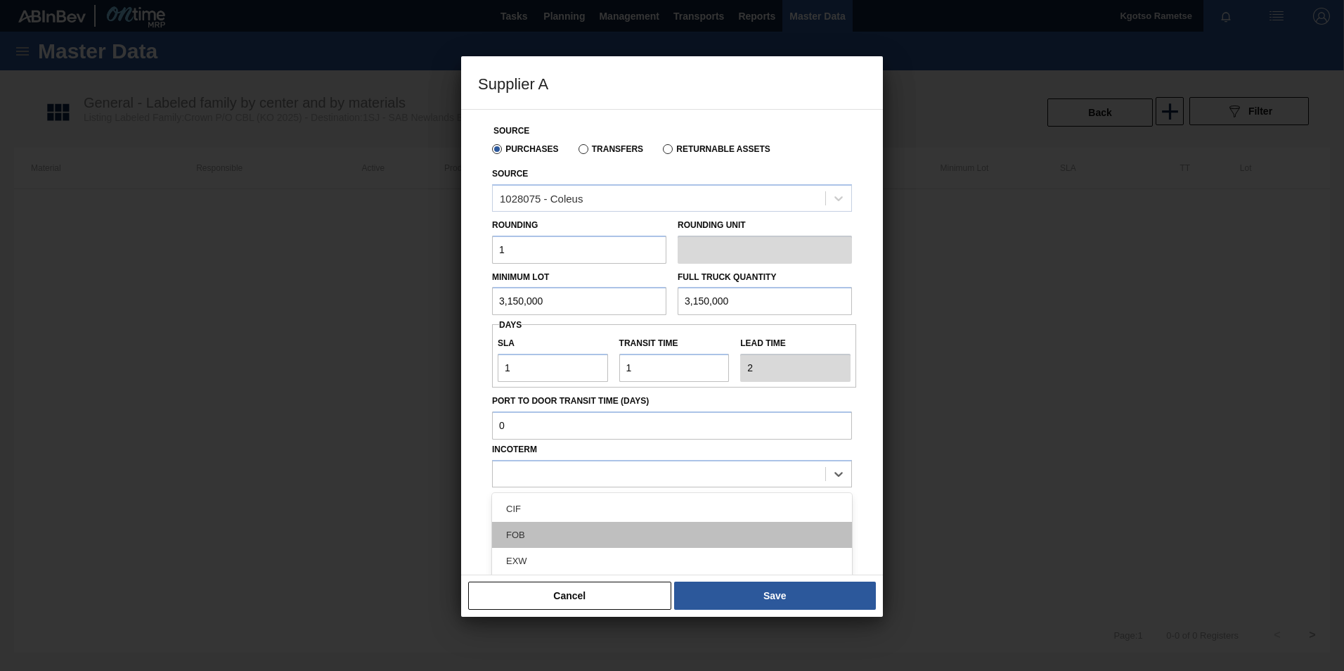
click at [631, 526] on div "FOB" at bounding box center [672, 535] width 360 height 26
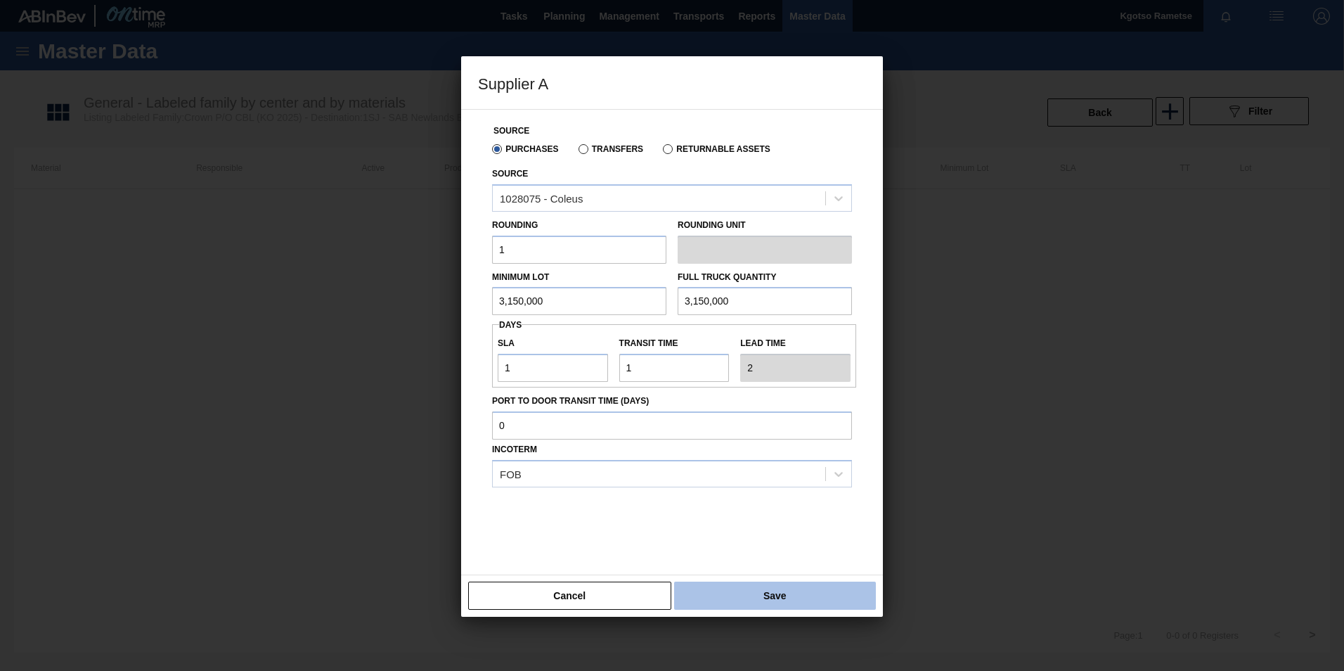
click at [747, 602] on button "Save" at bounding box center [775, 595] width 202 height 28
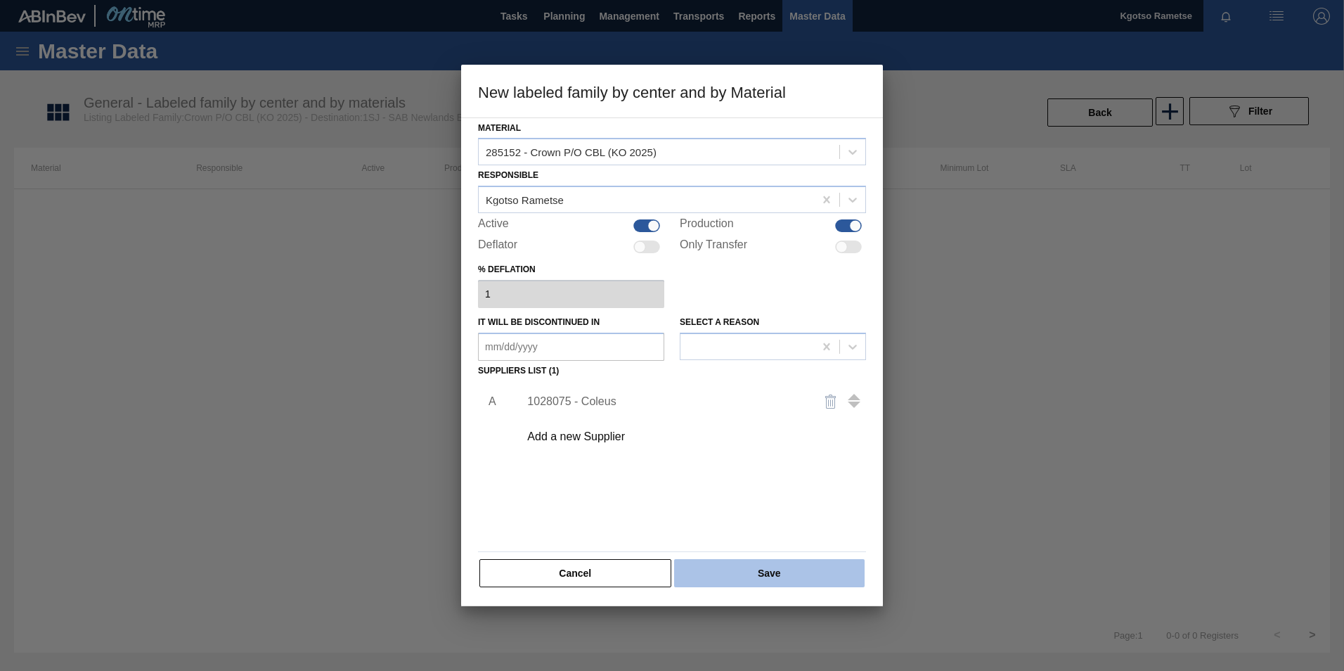
click at [737, 579] on button "Save" at bounding box center [769, 573] width 191 height 28
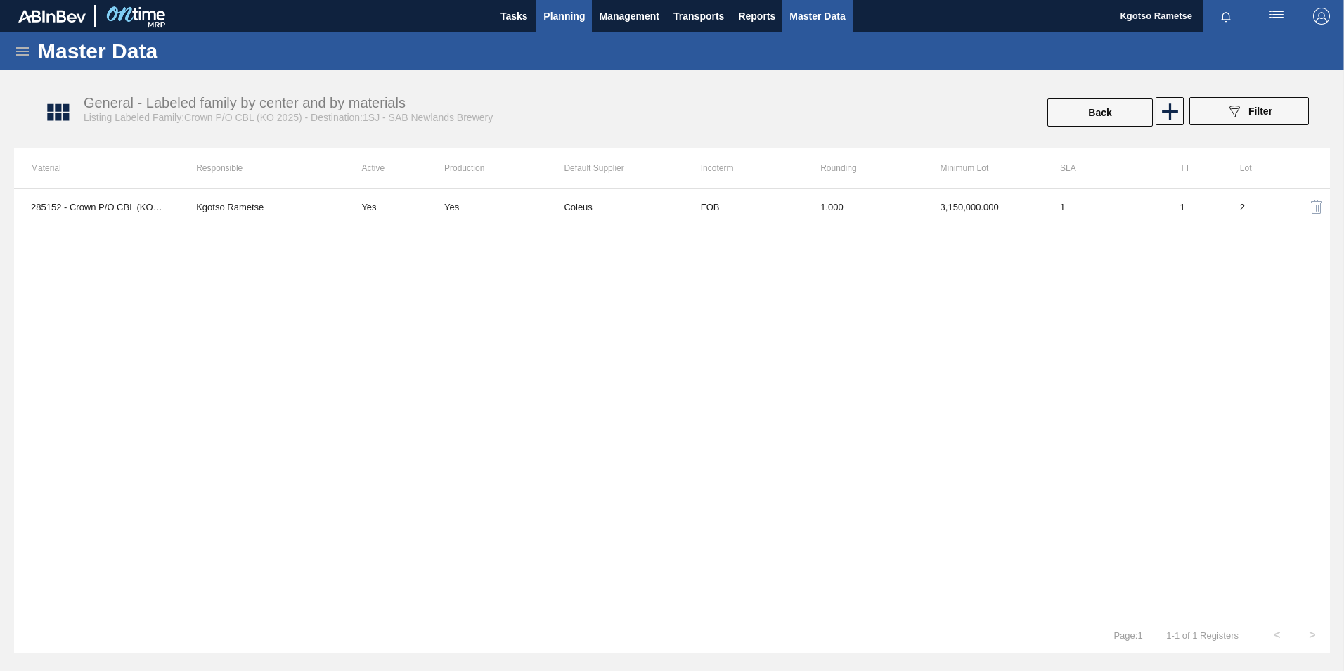
drag, startPoint x: 566, startPoint y: 15, endPoint x: 555, endPoint y: 38, distance: 25.8
click at [565, 15] on span "Planning" at bounding box center [563, 16] width 41 height 17
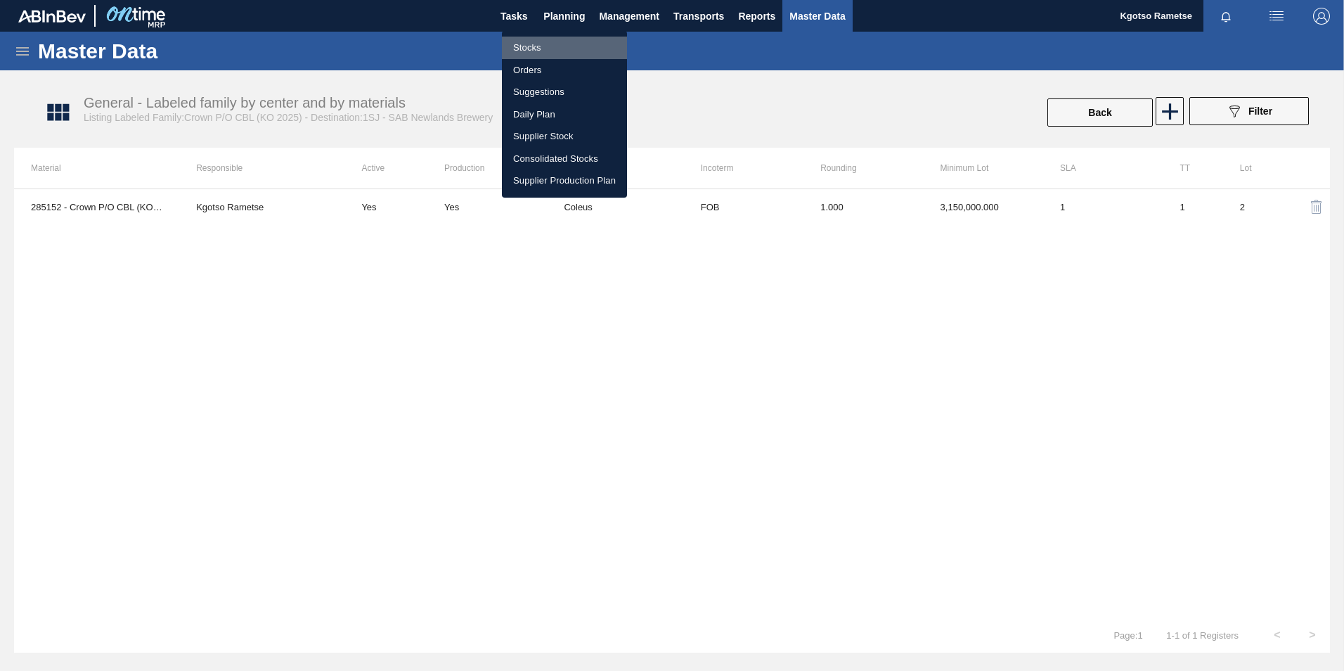
click at [552, 44] on li "Stocks" at bounding box center [564, 48] width 125 height 22
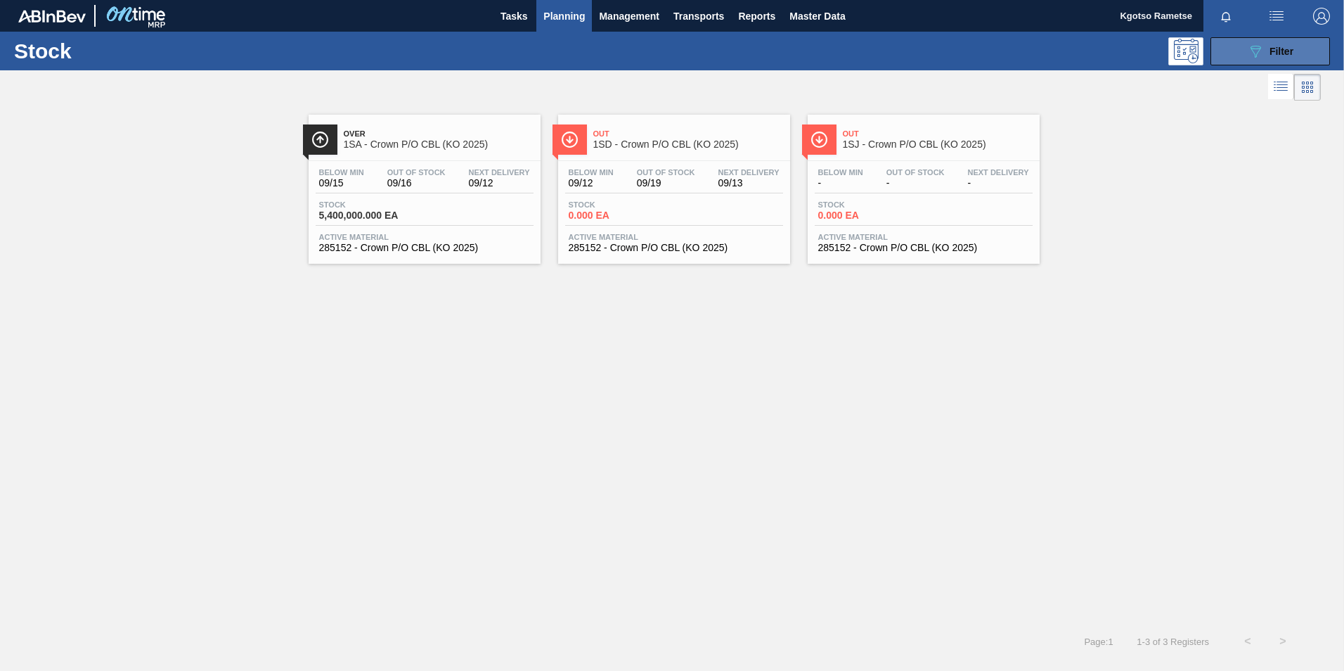
click at [1220, 41] on button "089F7B8B-B2A5-4AFE-B5C0-19BA573D28AC Filter" at bounding box center [1271, 51] width 120 height 28
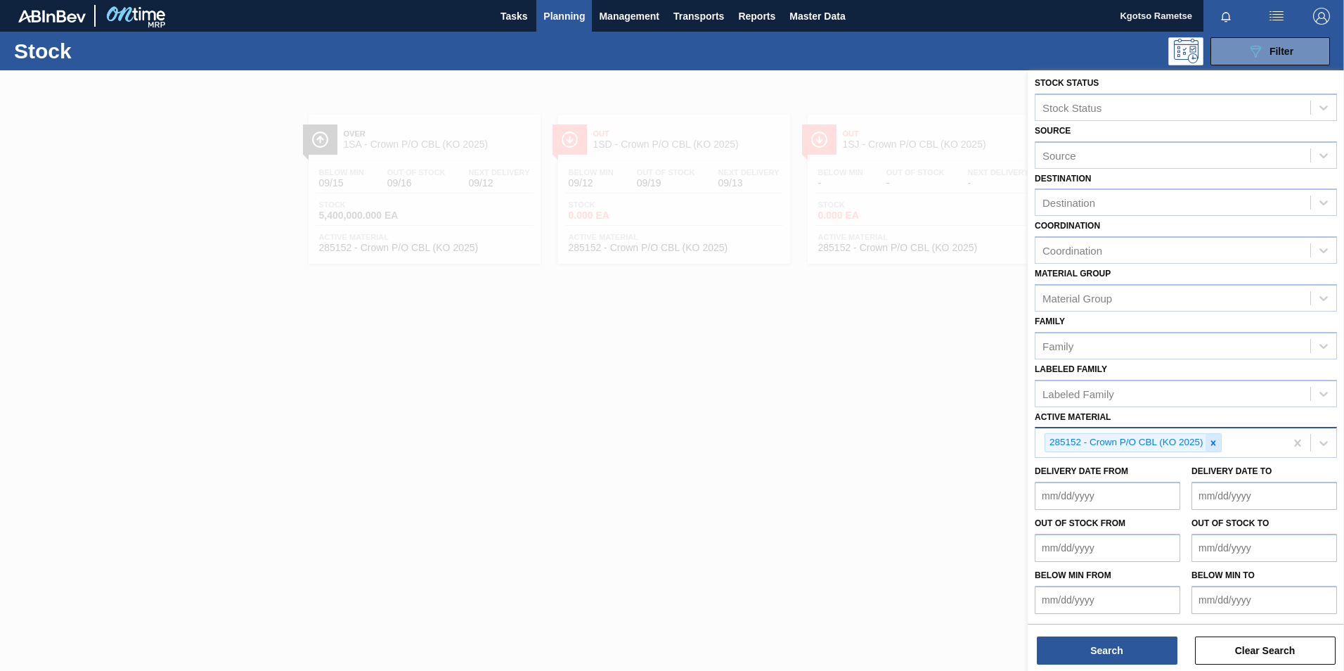
click at [1214, 447] on icon at bounding box center [1214, 443] width 10 height 10
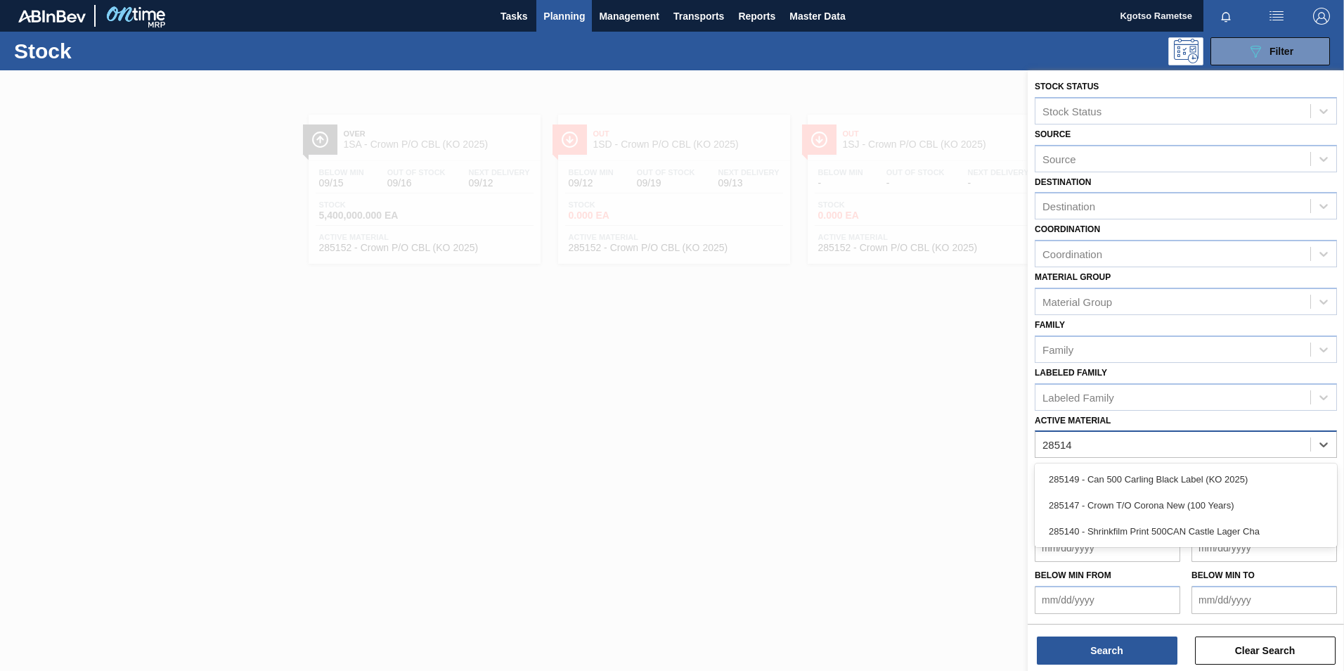
scroll to position [1, 0]
type Material "285149"
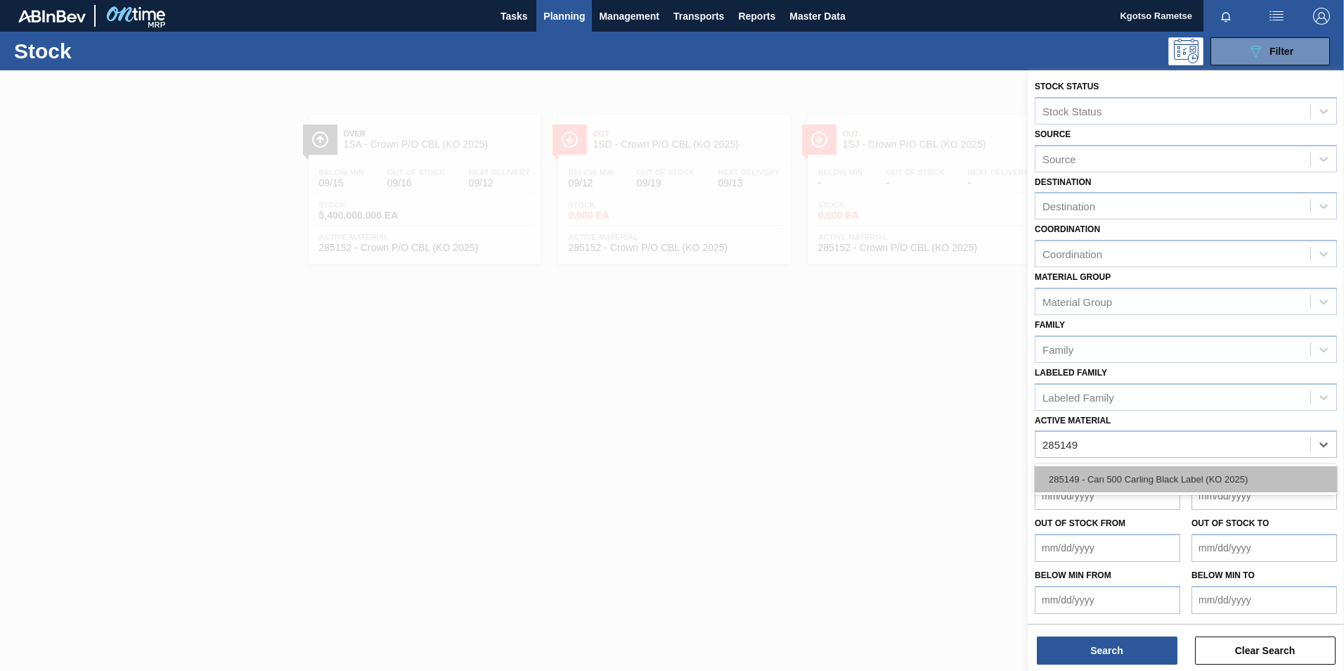
click at [1166, 487] on div "285149 - Can 500 Carling Black Label (KO 2025)" at bounding box center [1186, 479] width 302 height 26
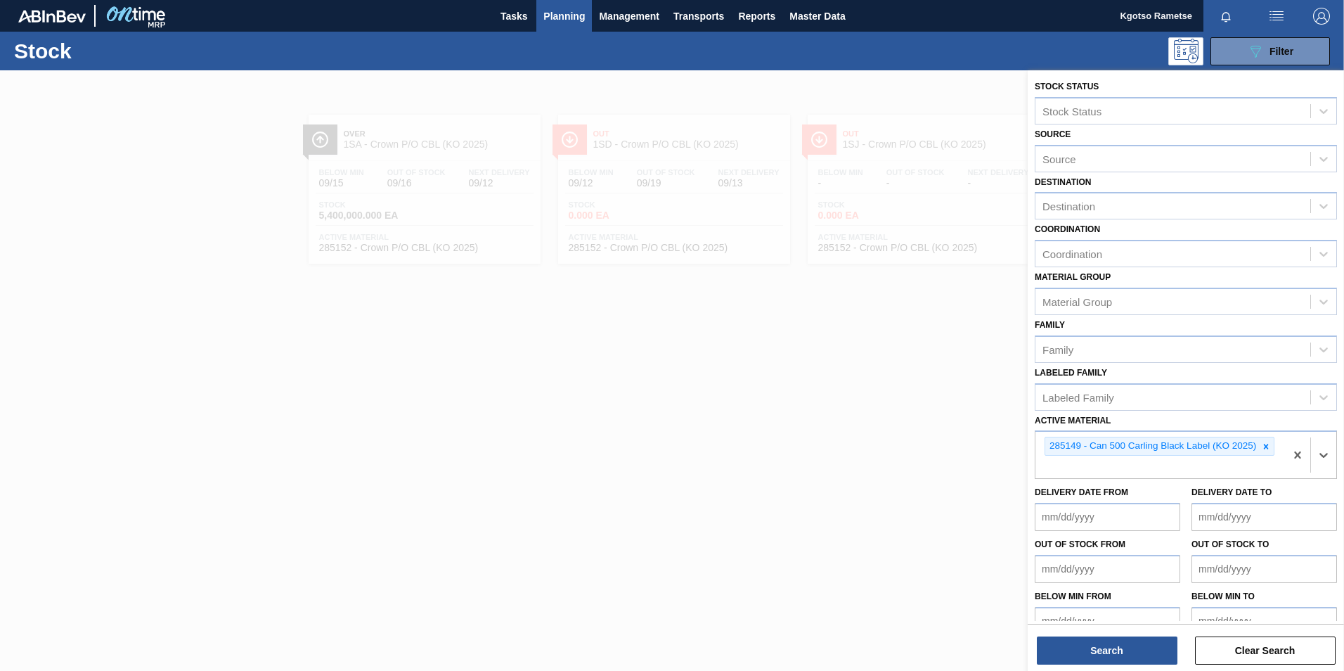
scroll to position [4, 0]
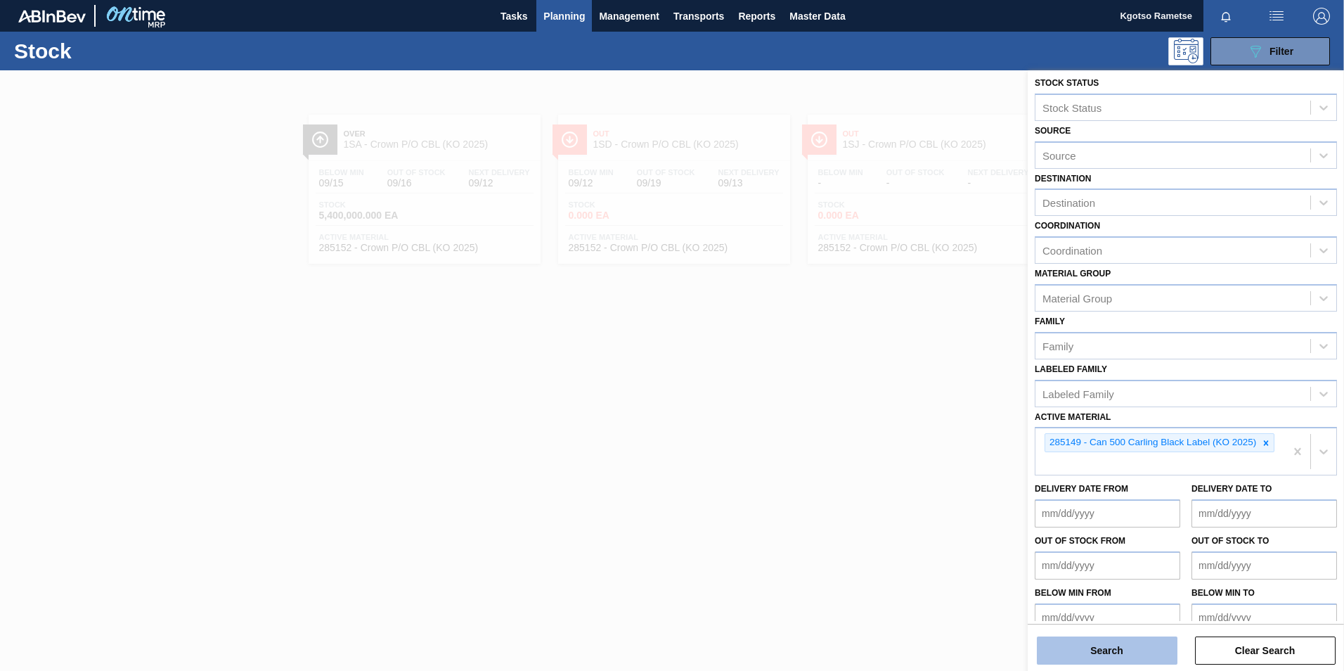
click at [1118, 649] on button "Search" at bounding box center [1107, 650] width 141 height 28
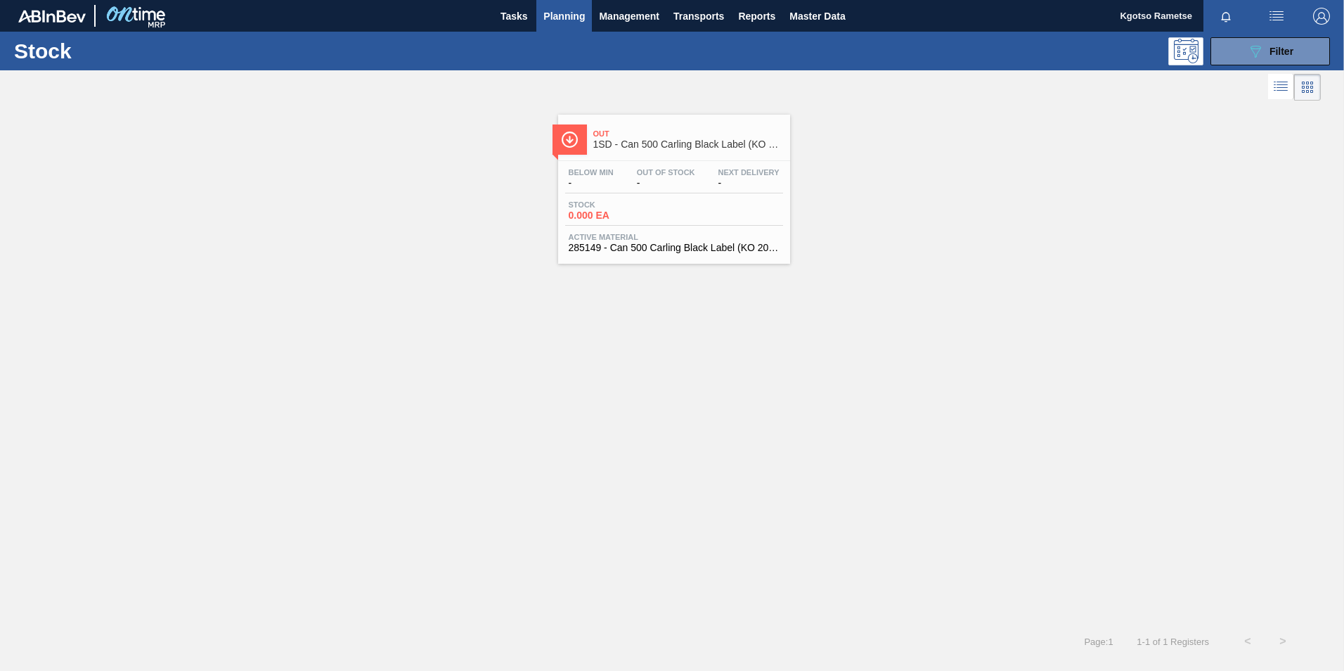
click at [628, 176] on div "Below Min - Out Of Stock - Next Delivery -" at bounding box center [674, 180] width 218 height 25
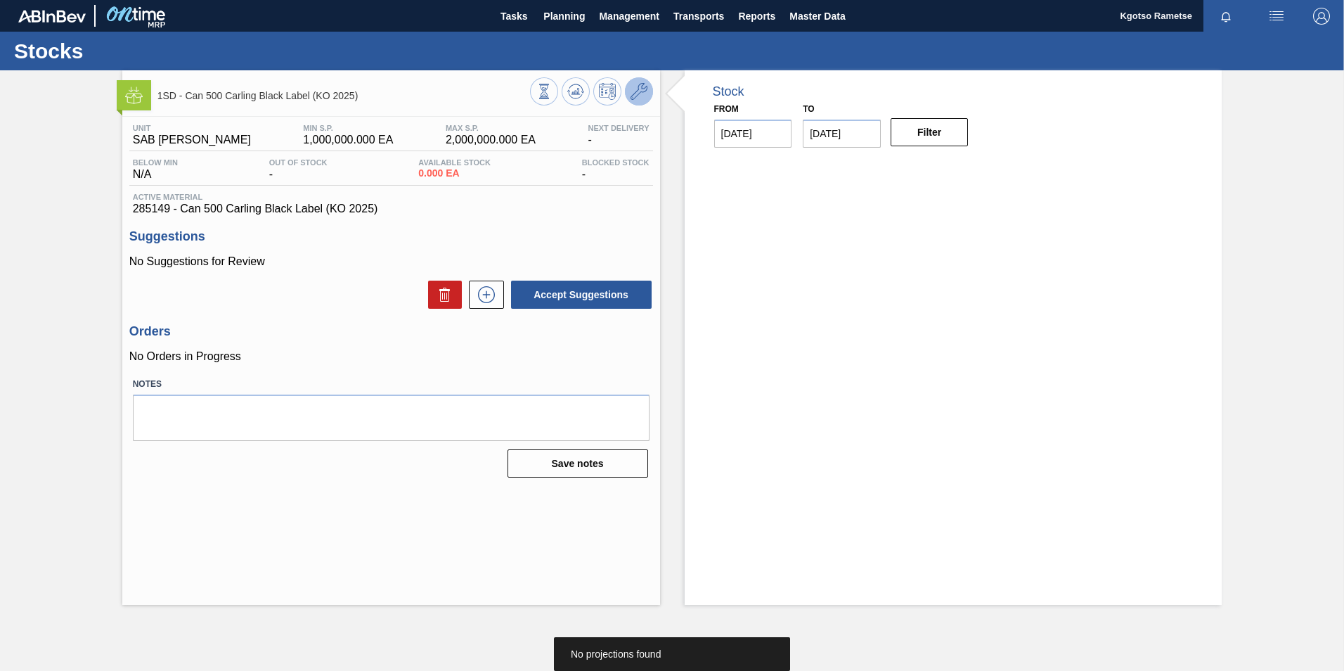
click at [632, 91] on icon at bounding box center [639, 91] width 17 height 17
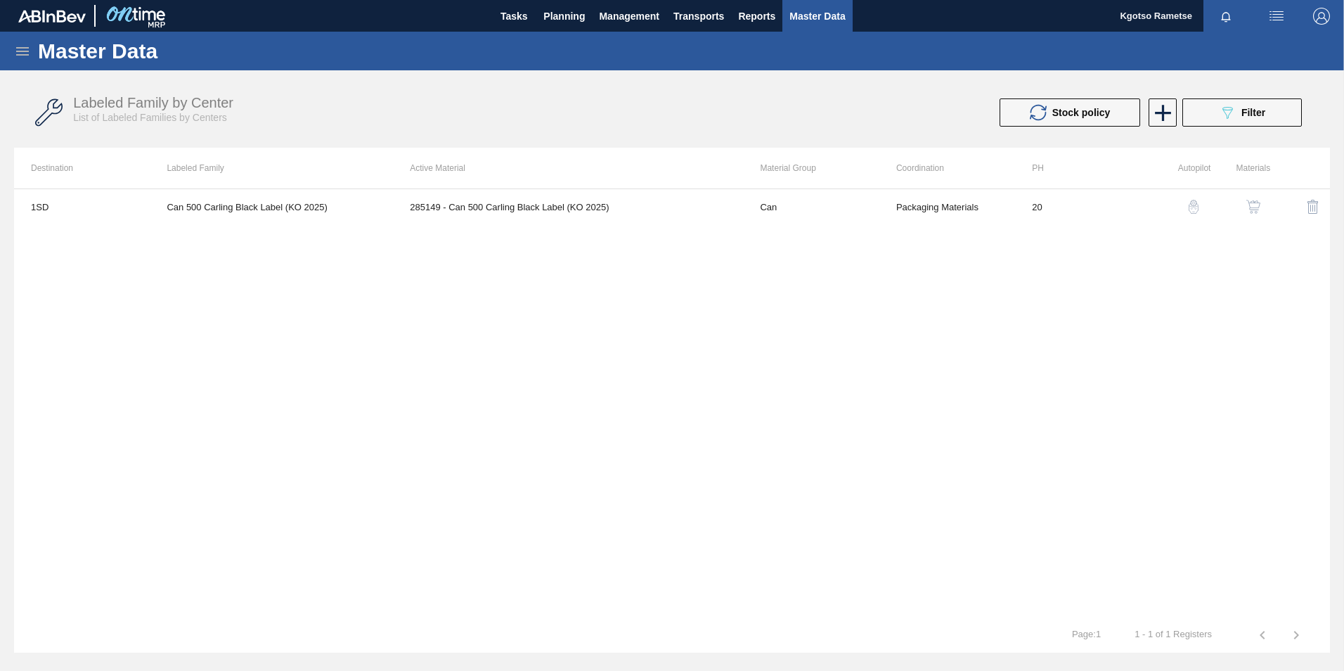
click at [1247, 205] on img "button" at bounding box center [1253, 207] width 14 height 14
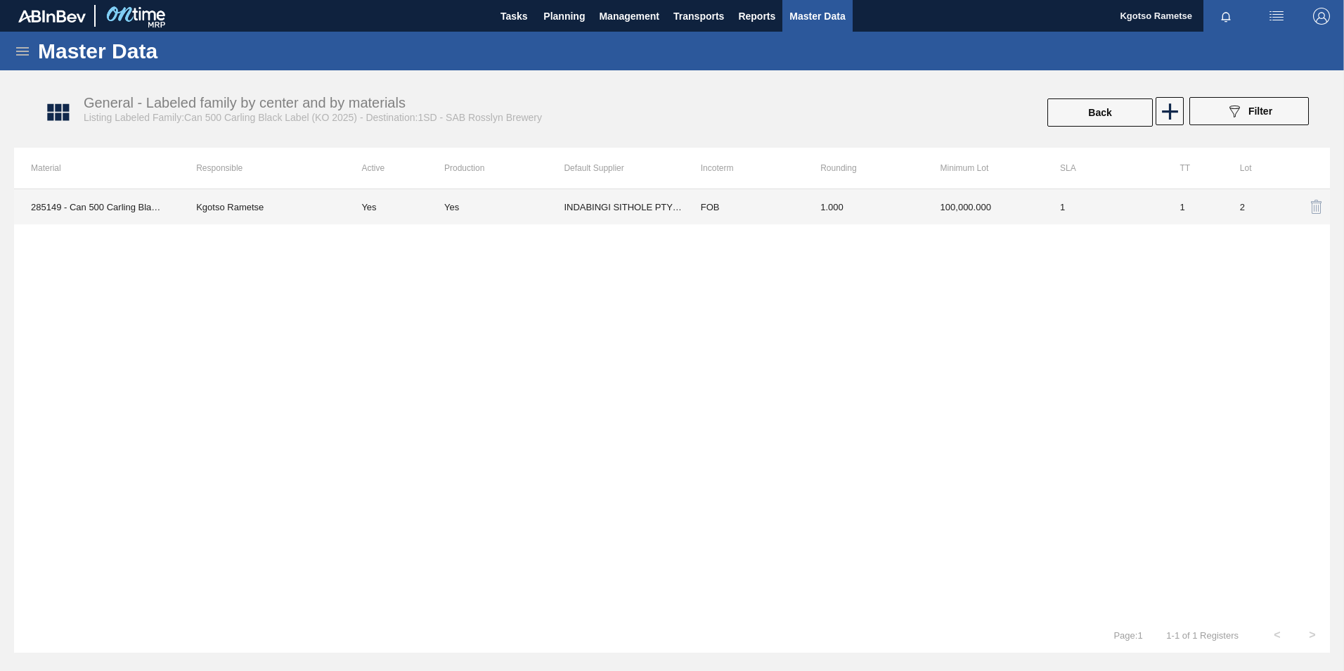
click at [897, 213] on td "1.000" at bounding box center [864, 206] width 120 height 35
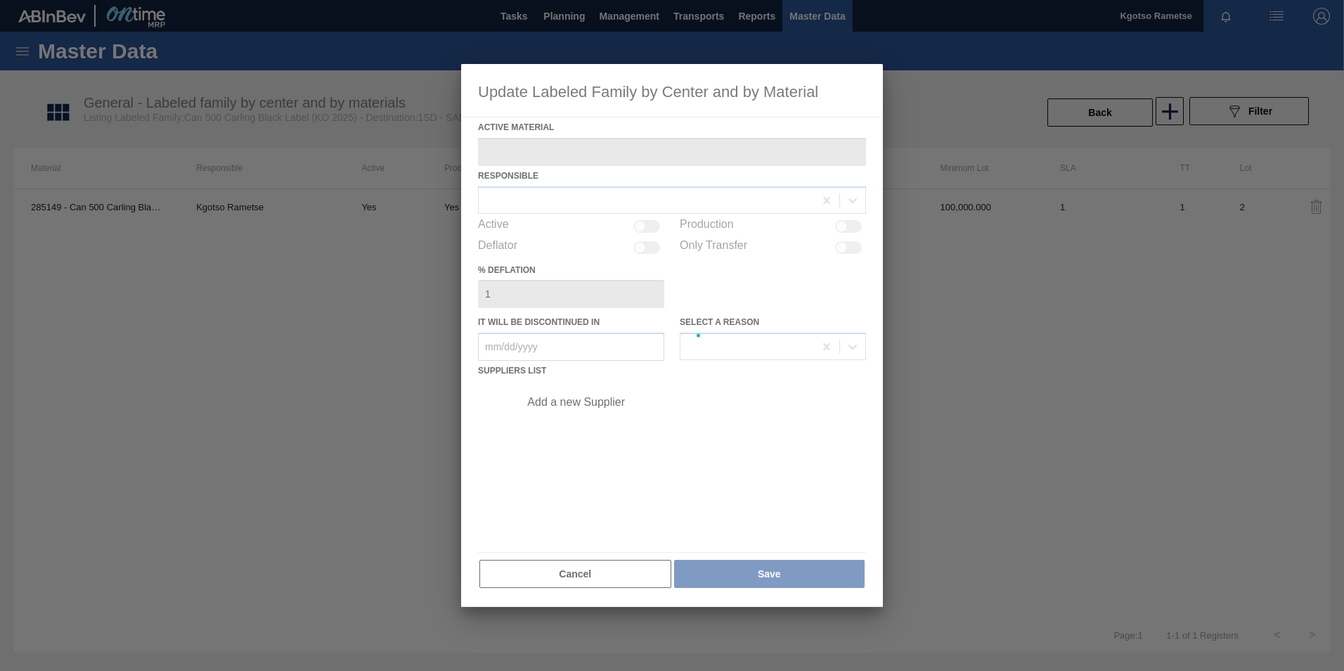
type Material "285149 - Can 500 Carling Black Label (KO 2025)"
checkbox input "true"
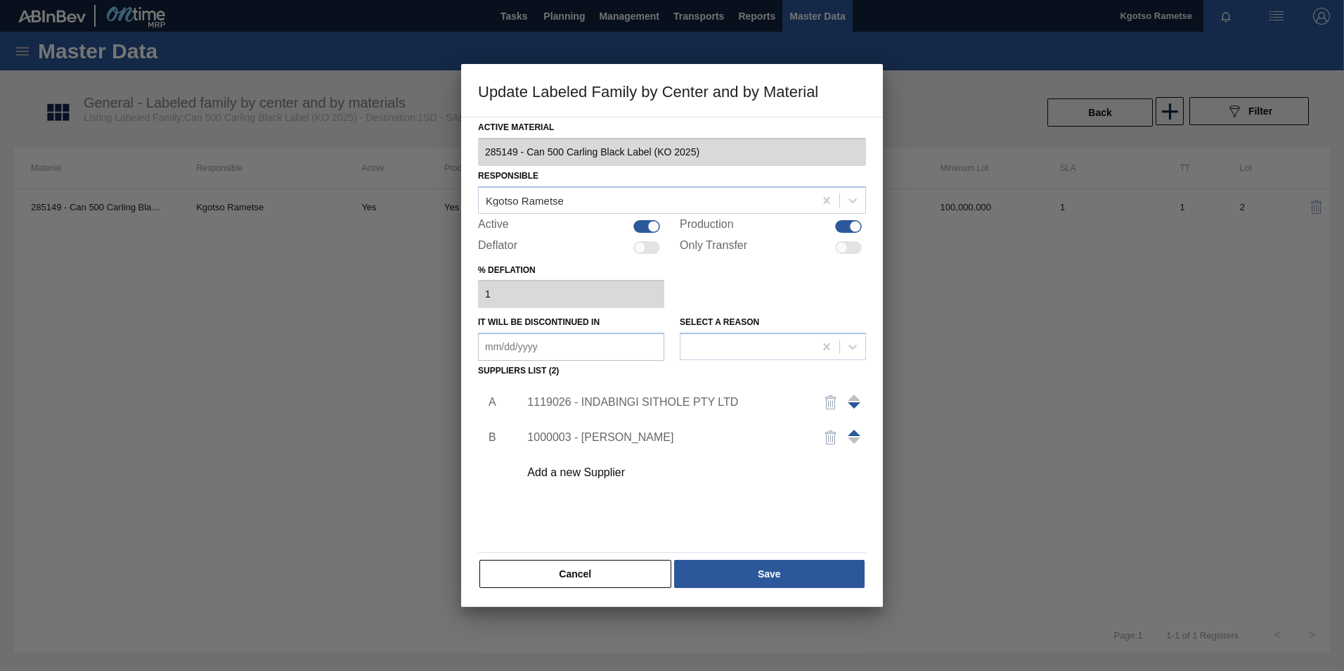
click at [651, 404] on div "1119026 - INDABINGI SITHOLE PTY LTD" at bounding box center [665, 402] width 276 height 13
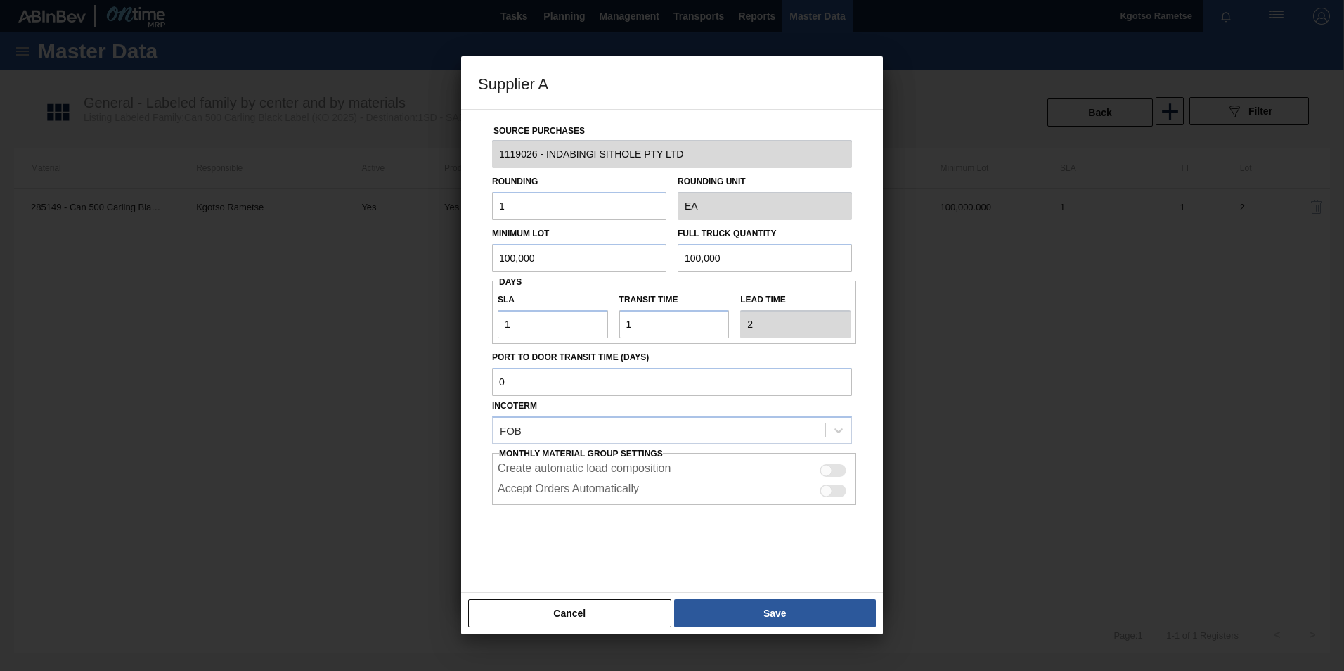
click at [537, 266] on input "100,000" at bounding box center [579, 258] width 174 height 28
click at [537, 266] on input "2,058,588" at bounding box center [579, 258] width 174 height 28
type input "2,058,588"
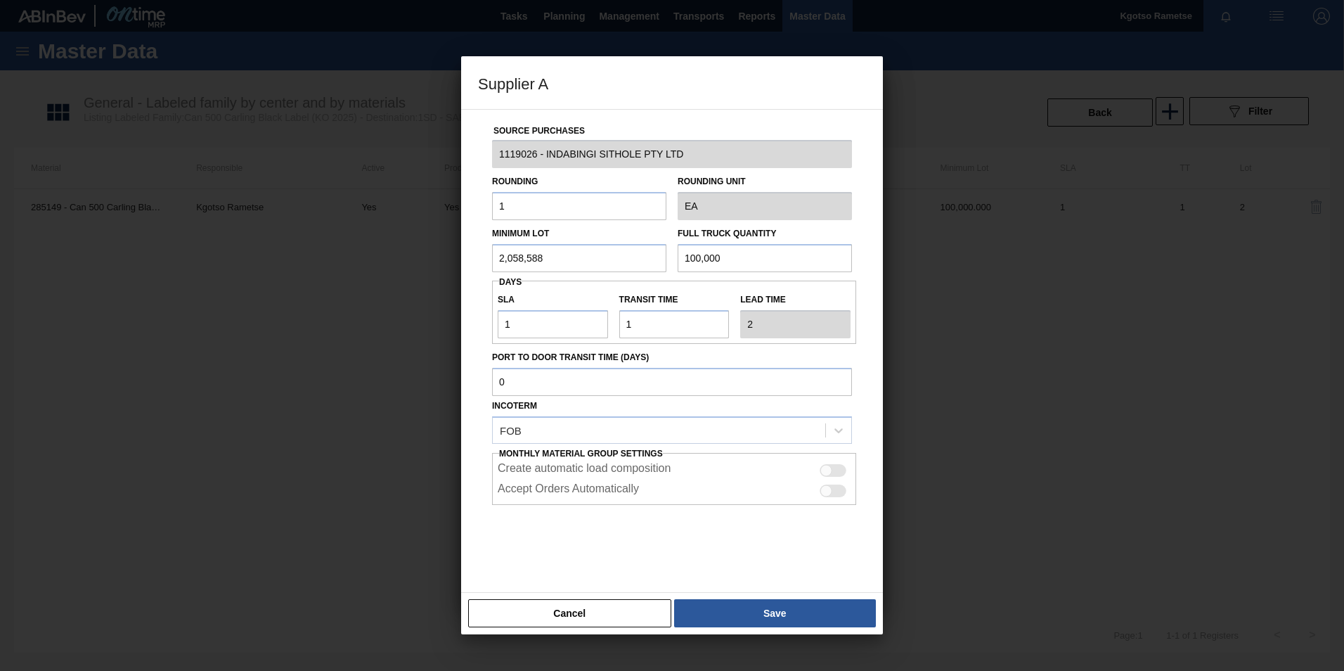
click at [744, 259] on input "100,000" at bounding box center [765, 258] width 174 height 28
paste input "2,058,588"
type input "2,058,588"
click at [749, 624] on button "Save" at bounding box center [775, 613] width 202 height 28
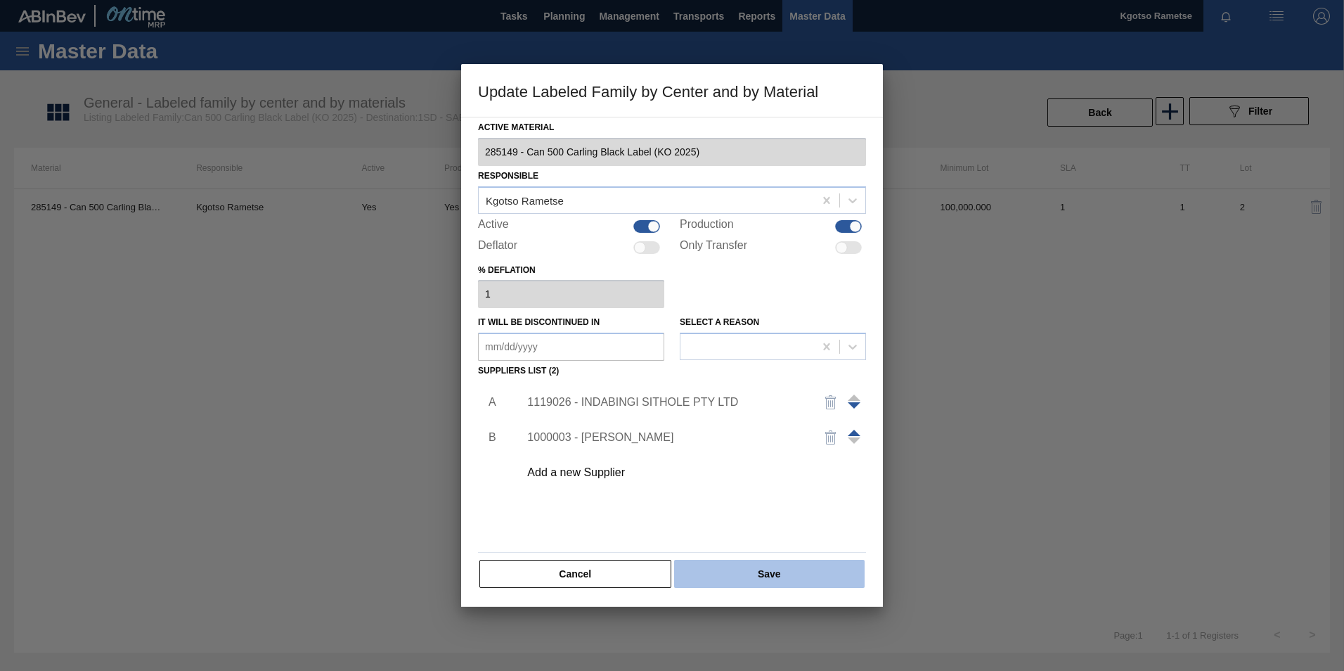
click at [747, 581] on button "Save" at bounding box center [769, 574] width 191 height 28
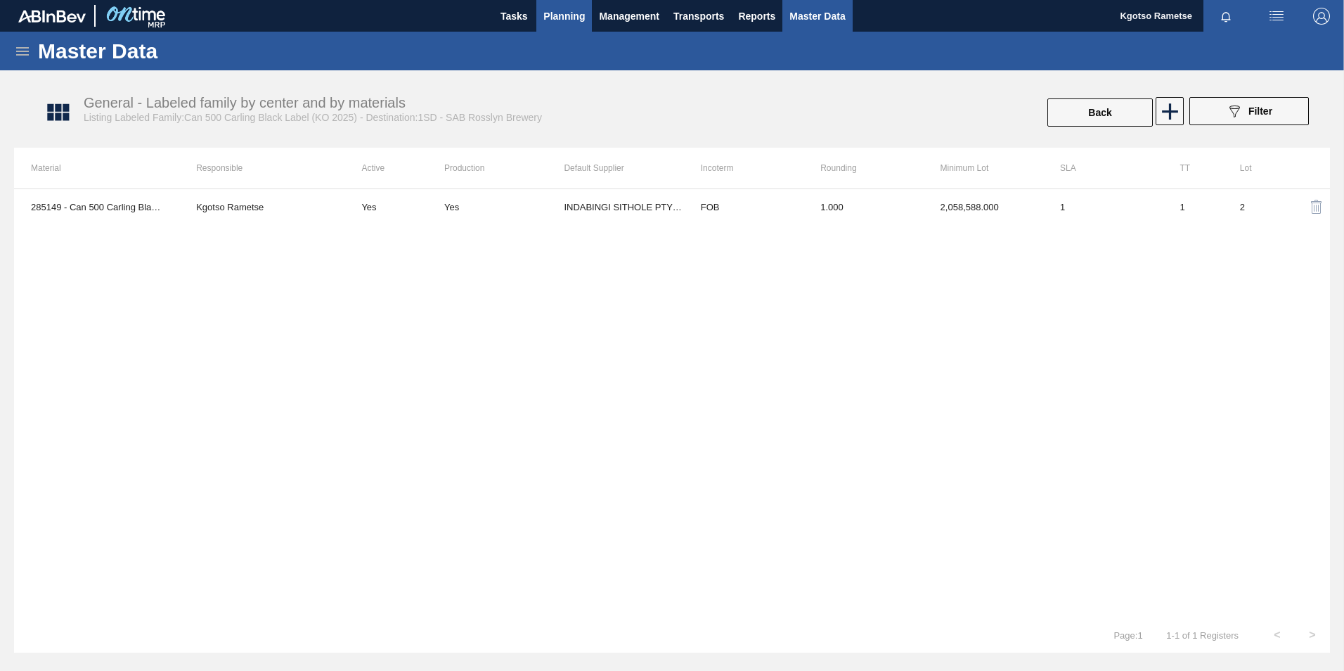
click at [564, 13] on span "Planning" at bounding box center [563, 16] width 41 height 17
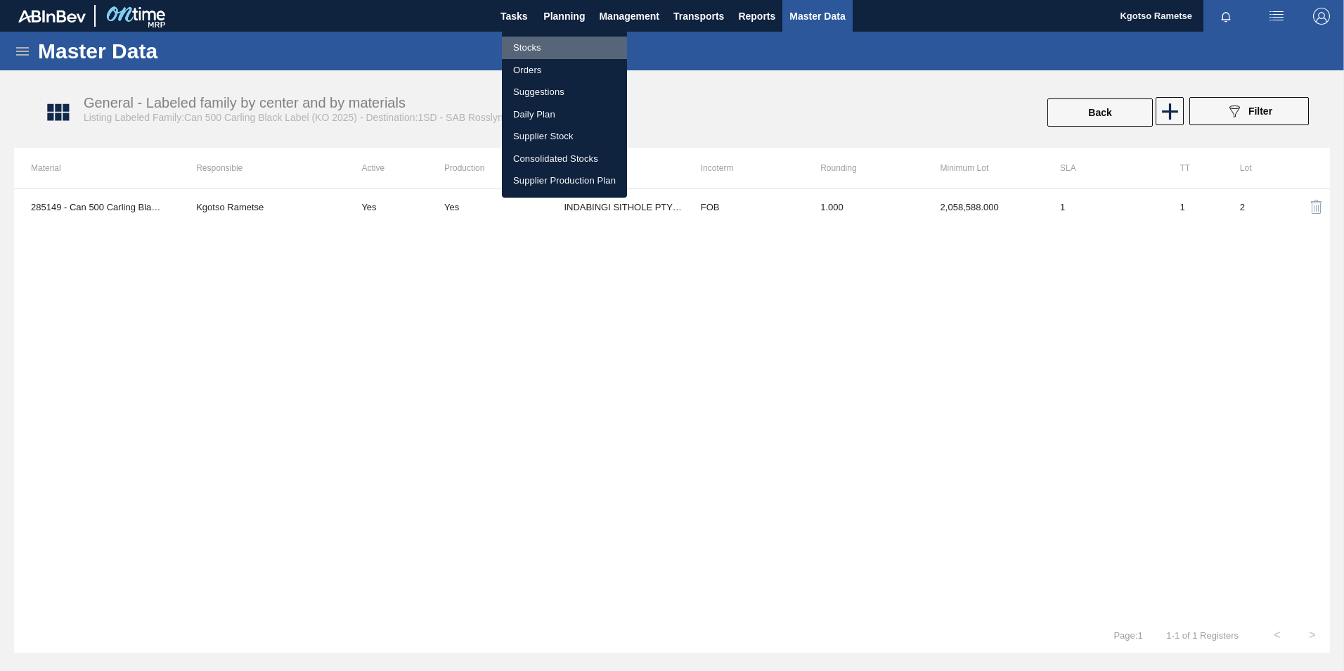
click at [548, 48] on li "Stocks" at bounding box center [564, 48] width 125 height 22
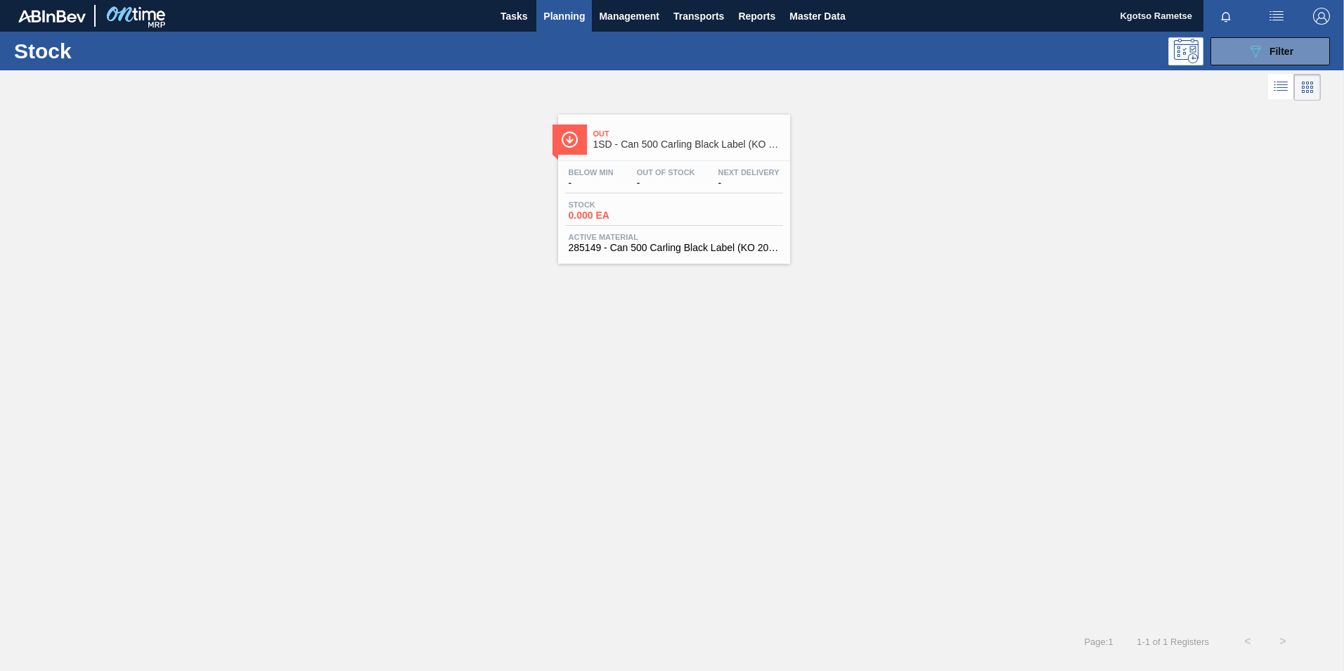
click at [662, 207] on span "Stock" at bounding box center [618, 204] width 98 height 8
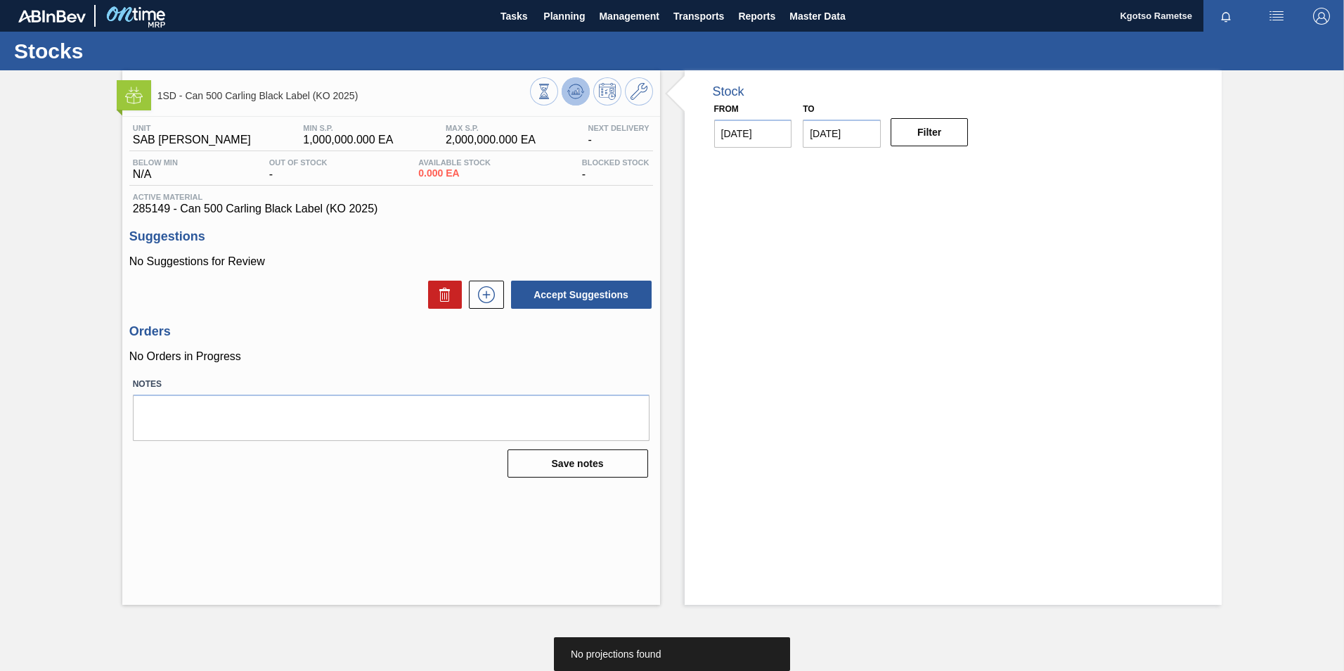
click at [565, 101] on button at bounding box center [576, 91] width 28 height 28
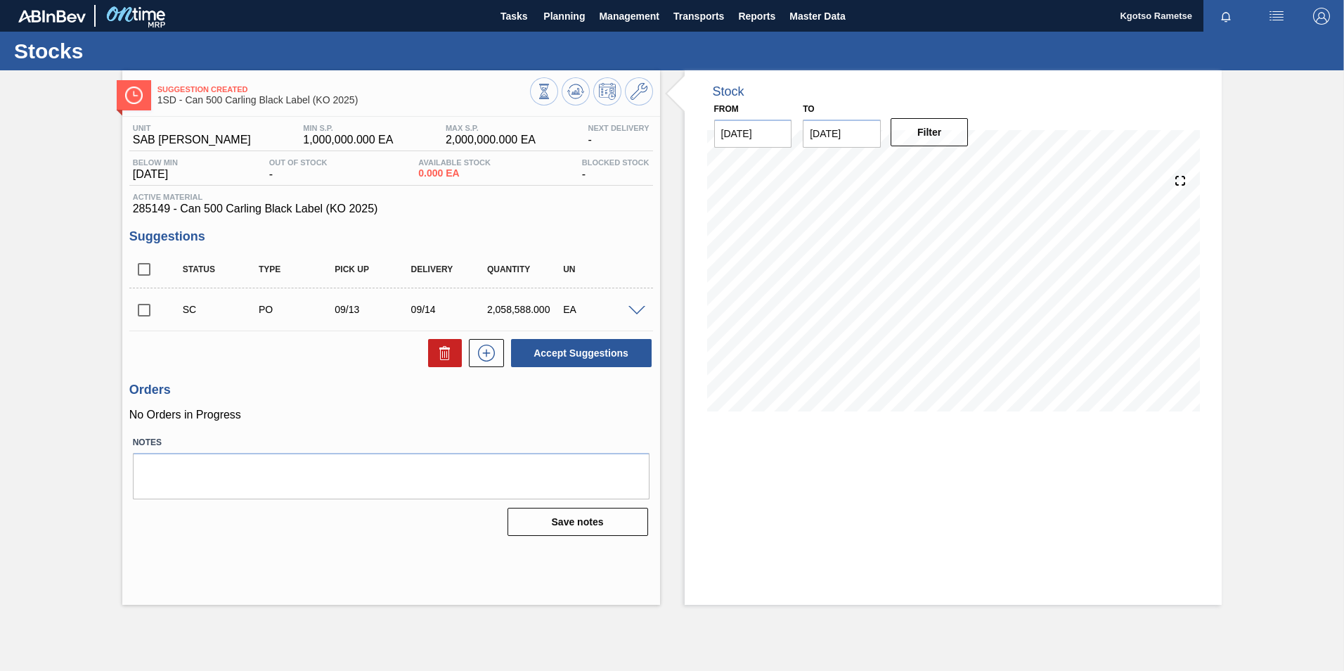
click at [142, 311] on input "checkbox" at bounding box center [144, 310] width 30 height 30
click at [558, 356] on button "Accept Suggestions" at bounding box center [581, 353] width 141 height 28
checkbox input "false"
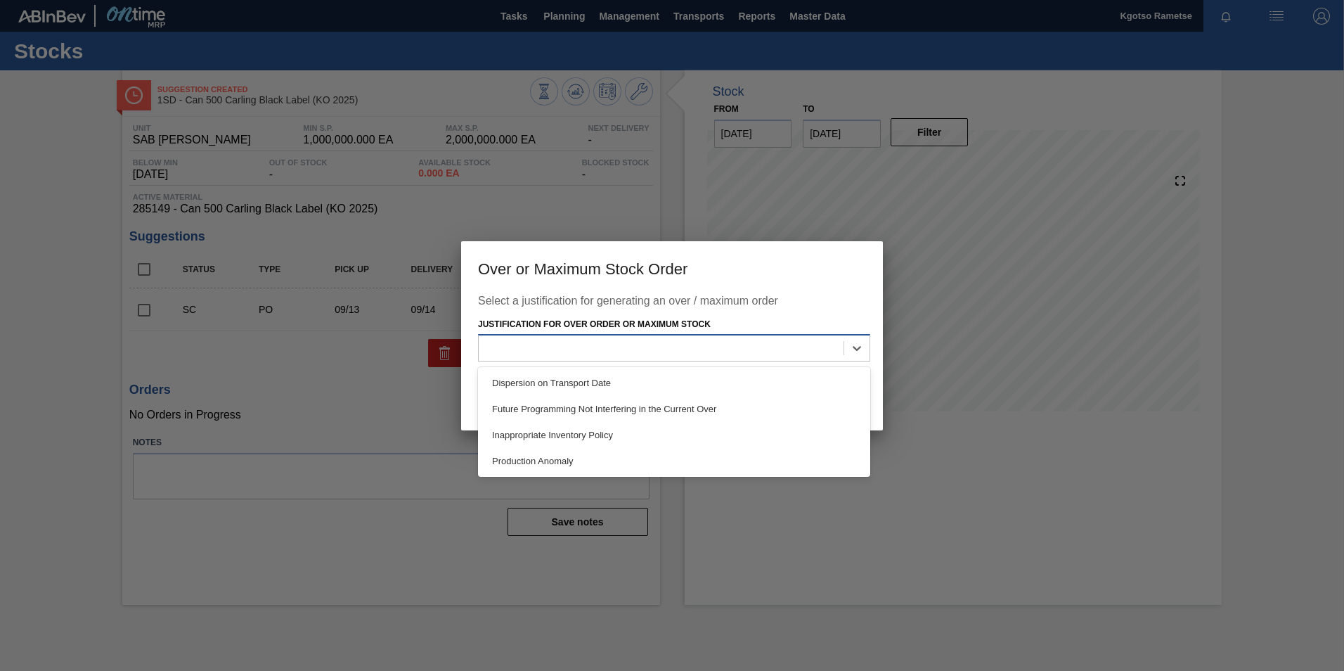
click at [616, 348] on div at bounding box center [661, 348] width 365 height 20
click at [617, 464] on div "Production Anomaly" at bounding box center [674, 461] width 392 height 26
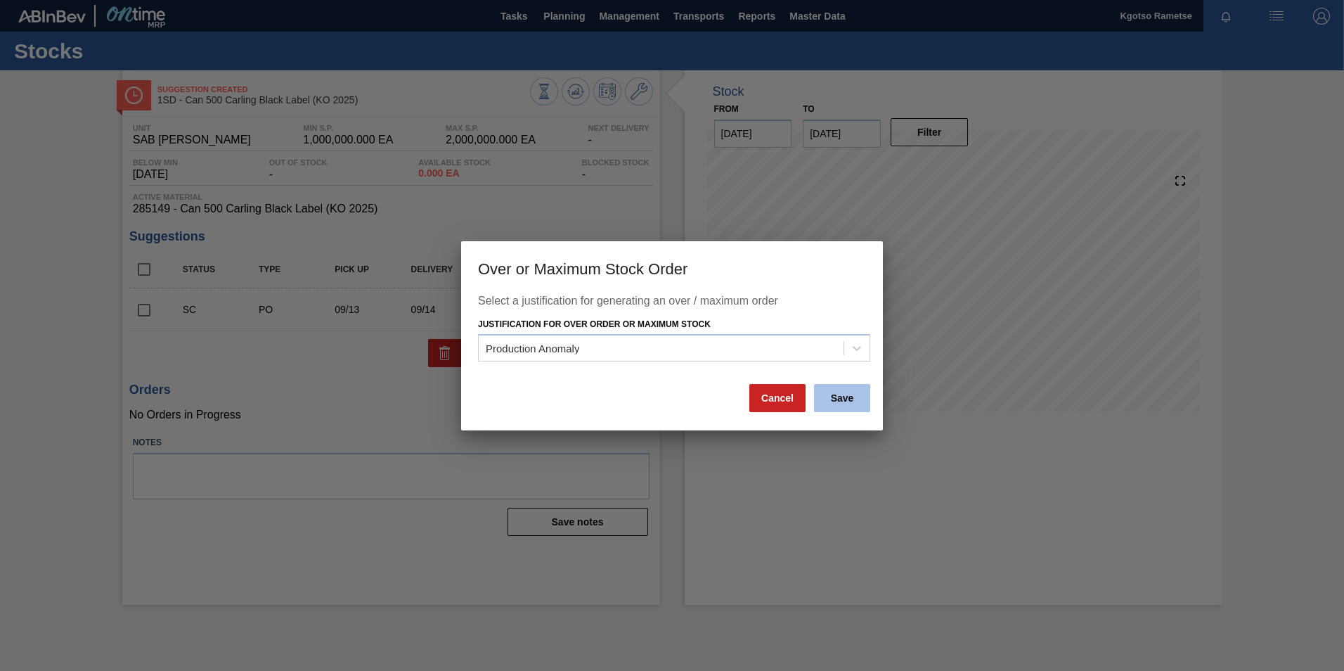
click at [844, 400] on button "Save" at bounding box center [842, 398] width 56 height 28
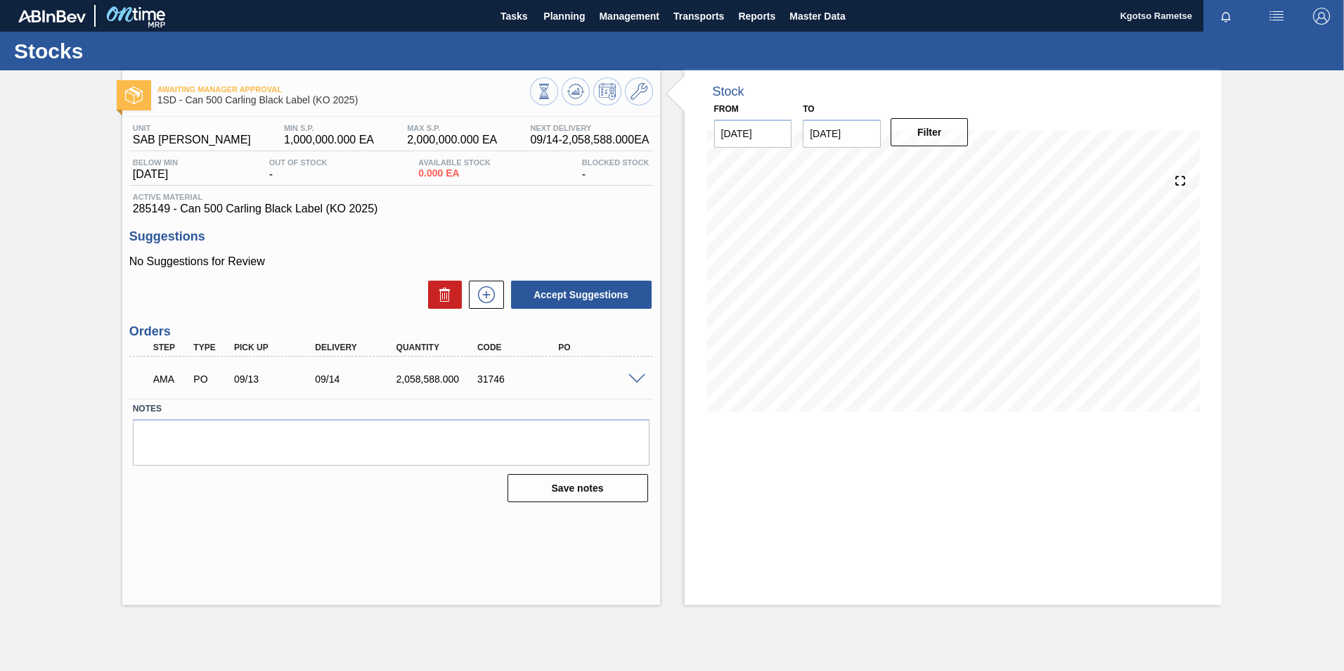
click at [638, 381] on span at bounding box center [637, 379] width 17 height 11
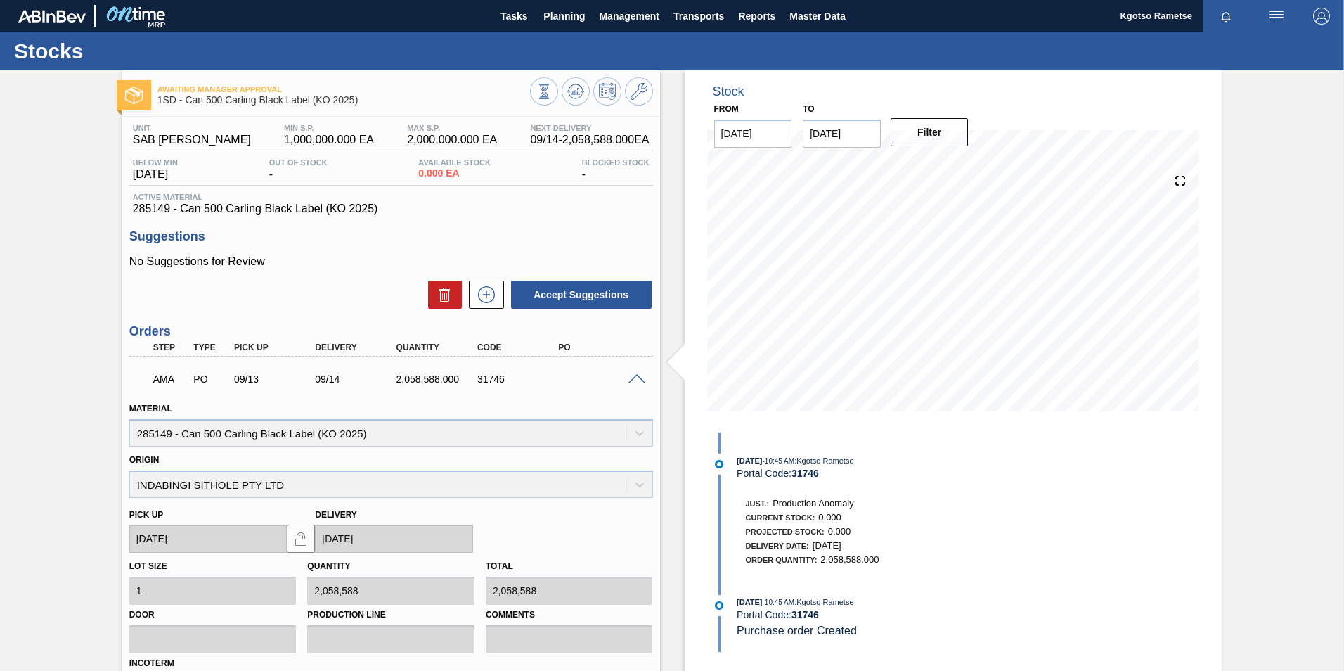
click at [636, 379] on span at bounding box center [637, 379] width 17 height 11
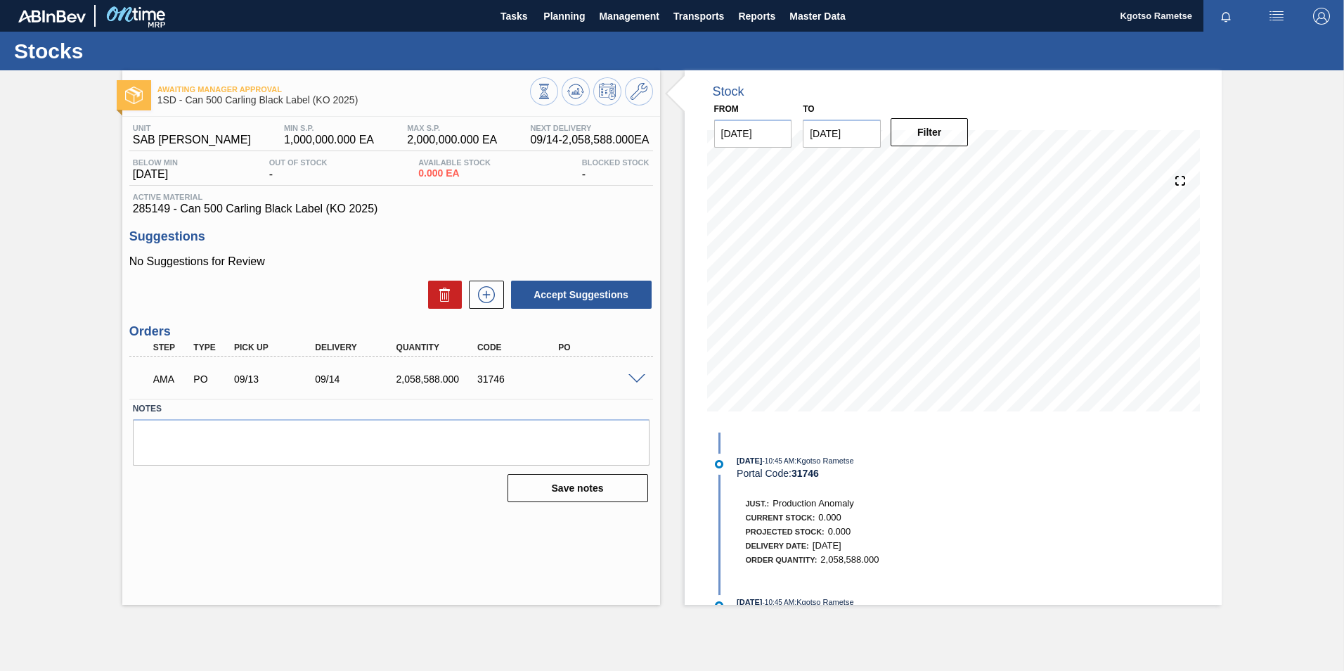
click at [636, 381] on span at bounding box center [637, 379] width 17 height 11
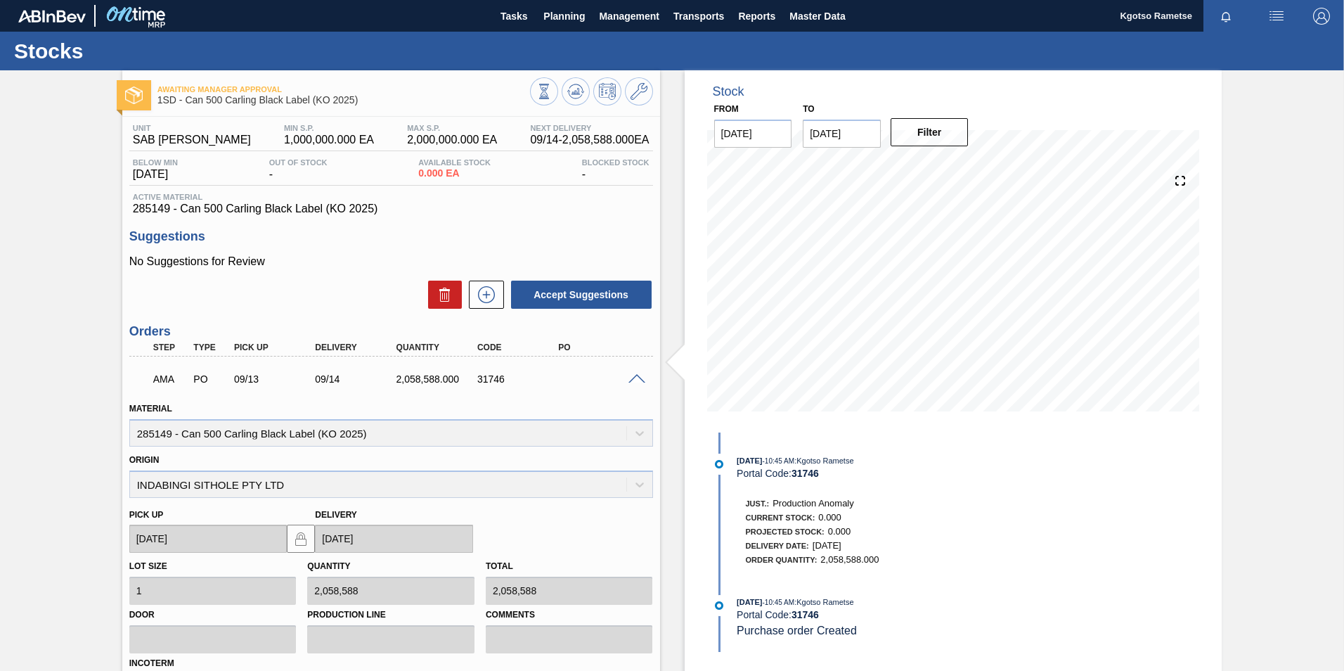
click at [636, 381] on span at bounding box center [637, 379] width 17 height 11
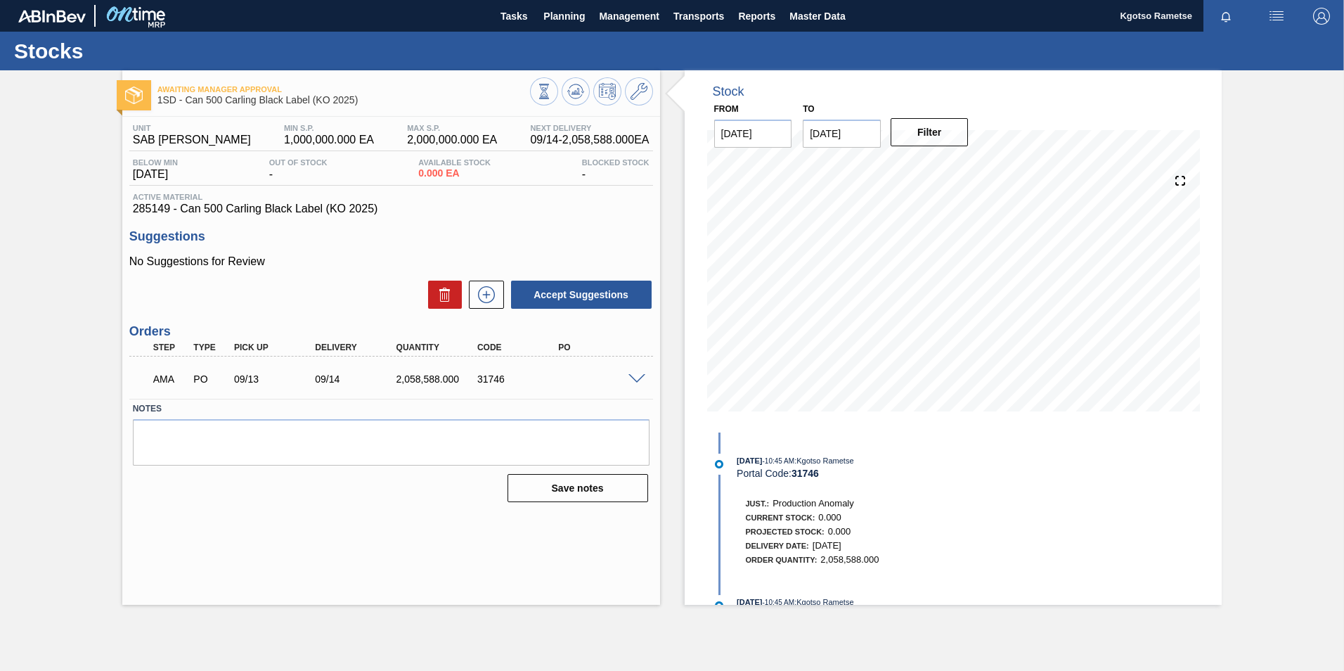
click at [638, 381] on span at bounding box center [637, 379] width 17 height 11
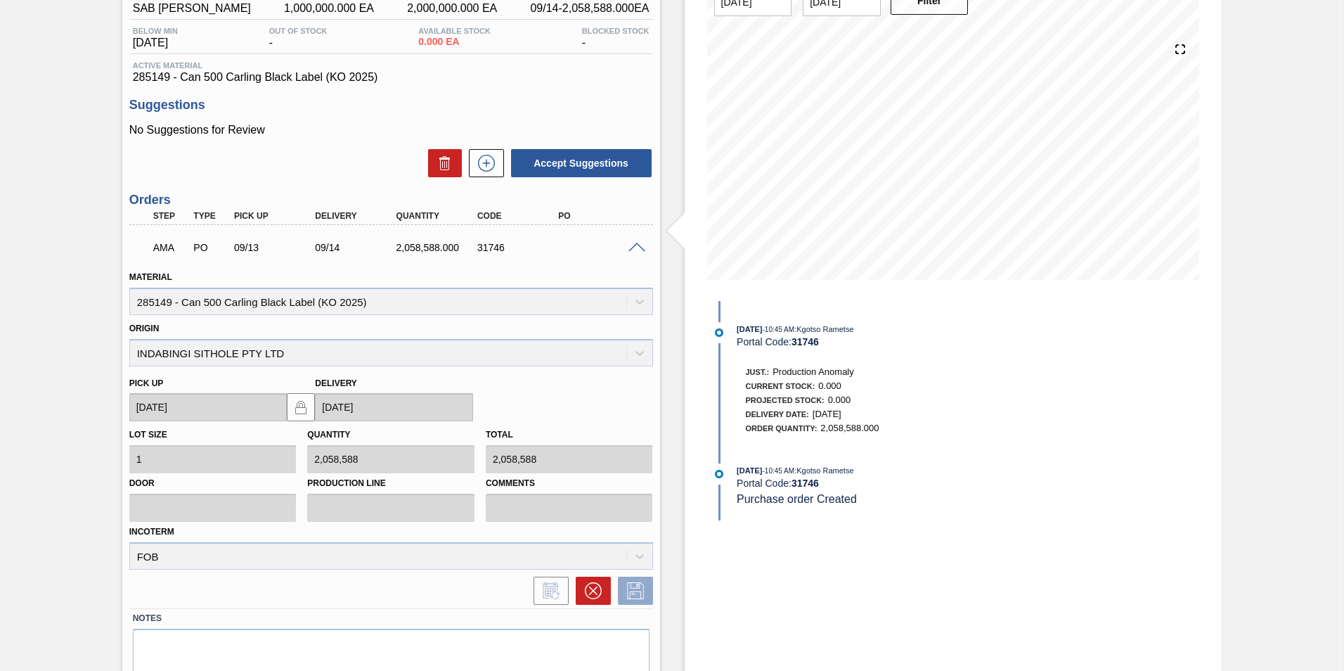
scroll to position [141, 0]
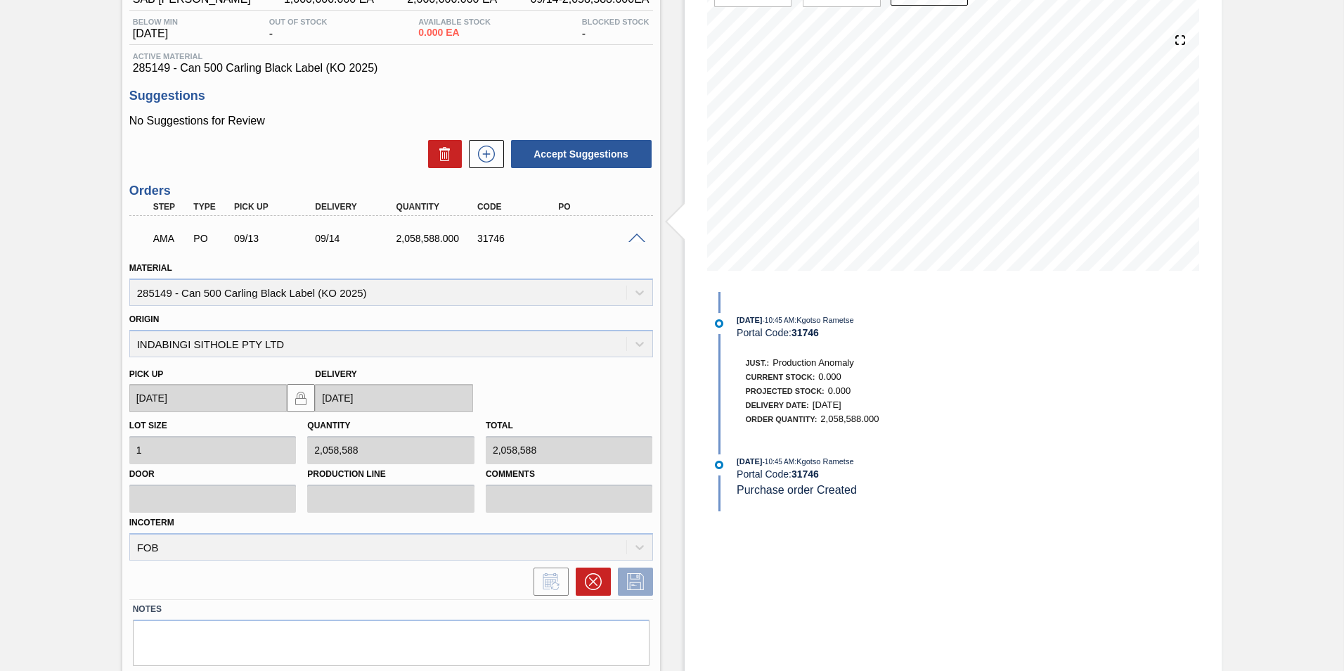
click at [1341, 59] on div "Awaiting Manager Approval 1SD - Can 500 Carling Black Label (KO 2025) Unit SAB …" at bounding box center [672, 322] width 1344 height 785
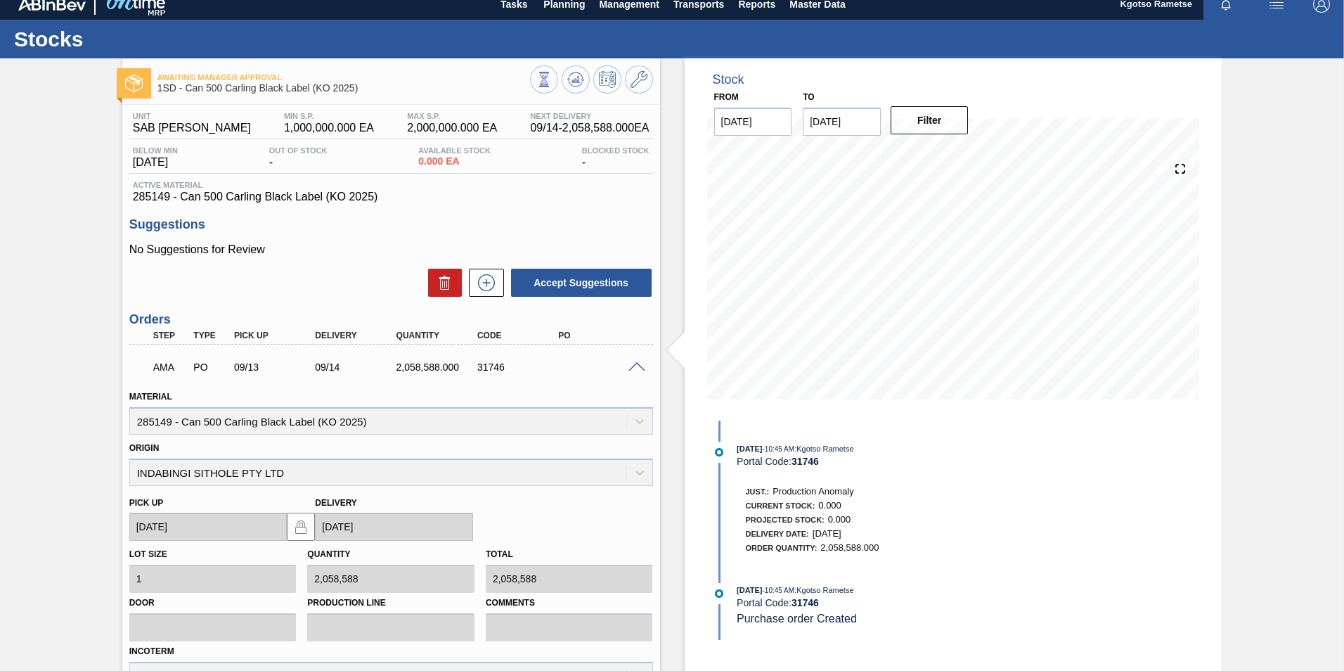
scroll to position [0, 0]
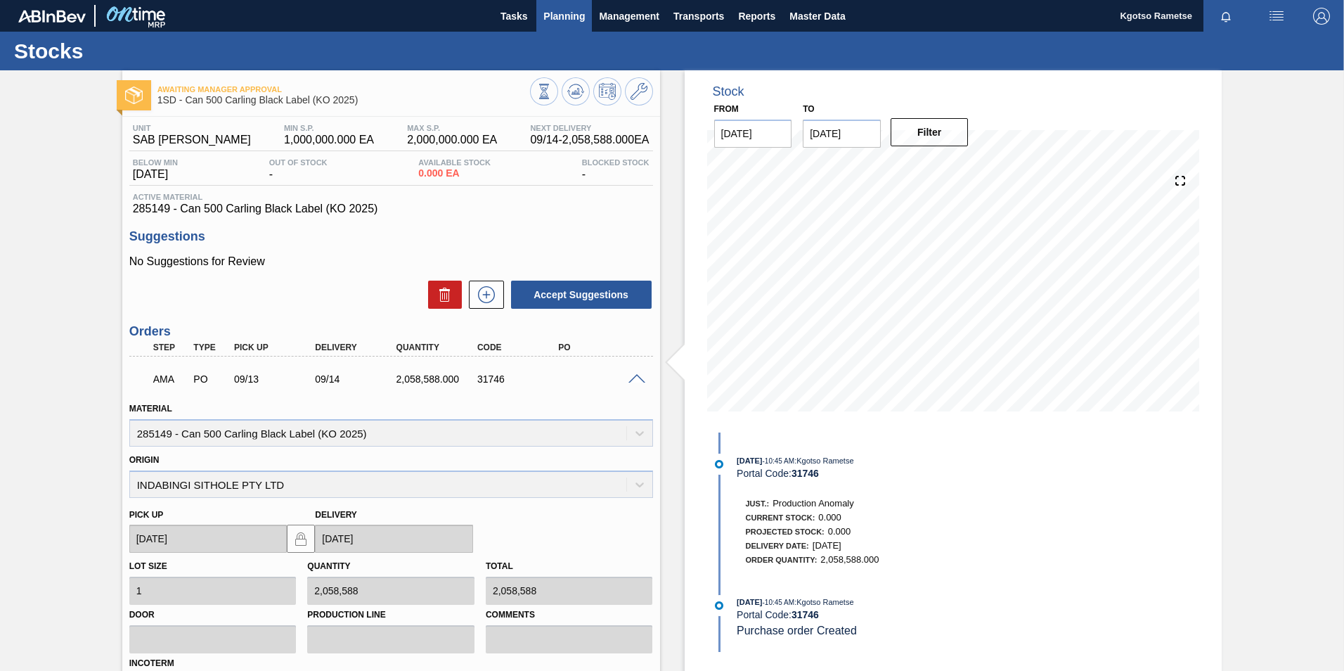
click at [557, 9] on span "Planning" at bounding box center [563, 16] width 41 height 17
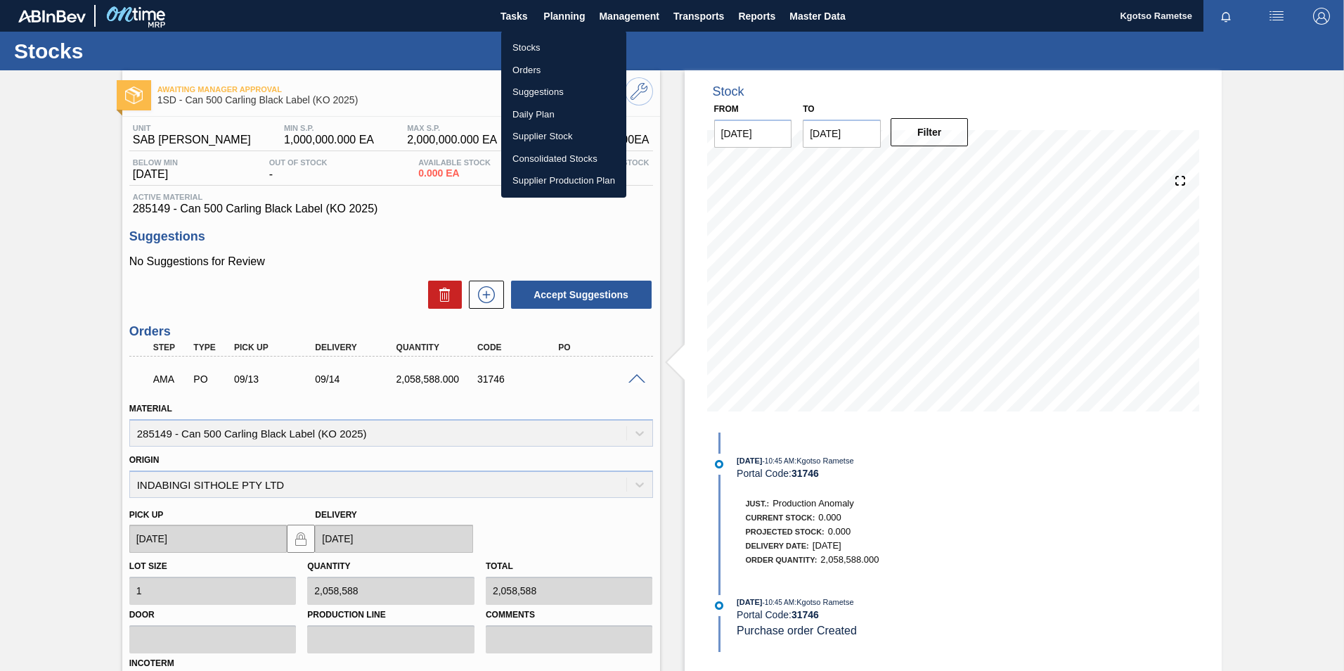
click at [549, 46] on li "Stocks" at bounding box center [563, 48] width 125 height 22
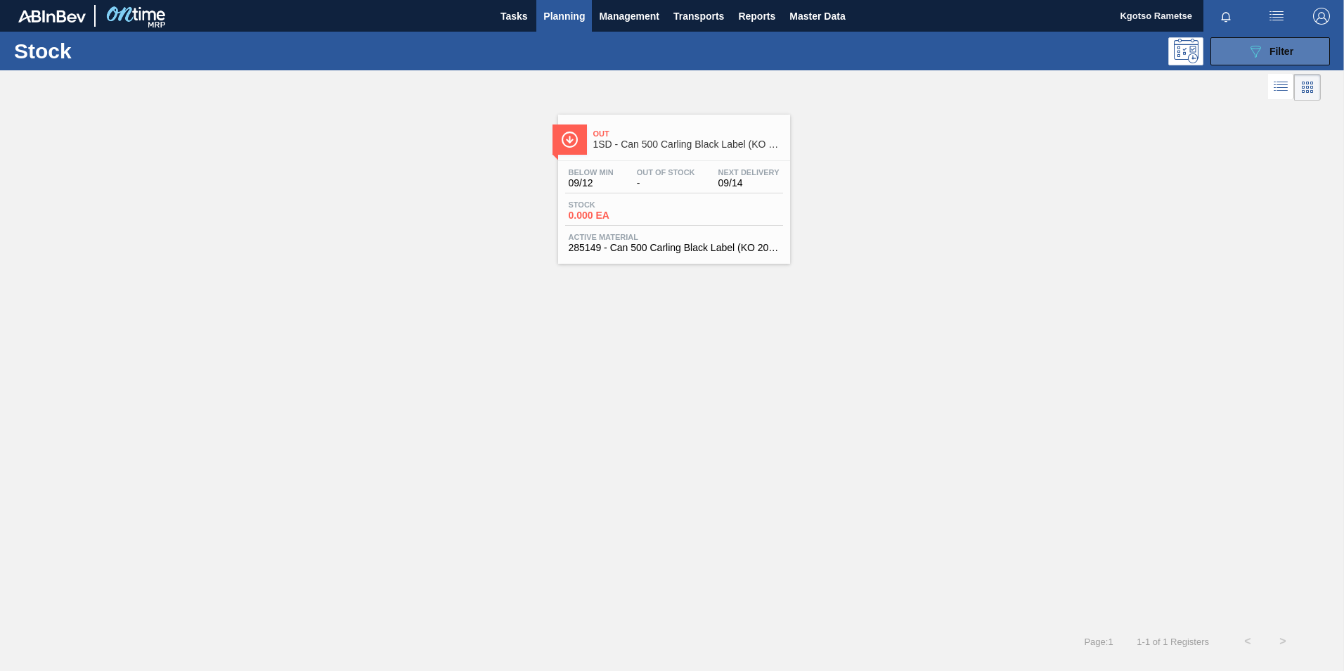
click at [1270, 51] on span "Filter" at bounding box center [1282, 51] width 24 height 11
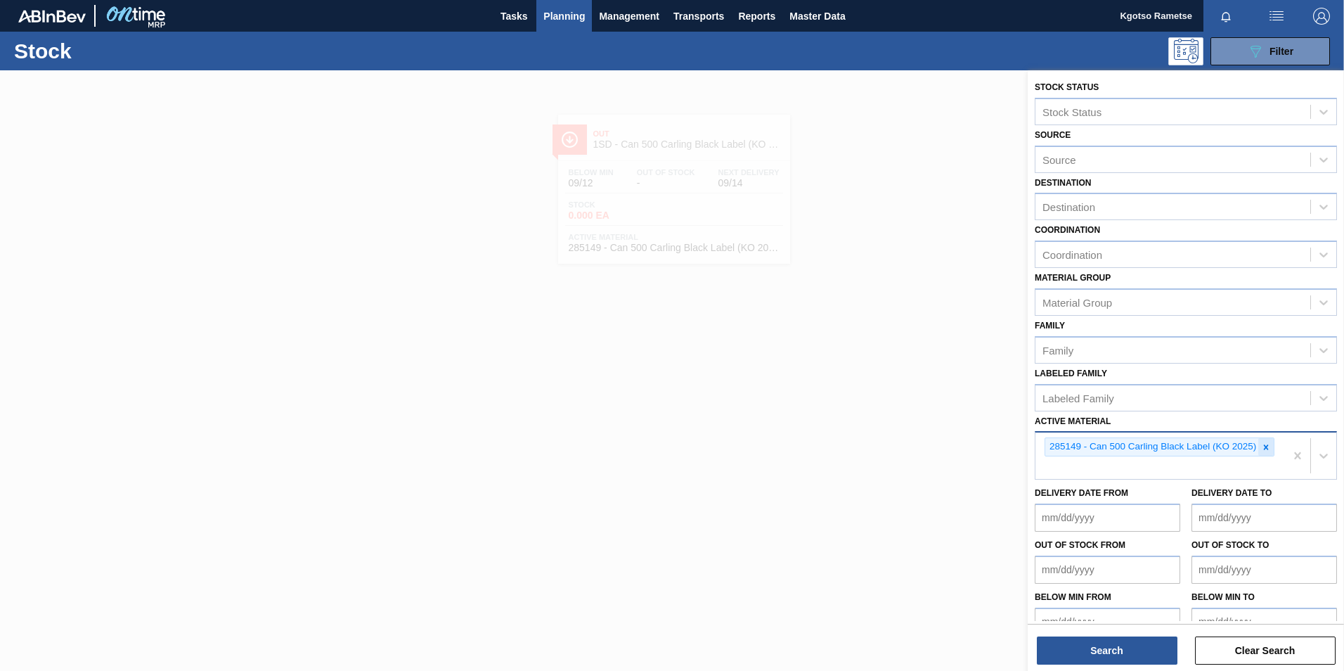
click at [1268, 444] on icon at bounding box center [1266, 447] width 10 height 10
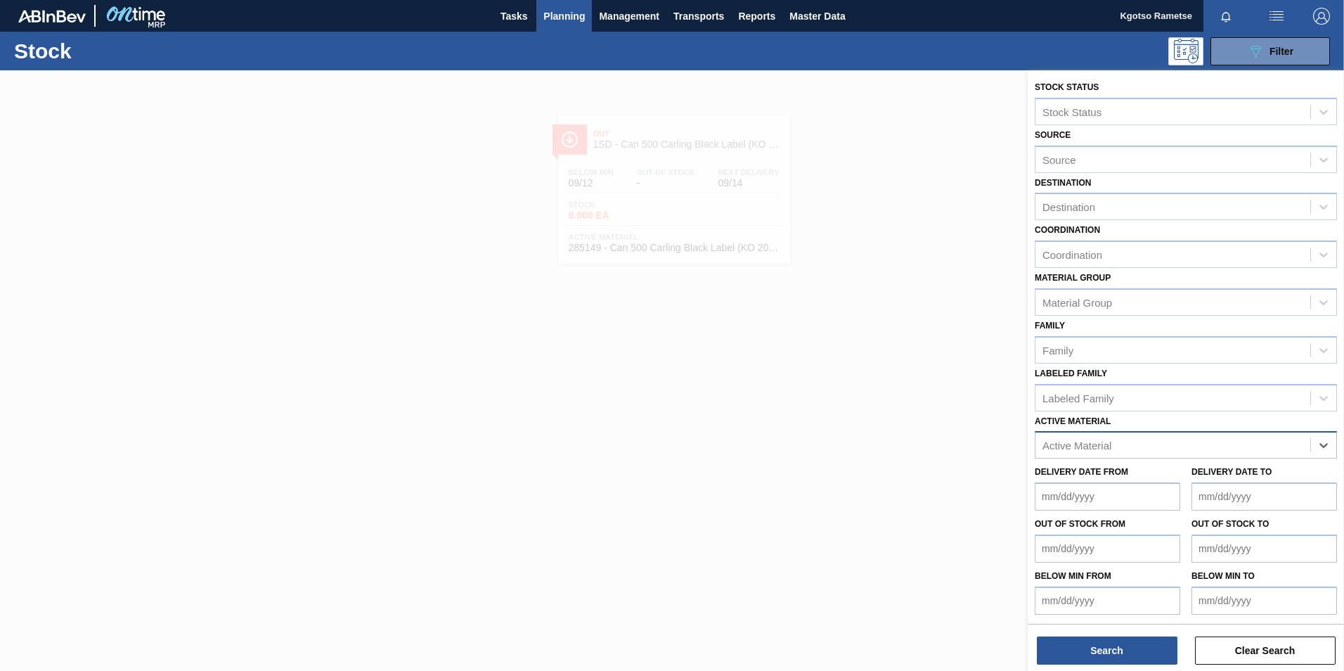
paste Material "283368"
type Material "283368"
click at [1207, 487] on div "283368 - Tray 330NRB CLT 4x6 Booster 1 V2" at bounding box center [1186, 480] width 302 height 26
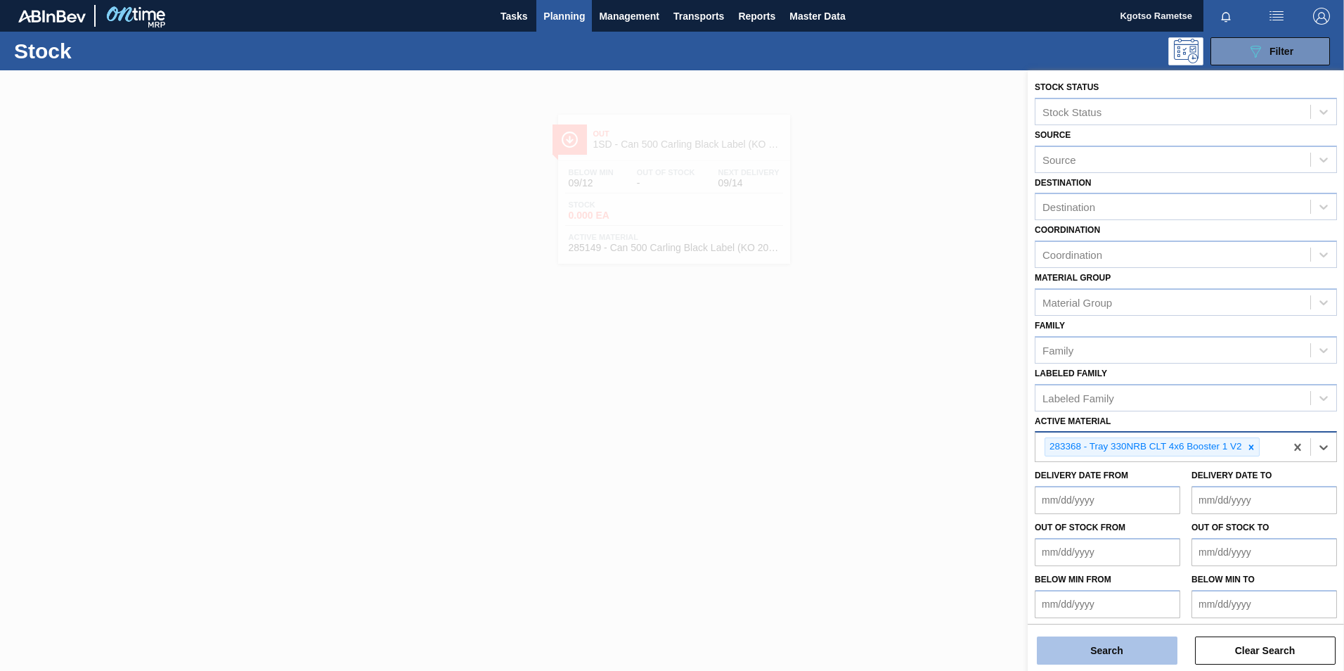
click at [1110, 655] on button "Search" at bounding box center [1107, 650] width 141 height 28
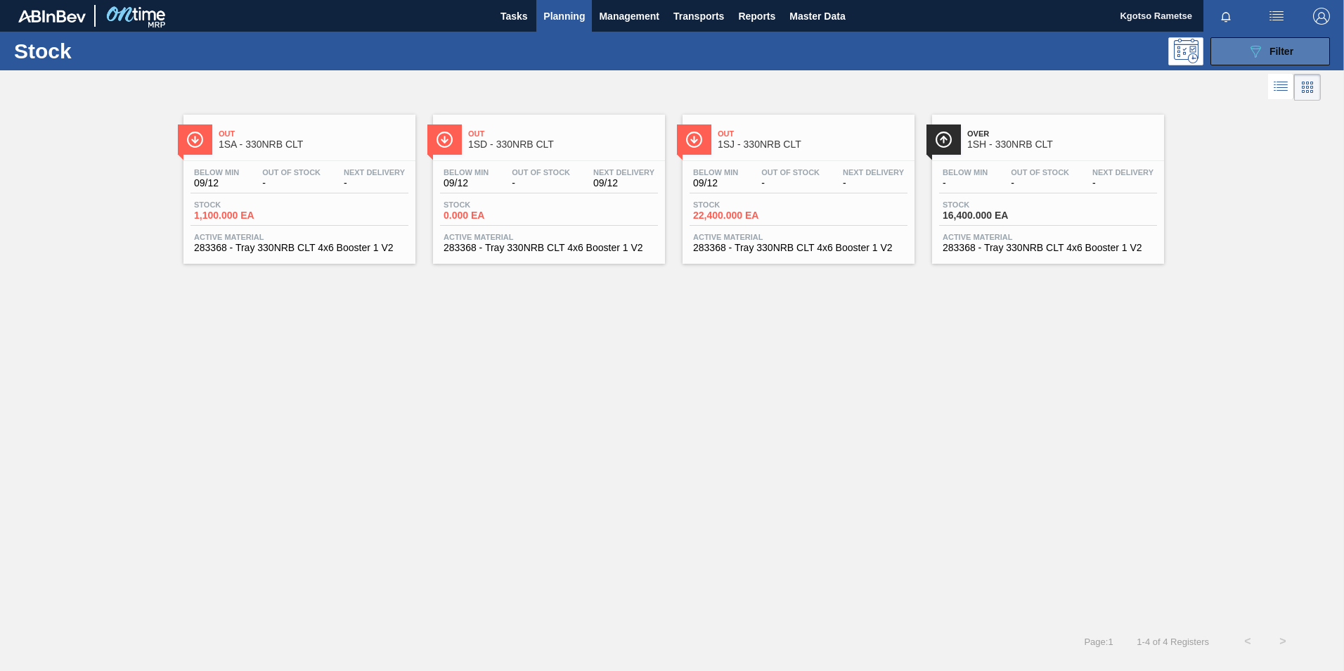
click at [1249, 61] on button "089F7B8B-B2A5-4AFE-B5C0-19BA573D28AC Filter" at bounding box center [1271, 51] width 120 height 28
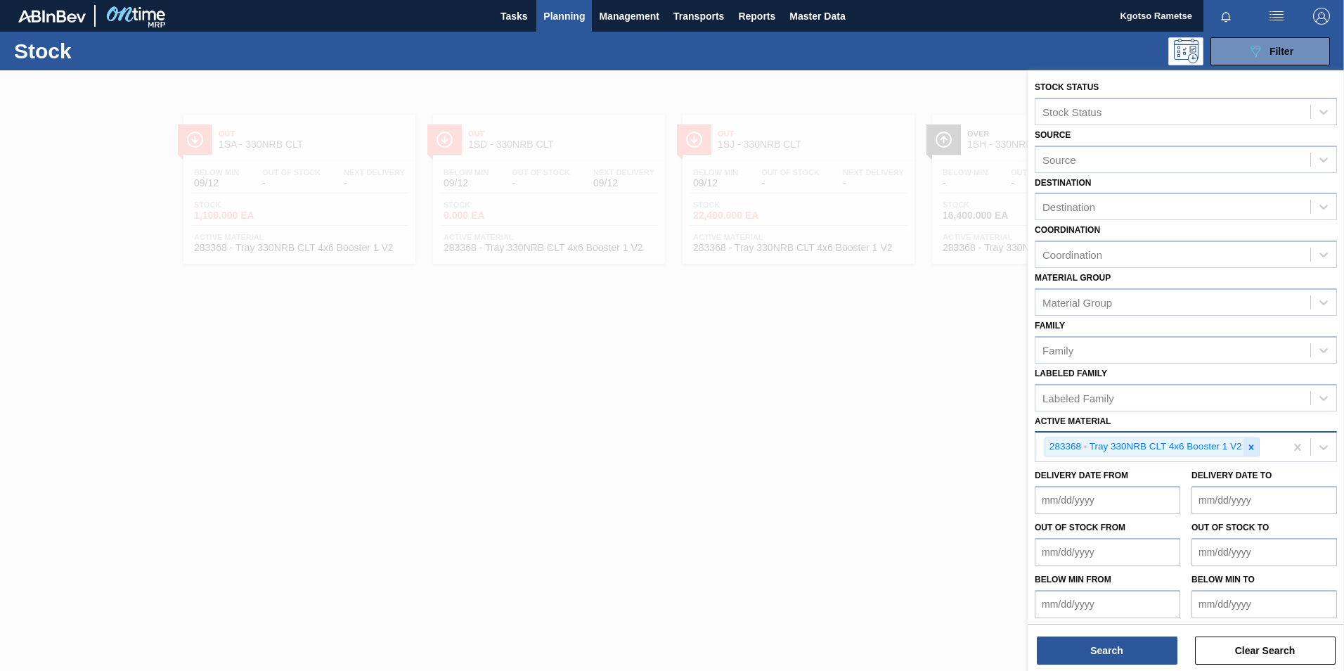
click at [1256, 445] on icon at bounding box center [1251, 447] width 10 height 10
paste Material "284614"
type Material "284614"
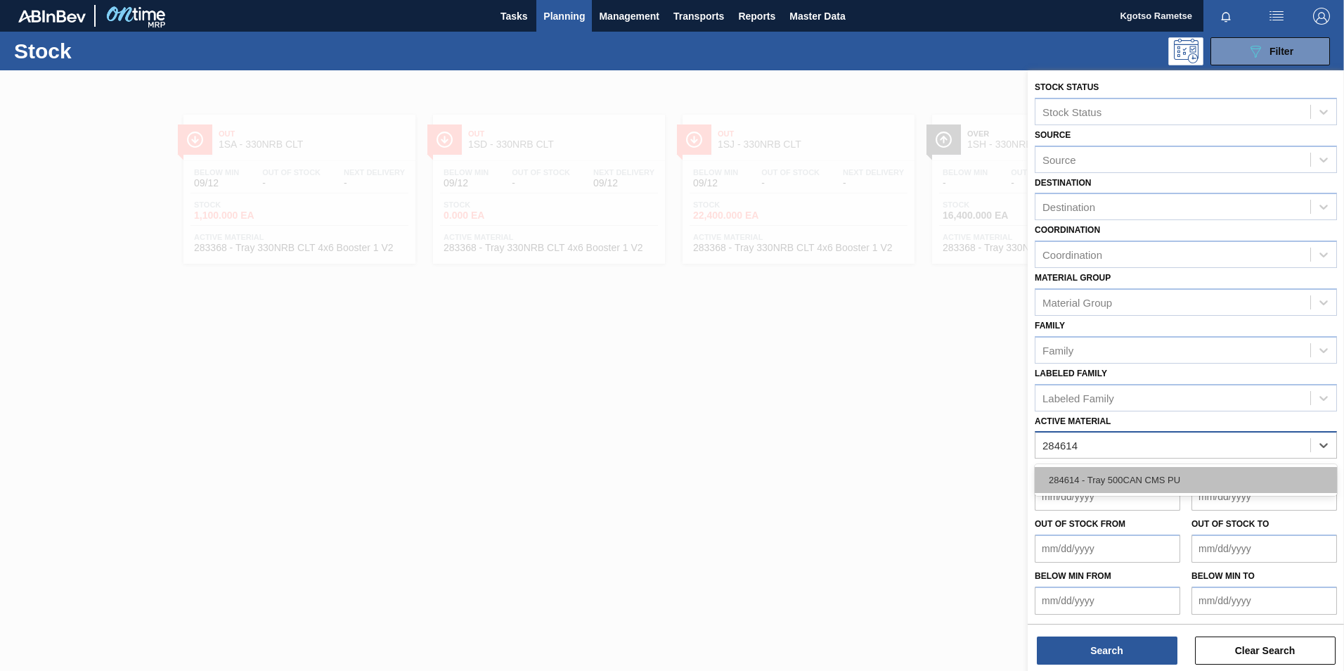
click at [1166, 476] on div "284614 - Tray 500CAN CMS PU" at bounding box center [1186, 480] width 302 height 26
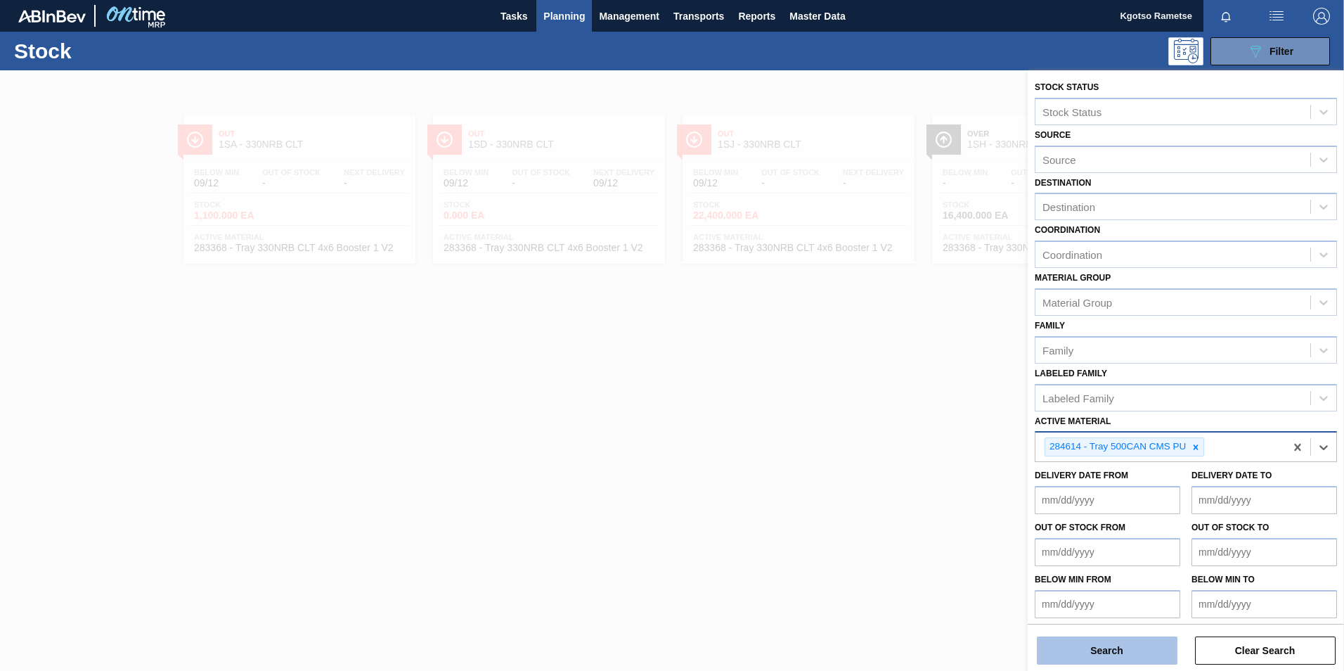
click at [1088, 650] on button "Search" at bounding box center [1107, 650] width 141 height 28
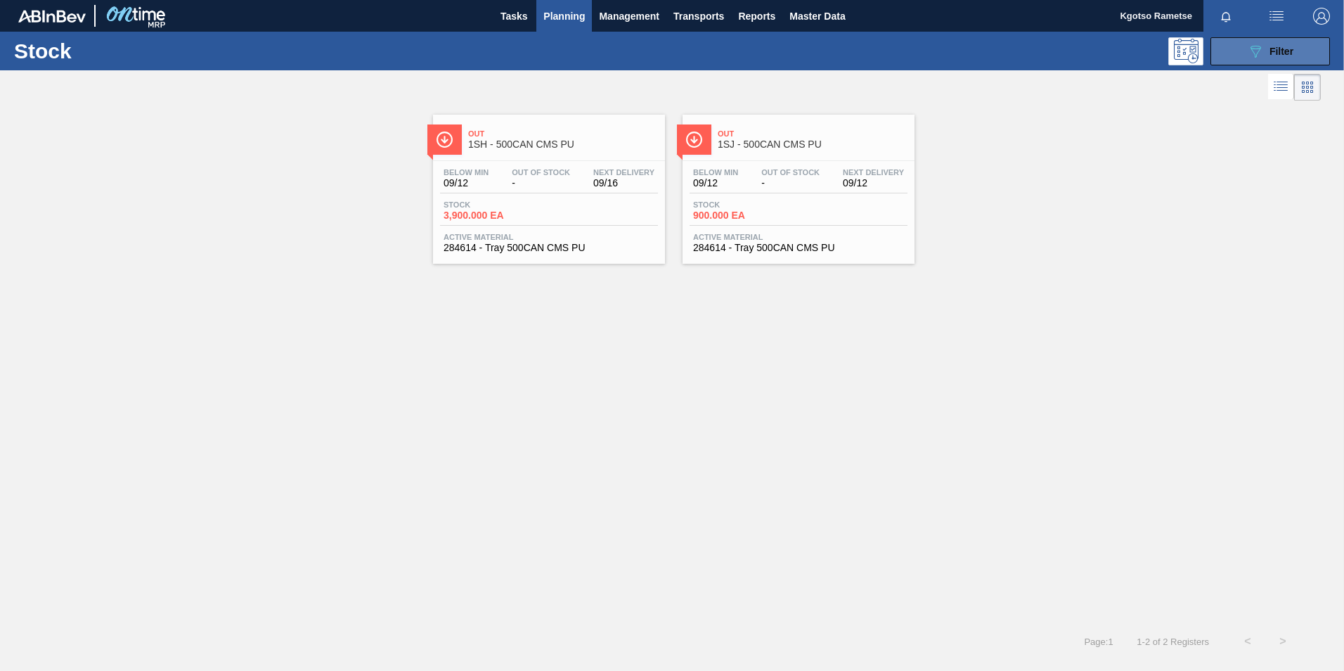
click at [1248, 51] on icon "089F7B8B-B2A5-4AFE-B5C0-19BA573D28AC" at bounding box center [1255, 51] width 17 height 17
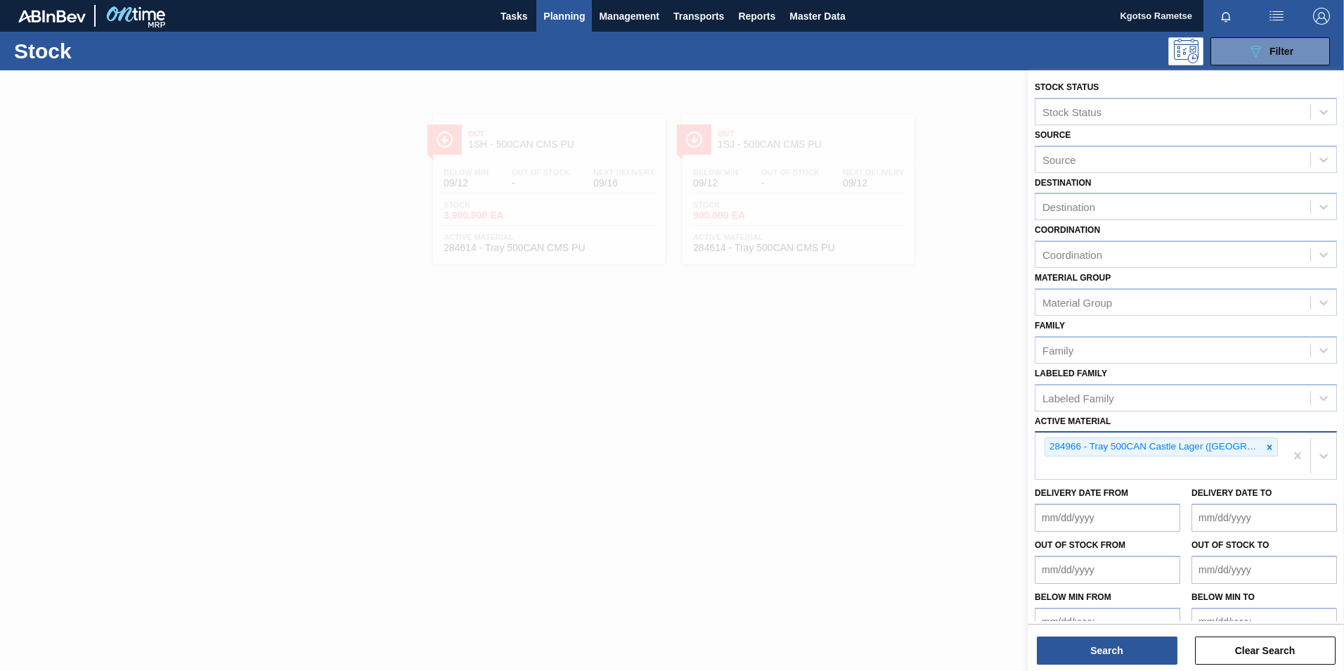
click at [673, 108] on div at bounding box center [672, 405] width 1344 height 671
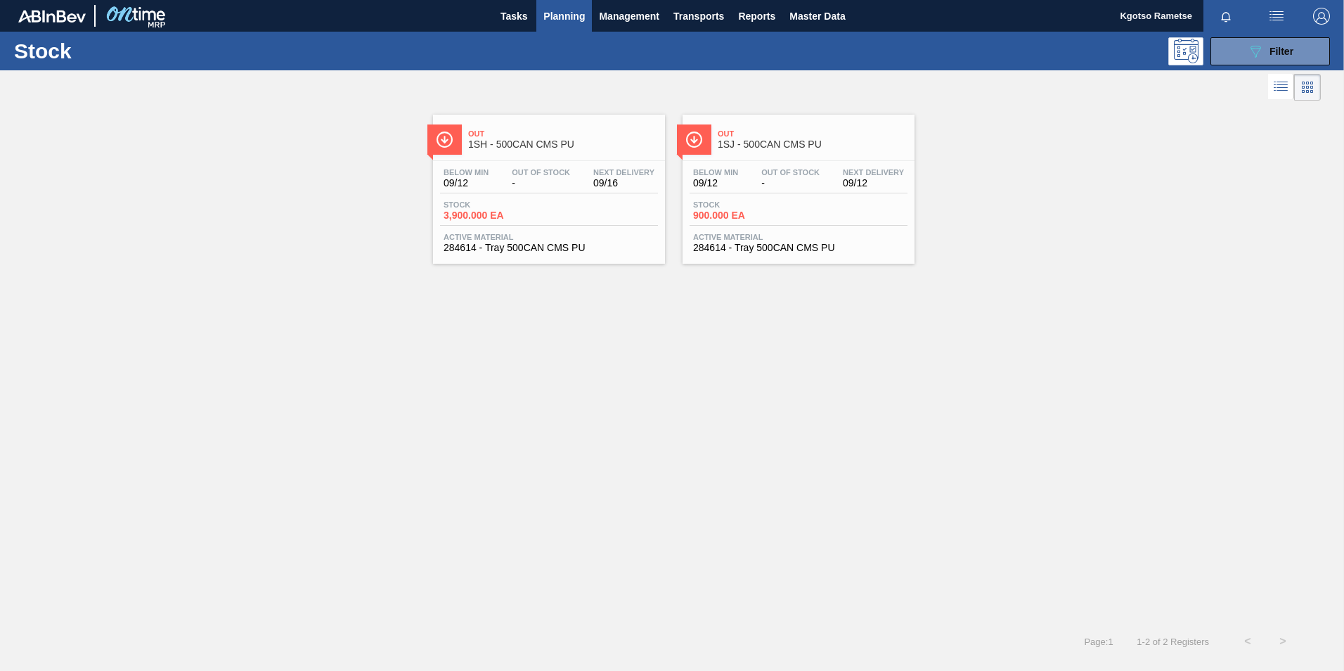
click at [602, 184] on span "09/16" at bounding box center [623, 183] width 61 height 11
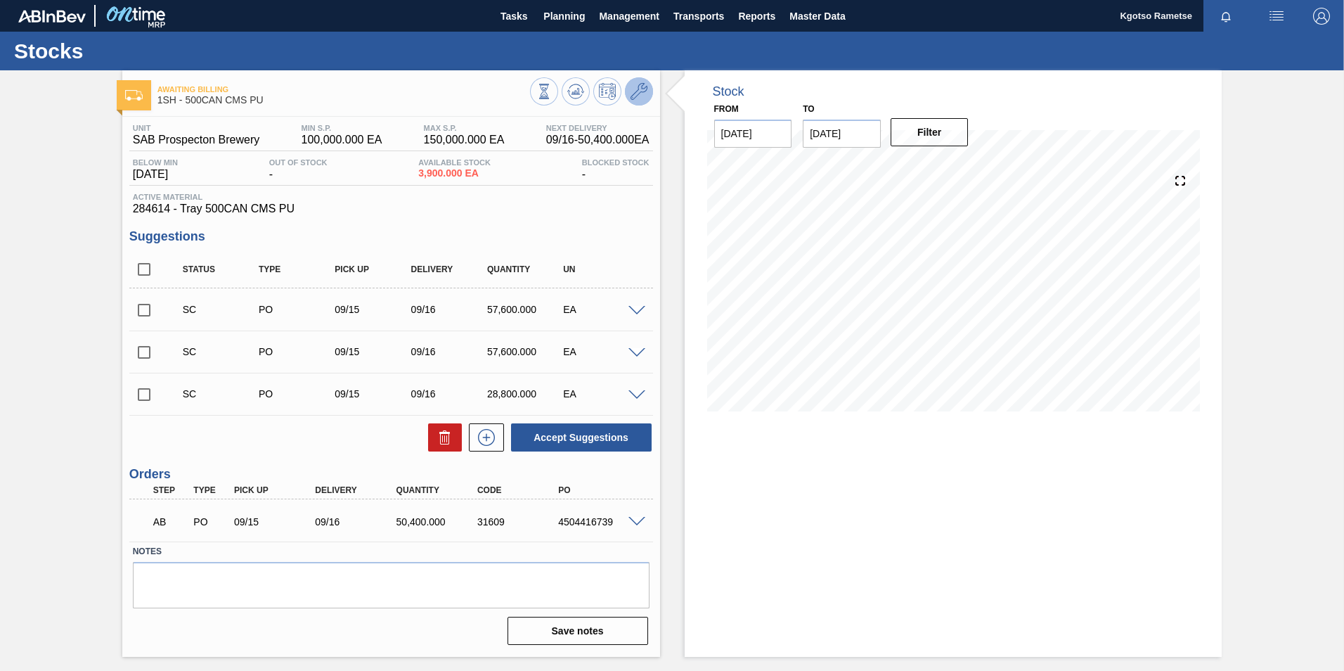
click at [649, 86] on button at bounding box center [639, 91] width 28 height 28
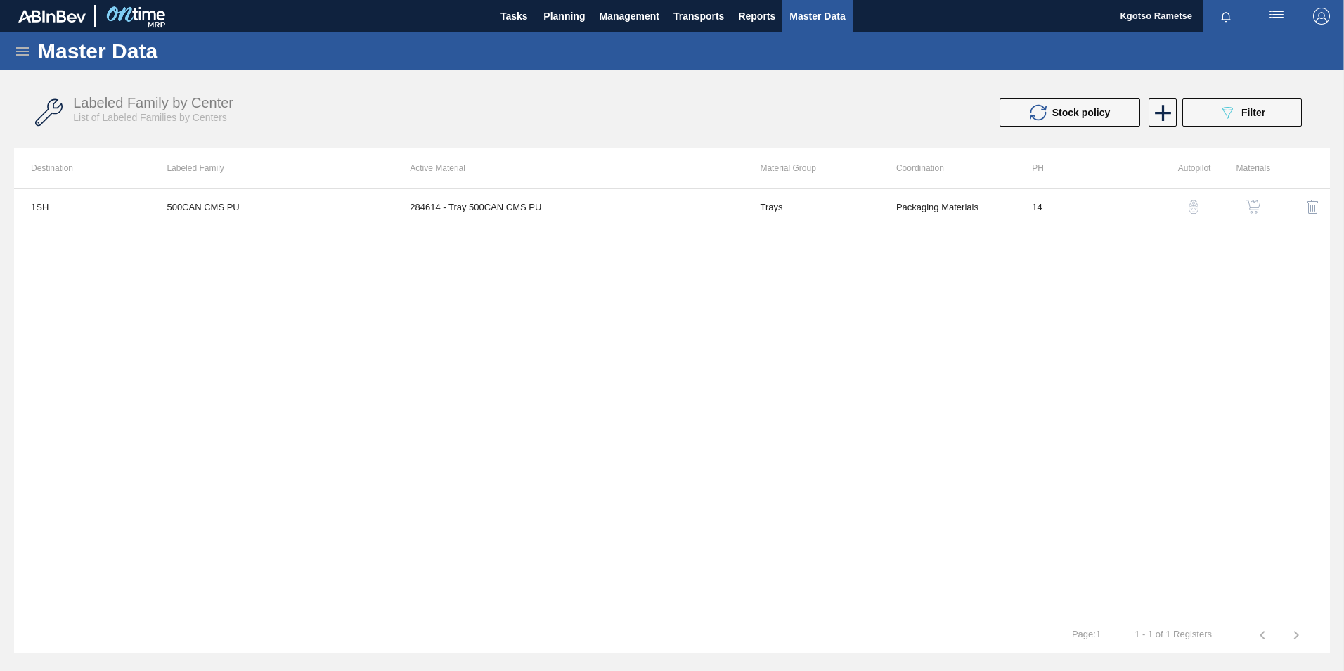
click at [1254, 208] on img "button" at bounding box center [1253, 207] width 14 height 14
click at [1209, 116] on button "089F7B8B-B2A5-4AFE-B5C0-19BA573D28AC Filter" at bounding box center [1243, 112] width 120 height 28
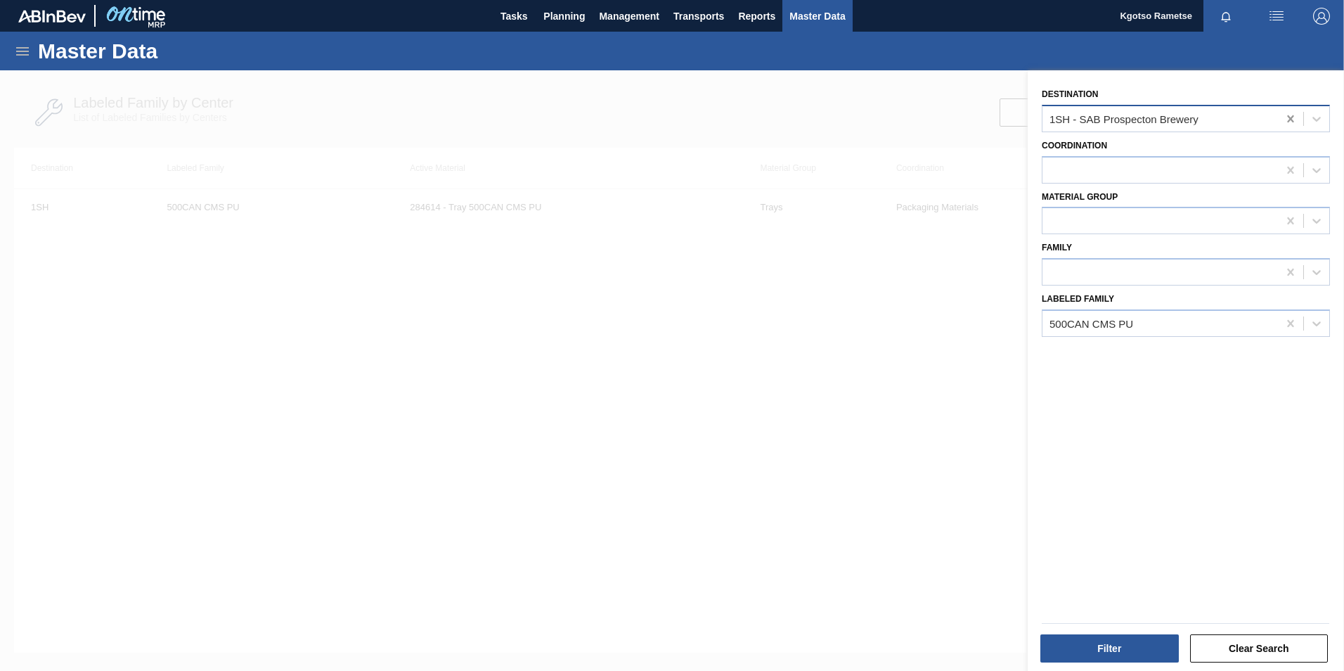
click at [1284, 115] on icon at bounding box center [1291, 119] width 14 height 14
click at [1103, 639] on button "Filter" at bounding box center [1109, 648] width 138 height 28
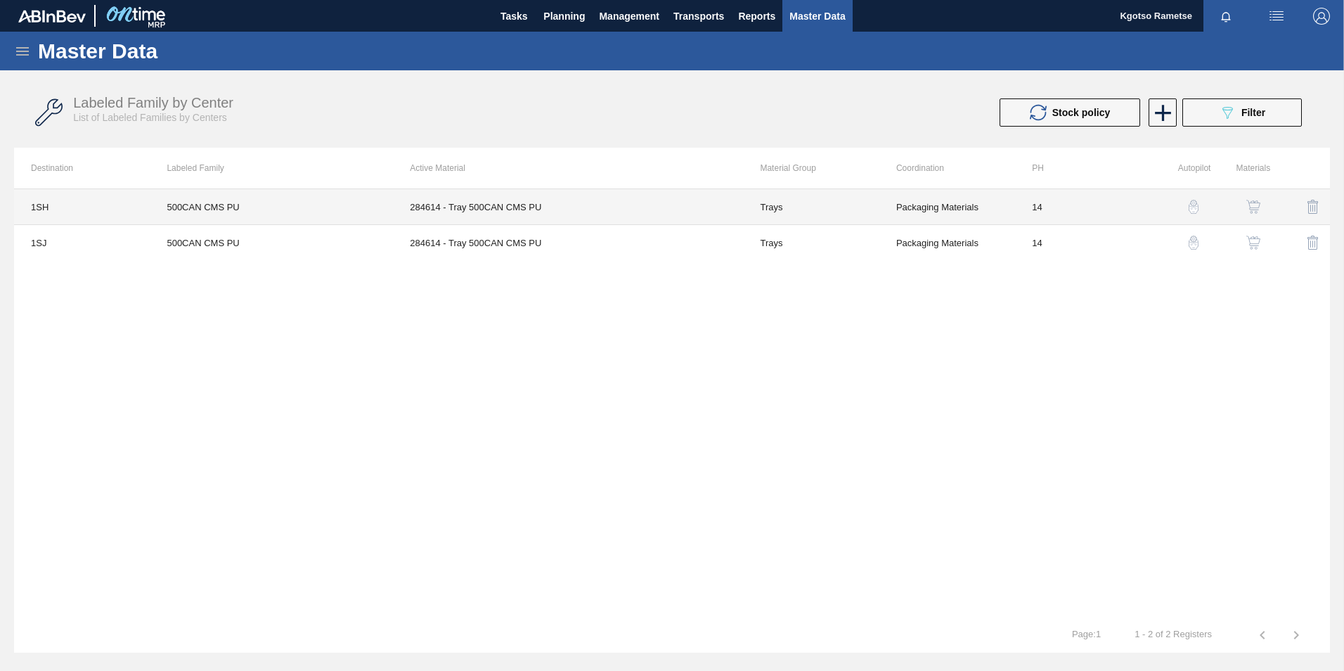
click at [467, 207] on td "284614 - Tray 500CAN CMS PU" at bounding box center [568, 207] width 350 height 36
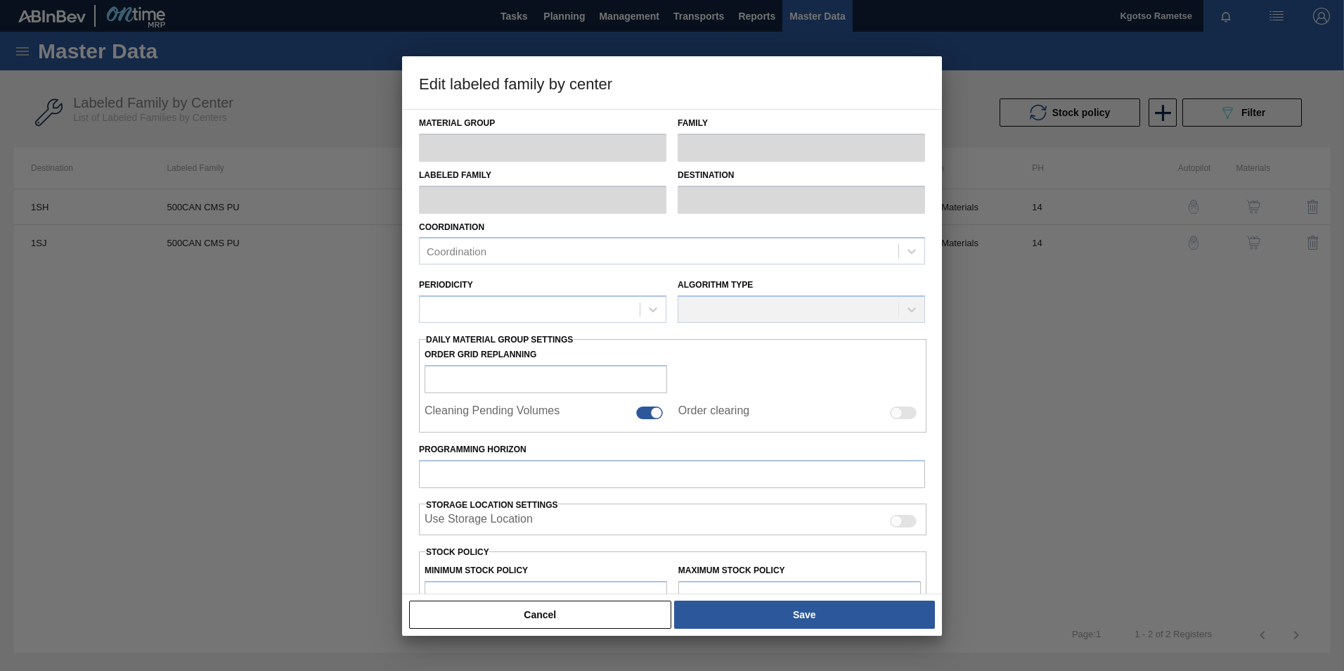
type input "Trays"
type input "500ml Can"
type input "500CAN CMS PU"
type input "1SH - SAB Prospecton Brewery"
type input "14"
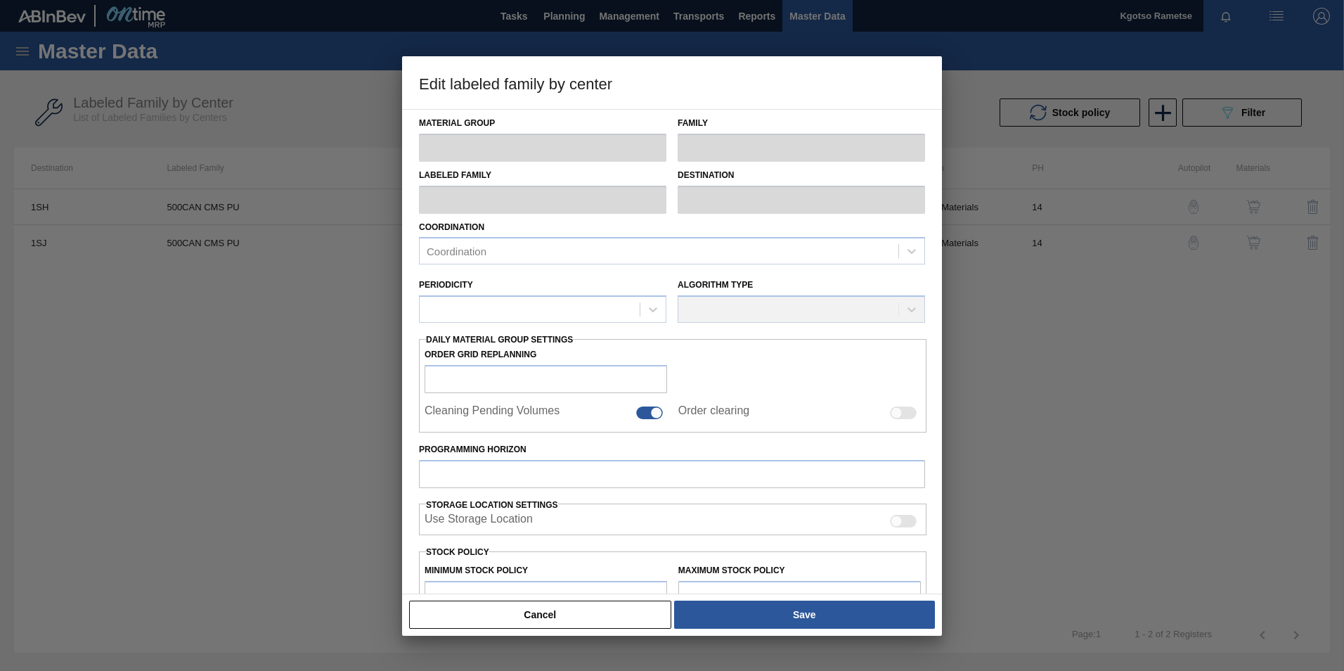
type input "100,000"
type input "150,000"
type input "100"
type input "150,000.000"
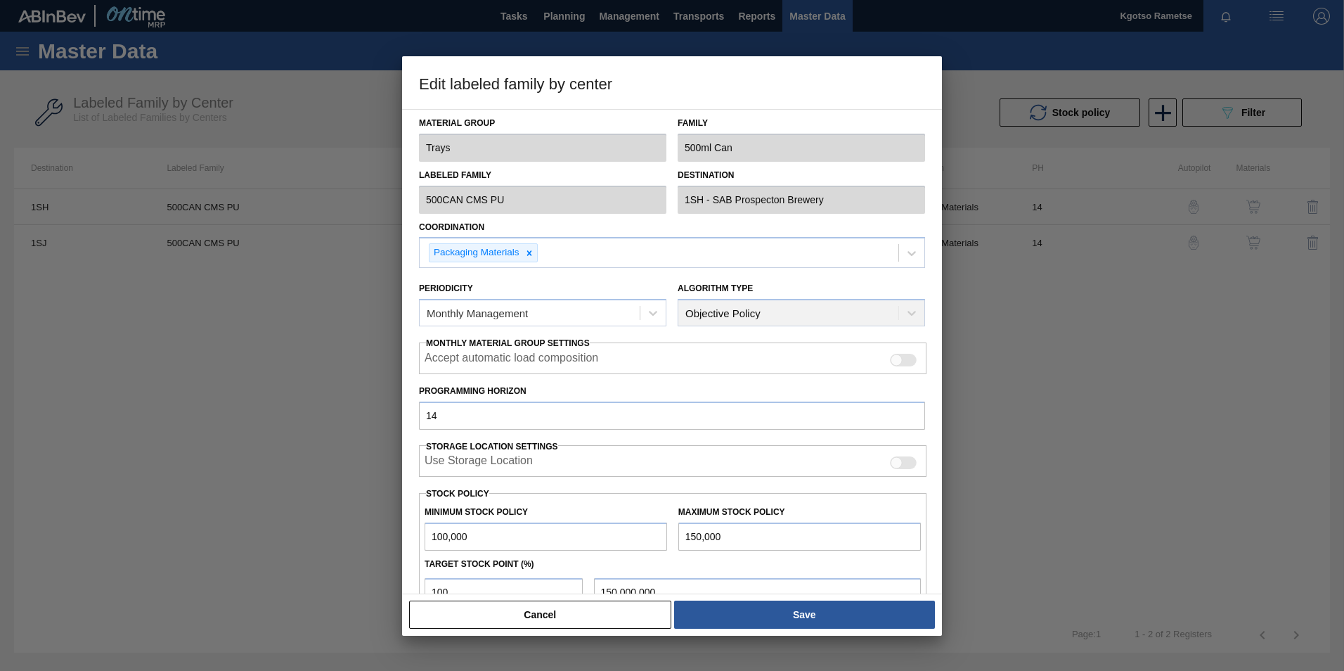
click at [607, 629] on div "Cancel Save" at bounding box center [672, 614] width 529 height 31
click at [598, 617] on button "Cancel" at bounding box center [540, 614] width 262 height 28
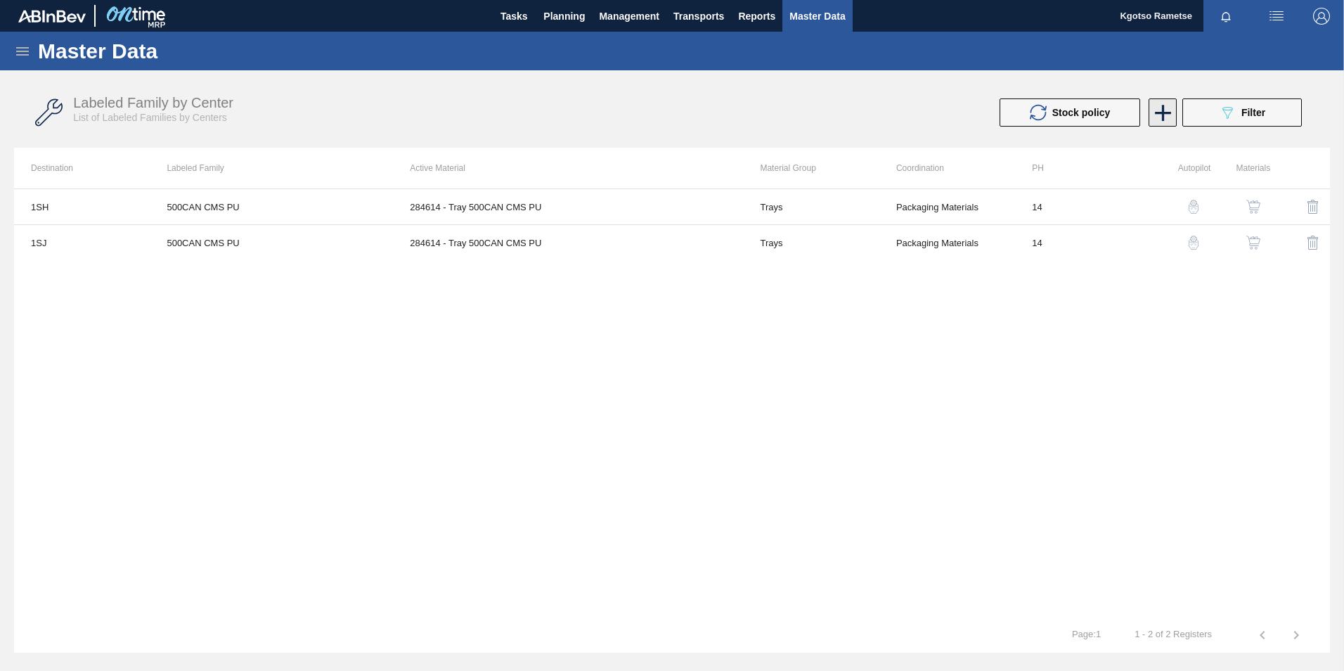
click at [1173, 109] on icon at bounding box center [1162, 112] width 27 height 27
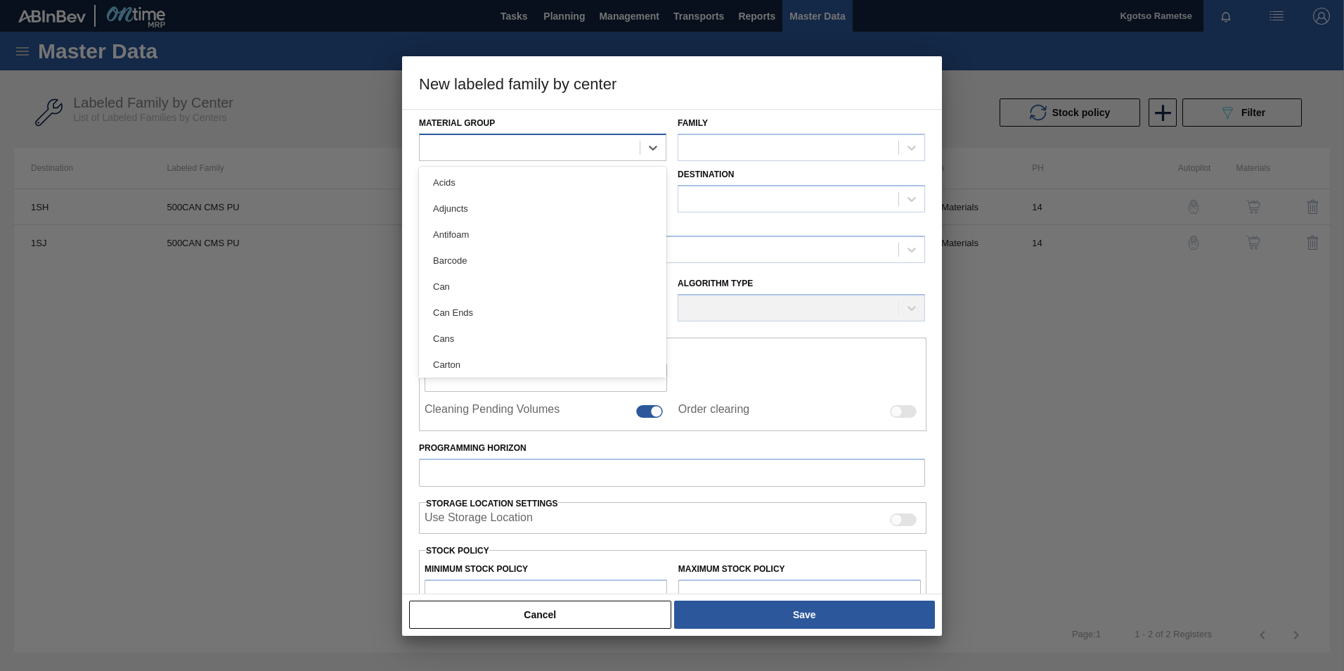
click at [501, 149] on div at bounding box center [530, 147] width 220 height 20
type Group "tr"
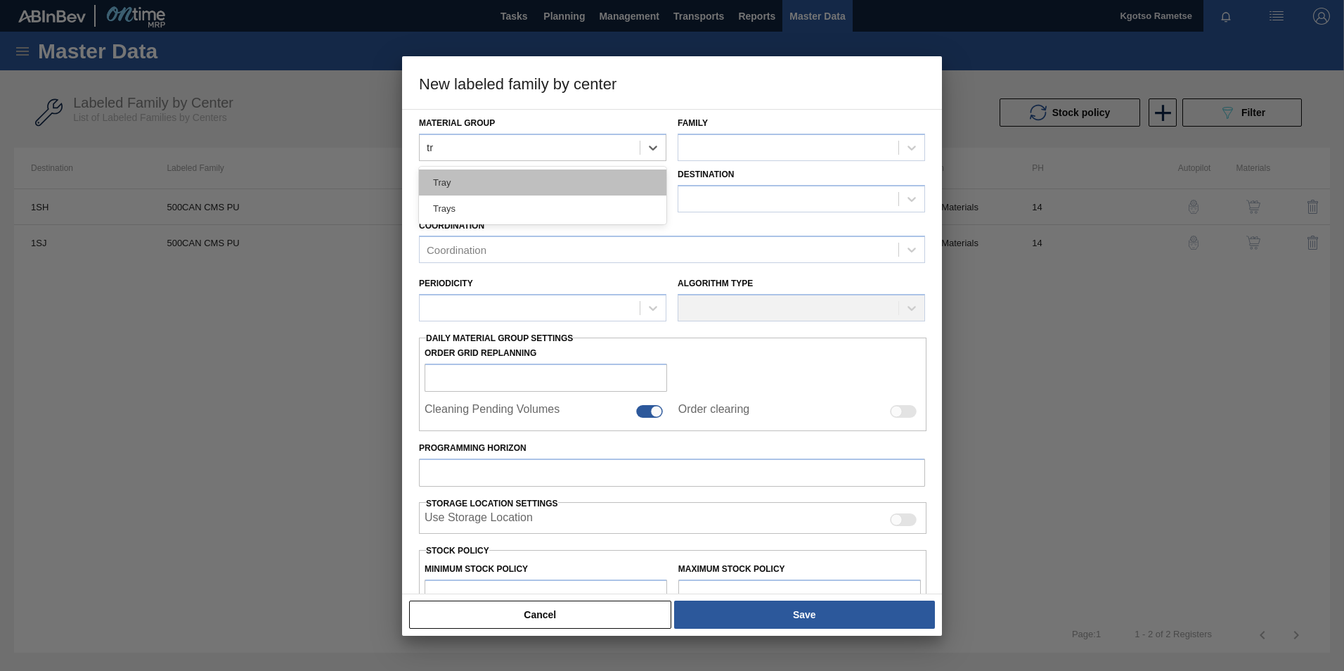
click at [518, 187] on div "Tray" at bounding box center [542, 182] width 247 height 26
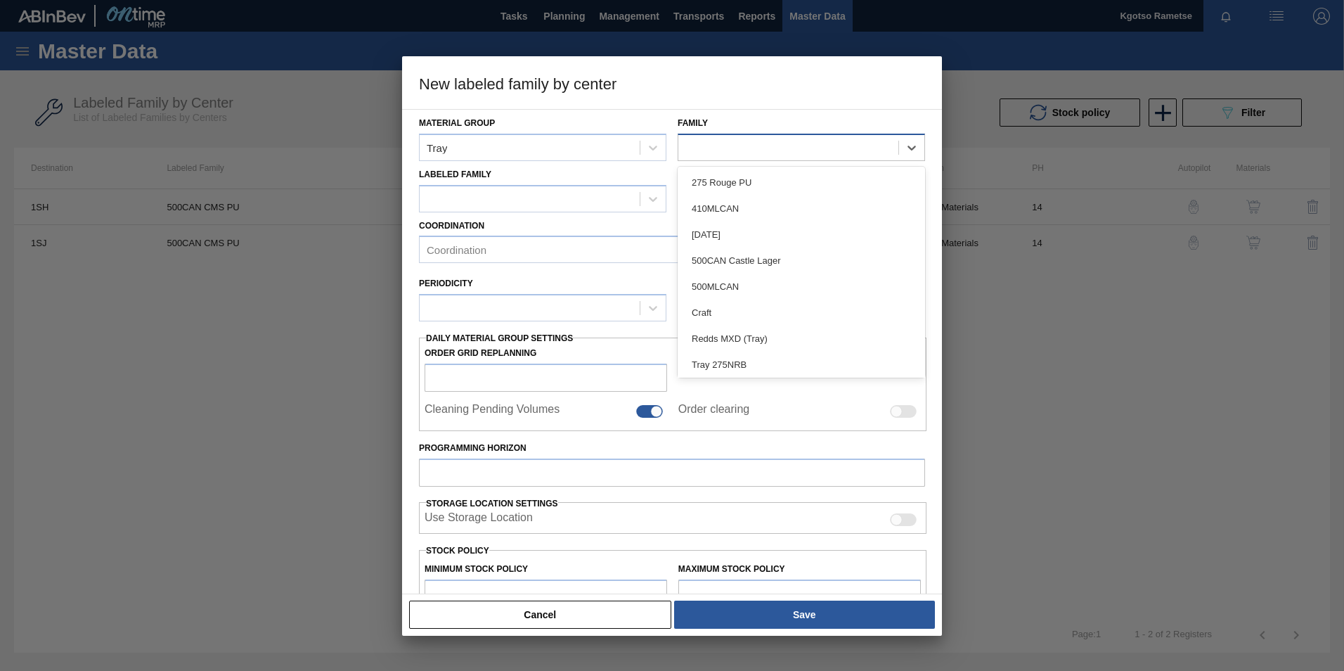
click at [787, 145] on div at bounding box center [788, 147] width 220 height 20
type input "500c"
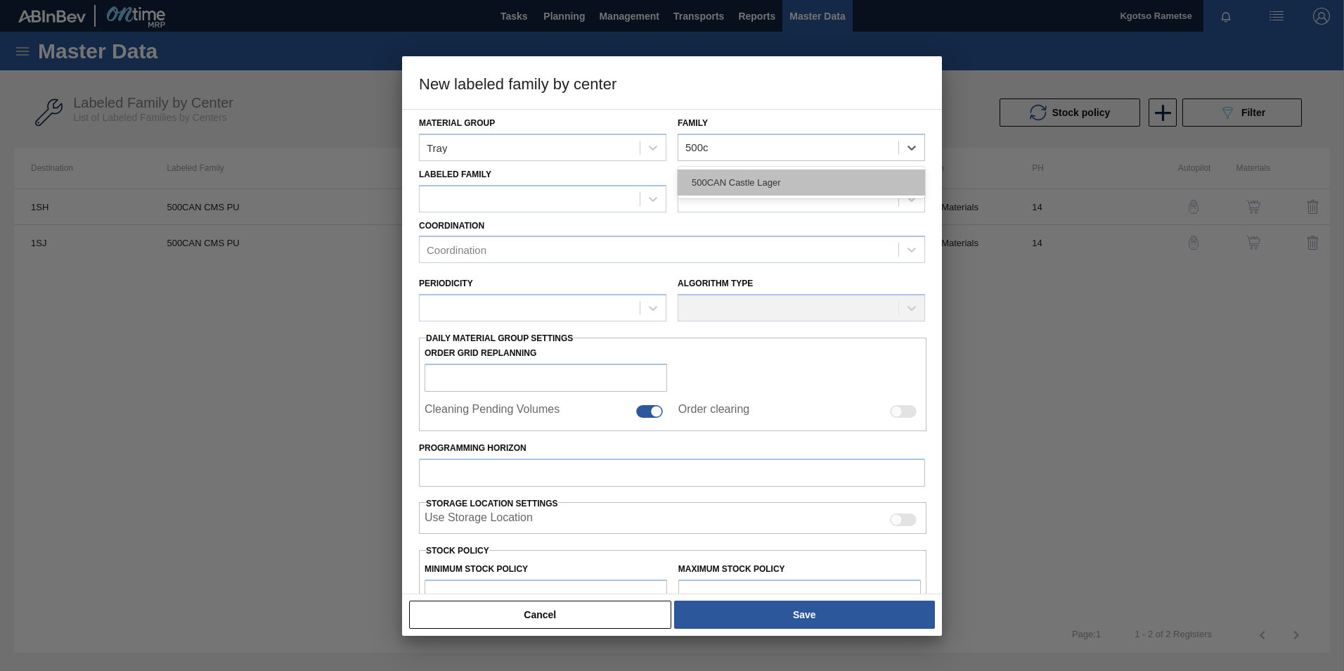
click at [729, 174] on div "500CAN Castle Lager" at bounding box center [801, 182] width 247 height 26
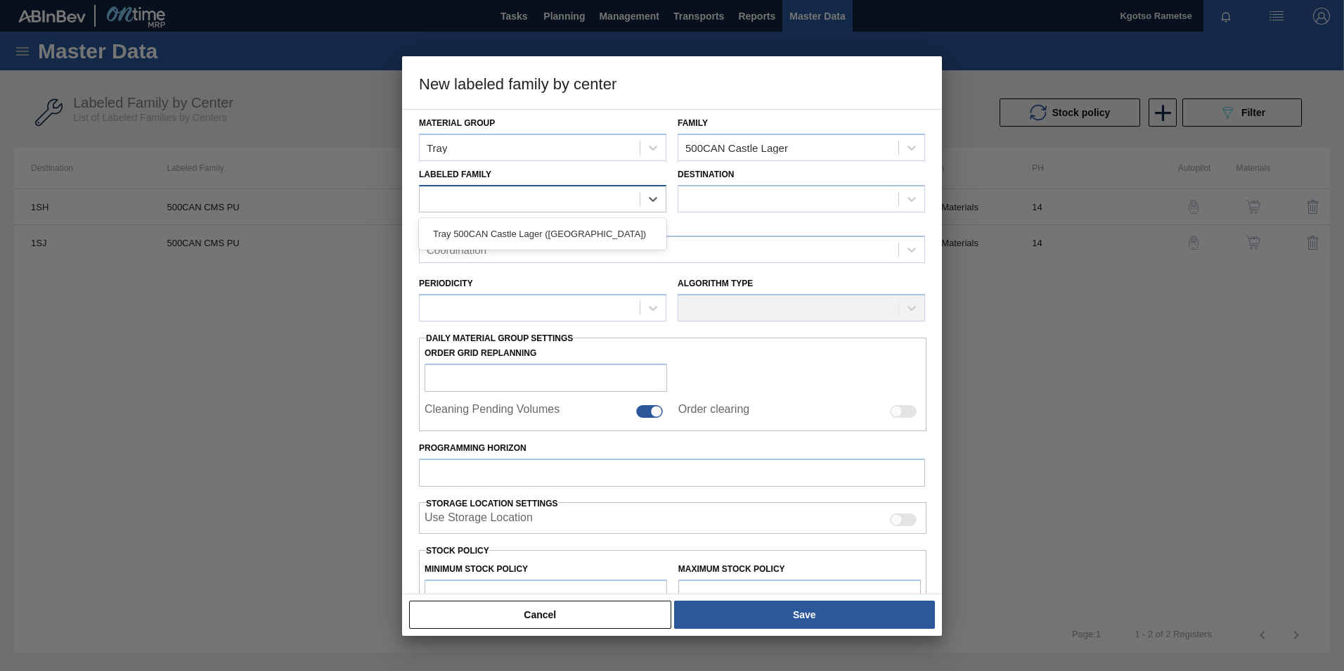
click at [607, 193] on div at bounding box center [530, 198] width 220 height 20
click at [579, 240] on div "Tray 500CAN Castle Lager (Hogwarts)" at bounding box center [542, 234] width 247 height 26
checkbox input "false"
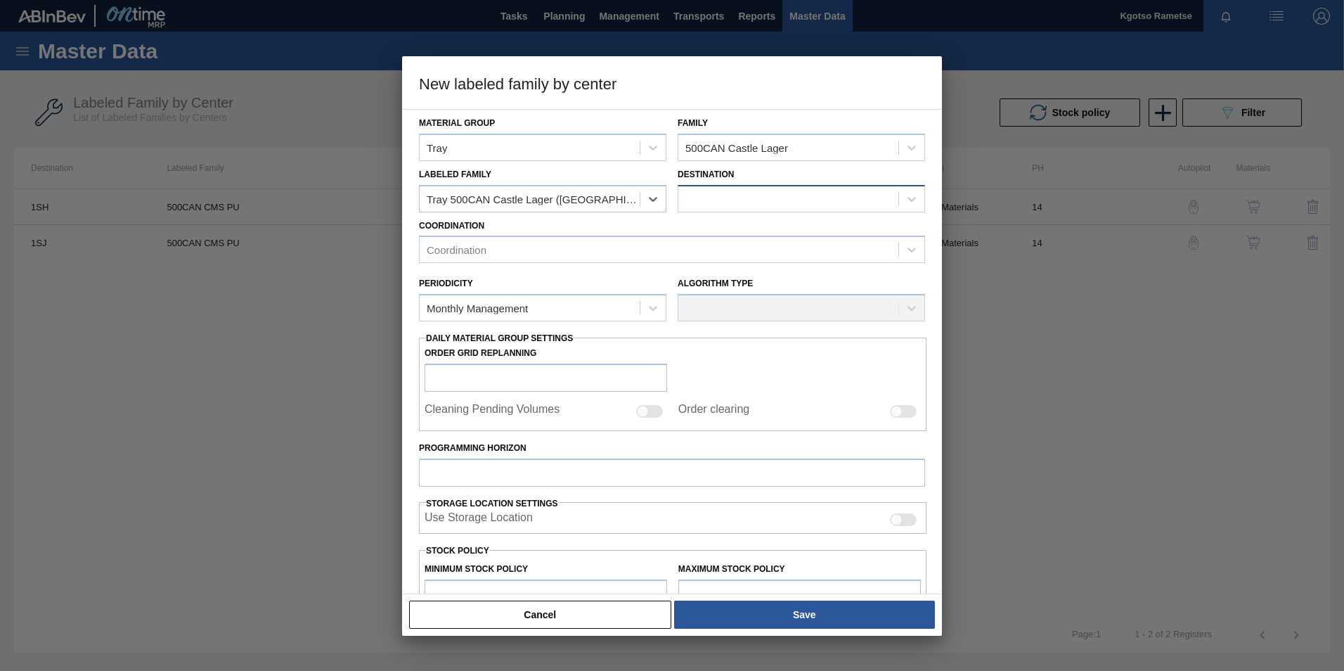
click at [697, 205] on div at bounding box center [788, 198] width 220 height 20
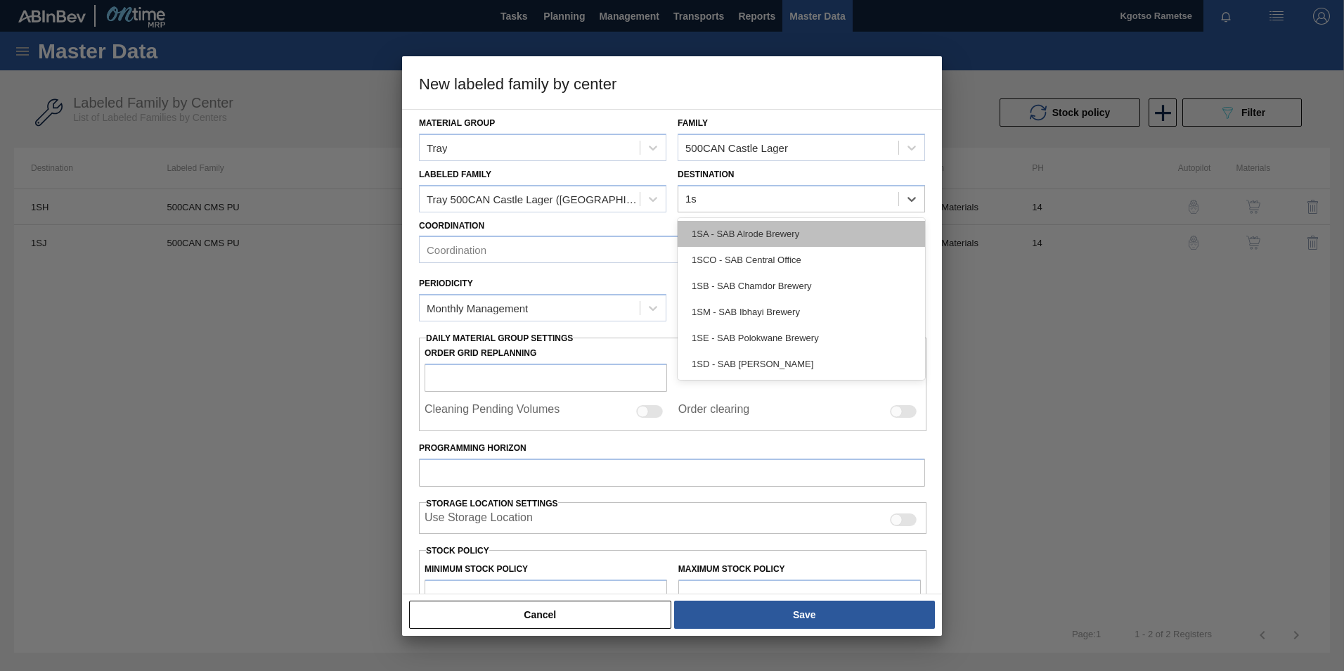
type input "1sd"
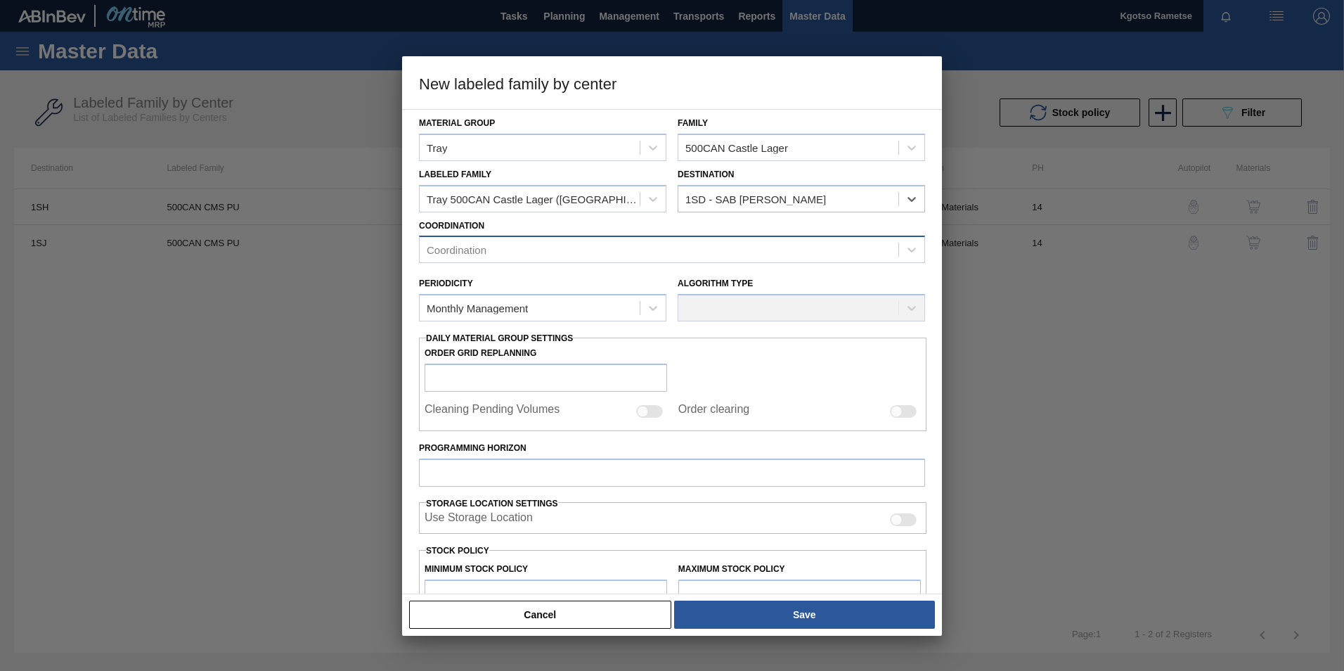
click at [636, 249] on div "Coordination" at bounding box center [659, 250] width 479 height 20
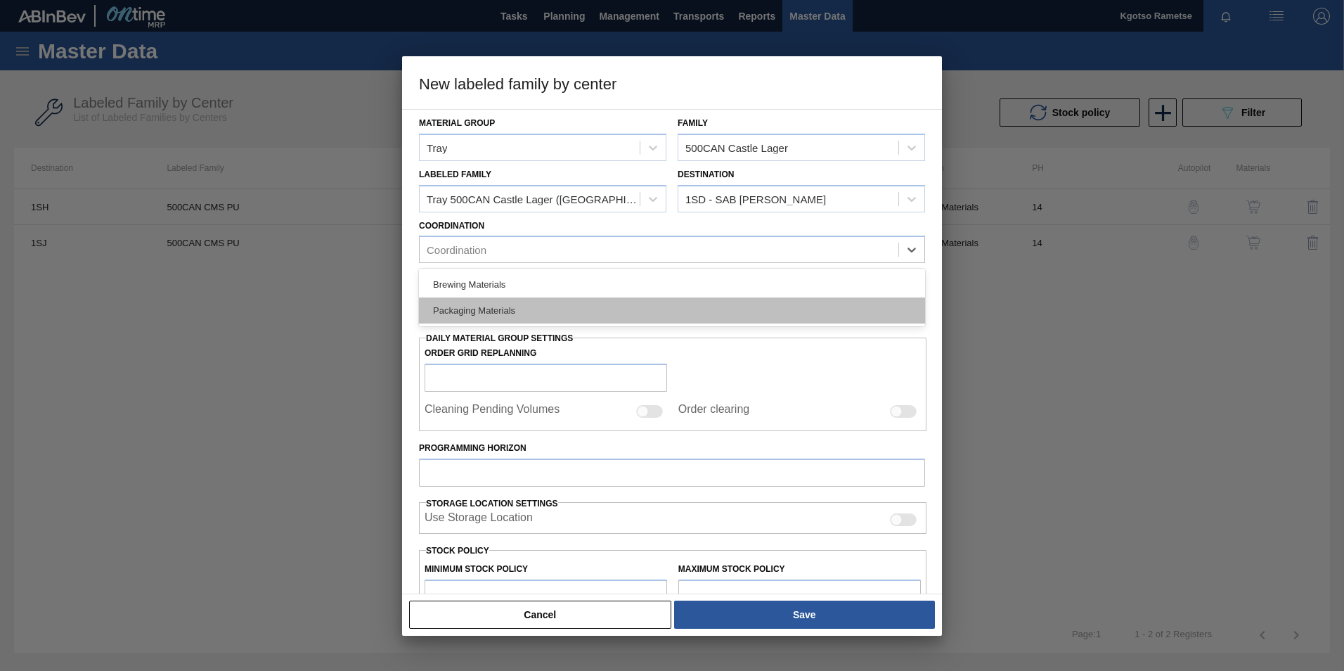
click at [574, 316] on div "Packaging Materials" at bounding box center [672, 310] width 506 height 26
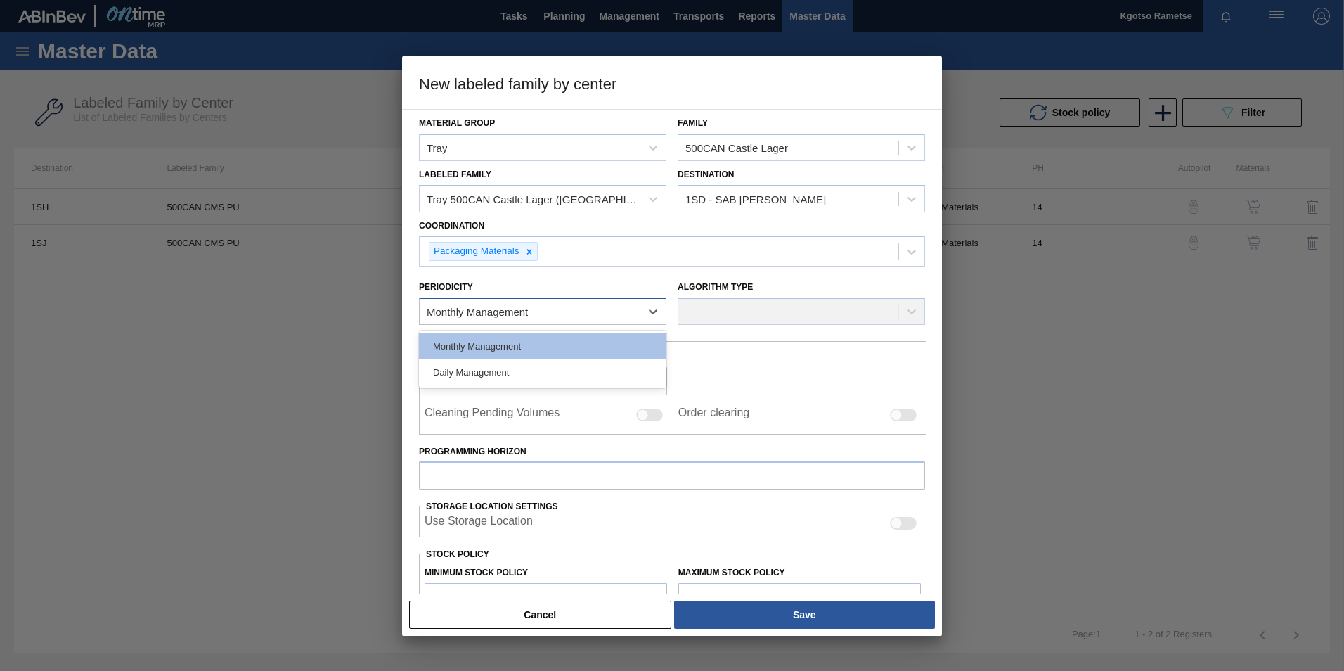
click at [526, 316] on div "Monthly Management" at bounding box center [477, 312] width 101 height 12
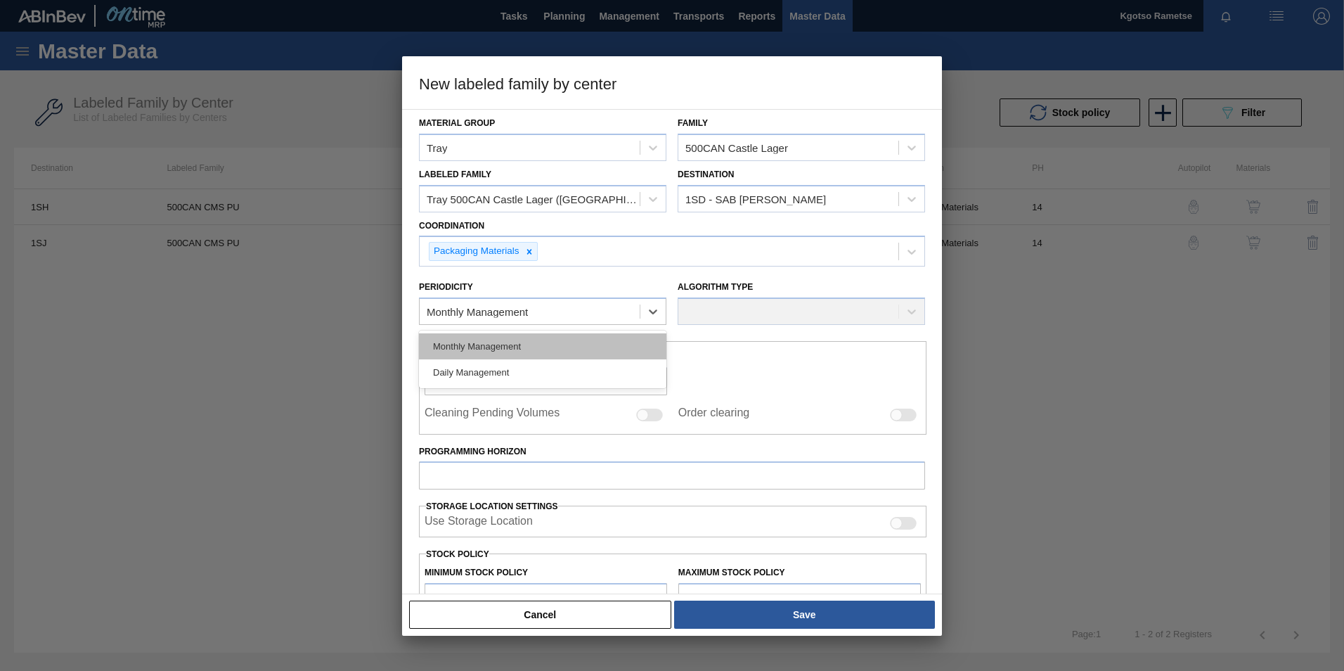
click at [514, 350] on div "Monthly Management" at bounding box center [542, 346] width 247 height 26
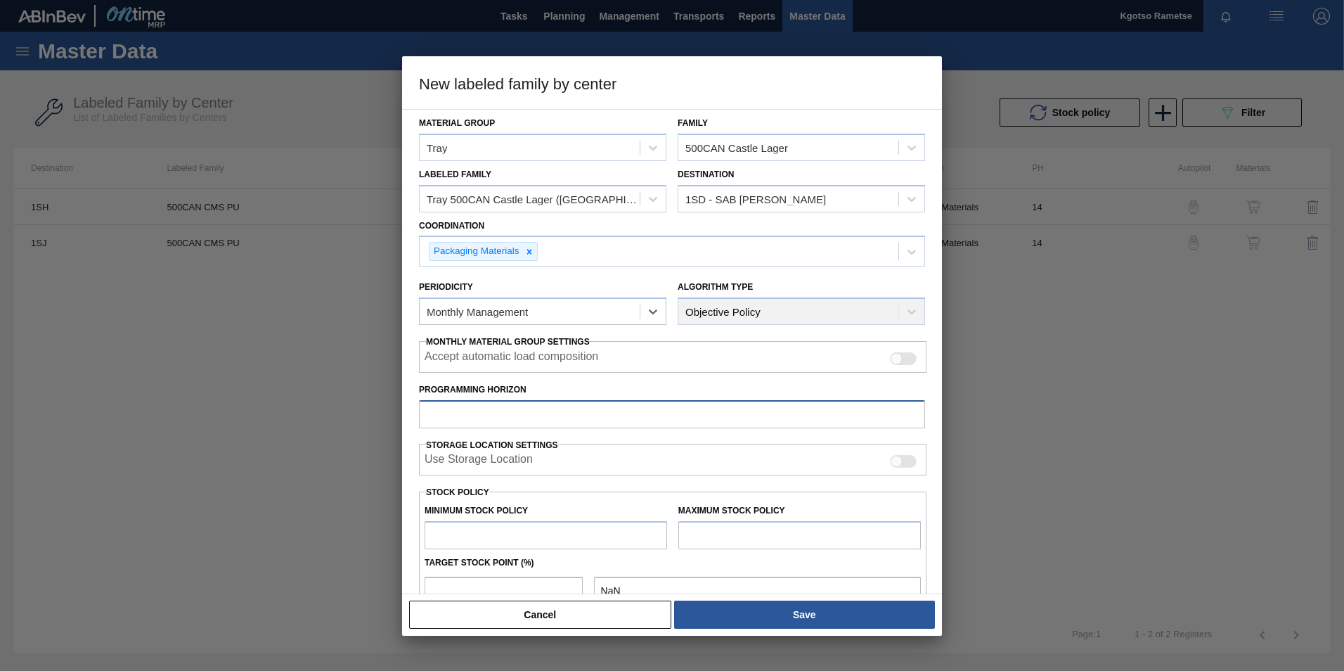
click at [465, 418] on input "Programming Horizon" at bounding box center [672, 414] width 506 height 28
type input "20"
click at [489, 546] on input "text" at bounding box center [546, 535] width 243 height 28
type input "5"
type input "5.000"
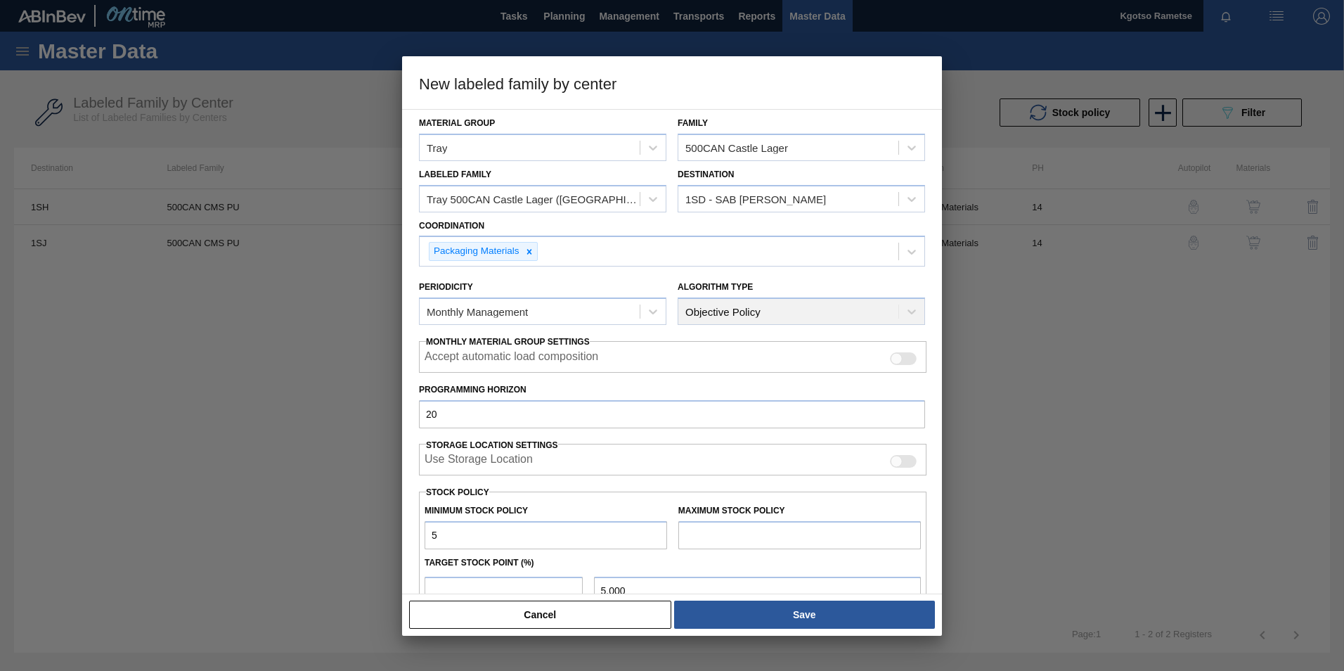
type input "50"
type input "50.000"
type input "500"
type input "500.000"
type input "5,000"
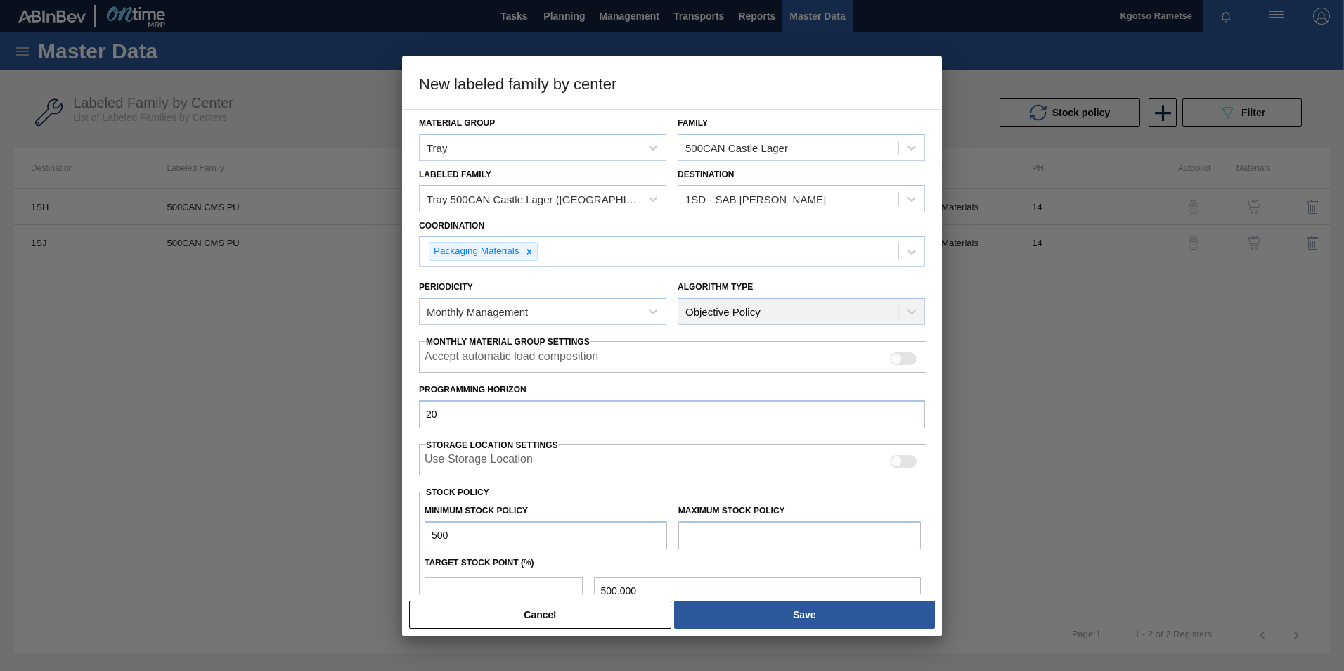
type input "5,000.000"
type input "50,000"
type input "50,000.000"
type input "500,000"
type input "500,000.000"
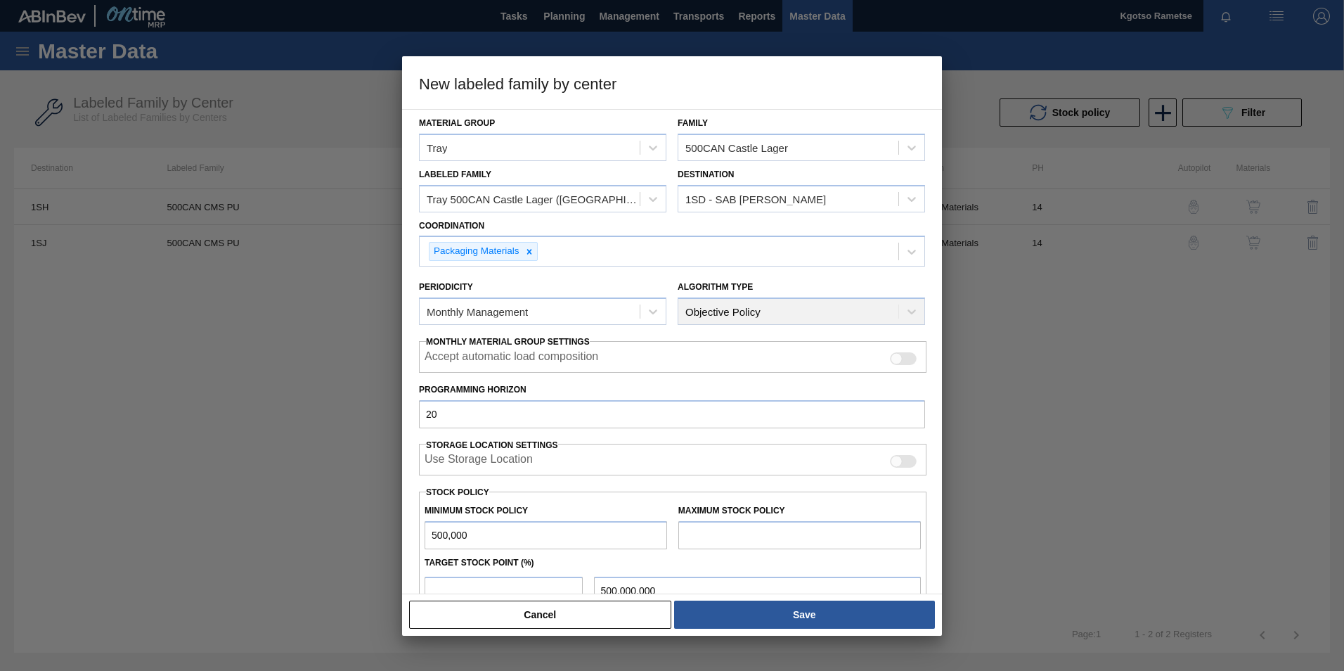
type input "500,000"
click at [695, 529] on input "text" at bounding box center [799, 535] width 243 height 28
type input "1,000,000"
click at [489, 590] on input "number" at bounding box center [504, 590] width 158 height 28
type input "1"
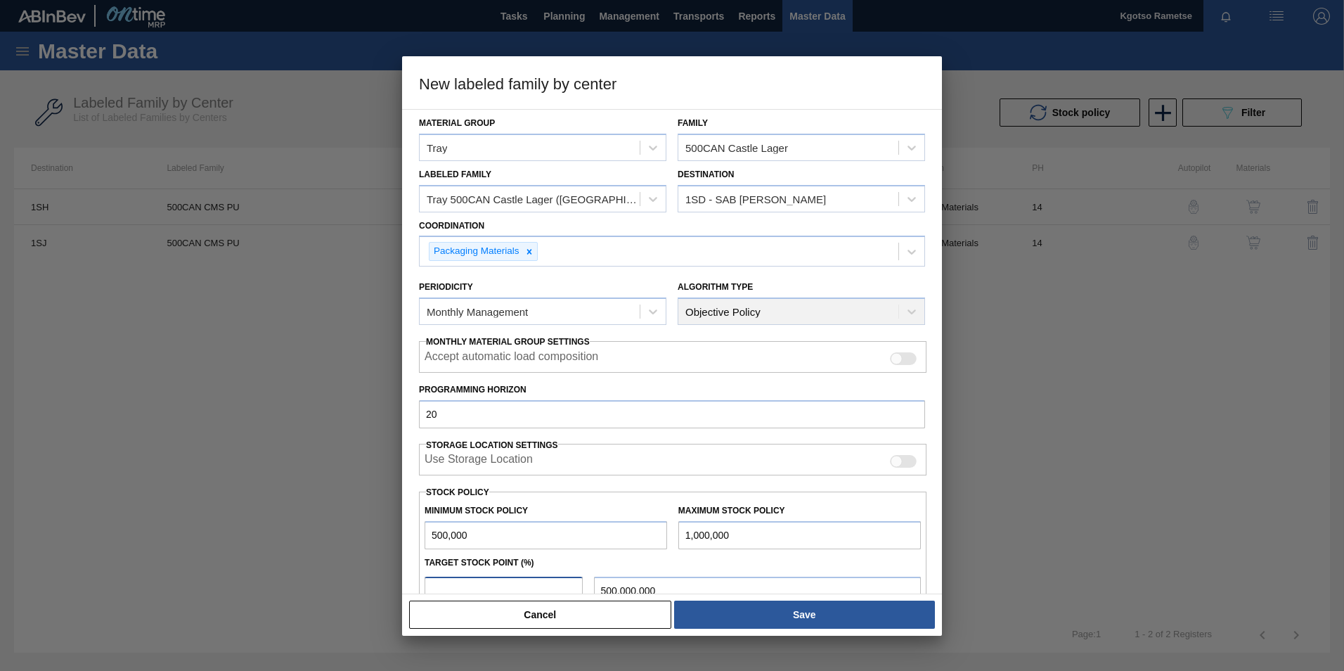
type input "505,000.000"
type input "10"
type input "550,000.000"
type input "100"
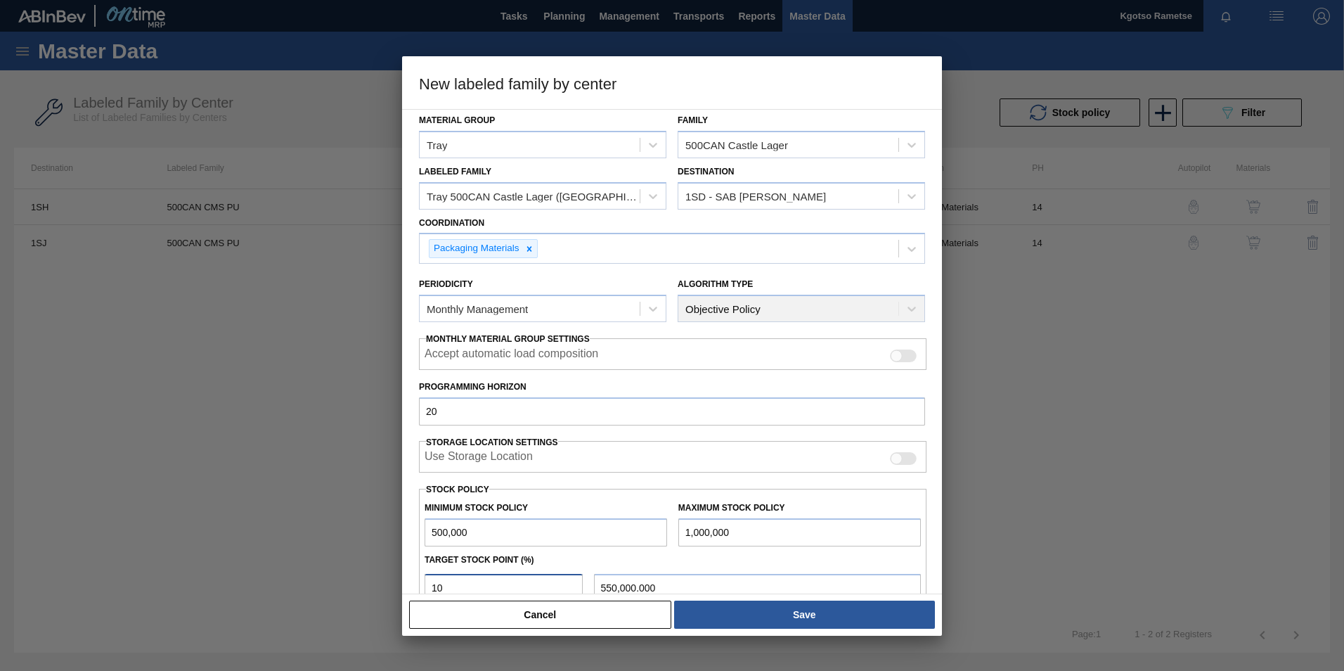
type input "1,000,000.000"
type input "100"
click at [933, 534] on div "Material Group Tray Family 500CAN Castle Lager Labeled Family Tray 500CAN Castl…" at bounding box center [672, 351] width 540 height 485
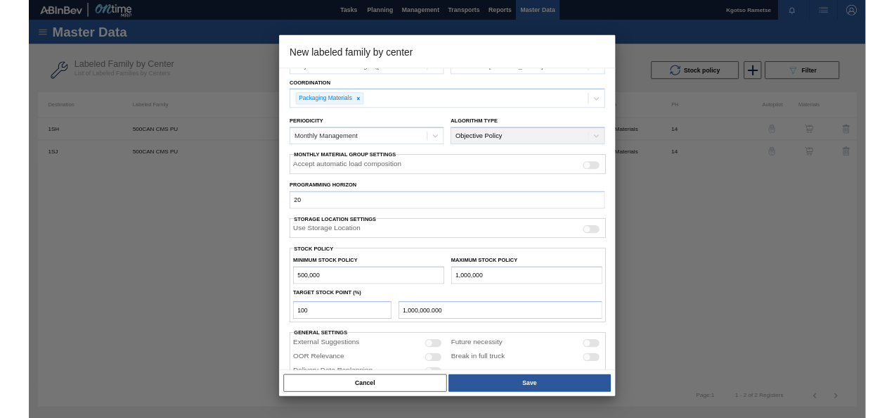
scroll to position [139, 0]
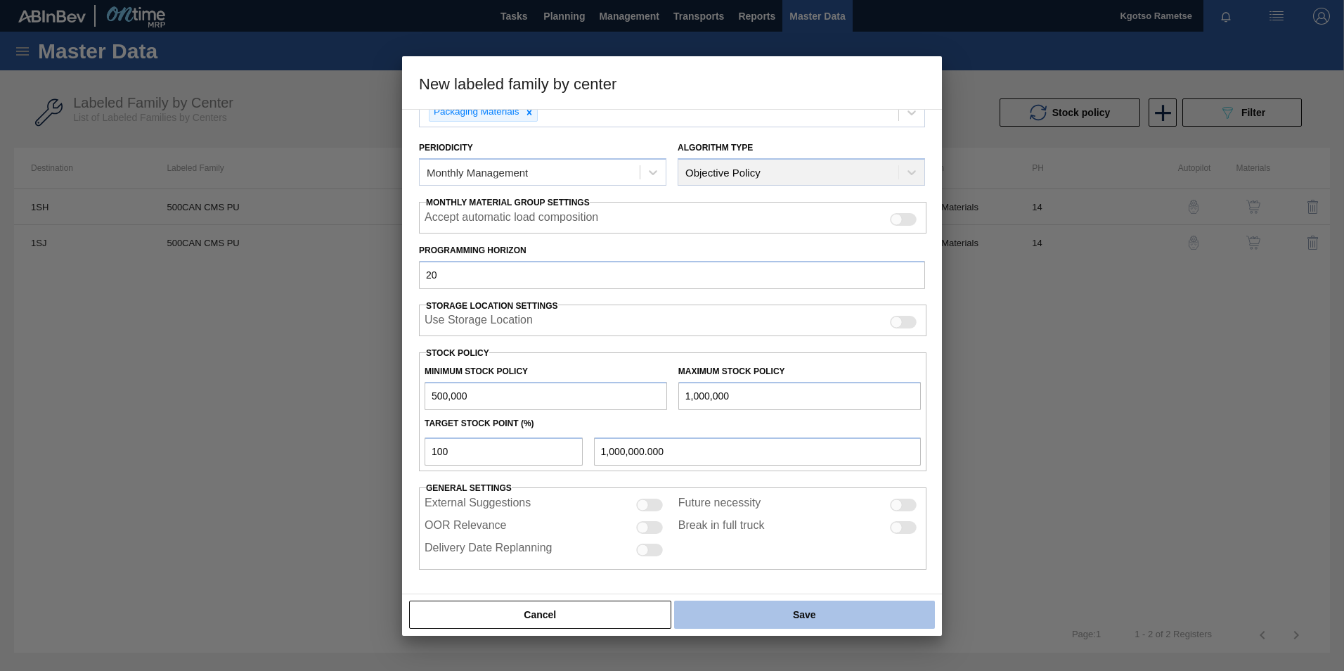
click at [728, 603] on button "Save" at bounding box center [804, 614] width 261 height 28
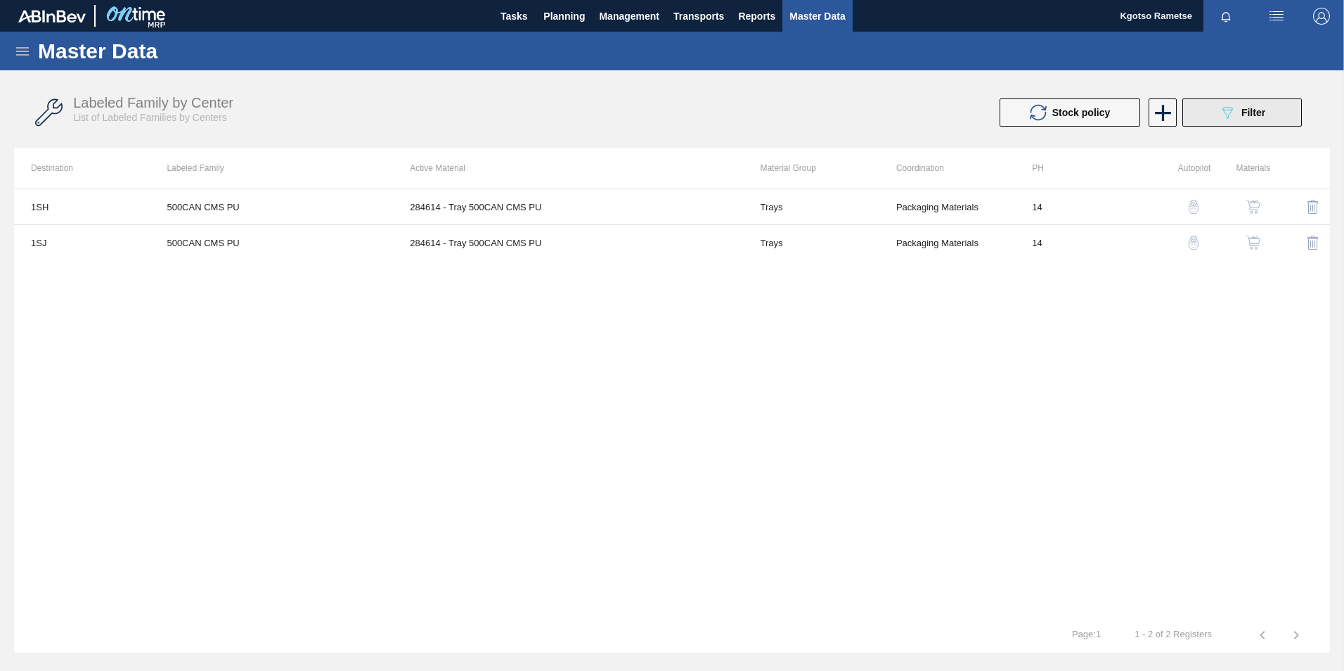
click at [1226, 118] on icon "089F7B8B-B2A5-4AFE-B5C0-19BA573D28AC" at bounding box center [1227, 112] width 17 height 17
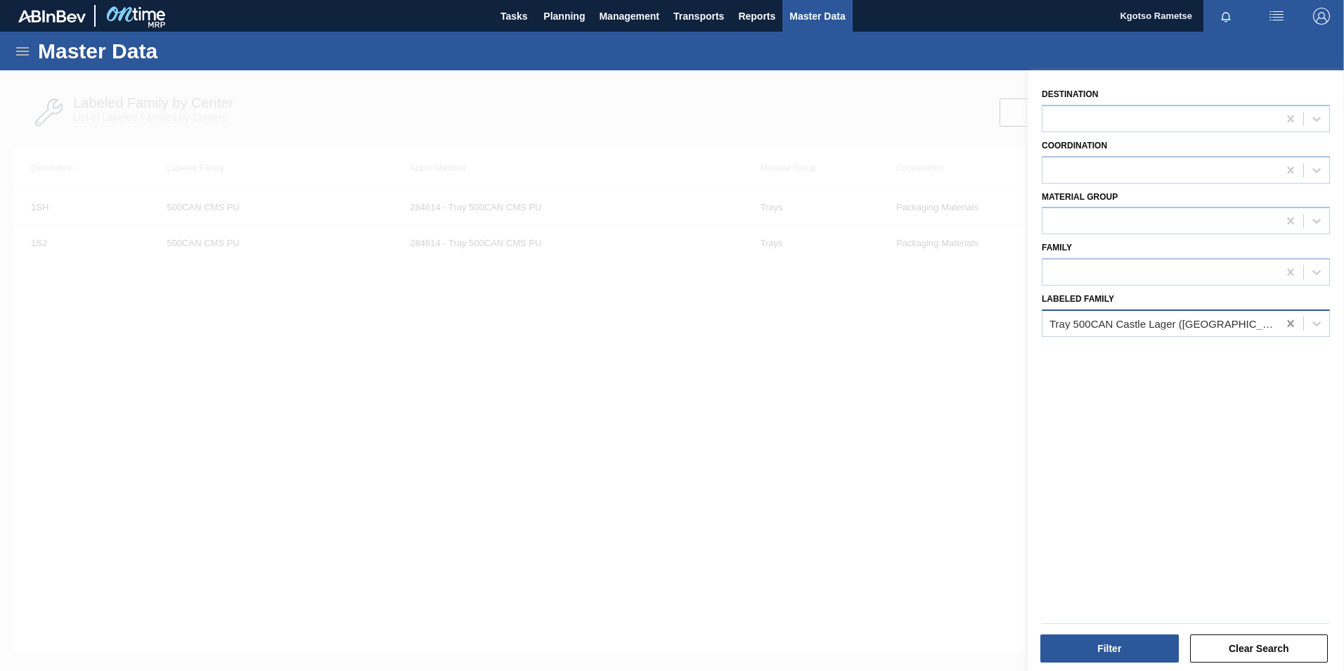
click at [1289, 327] on icon at bounding box center [1291, 323] width 14 height 14
paste Family "Tray 500CAN Castle Lager ([GEOGRAPHIC_DATA])"
type Family "Tray 500CAN Castle Lager ([GEOGRAPHIC_DATA])"
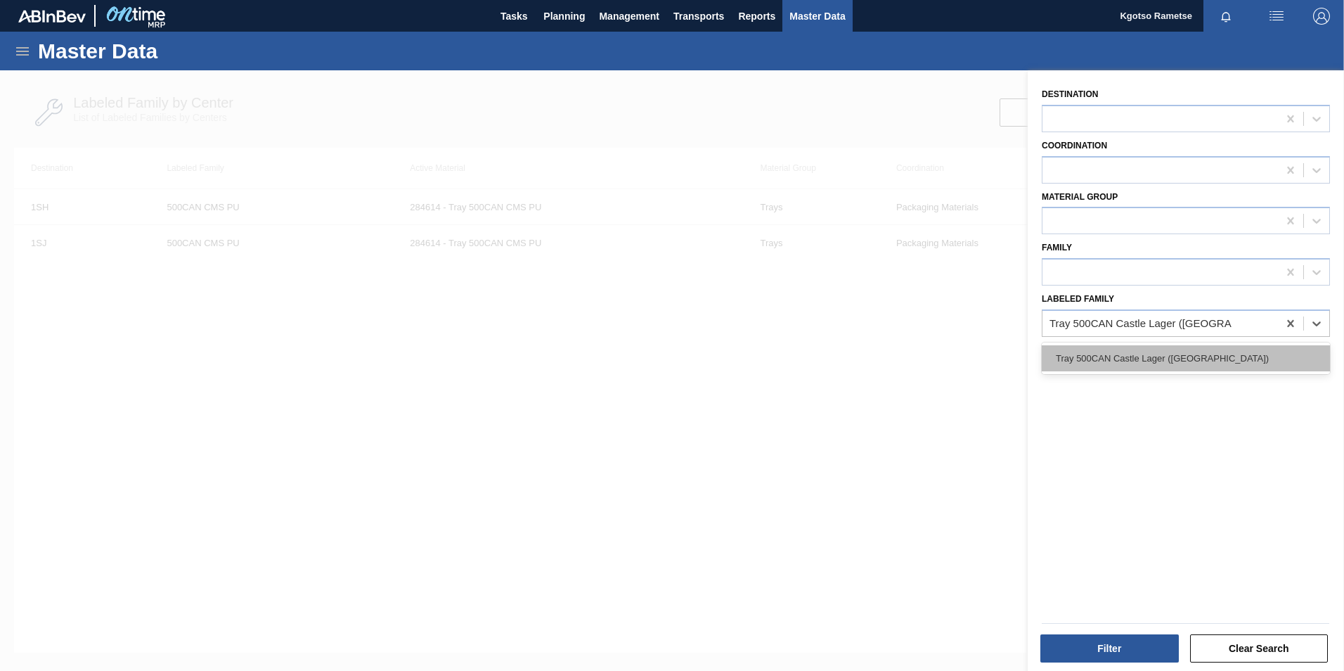
click at [1161, 361] on div "Tray 500CAN Castle Lager ([GEOGRAPHIC_DATA])" at bounding box center [1186, 358] width 288 height 26
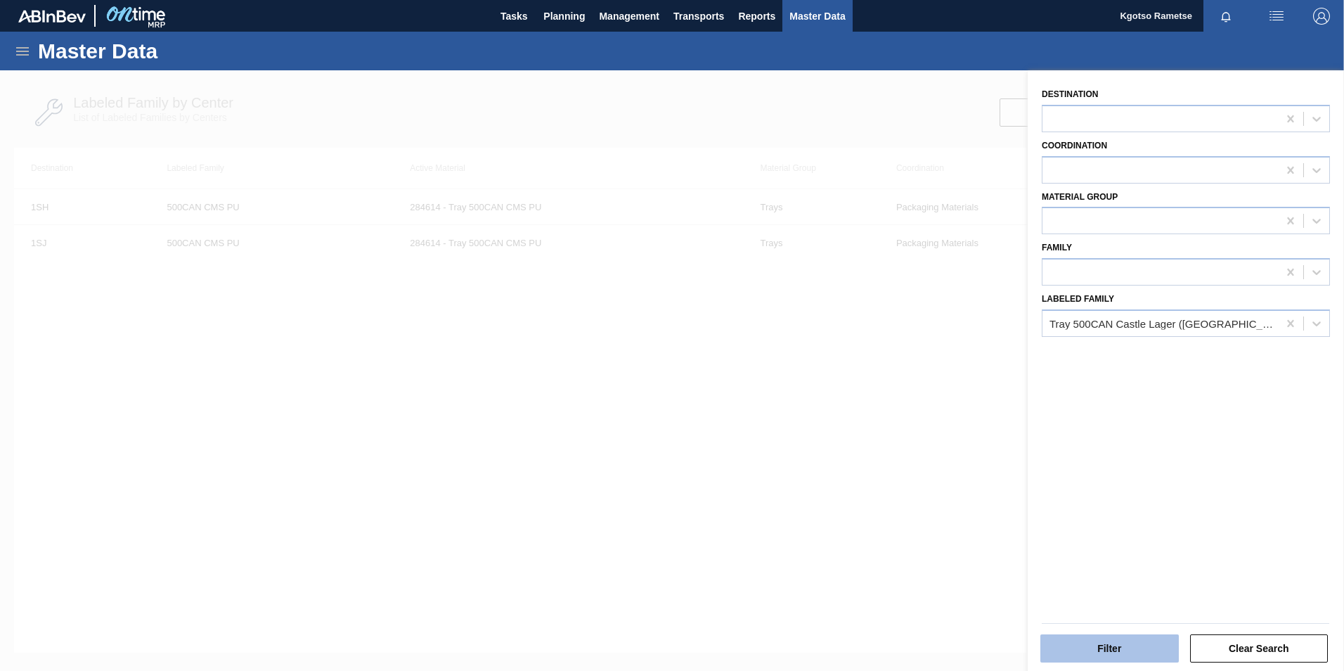
click at [1131, 648] on button "Filter" at bounding box center [1109, 648] width 138 height 28
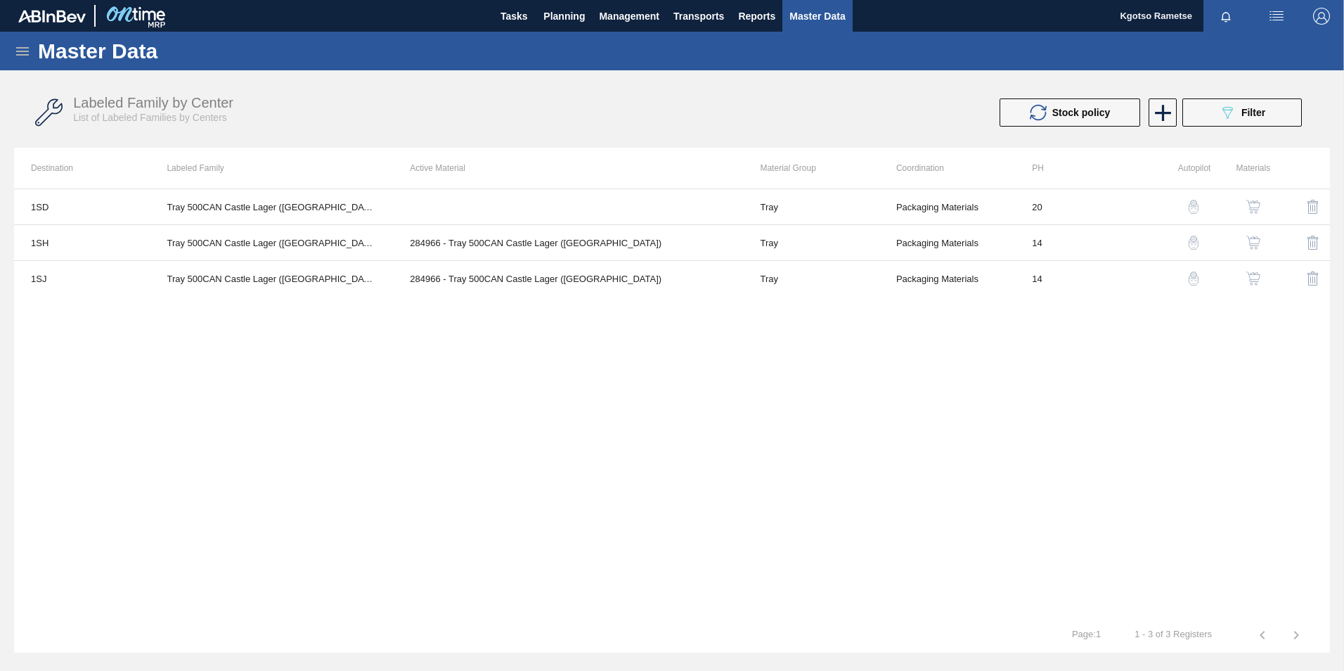
click at [1251, 207] on img "button" at bounding box center [1253, 207] width 14 height 14
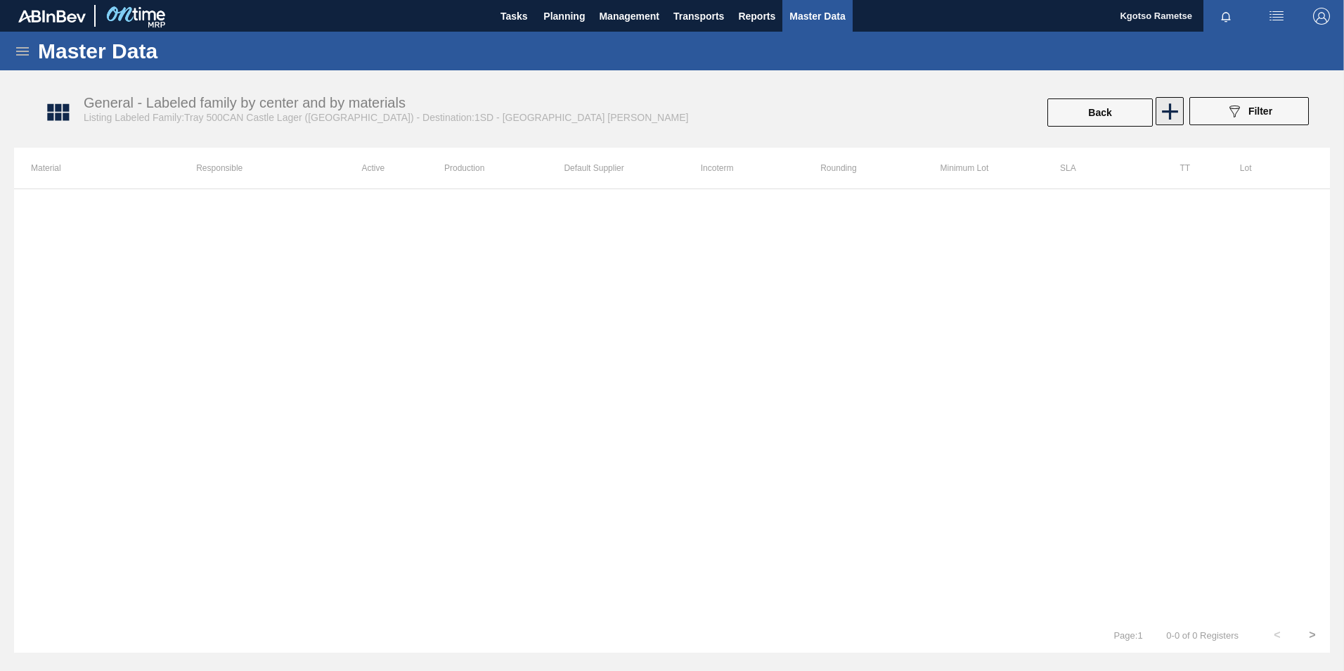
click at [1161, 108] on icon at bounding box center [1170, 111] width 27 height 27
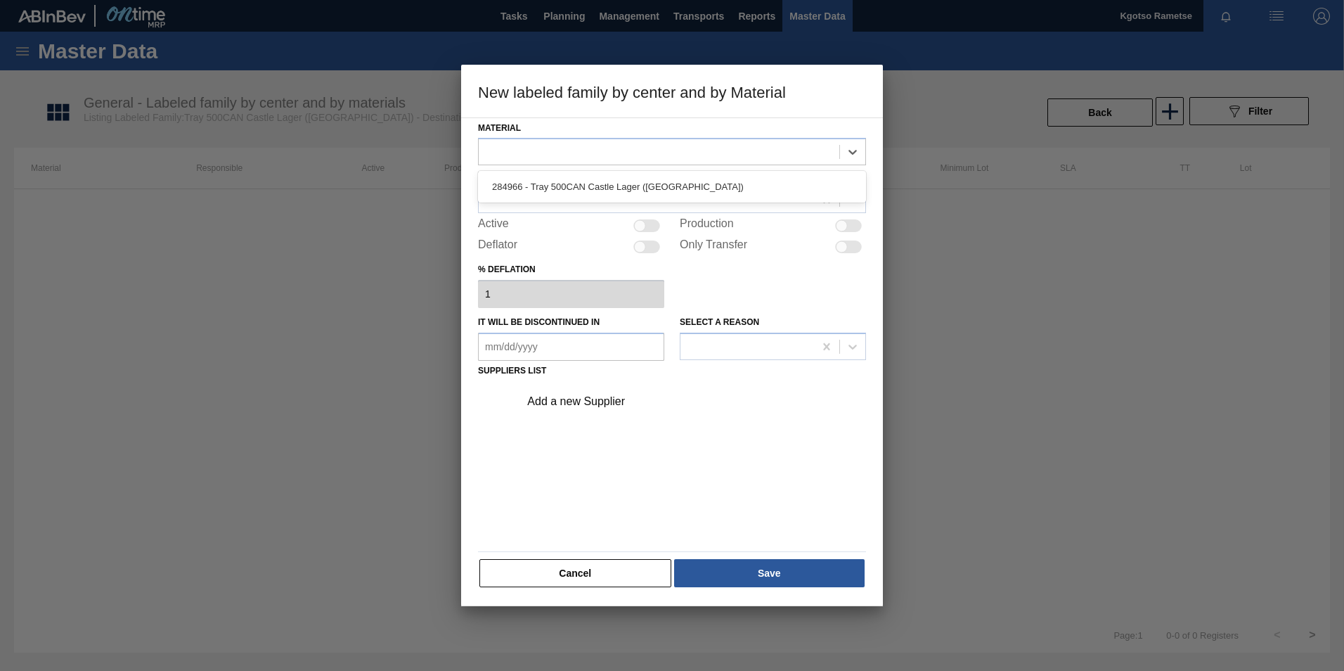
click at [644, 163] on div at bounding box center [672, 151] width 388 height 27
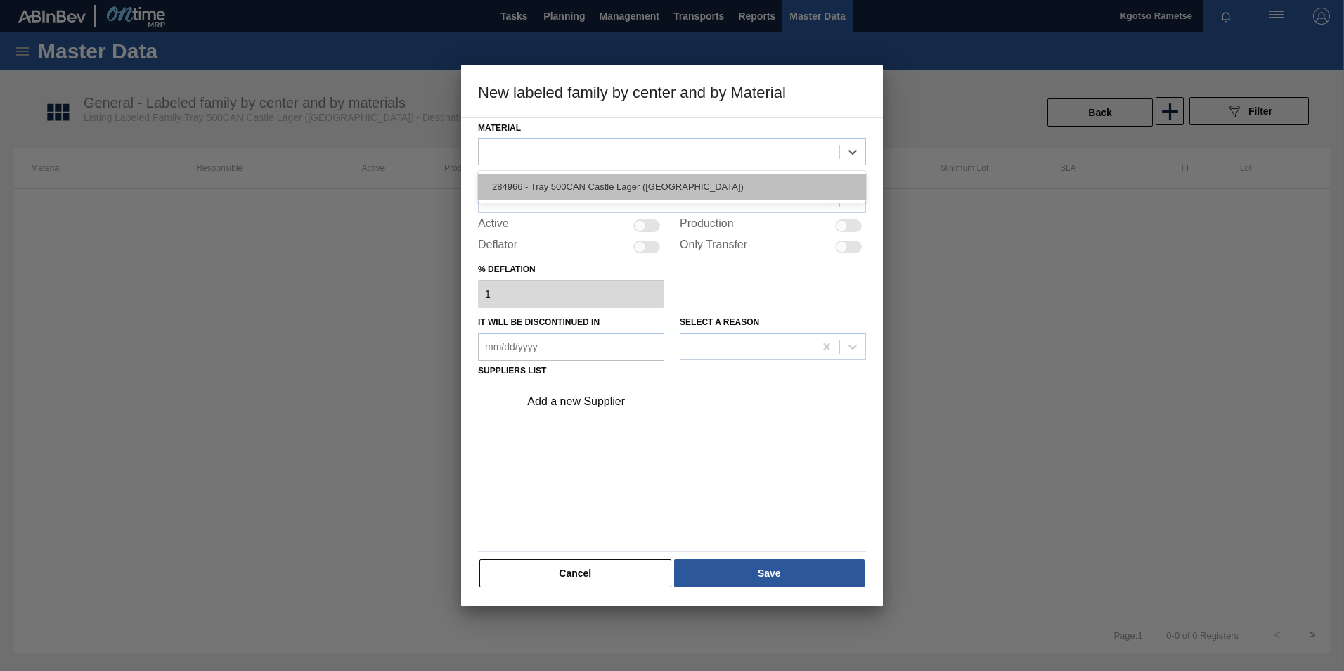
click at [627, 179] on div "284966 - Tray 500CAN Castle Lager ([GEOGRAPHIC_DATA])" at bounding box center [672, 187] width 388 height 26
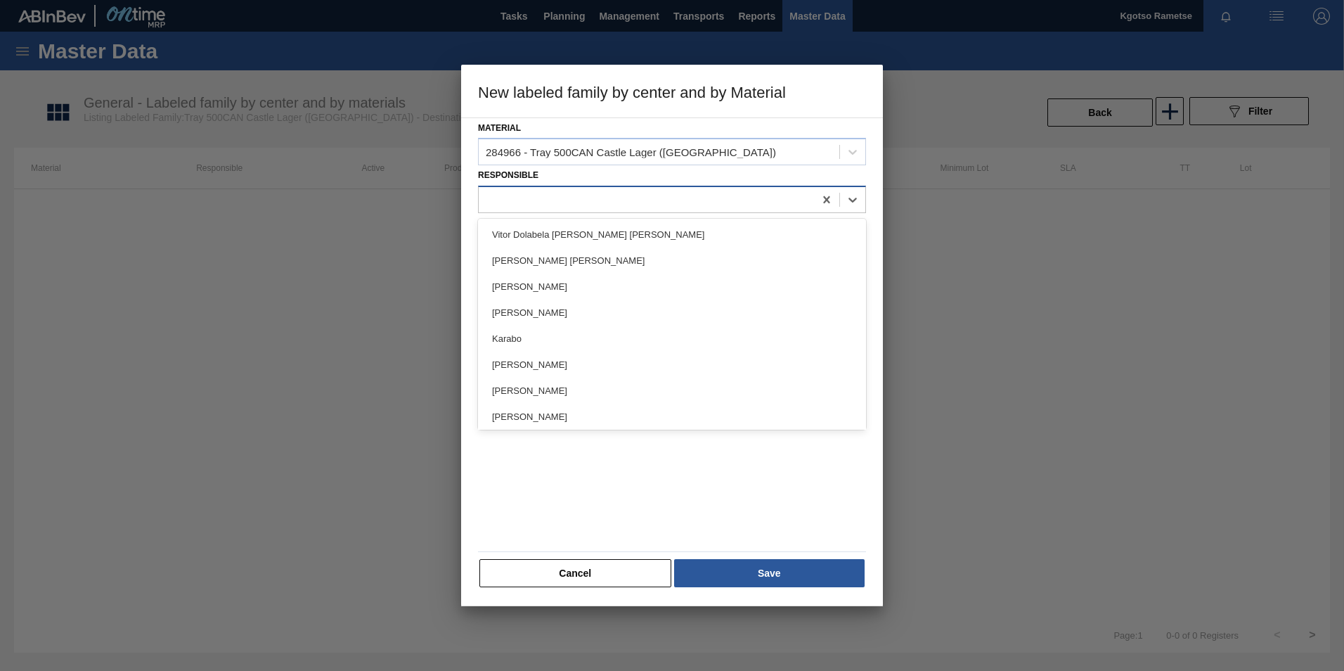
click at [595, 195] on div at bounding box center [646, 200] width 335 height 20
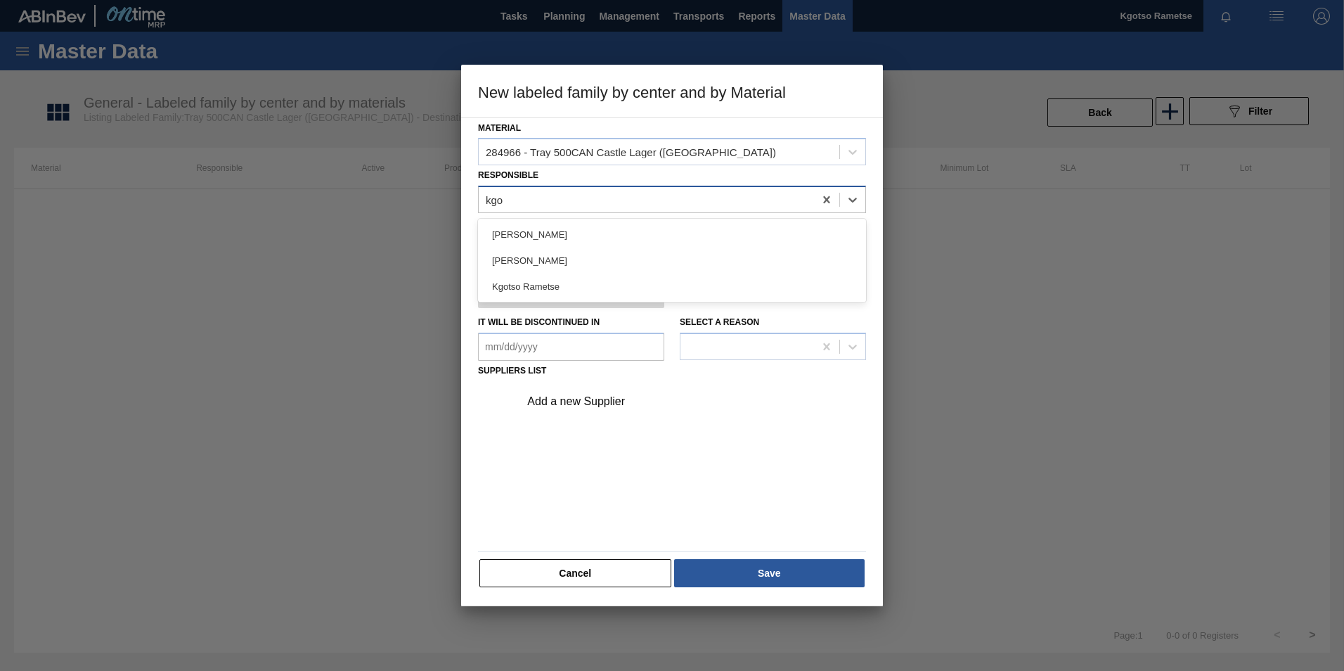
type input "kgot"
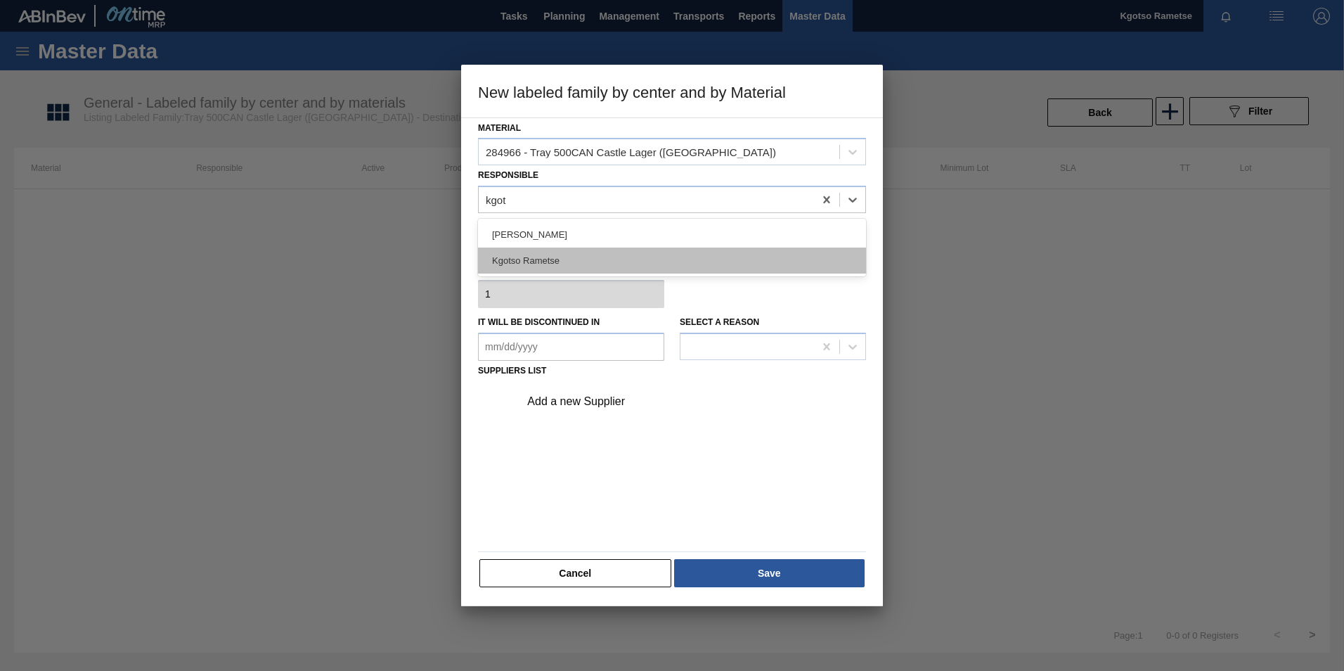
click at [545, 256] on div "Kgotso Rametse" at bounding box center [672, 260] width 388 height 26
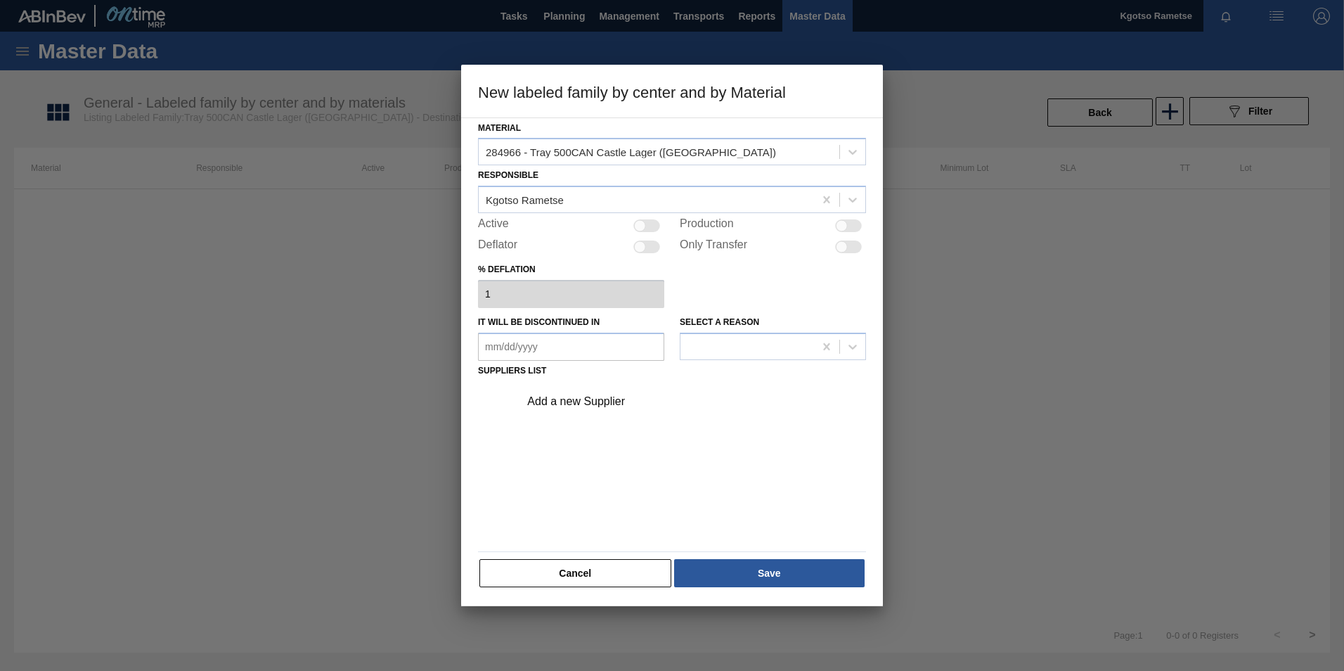
click at [648, 224] on div at bounding box center [646, 225] width 27 height 13
checkbox input "true"
click at [586, 406] on div "Add a new Supplier" at bounding box center [665, 401] width 276 height 13
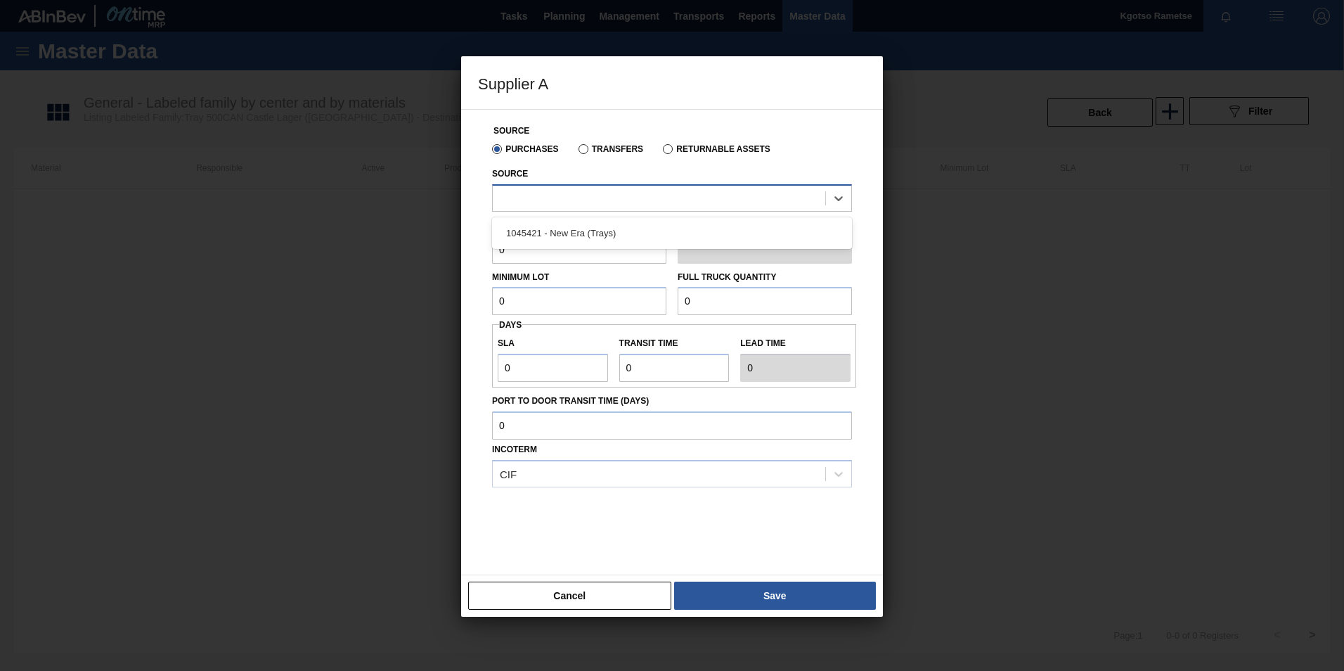
click at [534, 207] on div at bounding box center [659, 198] width 333 height 20
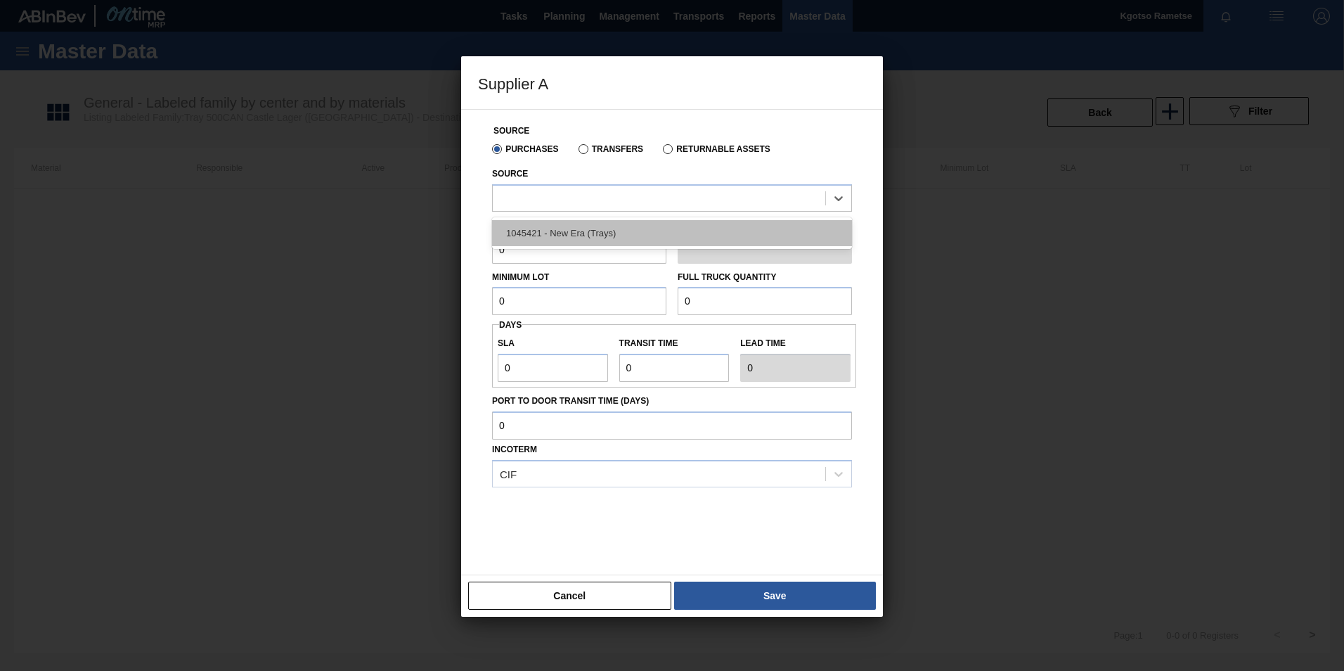
click at [536, 222] on div "1045421 - New Era (Trays)" at bounding box center [672, 233] width 360 height 26
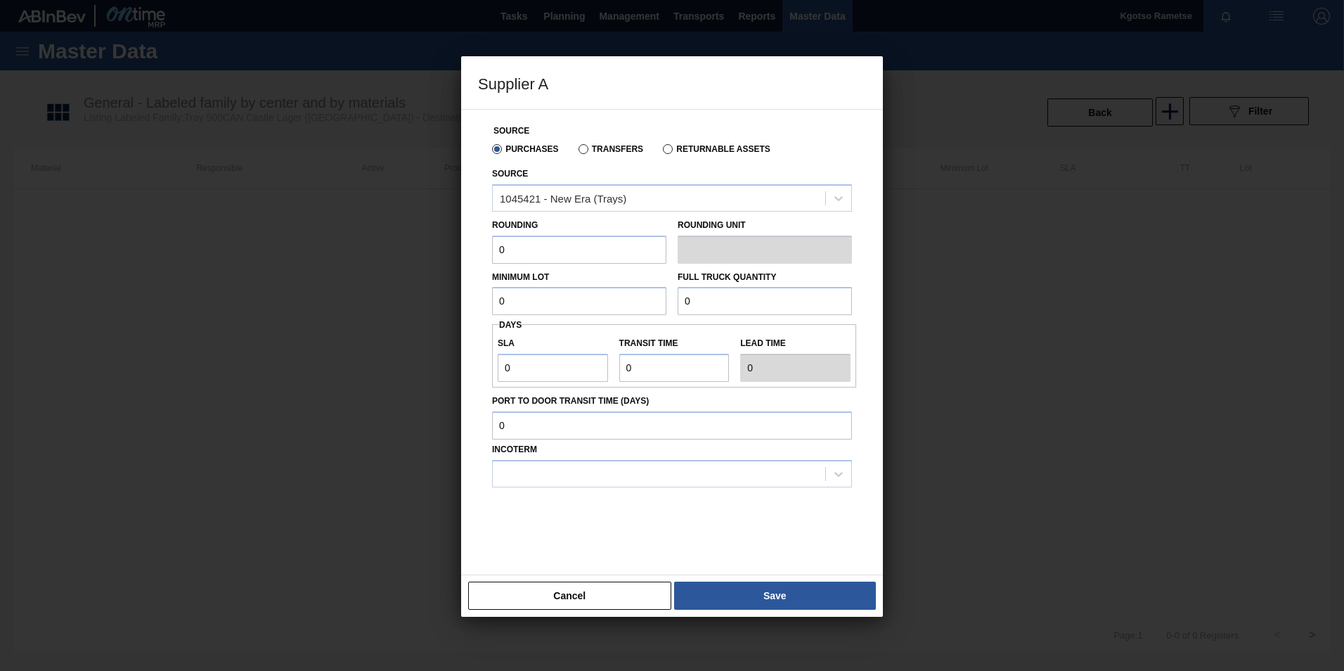
drag, startPoint x: 515, startPoint y: 246, endPoint x: 318, endPoint y: 250, distance: 196.9
click at [318, 250] on div "Supplier A Source Purchases Transfers Returnable Assets Source 1045421 - New Er…" at bounding box center [672, 335] width 1344 height 671
type input "1"
drag, startPoint x: 509, startPoint y: 299, endPoint x: 364, endPoint y: 296, distance: 144.9
click at [364, 296] on div "Supplier A Source Purchases Transfers Returnable Assets Source 1045421 - New Er…" at bounding box center [672, 335] width 1344 height 671
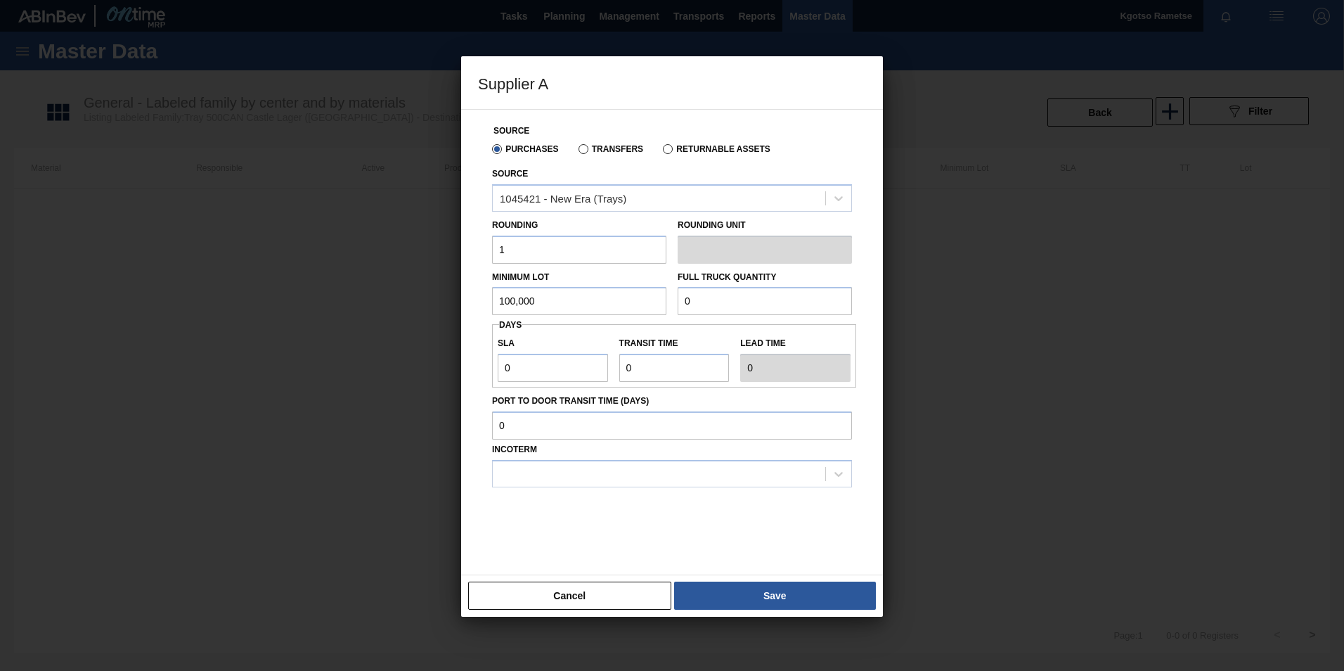
type input "100,000"
drag, startPoint x: 704, startPoint y: 293, endPoint x: 560, endPoint y: 305, distance: 144.6
click at [560, 305] on div "Minimum Lot 100,000 Full Truck Quantity 0" at bounding box center [672, 290] width 371 height 52
type input "100,000"
drag, startPoint x: 520, startPoint y: 369, endPoint x: 333, endPoint y: 361, distance: 187.9
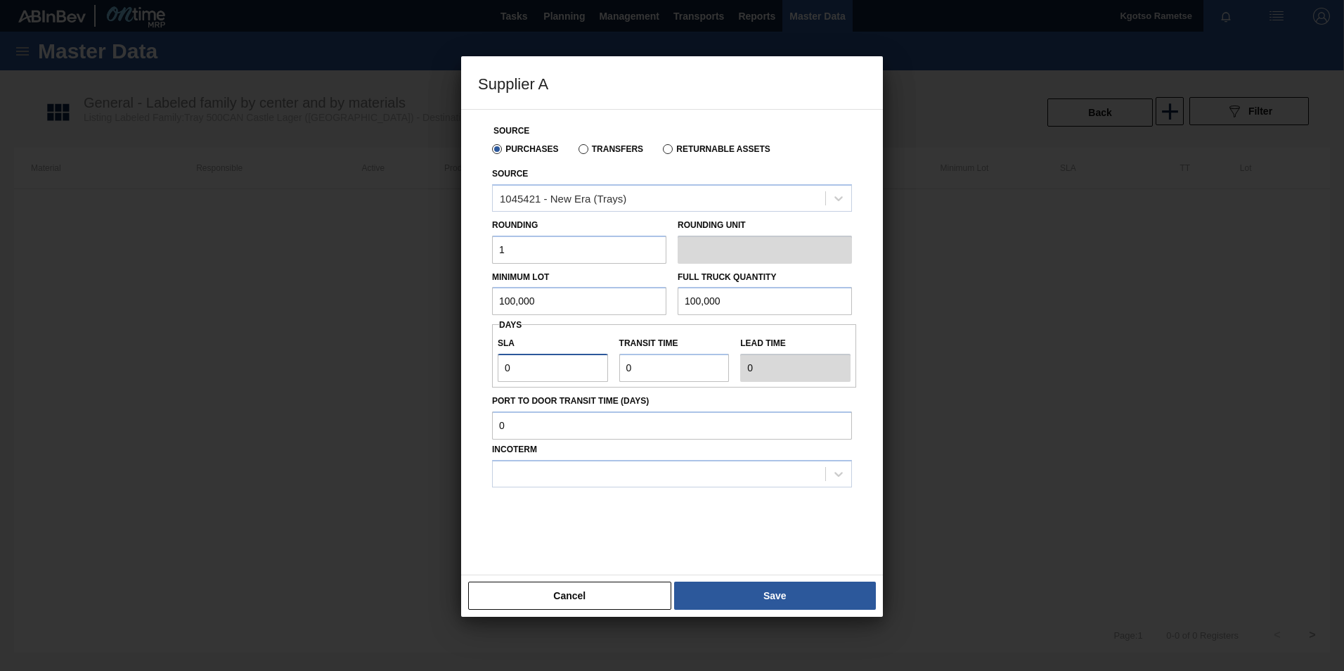
click at [333, 361] on div "Supplier A Source Purchases Transfers Returnable Assets Source 1045421 - New Er…" at bounding box center [672, 335] width 1344 height 671
type input "1"
drag, startPoint x: 648, startPoint y: 371, endPoint x: 536, endPoint y: 370, distance: 111.8
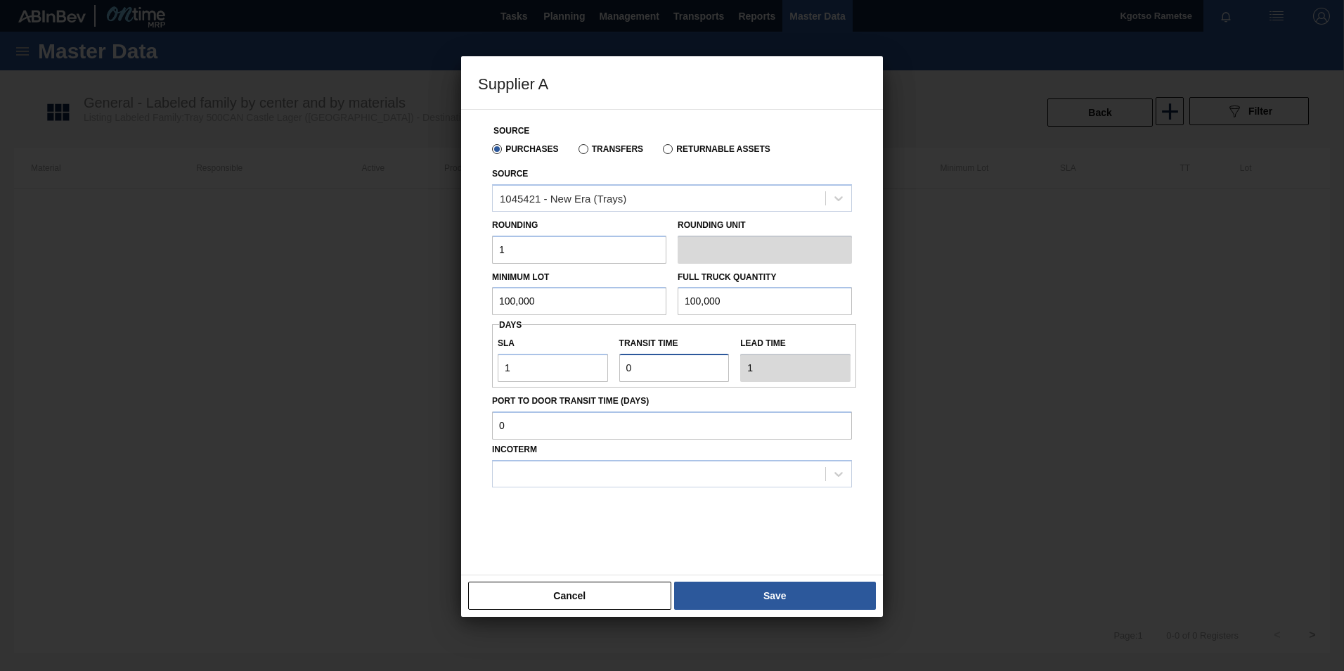
click at [536, 370] on div "SLA 1 Transit time Lead time 1" at bounding box center [674, 356] width 364 height 52
type input "1"
type input "2"
type input "1"
click at [531, 475] on div at bounding box center [659, 473] width 333 height 20
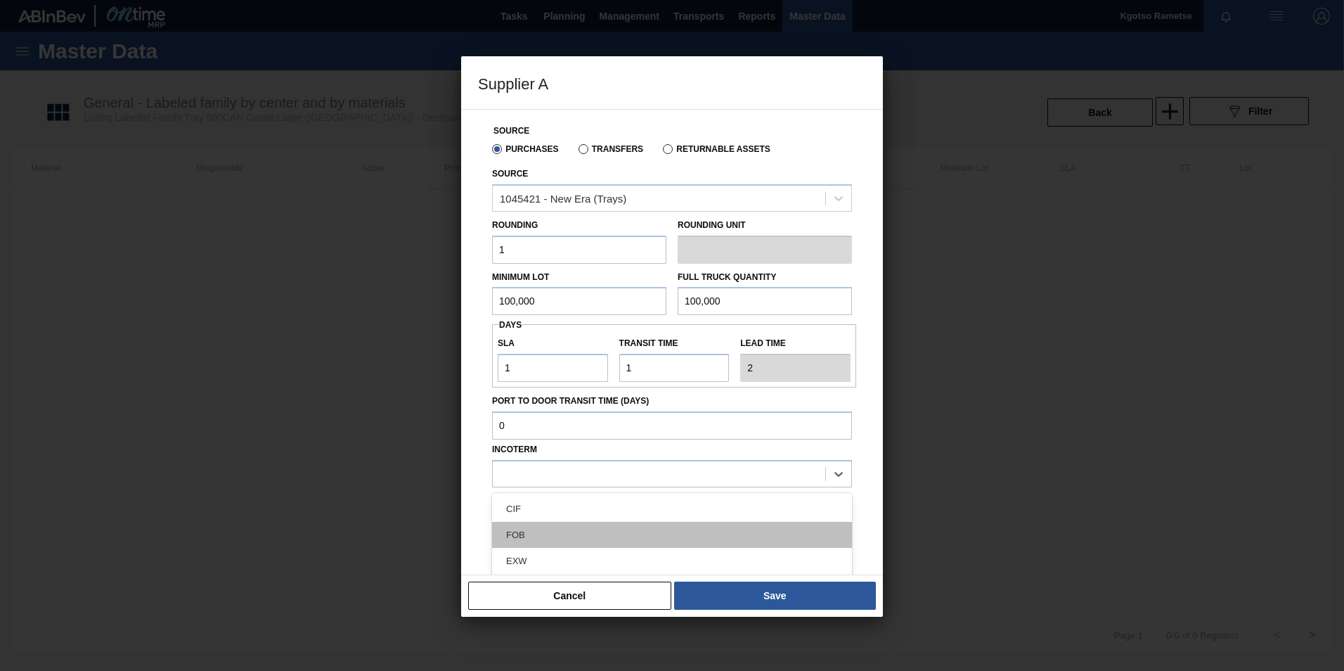
click at [529, 522] on div "FOB" at bounding box center [672, 535] width 360 height 26
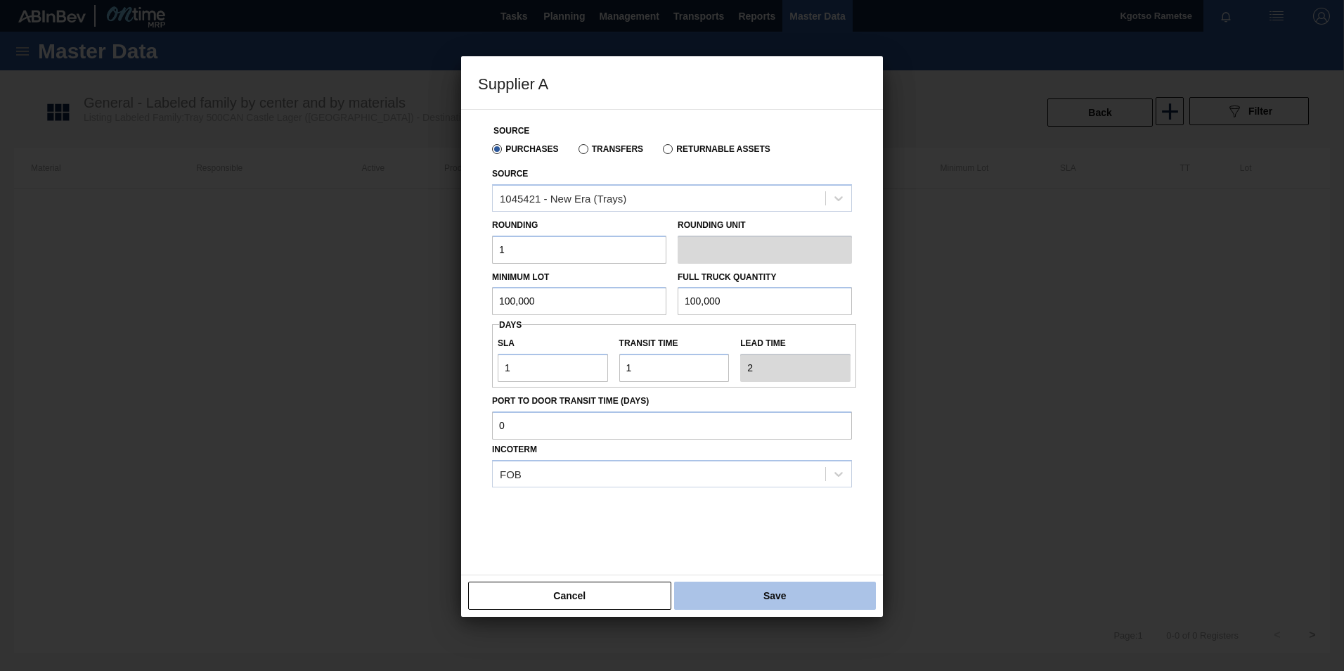
click at [711, 595] on button "Save" at bounding box center [775, 595] width 202 height 28
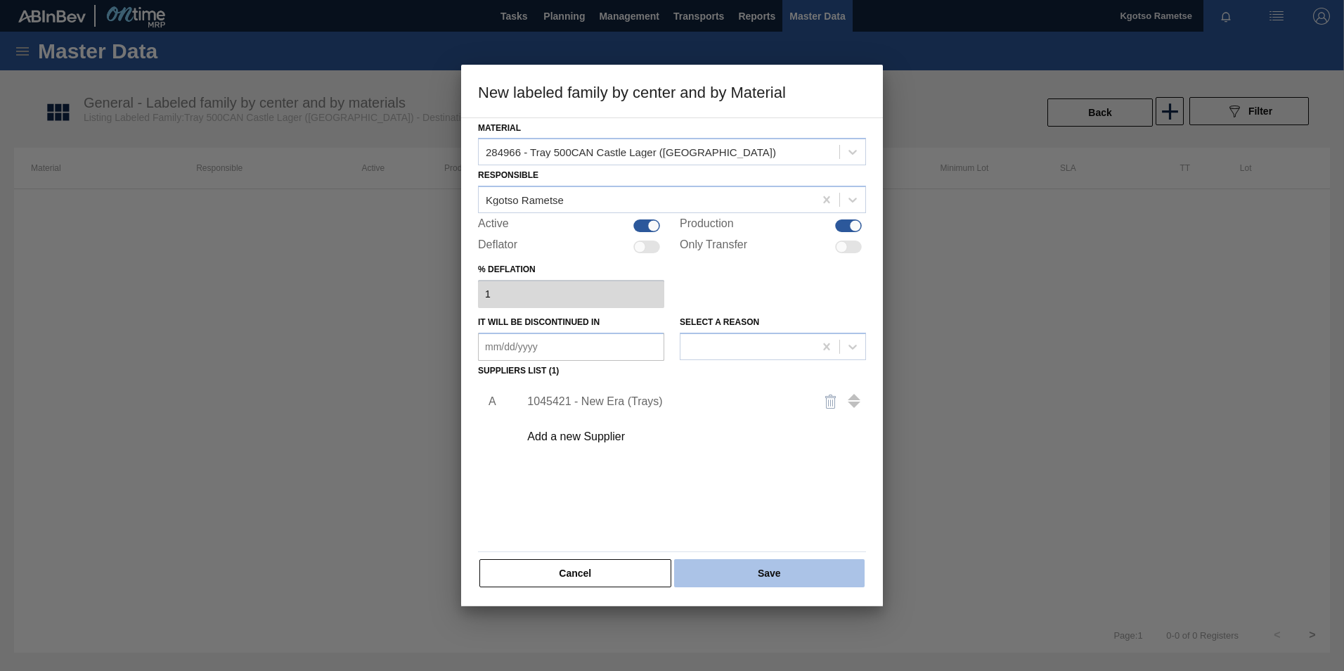
click at [729, 567] on button "Save" at bounding box center [769, 573] width 191 height 28
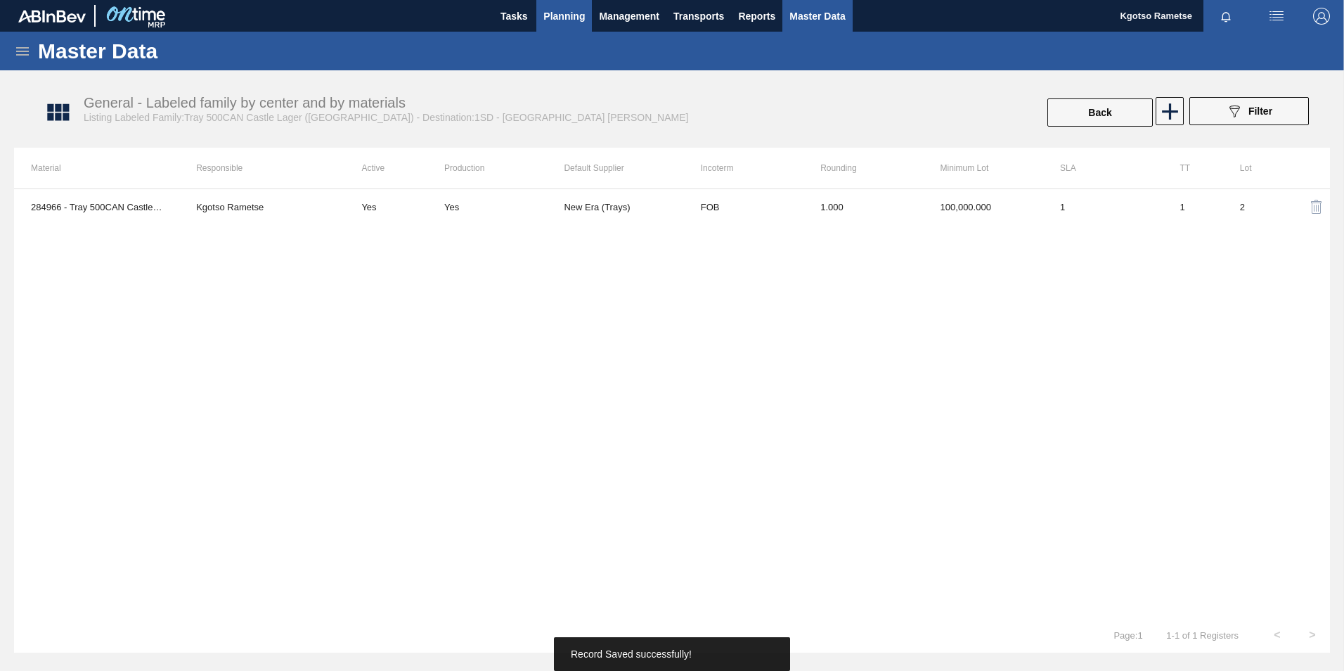
click at [558, 19] on span "Planning" at bounding box center [563, 16] width 41 height 17
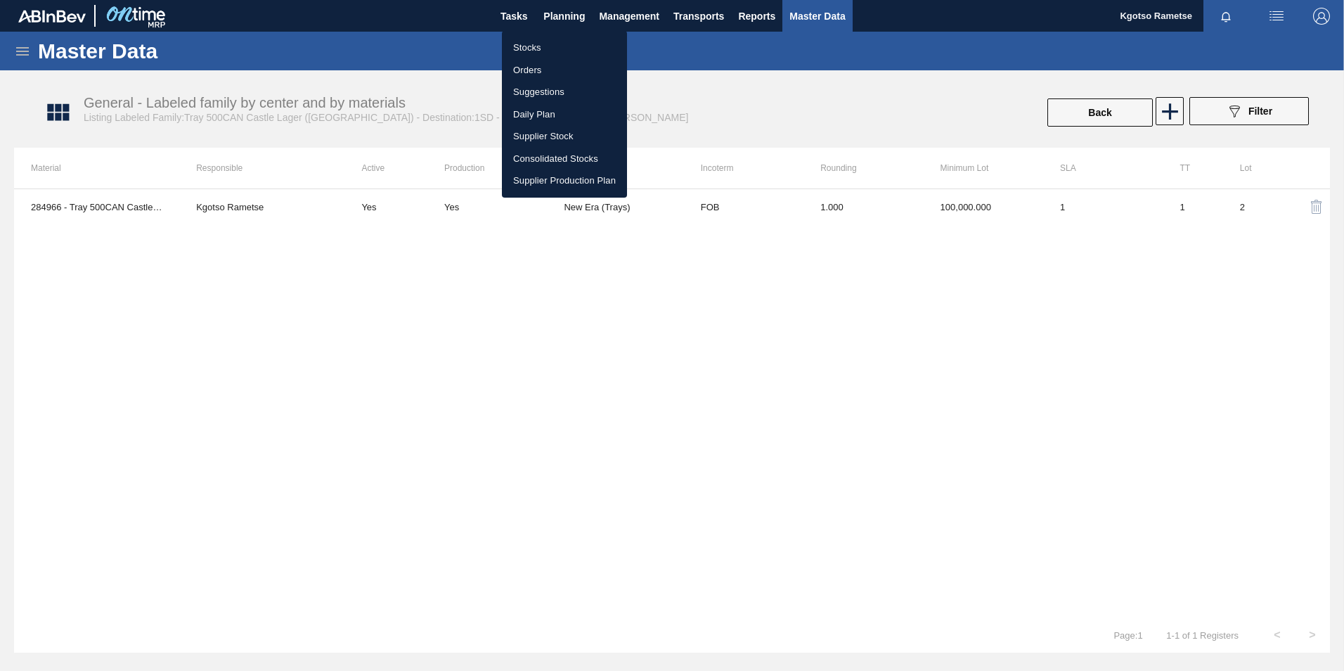
click at [548, 46] on li "Stocks" at bounding box center [564, 48] width 125 height 22
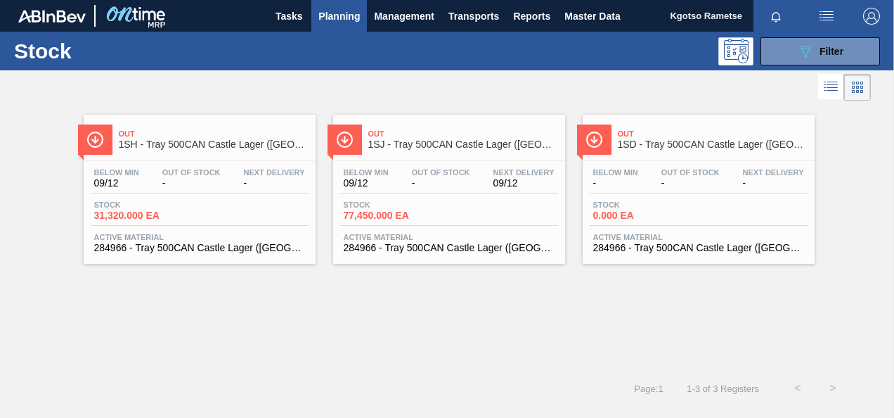
click at [651, 167] on div "Below Min - Out Of Stock - Next Delivery - Stock 0.000 EA Active Material 28496…" at bounding box center [699, 209] width 232 height 96
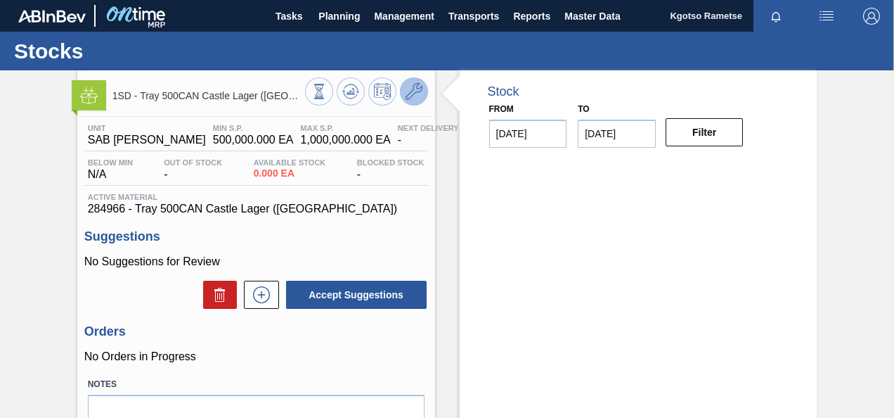
click at [420, 91] on icon at bounding box center [414, 91] width 17 height 17
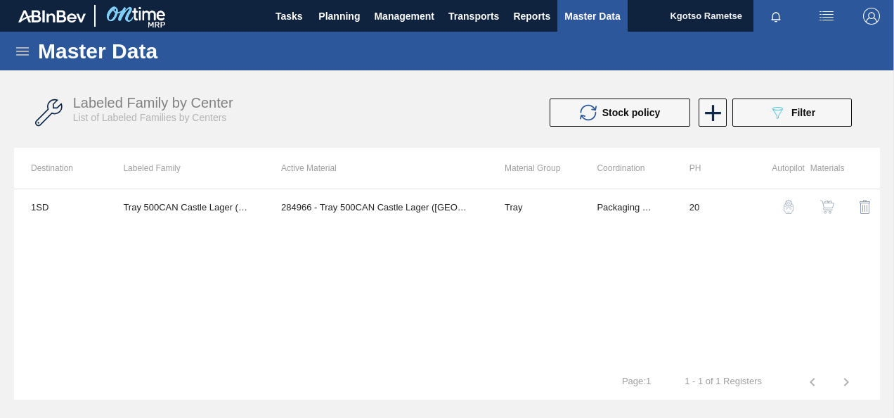
click at [825, 205] on img "button" at bounding box center [827, 207] width 14 height 14
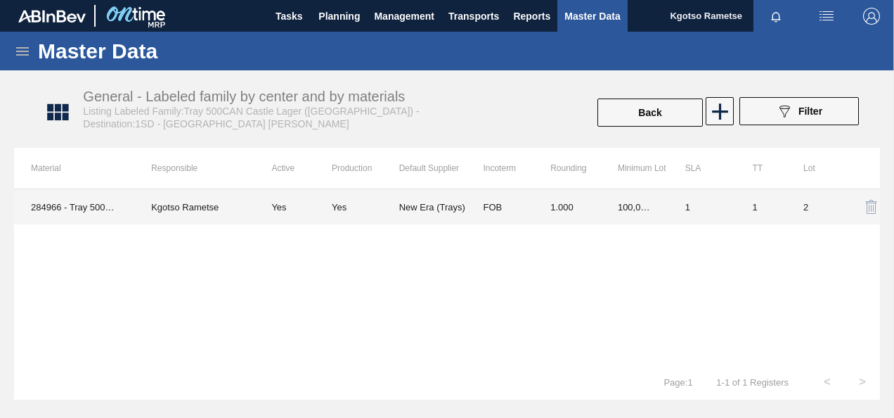
click at [534, 207] on td "1.000" at bounding box center [567, 206] width 67 height 35
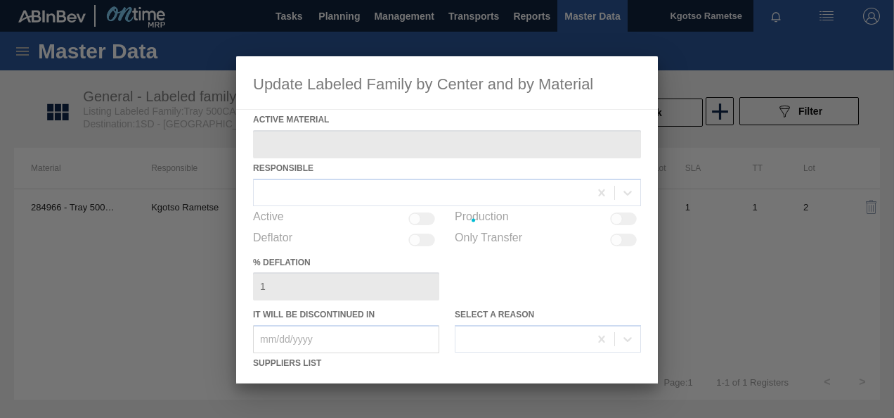
type Material "284966 - Tray 500CAN Castle Lager ([GEOGRAPHIC_DATA])"
checkbox input "true"
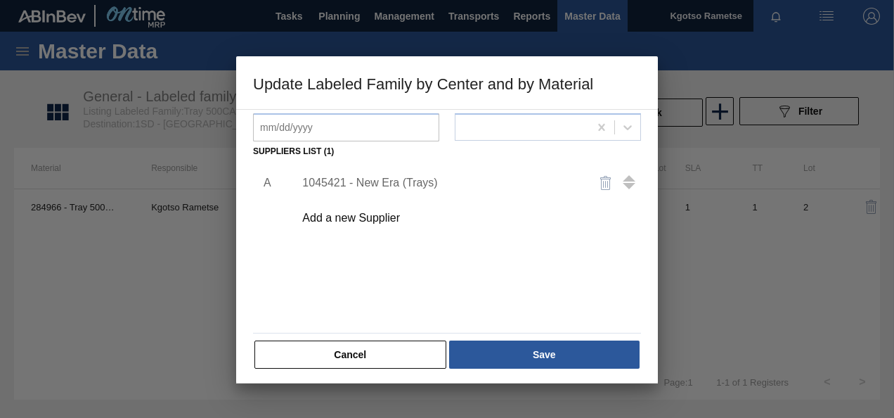
scroll to position [215, 0]
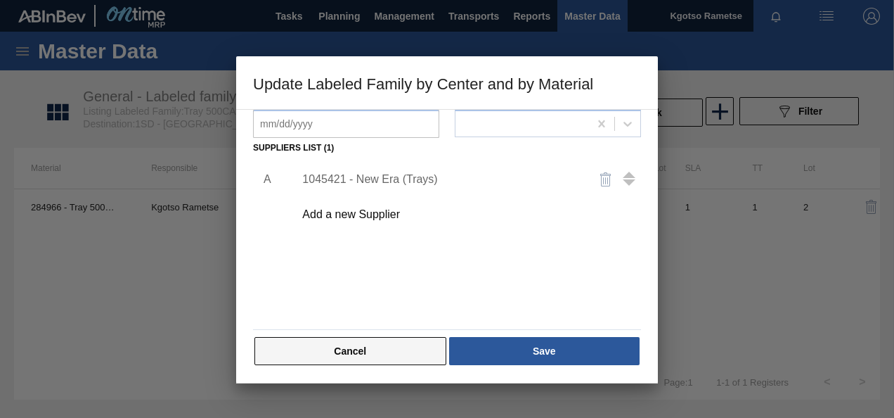
click at [382, 357] on button "Cancel" at bounding box center [351, 351] width 192 height 28
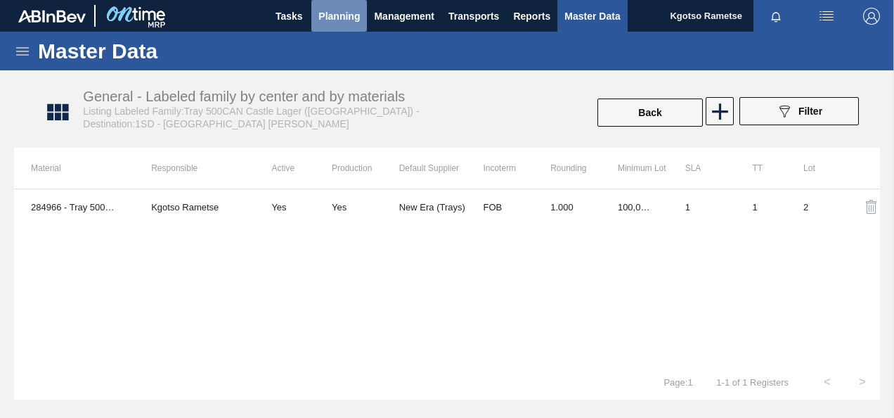
click at [343, 16] on span "Planning" at bounding box center [338, 16] width 41 height 17
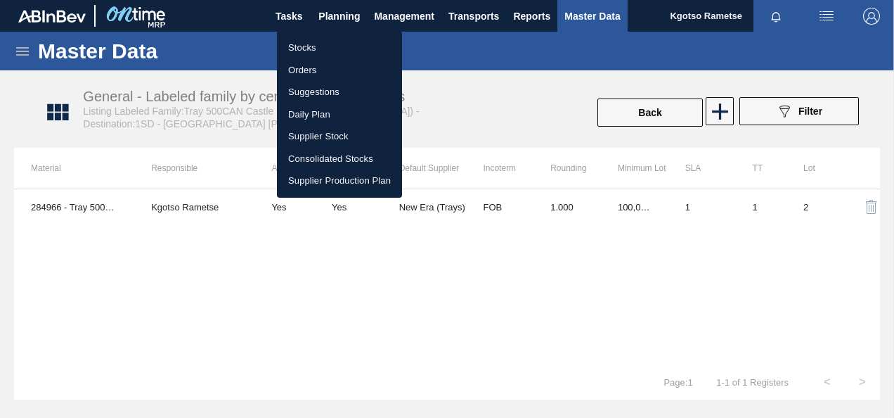
drag, startPoint x: 327, startPoint y: 285, endPoint x: 334, endPoint y: 254, distance: 32.4
click at [328, 283] on div at bounding box center [447, 209] width 894 height 418
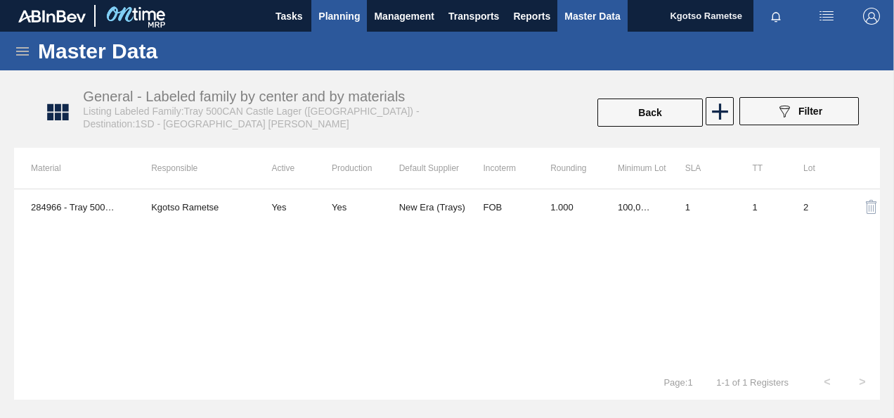
click at [330, 17] on span "Planning" at bounding box center [338, 16] width 41 height 17
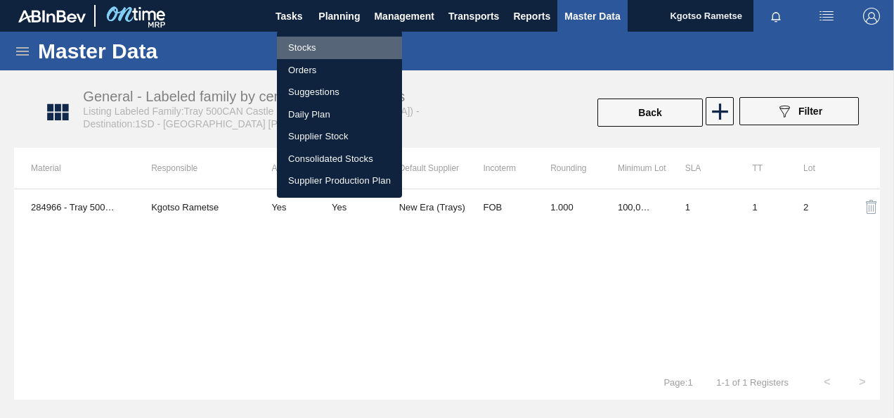
click at [330, 41] on li "Stocks" at bounding box center [339, 48] width 125 height 22
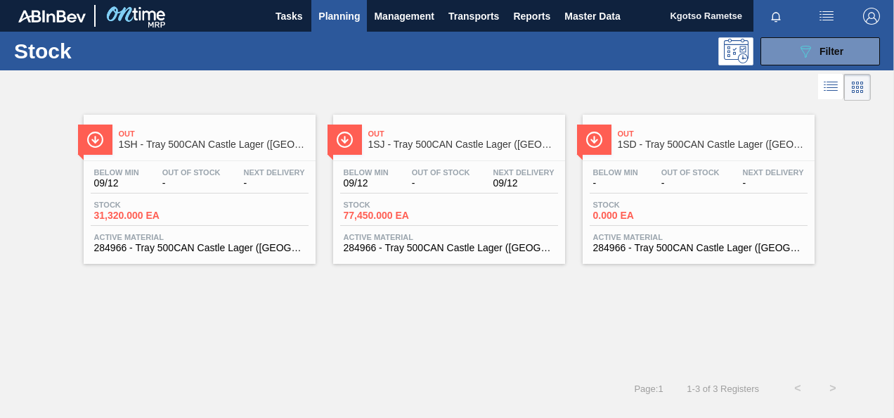
click at [758, 146] on span "1SD - Tray 500CAN Castle Lager ([GEOGRAPHIC_DATA])" at bounding box center [713, 144] width 190 height 11
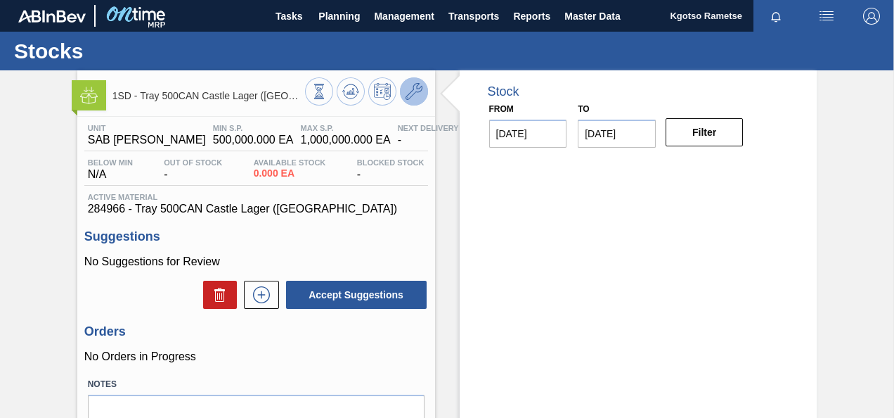
click at [408, 97] on icon at bounding box center [414, 91] width 17 height 17
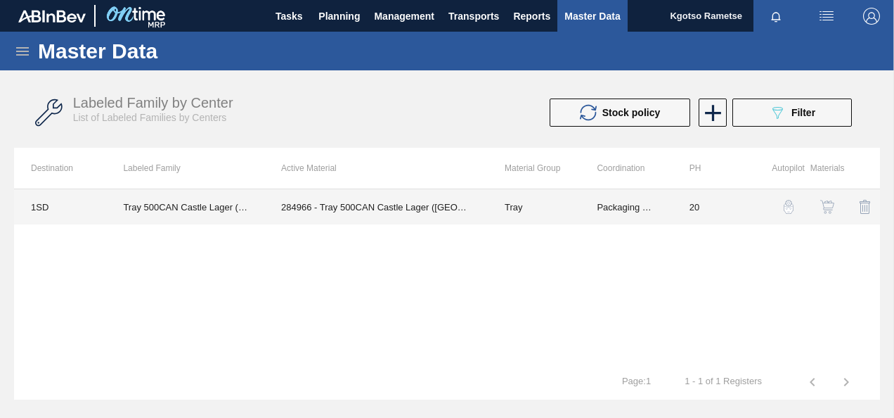
click at [565, 207] on td "Tray" at bounding box center [534, 206] width 92 height 35
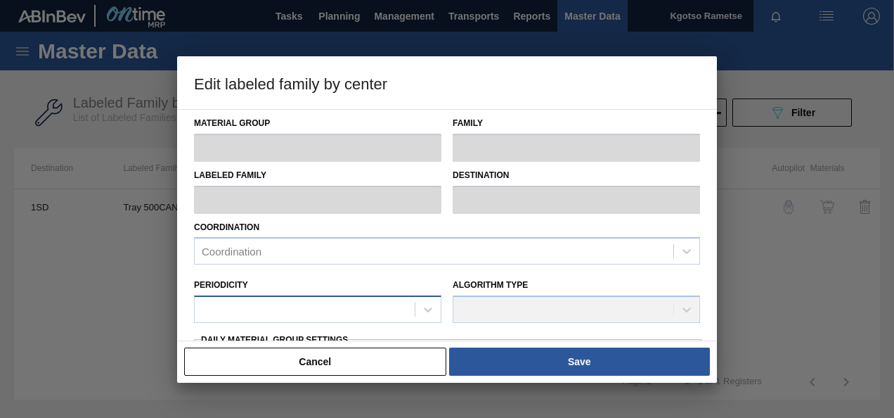
type input "Tray"
type input "500CAN Castle Lager"
type input "Tray 500CAN Castle Lager ([GEOGRAPHIC_DATA])"
type input "1SD - SAB Rosslyn Brewery"
type input "20"
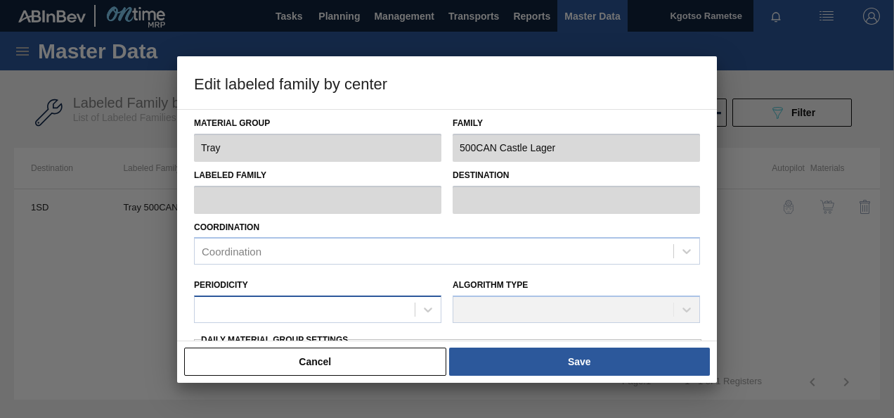
type input "500,000"
type input "1,000,000"
type input "100"
type input "1,000,000.000"
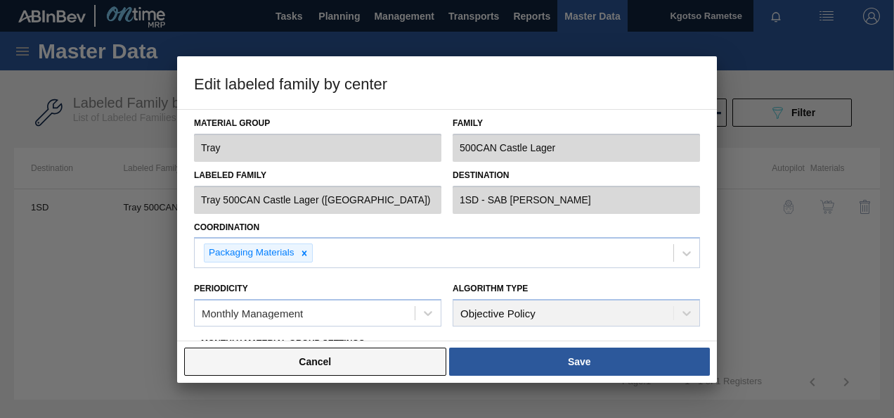
click at [367, 357] on button "Cancel" at bounding box center [315, 361] width 262 height 28
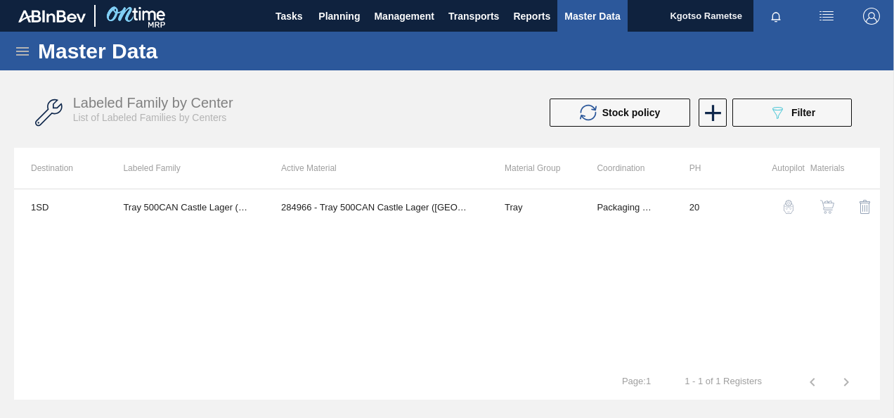
click at [827, 205] on img "button" at bounding box center [827, 207] width 14 height 14
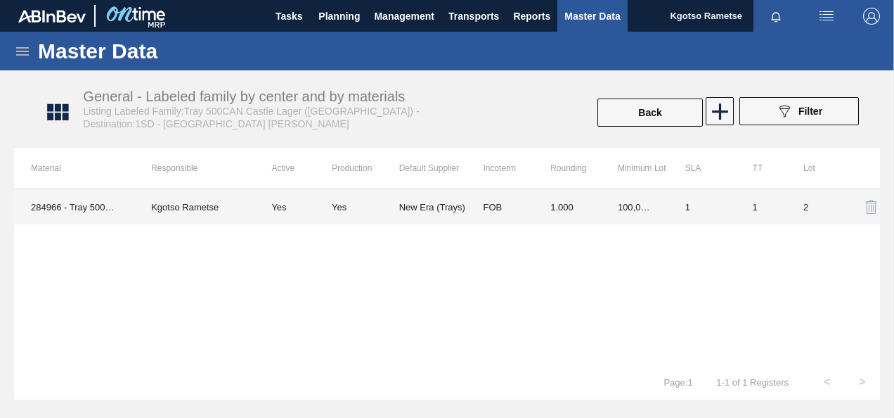
click at [602, 212] on td "100,000.000" at bounding box center [634, 206] width 67 height 35
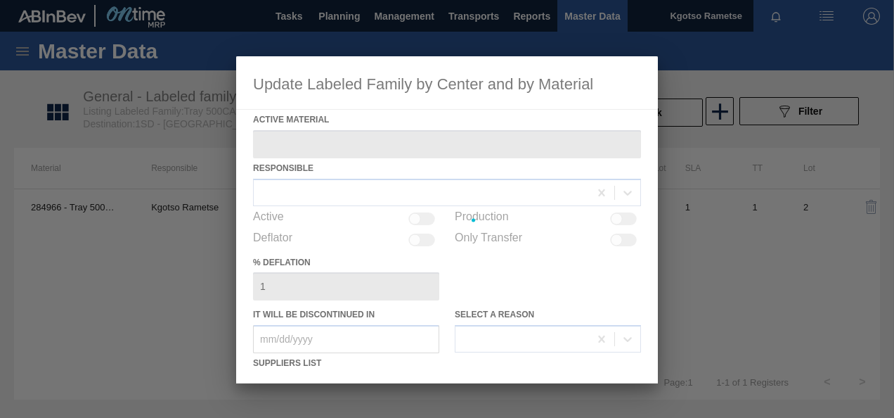
type Material "284966 - Tray 500CAN Castle Lager ([GEOGRAPHIC_DATA])"
checkbox input "true"
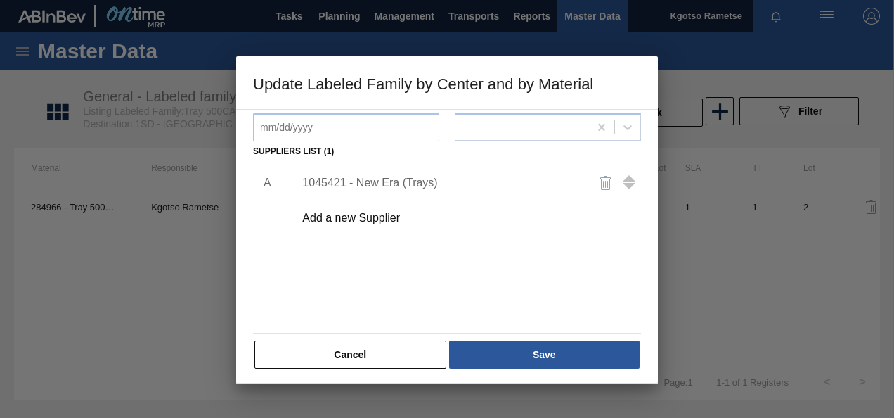
scroll to position [215, 0]
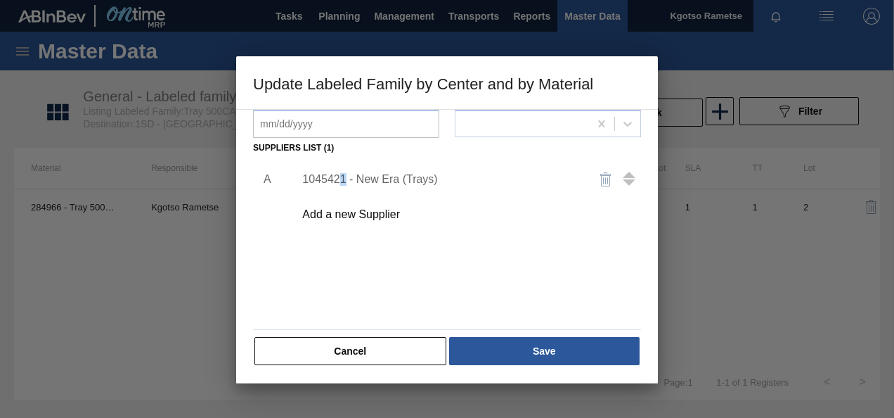
click at [344, 160] on div "A 1045421 - New Era (Trays) Add a new Supplier" at bounding box center [446, 195] width 399 height 74
drag, startPoint x: 344, startPoint y: 160, endPoint x: 344, endPoint y: 173, distance: 12.7
click at [344, 173] on div "1045421 - New Era (Trays)" at bounding box center [440, 179] width 276 height 13
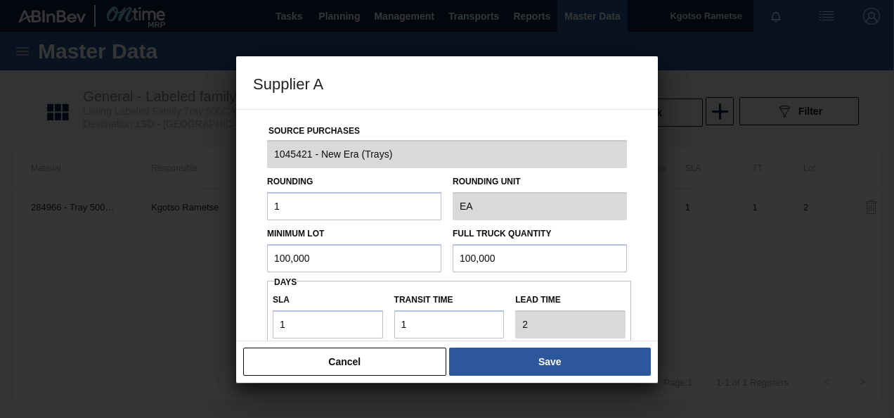
drag, startPoint x: 339, startPoint y: 250, endPoint x: 59, endPoint y: 269, distance: 280.4
click at [95, 264] on div "Supplier A Source Purchases 1045421 - New Era (Trays) Rounding 1 Rounding Unit …" at bounding box center [447, 209] width 894 height 418
drag, startPoint x: 367, startPoint y: 310, endPoint x: 373, endPoint y: 345, distance: 35.6
click at [360, 321] on input "1" at bounding box center [328, 324] width 110 height 28
click at [312, 356] on button "Cancel" at bounding box center [344, 361] width 203 height 28
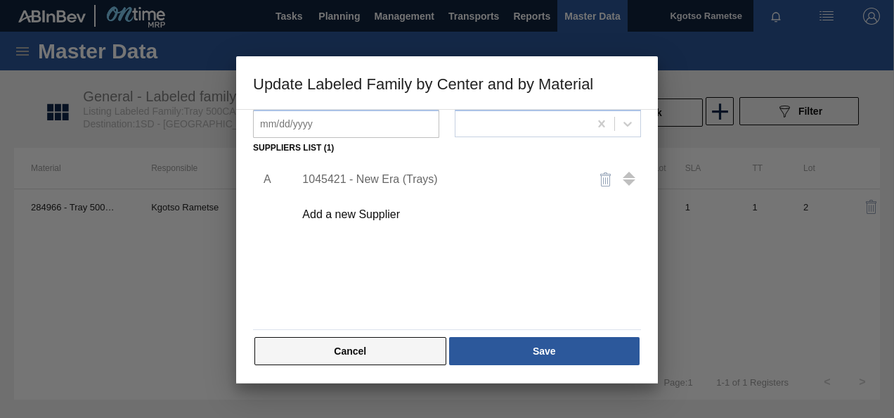
click at [309, 355] on button "Cancel" at bounding box center [351, 351] width 192 height 28
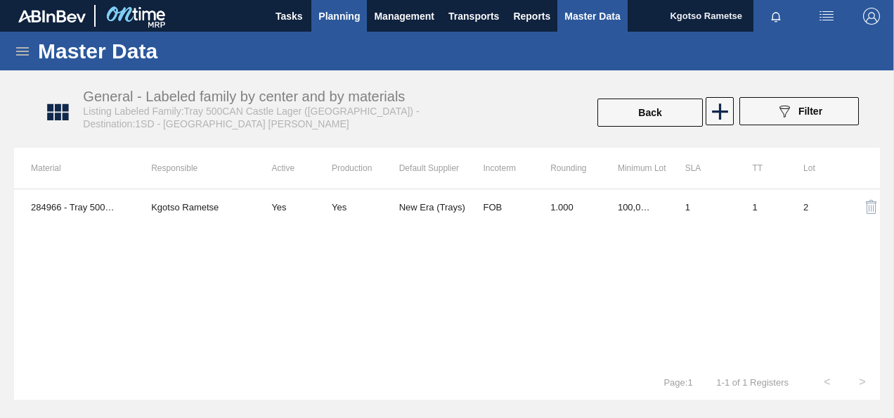
click at [342, 8] on span "Planning" at bounding box center [338, 16] width 41 height 17
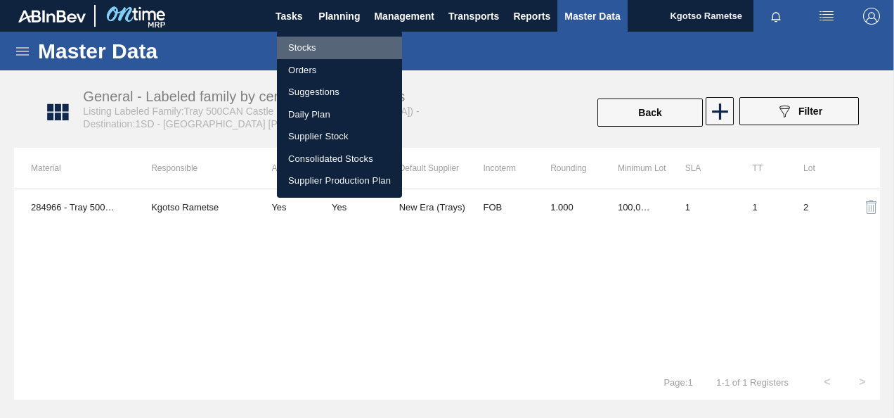
click at [309, 37] on li "Stocks" at bounding box center [339, 48] width 125 height 22
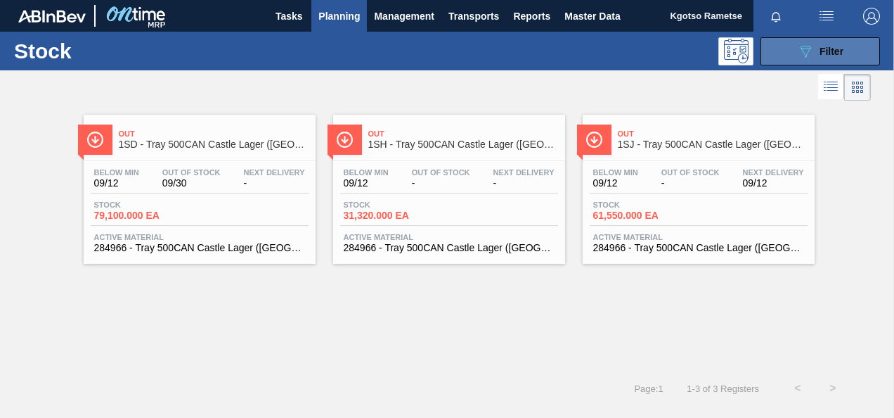
click at [816, 53] on div "089F7B8B-B2A5-4AFE-B5C0-19BA573D28AC Filter" at bounding box center [820, 51] width 46 height 17
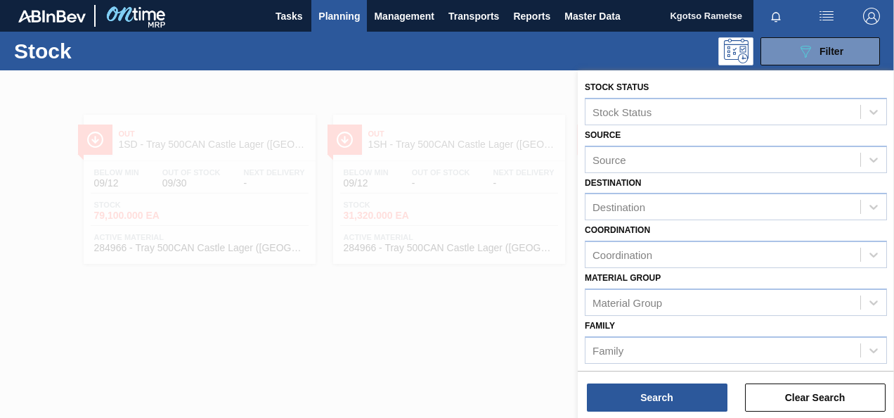
click at [693, 326] on div "Family Family" at bounding box center [736, 340] width 302 height 48
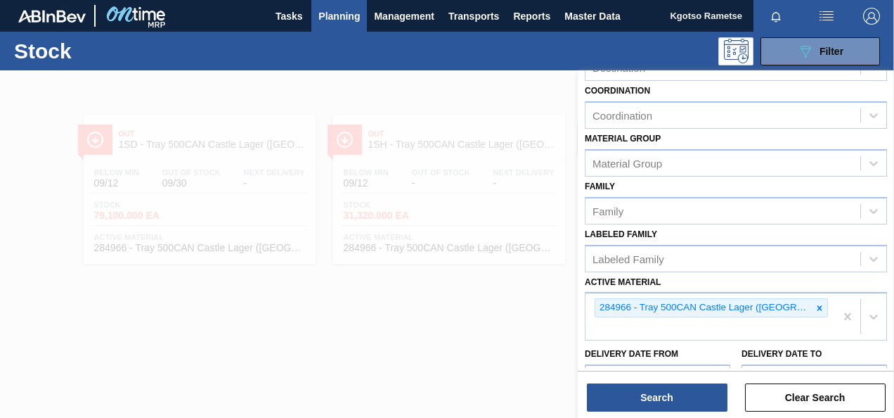
scroll to position [141, 0]
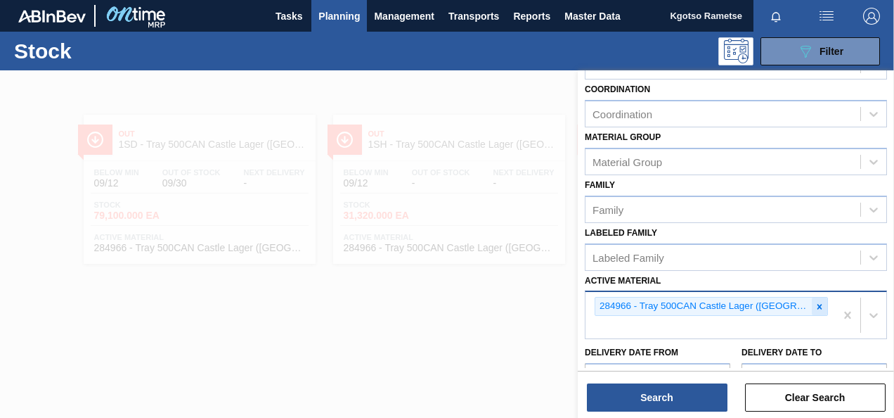
click at [815, 307] on icon at bounding box center [820, 307] width 10 height 10
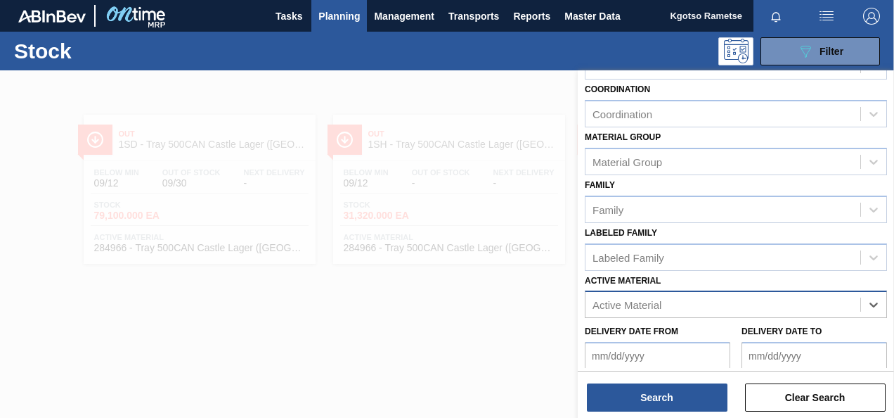
paste Material "284666"
type Material "284666"
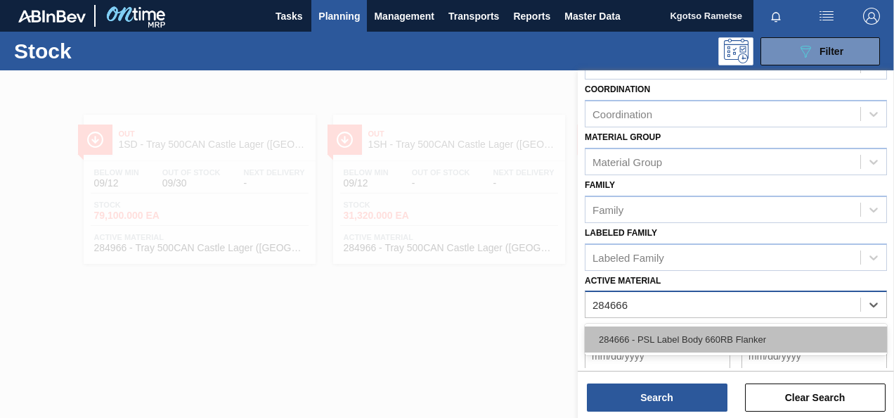
click at [697, 340] on div "284666 - PSL Label Body 660RB Flanker" at bounding box center [736, 339] width 302 height 26
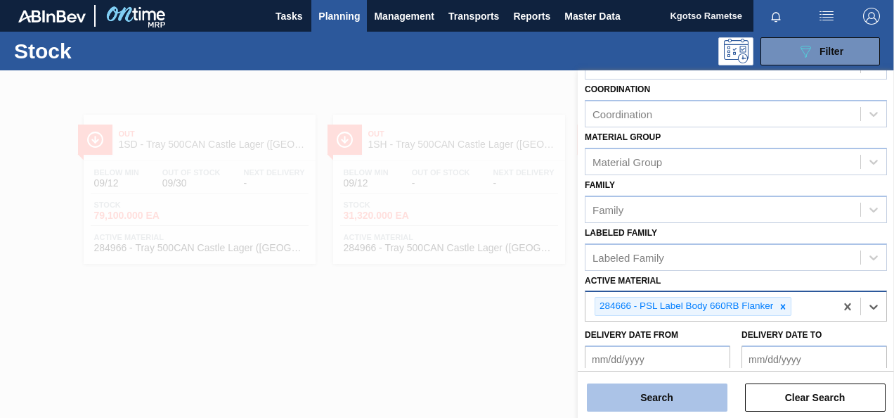
click at [652, 396] on button "Search" at bounding box center [657, 397] width 141 height 28
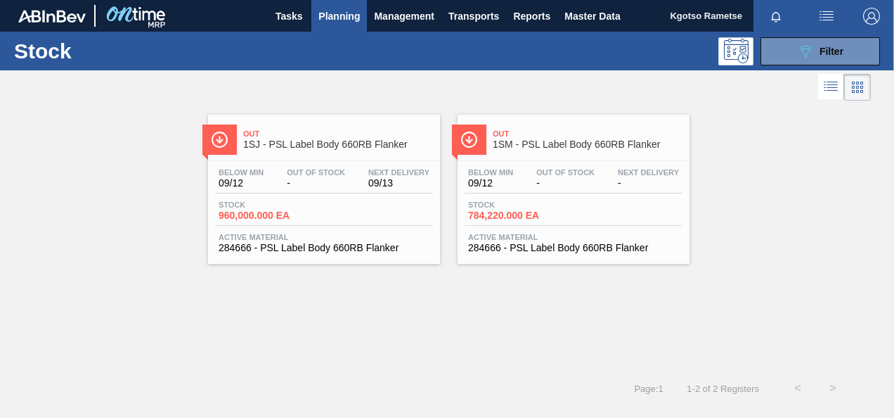
click at [529, 190] on div "Below Min 09/12 Out Of Stock - Next Delivery -" at bounding box center [574, 180] width 218 height 25
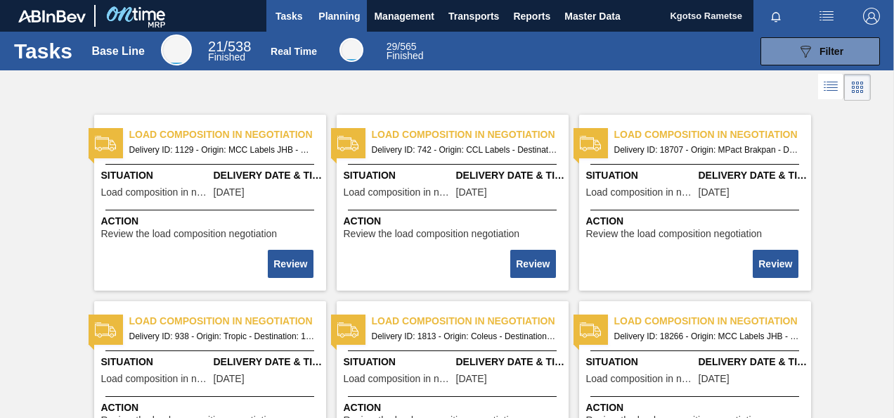
click at [339, 11] on span "Planning" at bounding box center [338, 16] width 41 height 17
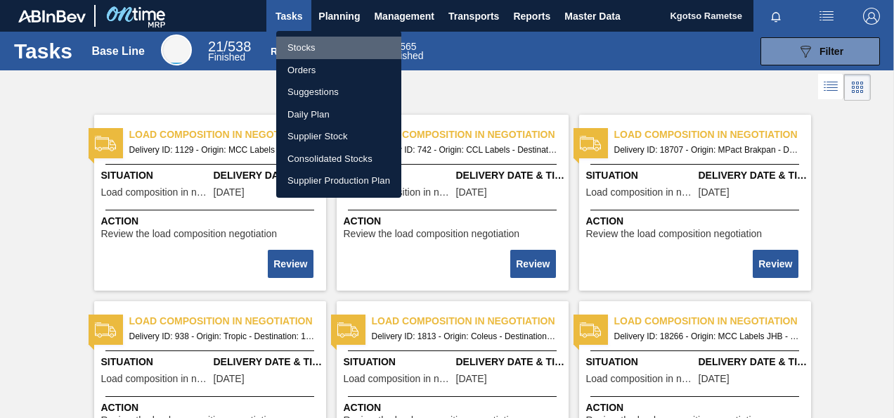
click at [305, 48] on li "Stocks" at bounding box center [338, 48] width 125 height 22
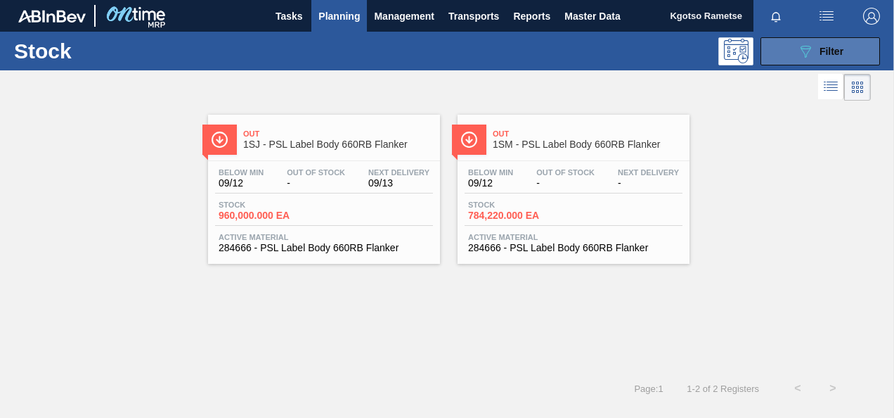
click at [790, 48] on button "089F7B8B-B2A5-4AFE-B5C0-19BA573D28AC Filter" at bounding box center [821, 51] width 120 height 28
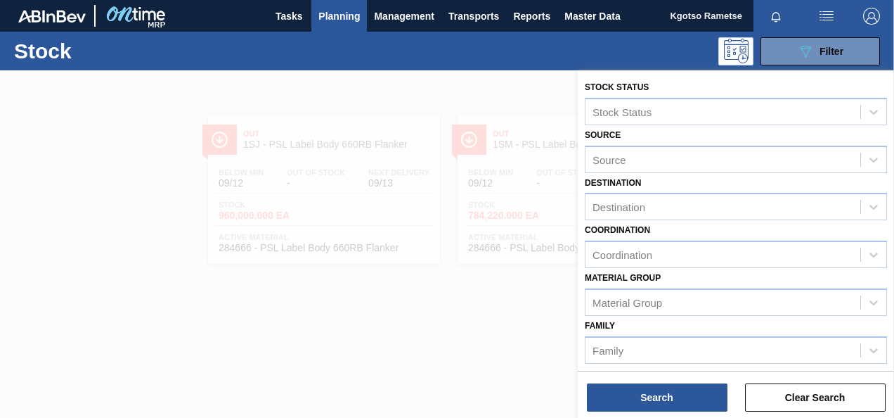
click at [662, 332] on div "Family Family" at bounding box center [736, 340] width 302 height 48
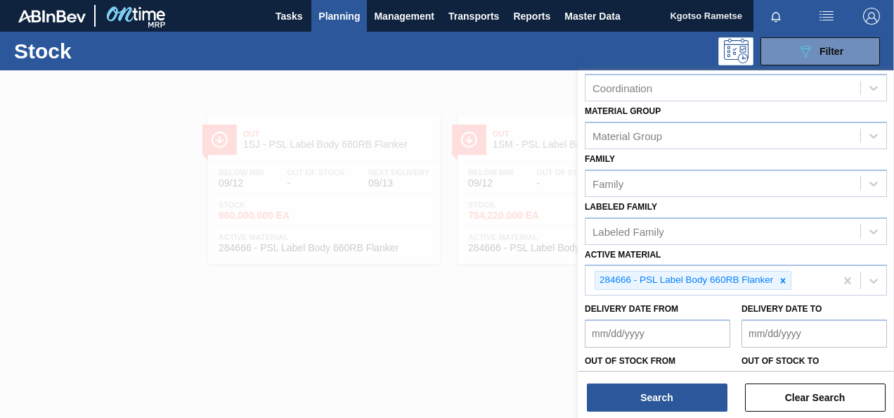
scroll to position [225, 0]
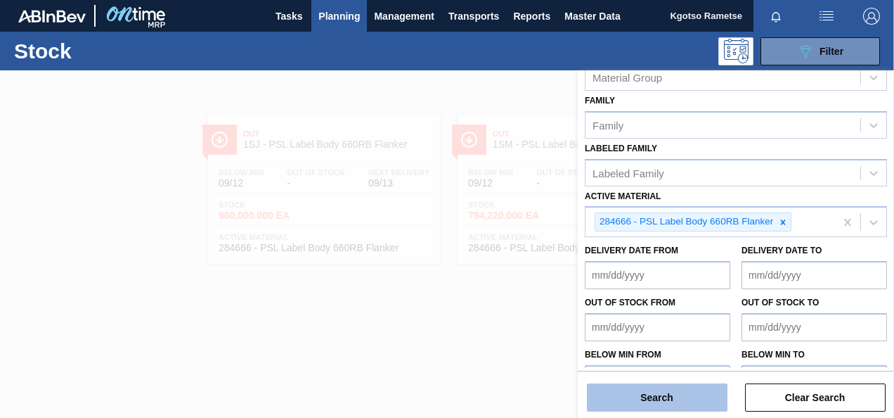
click at [619, 399] on button "Search" at bounding box center [657, 397] width 141 height 28
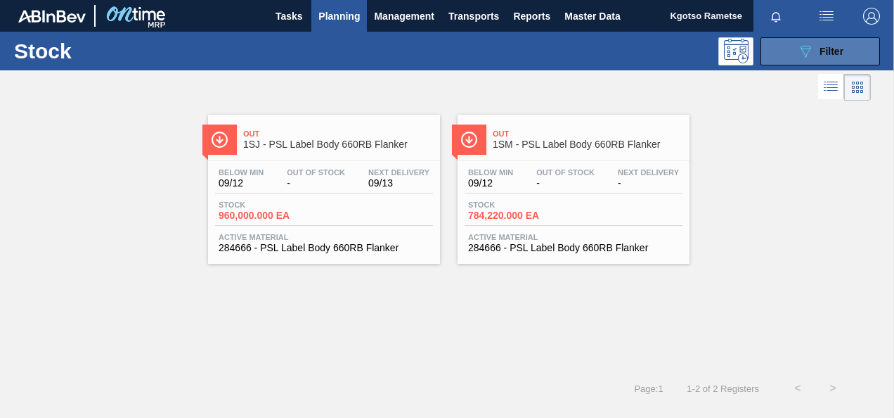
click at [796, 55] on button "089F7B8B-B2A5-4AFE-B5C0-19BA573D28AC Filter" at bounding box center [821, 51] width 120 height 28
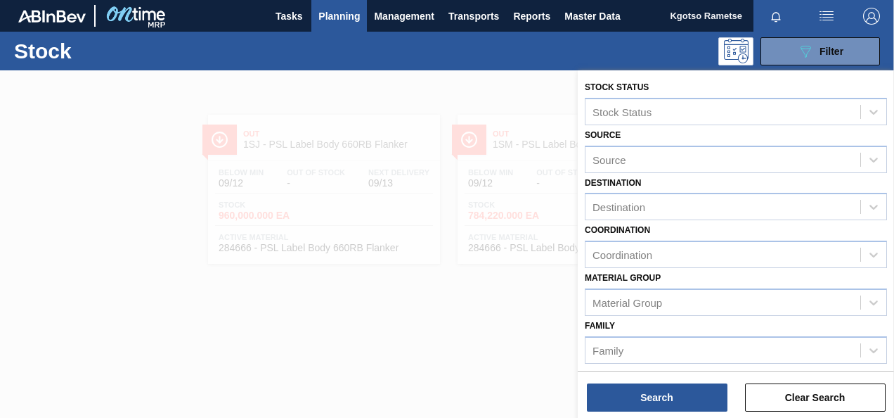
click at [778, 283] on div "Material [PERSON_NAME] Group" at bounding box center [736, 292] width 302 height 48
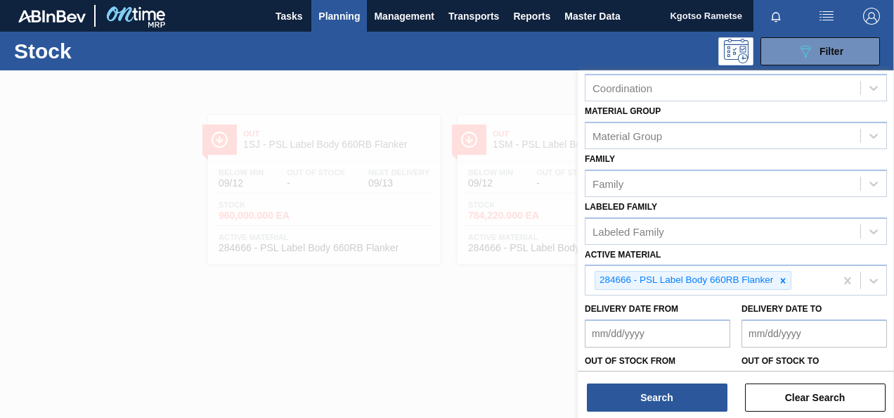
scroll to position [225, 0]
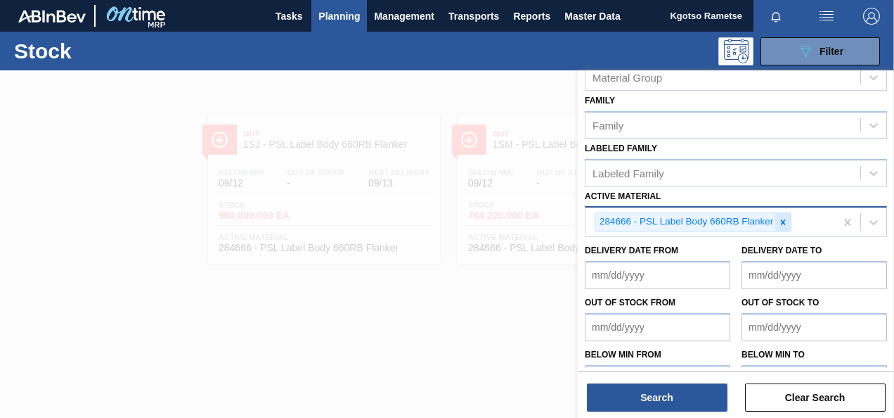
click at [782, 217] on icon at bounding box center [783, 222] width 10 height 10
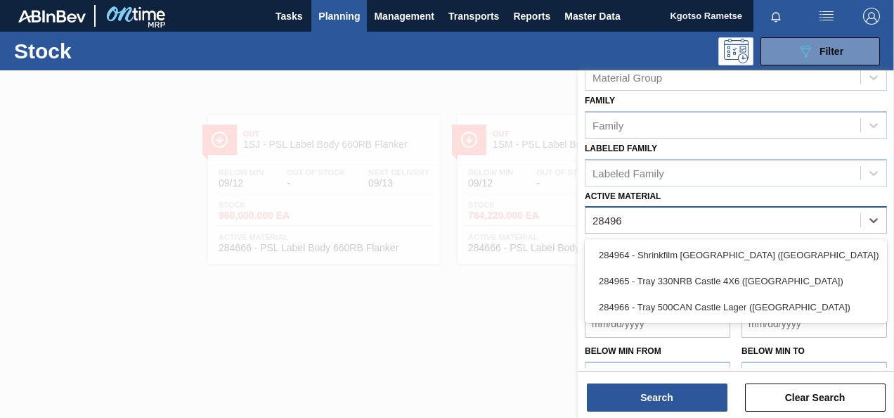
type Material "284966"
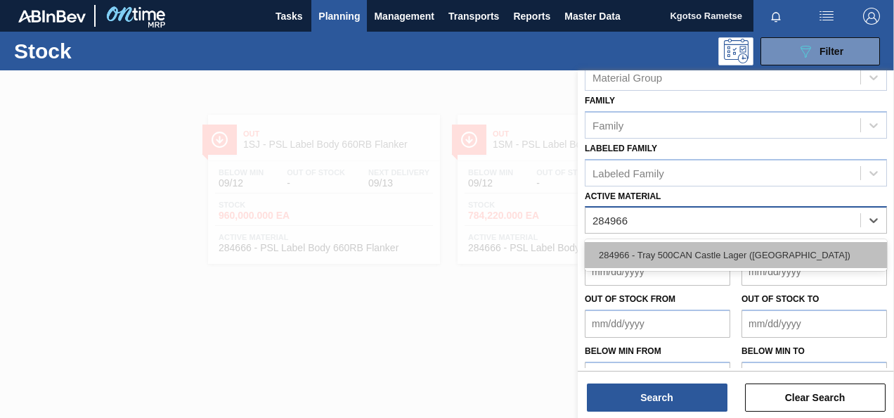
click at [766, 254] on div "284966 - Tray 500CAN Castle Lager ([GEOGRAPHIC_DATA])" at bounding box center [736, 255] width 302 height 26
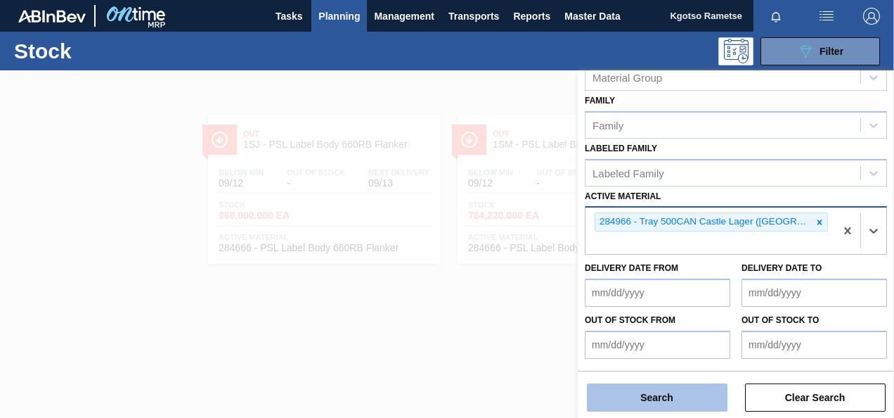
click at [643, 399] on button "Search" at bounding box center [657, 397] width 141 height 28
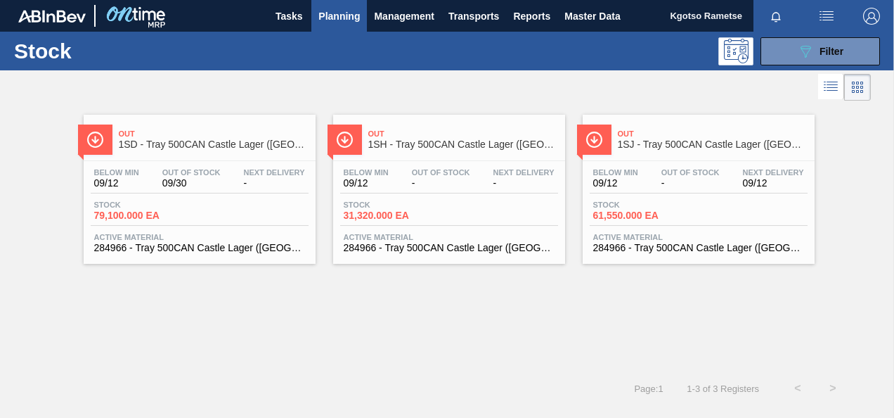
click at [208, 124] on div "Out 1SD - Tray 500CAN Castle Lager ([GEOGRAPHIC_DATA])" at bounding box center [214, 140] width 190 height 32
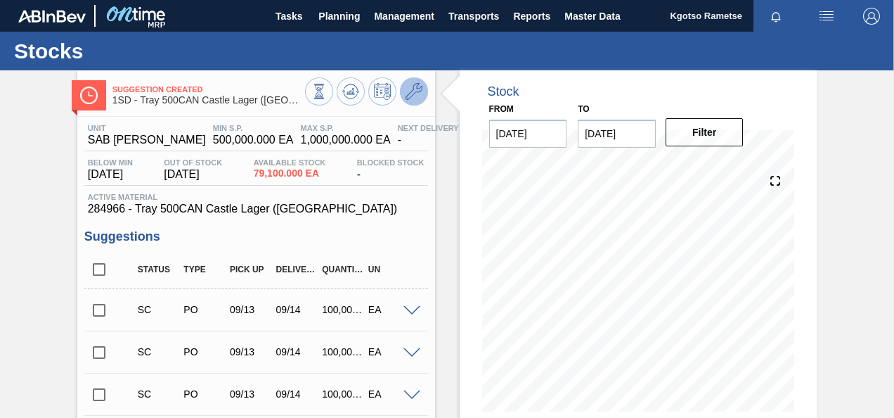
click at [418, 84] on icon at bounding box center [414, 91] width 17 height 17
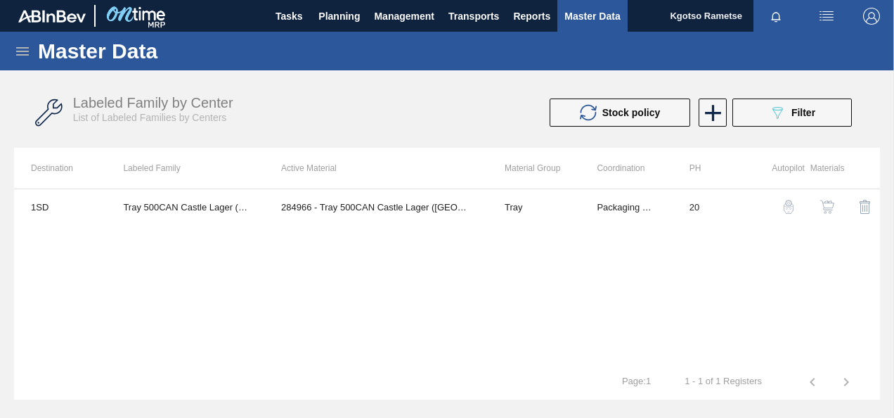
click at [830, 211] on img "button" at bounding box center [827, 207] width 14 height 14
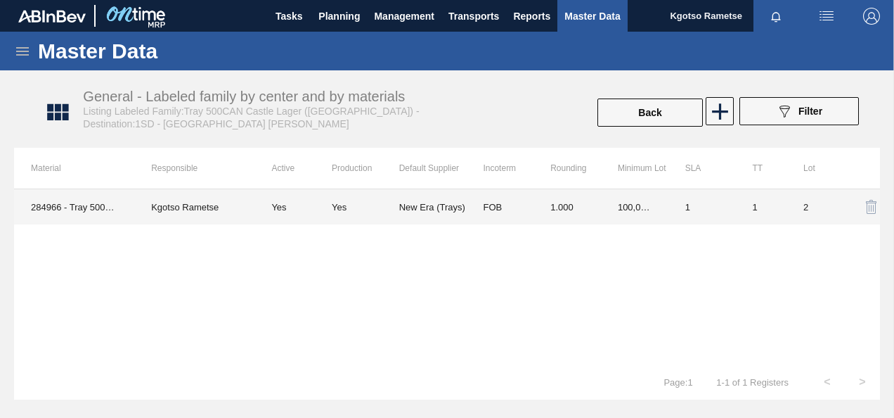
click at [413, 207] on td "New Era (Trays)" at bounding box center [432, 206] width 67 height 35
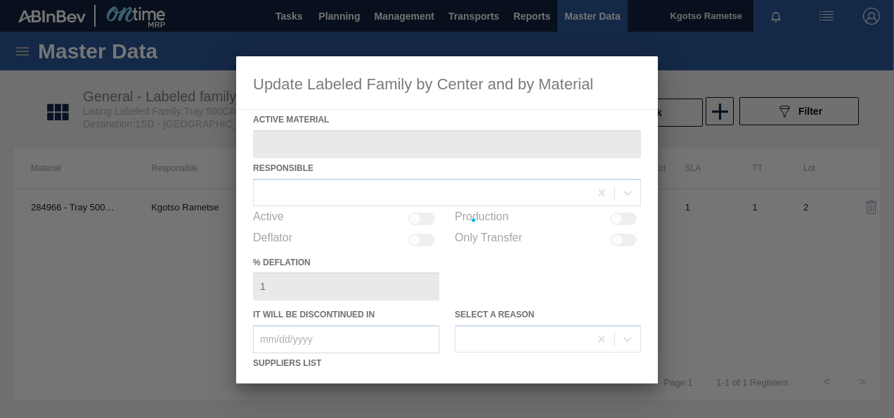
type Material "284966 - Tray 500CAN Castle Lager ([GEOGRAPHIC_DATA])"
checkbox input "true"
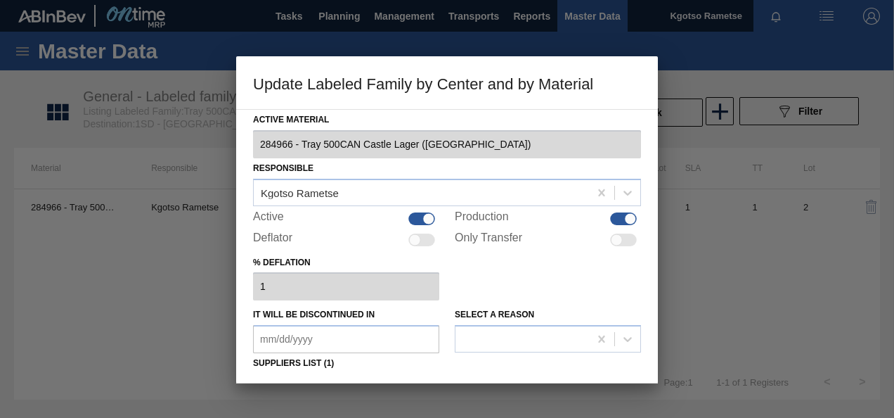
click at [491, 267] on div "% deflation 1" at bounding box center [447, 276] width 388 height 49
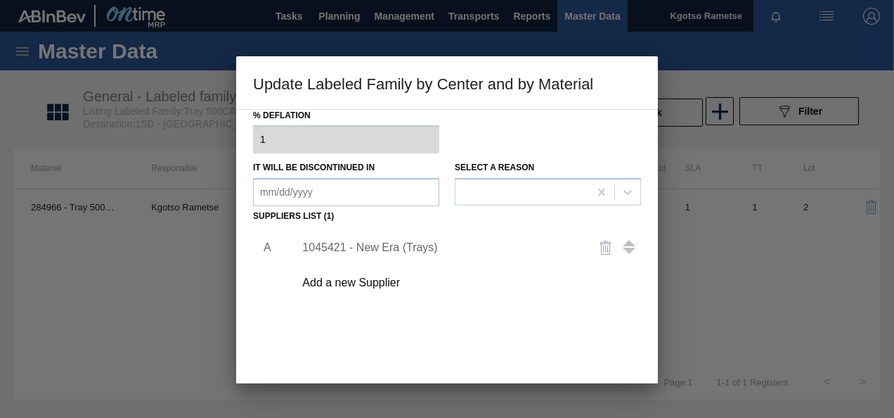
scroll to position [169, 0]
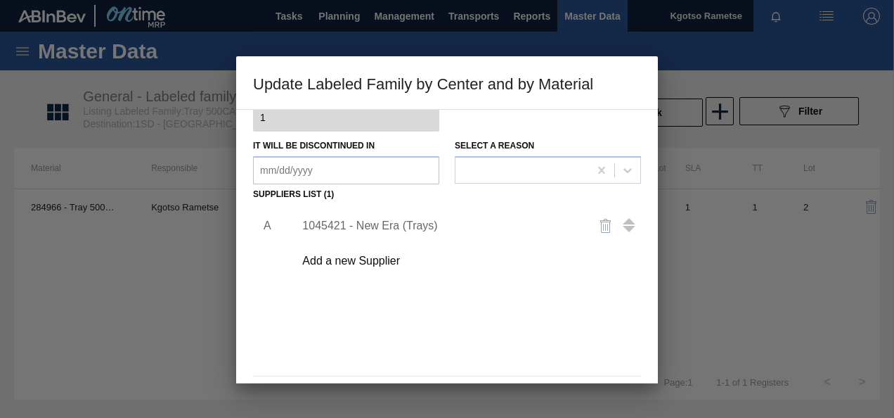
click at [402, 224] on div "1045421 - New Era (Trays)" at bounding box center [440, 225] width 276 height 13
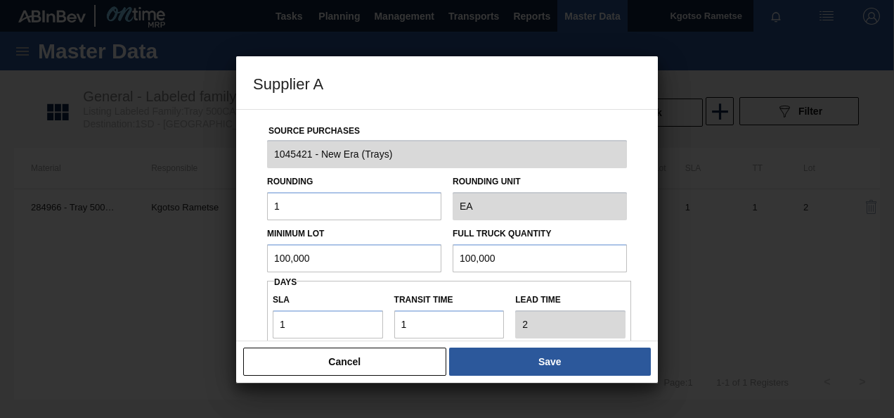
drag, startPoint x: 328, startPoint y: 262, endPoint x: 224, endPoint y: 282, distance: 106.0
click at [224, 282] on div "Supplier A Source Purchases 1045421 - New Era (Trays) Rounding 1 Rounding Unit …" at bounding box center [447, 209] width 894 height 418
click at [288, 259] on input "48,000" at bounding box center [354, 258] width 174 height 28
type input "48,000"
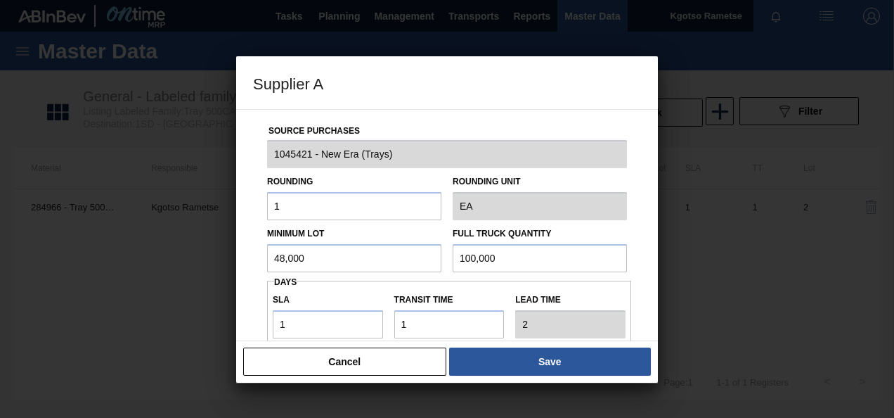
click at [481, 257] on input "100,000" at bounding box center [540, 258] width 174 height 28
paste input "48"
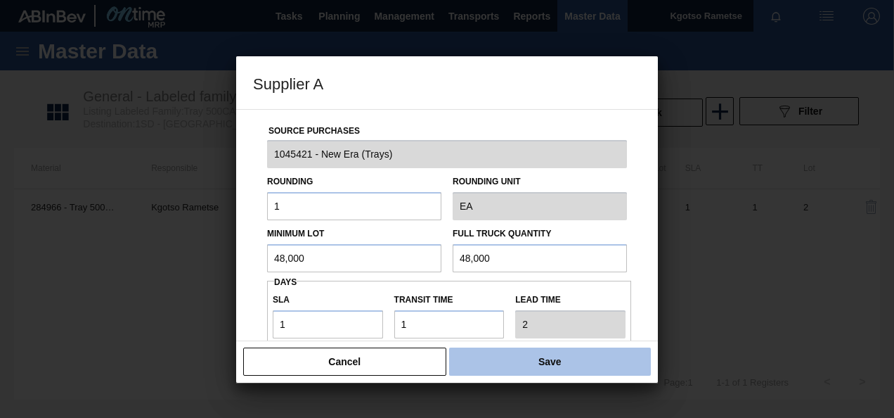
type input "48,000"
click at [593, 368] on button "Save" at bounding box center [550, 361] width 202 height 28
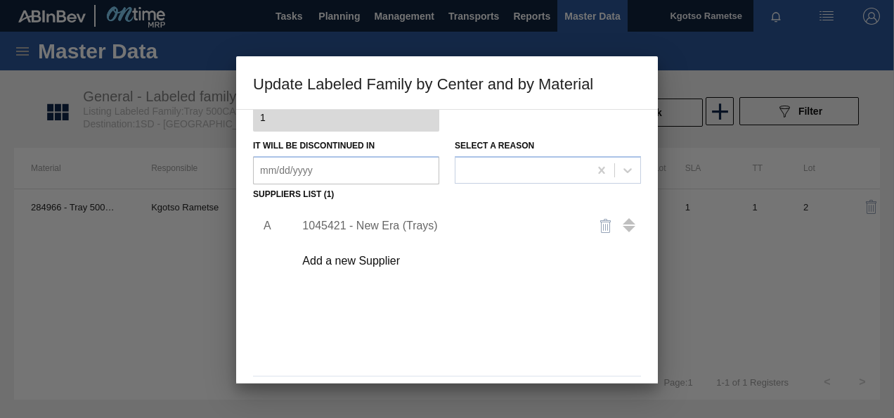
click at [569, 345] on div "A 1045421 - New Era (Trays) Add a new Supplier" at bounding box center [447, 287] width 388 height 165
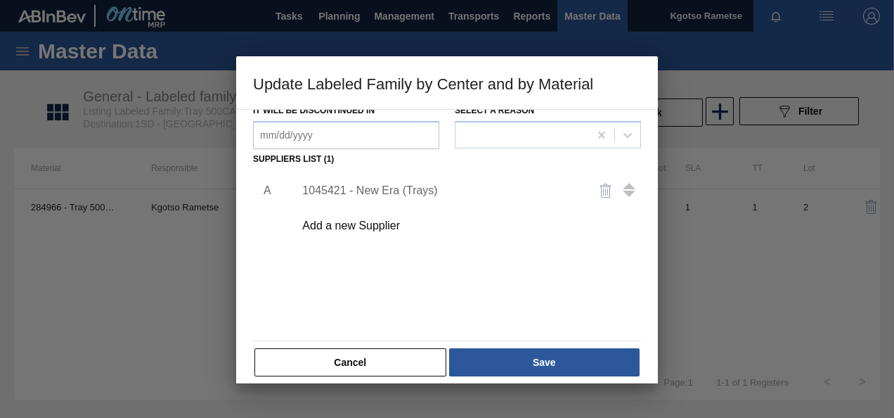
scroll to position [215, 0]
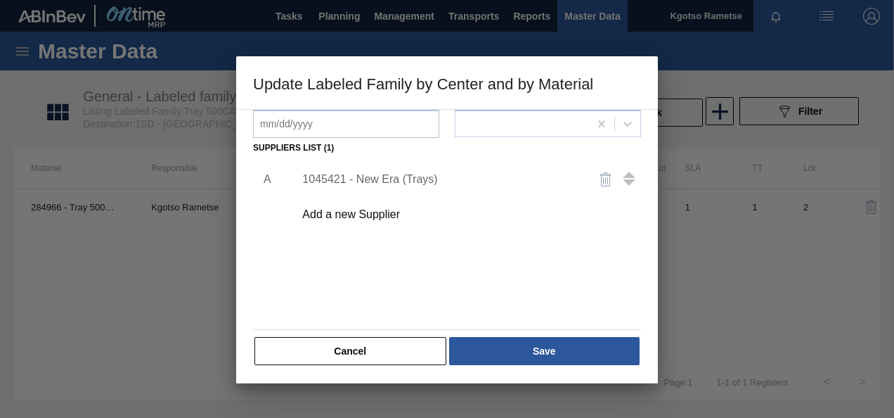
click at [569, 345] on button "Save" at bounding box center [544, 351] width 191 height 28
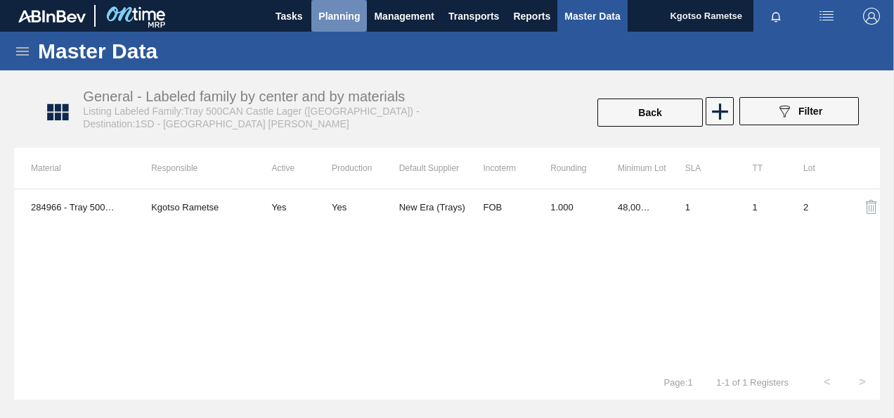
click at [343, 1] on button "Planning" at bounding box center [339, 16] width 56 height 32
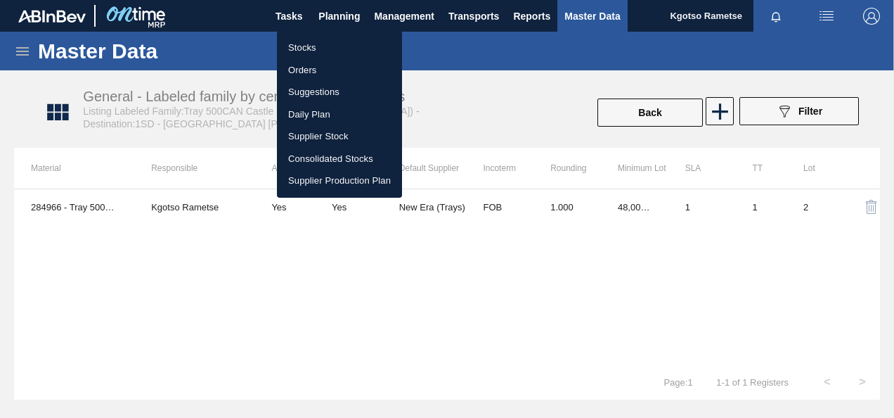
click at [297, 37] on li "Stocks" at bounding box center [339, 48] width 125 height 22
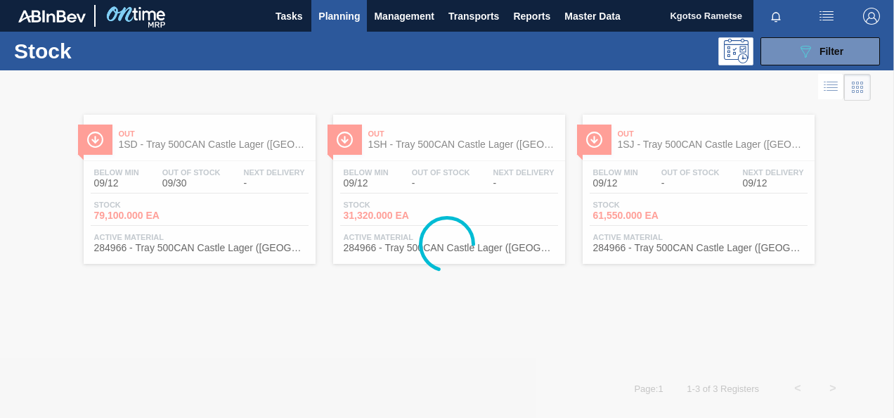
click at [297, 37] on div "089F7B8B-B2A5-4AFE-B5C0-19BA573D28AC Filter" at bounding box center [547, 51] width 679 height 28
